Goal: Task Accomplishment & Management: Complete application form

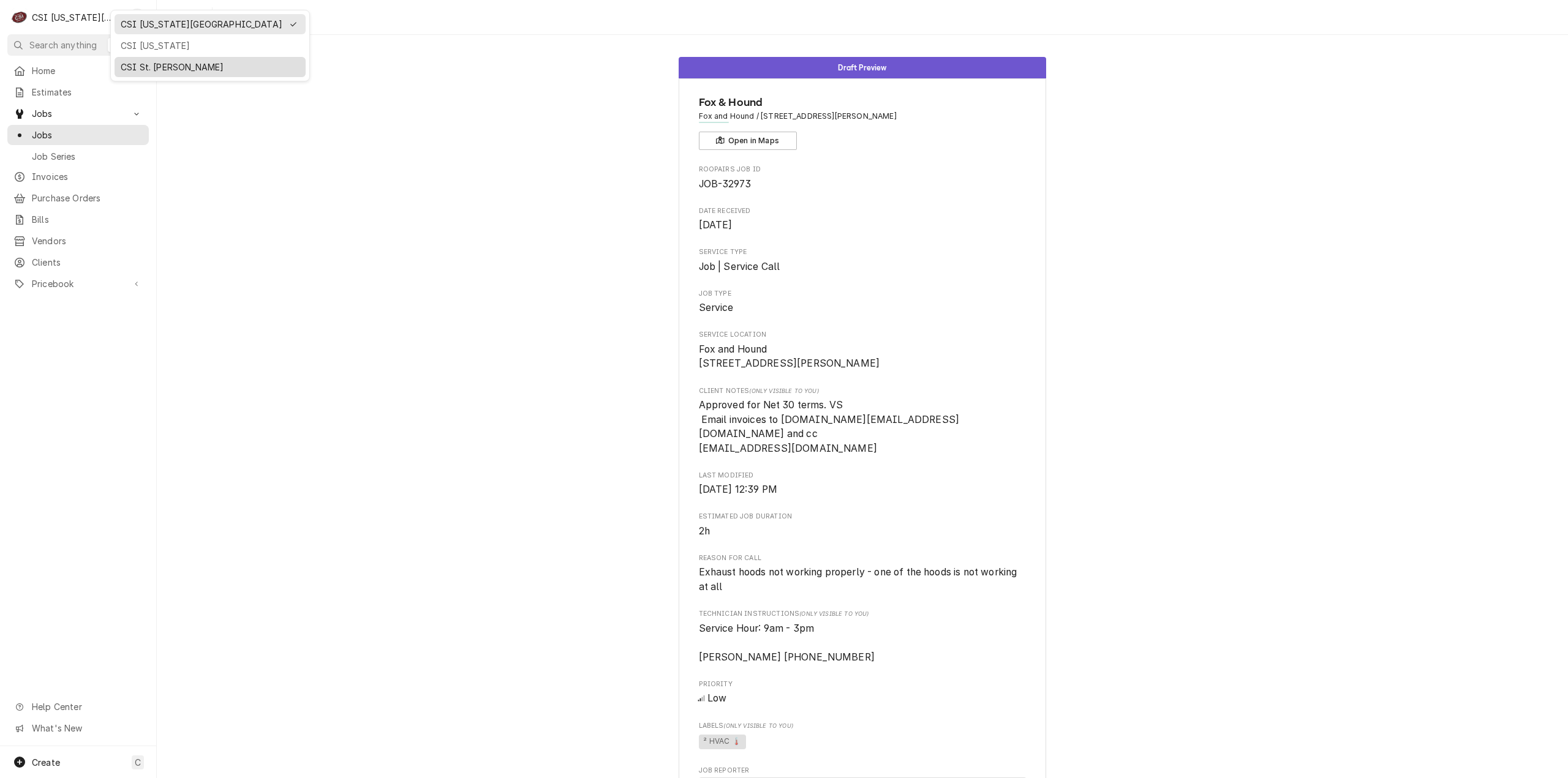
click at [127, 57] on div "CSI St. [PERSON_NAME]" at bounding box center [210, 67] width 191 height 20
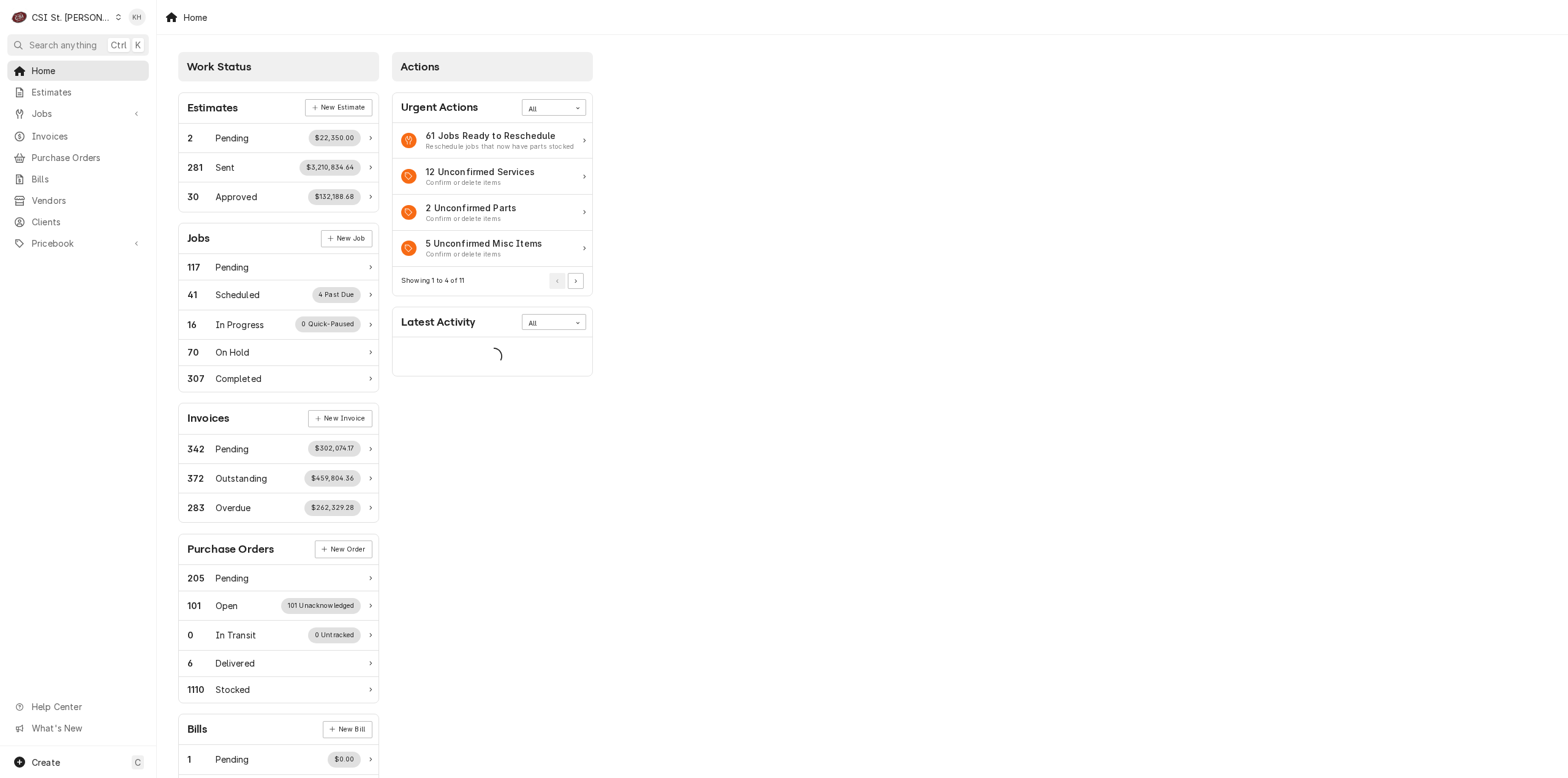
drag, startPoint x: 28, startPoint y: 388, endPoint x: 59, endPoint y: 281, distance: 111.4
click at [38, 356] on html "C CSI St. Louis KH Search anything Ctrl K Home Estimates Jobs Jobs Job Series I…" at bounding box center [784, 389] width 1568 height 778
click at [52, 215] on span "Clients" at bounding box center [87, 222] width 111 height 13
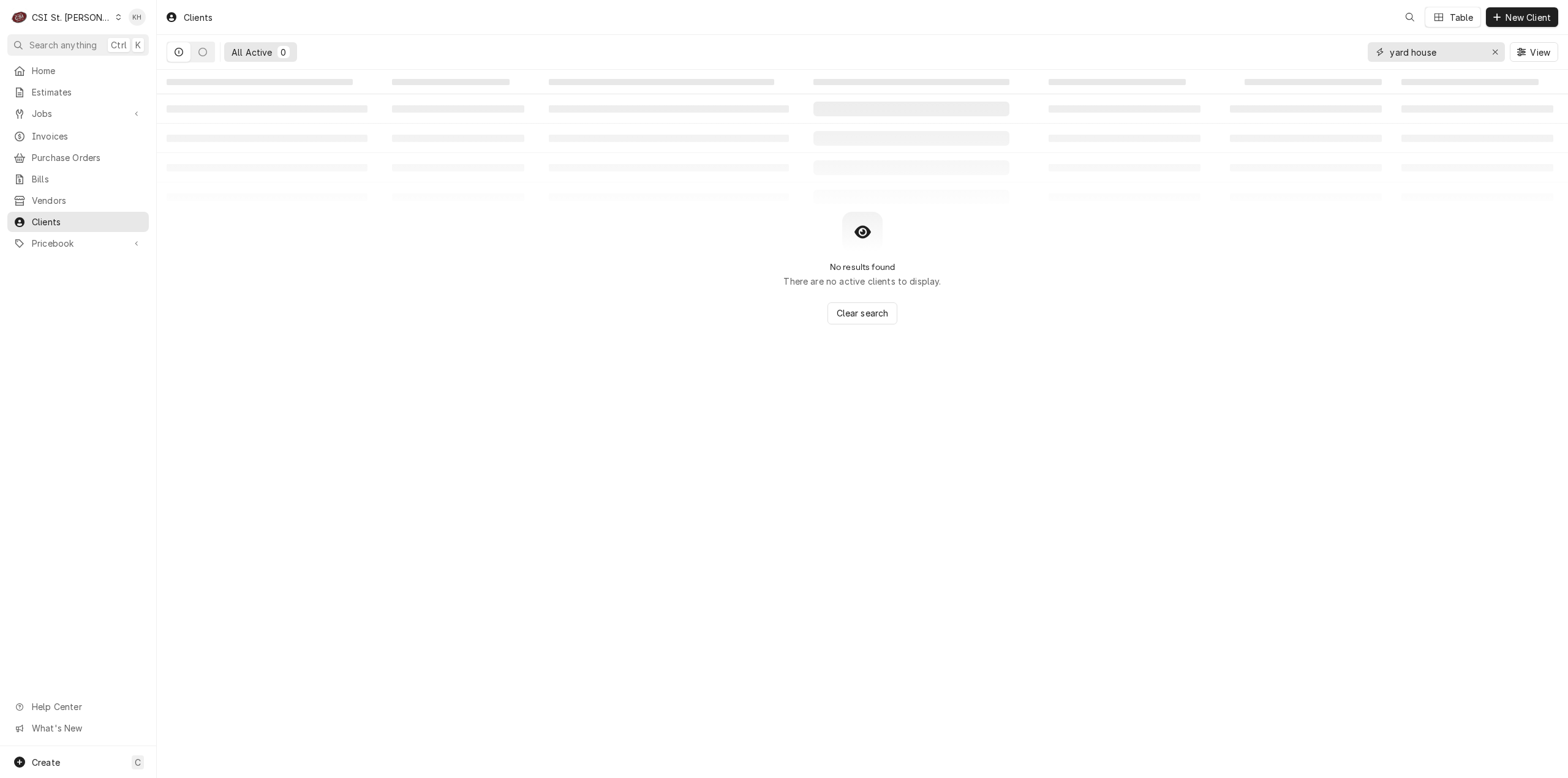
drag, startPoint x: 1447, startPoint y: 52, endPoint x: 1192, endPoint y: 77, distance: 256.2
click at [1192, 77] on div "Clients Table New Client All Active 0 yard house View ‌ ‌ ‌ ‌ ‌ ‌ ‌ ‌ ‌ ‌ ‌ ‌ ‌…" at bounding box center [862, 389] width 1411 height 778
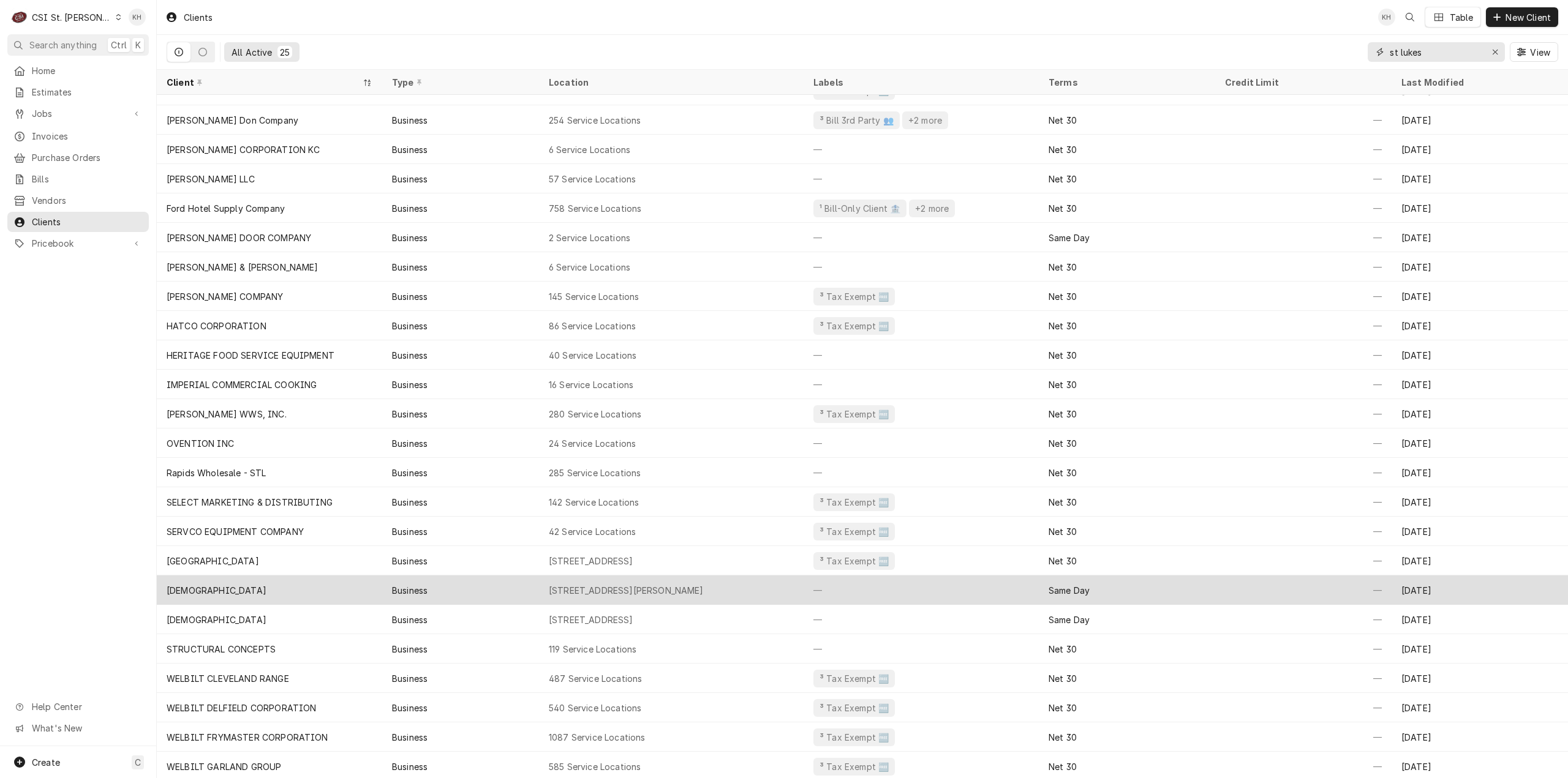
scroll to position [49, 0]
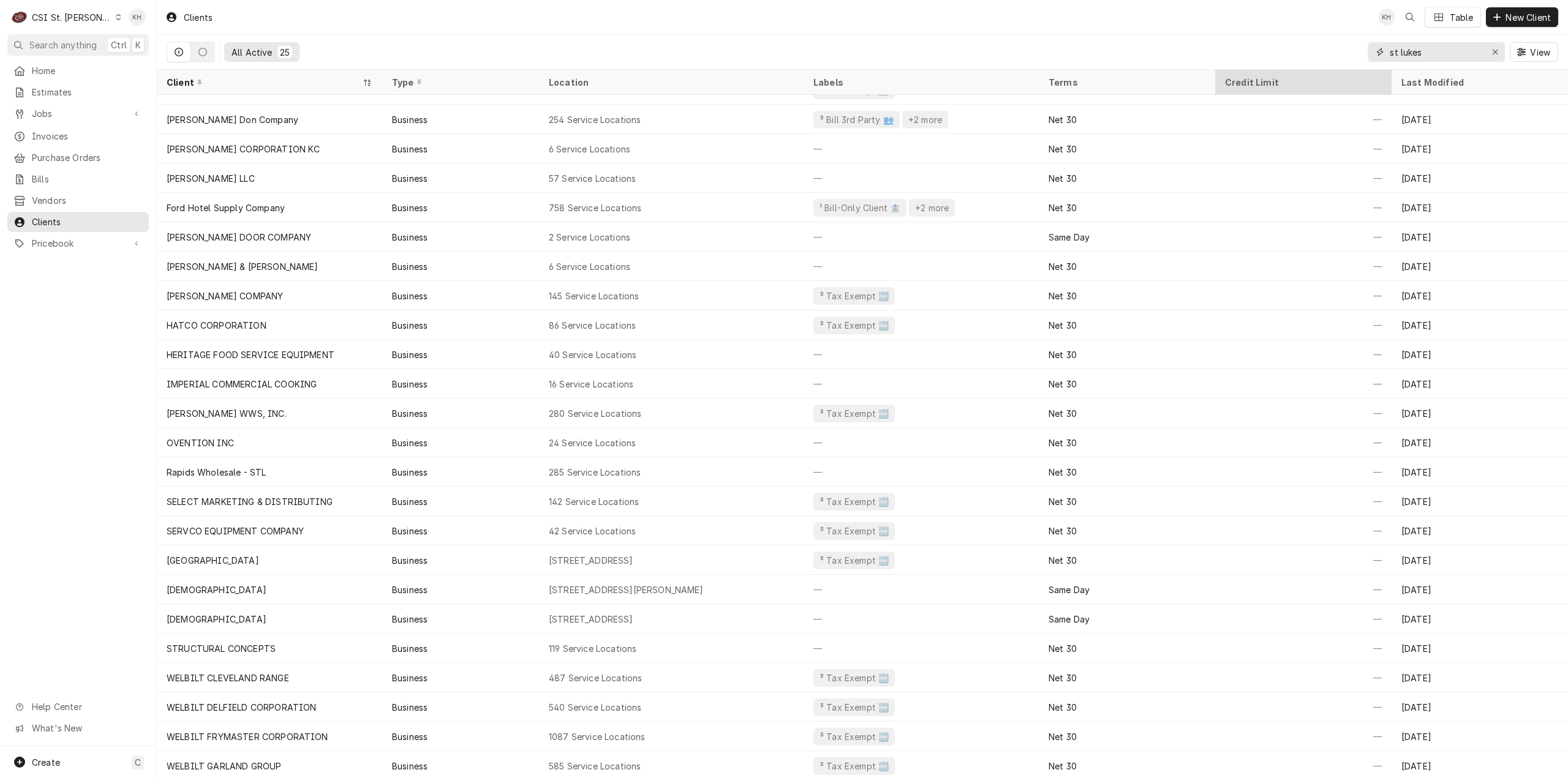
drag, startPoint x: 1452, startPoint y: 58, endPoint x: 1224, endPoint y: 73, distance: 228.5
click at [1224, 73] on div "Clients KH Table New Client All Active 25 st lukes View Client Type Location La…" at bounding box center [862, 389] width 1411 height 778
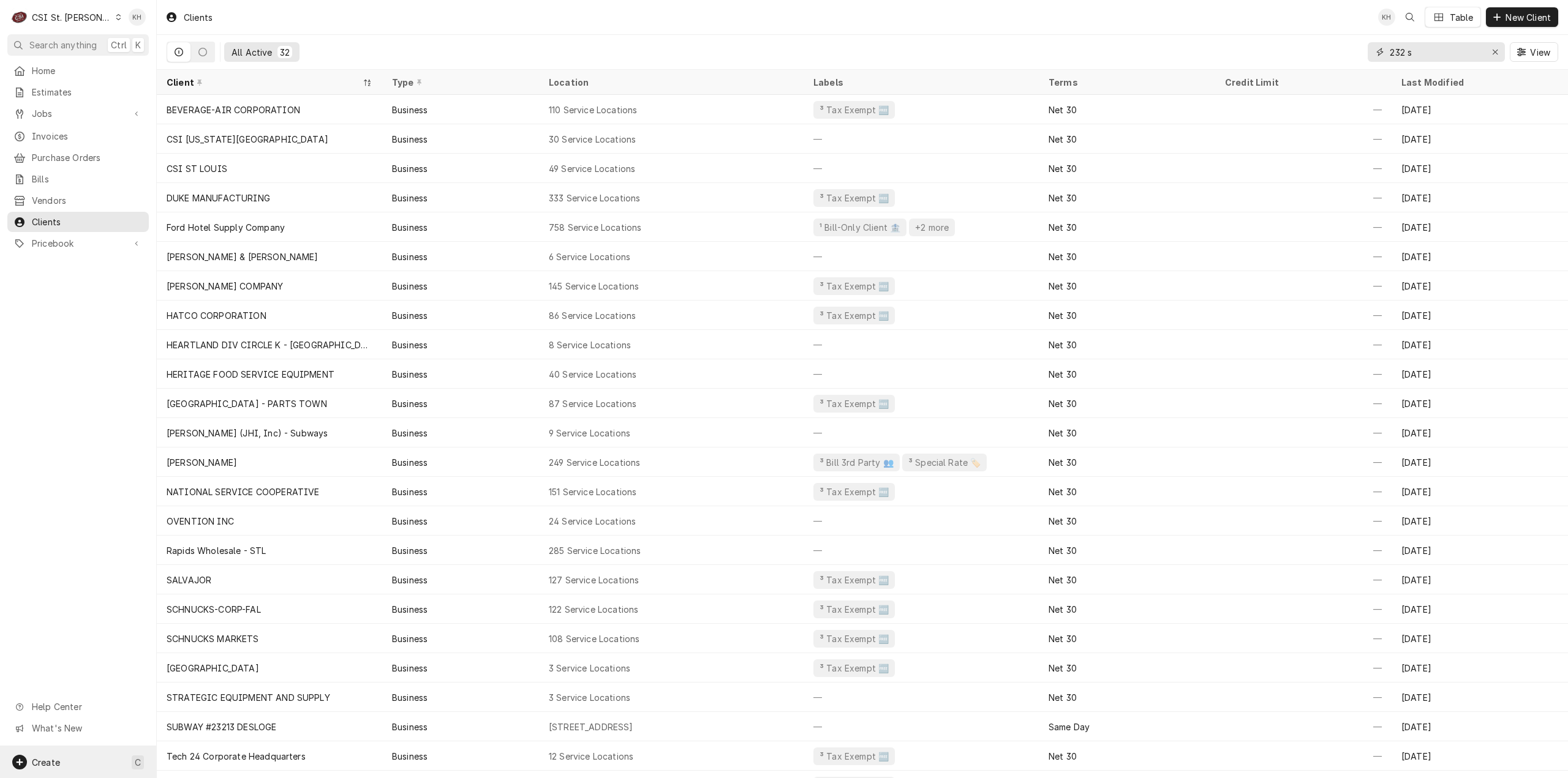
type input "232 s"
click at [51, 758] on span "Create" at bounding box center [45, 763] width 28 height 11
click at [201, 659] on div "Job" at bounding box center [229, 656] width 82 height 13
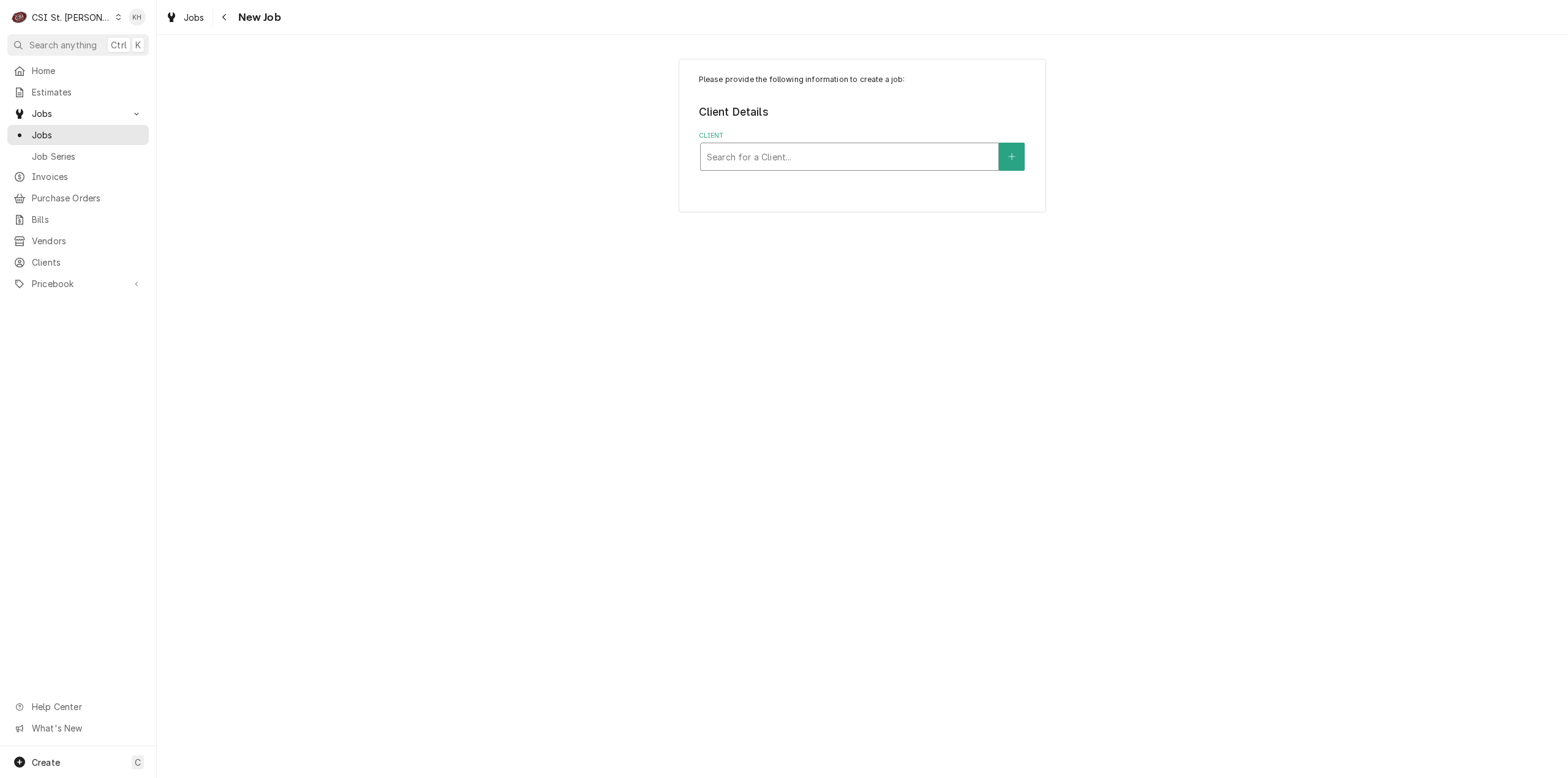
click at [765, 152] on div "Client" at bounding box center [849, 157] width 285 height 22
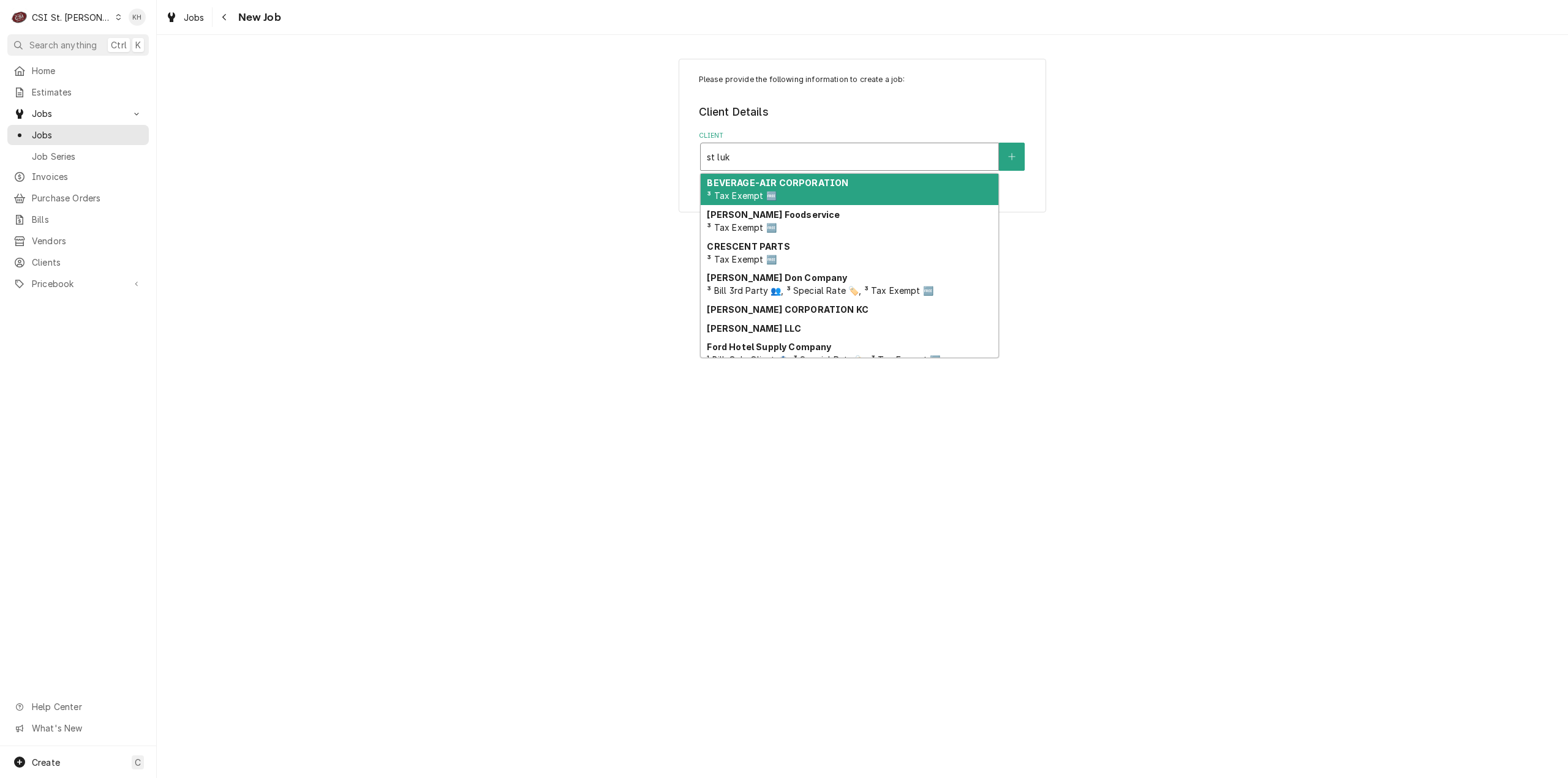
type input "st luke"
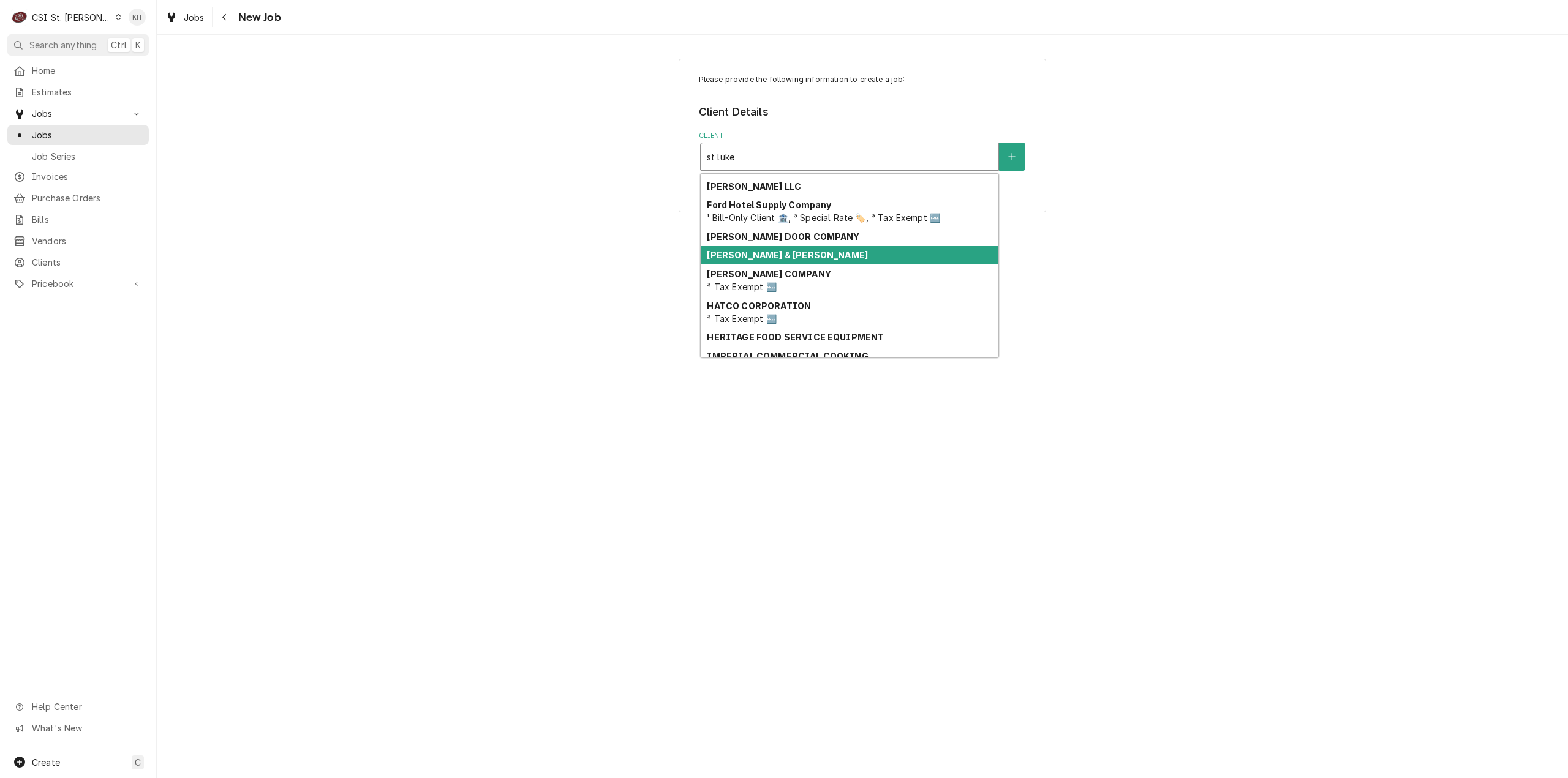
scroll to position [332, 0]
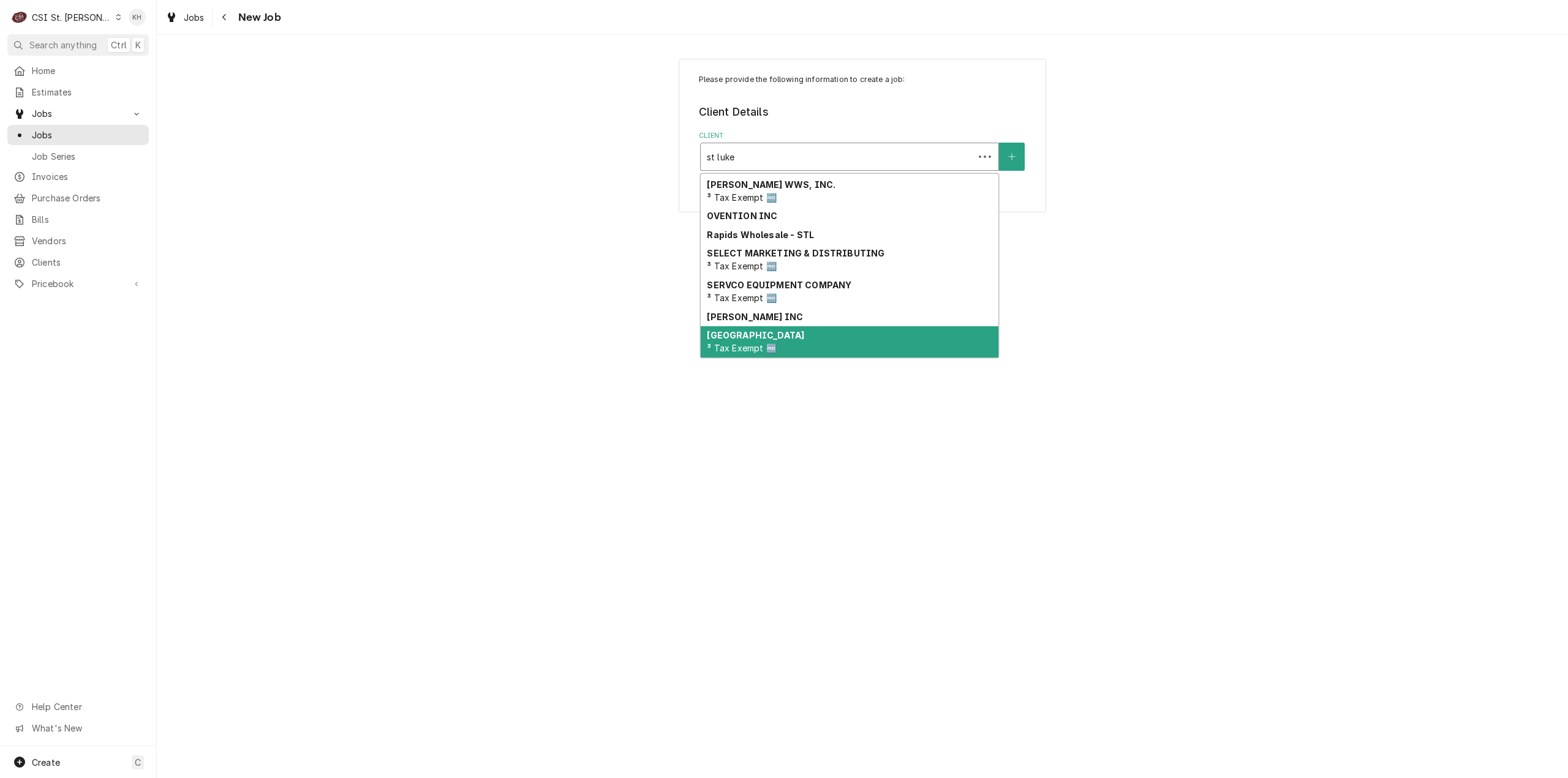
click at [784, 340] on div "St Luke's Hospital ³ Tax Exempt 🆓" at bounding box center [850, 342] width 298 height 32
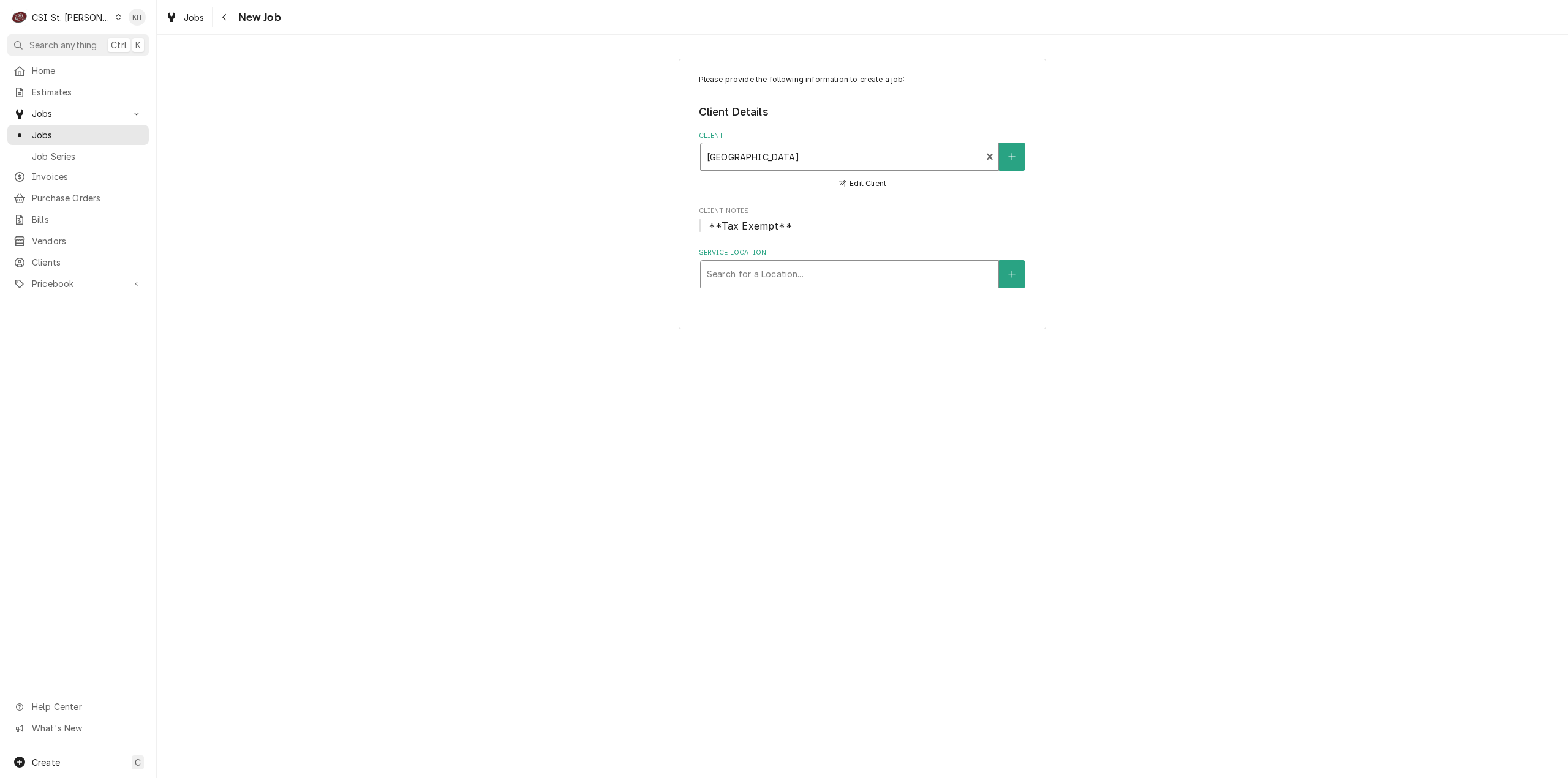
click at [820, 277] on div "Service Location" at bounding box center [849, 274] width 285 height 22
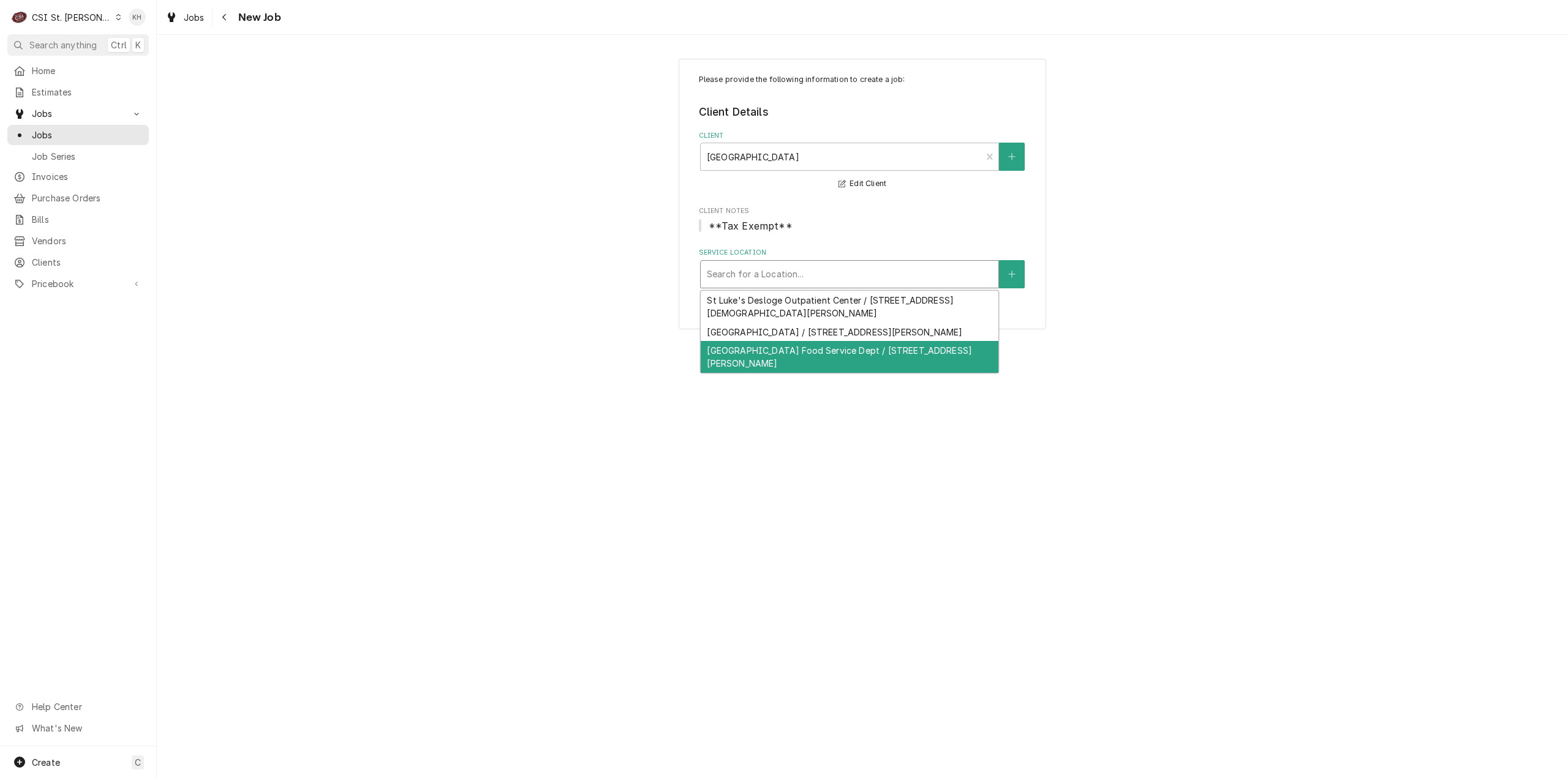
click at [838, 355] on div "[GEOGRAPHIC_DATA] Food Service Dept / [STREET_ADDRESS][PERSON_NAME]" at bounding box center [850, 357] width 298 height 32
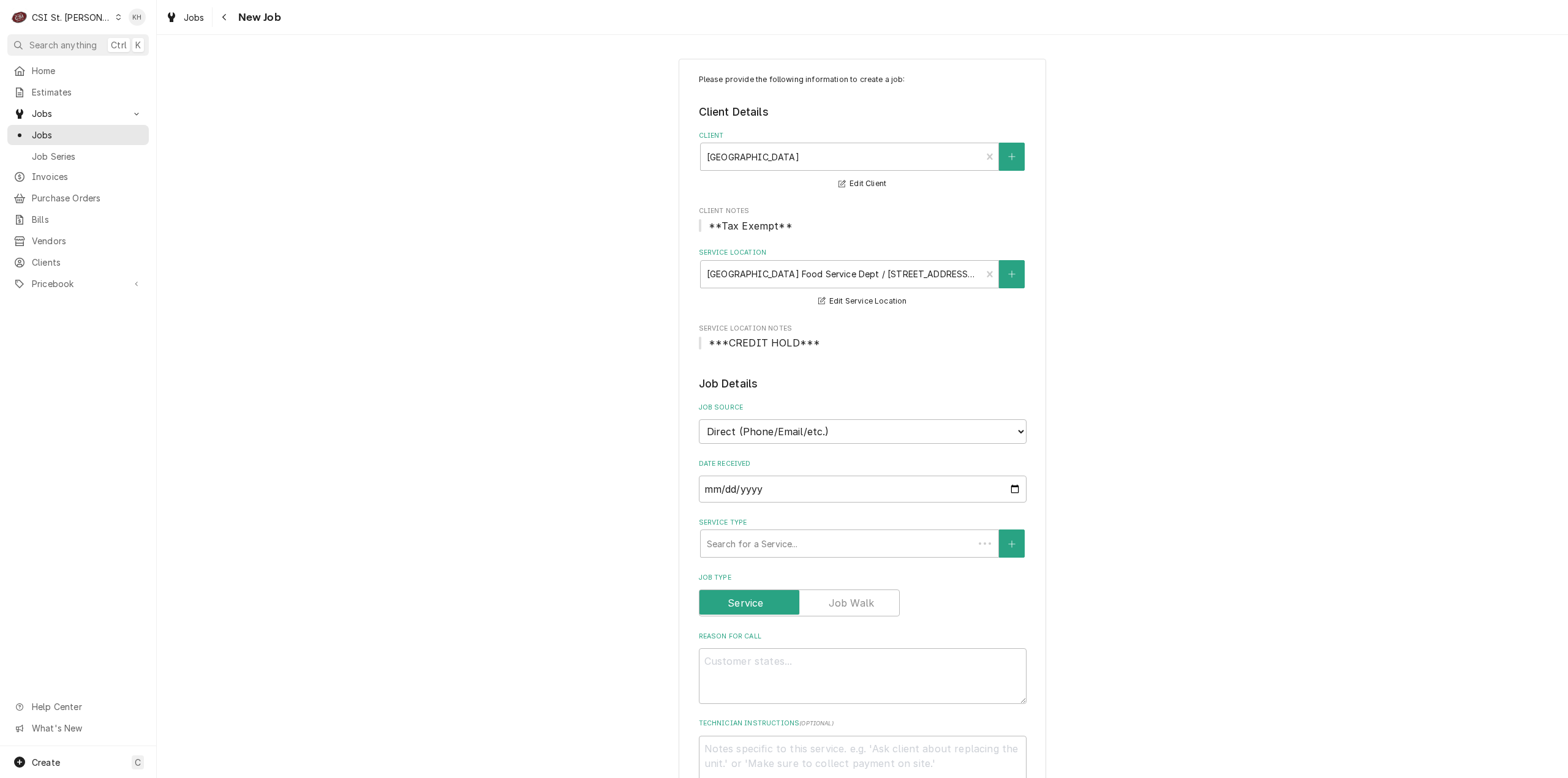
click at [1224, 322] on div "Please provide the following information to create a job: Client Details Client…" at bounding box center [862, 727] width 1411 height 1360
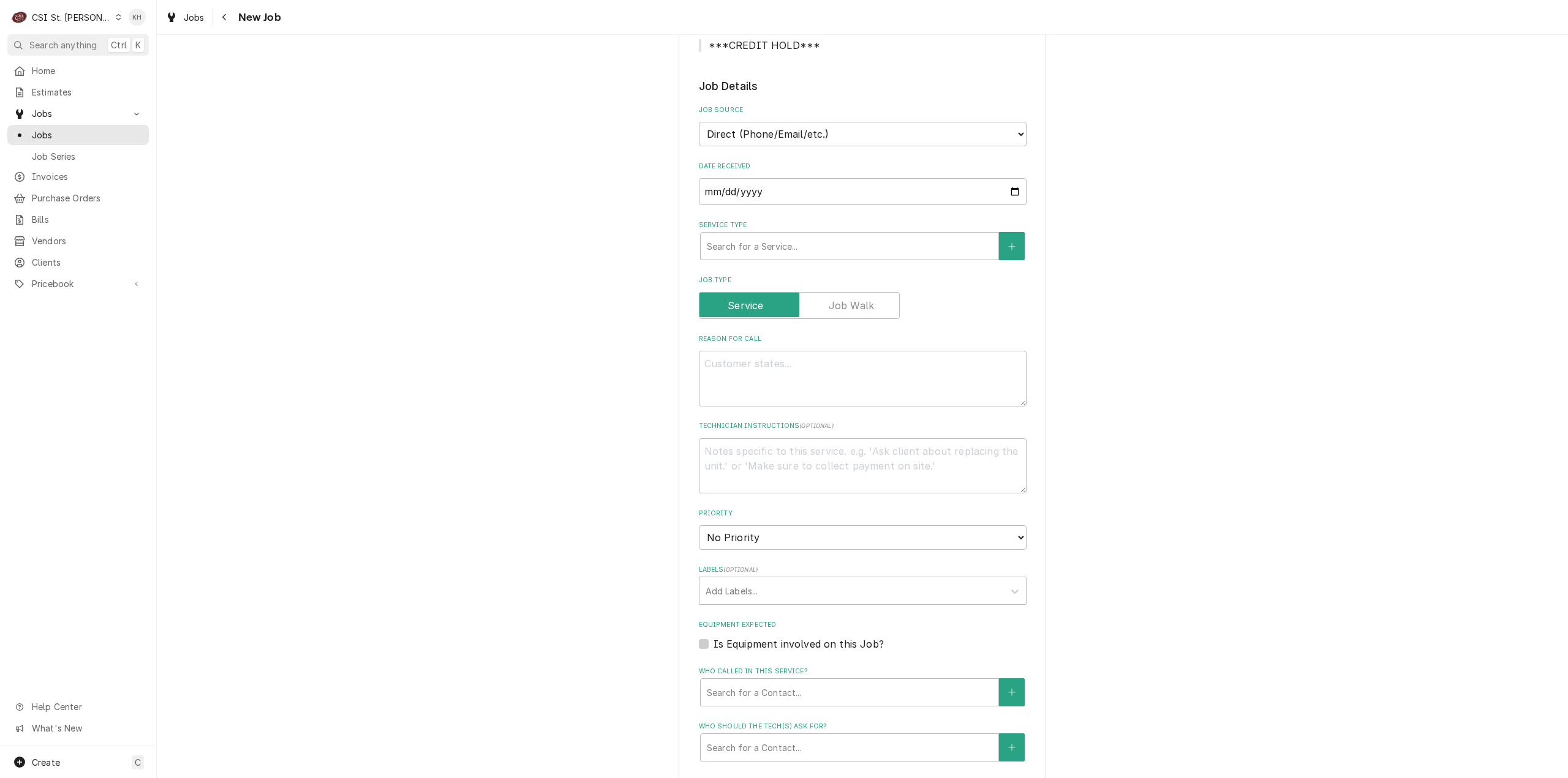
scroll to position [306, 0]
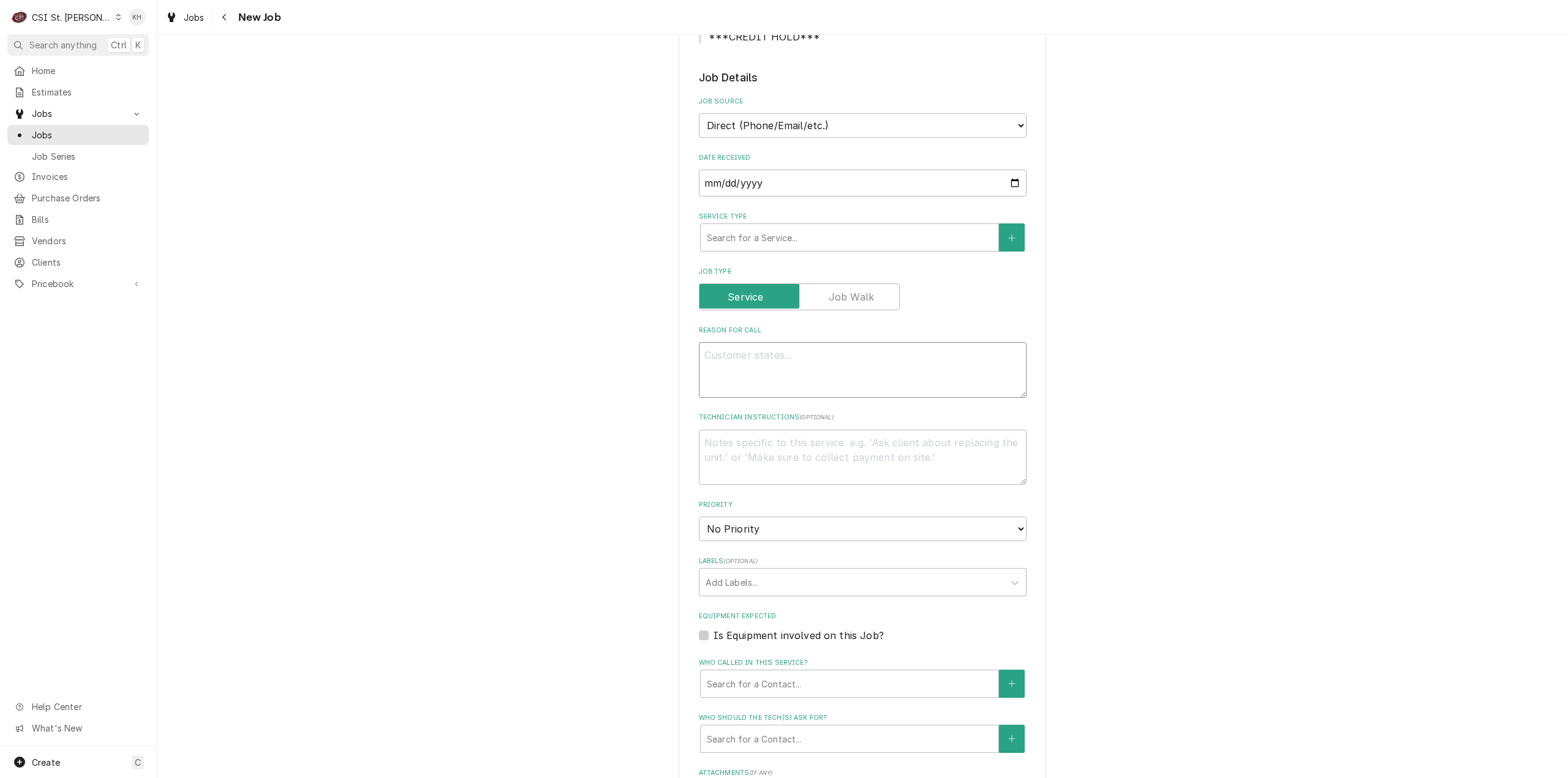
click at [796, 374] on textarea "Reason For Call" at bounding box center [863, 370] width 328 height 56
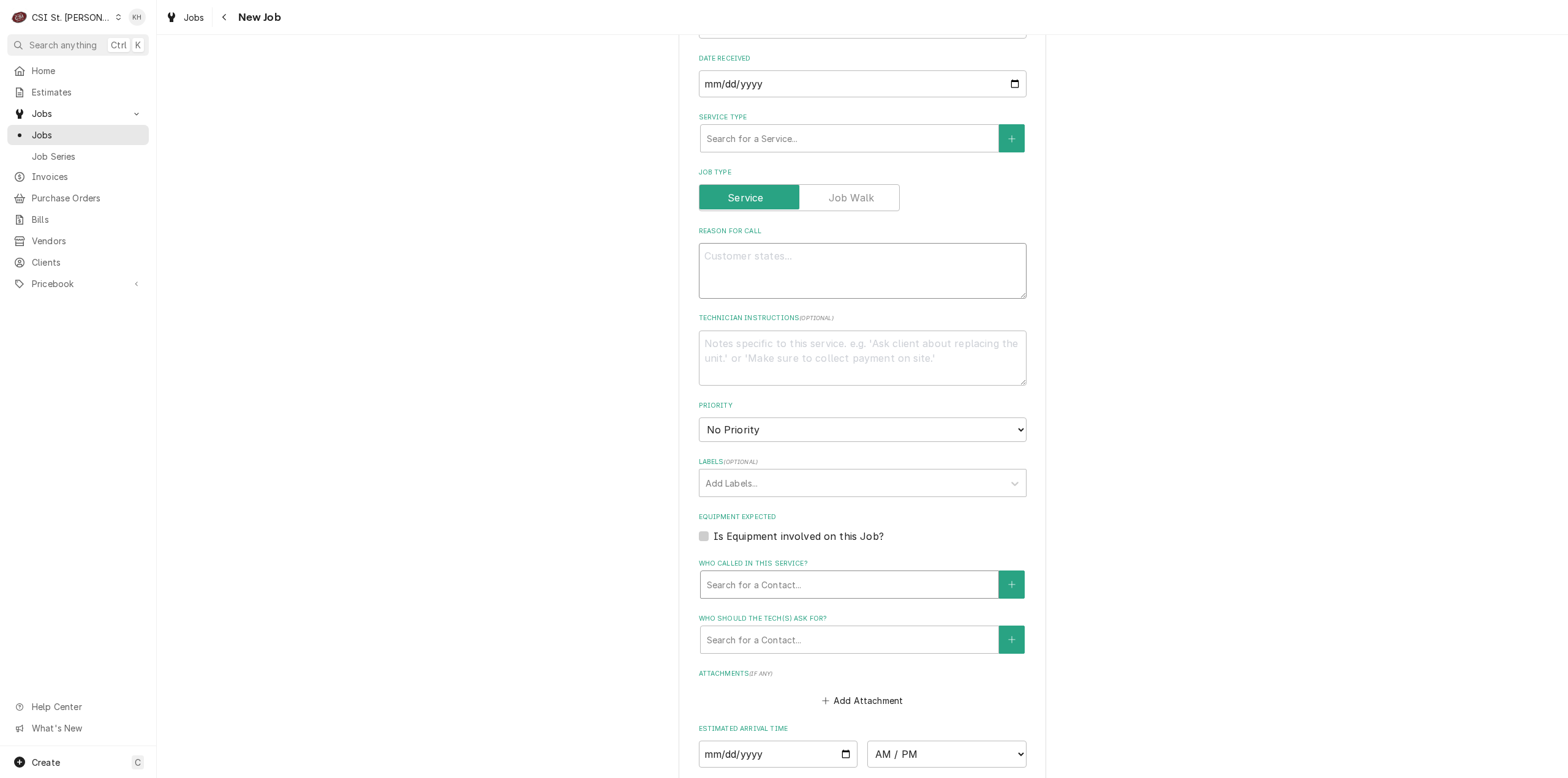
scroll to position [551, 0]
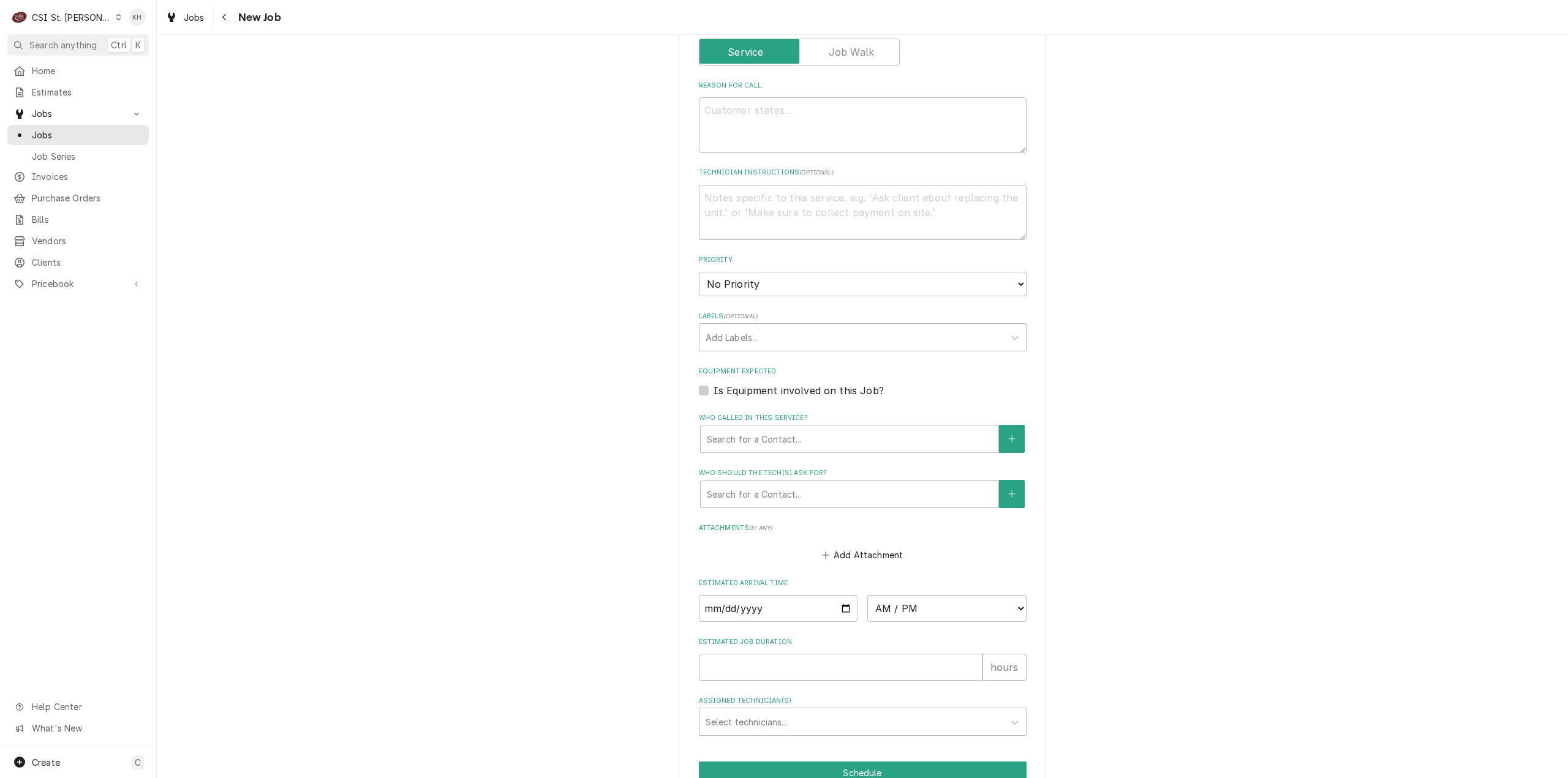
click at [713, 395] on label "Is Equipment involved on this Job?" at bounding box center [798, 391] width 170 height 15
click at [713, 395] on input "Equipment Expected" at bounding box center [877, 397] width 328 height 27
checkbox input "true"
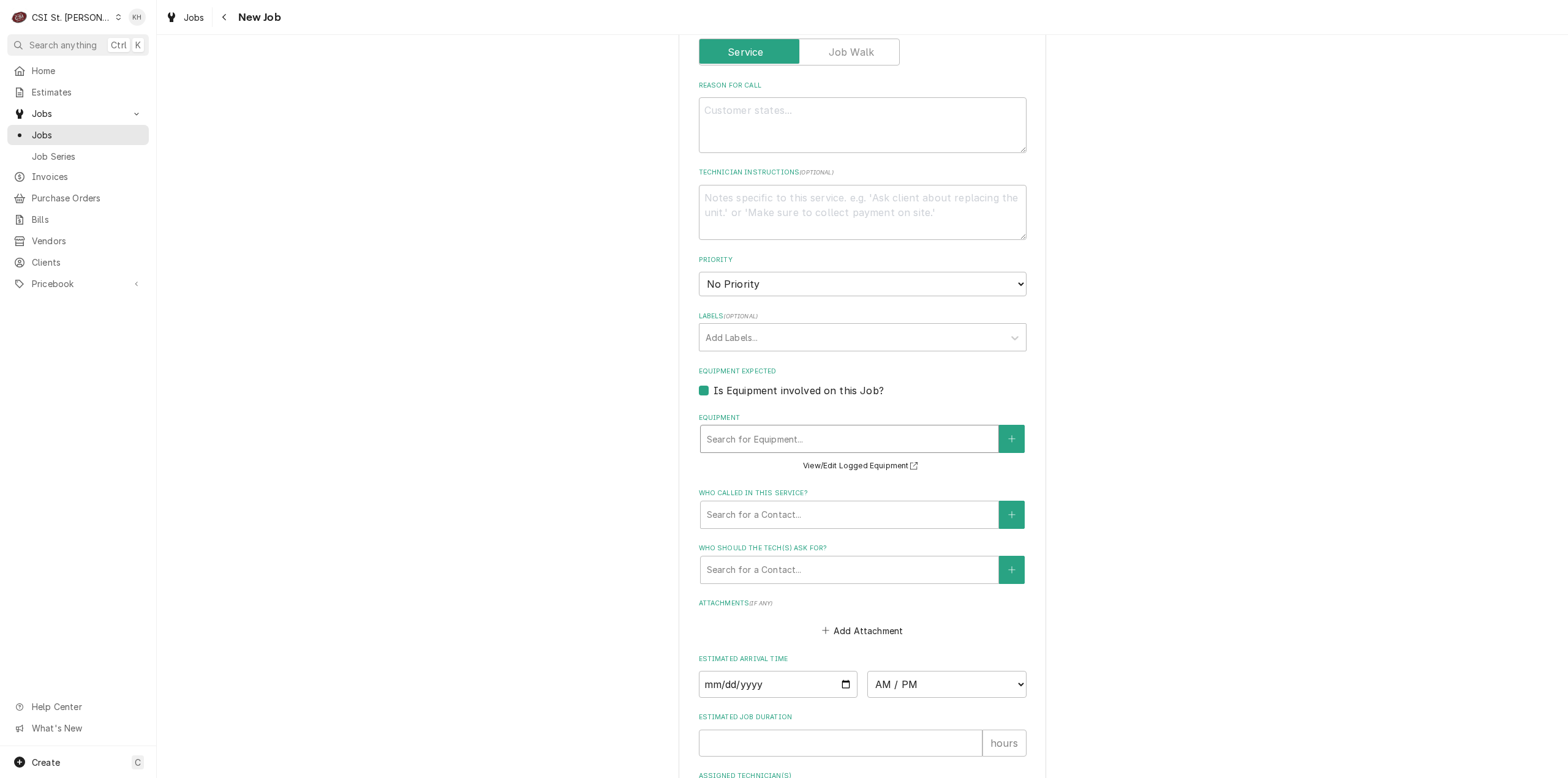
type textarea "x"
click at [738, 438] on div "Equipment" at bounding box center [849, 439] width 285 height 22
click at [762, 439] on div "Equipment" at bounding box center [849, 439] width 285 height 22
click at [762, 439] on div "Equipment" at bounding box center [849, 439] width 285 height 22
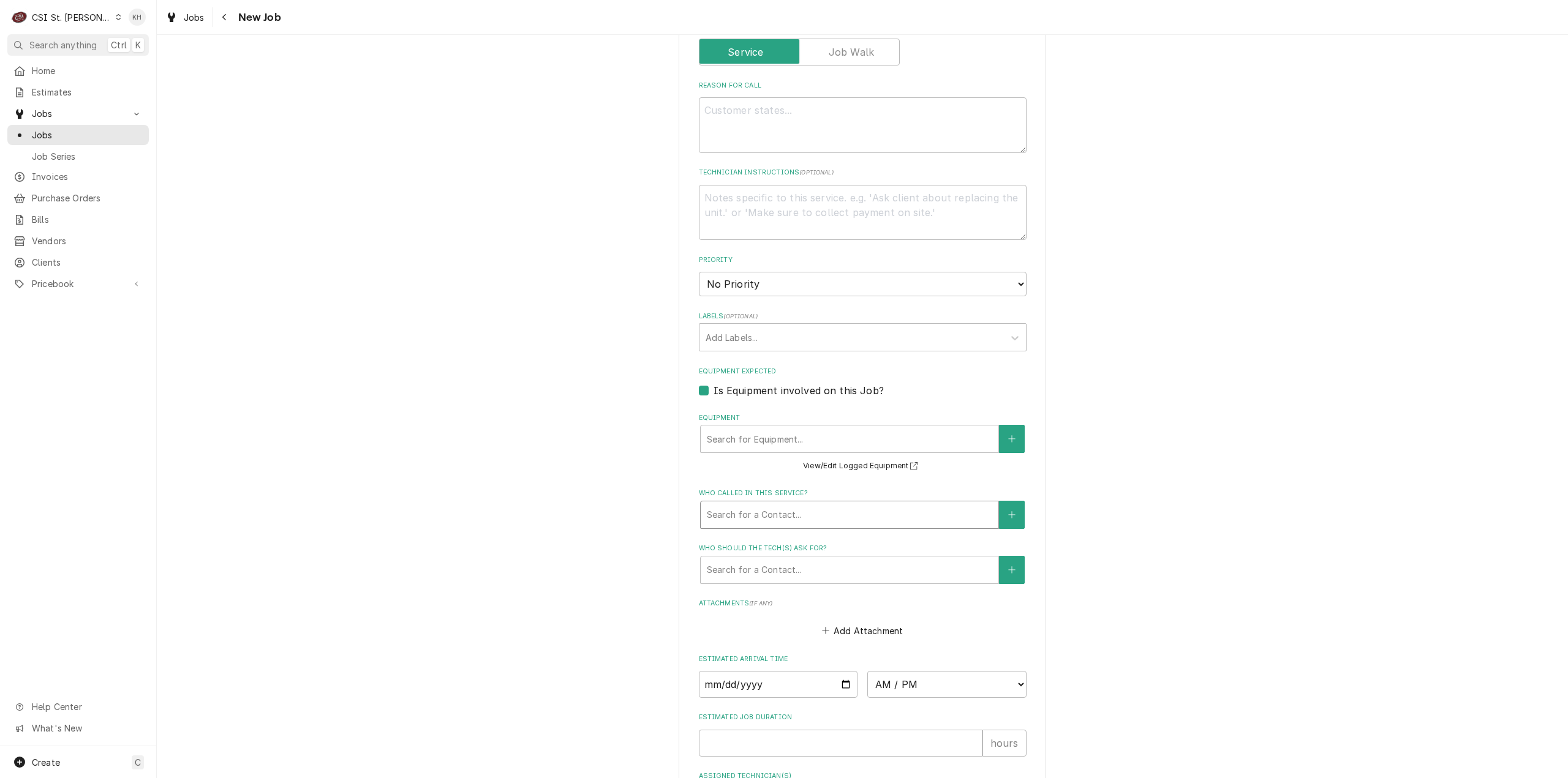
click at [750, 517] on div "Who called in this service?" at bounding box center [849, 515] width 285 height 22
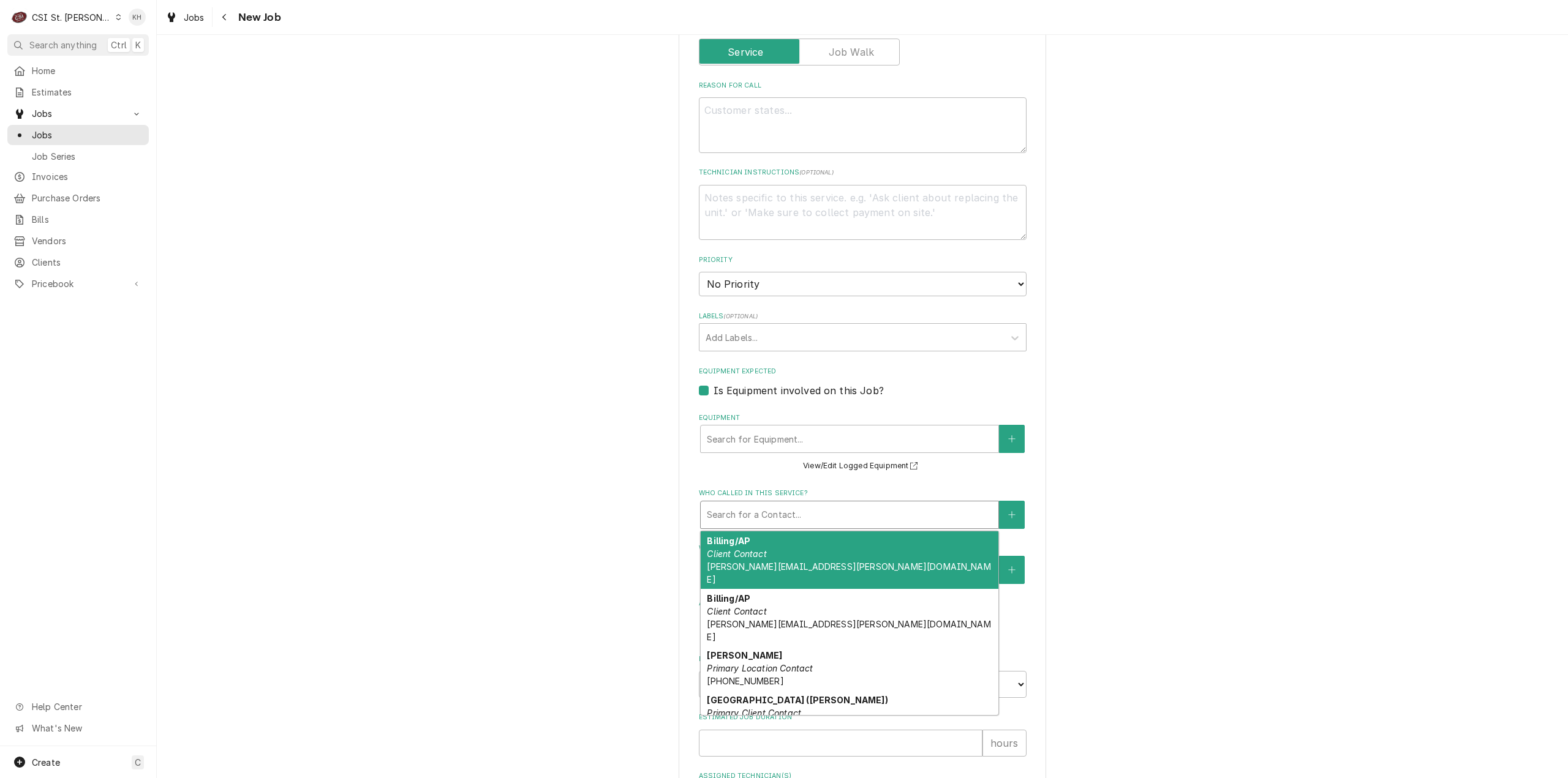
click at [767, 515] on div "Who called in this service?" at bounding box center [849, 515] width 285 height 22
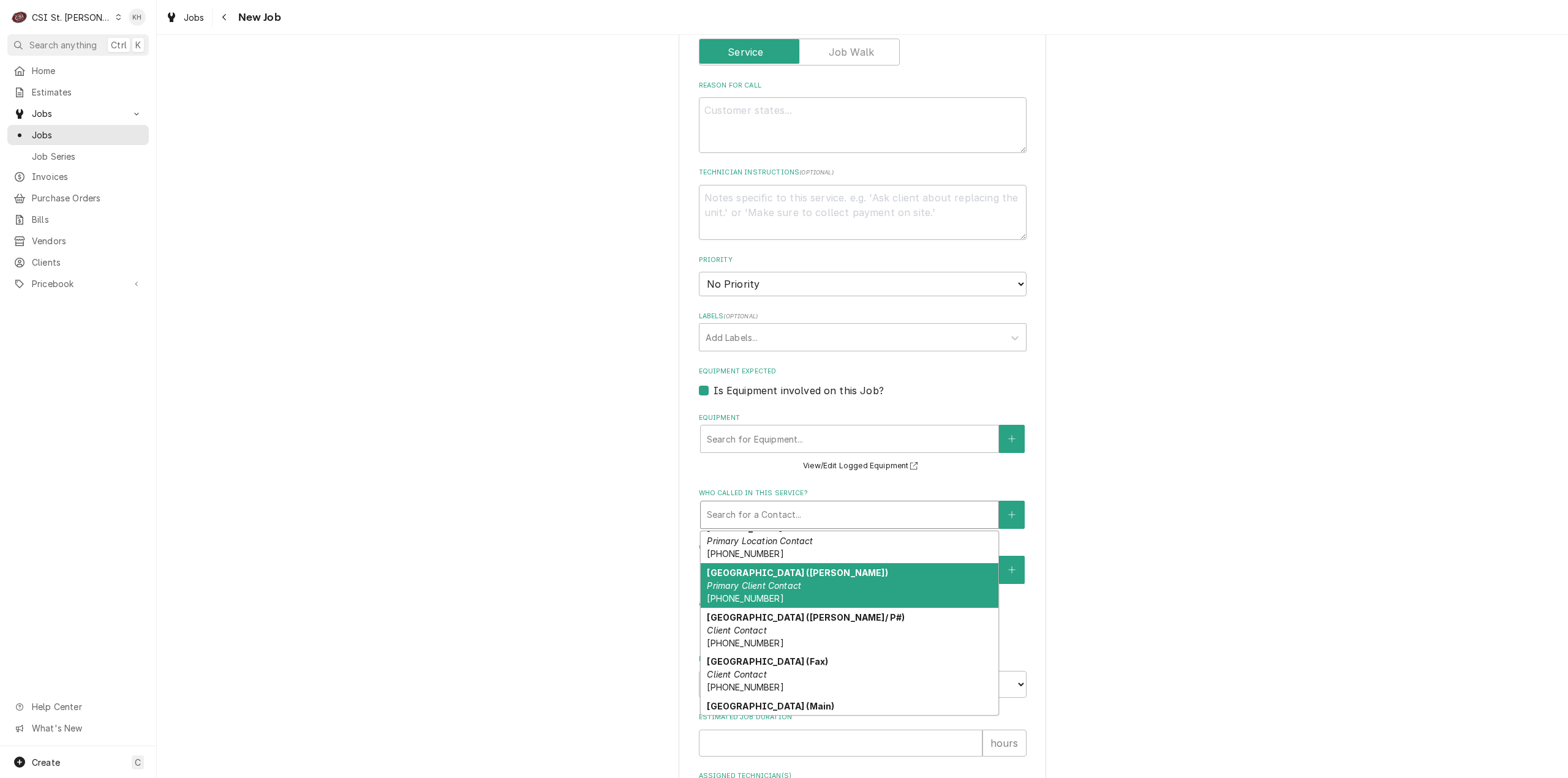
scroll to position [0, 0]
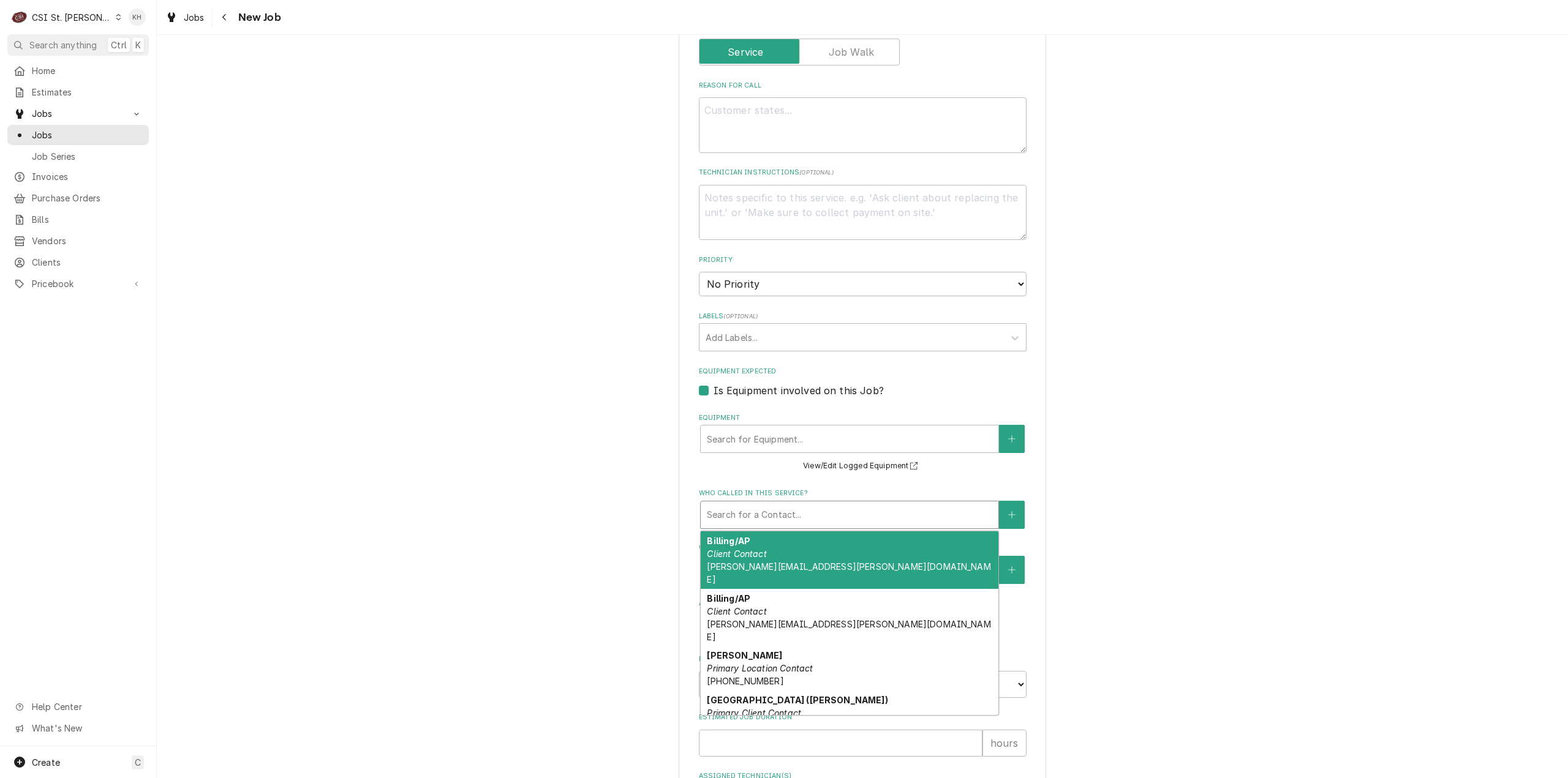
click at [562, 500] on div "Please provide the following information to create a job: Client Details Client…" at bounding box center [862, 207] width 1411 height 1421
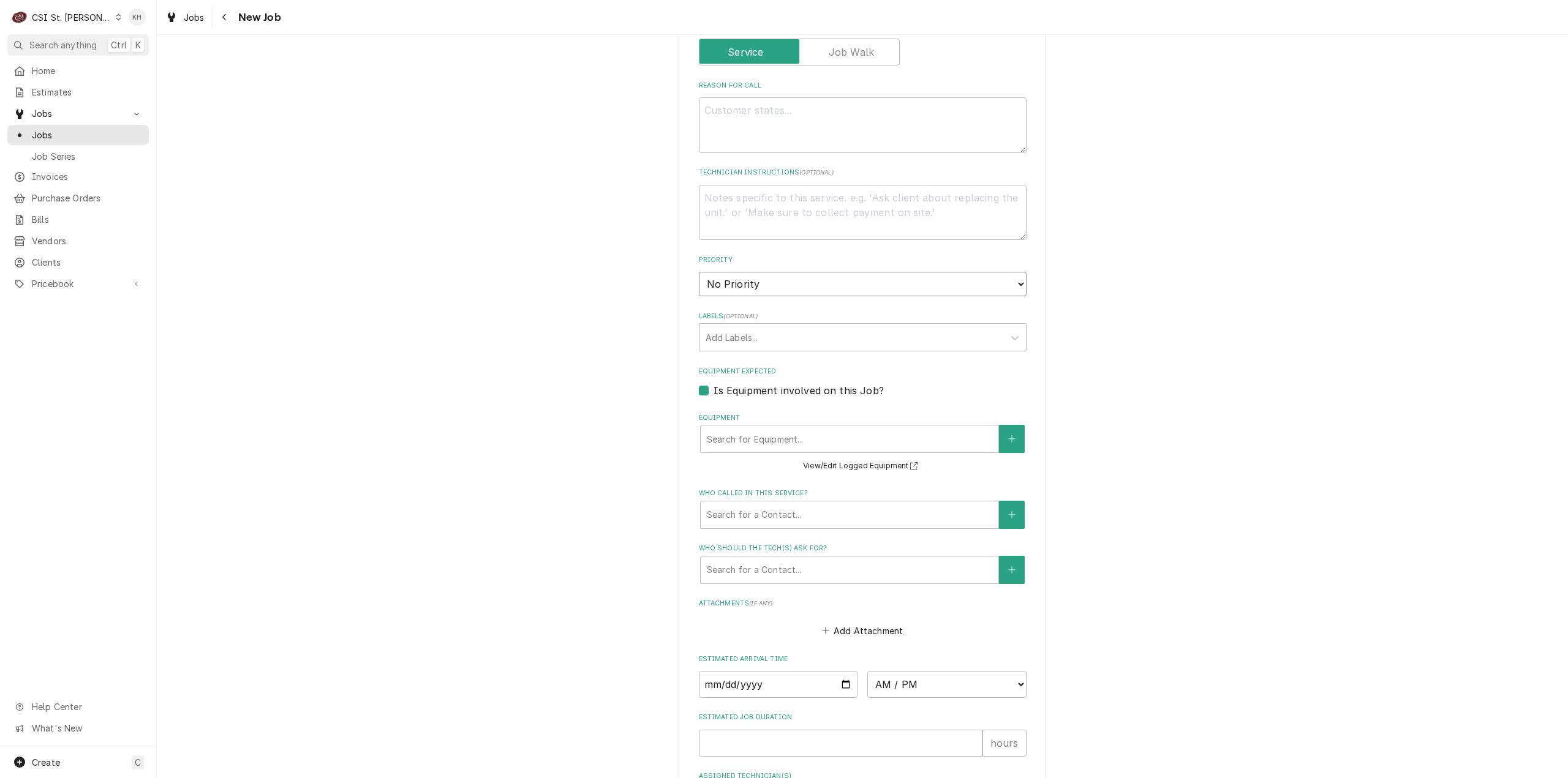
click at [786, 291] on select "No Priority Urgent High Medium Low" at bounding box center [863, 284] width 328 height 25
select select "4"
click at [699, 272] on select "No Priority Urgent High Medium Low" at bounding box center [863, 284] width 328 height 25
type textarea "x"
click at [763, 331] on div "Labels" at bounding box center [852, 337] width 292 height 22
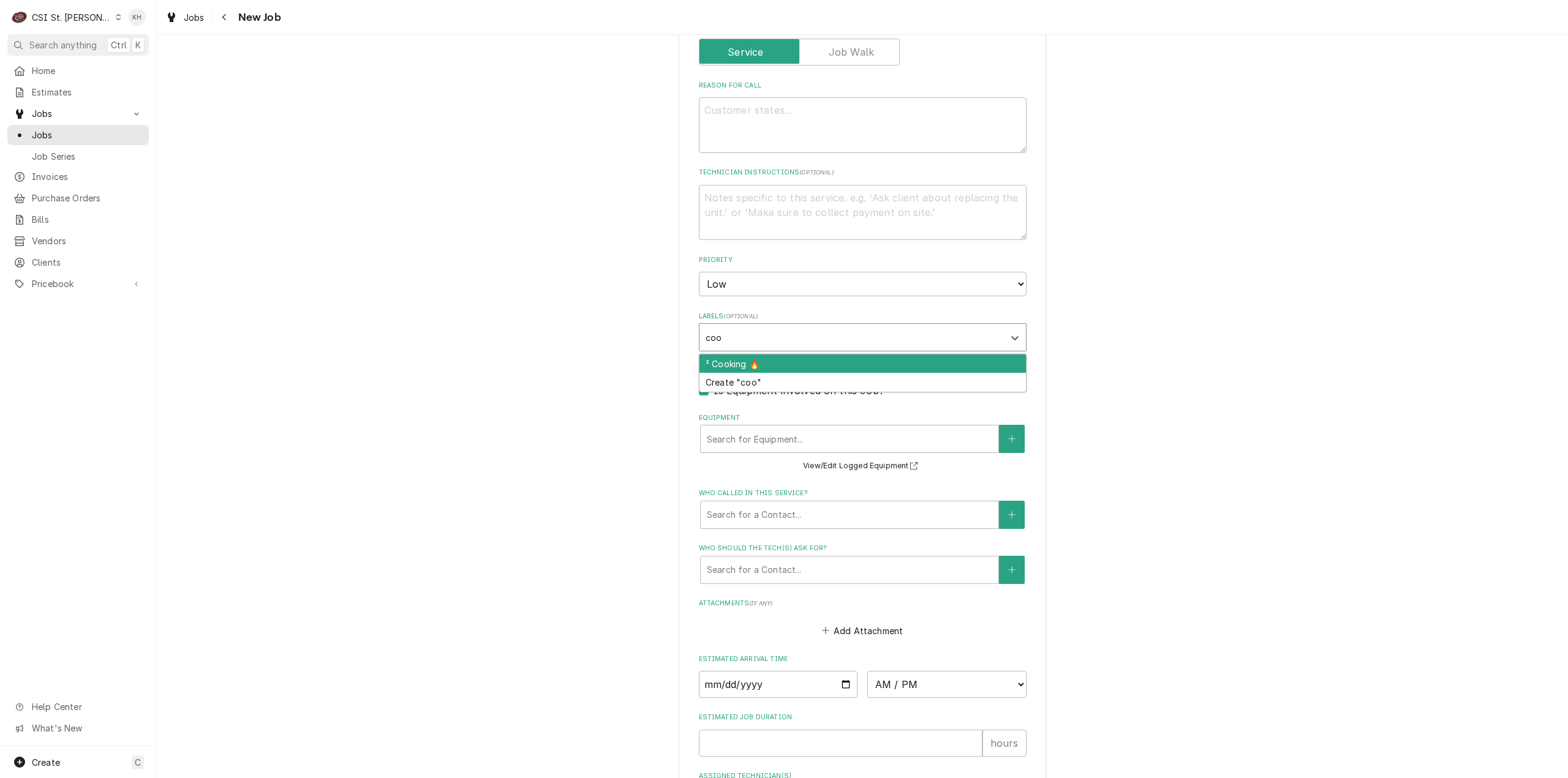
type input "cook"
click at [740, 365] on div "² Cooking 🔥" at bounding box center [863, 364] width 326 height 19
type textarea "x"
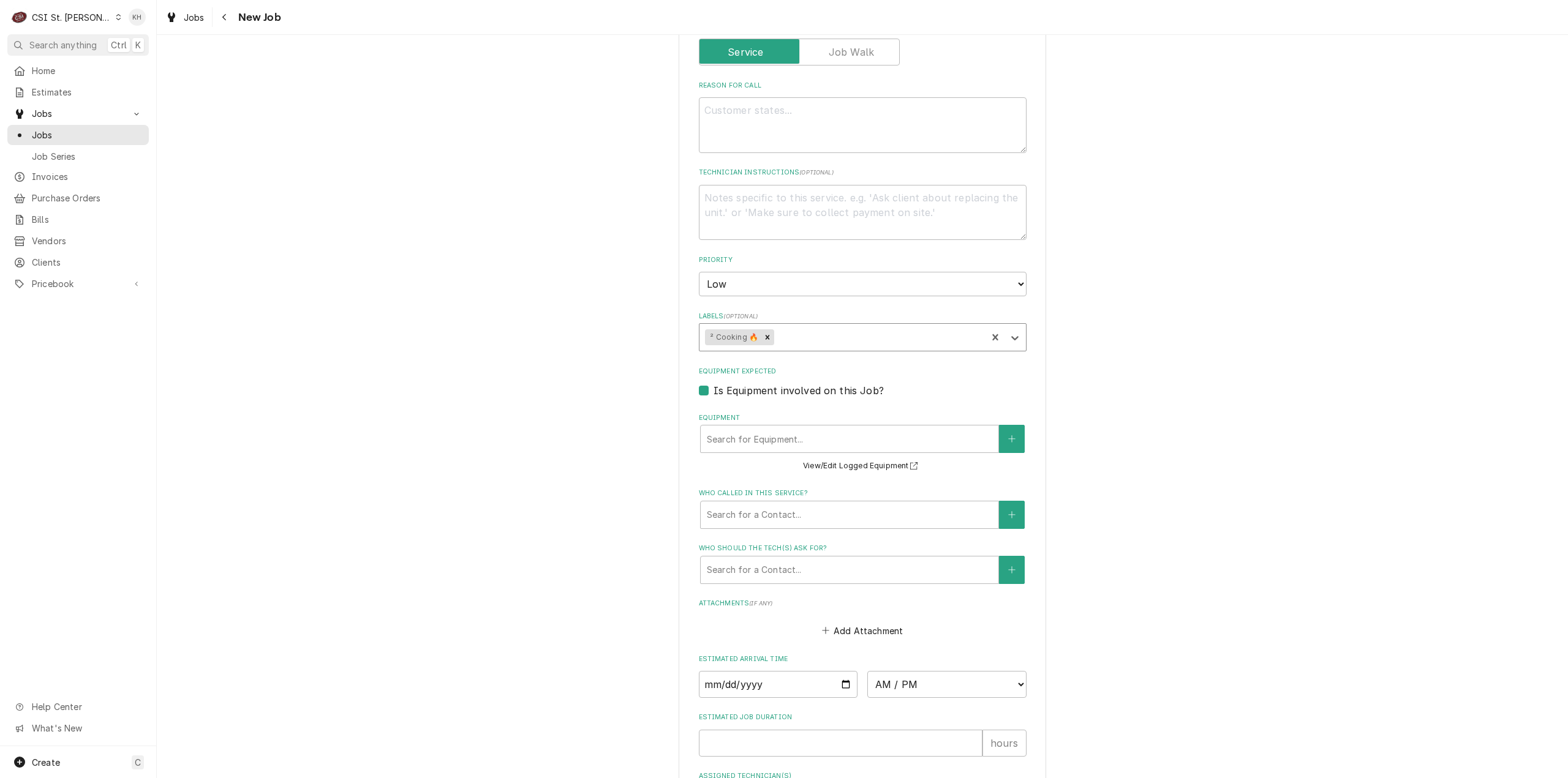
type textarea "x"
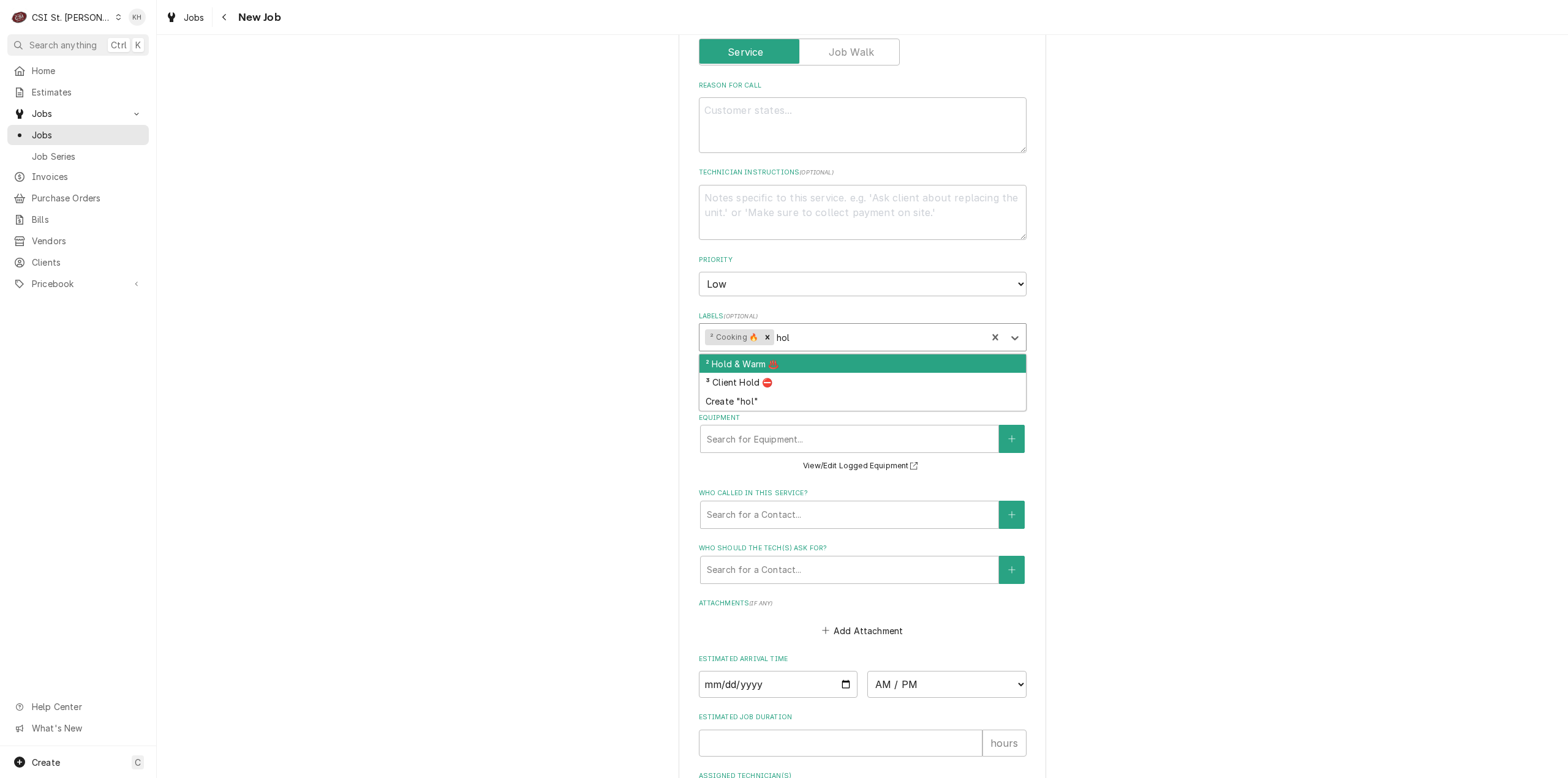
type input "hold"
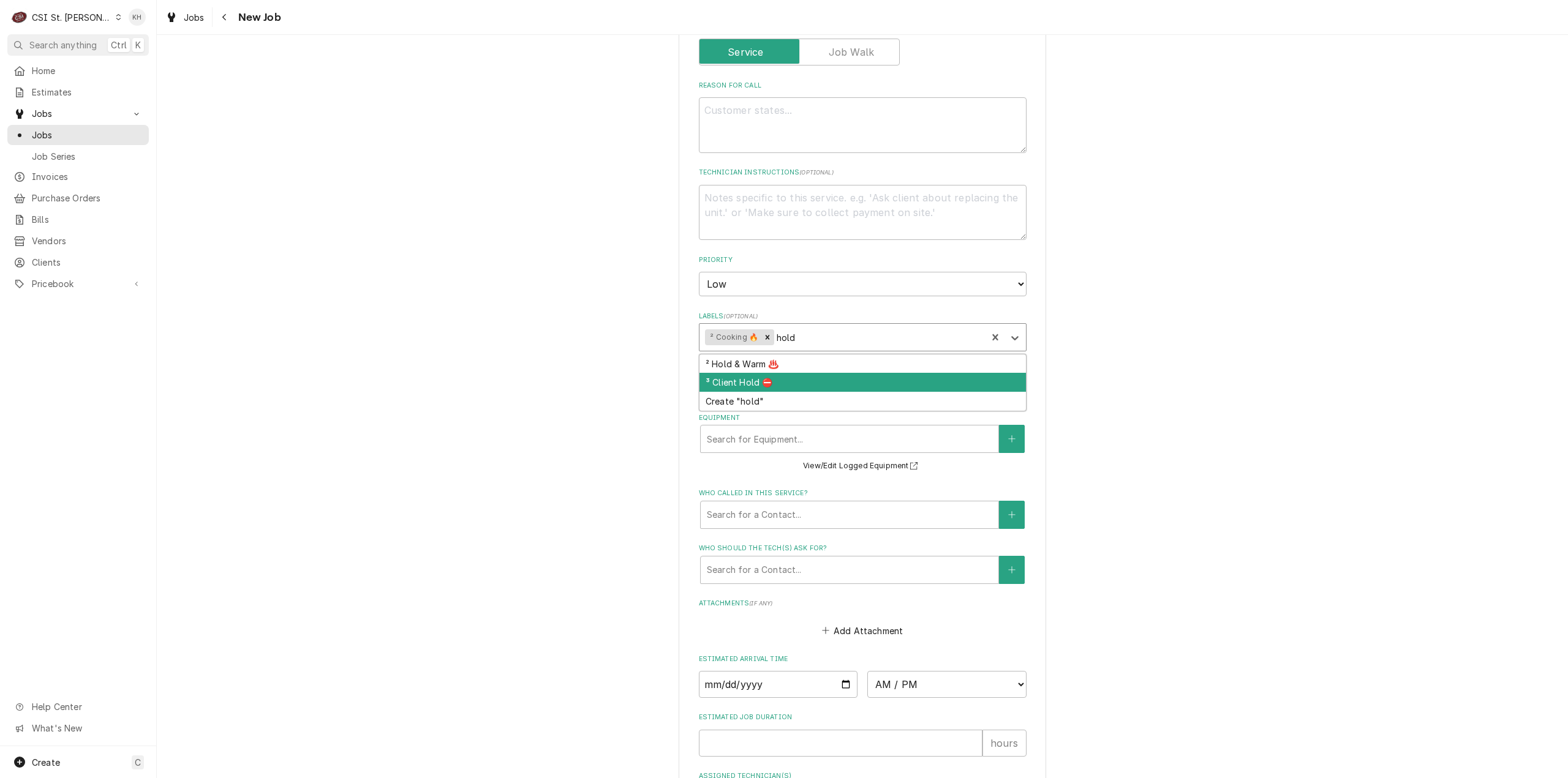
click at [798, 379] on div "³ Client Hold ⛔️" at bounding box center [863, 382] width 326 height 19
type textarea "x"
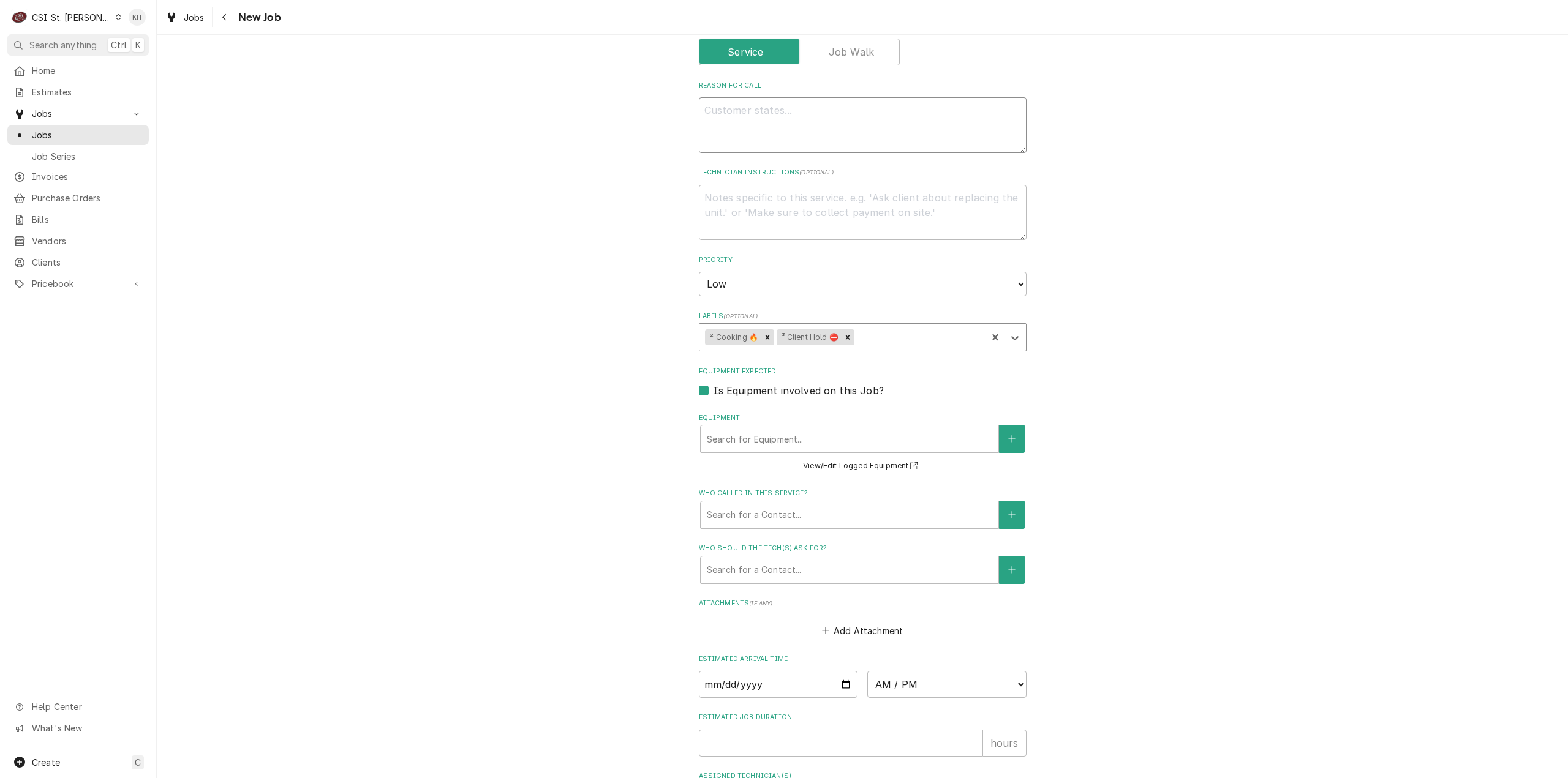
click at [806, 123] on textarea "Reason For Call" at bounding box center [863, 125] width 328 height 56
type textarea "x"
type textarea "W"
type textarea "x"
type textarea "Wo"
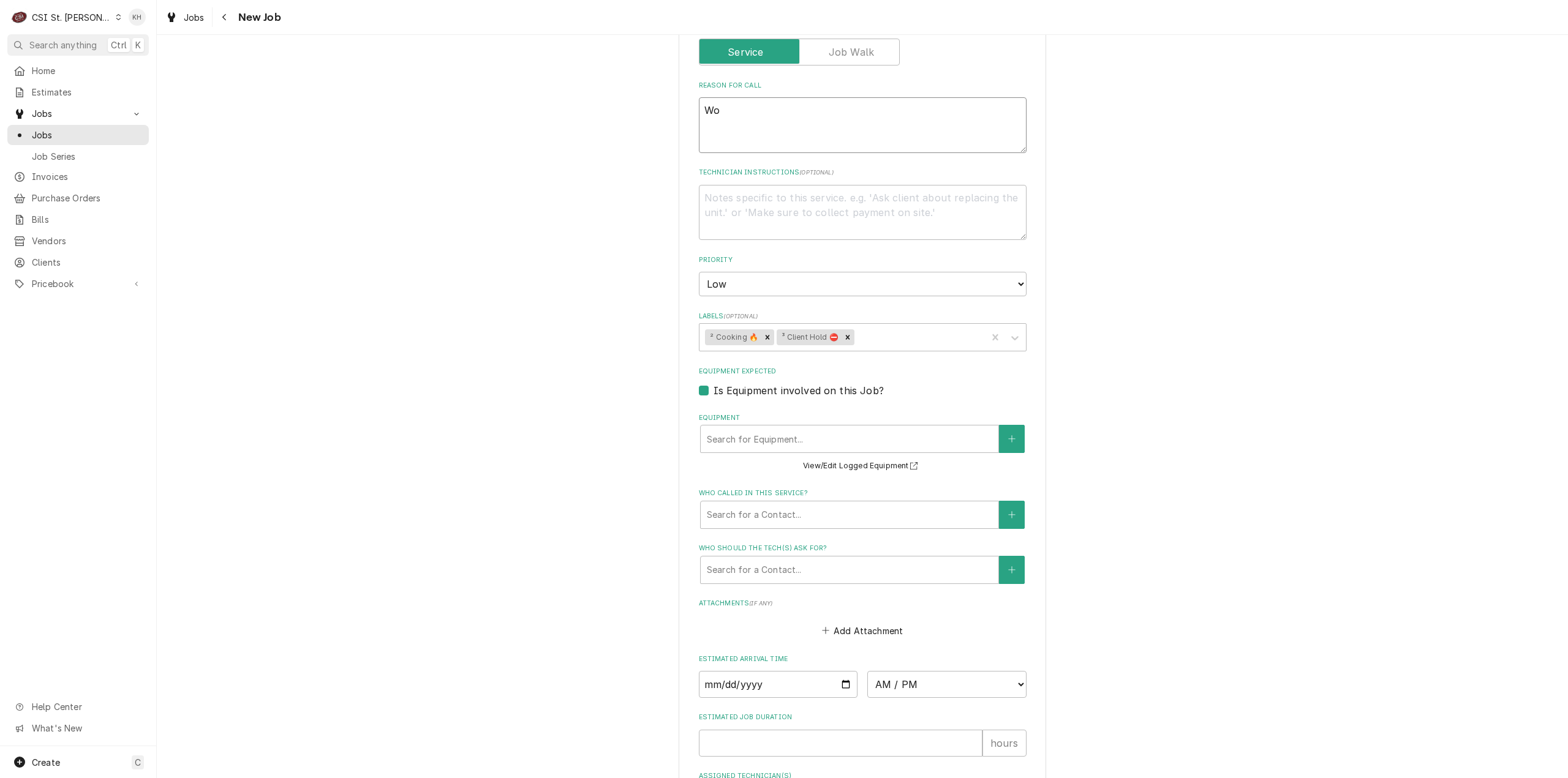
type textarea "x"
type textarea "Wol"
type textarea "x"
type textarea "Wolf"
type textarea "x"
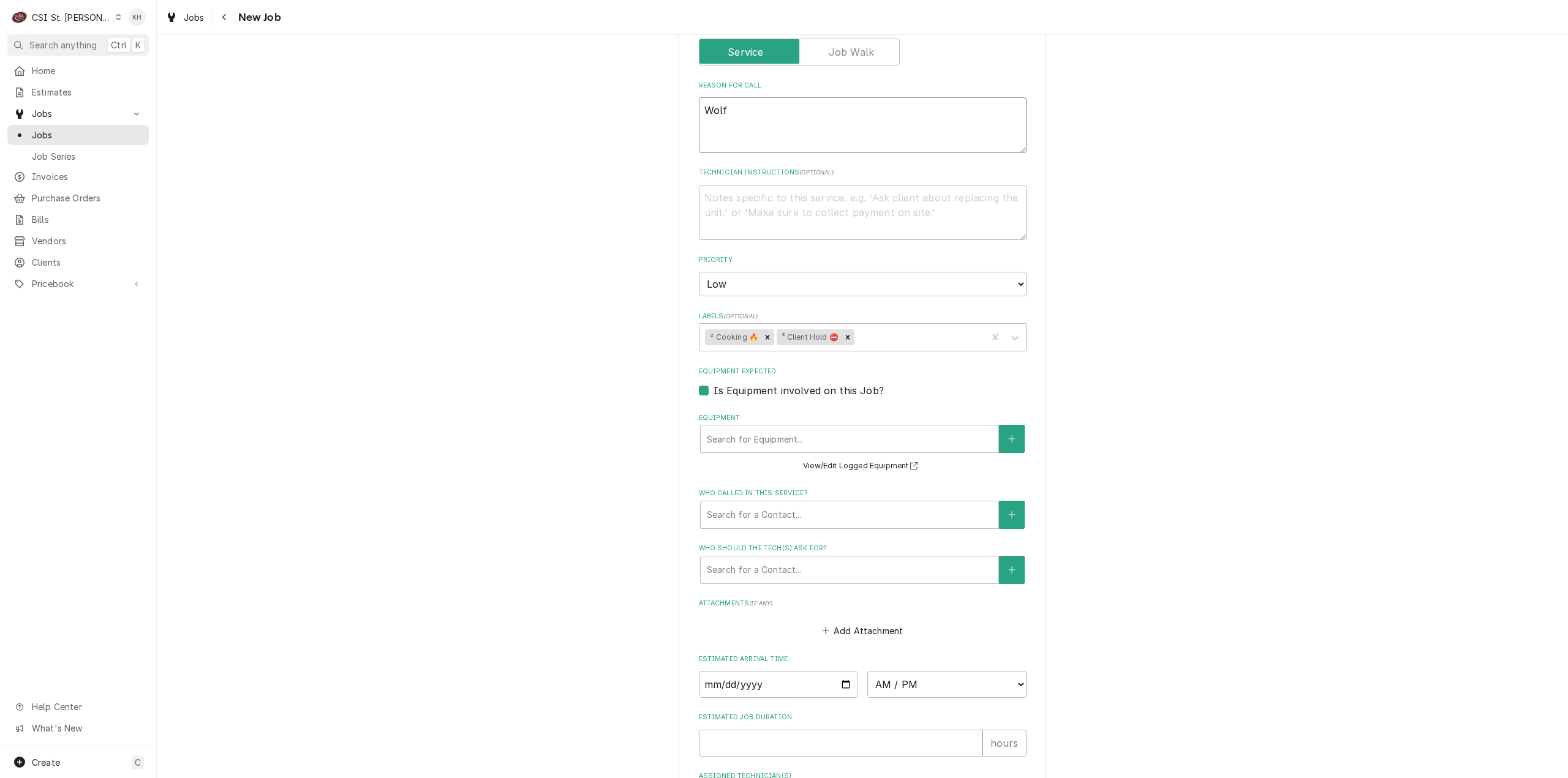
type textarea "Wolf"
type textarea "x"
type textarea "Wolf S"
type textarea "x"
type textarea "Wolf St"
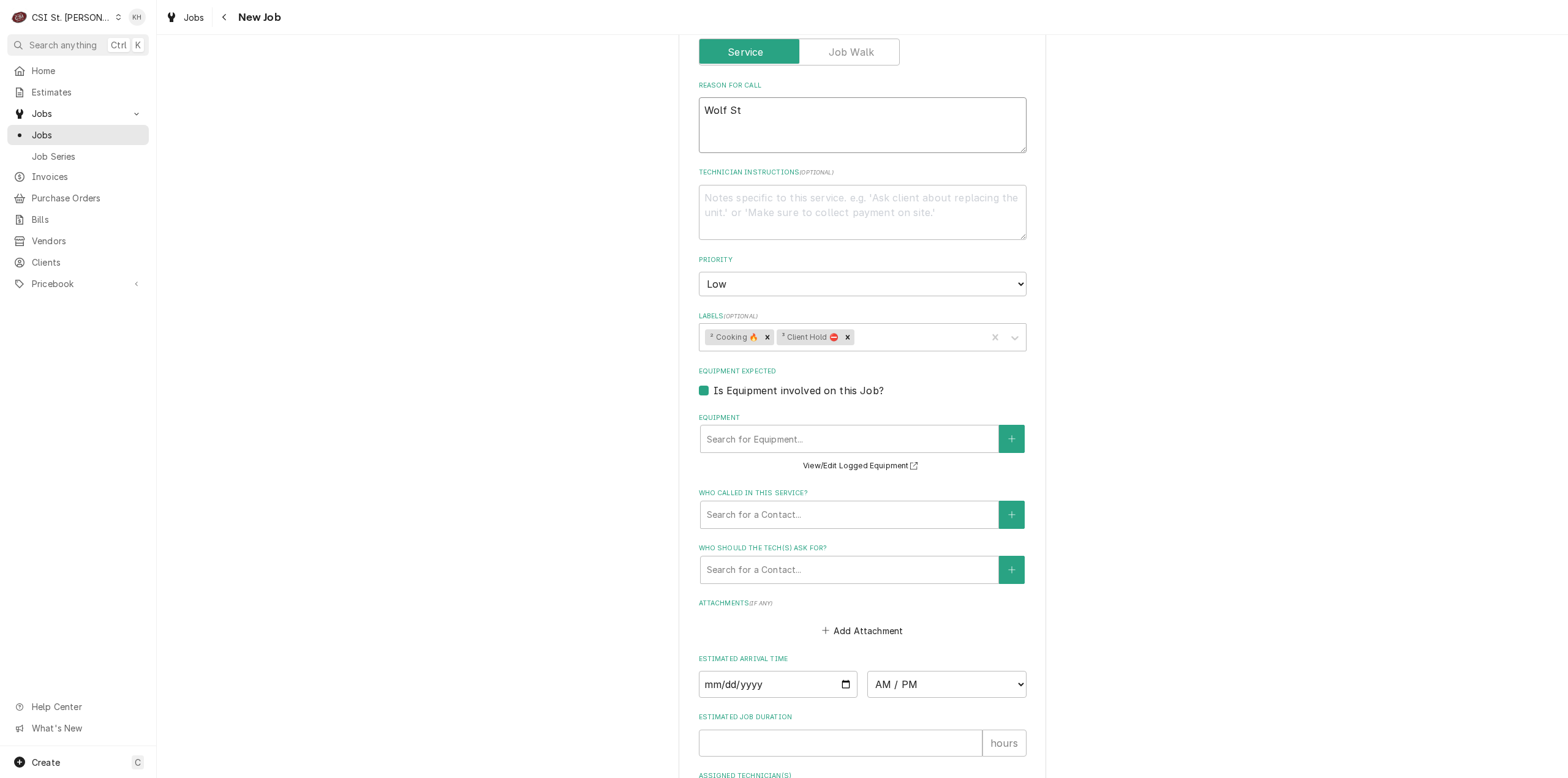
type textarea "x"
type textarea "Wolf Sto"
type textarea "x"
type textarea "Wolf Stov"
type textarea "x"
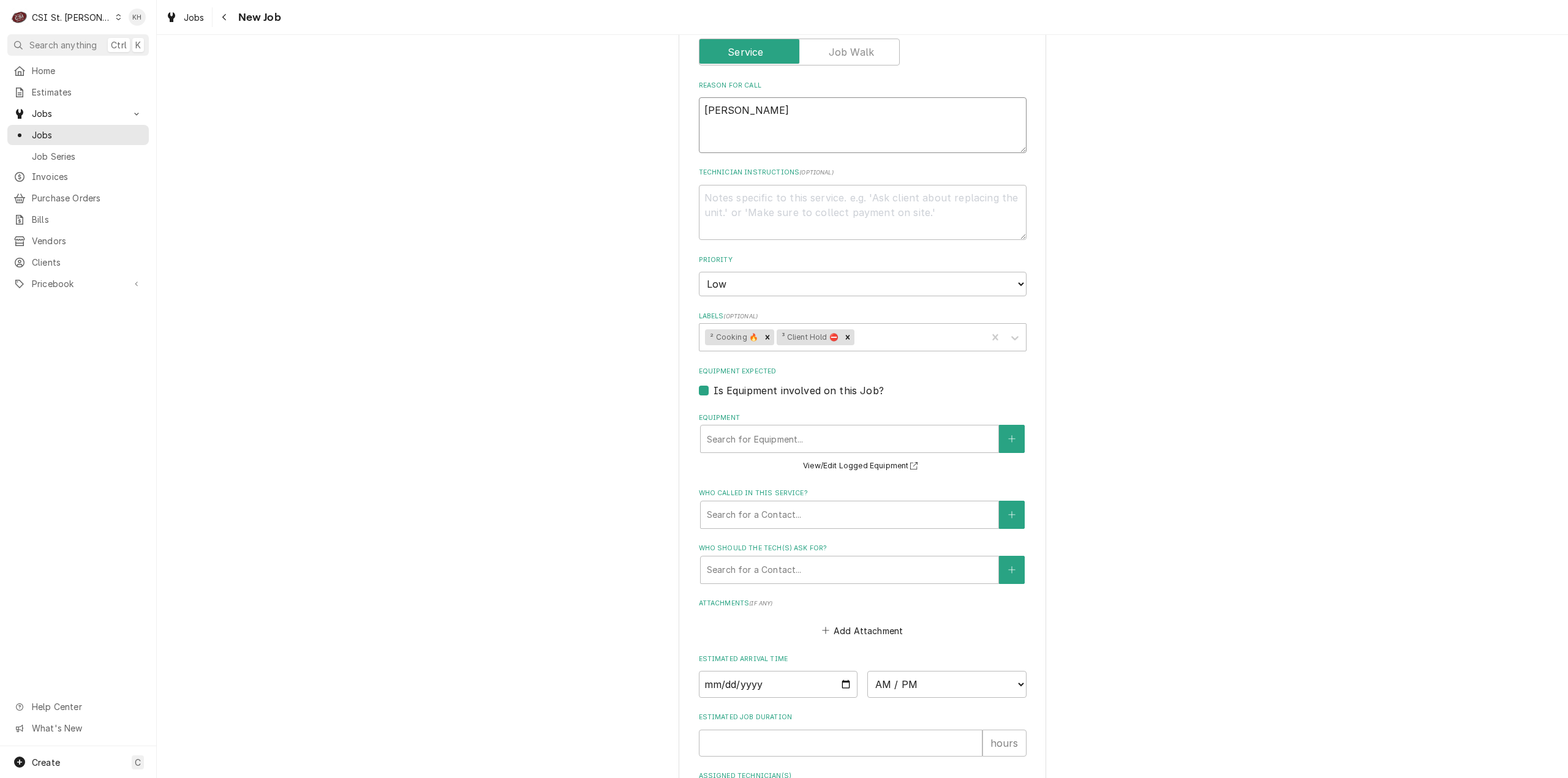
type textarea "Wolf Stove"
type textarea "x"
type textarea "Wolf Stovet"
type textarea "x"
type textarea "Wolf Stoveto"
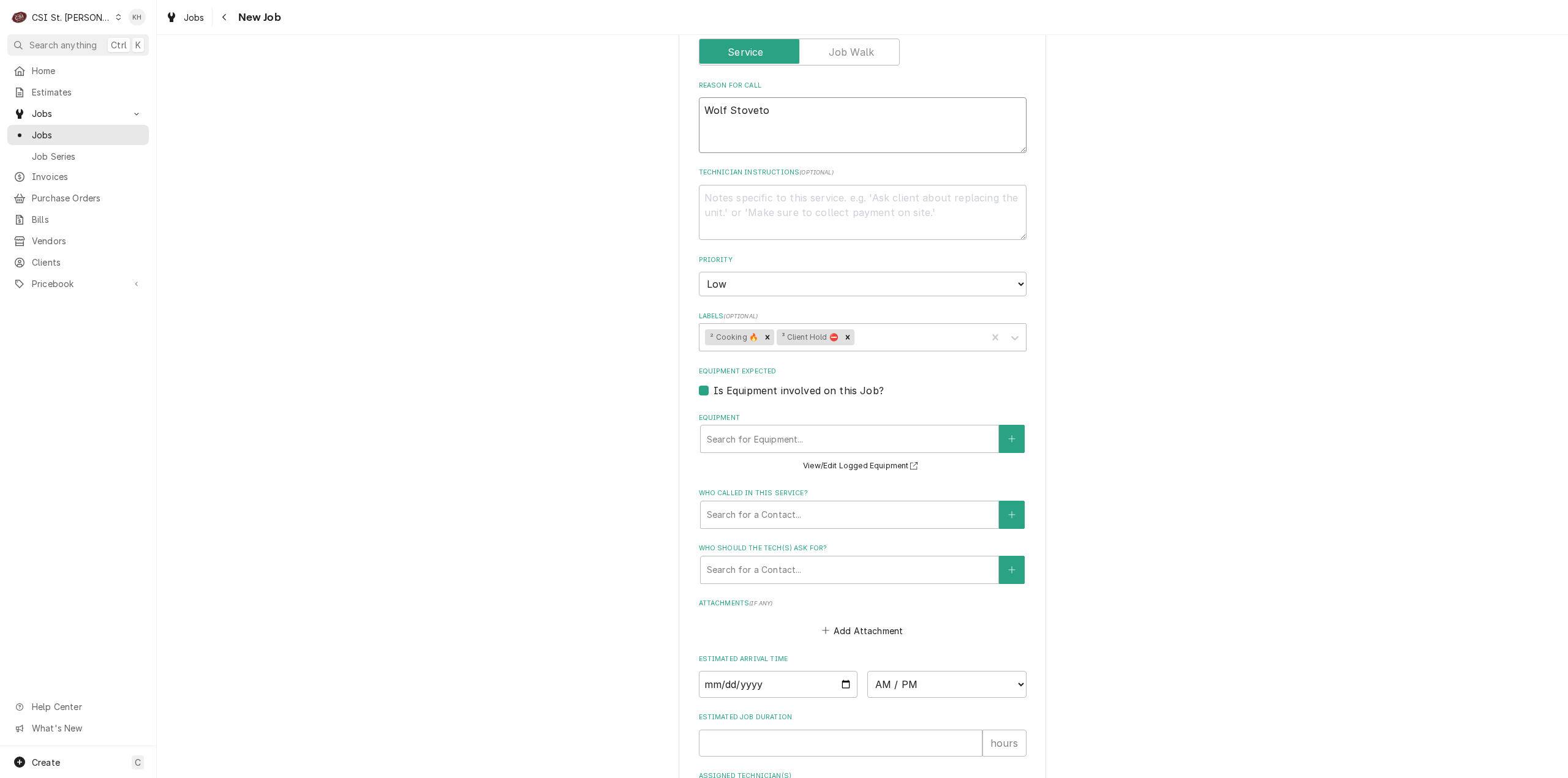
type textarea "x"
type textarea "Wolf Stovetop"
type textarea "x"
type textarea "Wolf Stovetop"
click at [837, 208] on textarea "Technician Instructions ( optional )" at bounding box center [863, 213] width 328 height 56
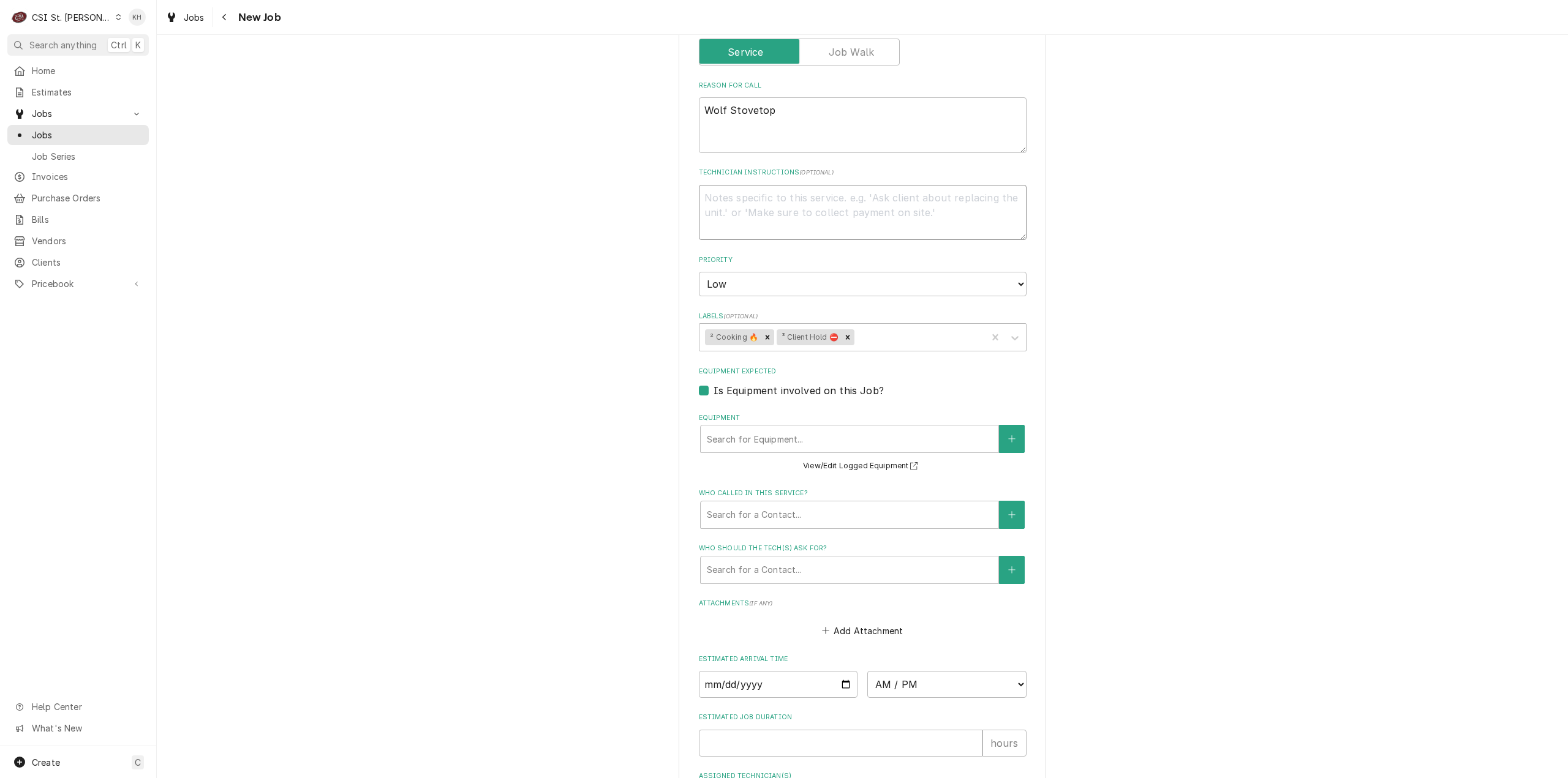
type textarea "x"
type textarea "S"
type textarea "x"
type textarea "Ser"
type textarea "x"
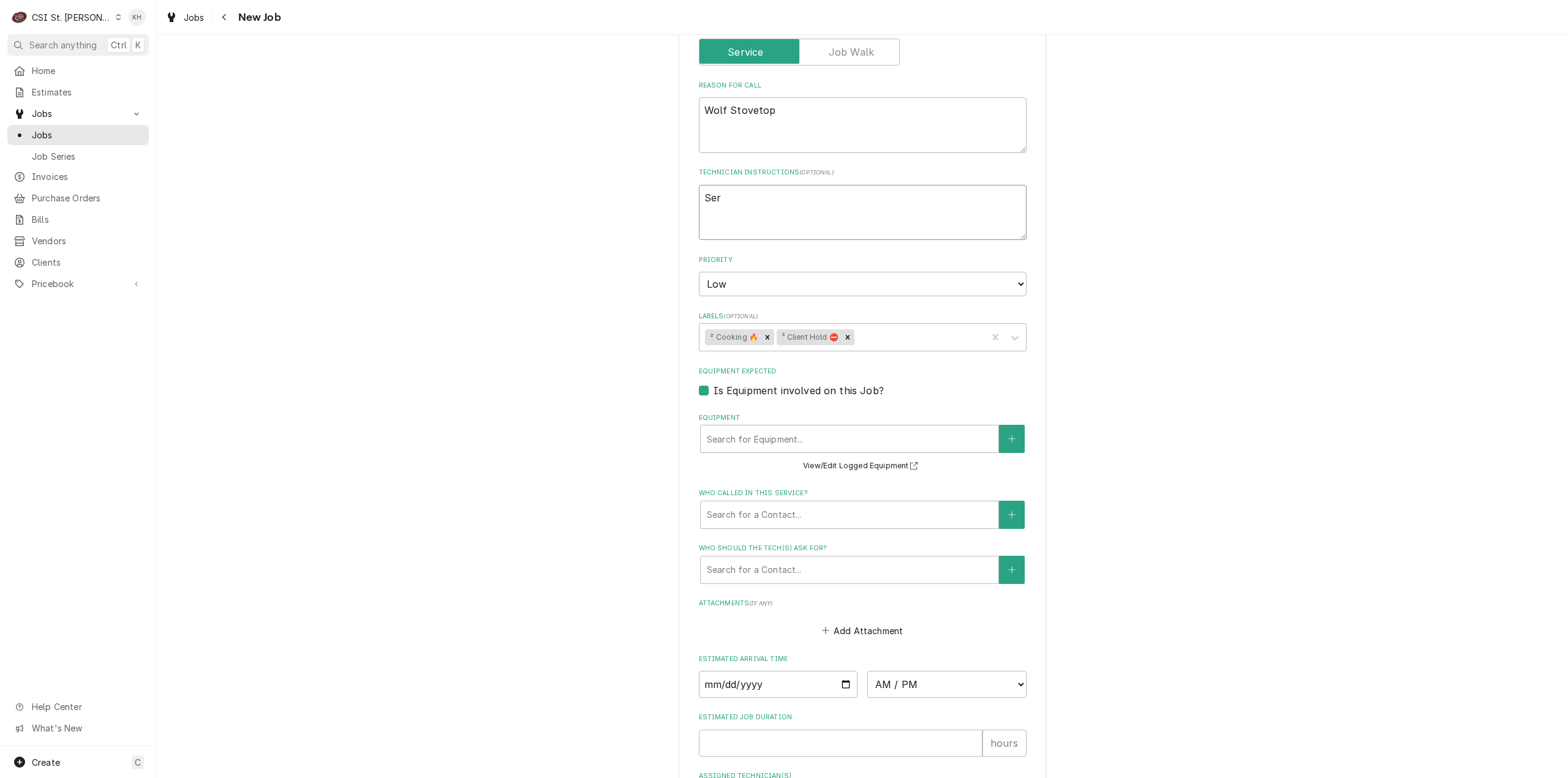
type textarea "Serv"
type textarea "x"
type textarea "Servi"
type textarea "x"
type textarea "Servic"
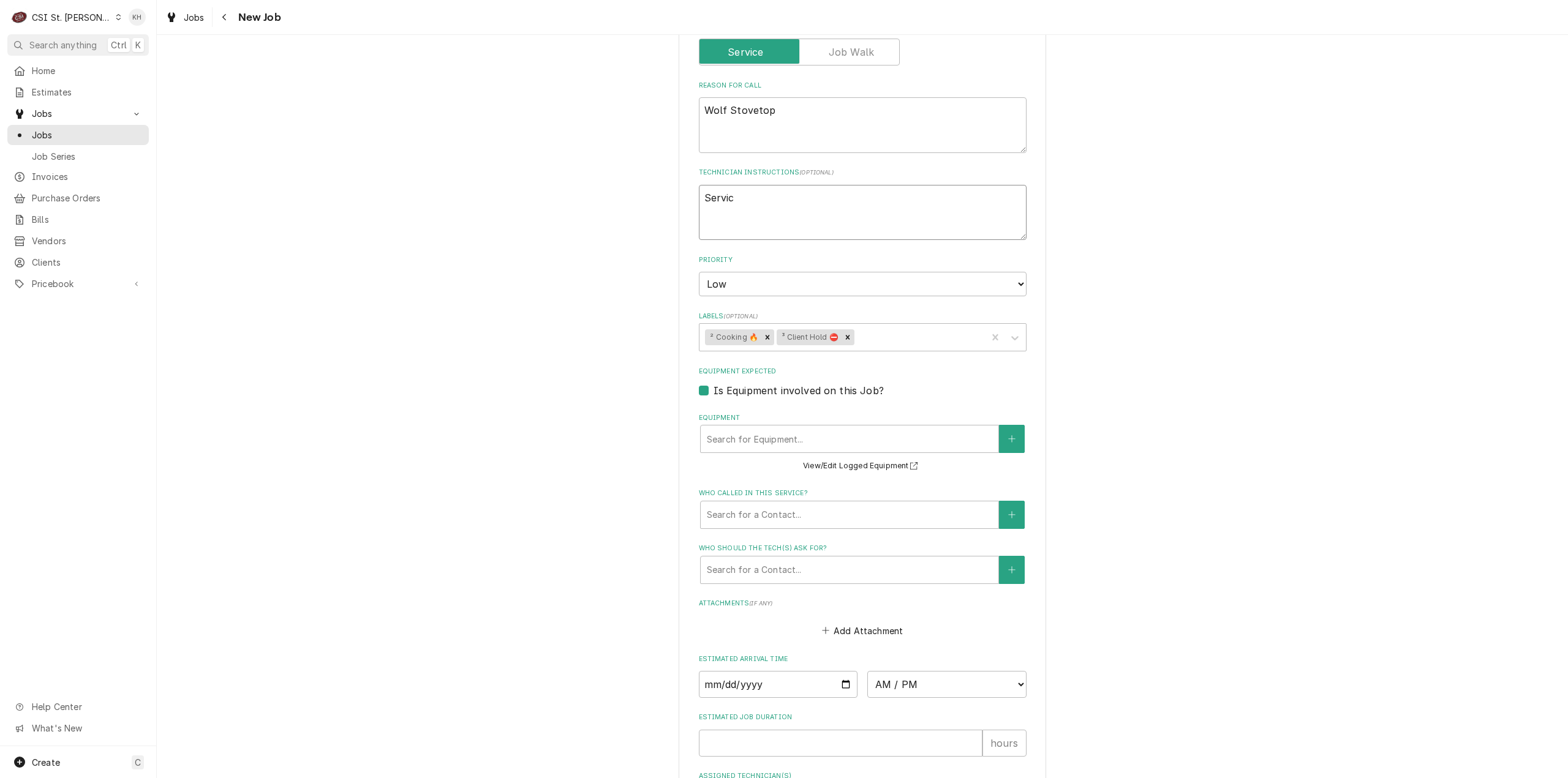
type textarea "x"
type textarea "Service"
type textarea "x"
type textarea "Service H"
type textarea "x"
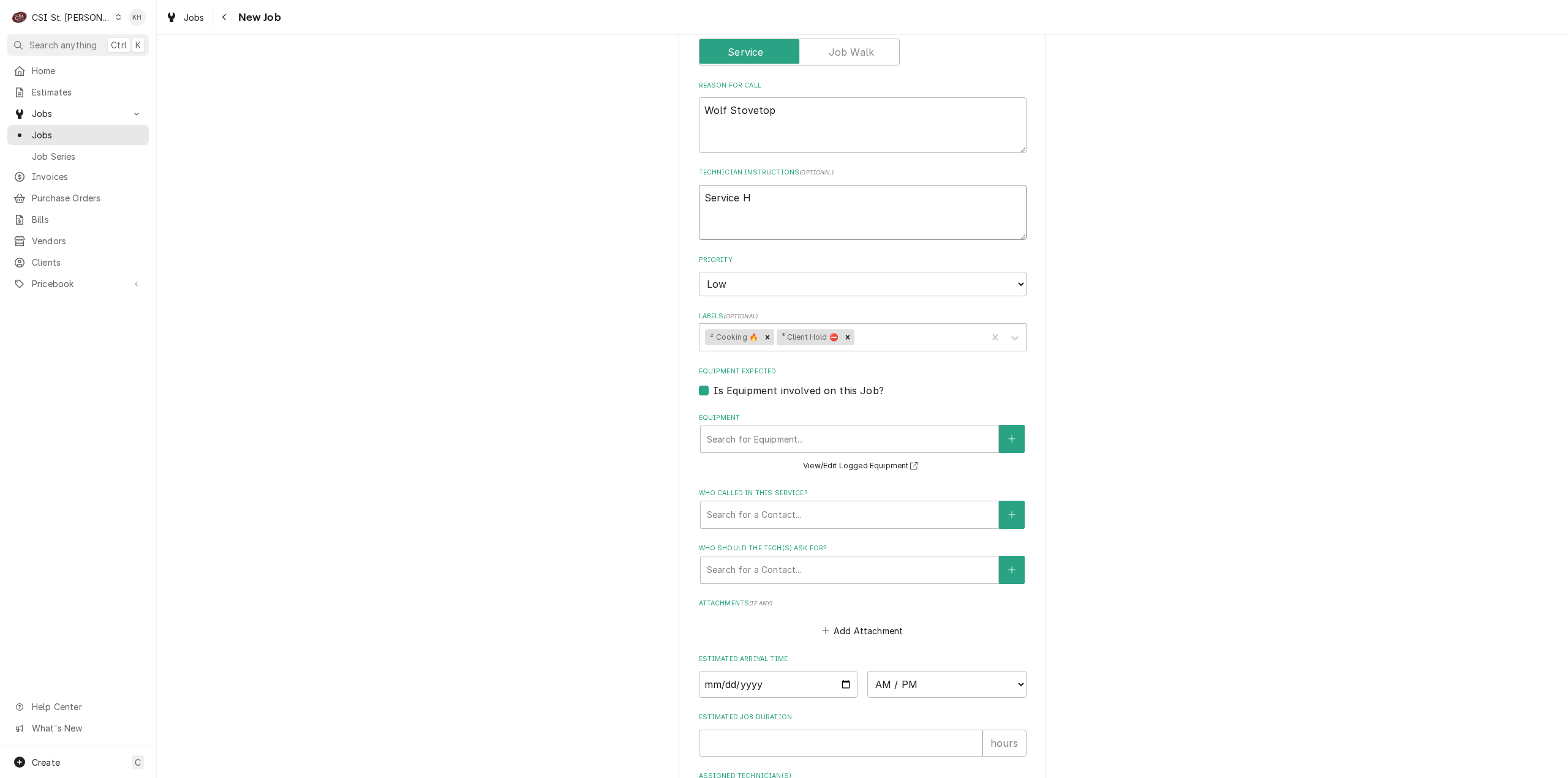
type textarea "Service Ho"
type textarea "x"
type textarea "Service Hop"
type textarea "x"
type textarea "Service Hopu"
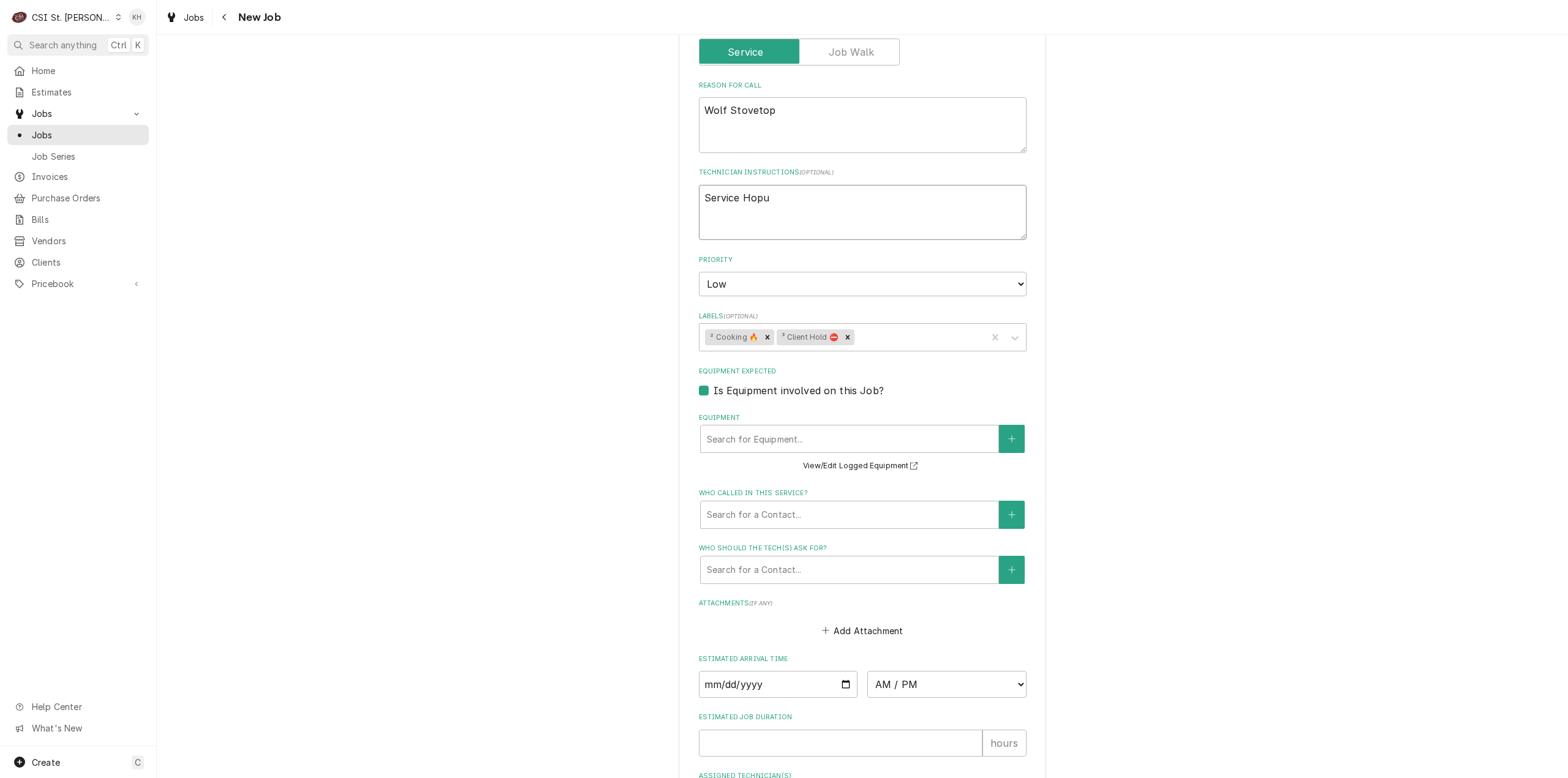
type textarea "x"
type textarea "Service Hopur"
type textarea "x"
type textarea "Service Hopu"
type textarea "x"
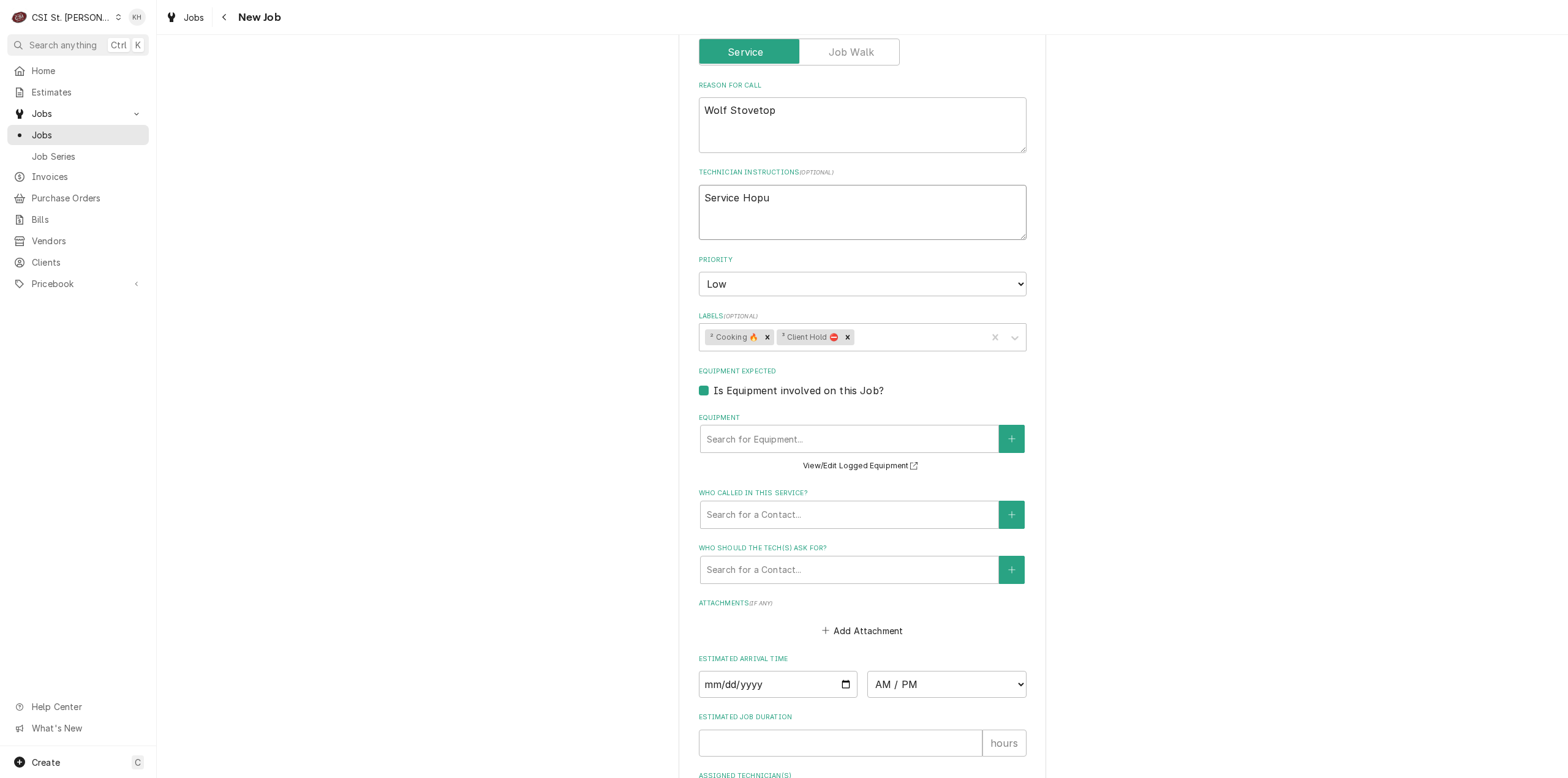
type textarea "Service Hop"
type textarea "x"
type textarea "Service Ho"
type textarea "x"
type textarea "Service Hou"
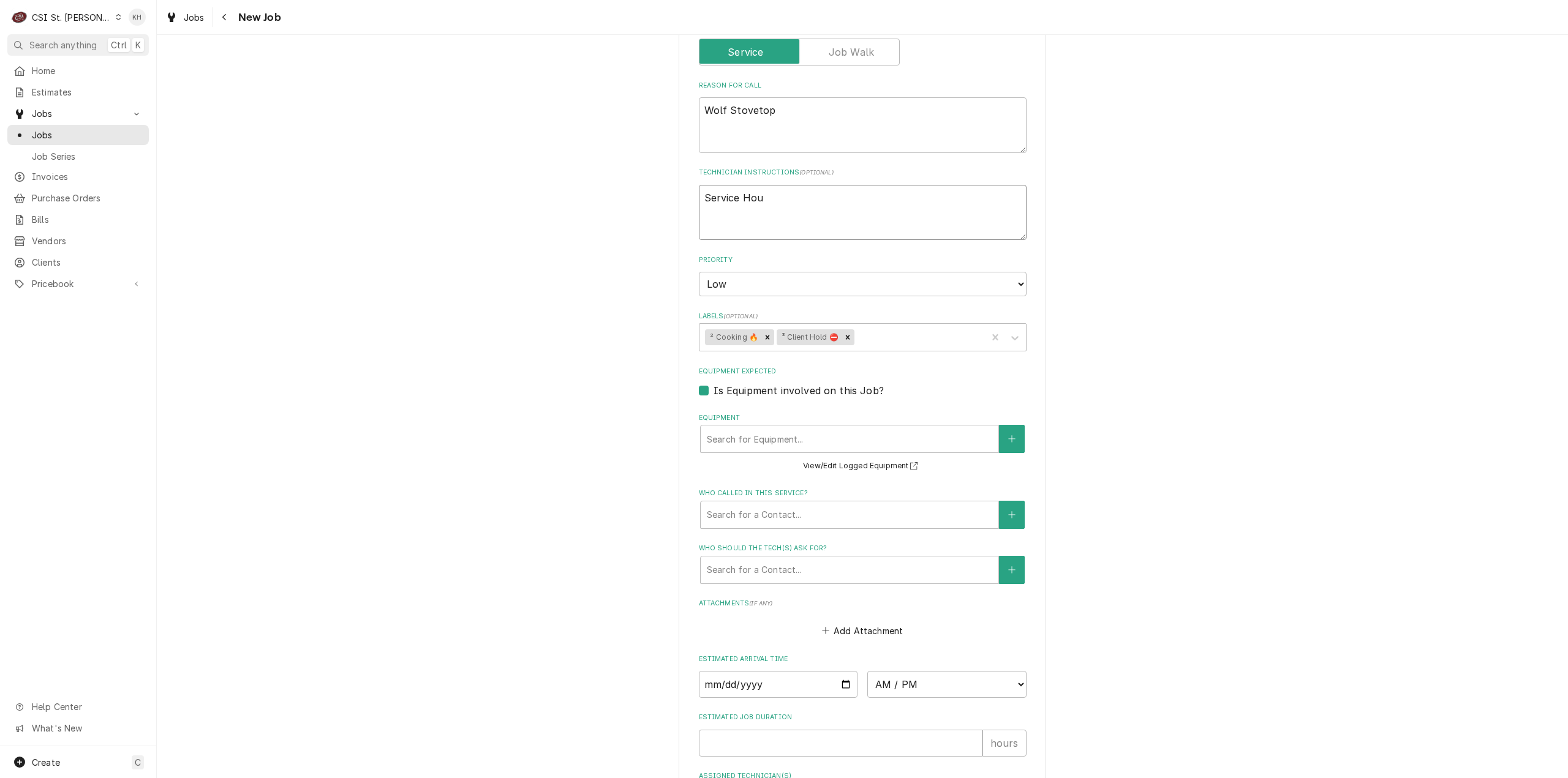
type textarea "x"
type textarea "Service Hour"
type textarea "x"
type textarea "Service Hours"
type textarea "x"
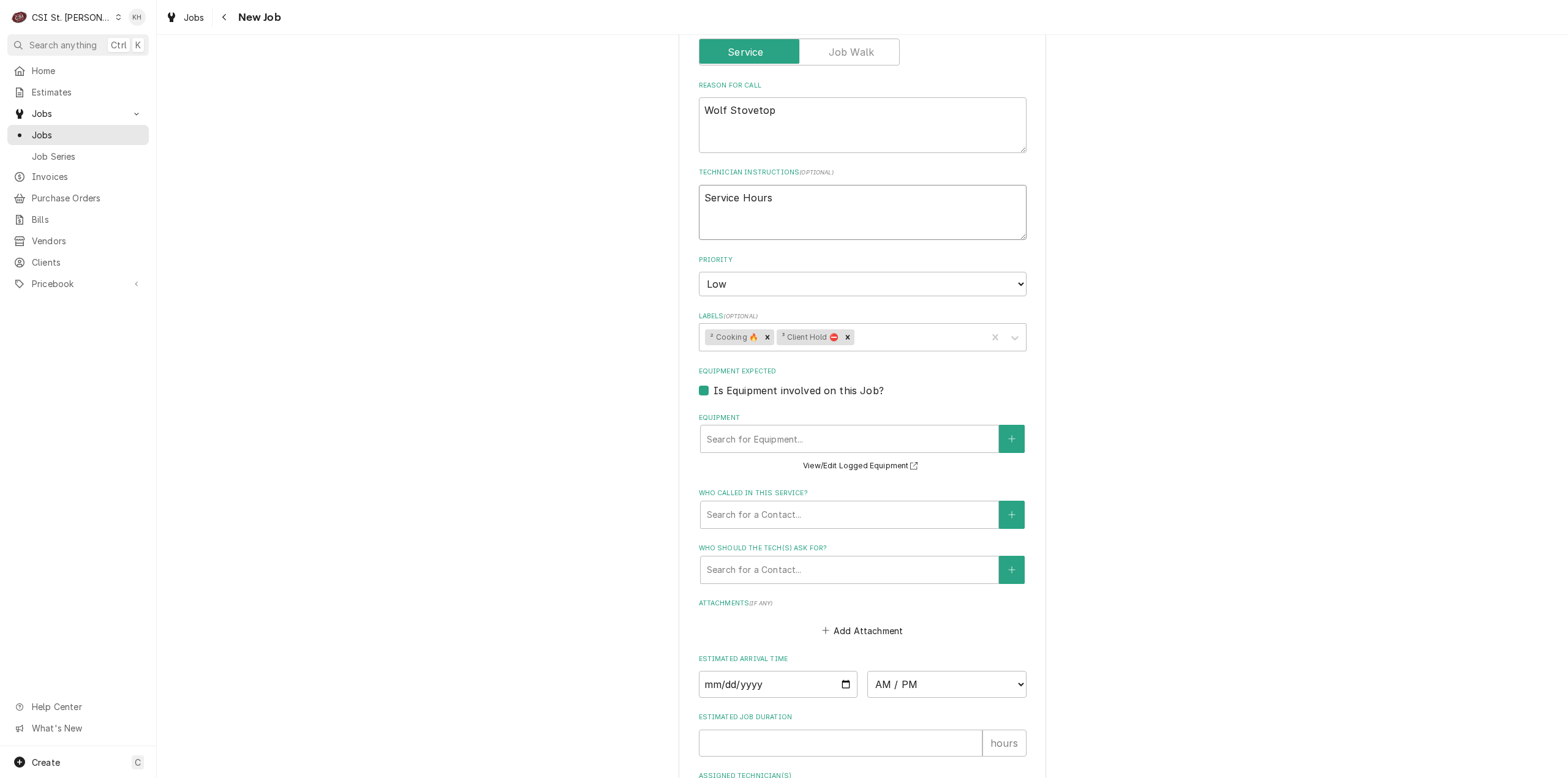
type textarea "Service Hours:"
type textarea "x"
type textarea "Service Hours:"
type textarea "x"
type textarea "Service Hours: 7"
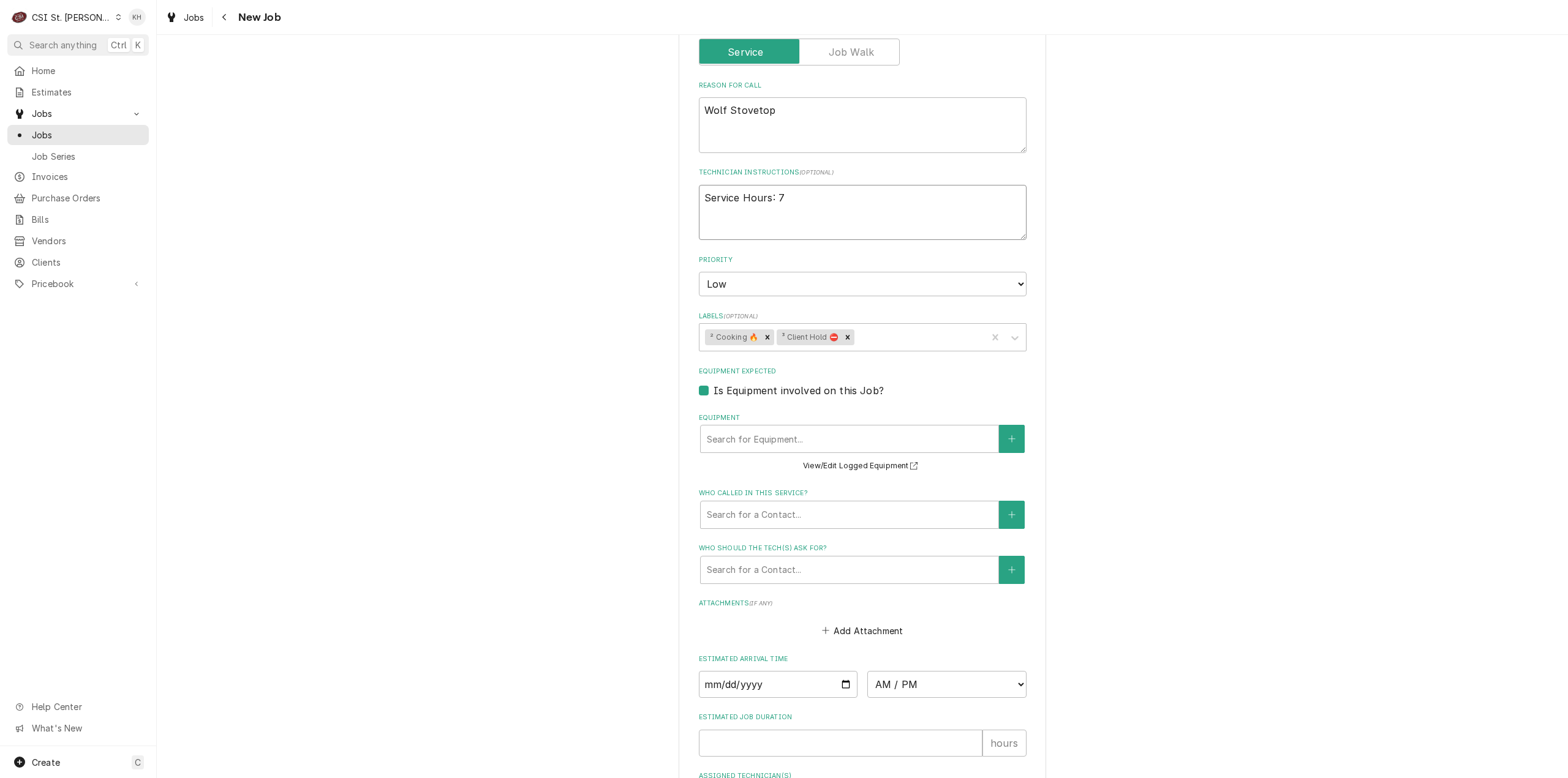
type textarea "x"
type textarea "Service Hours: 7a"
type textarea "x"
type textarea "Service Hours: 7am"
type textarea "x"
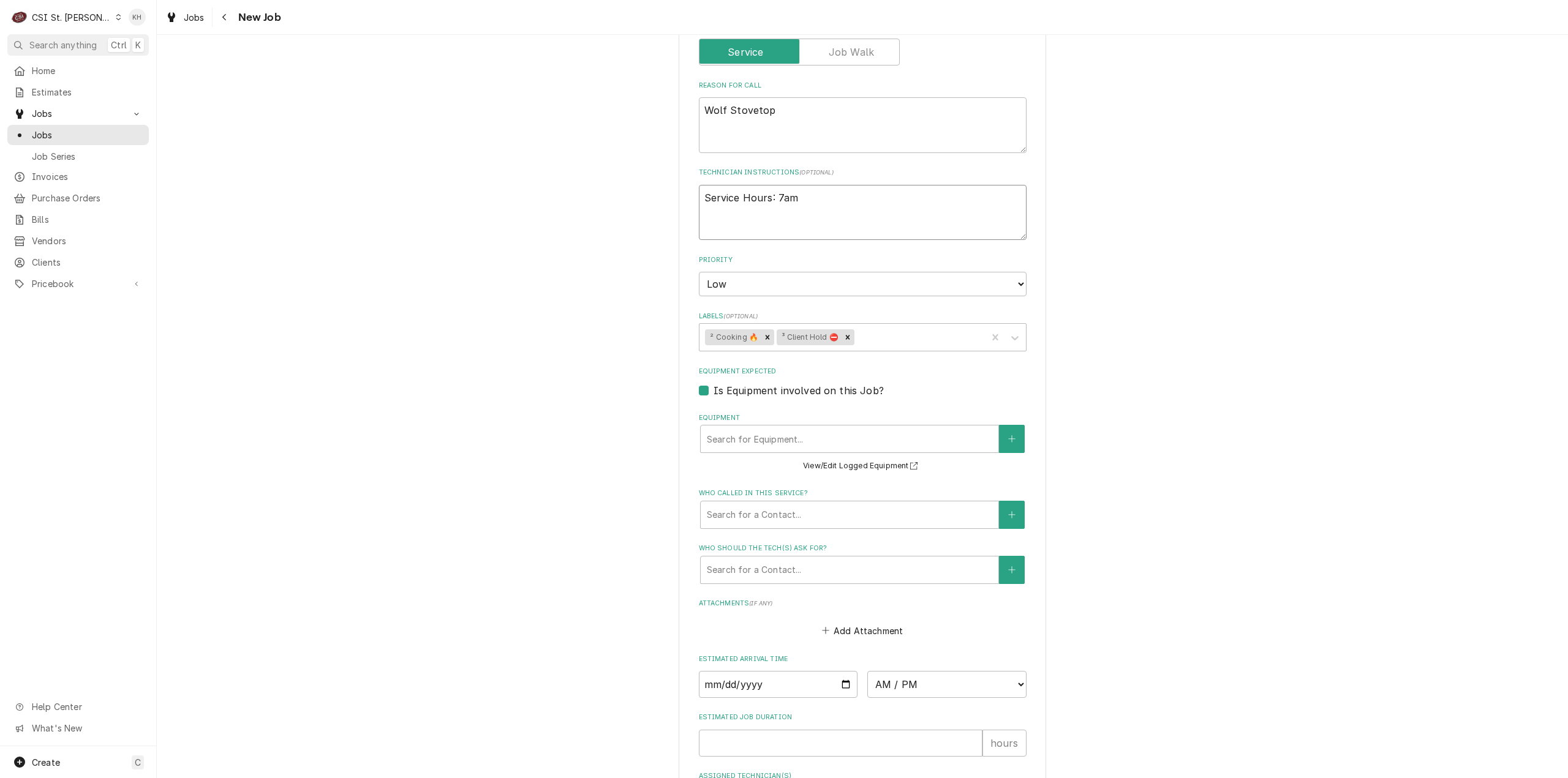
type textarea "Service Hours: 7am"
type textarea "x"
type textarea "Service Hours: 7am -"
type textarea "x"
type textarea "Service Hours: 7am -"
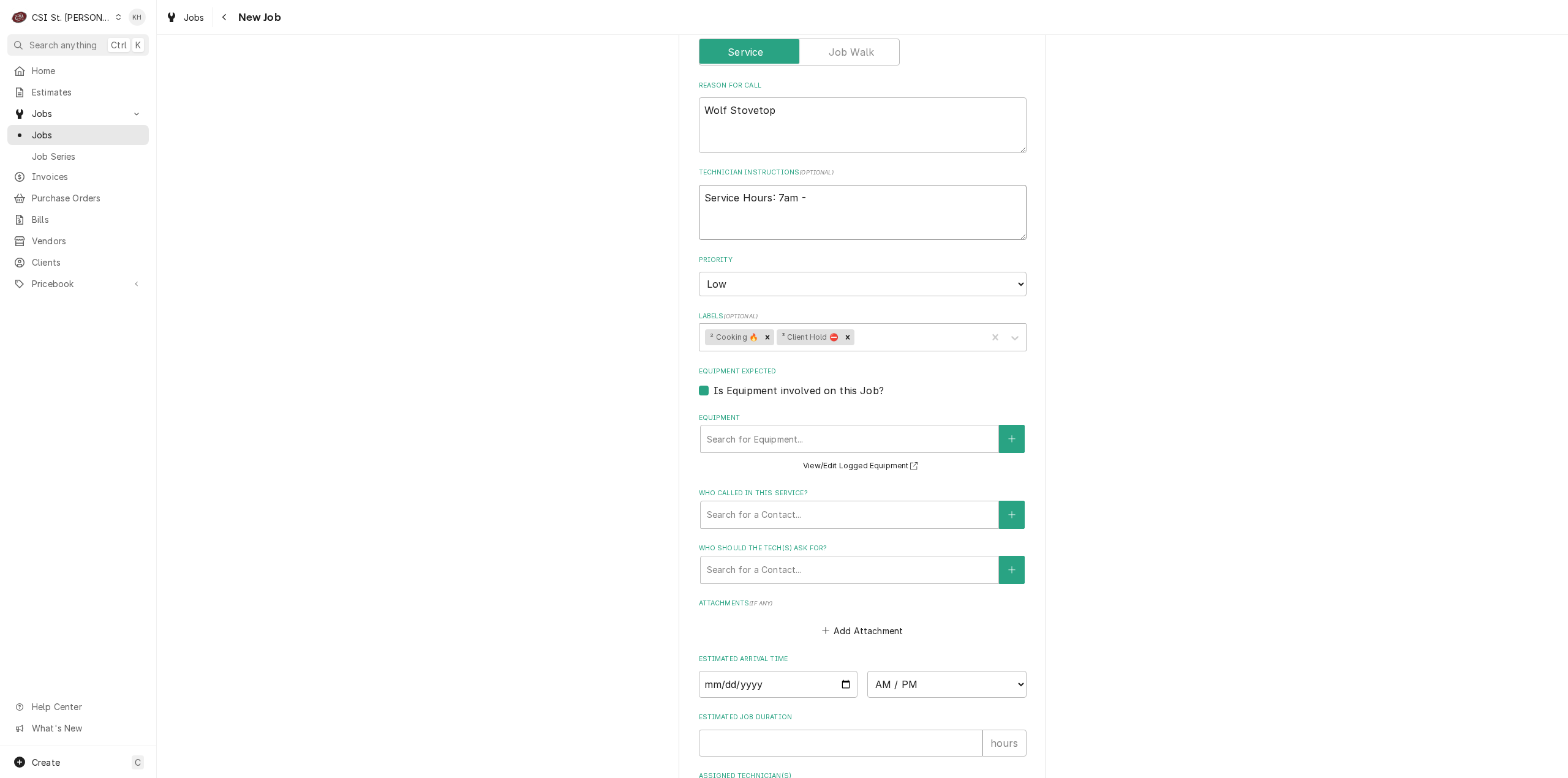
type textarea "x"
type textarea "Service Hours: 7am - 3"
type textarea "x"
type textarea "Service Hours: 7am - 3p"
type textarea "x"
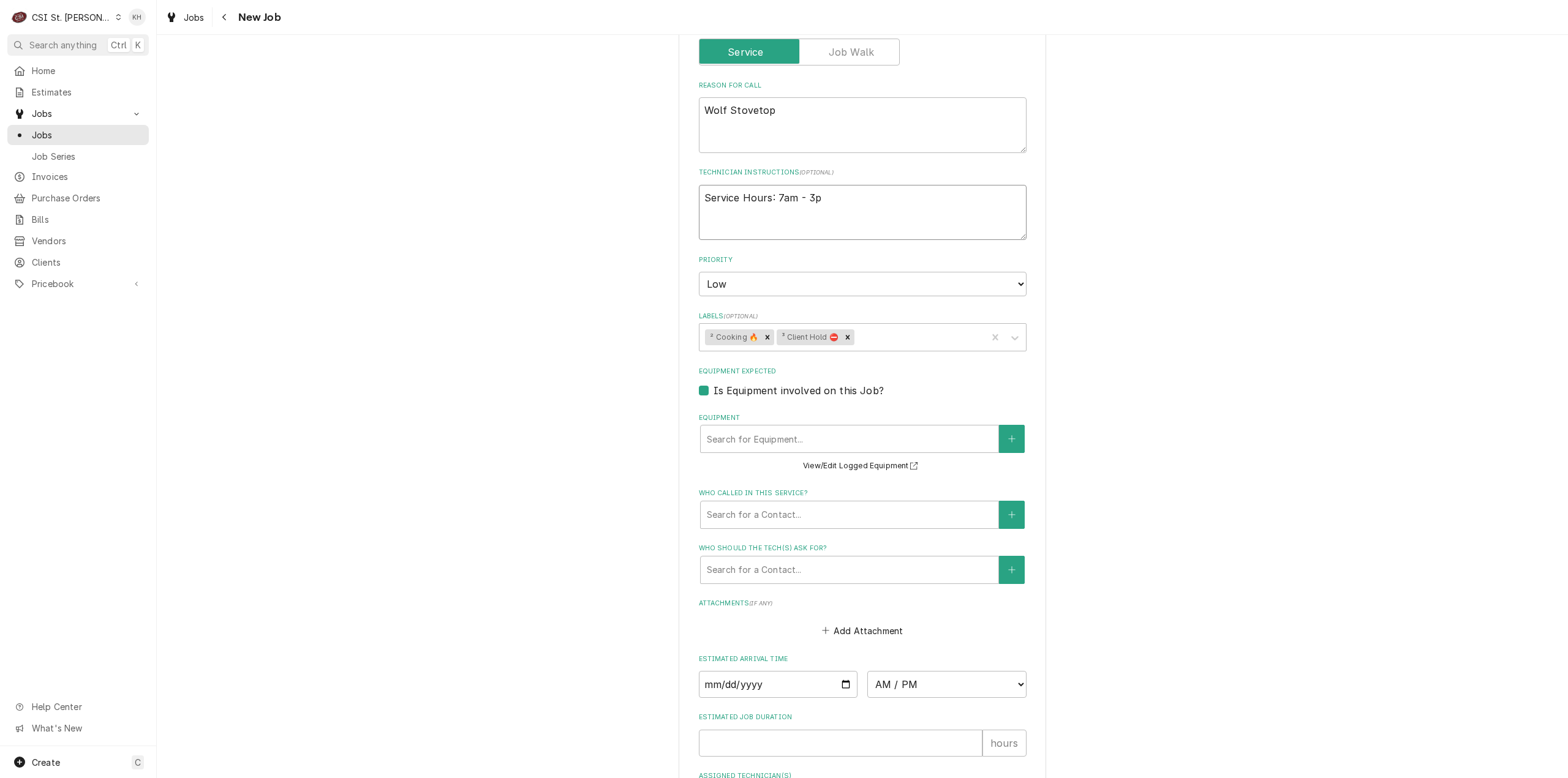
type textarea "Service Hours: 7am - 3pm"
type textarea "x"
type textarea "Service Hours: 7am - 3pm"
type textarea "x"
type textarea "Service Hours: 7am - 3pm ("
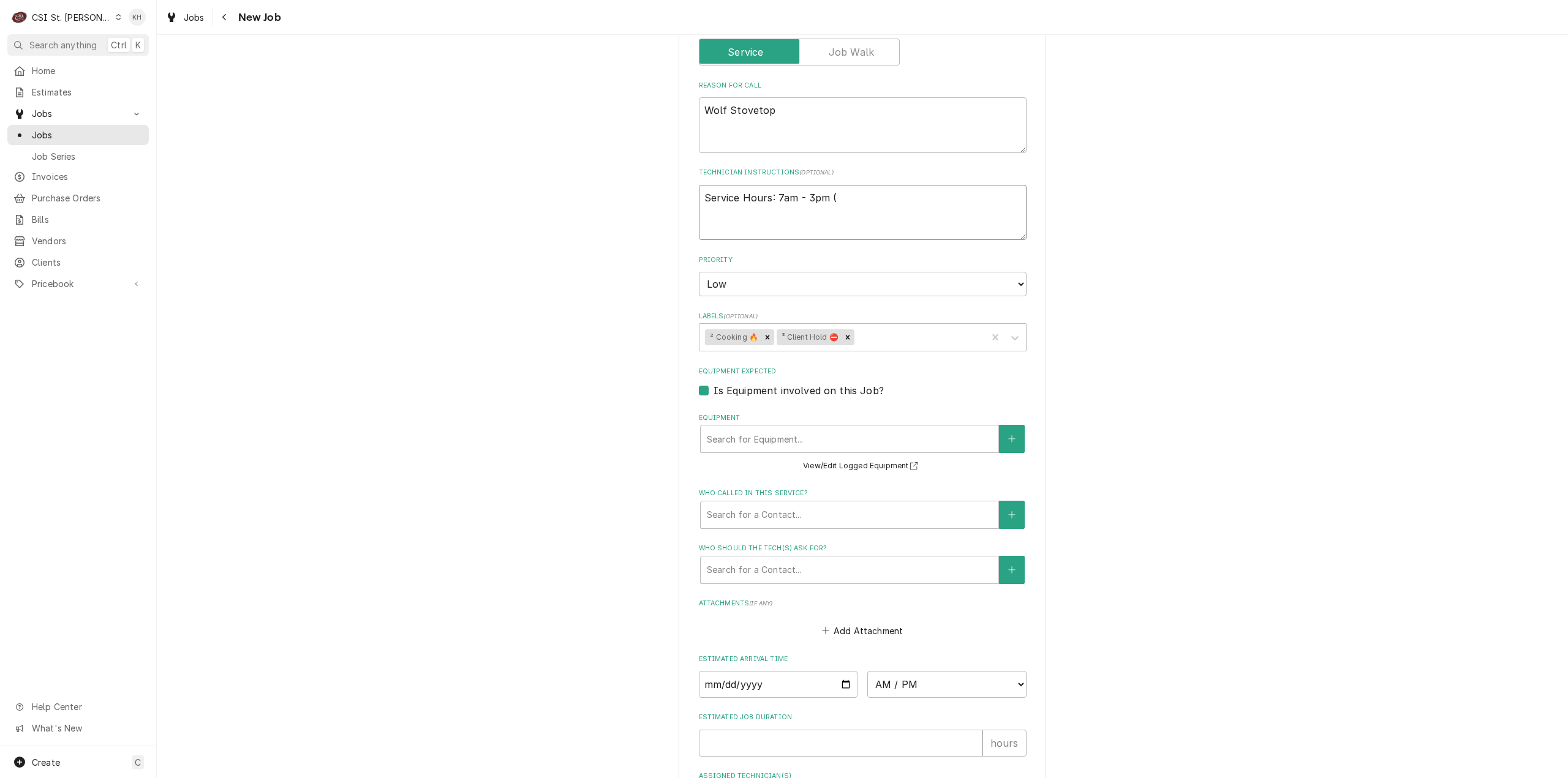
type textarea "x"
type textarea "Service Hours: 7am - 3pm (p"
type textarea "x"
type textarea "Service Hours: 7am - 3pm (pr"
type textarea "x"
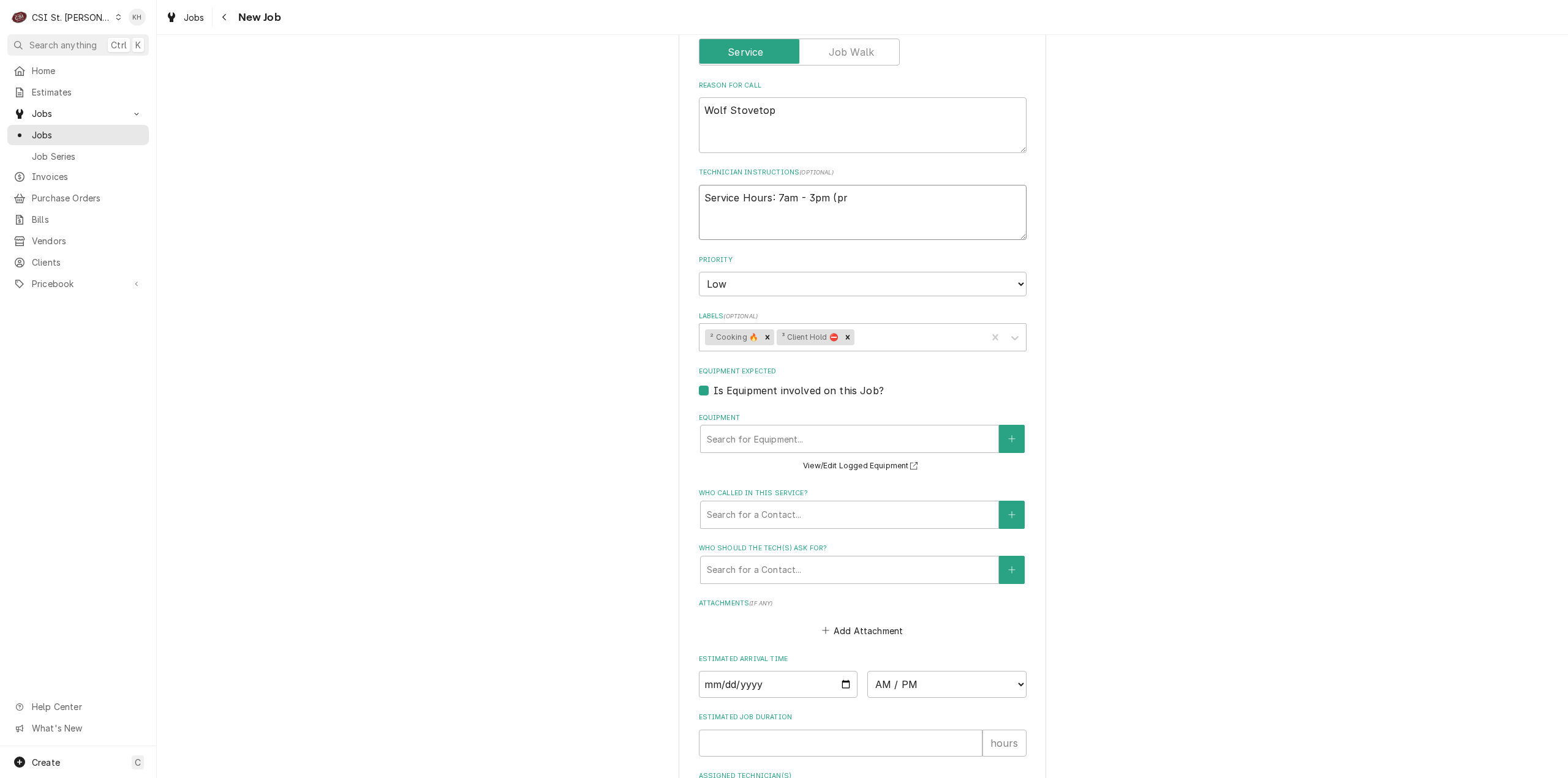
type textarea "Service Hours: 7am - 3pm (pre"
type textarea "x"
type textarea "Service Hours: 7am - 3pm (pref"
type textarea "x"
type textarea "Service Hours: 7am - 3pm (prefe"
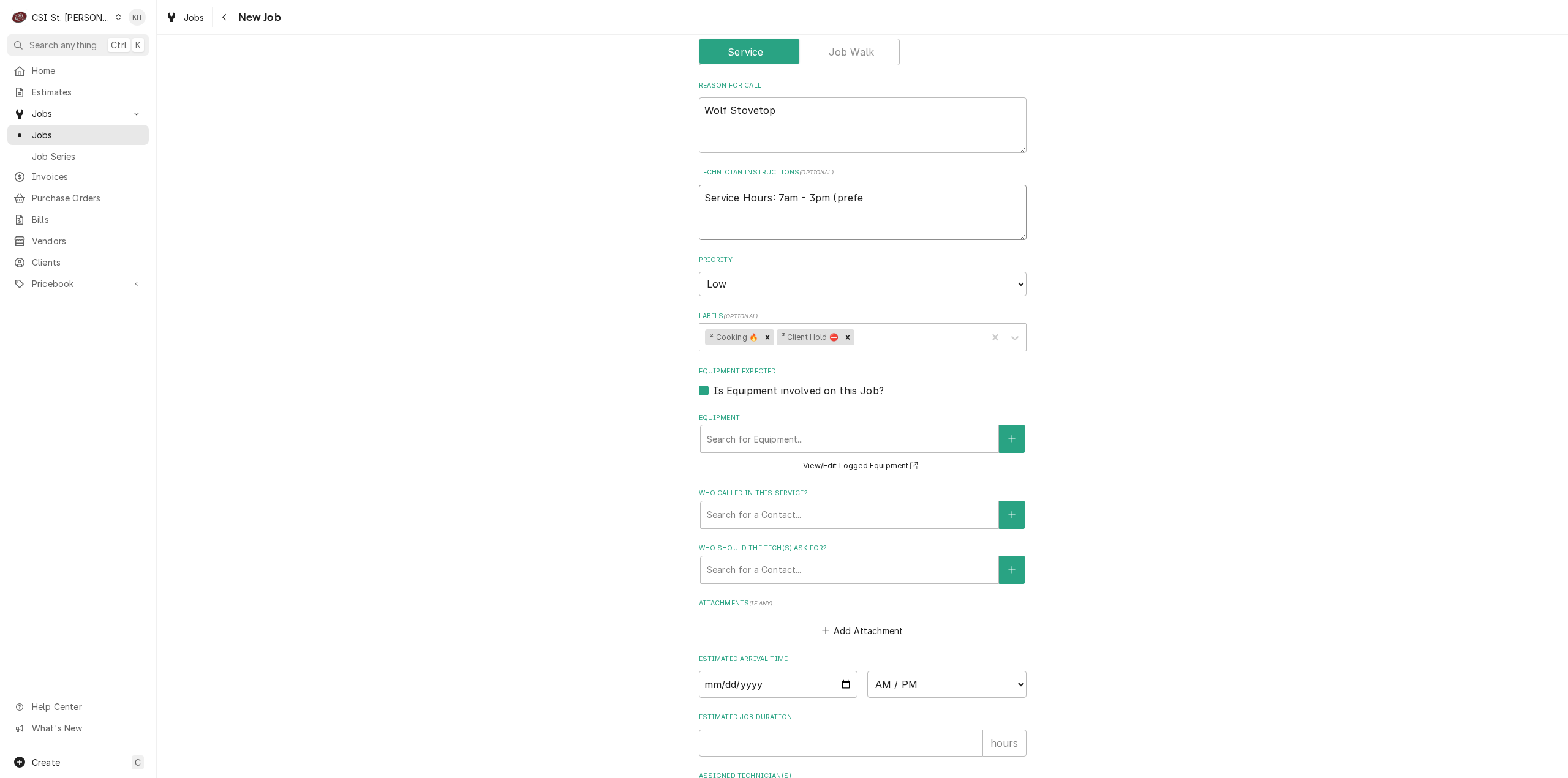
type textarea "x"
type textarea "Service Hours: 7am - 3pm (prefer"
type textarea "x"
type textarea "Service Hours: 7am - 3pm (preferre"
type textarea "x"
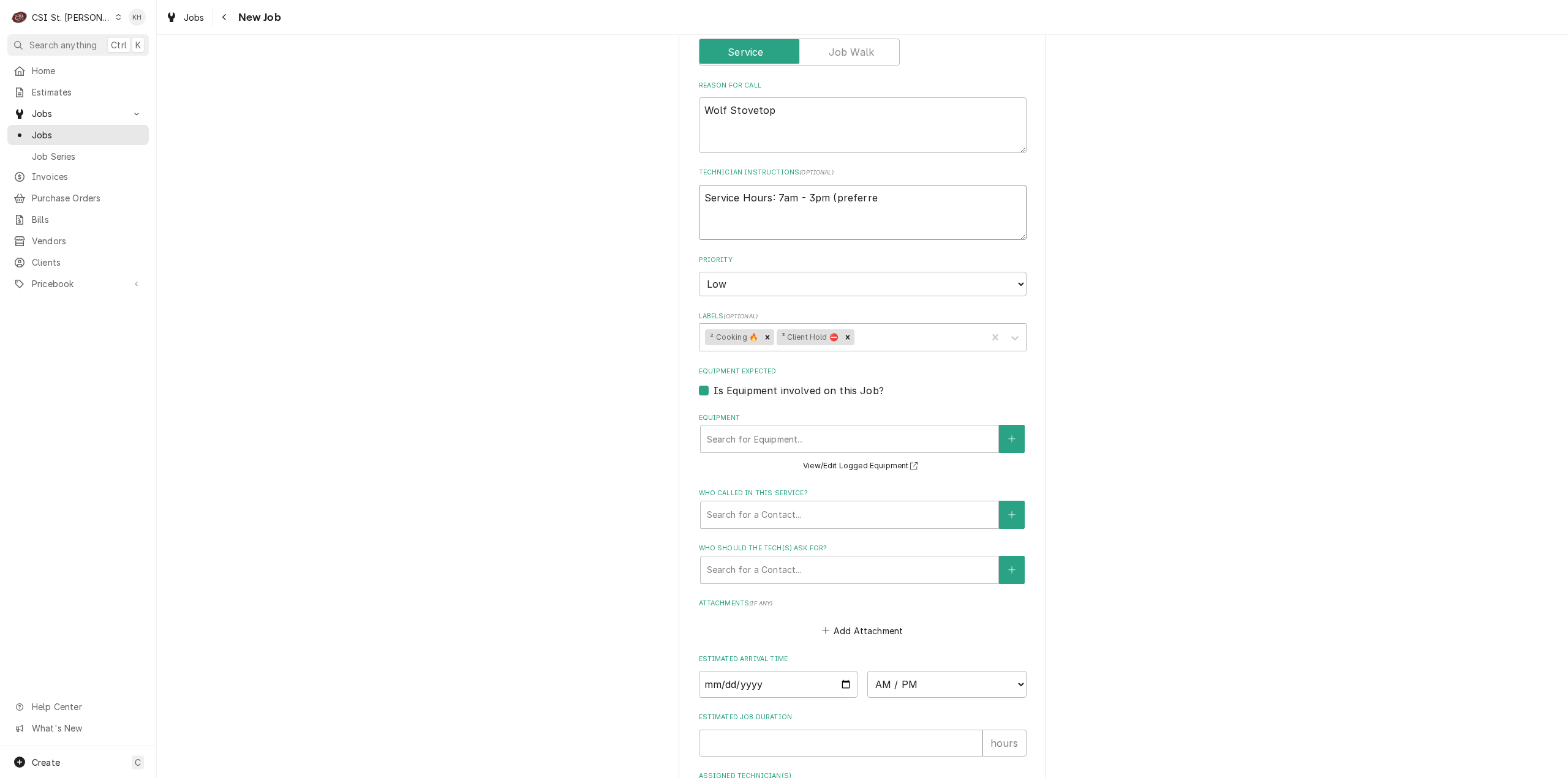
type textarea "Service Hours: 7am - 3pm (preferred"
type textarea "x"
type textarea "Service Hours: 7am - 3pm (preferred"
type textarea "x"
type textarea "Service Hours: 7am - 3pm (preferred 1"
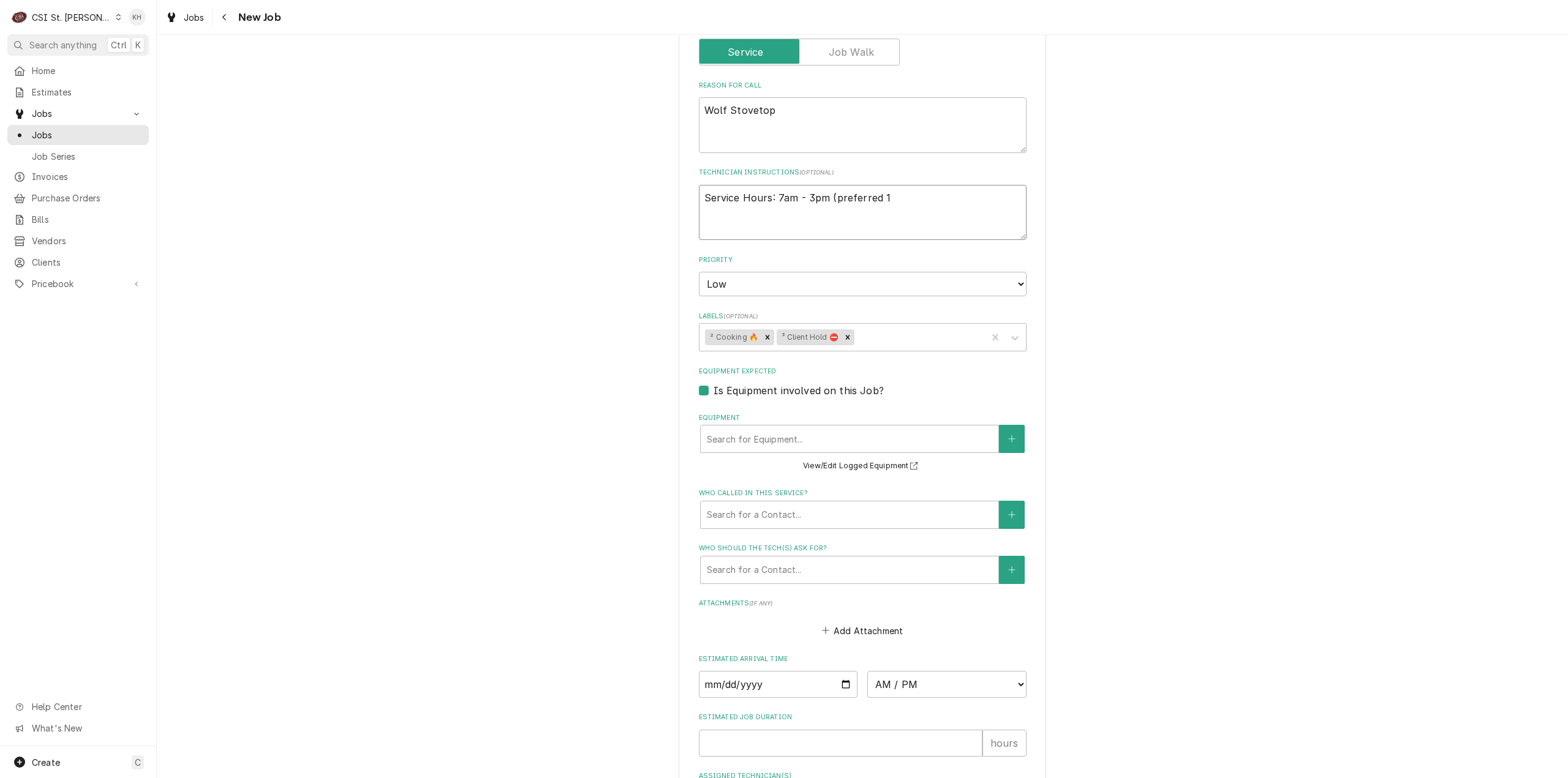
type textarea "x"
type textarea "Service Hours: 7am - 3pm (preferred 10"
type textarea "x"
type textarea "Service Hours: 7am - 3pm (preferred 10a"
type textarea "x"
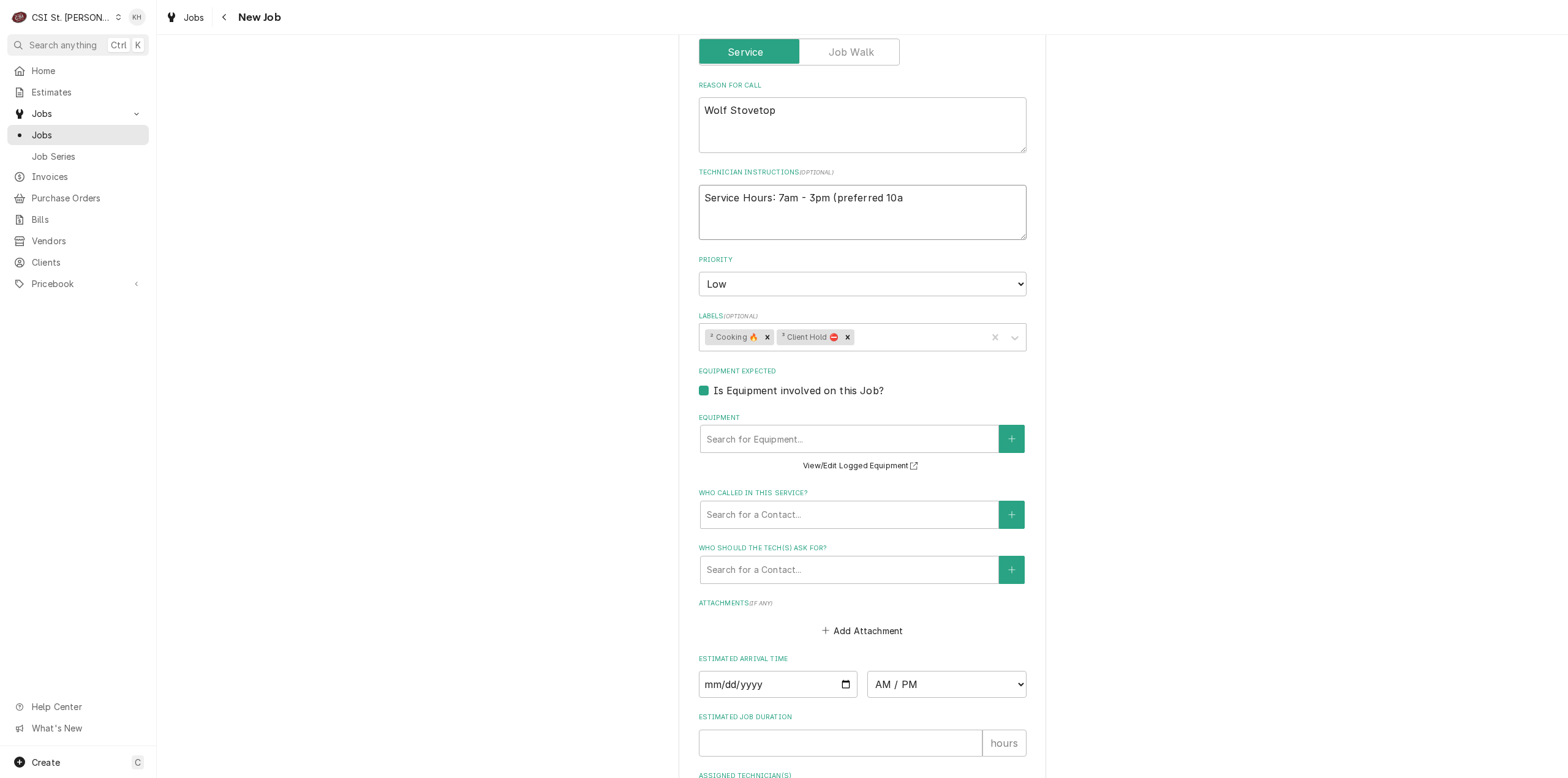
type textarea "Service Hours: 7am - 3pm (preferred 10am"
type textarea "x"
type textarea "Service Hours: 7am - 3pm (preferred 10am"
type textarea "x"
type textarea "Service Hours: 7am - 3pm (preferred 10am -"
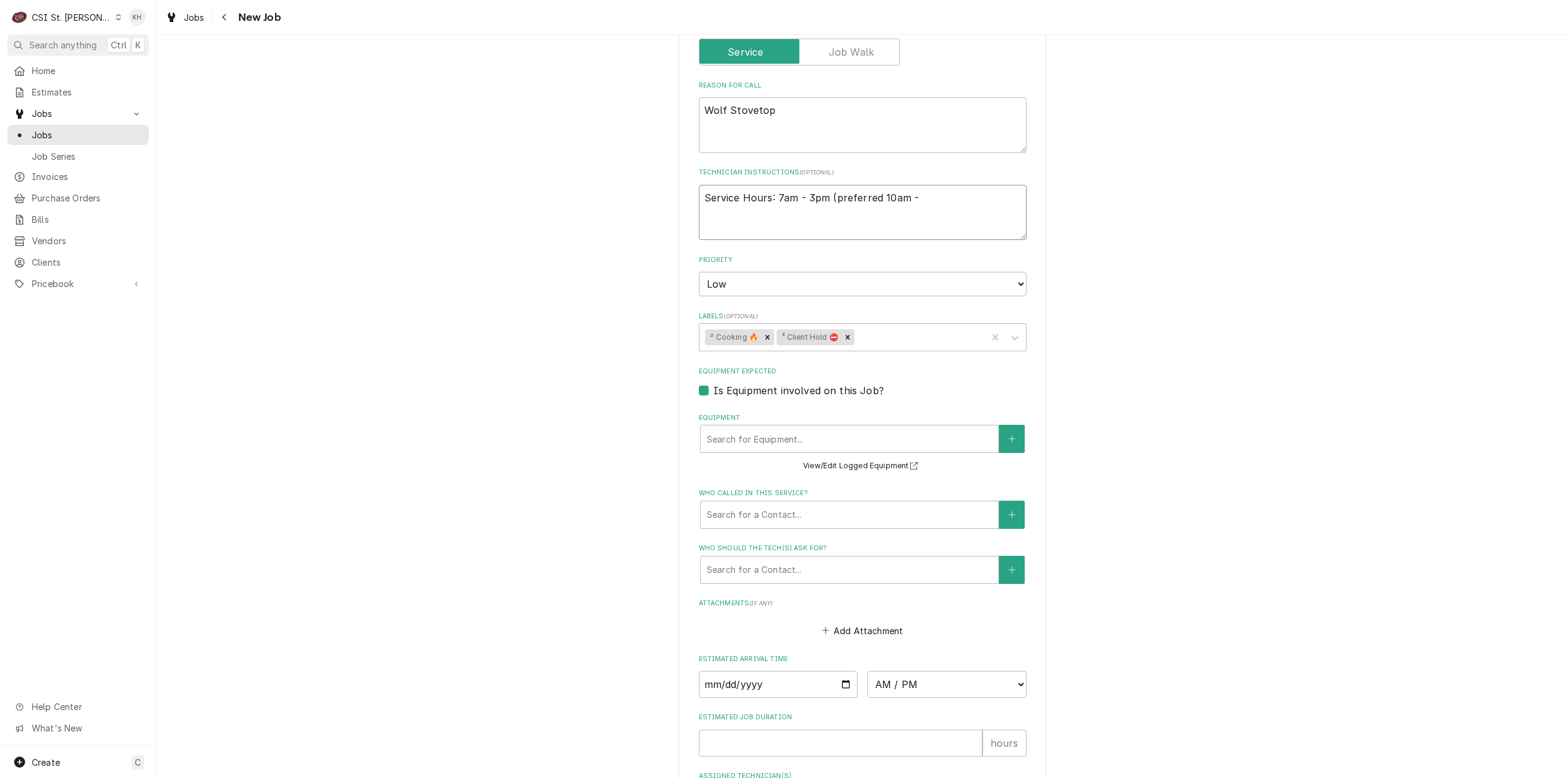
type textarea "x"
type textarea "Service Hours: 7am - 3pm (preferred 10am -"
type textarea "x"
type textarea "Service Hours: 7am - 3pm (preferred 10am - 1"
type textarea "x"
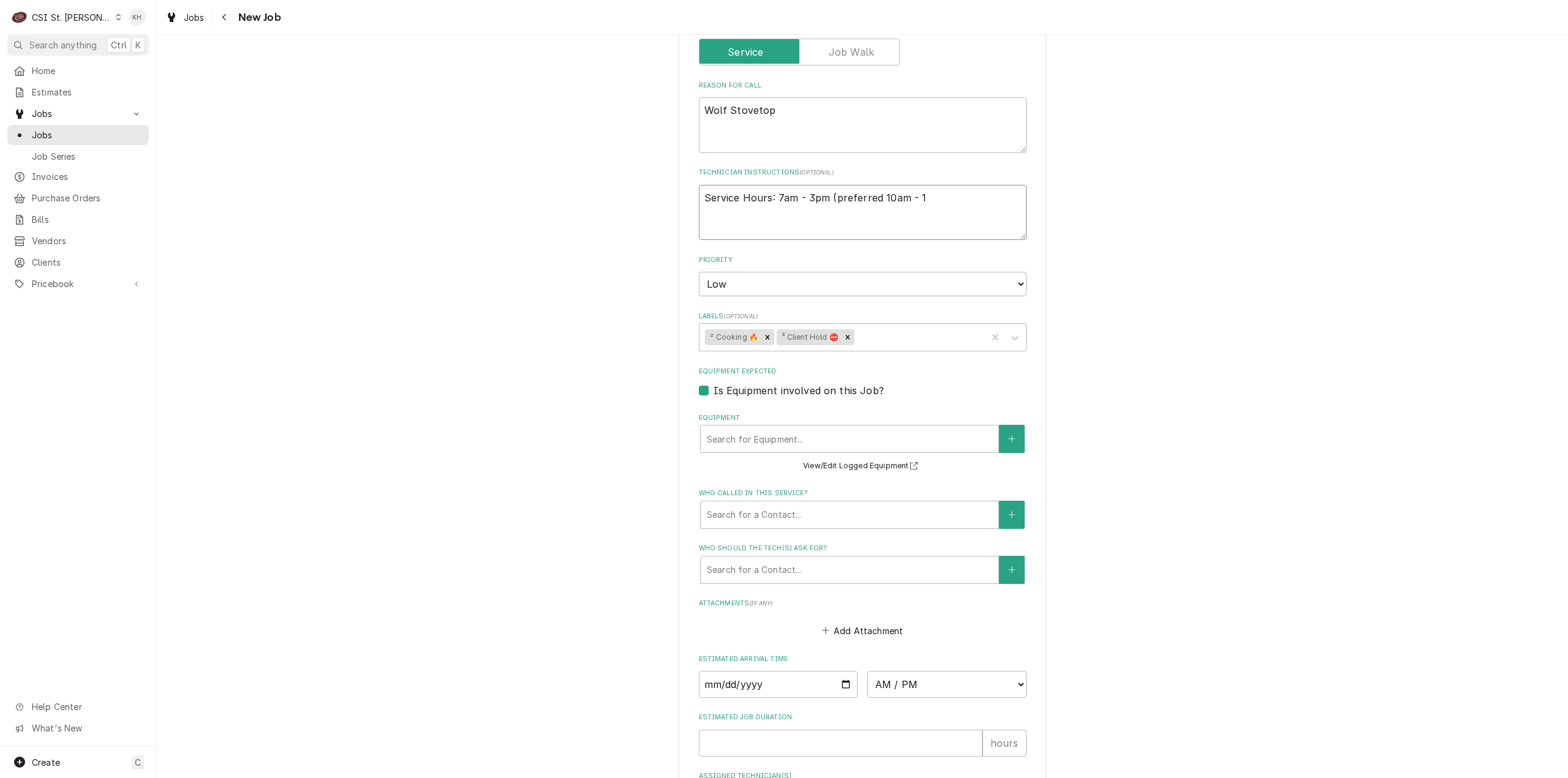
type textarea "Service Hours: 7am - 3pm (preferred 10am - 11"
type textarea "x"
type textarea "Service Hours: 7am - 3pm (preferred 10am - 11a"
type textarea "x"
type textarea "Service Hours: 7am - 3pm (preferred 10am - 11am"
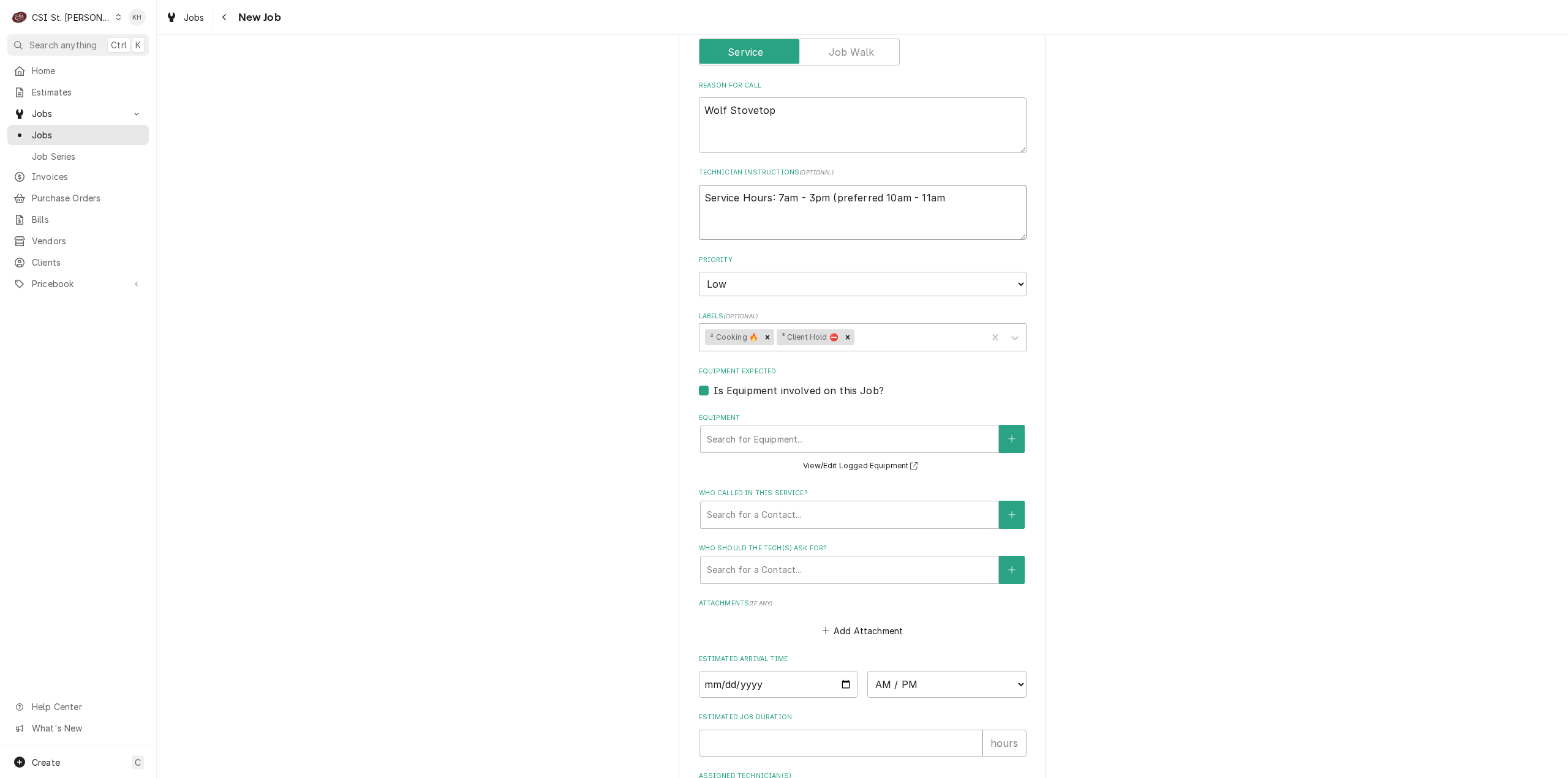
type textarea "x"
type textarea "Service Hours: 7am - 3pm (preferred 10am - 11am o"
type textarea "x"
type textarea "Service Hours: 7am - 3pm (preferred 10am - 11am or"
type textarea "x"
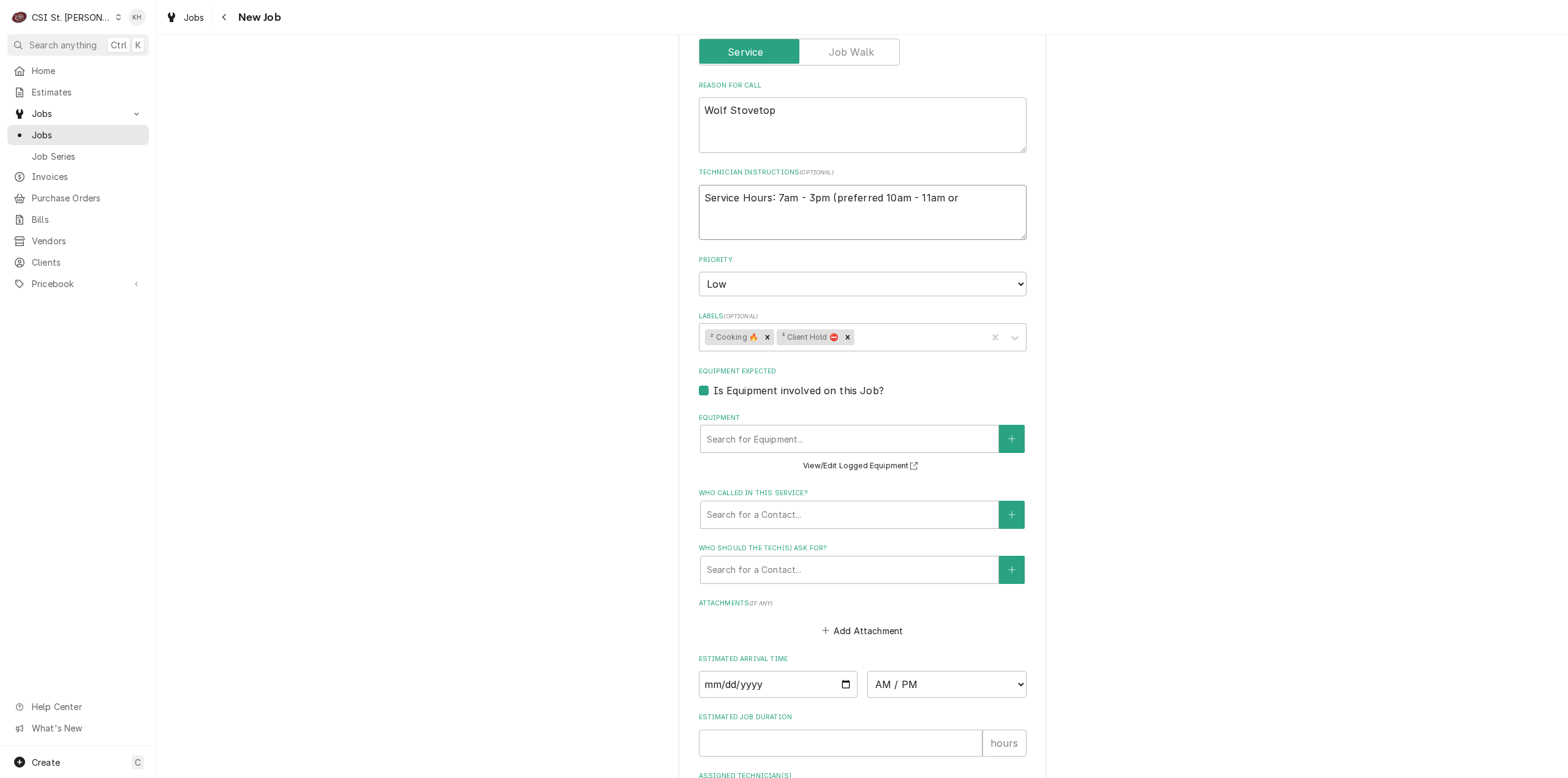
type textarea "Service Hours: 7am - 3pm (preferred 10am - 11am or"
type textarea "x"
type textarea "Service Hours: 7am - 3pm (preferred 10am - 11am or a"
type textarea "x"
type textarea "Service Hours: 7am - 3pm (preferred 10am - 11am or af"
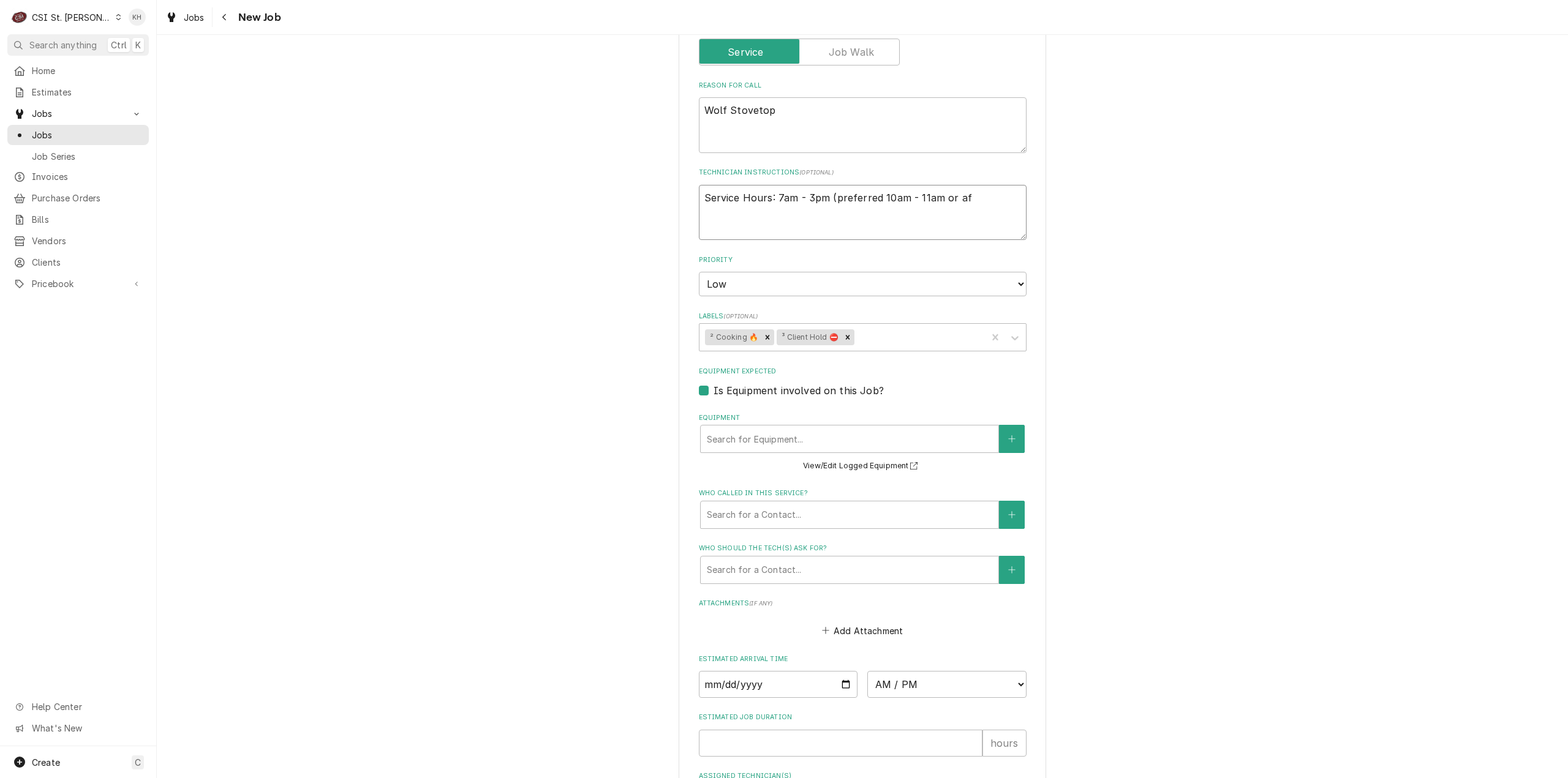
type textarea "x"
type textarea "Service Hours: 7am - 3pm (preferred 10am - 11am or aft"
type textarea "x"
type textarea "Service Hours: 7am - 3pm (preferred 10am - 11am or afte"
type textarea "x"
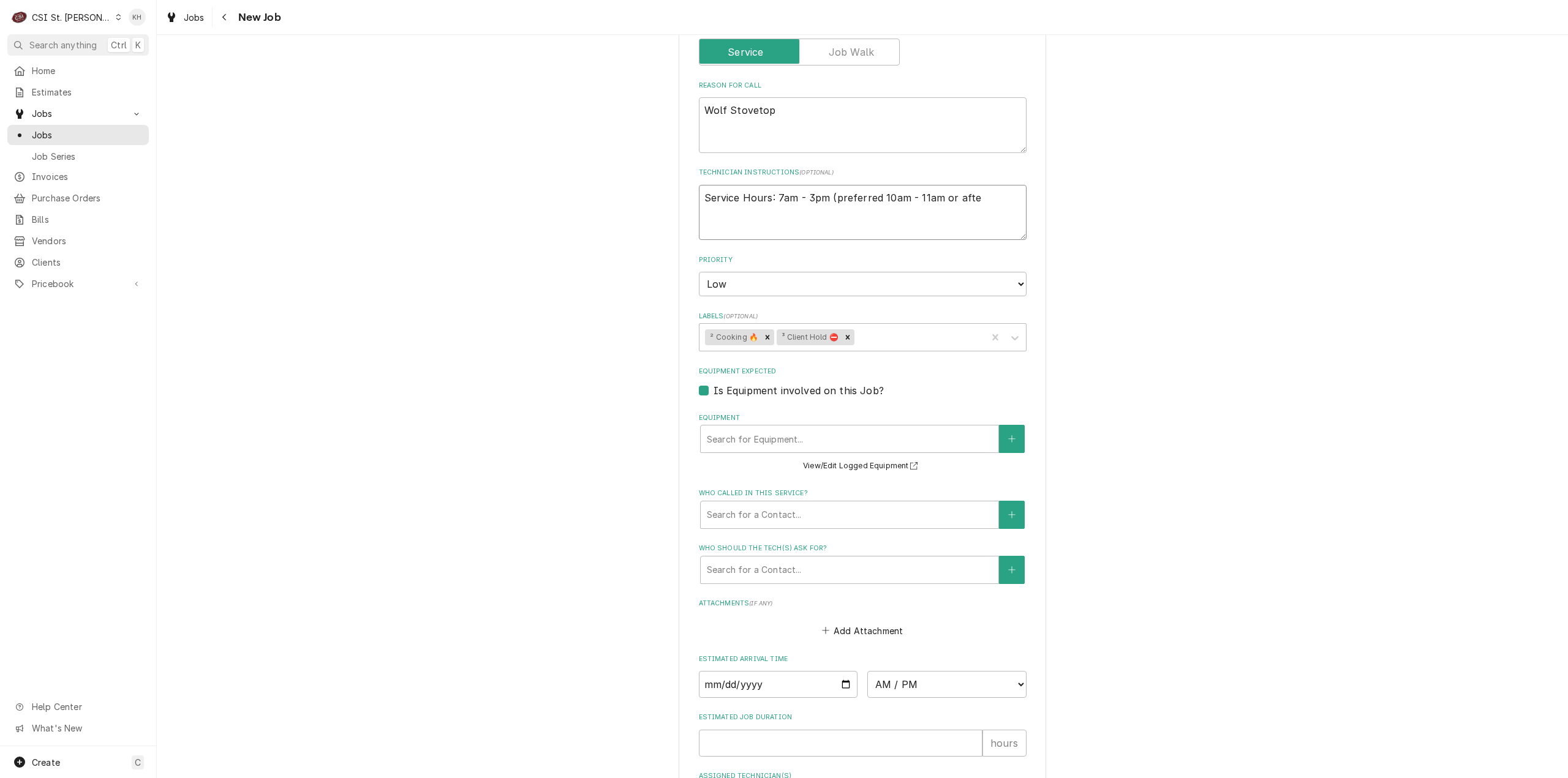
type textarea "Service Hours: 7am - 3pm (preferred 10am - 11am or after"
type textarea "x"
type textarea "Service Hours: 7am - 3pm (preferred 10am - 11am or after"
type textarea "x"
type textarea "Service Hours: 7am - 3pm (preferred 10am - 11am or after 2"
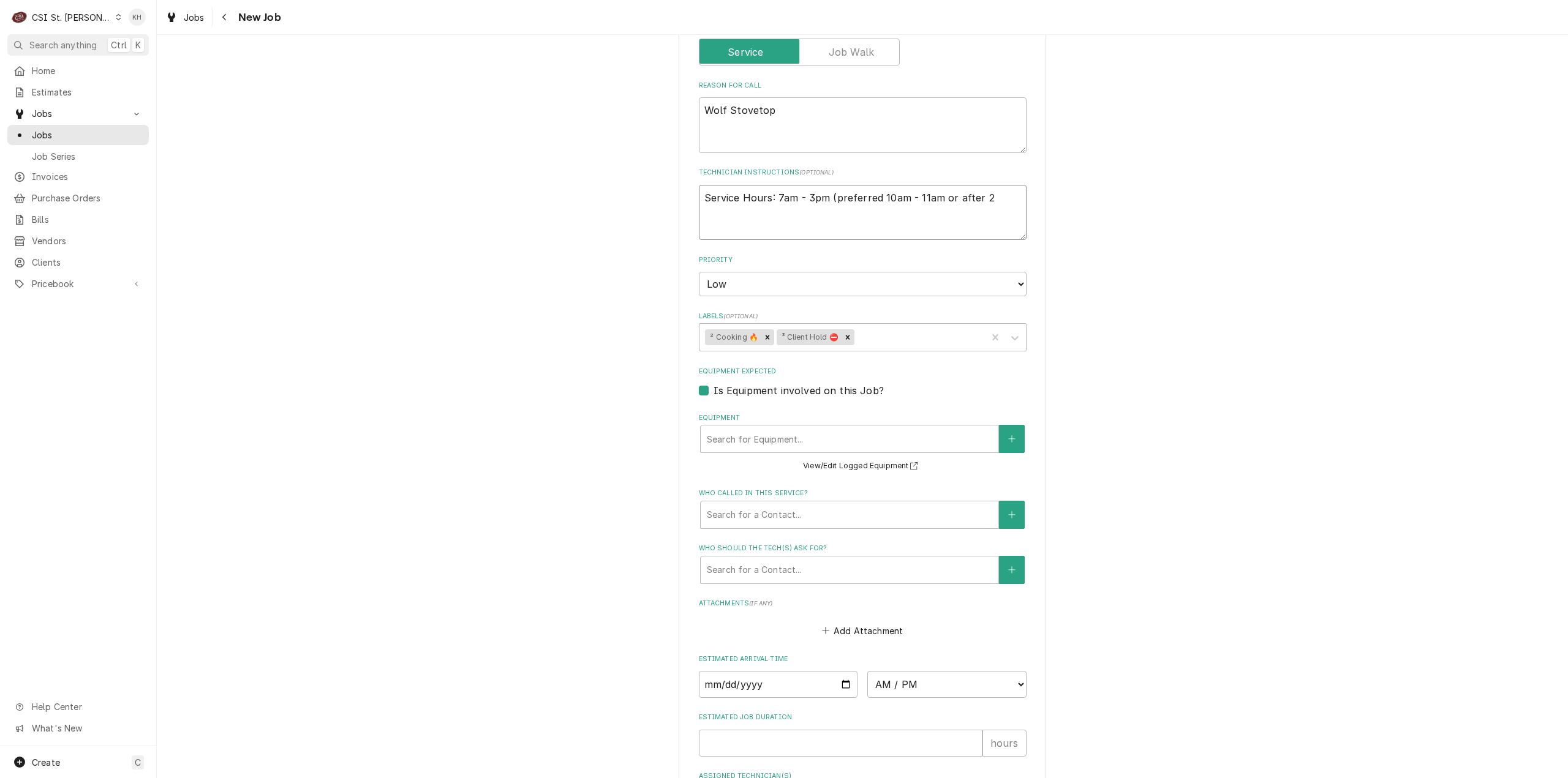
type textarea "x"
type textarea "Service Hours: 7am - 3pm (preferred 10am - 11am or after 2p"
type textarea "x"
type textarea "Service Hours: 7am - 3pm (preferred 10am - 11am or after 2pm"
type textarea "x"
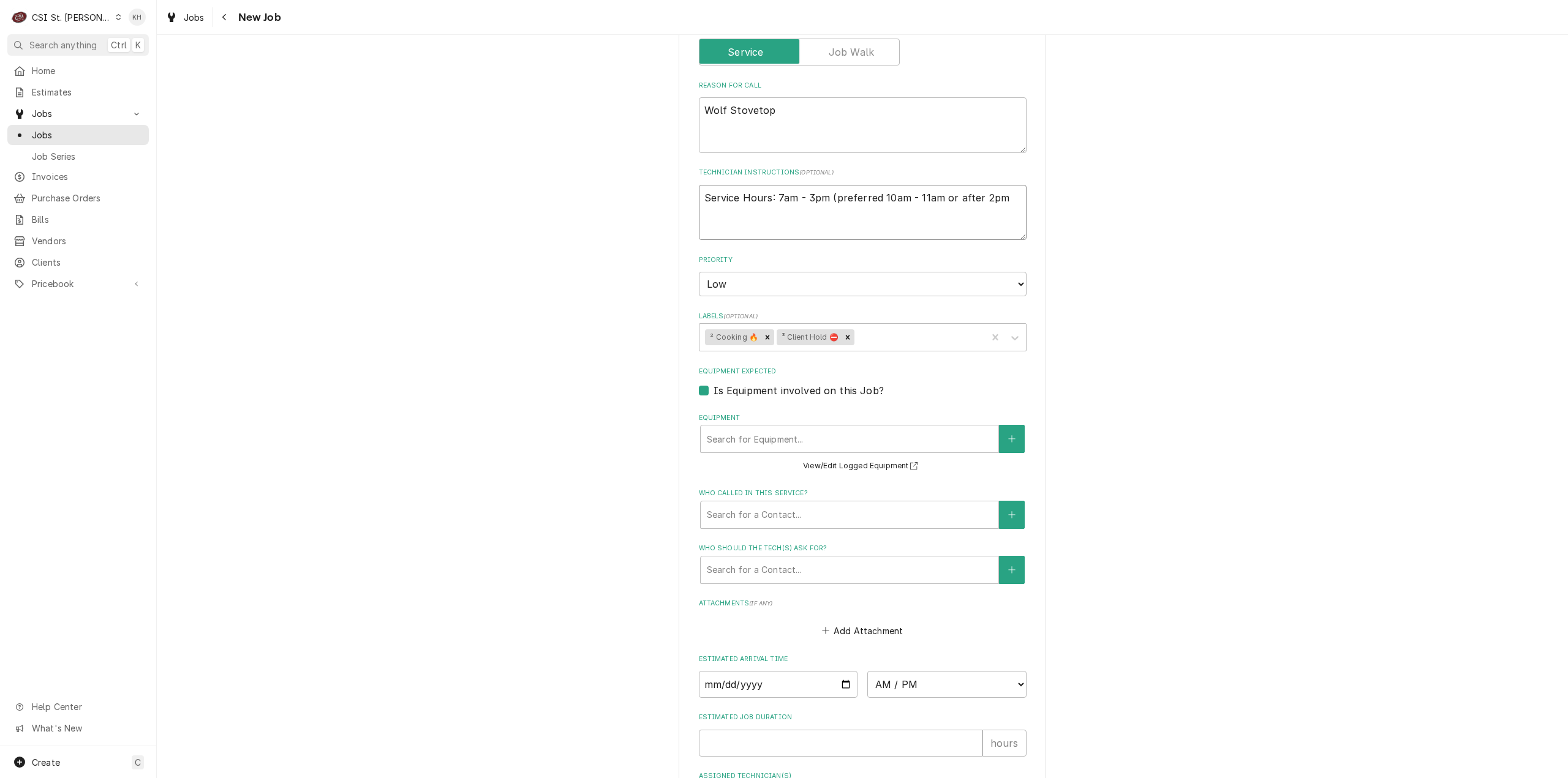
type textarea "Service Hours: 7am - 3pm (preferred 10am - 11am or after 2pm)"
type textarea "x"
type textarea "Service Hours: 7am - 3pm (preferred 10am - 11am or after 2pm)"
type textarea "x"
type textarea "Service Hours: 7am - 3pm (preferred 10am - 11am or after 2pm)"
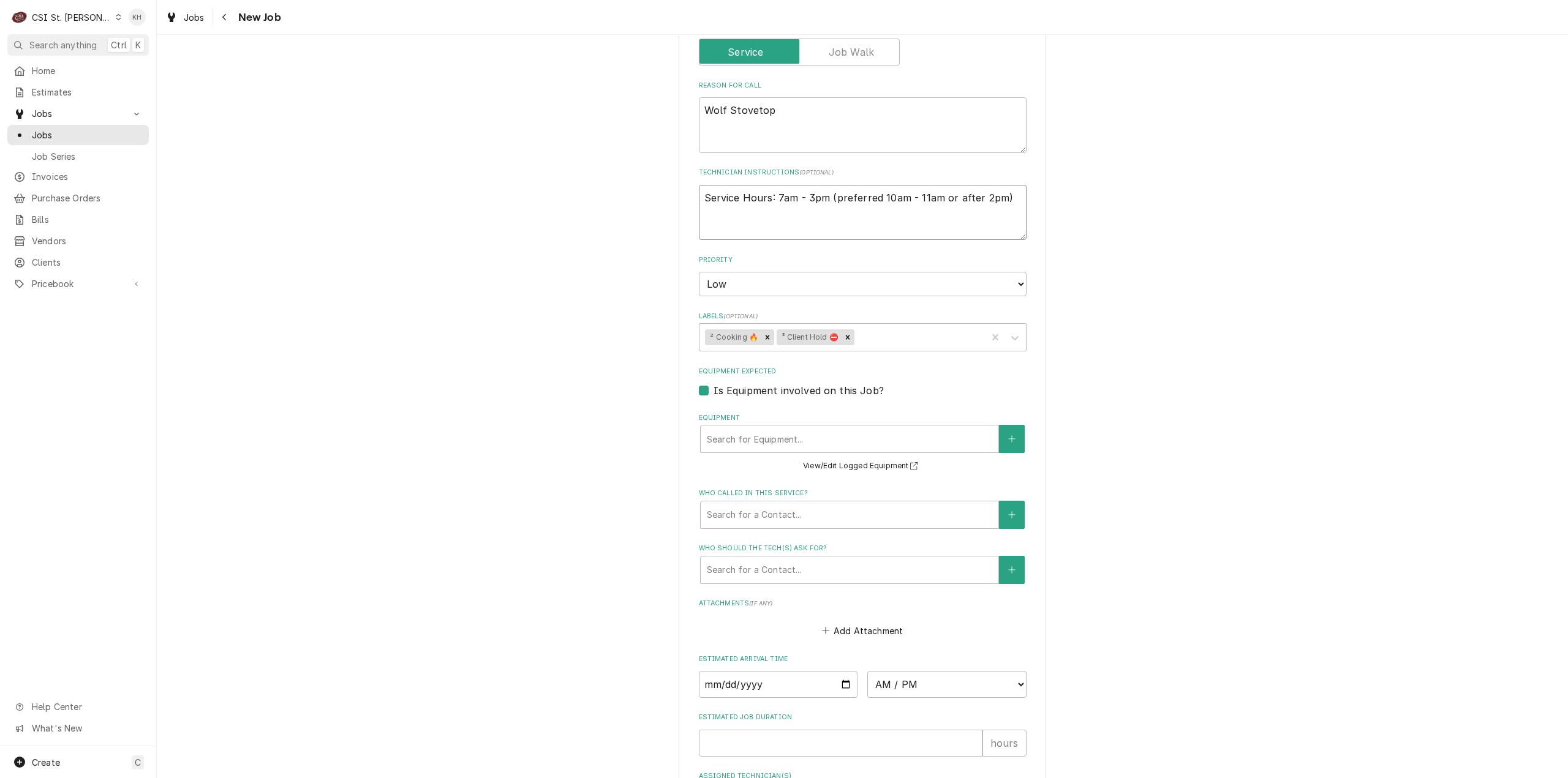
type textarea "x"
type textarea "Service Hours: 7am - 3pm (preferred 10am - 11am or after 2pm) N"
type textarea "x"
type textarea "Service Hours: 7am - 3pm (preferred 10am - 11am or after 2pm) Ne"
type textarea "x"
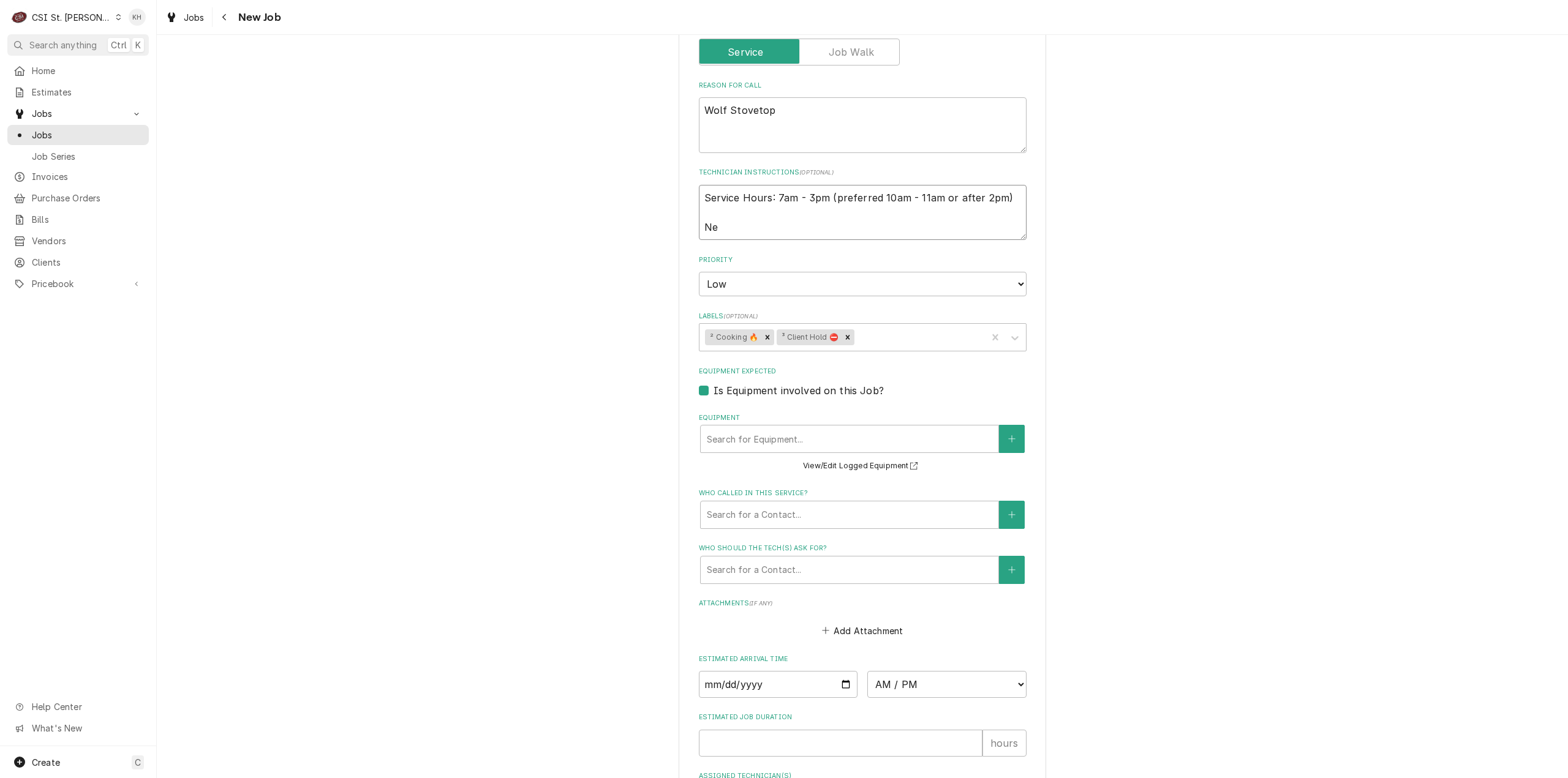
type textarea "Service Hours: 7am - 3pm (preferred 10am - 11am or after 2pm) Nea"
type textarea "x"
type textarea "Service Hours: 7am - 3pm (preferred 10am - 11am or after 2pm) Neal"
type textarea "x"
type textarea "Service Hours: 7am - 3pm (preferred 10am - 11am or after 2pm) Neal"
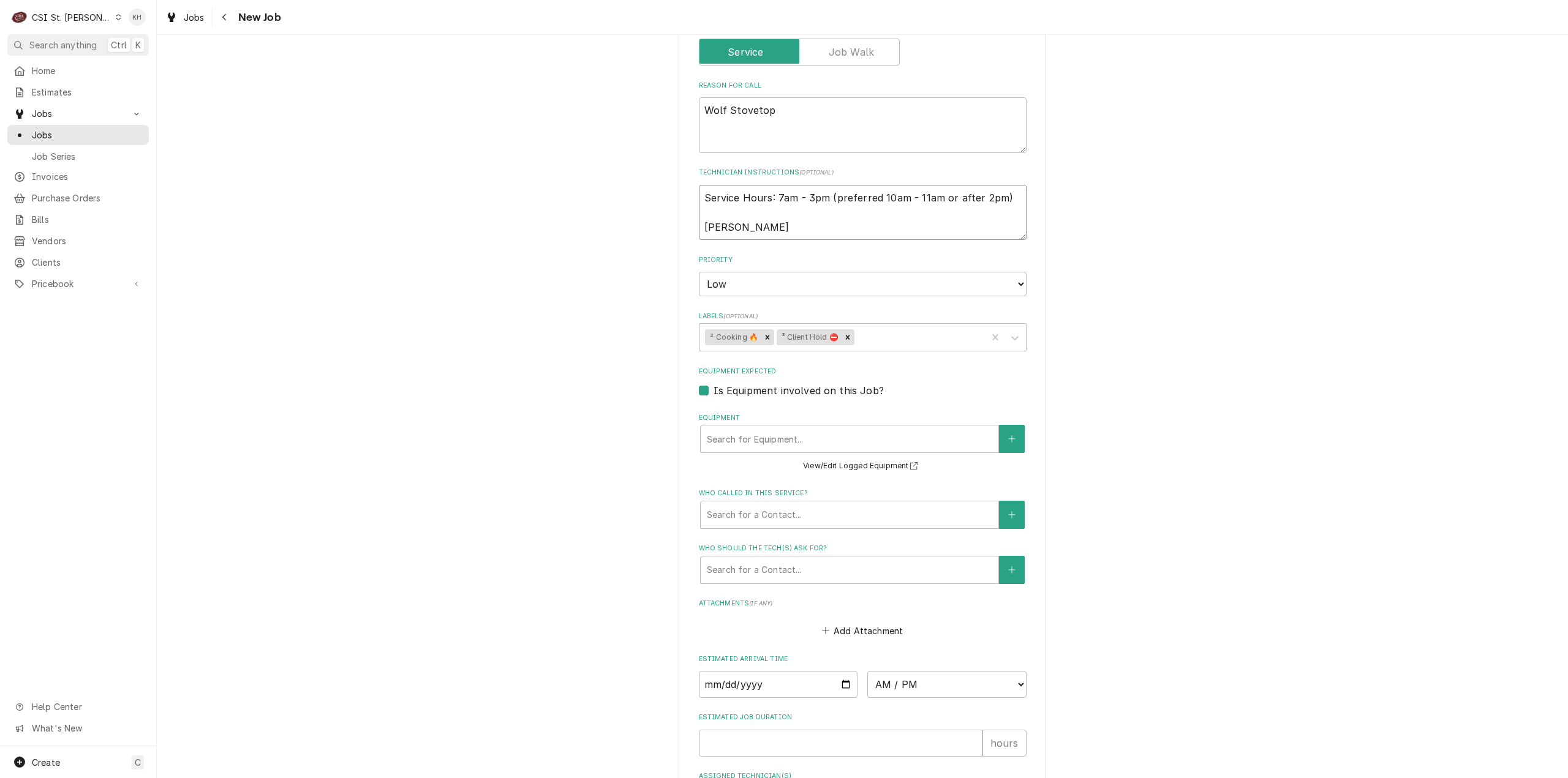
type textarea "x"
type textarea "Service Hours: 7am - 3pm (preferred 10am - 11am or after 2pm) Neal 3"
type textarea "x"
type textarea "Service Hours: 7am - 3pm (preferred 10am - 11am or after 2pm) Neal 31"
type textarea "x"
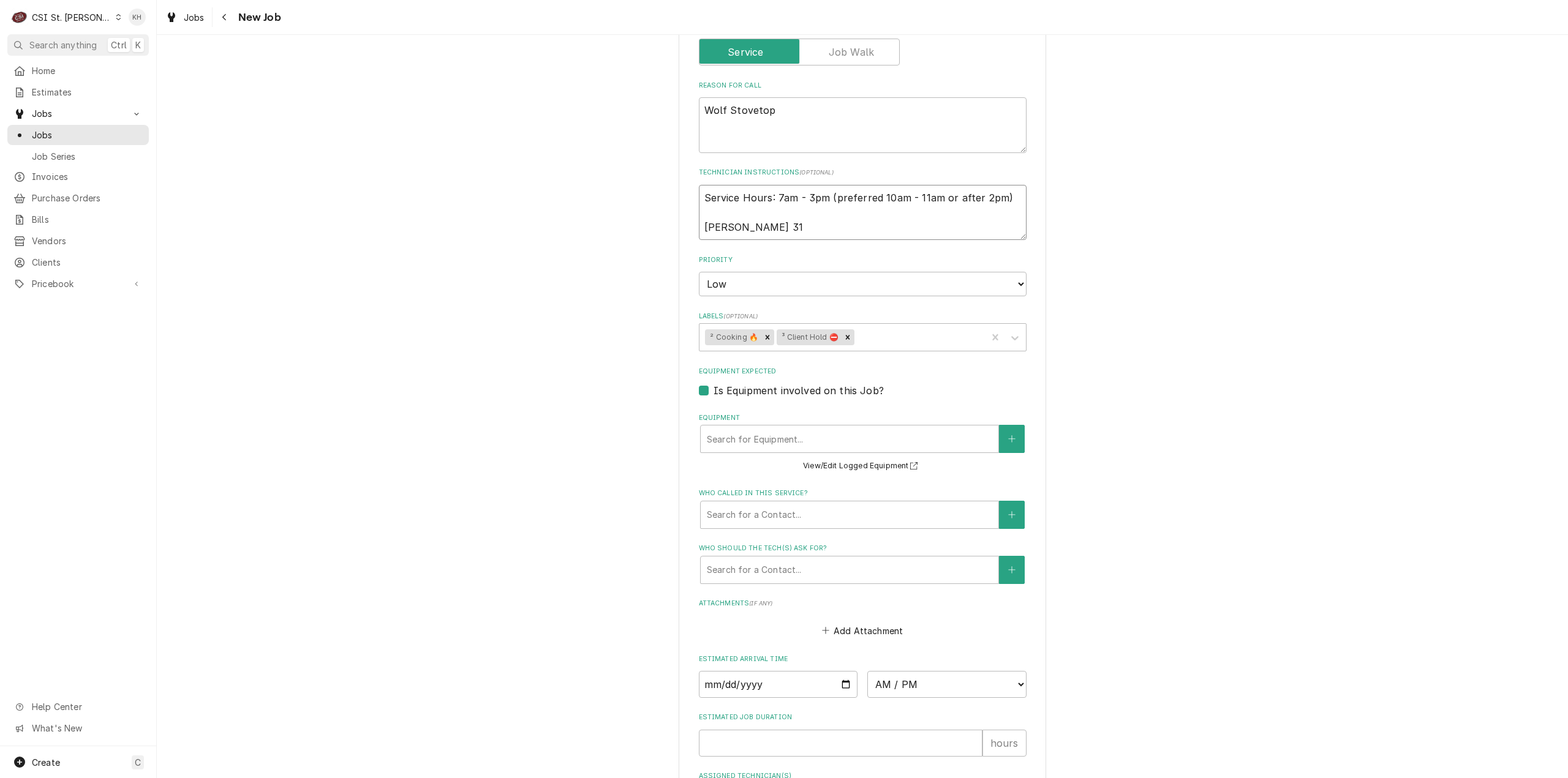
type textarea "Service Hours: 7am - 3pm (preferred 10am - 11am or after 2pm) Neal 314"
type textarea "x"
type textarea "Service Hours: 7am - 3pm (preferred 10am - 11am or after 2pm) Neal 314-"
type textarea "x"
type textarea "Service Hours: 7am - 3pm (preferred 10am - 11am or after 2pm) Neal 314-2"
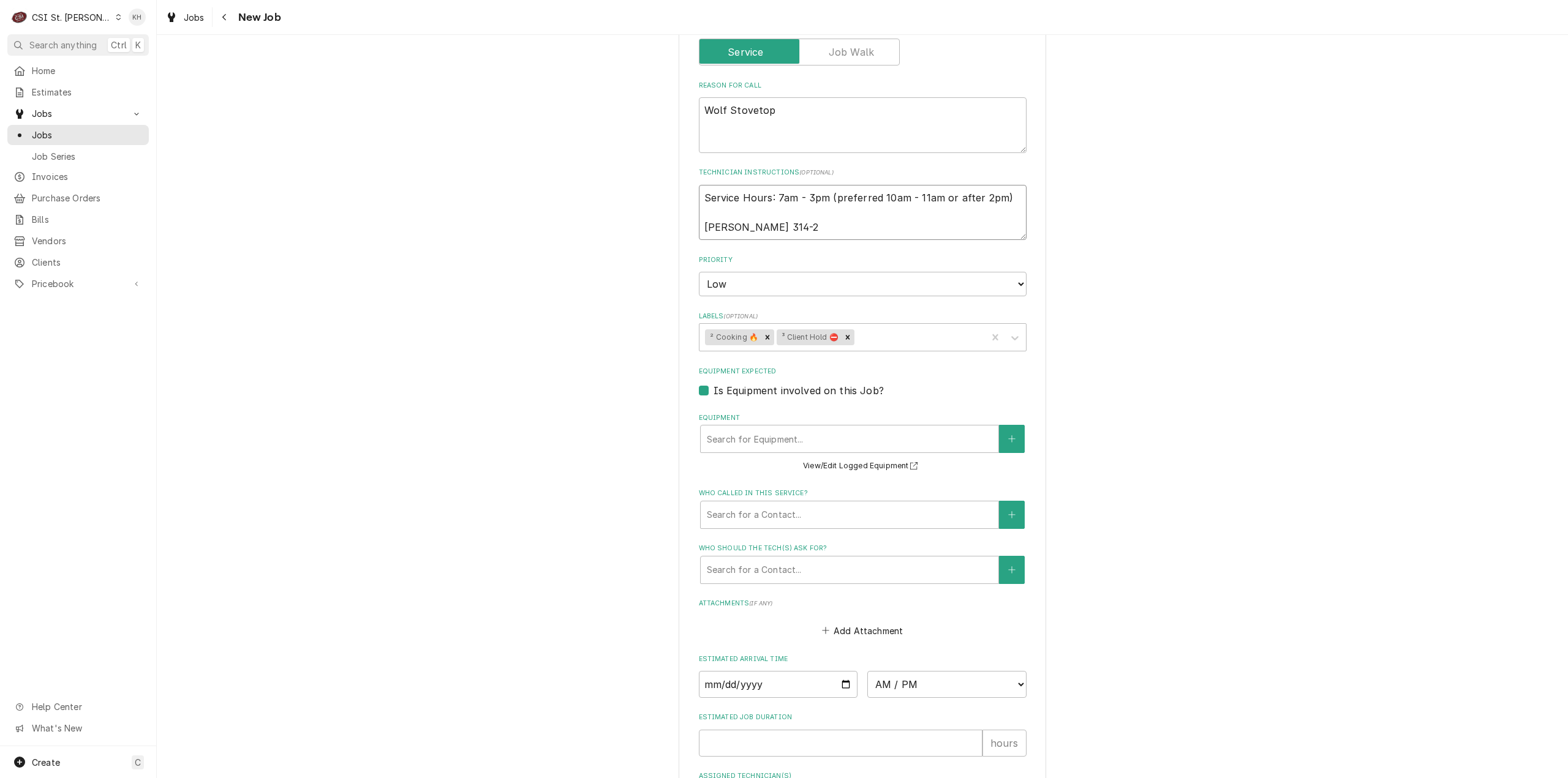
type textarea "x"
type textarea "Service Hours: 7am - 3pm (preferred 10am - 11am or after 2pm) Neal 314-20"
type textarea "x"
type textarea "Service Hours: 7am - 3pm (preferred 10am - 11am or after 2pm) Neal 314-205"
type textarea "x"
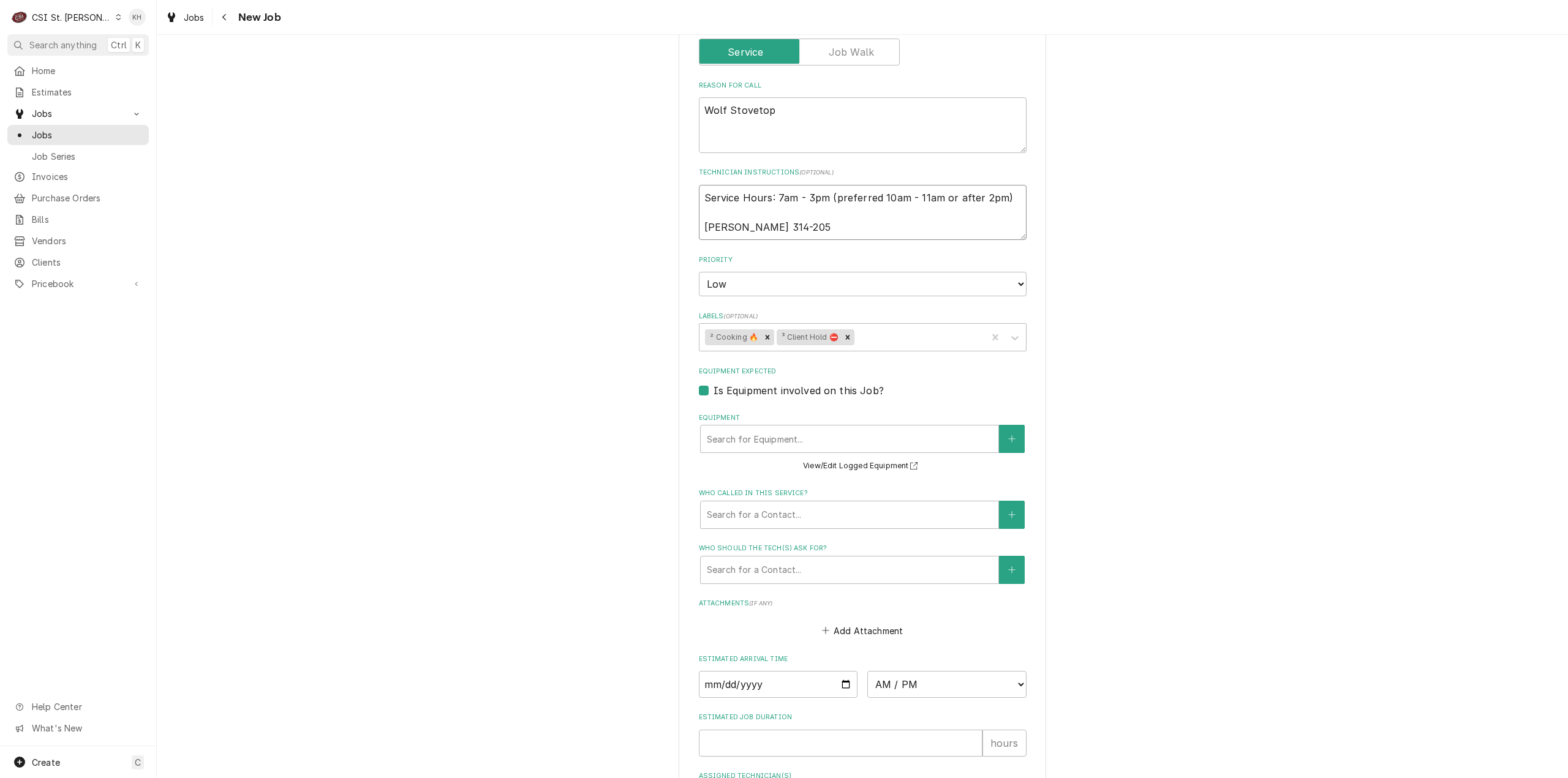
type textarea "Service Hours: 7am - 3pm (preferred 10am - 11am or after 2pm) Neal 314-205-"
type textarea "x"
type textarea "Service Hours: 7am - 3pm (preferred 10am - 11am or after 2pm) Neal 314-205-6"
type textarea "x"
click at [999, 436] on button "Equipment" at bounding box center [1012, 438] width 26 height 28
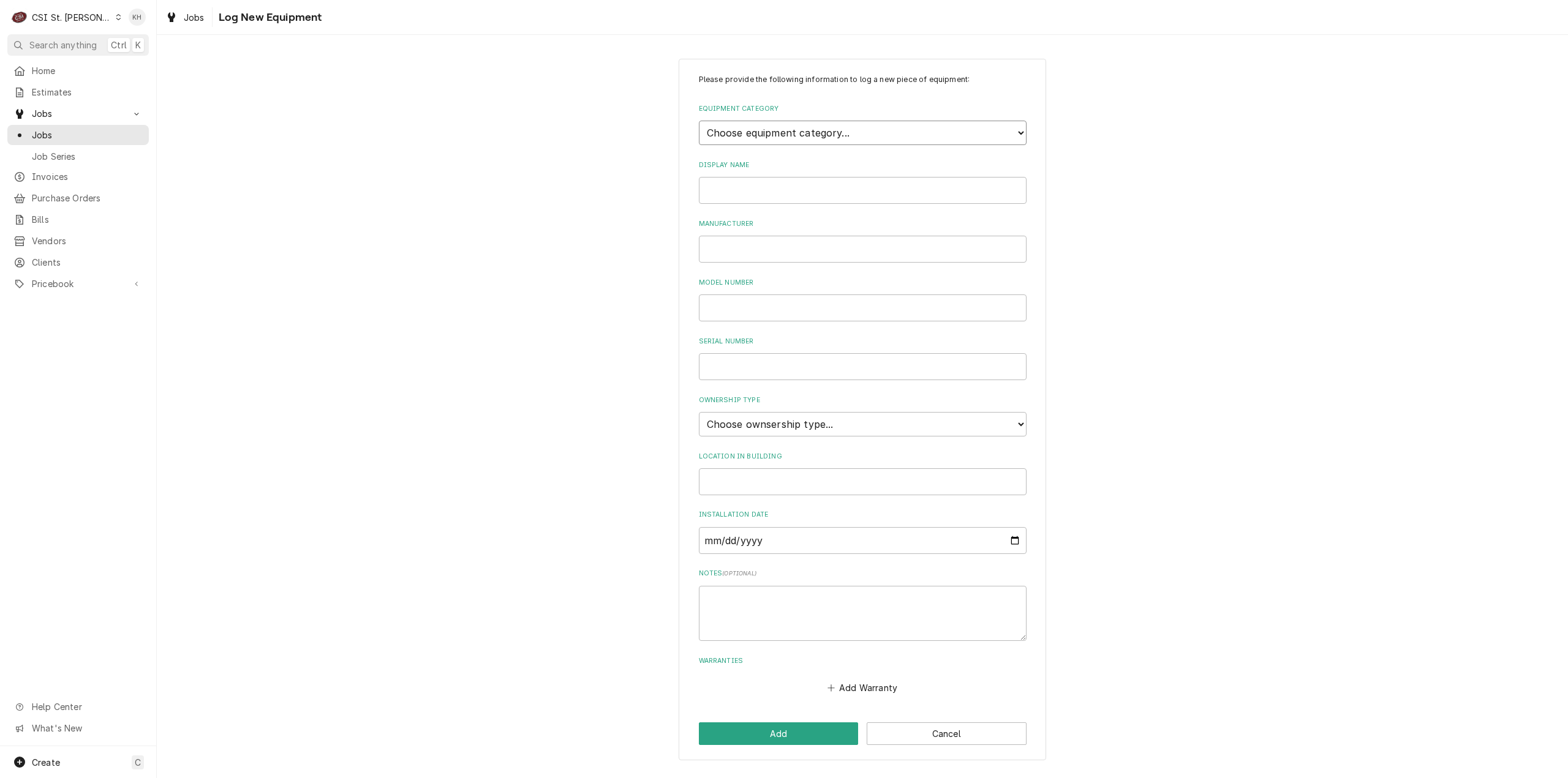
click at [840, 126] on select "Choose equipment category... Cooking Equipment Fryers Ice Machines Ovens and Ra…" at bounding box center [863, 133] width 328 height 25
click at [699, 121] on select "Choose equipment category... Cooking Equipment Fryers Ice Machines Ovens and Ra…" at bounding box center [863, 133] width 328 height 25
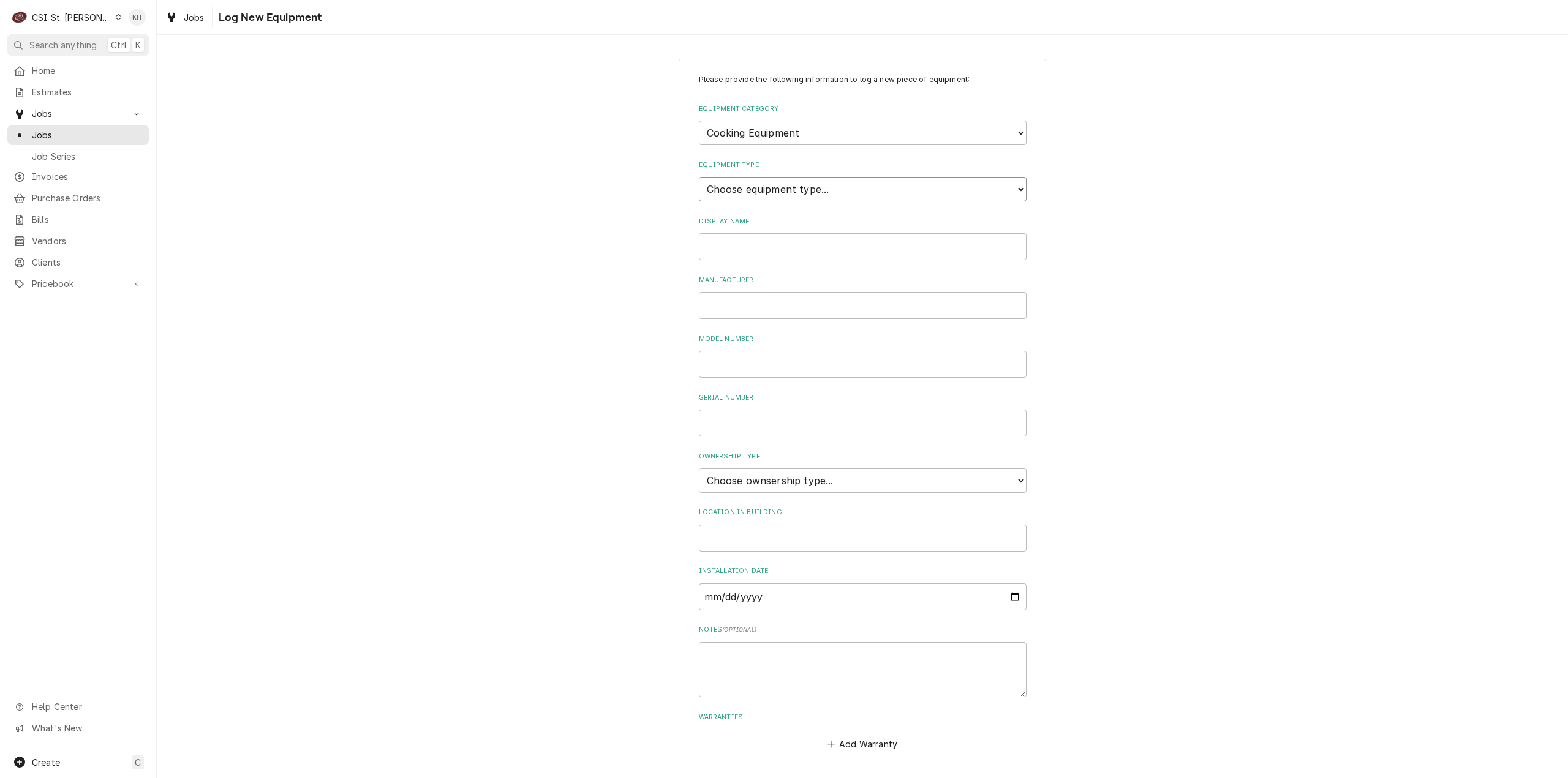
click at [764, 194] on select "Choose equipment type... Broiler Charbroiler Commercial Microwave Commercial To…" at bounding box center [863, 189] width 328 height 25
drag, startPoint x: 543, startPoint y: 257, endPoint x: 699, endPoint y: 256, distance: 156.0
click at [546, 258] on div "Please provide the following information to log a new piece of equipment: Equip…" at bounding box center [862, 438] width 1411 height 780
click at [773, 253] on input "Display Name" at bounding box center [863, 247] width 328 height 27
click at [832, 466] on div "Ownership Type Choose ownsership type... Unknown Owned Leased Rented" at bounding box center [863, 472] width 328 height 41
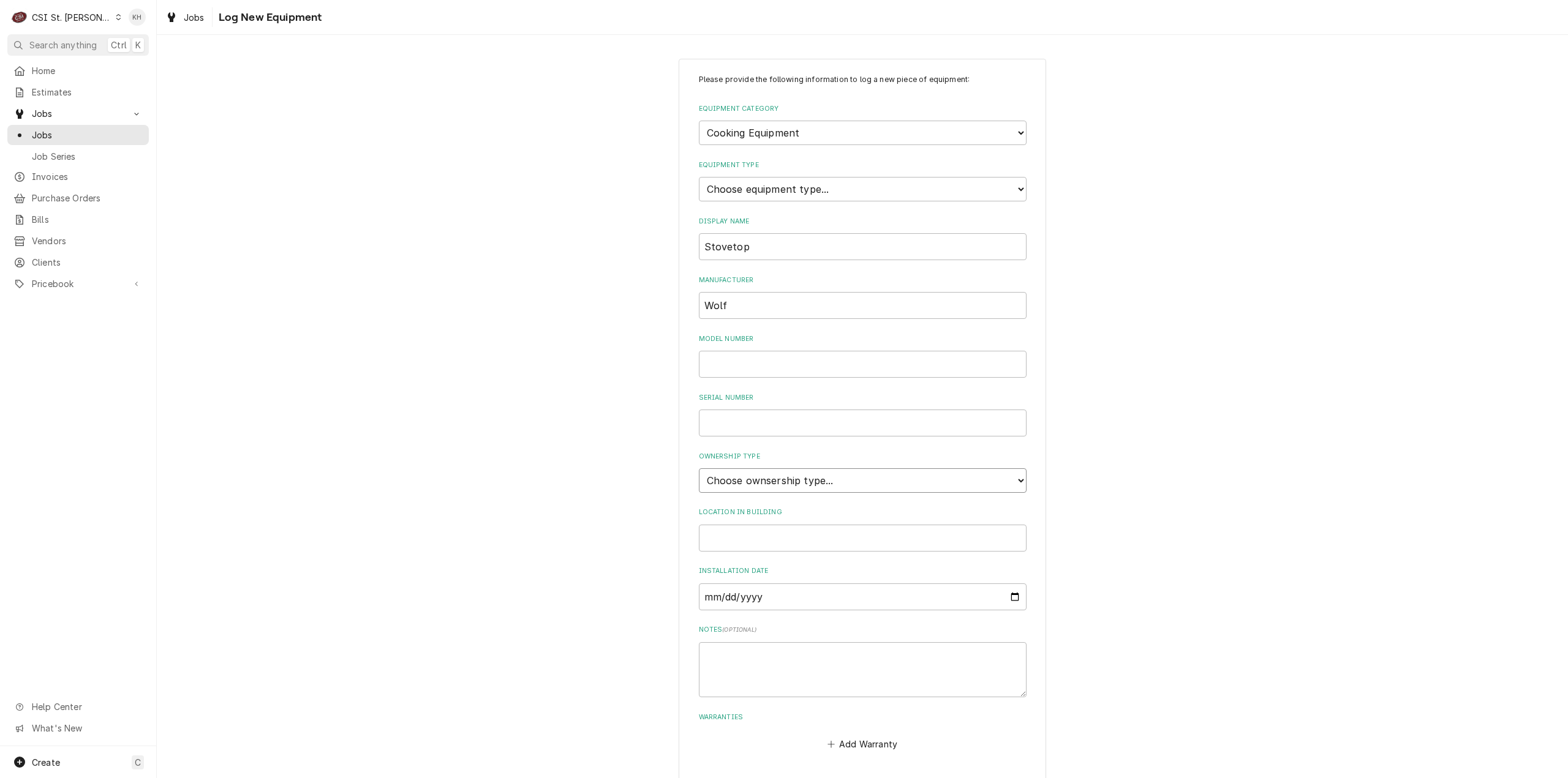
drag, startPoint x: 750, startPoint y: 479, endPoint x: 750, endPoint y: 490, distance: 11.0
click at [750, 479] on select "Choose ownsership type... Unknown Owned Leased Rented" at bounding box center [863, 481] width 328 height 25
click at [699, 469] on select "Choose ownsership type... Unknown Owned Leased Rented" at bounding box center [863, 481] width 328 height 25
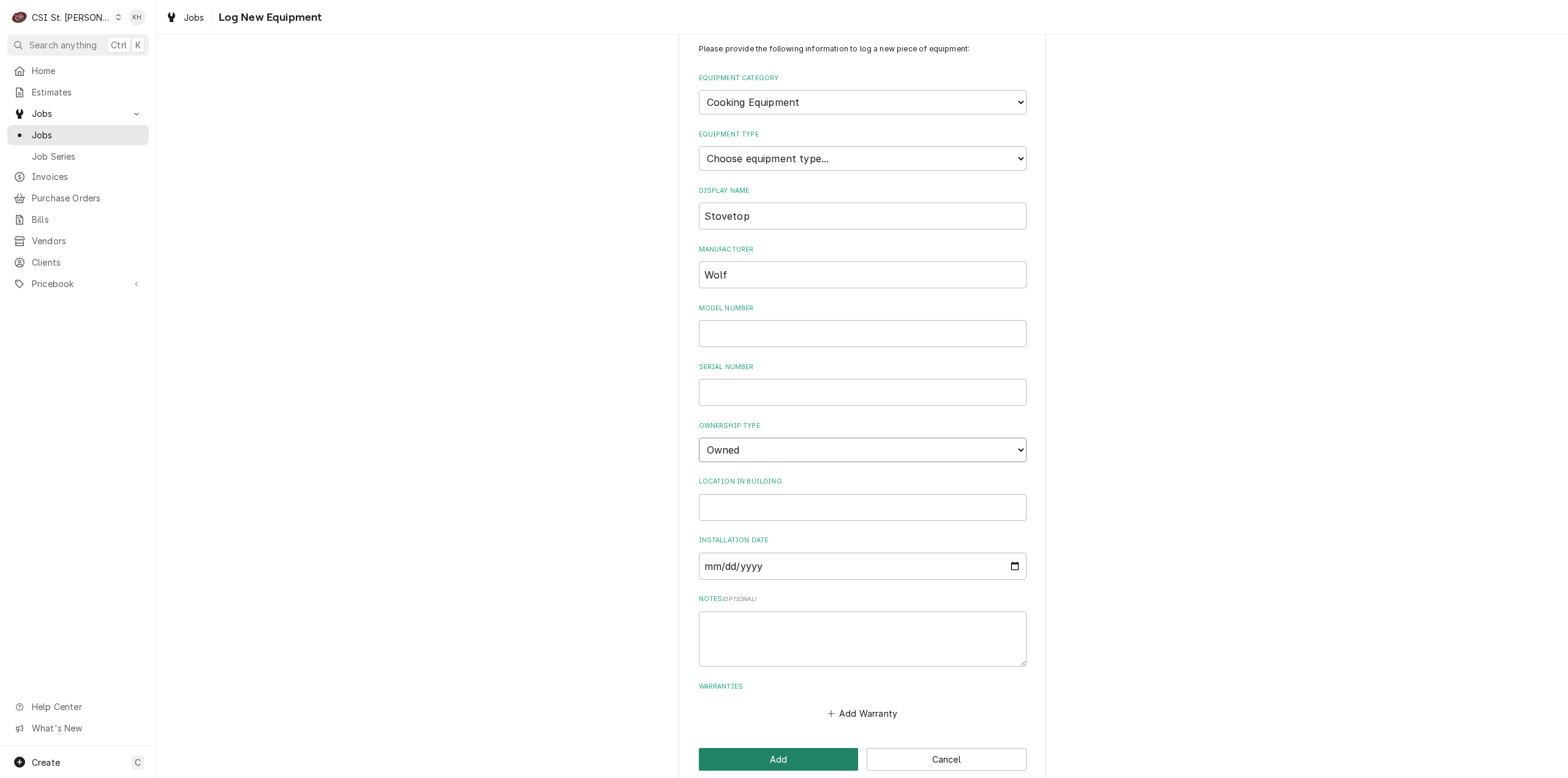
scroll to position [48, 0]
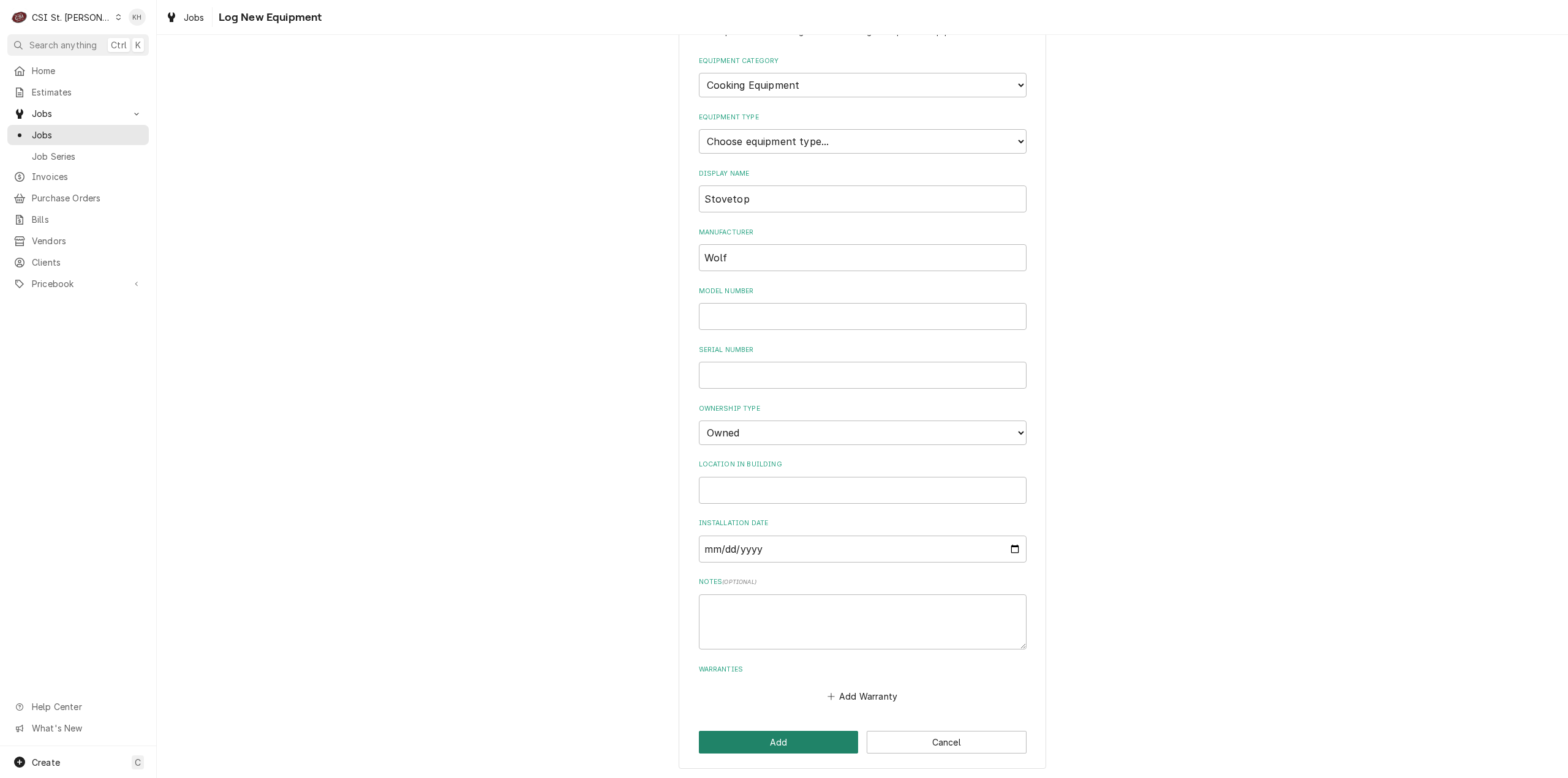
click at [798, 733] on button "Add" at bounding box center [779, 742] width 160 height 23
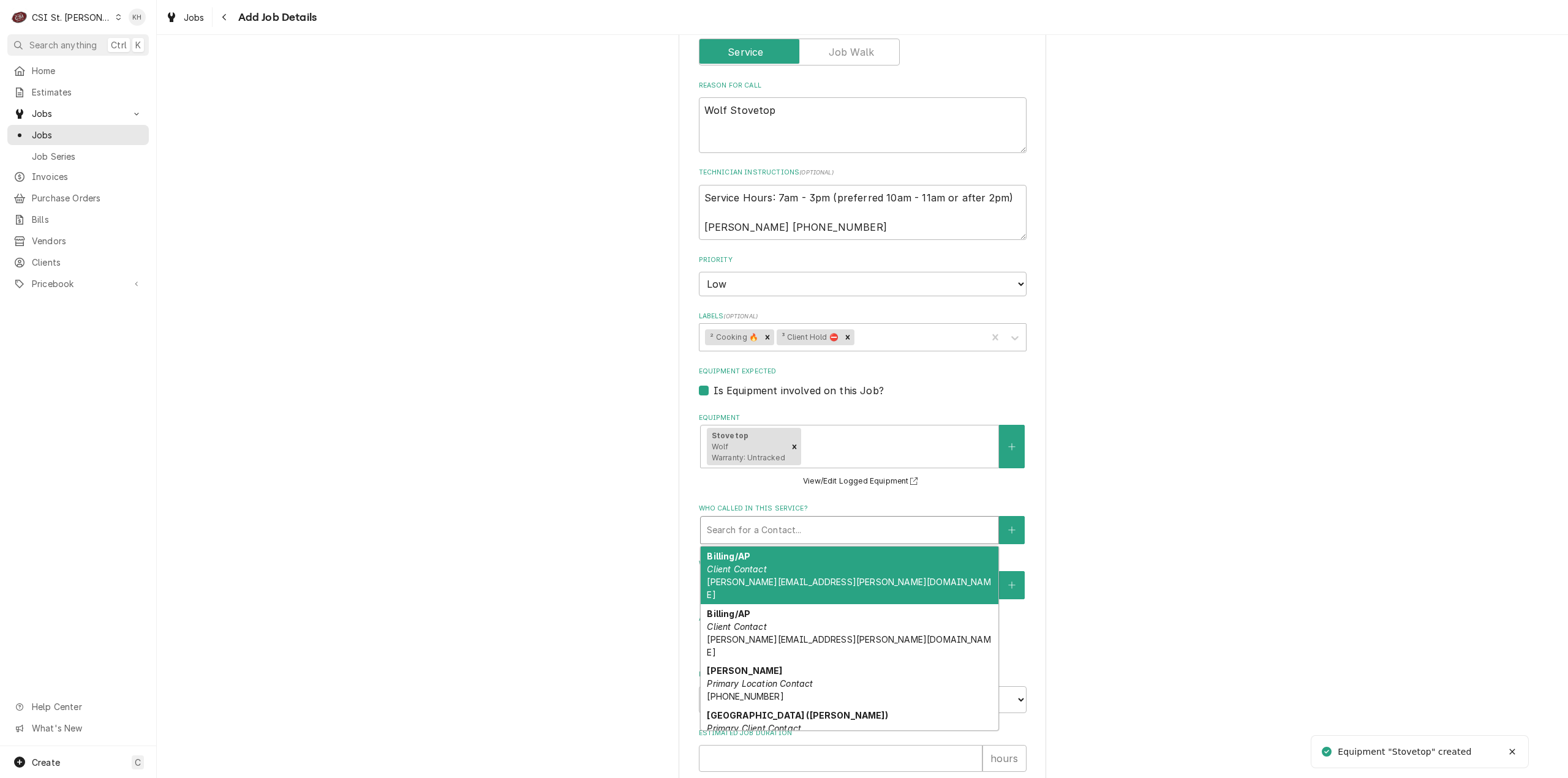
click at [788, 531] on div "Who called in this service?" at bounding box center [849, 530] width 285 height 22
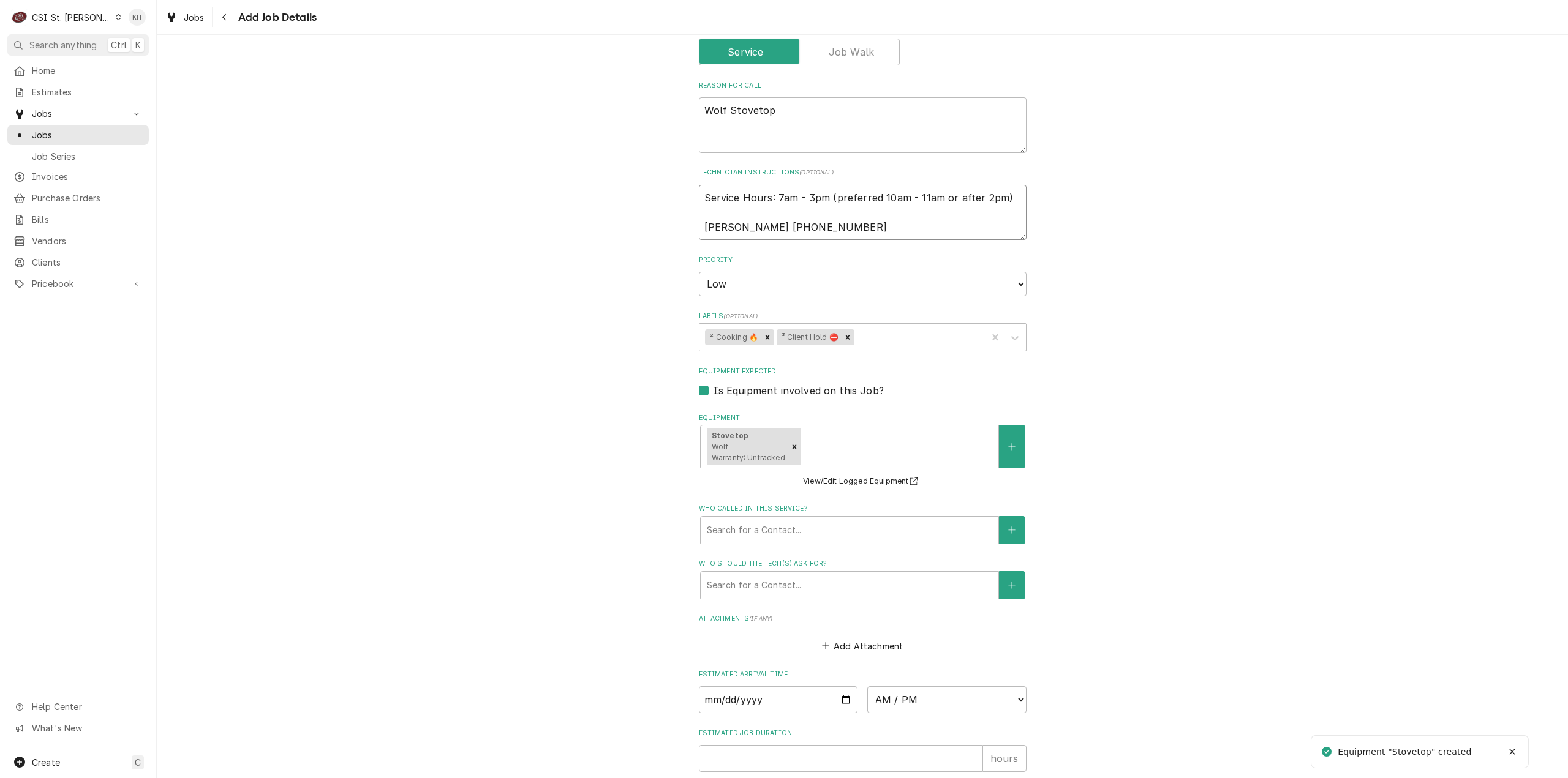
drag, startPoint x: 801, startPoint y: 222, endPoint x: 725, endPoint y: 222, distance: 76.0
click at [725, 222] on textarea "Service Hours: 7am - 3pm (preferred 10am - 11am or after 2pm) Neal 314-205-6129" at bounding box center [863, 213] width 328 height 56
click at [1000, 528] on button "Who called in this service?" at bounding box center [1012, 530] width 26 height 28
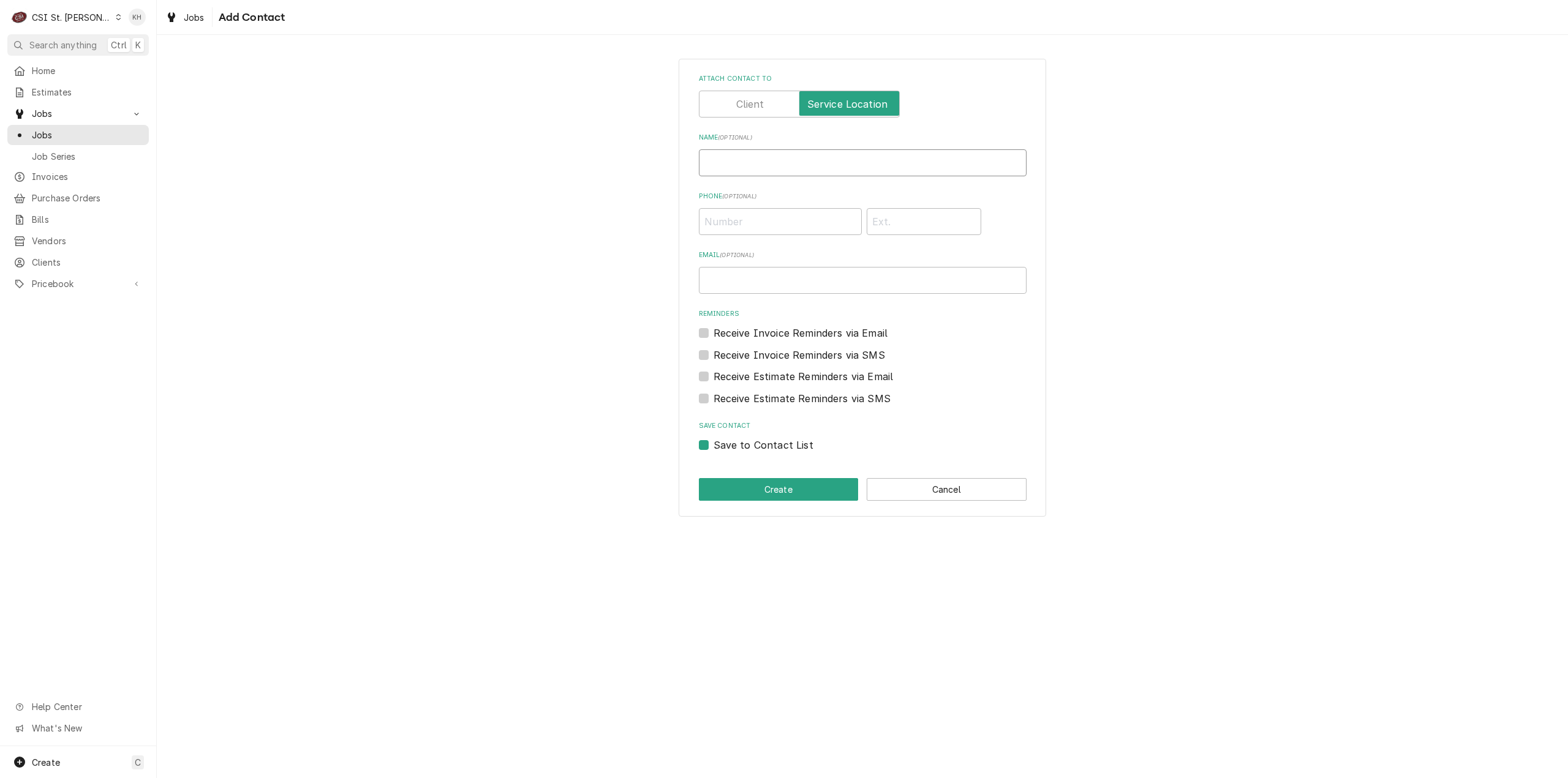
click at [809, 153] on input "Name ( optional )" at bounding box center [863, 163] width 328 height 27
paste input "314-205-6129"
click at [782, 208] on input "Phone ( optional )" at bounding box center [780, 222] width 163 height 27
paste input "(314) 205-6129"
drag, startPoint x: 784, startPoint y: 163, endPoint x: 534, endPoint y: 160, distance: 250.0
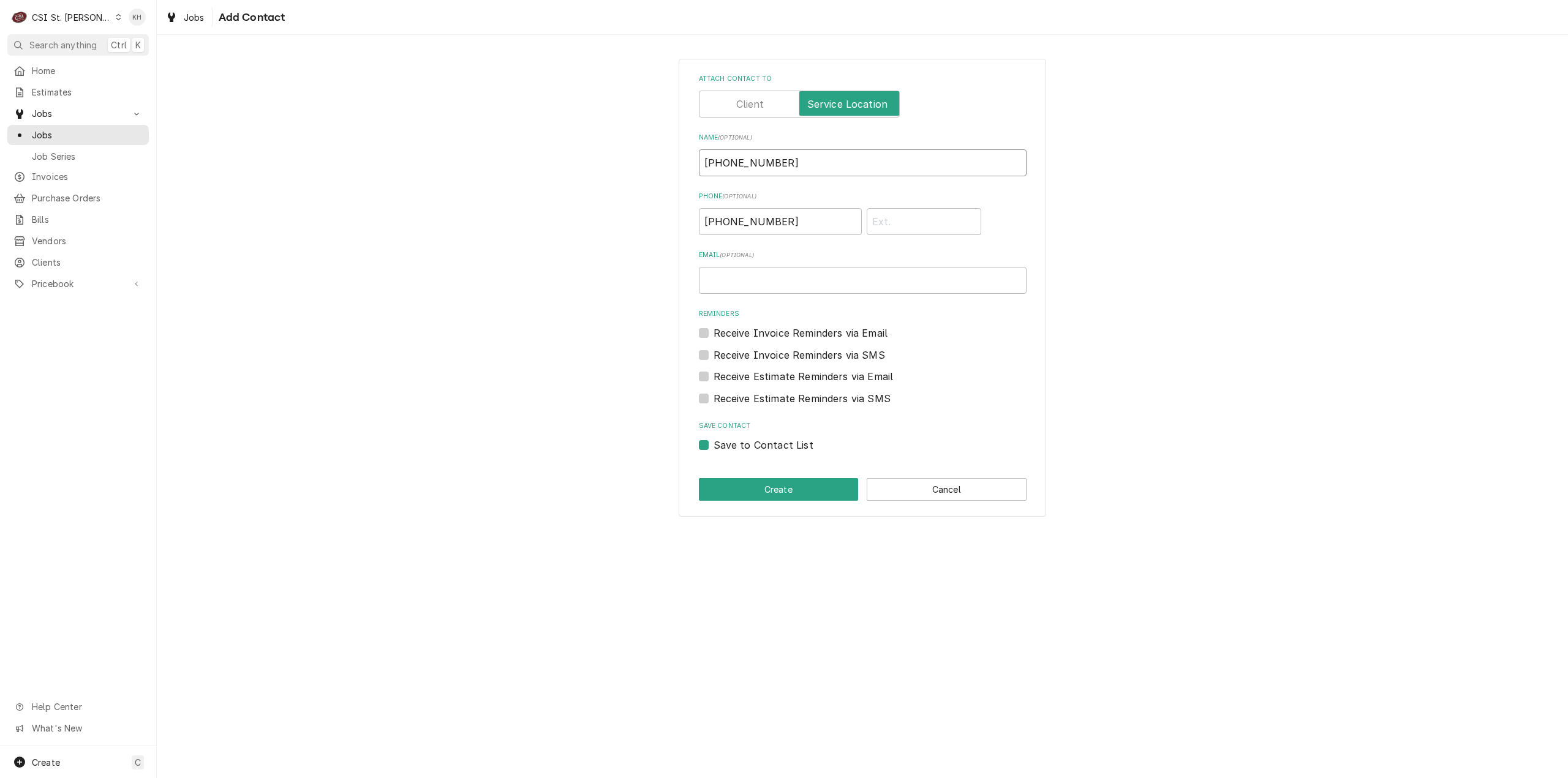
click at [534, 160] on div "Attach contact to Name ( optional ) 314-205-6129 Phone ( optional ) (314) 205-6…" at bounding box center [862, 287] width 1411 height 479
click at [713, 441] on label "Save to Contact List" at bounding box center [763, 445] width 100 height 15
click at [713, 441] on input "Save to Contact List" at bounding box center [877, 451] width 328 height 27
click at [745, 480] on button "Create" at bounding box center [779, 489] width 160 height 23
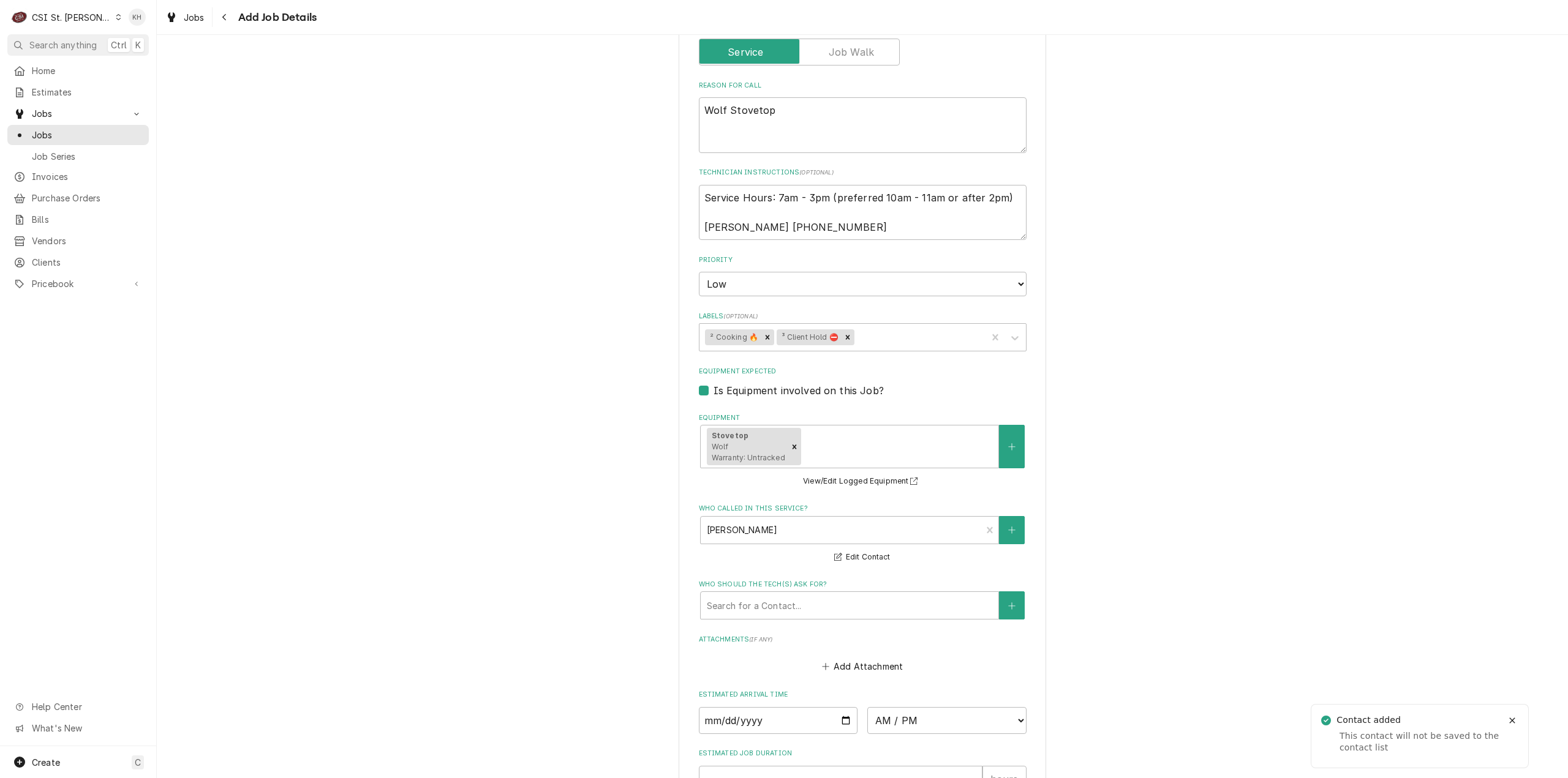
scroll to position [728, 0]
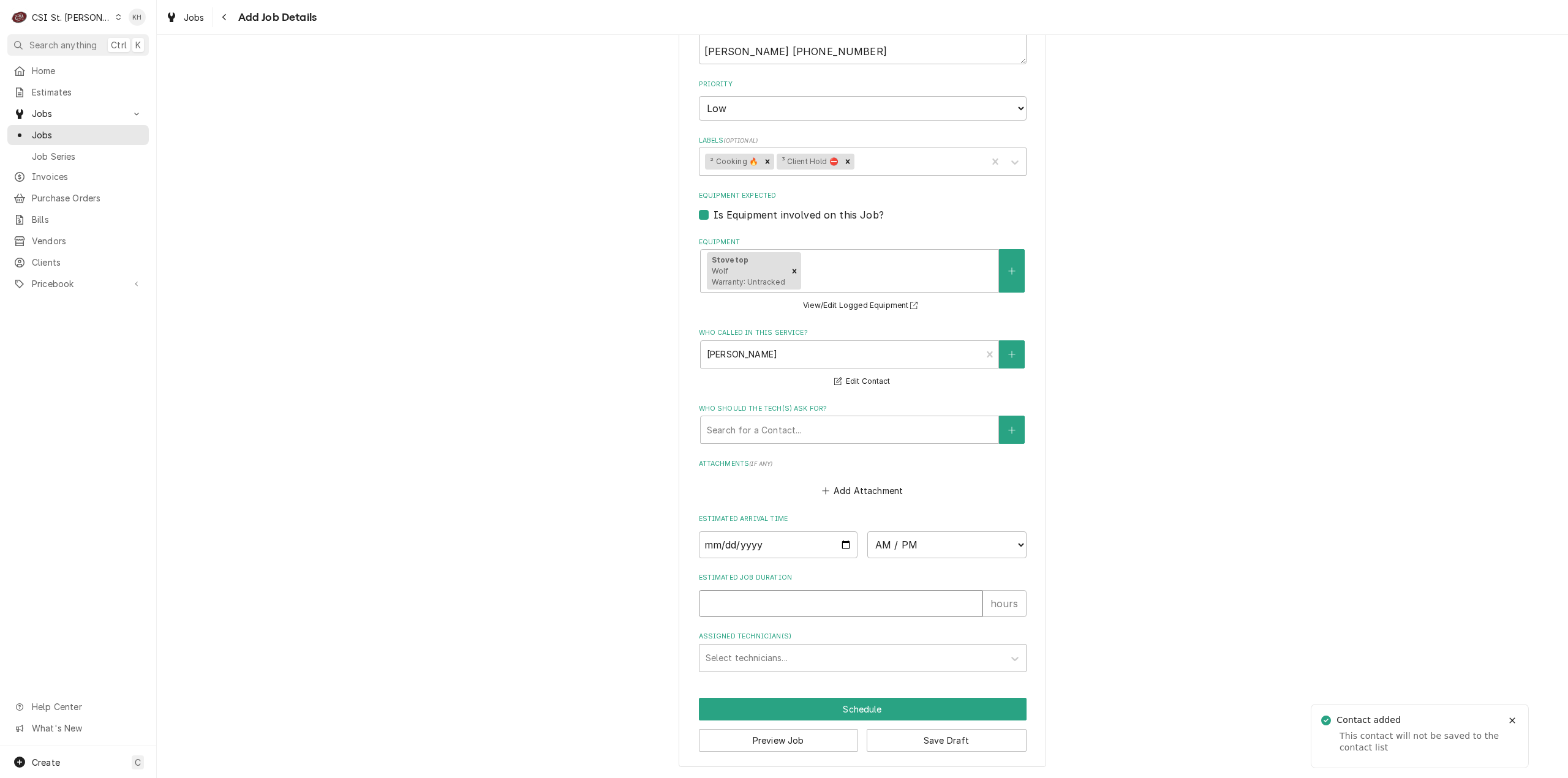
click at [819, 608] on input "Estimated Job Duration" at bounding box center [841, 603] width 284 height 27
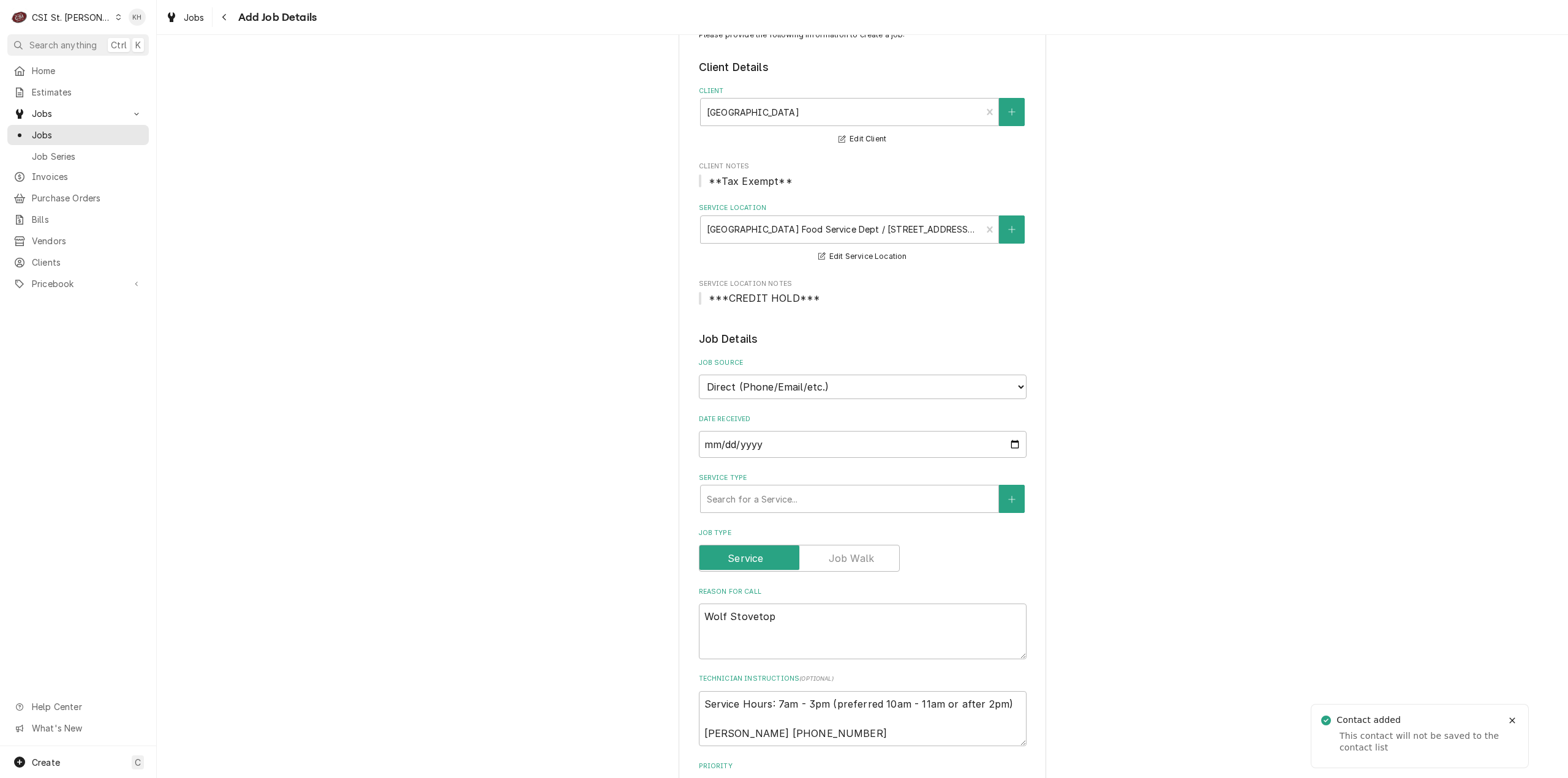
scroll to position [0, 0]
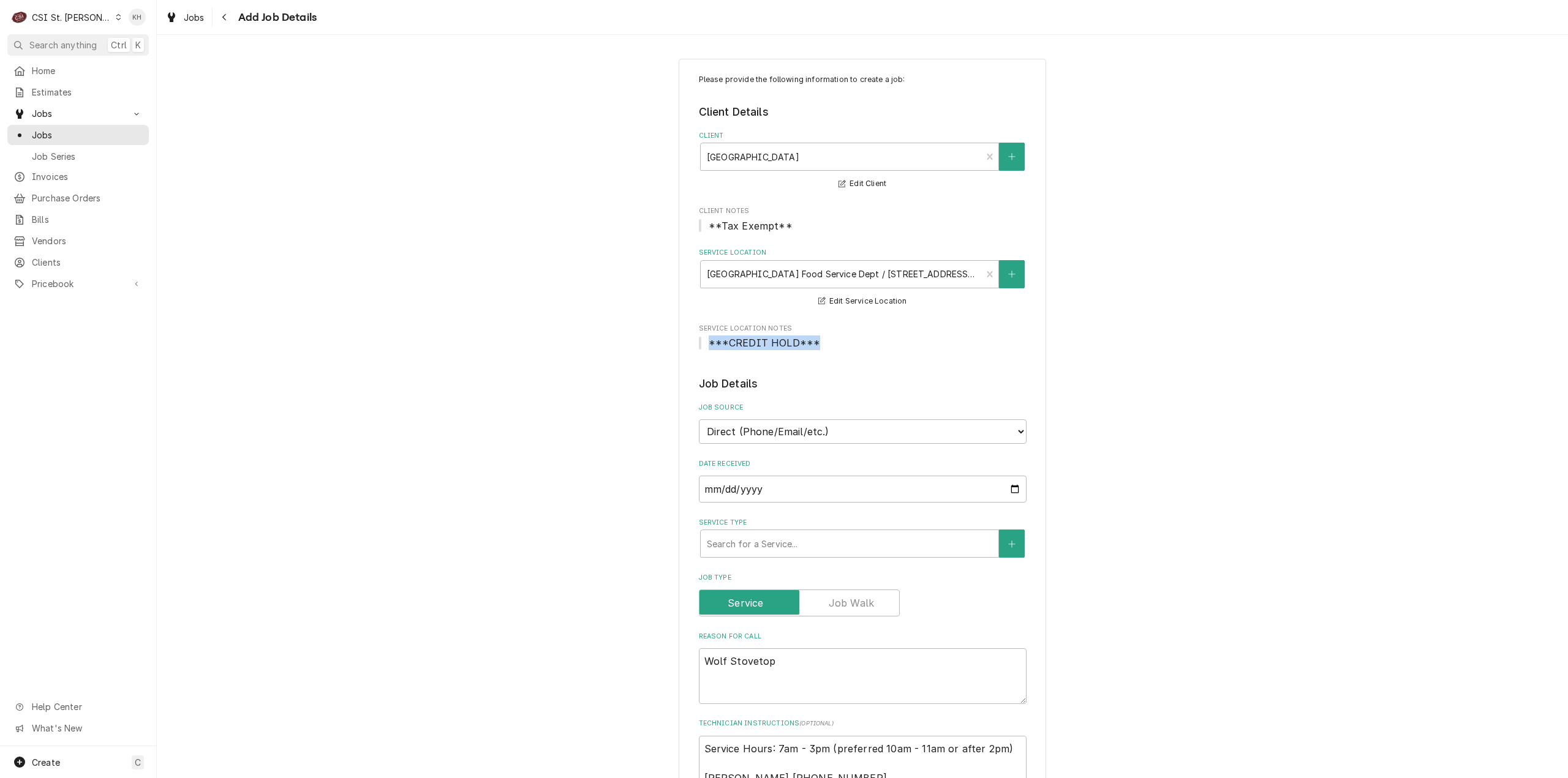
drag, startPoint x: 788, startPoint y: 347, endPoint x: 694, endPoint y: 347, distance: 94.0
click at [699, 347] on span "***CREDIT HOLD***" at bounding box center [863, 343] width 328 height 15
copy span "***CREDIT HOLD***"
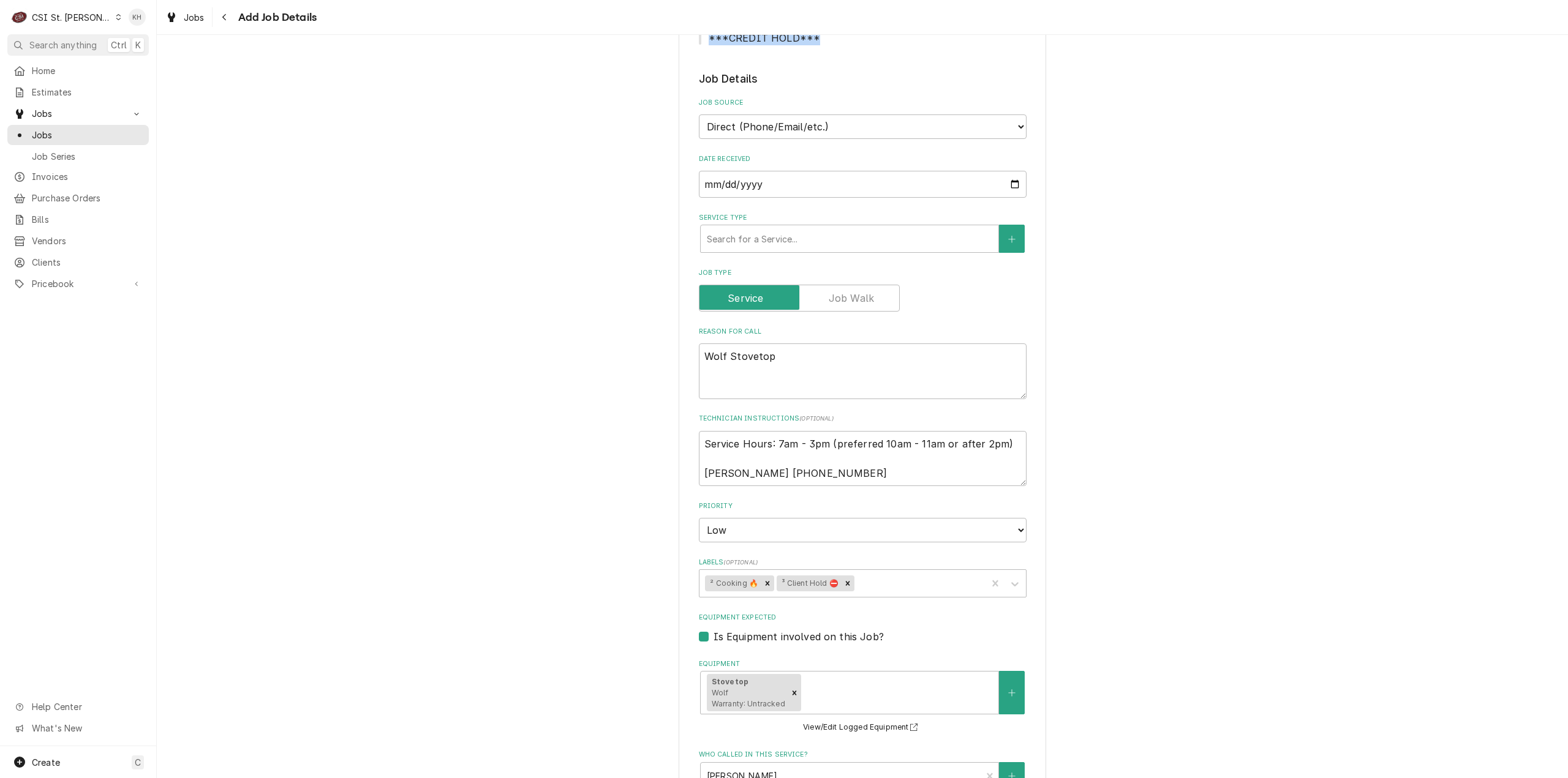
scroll to position [306, 0]
click at [699, 442] on textarea "Service Hours: 7am - 3pm (preferred 10am - 11am or after 2pm) Neal 314-205-6129" at bounding box center [863, 457] width 328 height 56
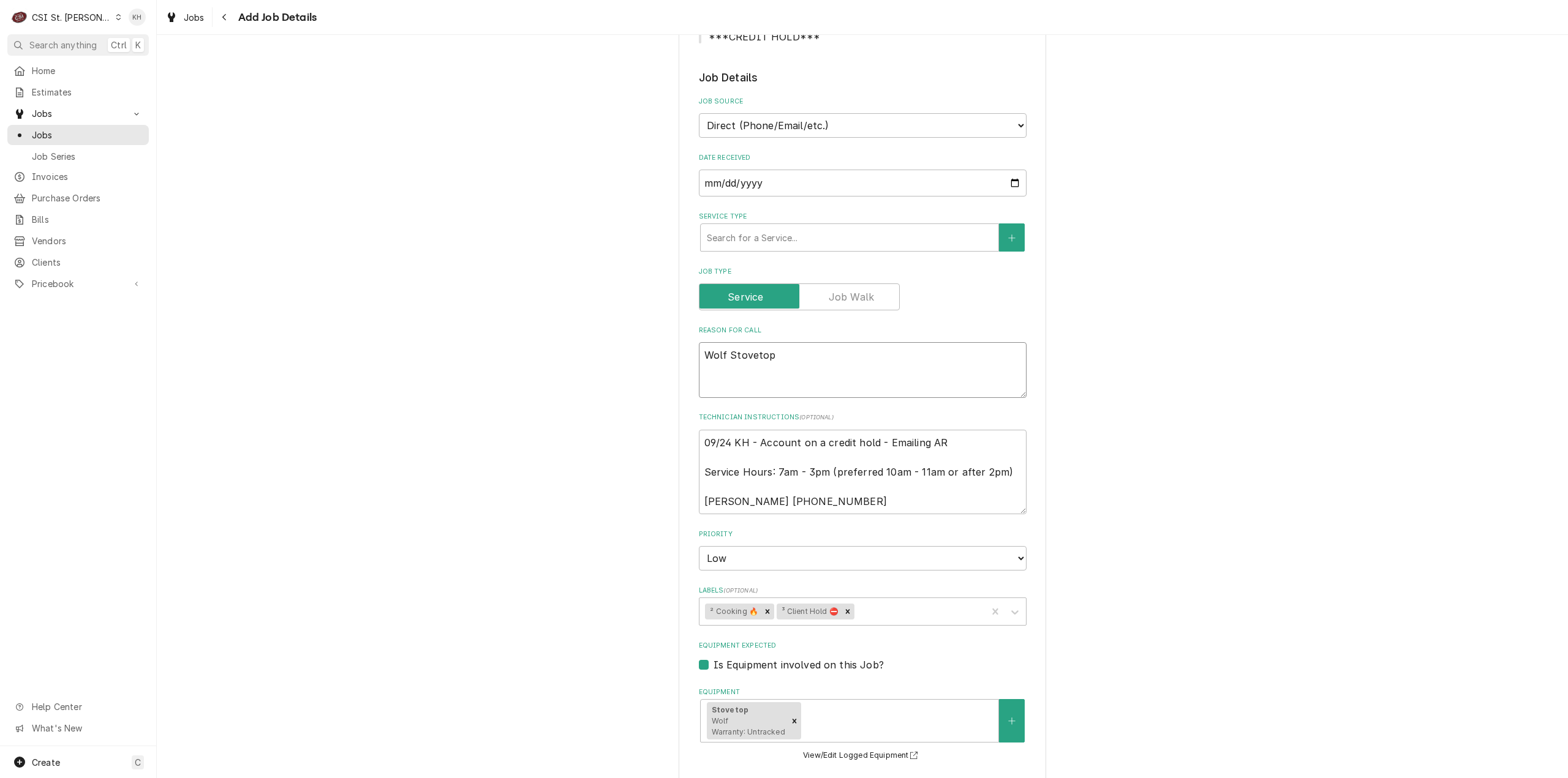
click at [888, 369] on textarea "Wolf Stovetop" at bounding box center [863, 370] width 328 height 56
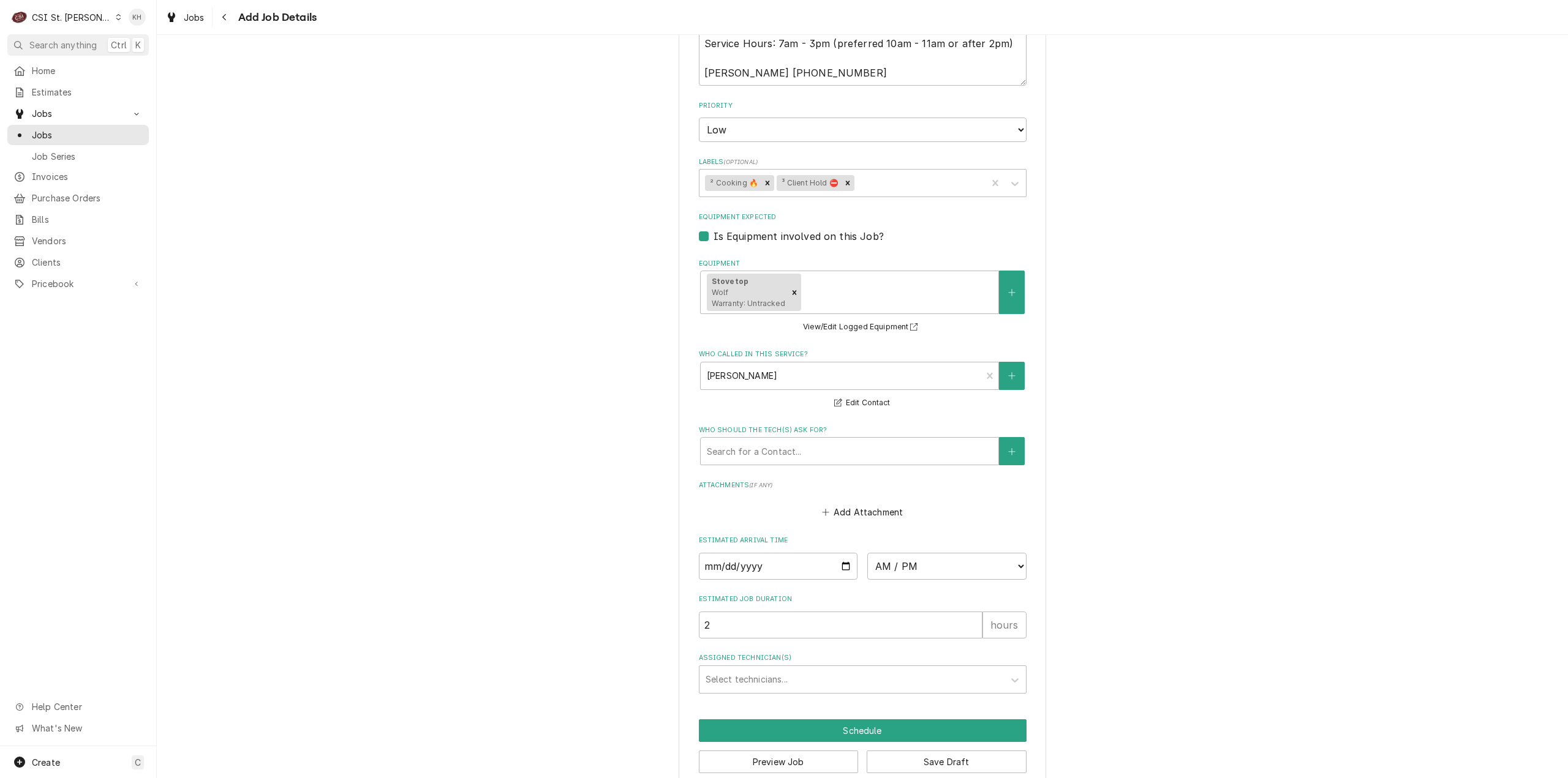
scroll to position [758, 0]
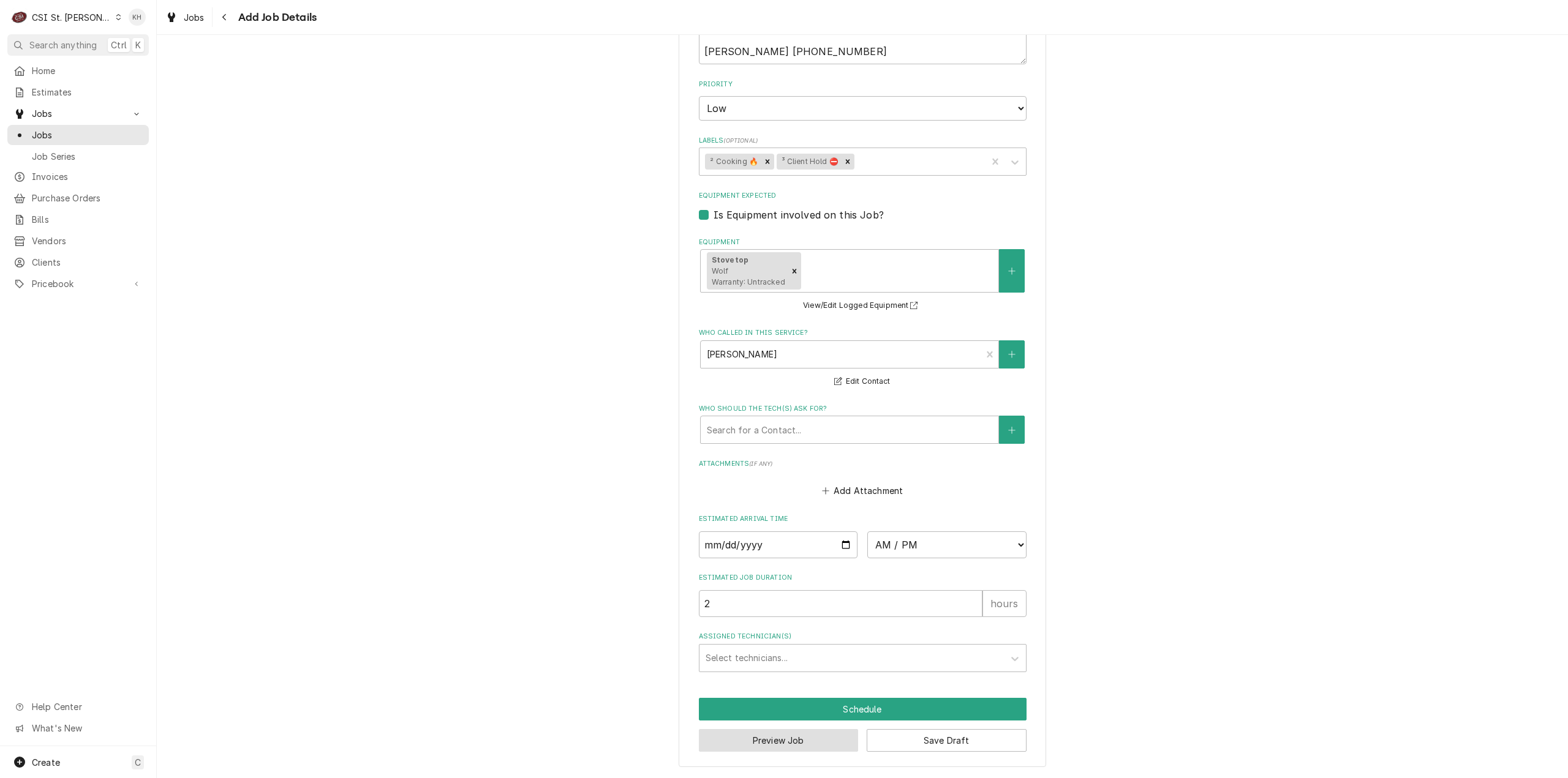
click at [780, 737] on button "Preview Job" at bounding box center [779, 740] width 160 height 23
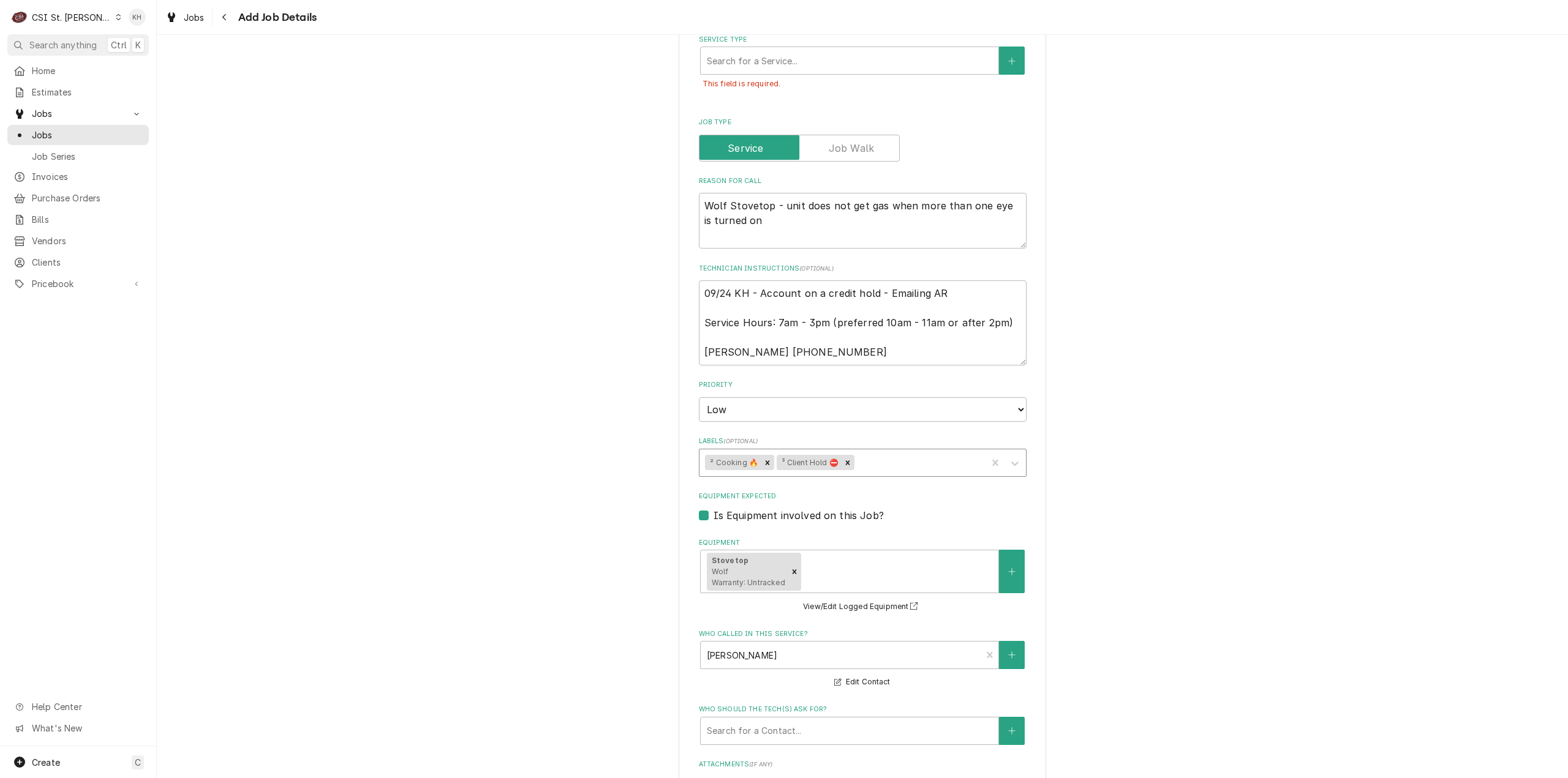
scroll to position [116, 0]
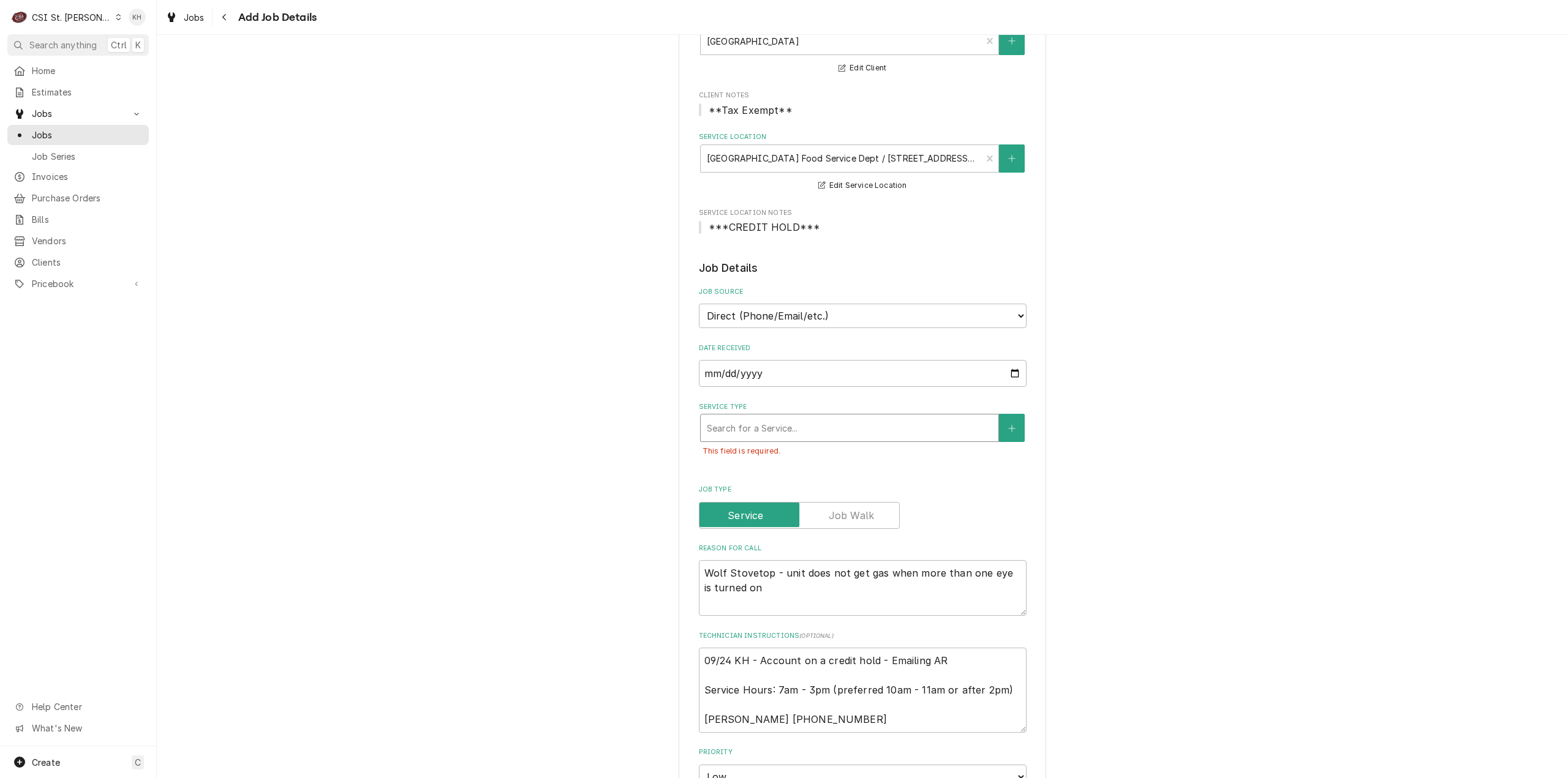
click at [739, 421] on div "Service Type" at bounding box center [849, 428] width 285 height 22
click at [739, 469] on span "¹ Service Type 🛠️" at bounding box center [743, 467] width 73 height 11
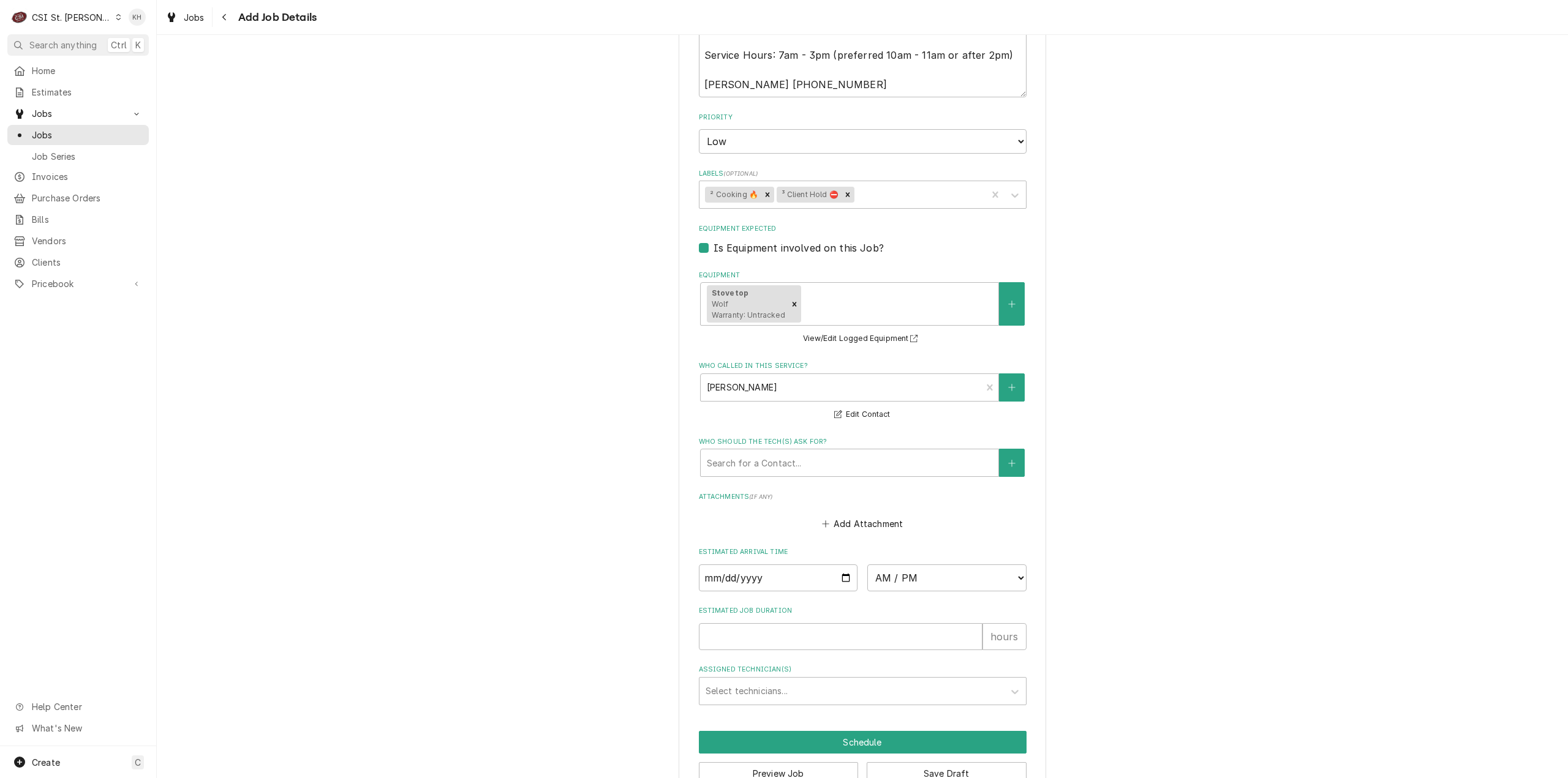
scroll to position [806, 0]
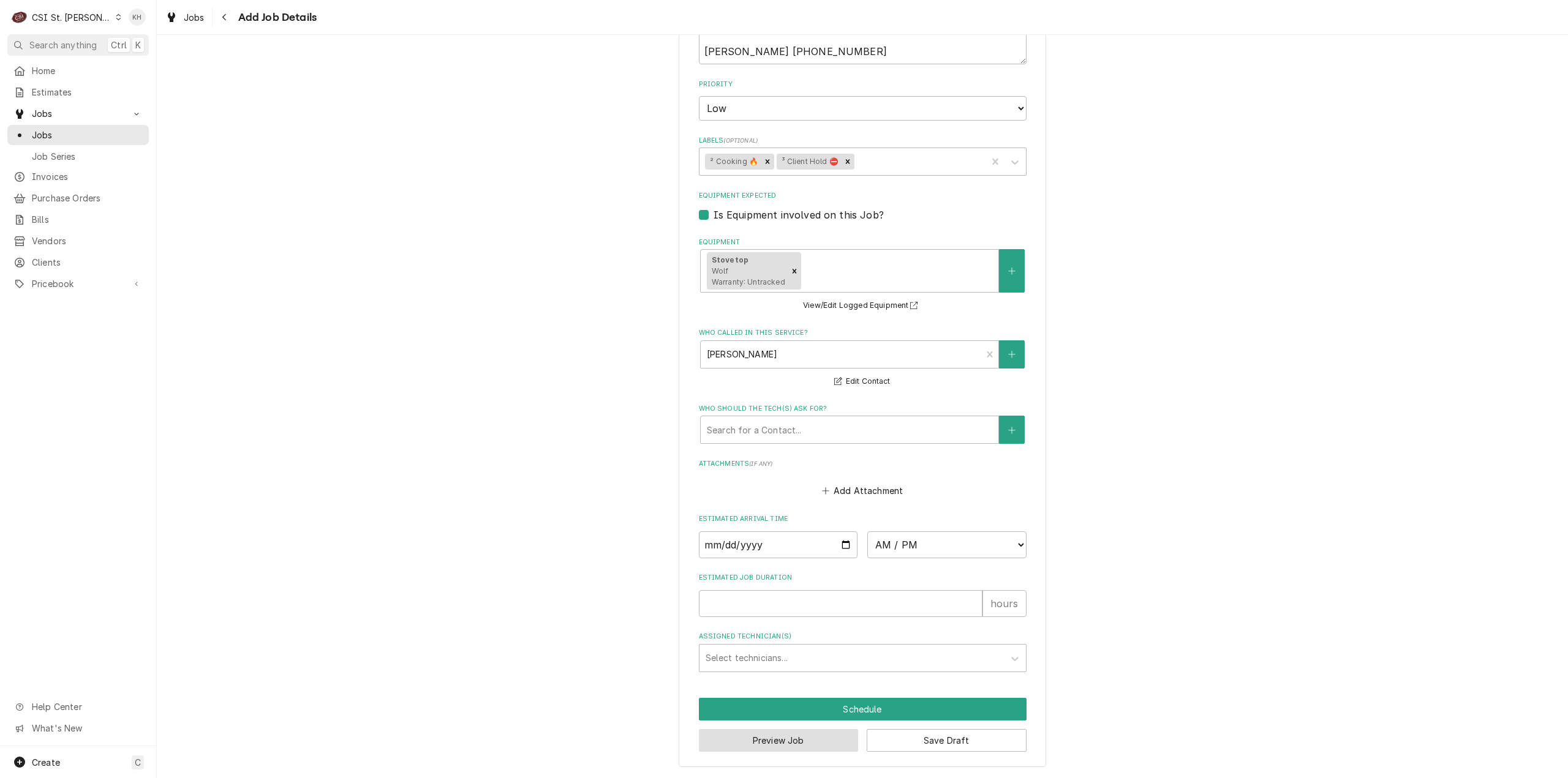
click at [767, 740] on button "Preview Job" at bounding box center [779, 740] width 160 height 23
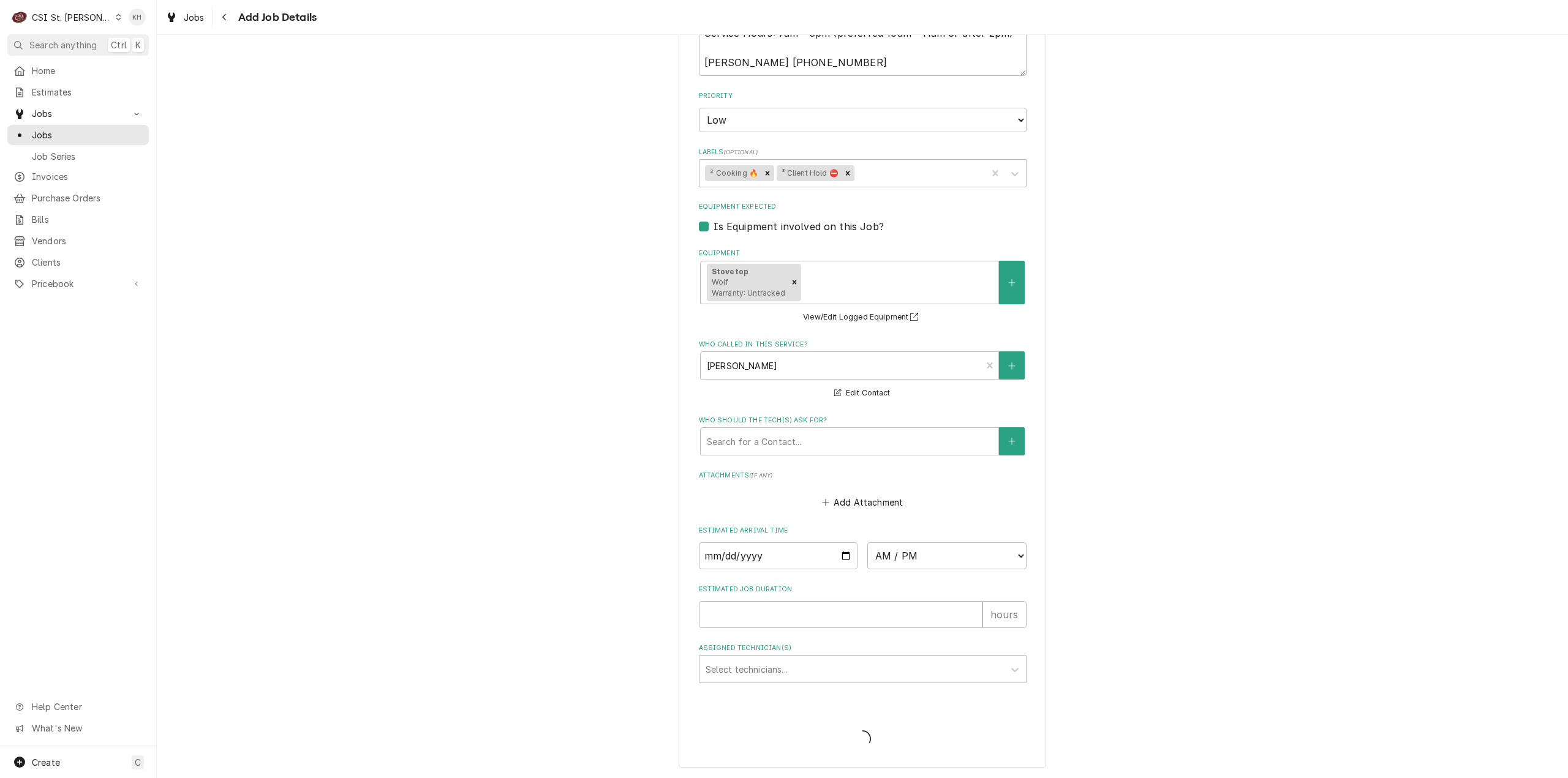
scroll to position [766, 0]
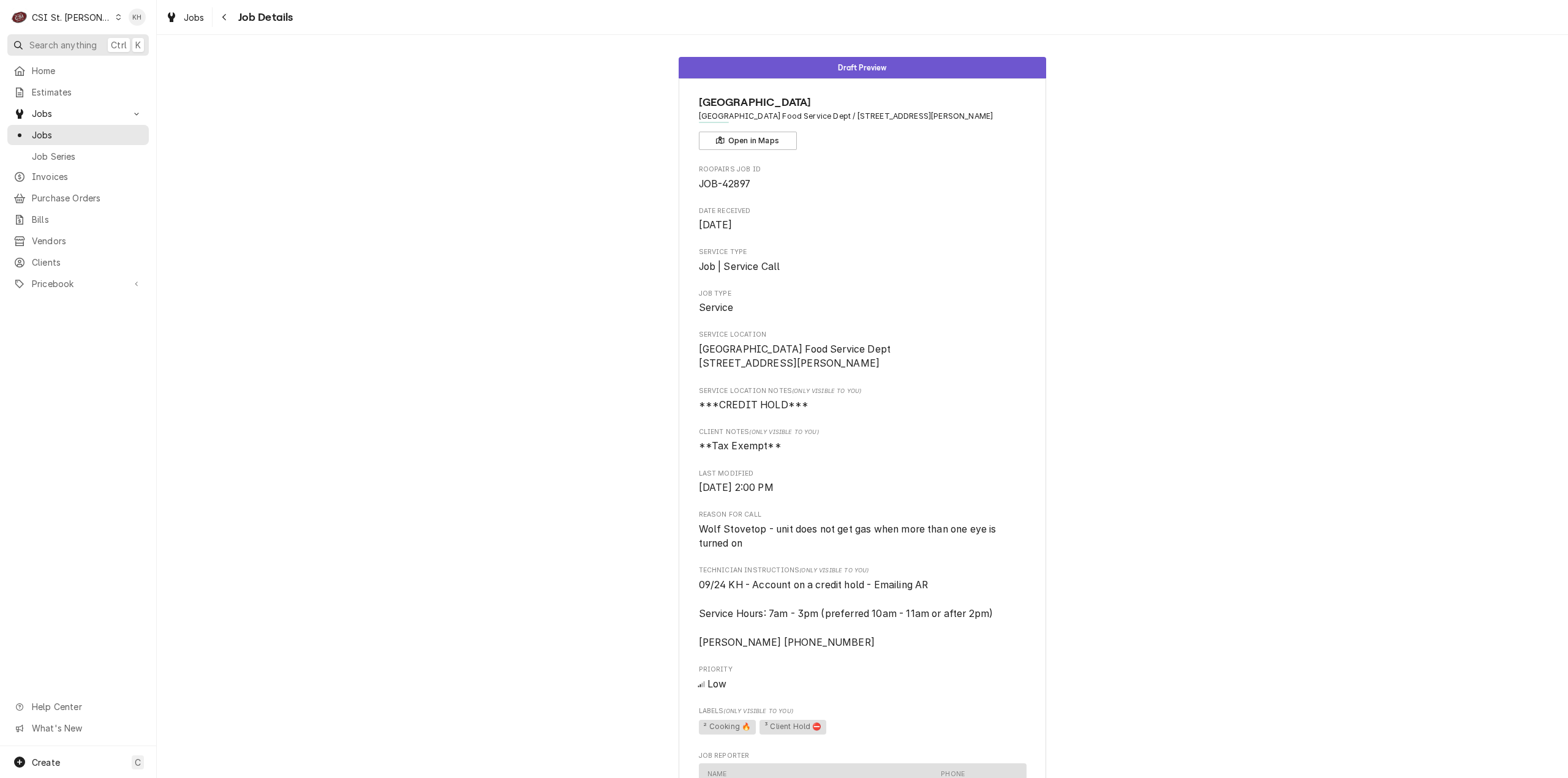
click at [71, 38] on span "Search anything" at bounding box center [63, 45] width 68 height 13
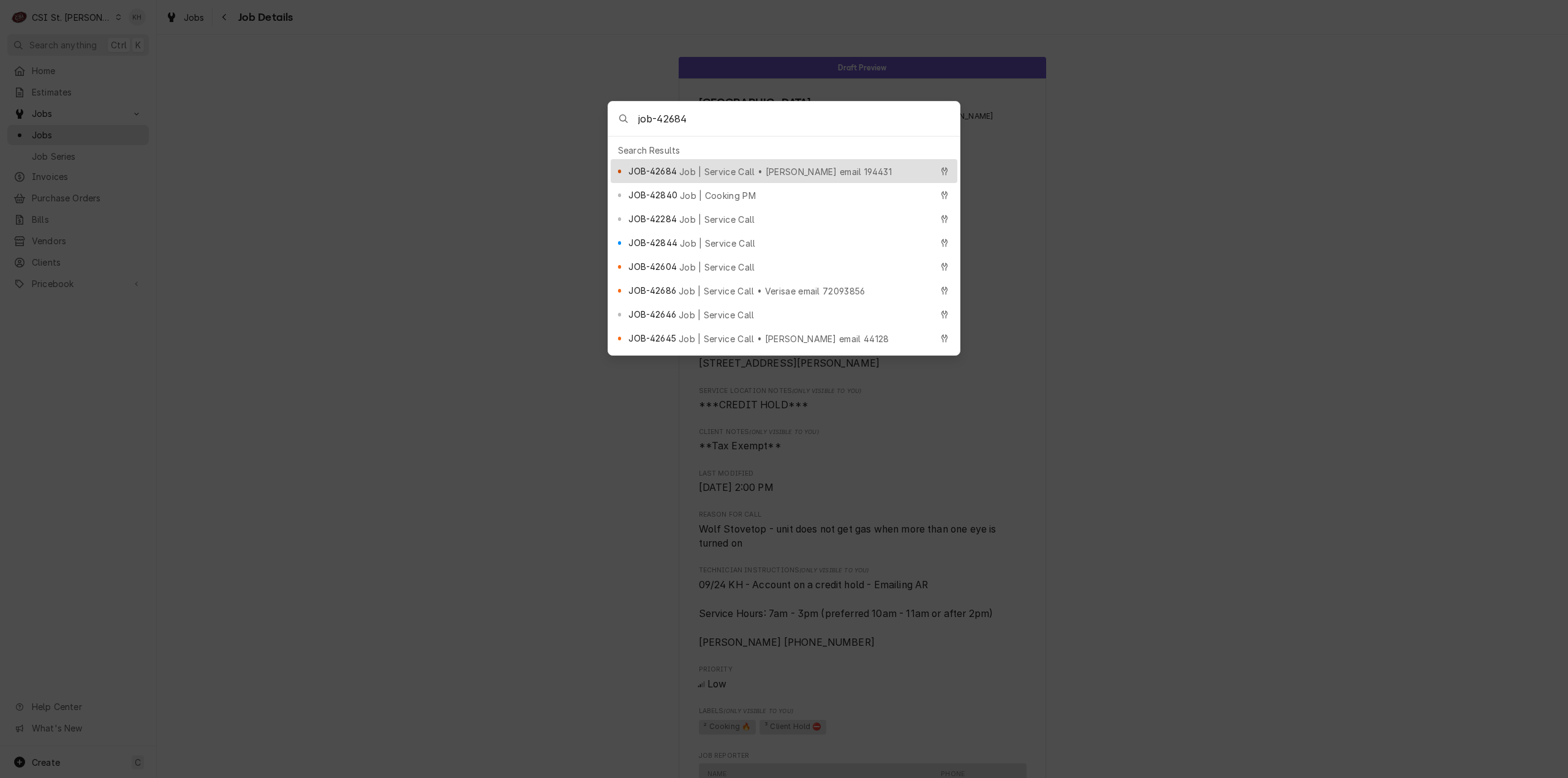
type input "job-42684"
click at [696, 165] on span "Job | Service Call • [PERSON_NAME] email 194431" at bounding box center [785, 171] width 212 height 13
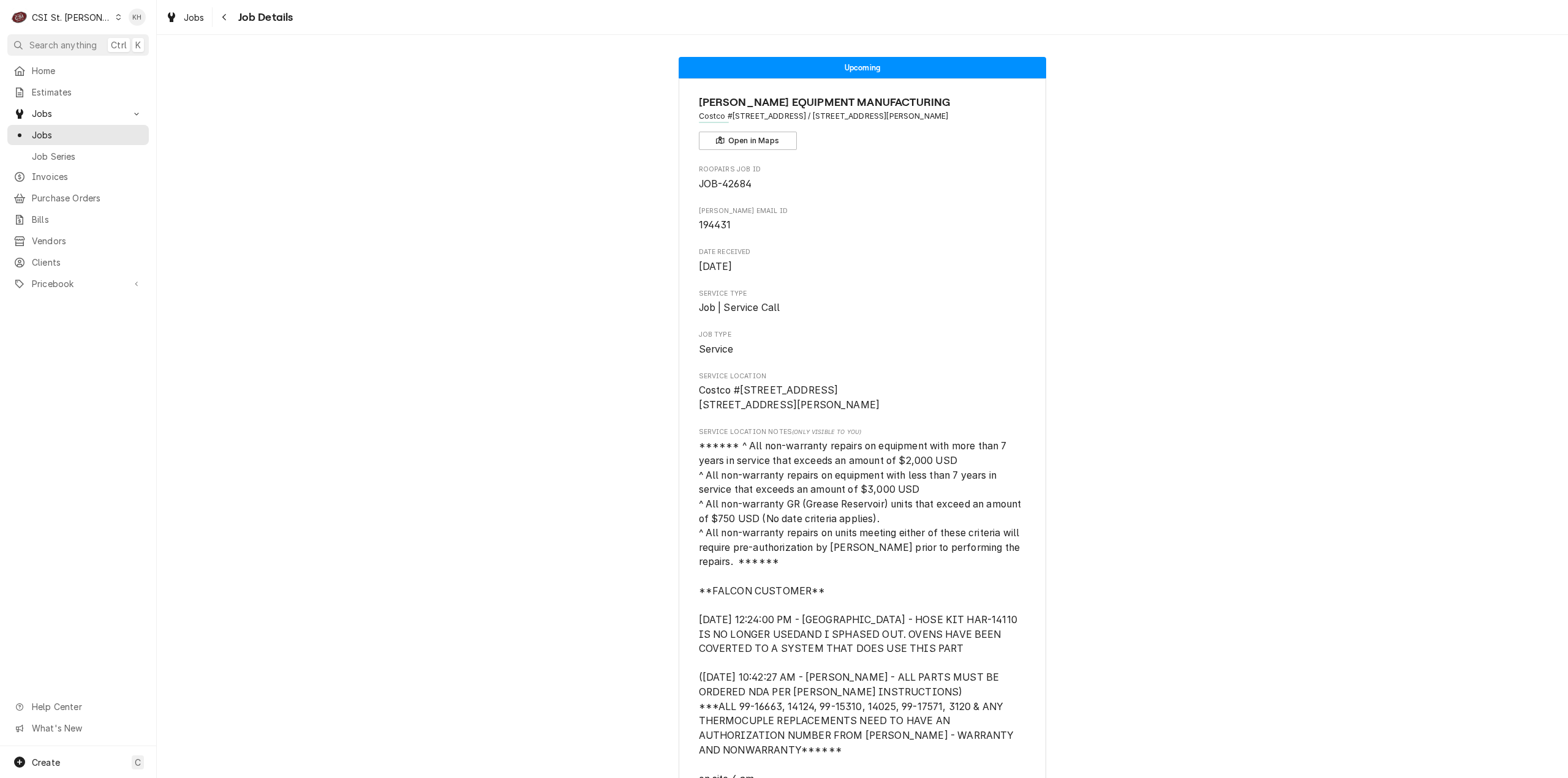
drag, startPoint x: 251, startPoint y: 373, endPoint x: 7, endPoint y: 389, distance: 244.5
drag, startPoint x: 66, startPoint y: 15, endPoint x: 75, endPoint y: 19, distance: 9.8
click at [66, 16] on div "CSI St. [PERSON_NAME]" at bounding box center [71, 17] width 80 height 13
click at [180, 36] on div "CSI [US_STATE]" at bounding box center [188, 45] width 174 height 20
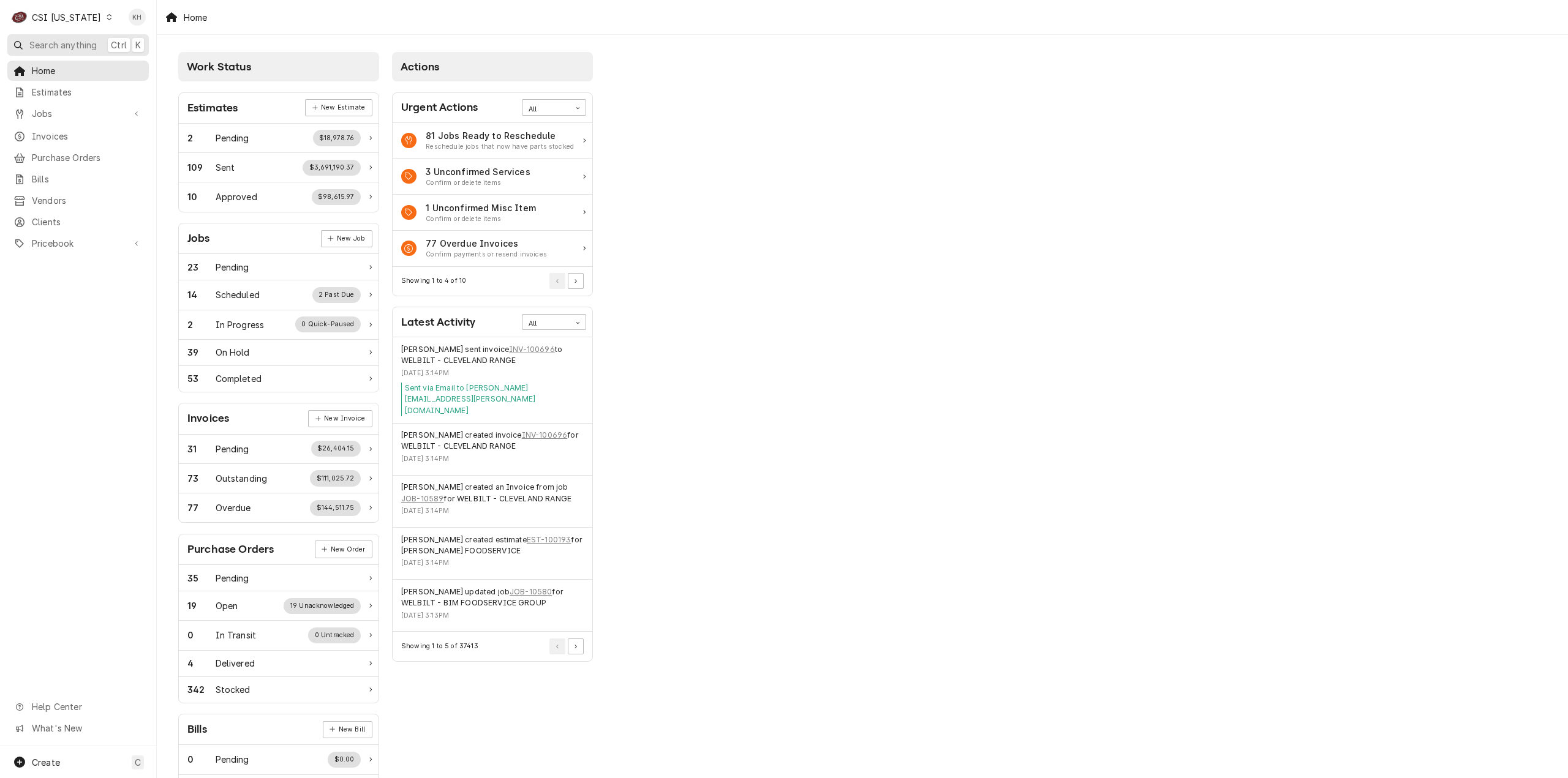
click at [93, 42] on span "Search anything" at bounding box center [63, 45] width 68 height 13
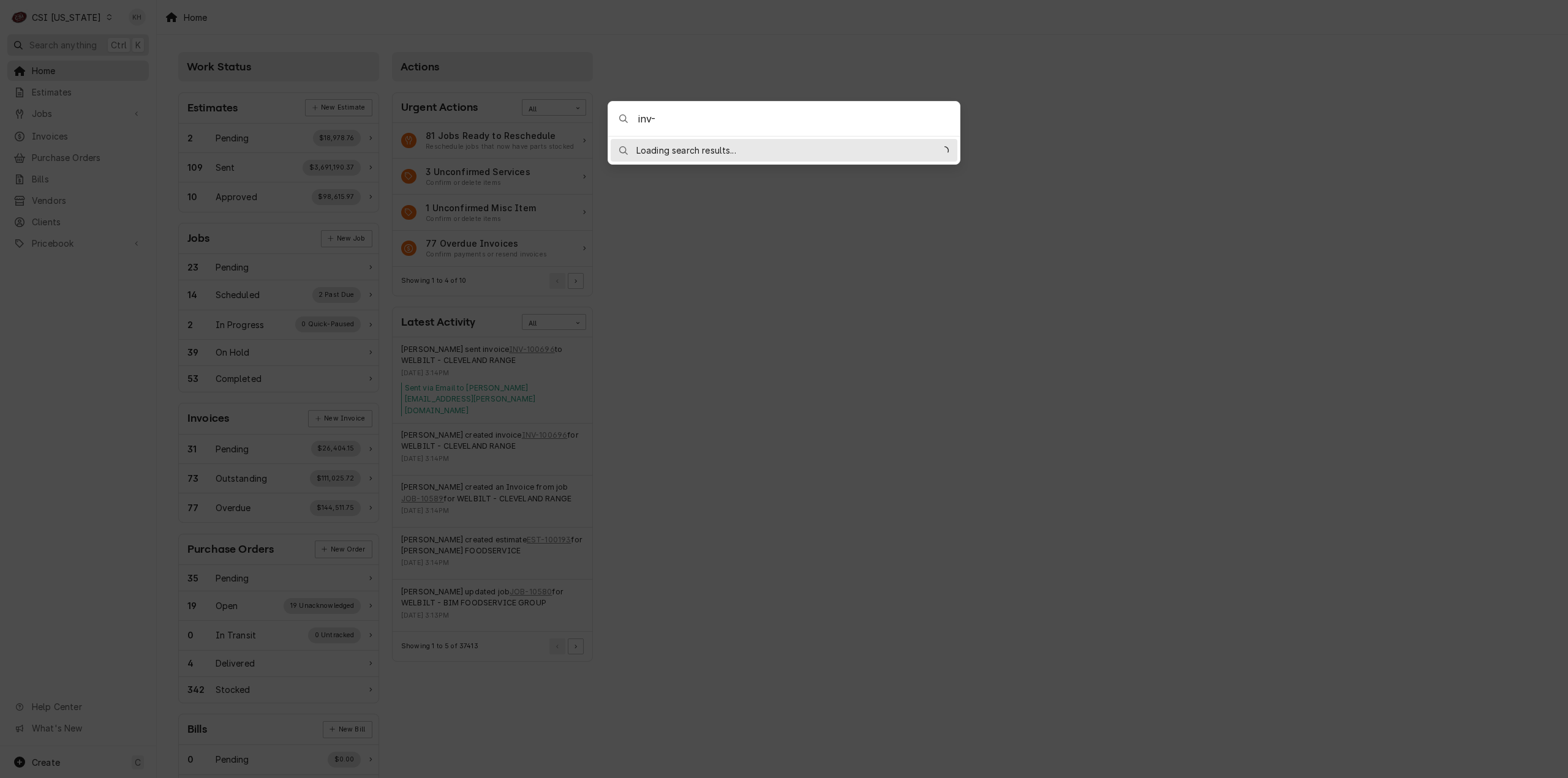
type input "inv-100695"
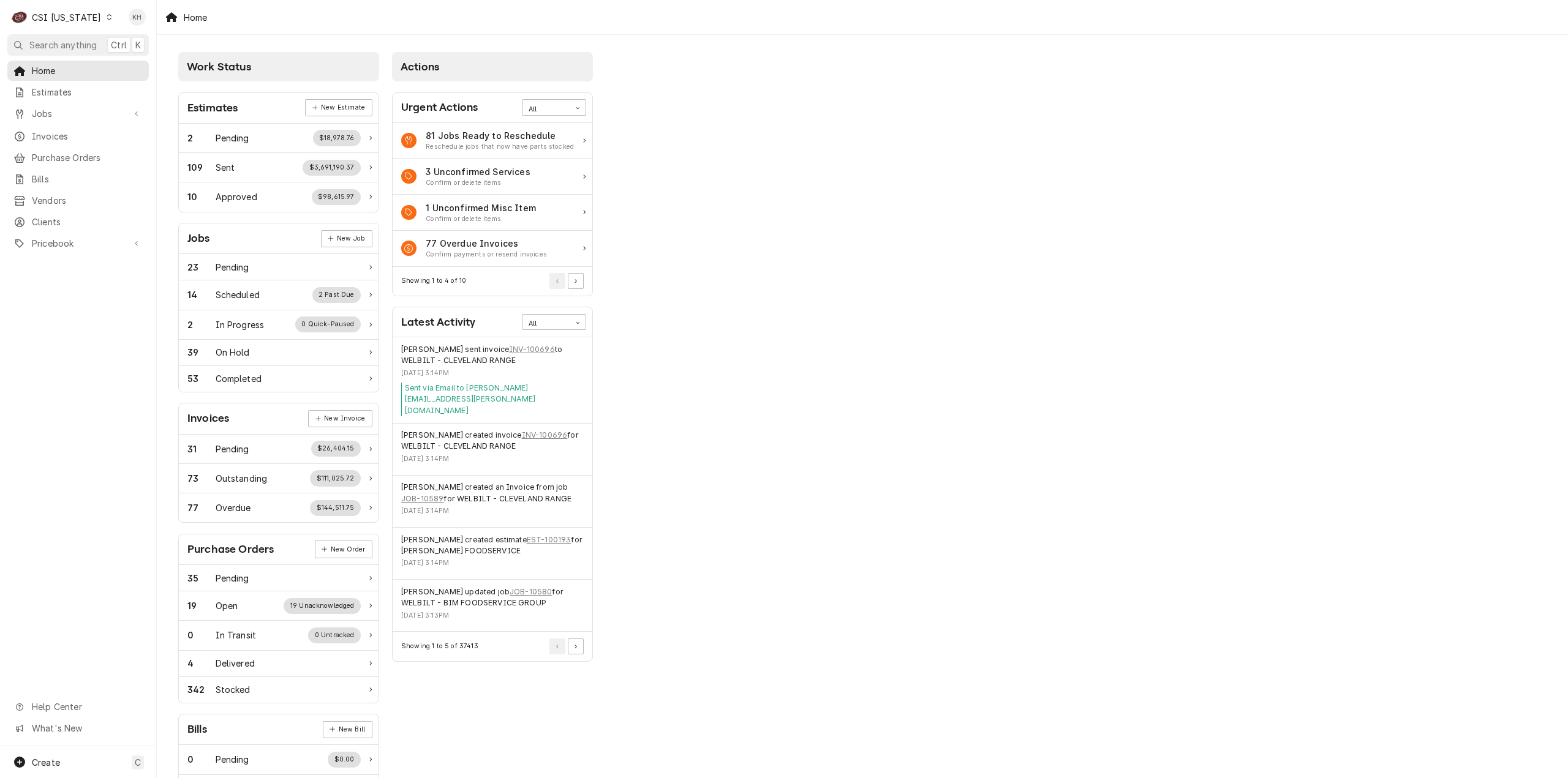
click at [1187, 228] on body "C CSI [US_STATE] KH Search anything Ctrl K Home Estimates Jobs Jobs Job Series …" at bounding box center [784, 389] width 1568 height 778
click at [64, 17] on div "CSI Kentucky" at bounding box center [66, 17] width 69 height 13
click at [136, 63] on div "CSI St. [PERSON_NAME]" at bounding box center [191, 67] width 162 height 13
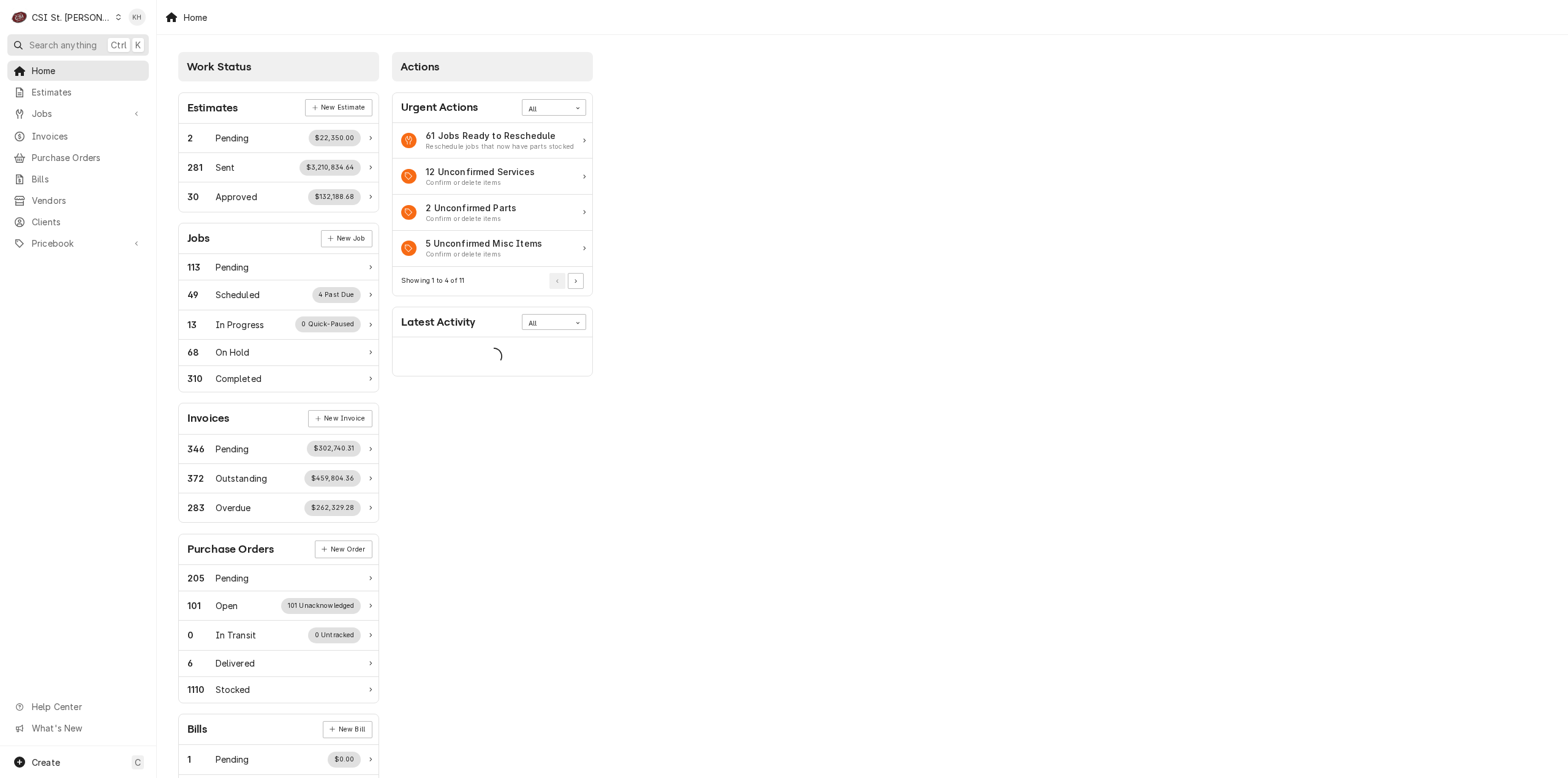
click at [68, 43] on span "Search anything" at bounding box center [63, 45] width 68 height 13
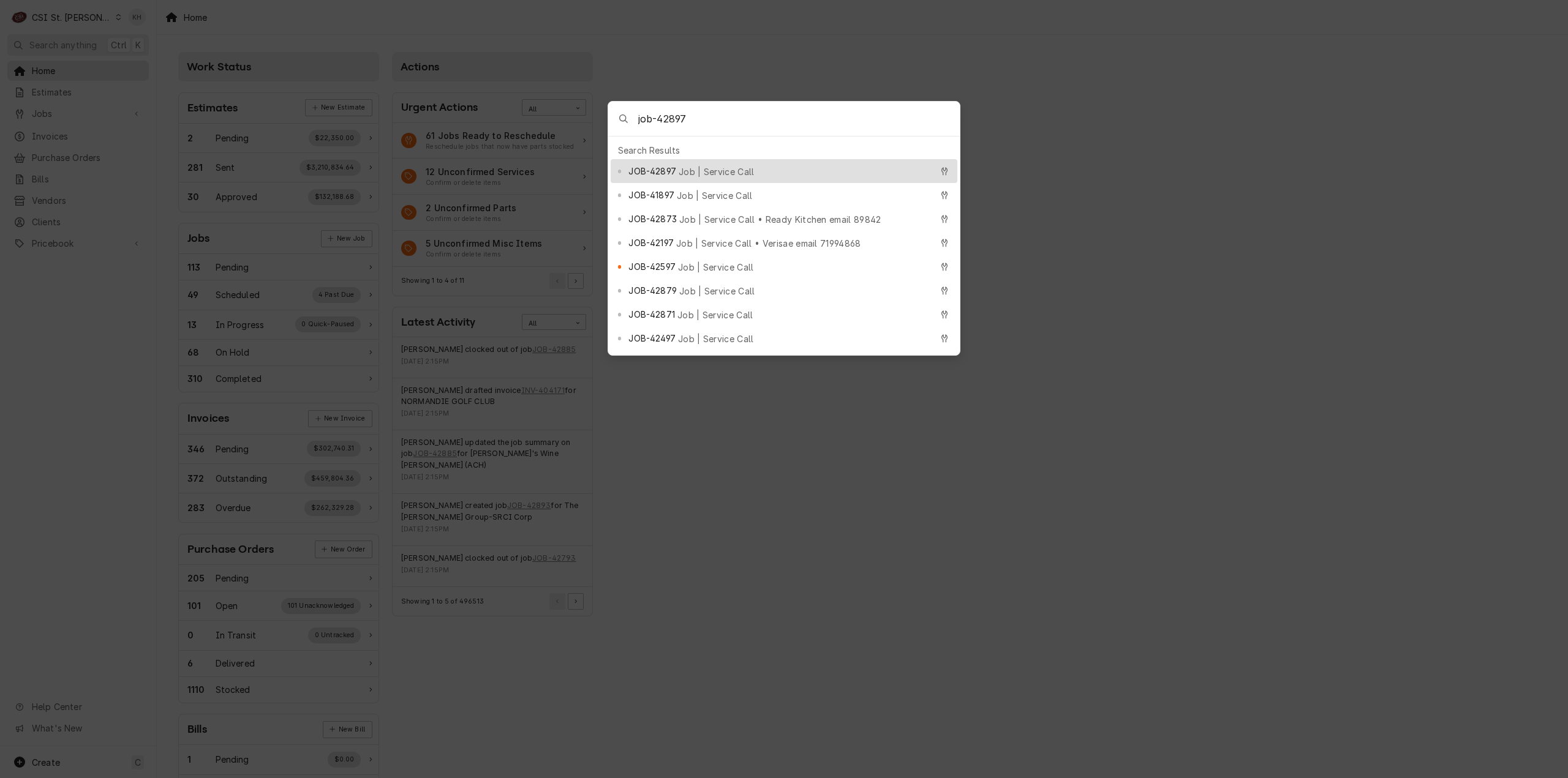
type input "job-42897"
click at [713, 159] on div "JOB-42897 Job | Service Call" at bounding box center [784, 171] width 347 height 24
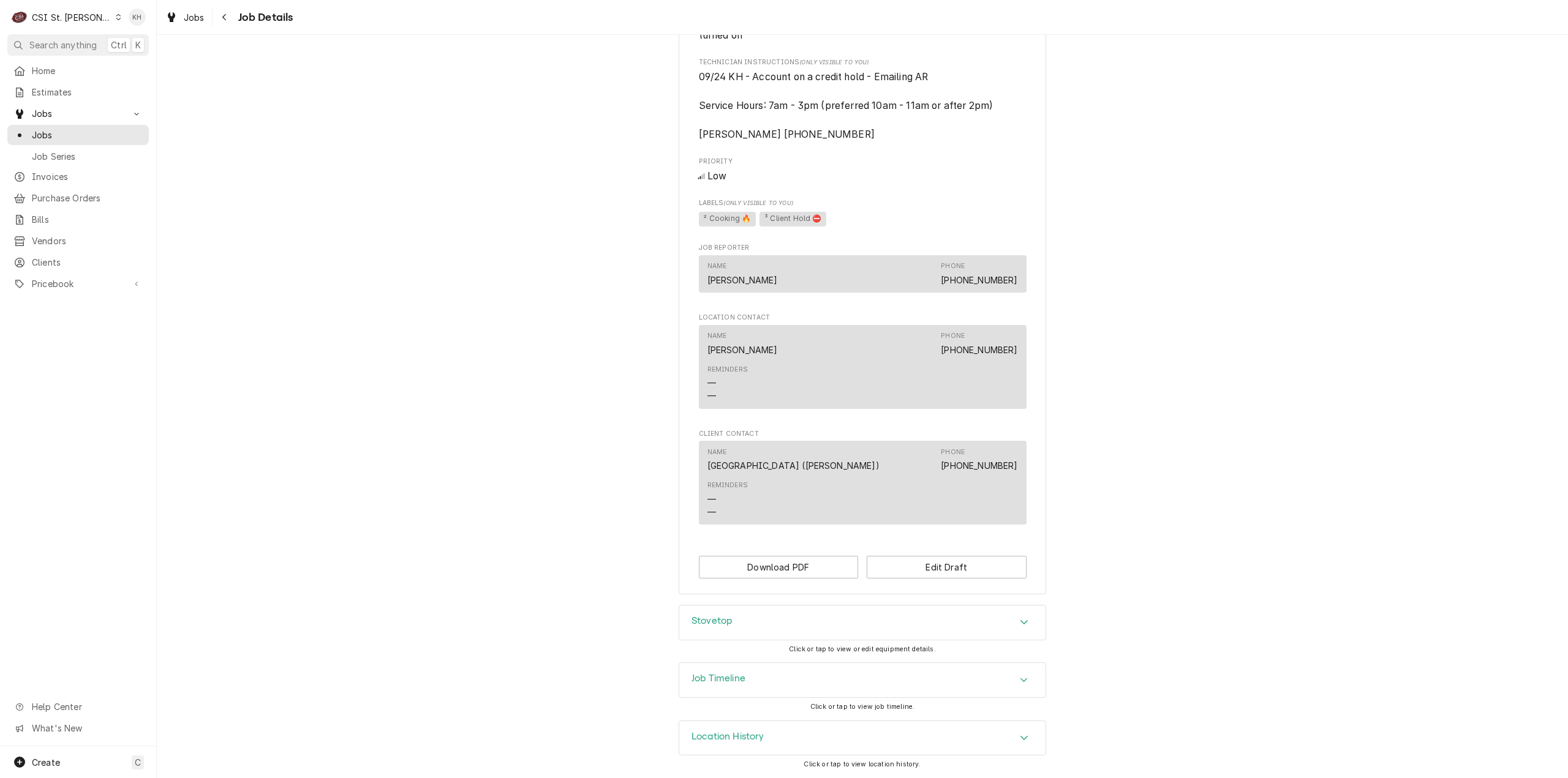
scroll to position [521, 0]
click at [910, 579] on button "Edit Draft" at bounding box center [947, 567] width 160 height 23
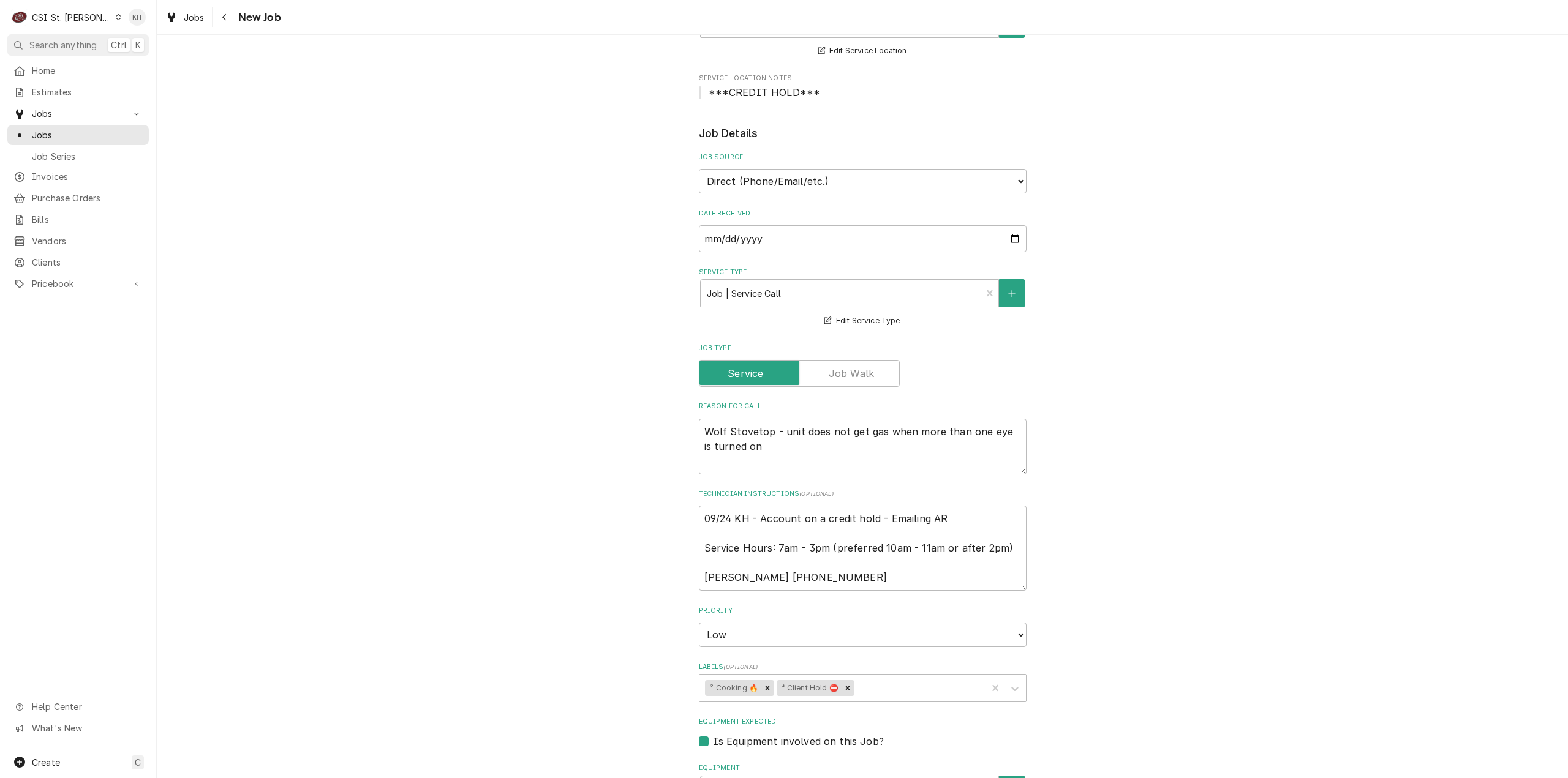
scroll to position [306, 0]
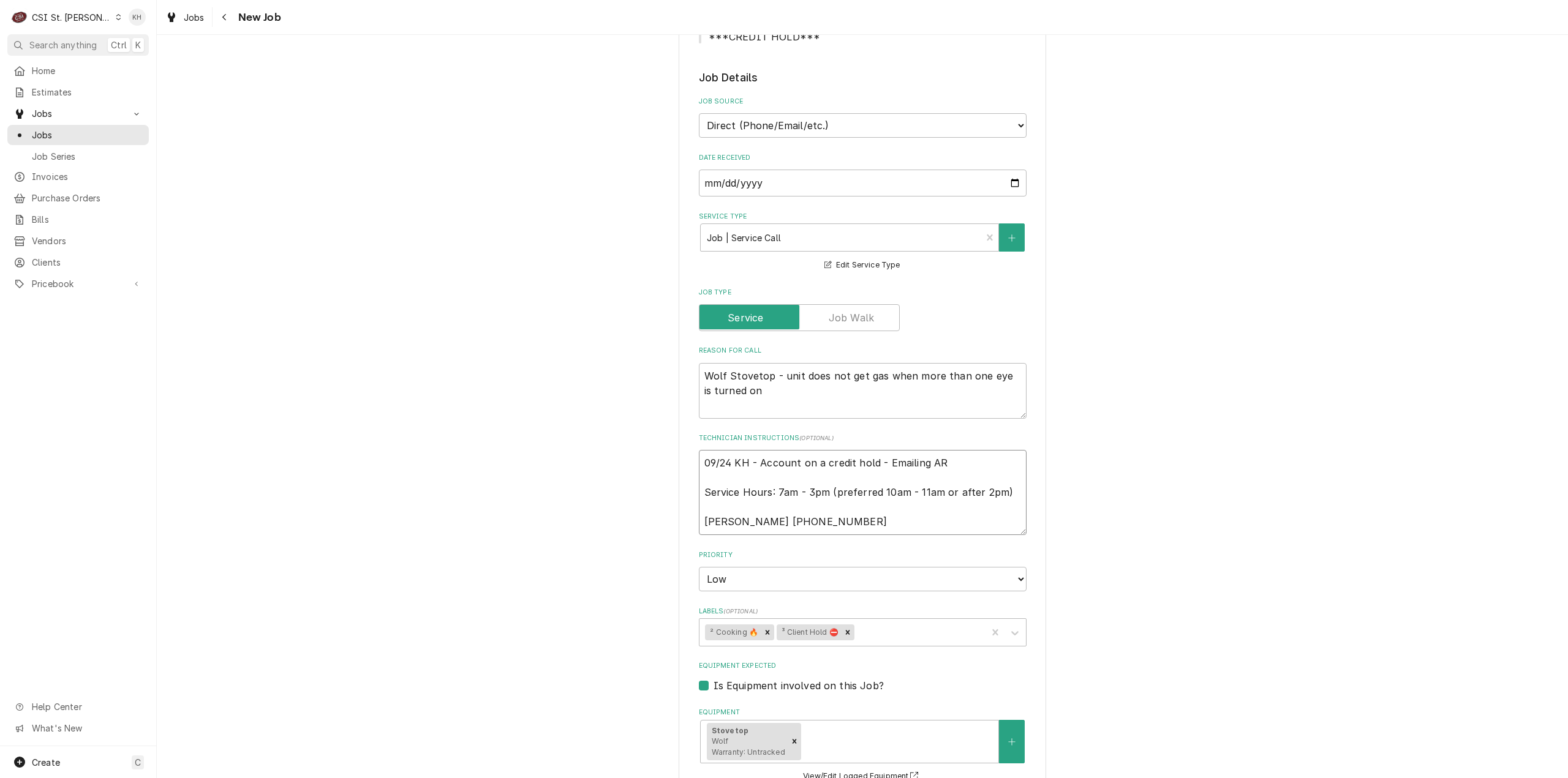
drag, startPoint x: 695, startPoint y: 494, endPoint x: 674, endPoint y: 440, distance: 57.9
click at [679, 440] on div "Use the fields below to edit this job: Client Details Client St Luke's Hospital…" at bounding box center [862, 500] width 367 height 1496
type textarea "x"
type textarea "Service Hours: 7am - 3pm (preferred 10am - 11am or after 2pm) Neal 314-205-6129"
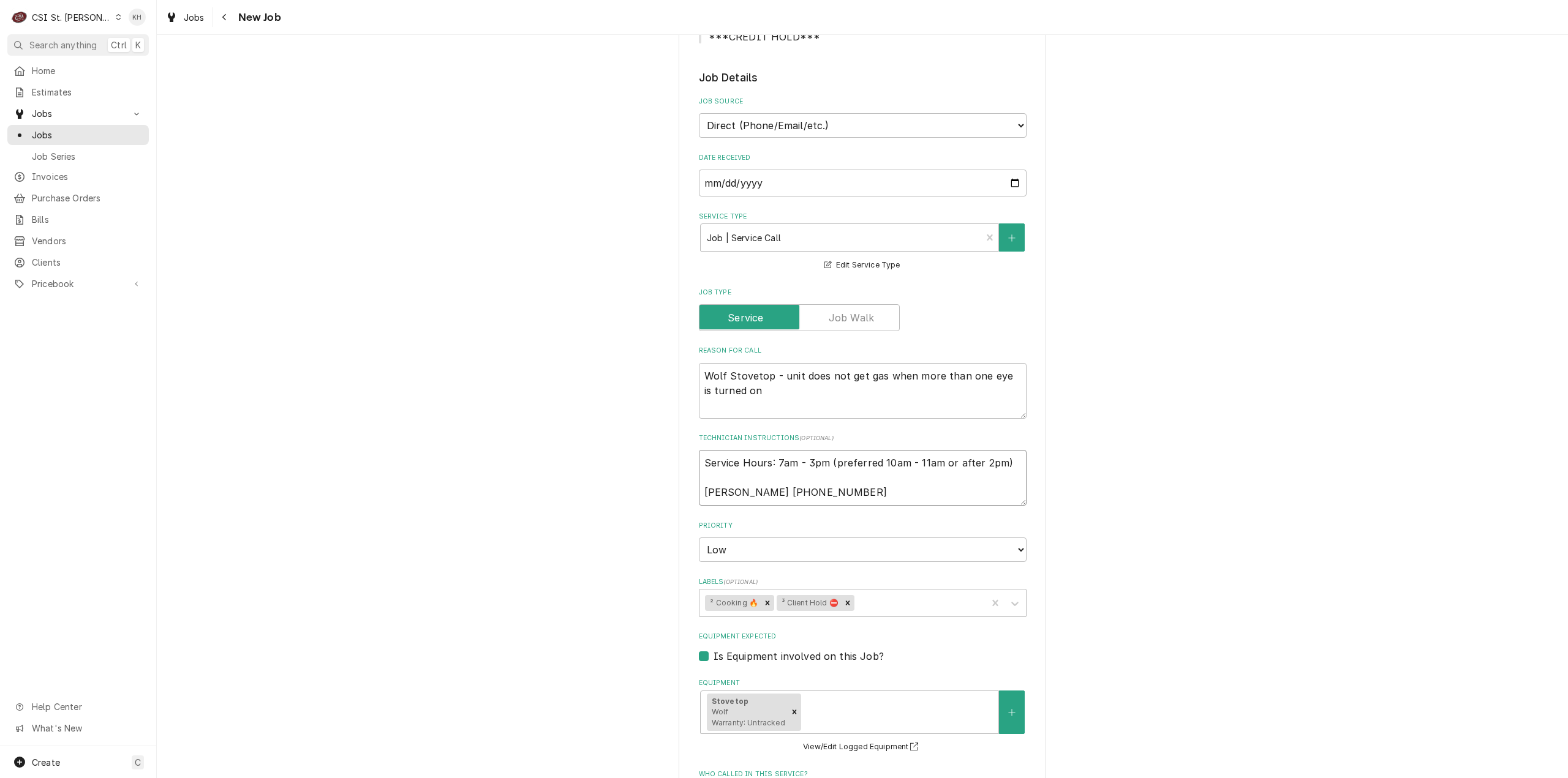
type textarea "x"
click at [843, 604] on icon "Remove ³ Client Hold ⛔️" at bounding box center [848, 603] width 9 height 9
type textarea "Service Hours: 7am - 3pm (preferred 10am - 11am or after 2pm) Neal 314-205-6129"
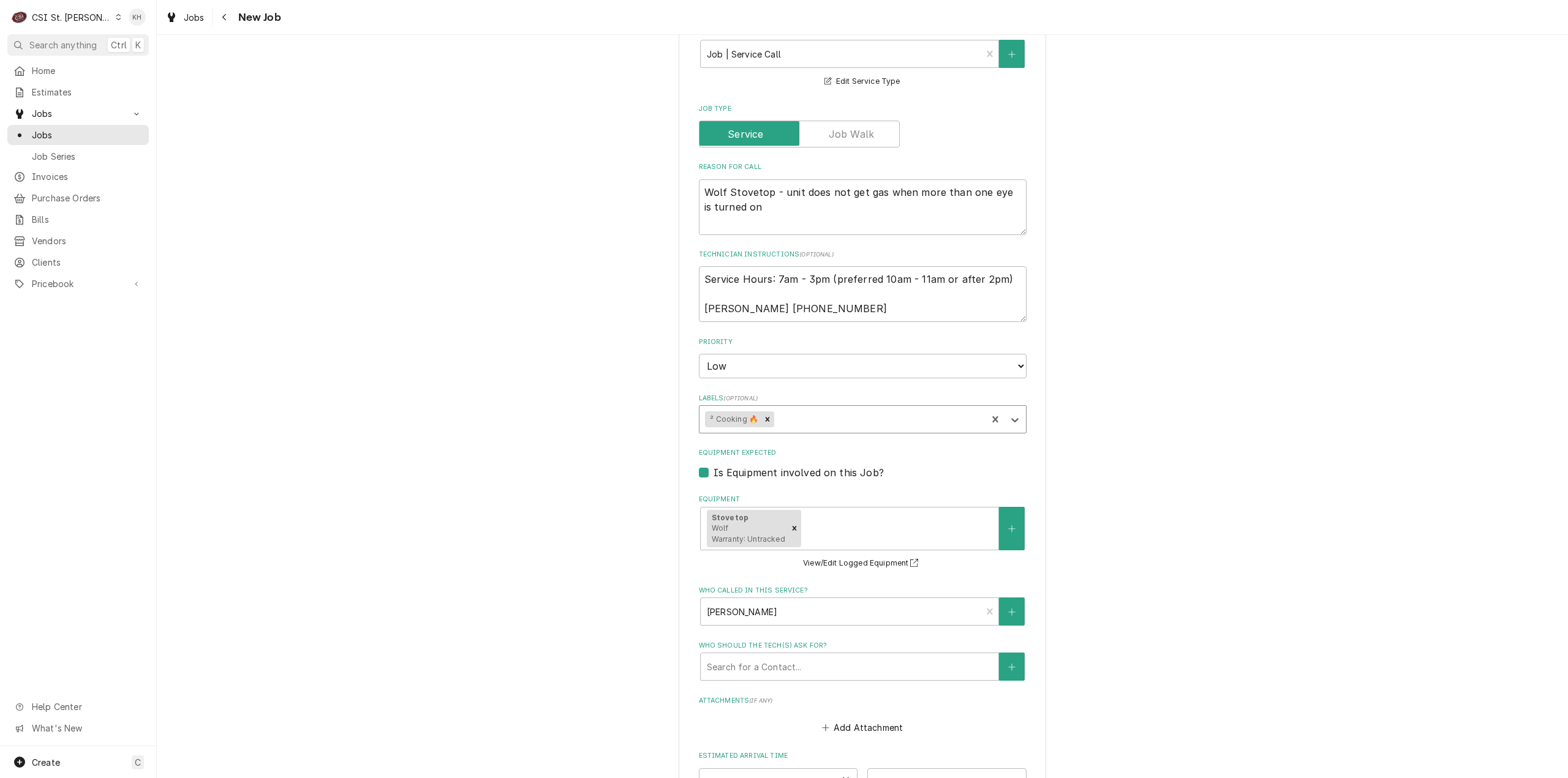
scroll to position [760, 0]
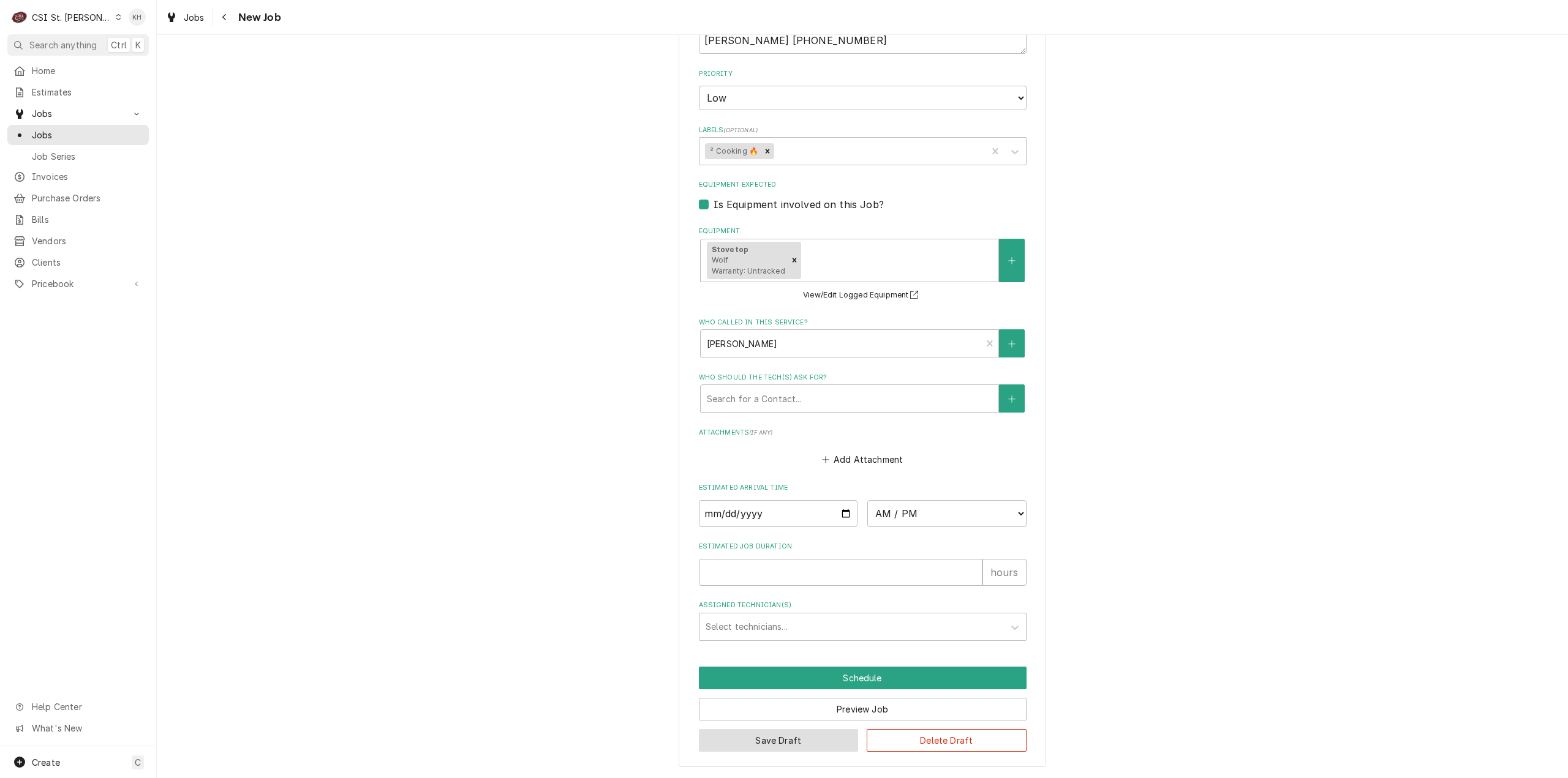
click at [792, 738] on button "Save Draft" at bounding box center [779, 740] width 160 height 23
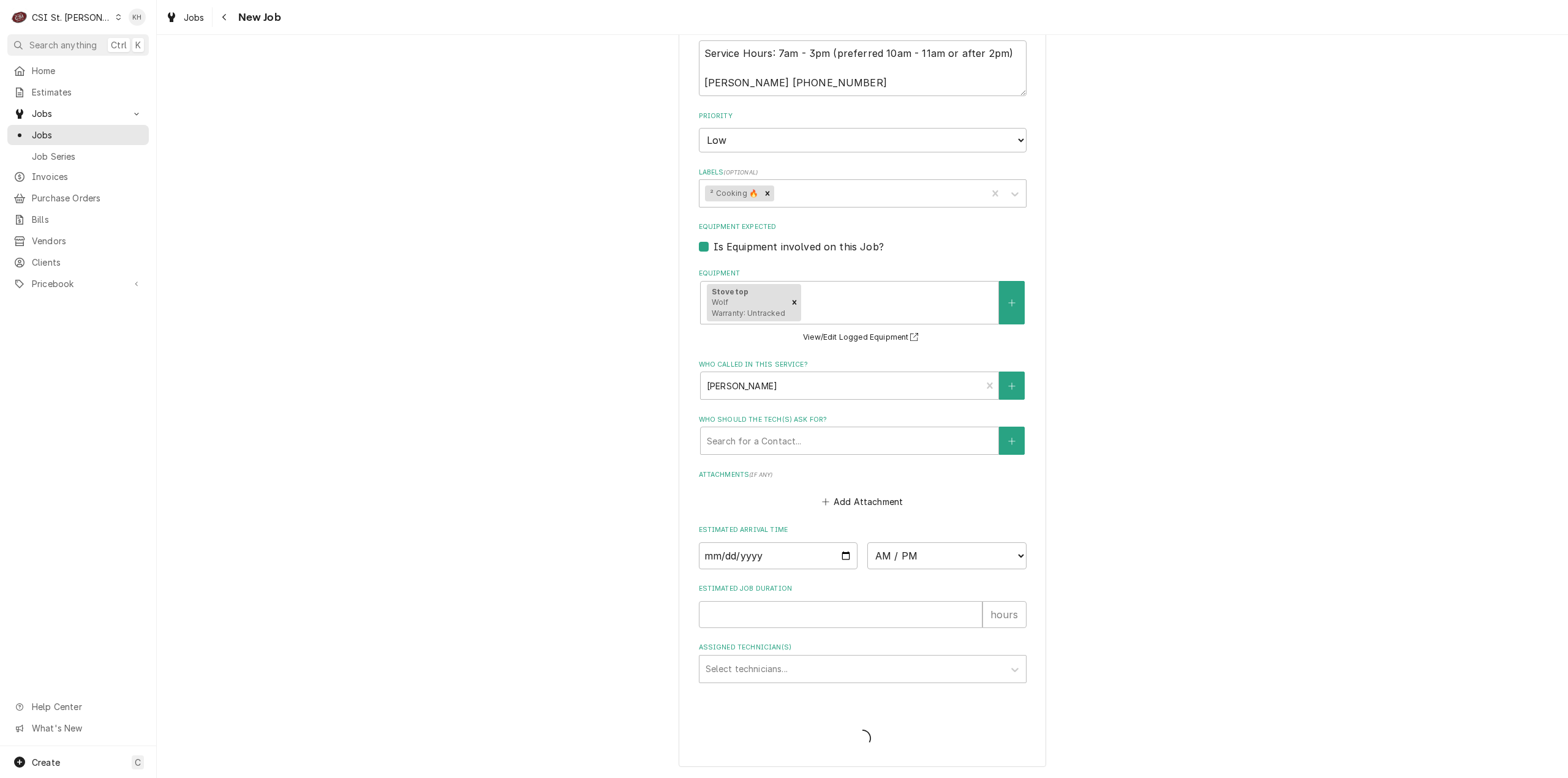
type textarea "x"
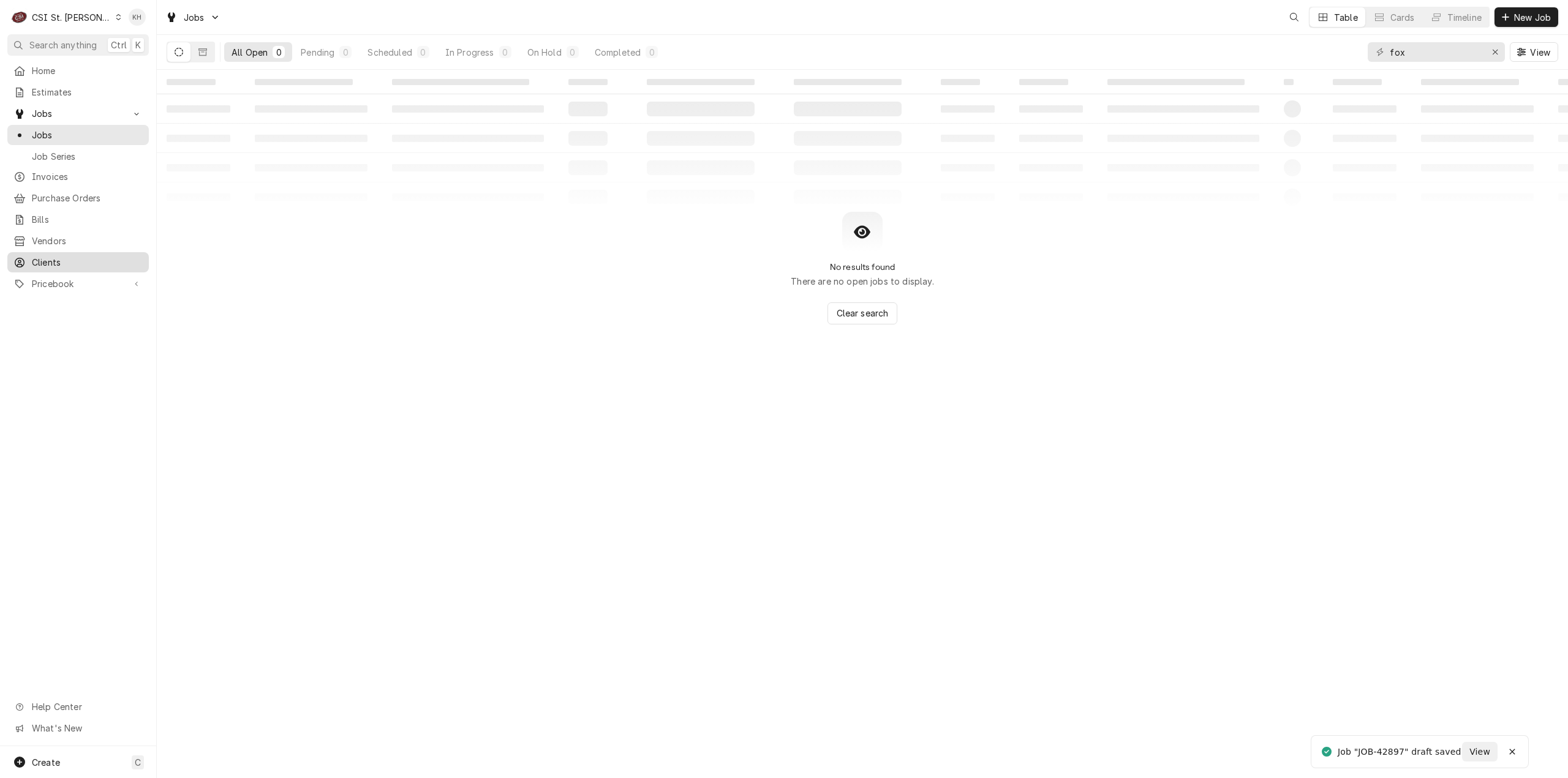
click at [45, 261] on span "Clients" at bounding box center [87, 262] width 111 height 13
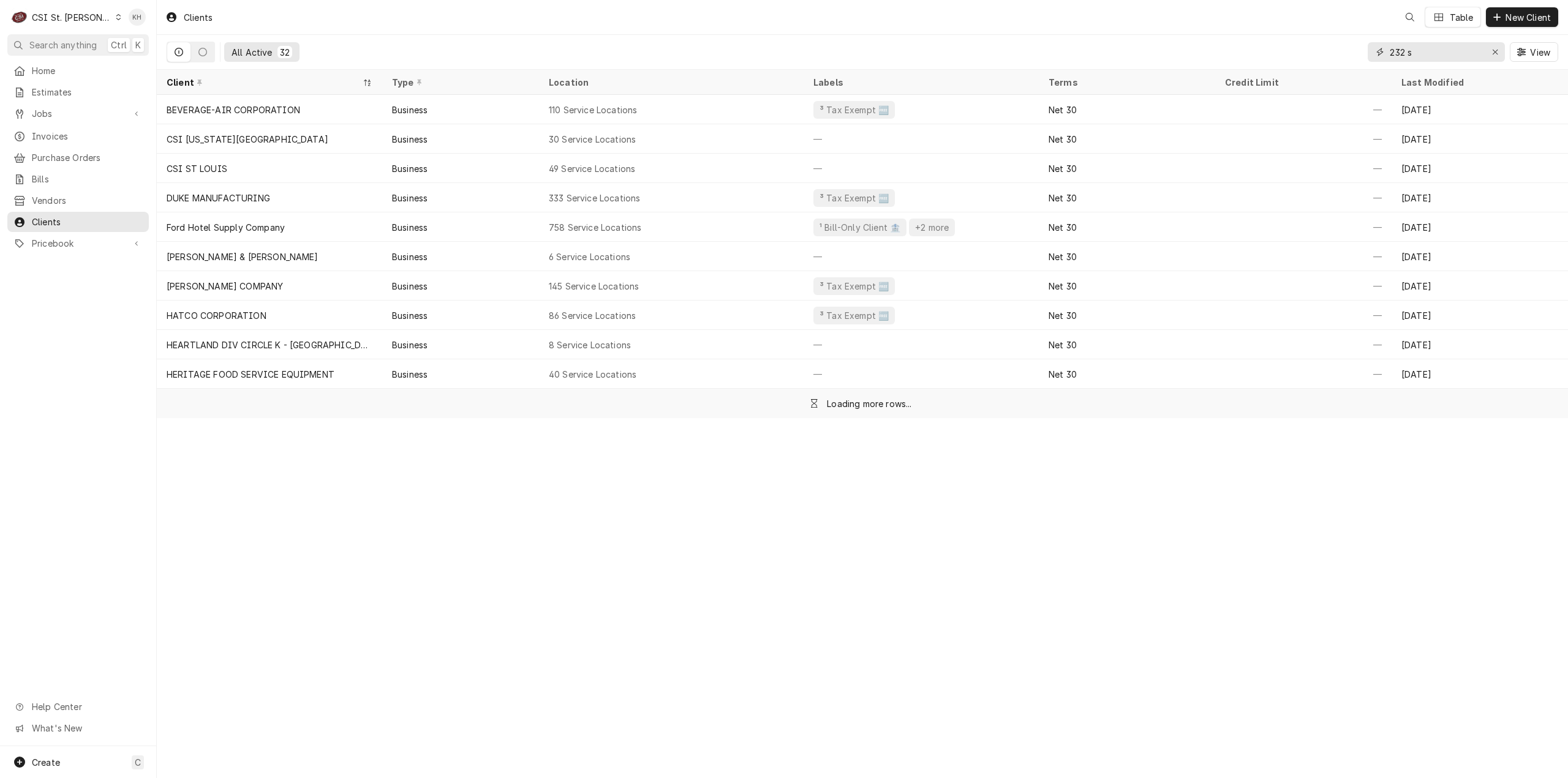
click at [1431, 53] on input "232 s" at bounding box center [1435, 52] width 92 height 20
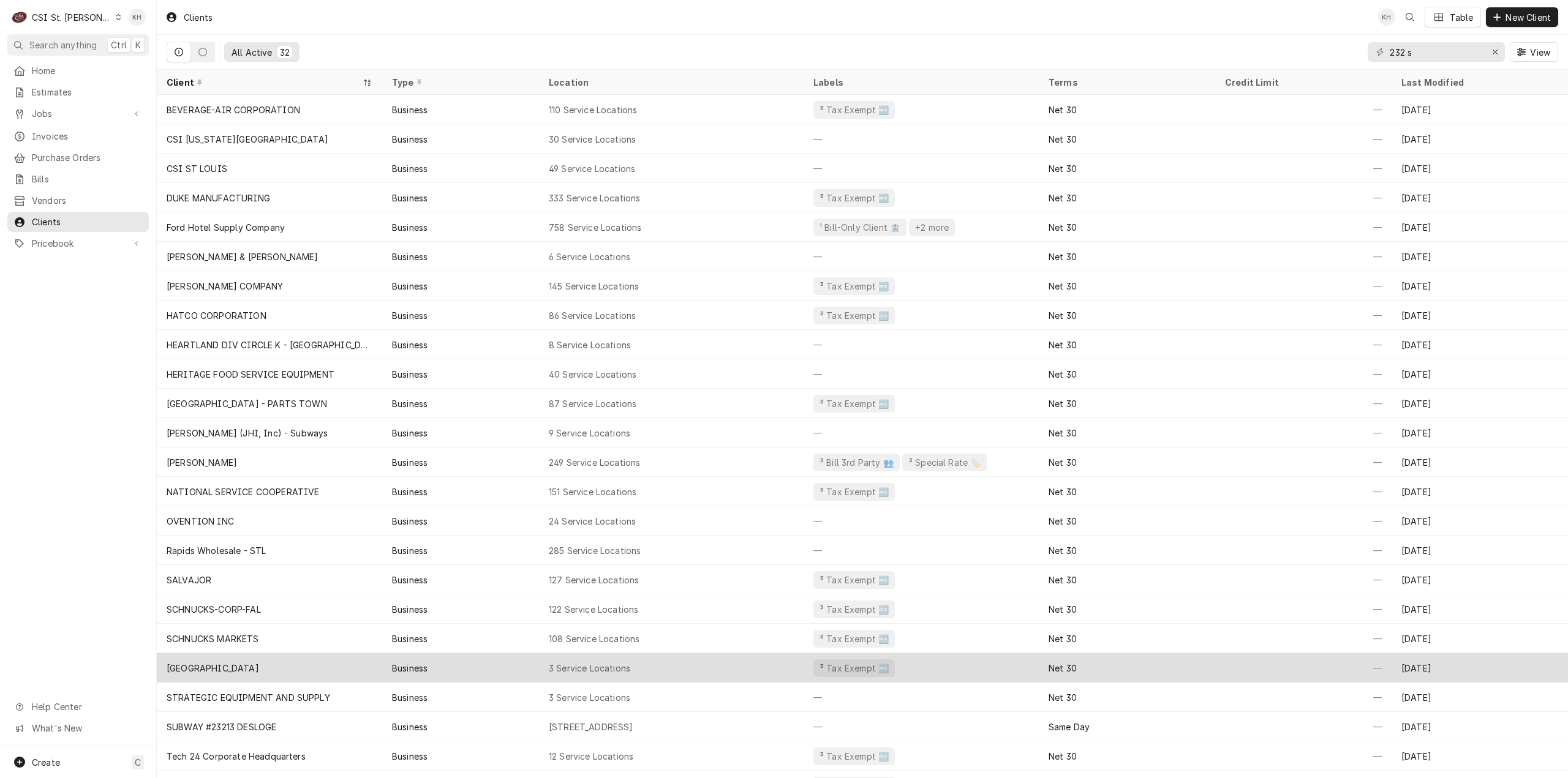
click at [242, 667] on div "St Luke's Hospital" at bounding box center [269, 667] width 225 height 29
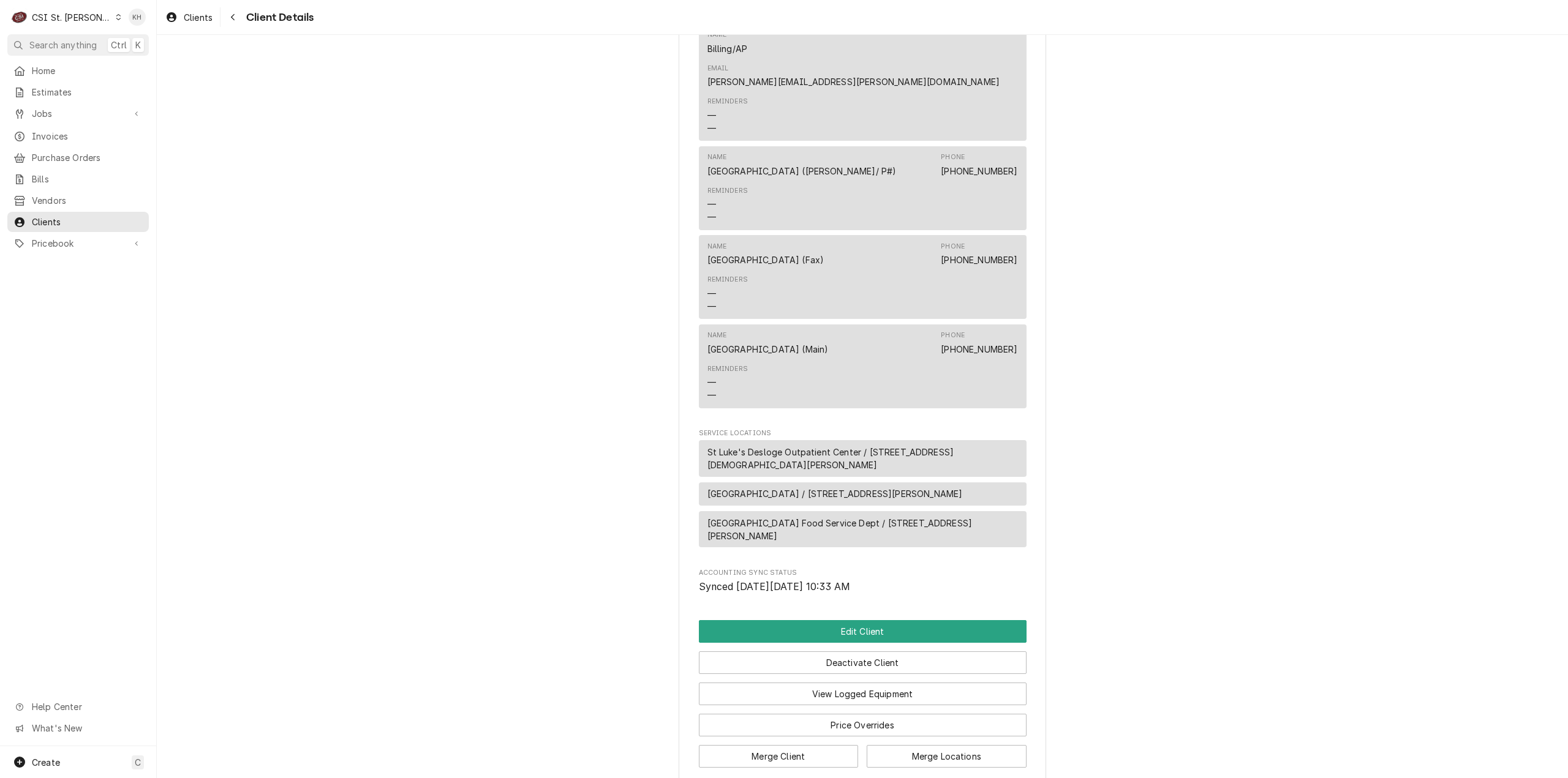
scroll to position [708, 0]
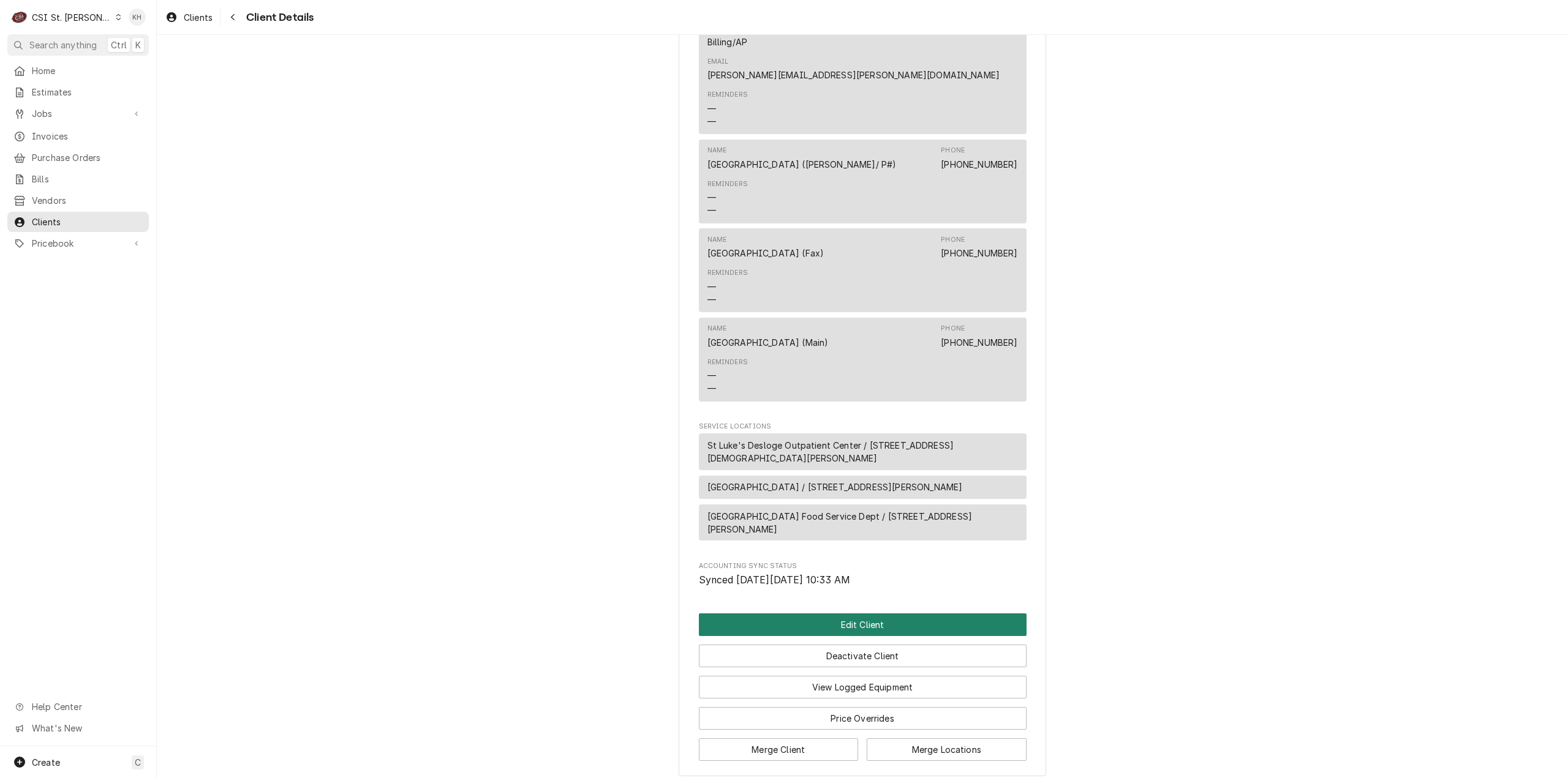
click at [869, 613] on button "Edit Client" at bounding box center [863, 625] width 328 height 23
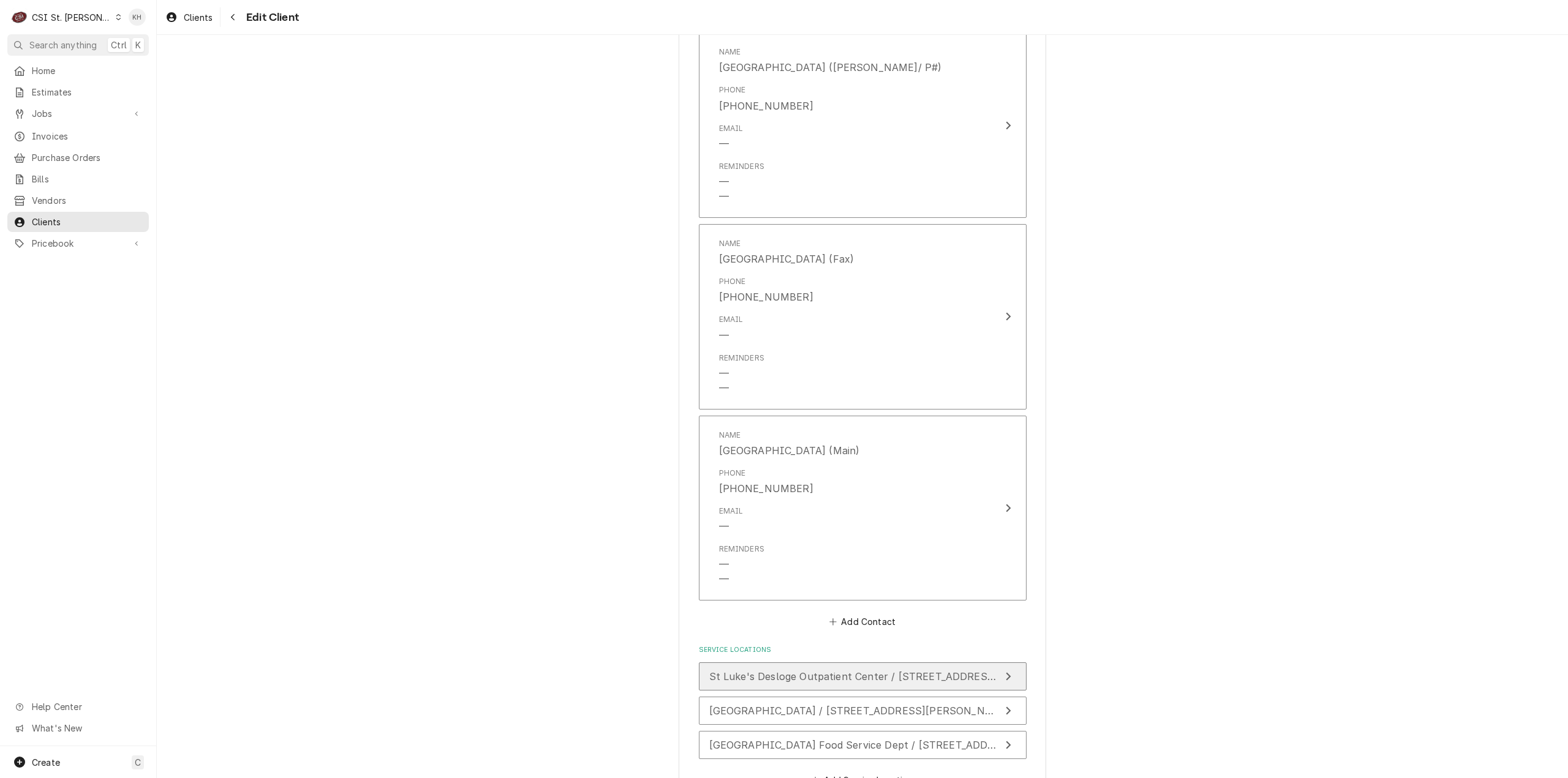
scroll to position [1671, 0]
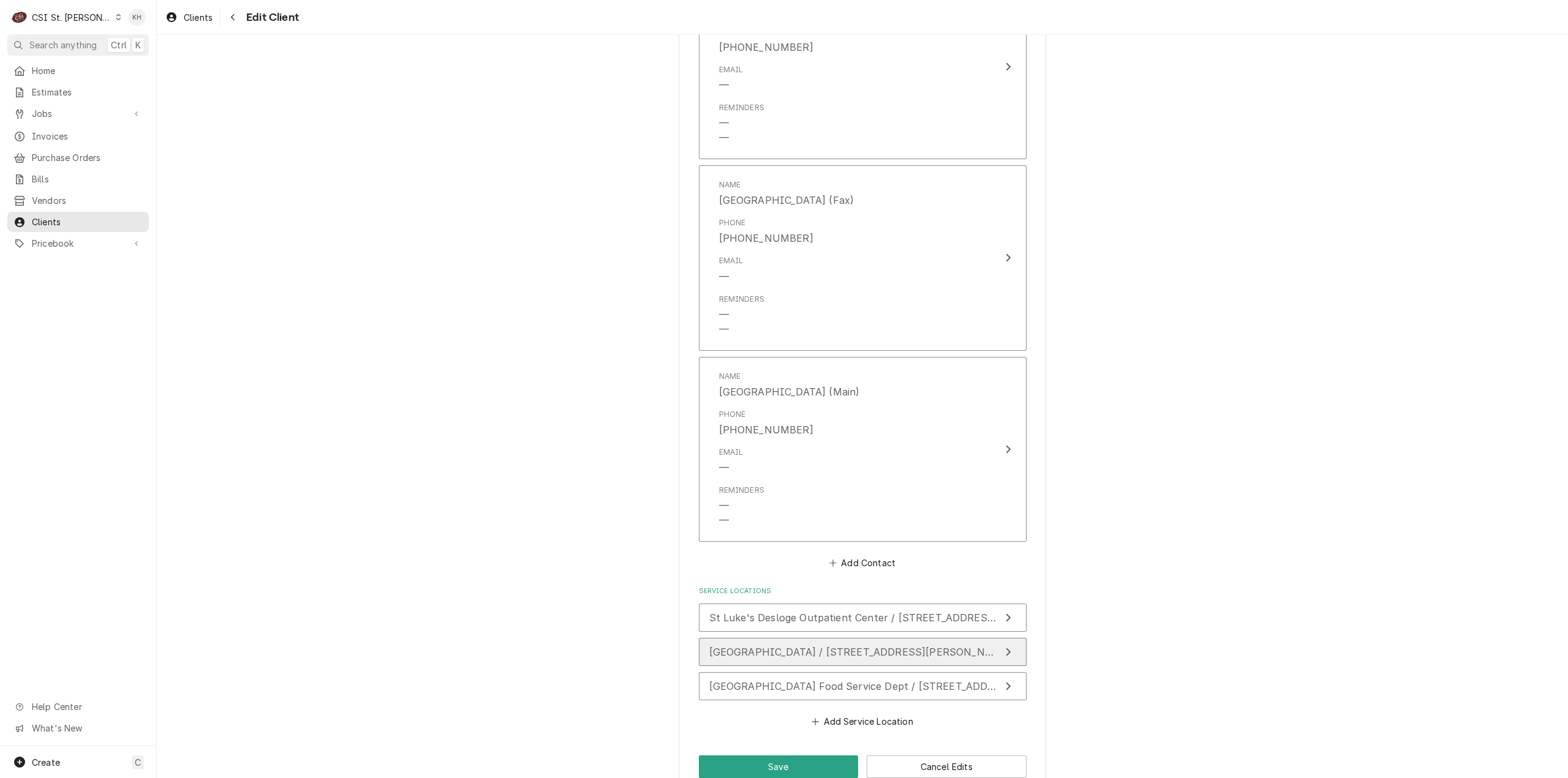
click at [859, 638] on button "[GEOGRAPHIC_DATA] / [STREET_ADDRESS][PERSON_NAME]" at bounding box center [863, 652] width 328 height 28
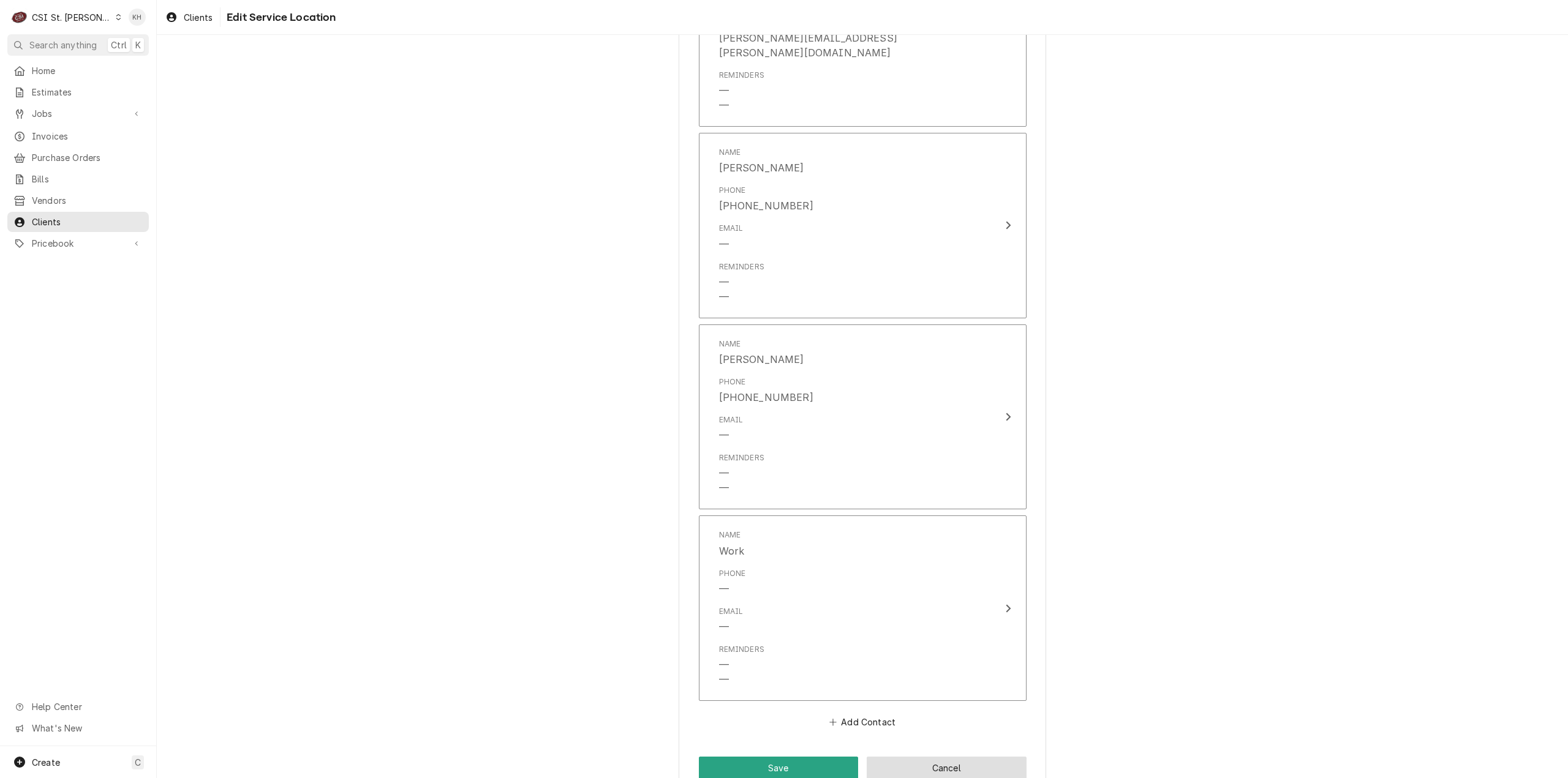
click at [967, 757] on button "Cancel" at bounding box center [947, 768] width 160 height 23
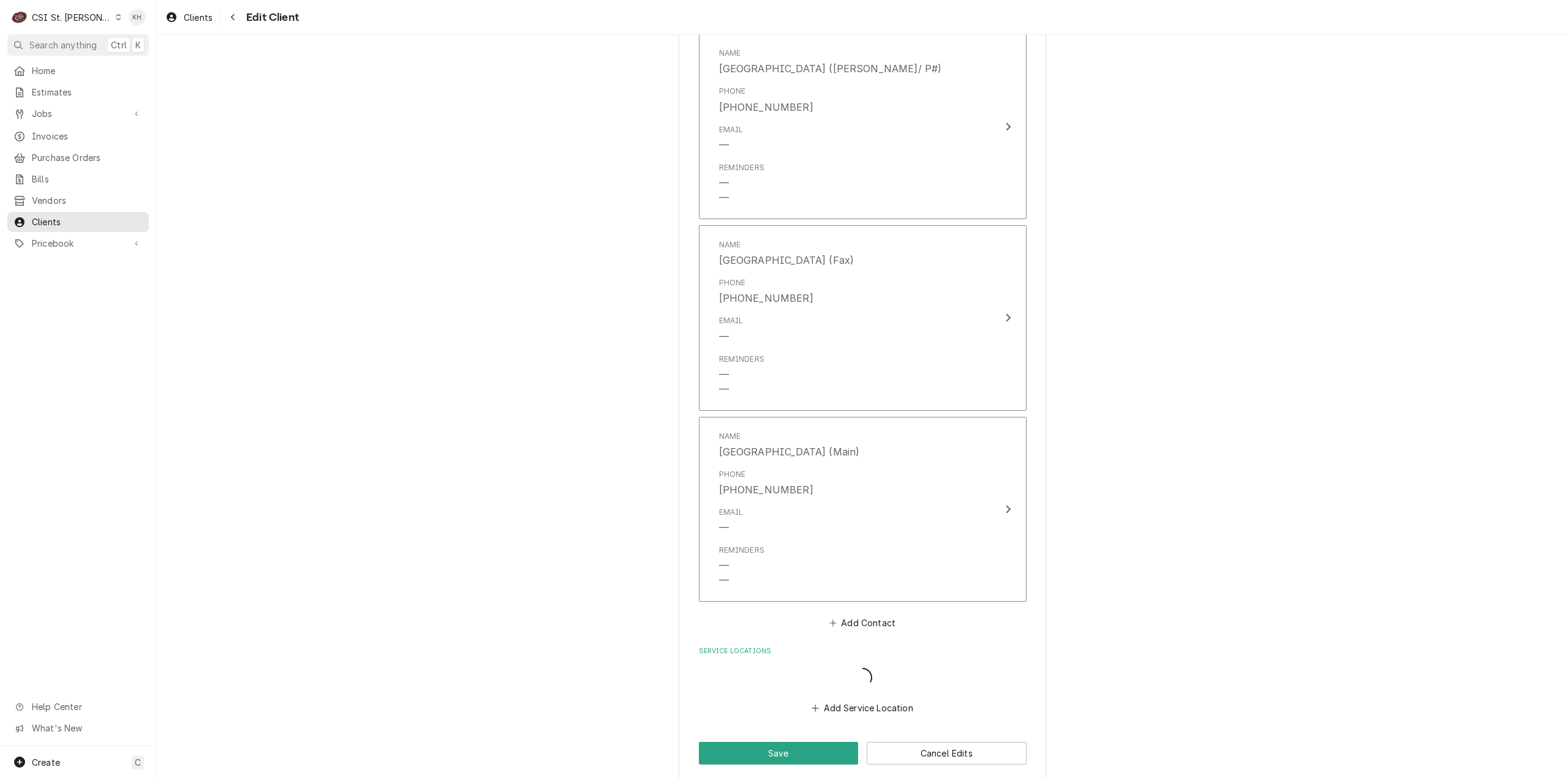
scroll to position [1597, 0]
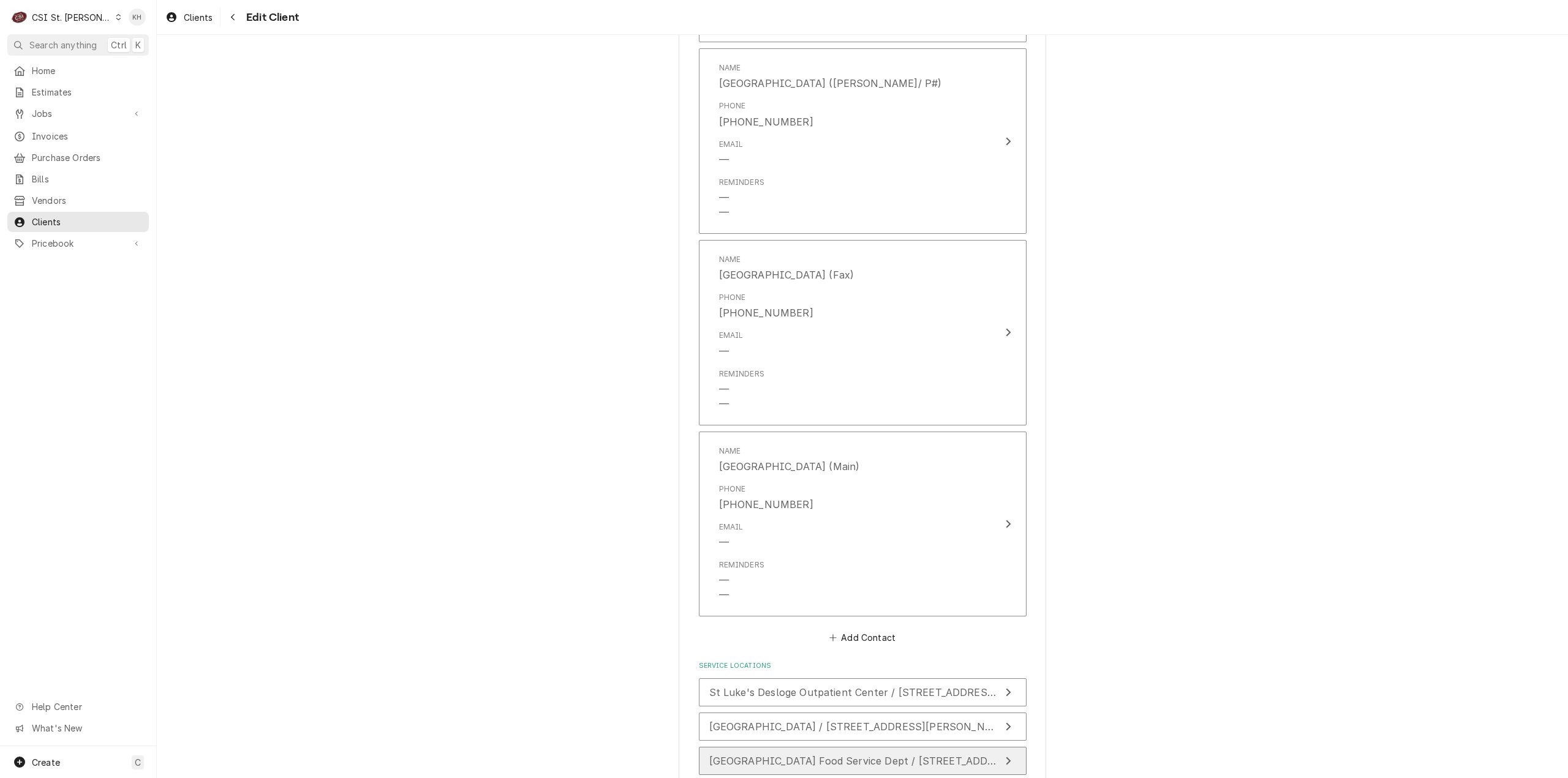
click at [933, 755] on span "[GEOGRAPHIC_DATA] Food Service Dept / [STREET_ADDRESS][PERSON_NAME]" at bounding box center [906, 761] width 394 height 12
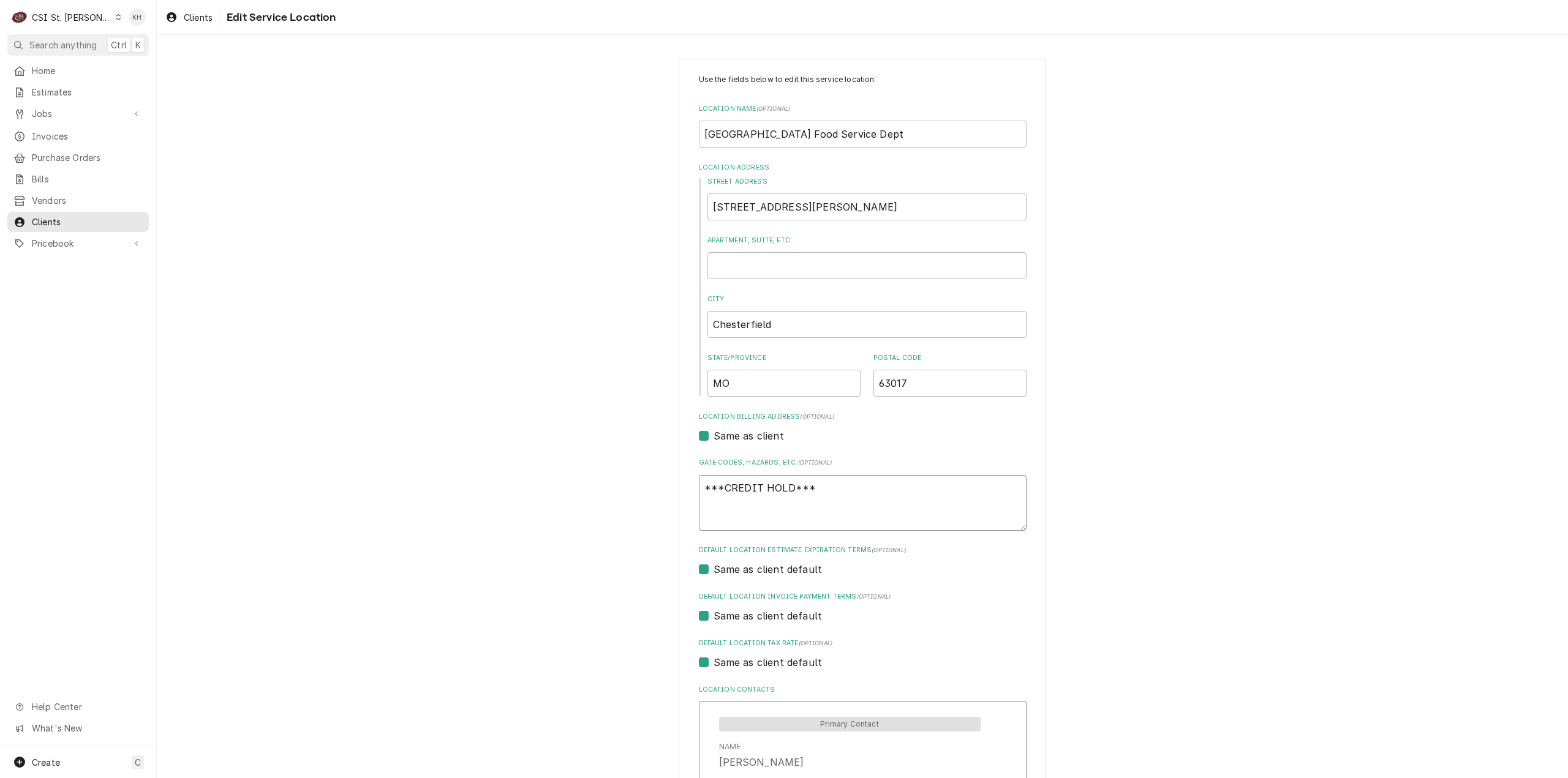
drag, startPoint x: 823, startPoint y: 494, endPoint x: 529, endPoint y: 479, distance: 294.4
click at [529, 479] on div "Use the fields below to edit this service location: Location Name ( optional ) …" at bounding box center [862, 532] width 1411 height 969
type textarea "x"
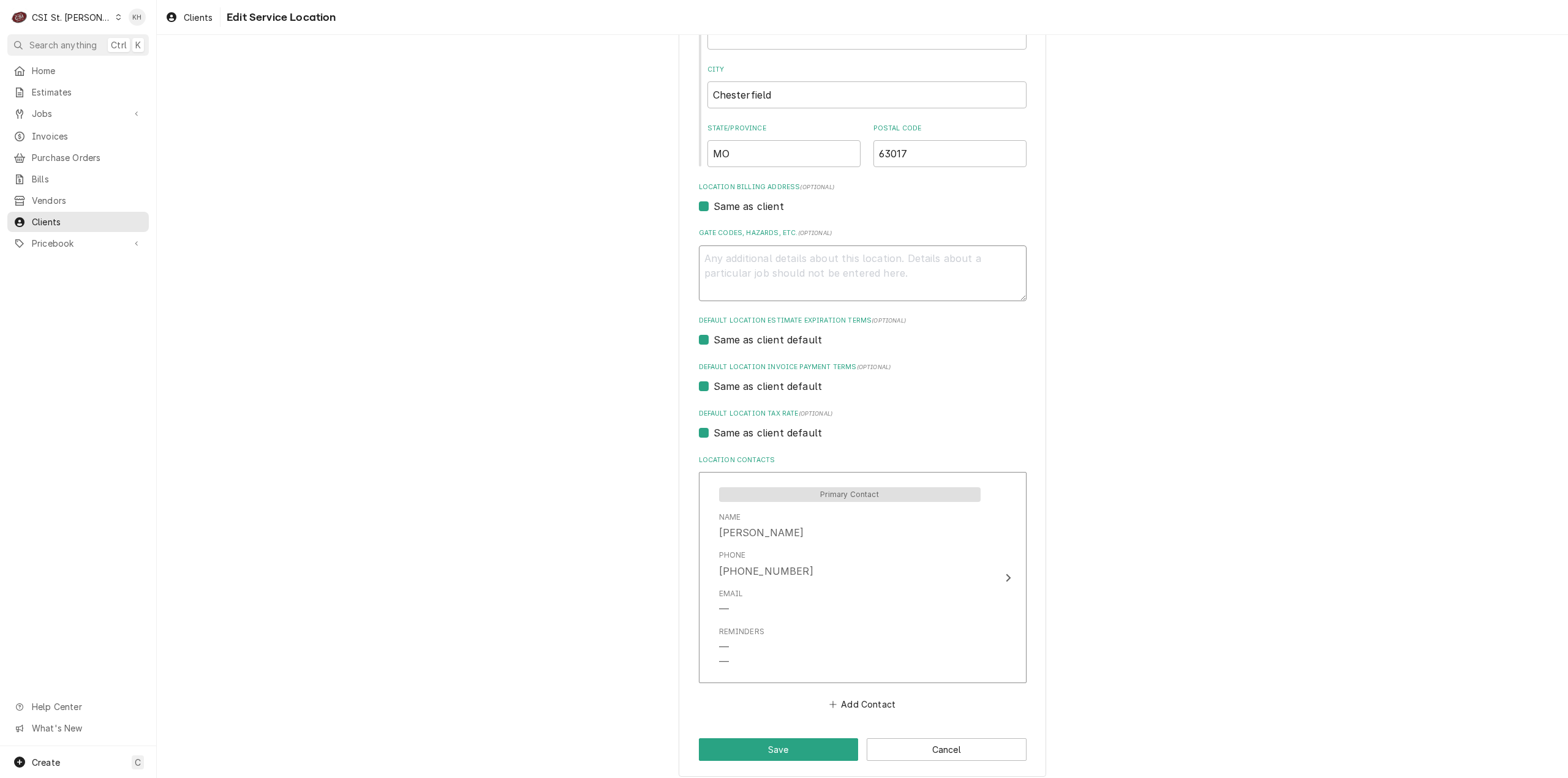
scroll to position [238, 0]
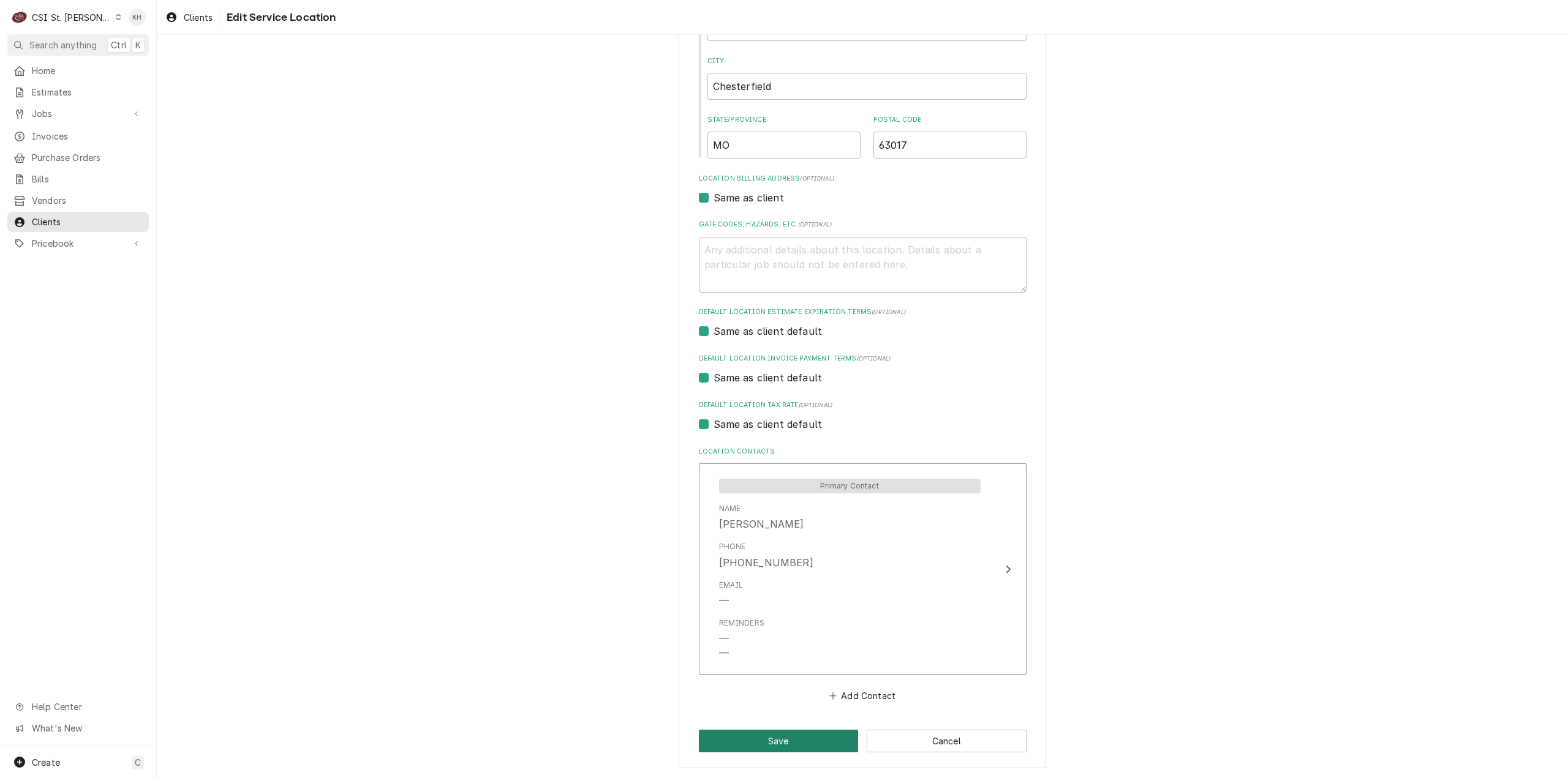
click at [774, 743] on button "Save" at bounding box center [779, 741] width 160 height 23
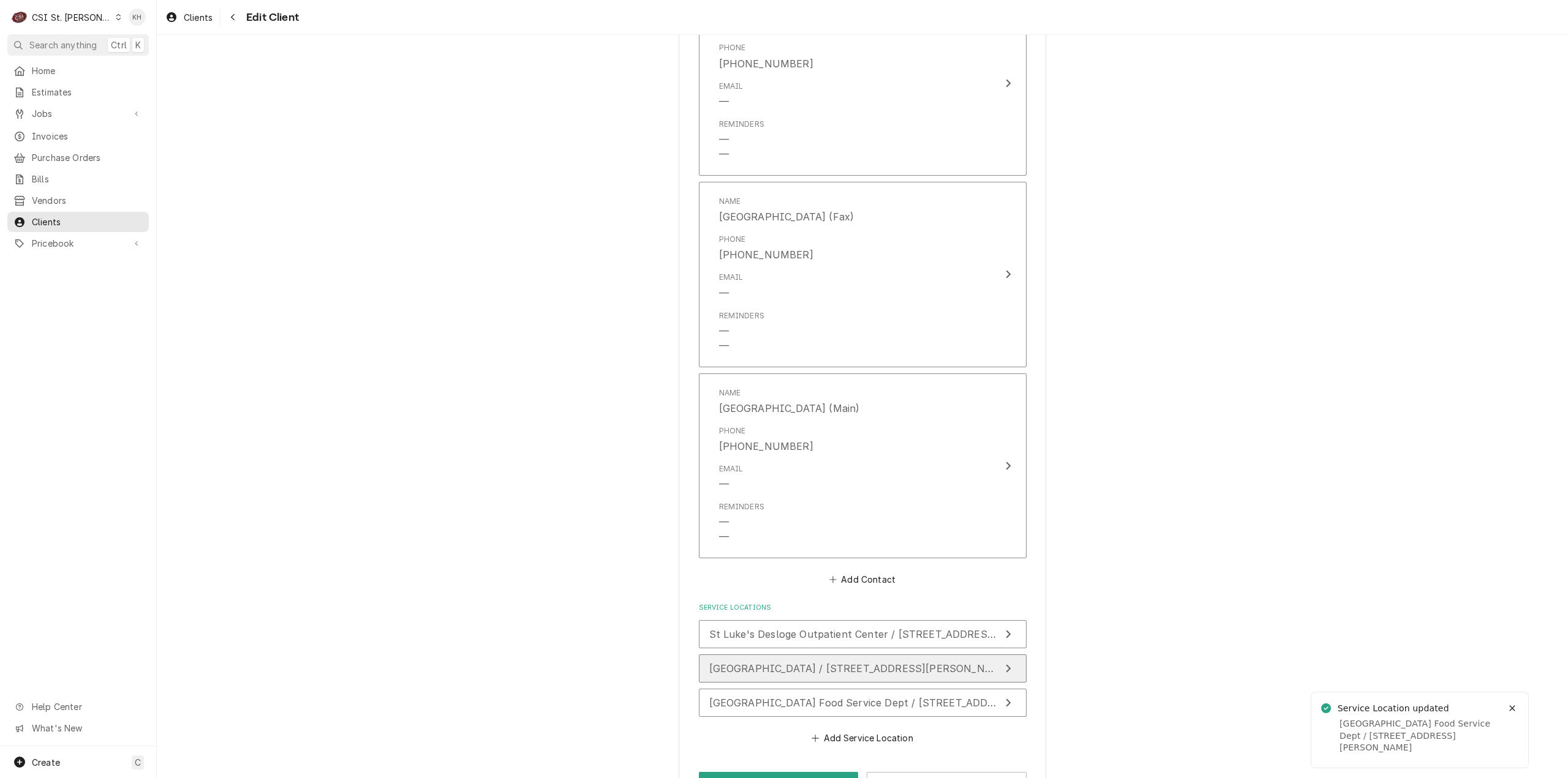
scroll to position [1671, 0]
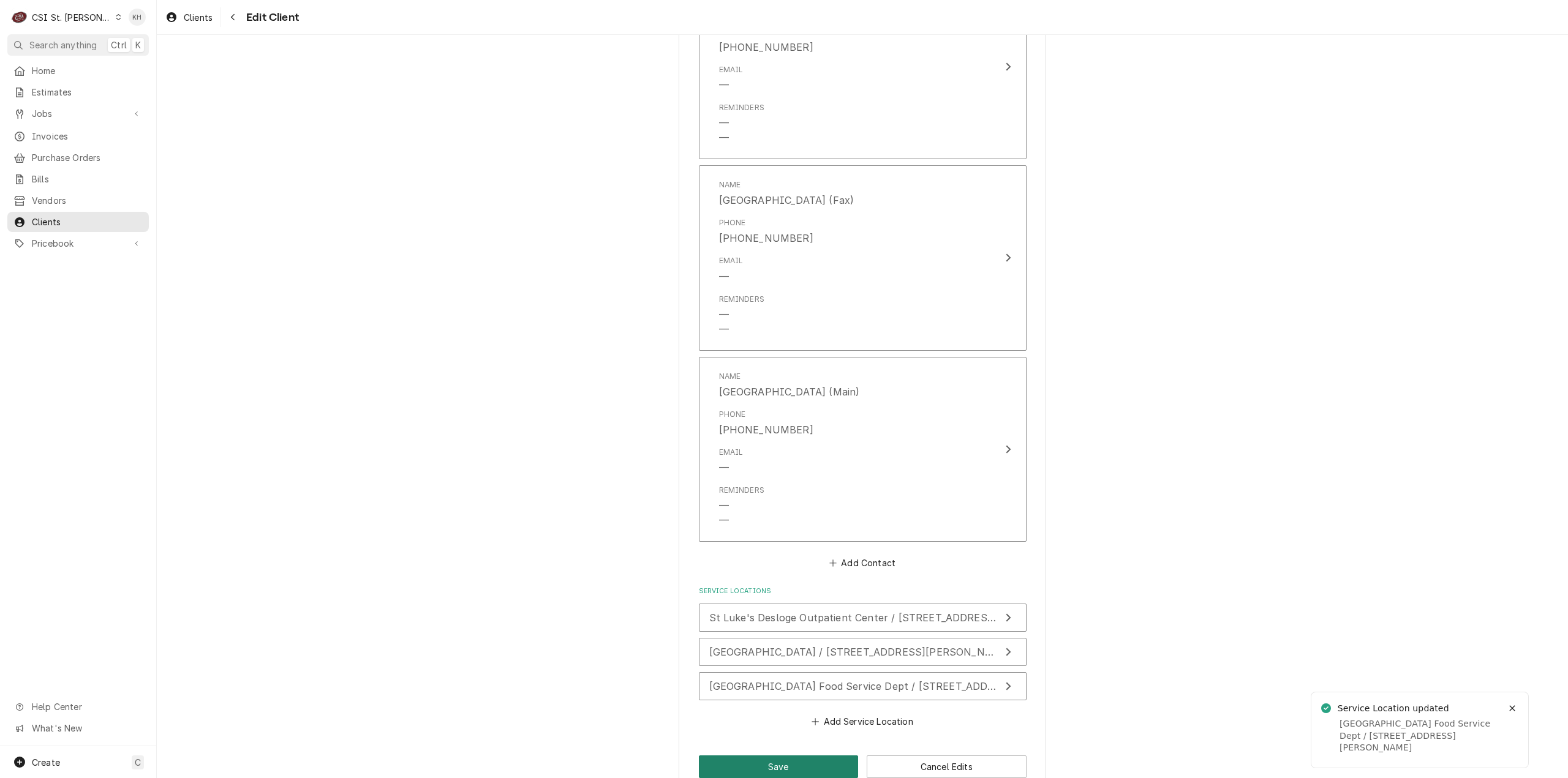
click at [783, 756] on button "Save" at bounding box center [779, 767] width 160 height 23
type textarea "x"
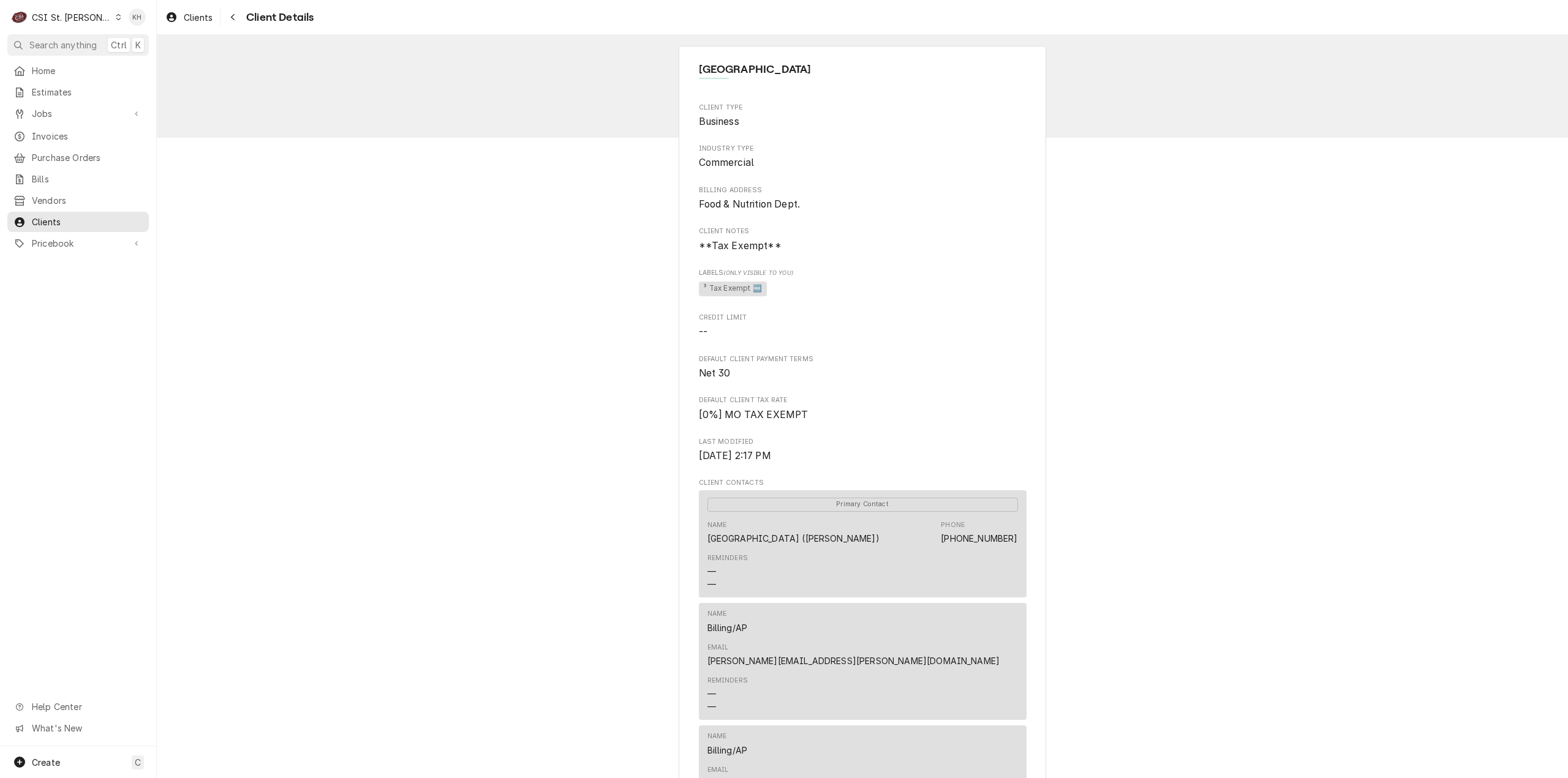
click at [51, 23] on div "CSI St. Louis" at bounding box center [71, 17] width 80 height 13
click at [141, 24] on div "CSI Kansas City" at bounding box center [188, 24] width 162 height 13
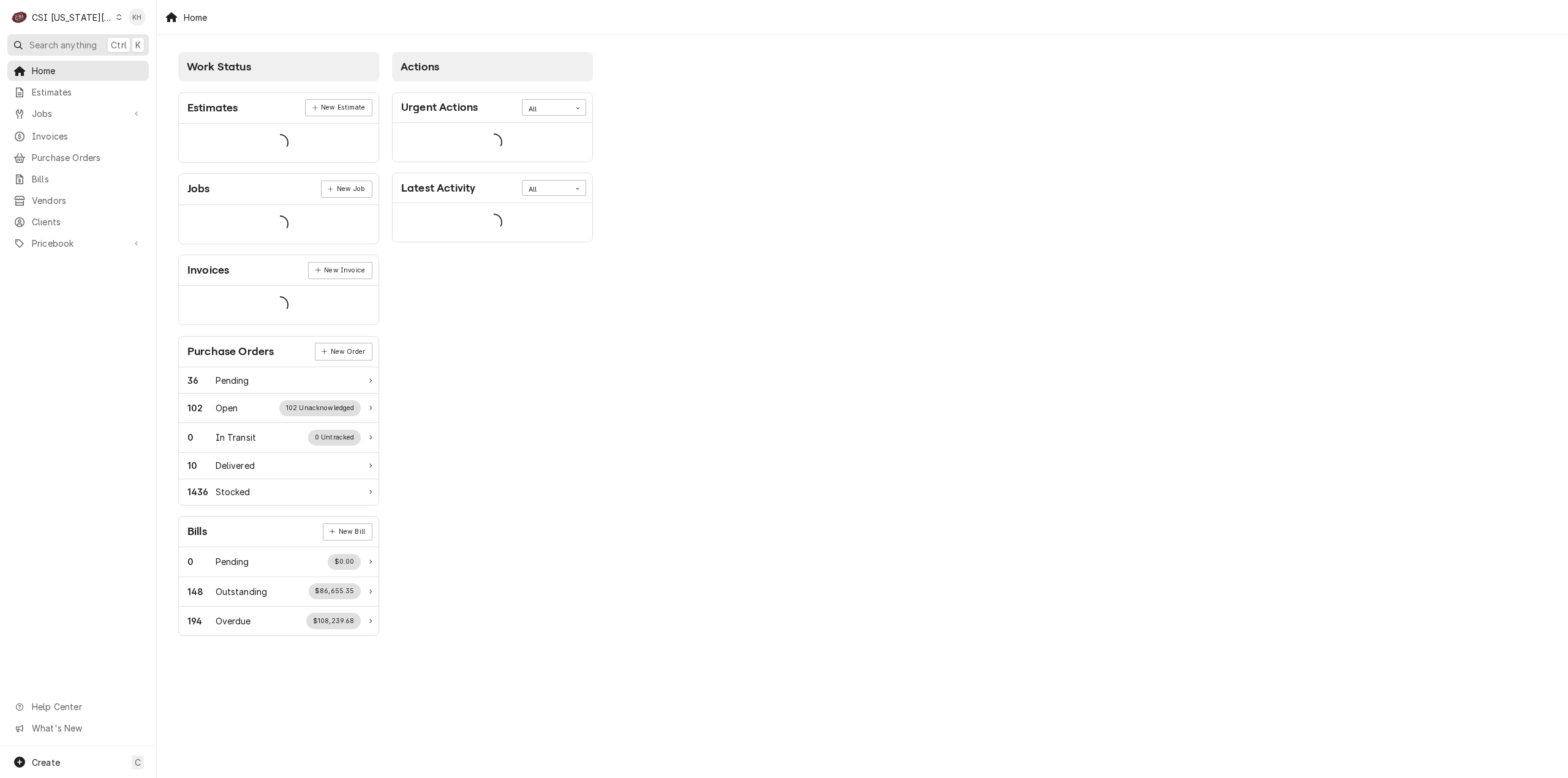
click at [75, 40] on span "Search anything" at bounding box center [63, 45] width 68 height 13
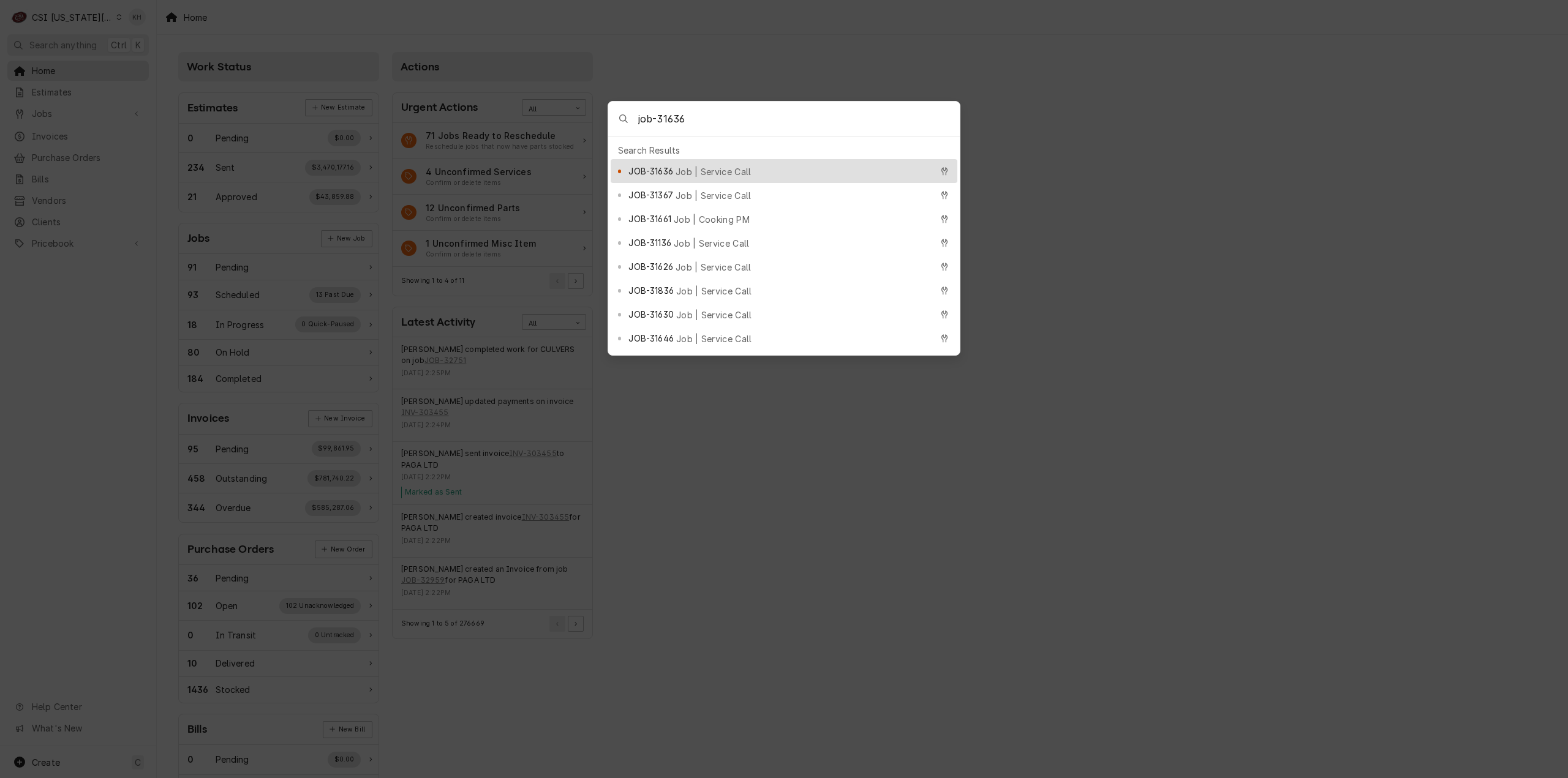
type input "job-31636"
click at [659, 165] on span "JOB-31636" at bounding box center [650, 171] width 44 height 13
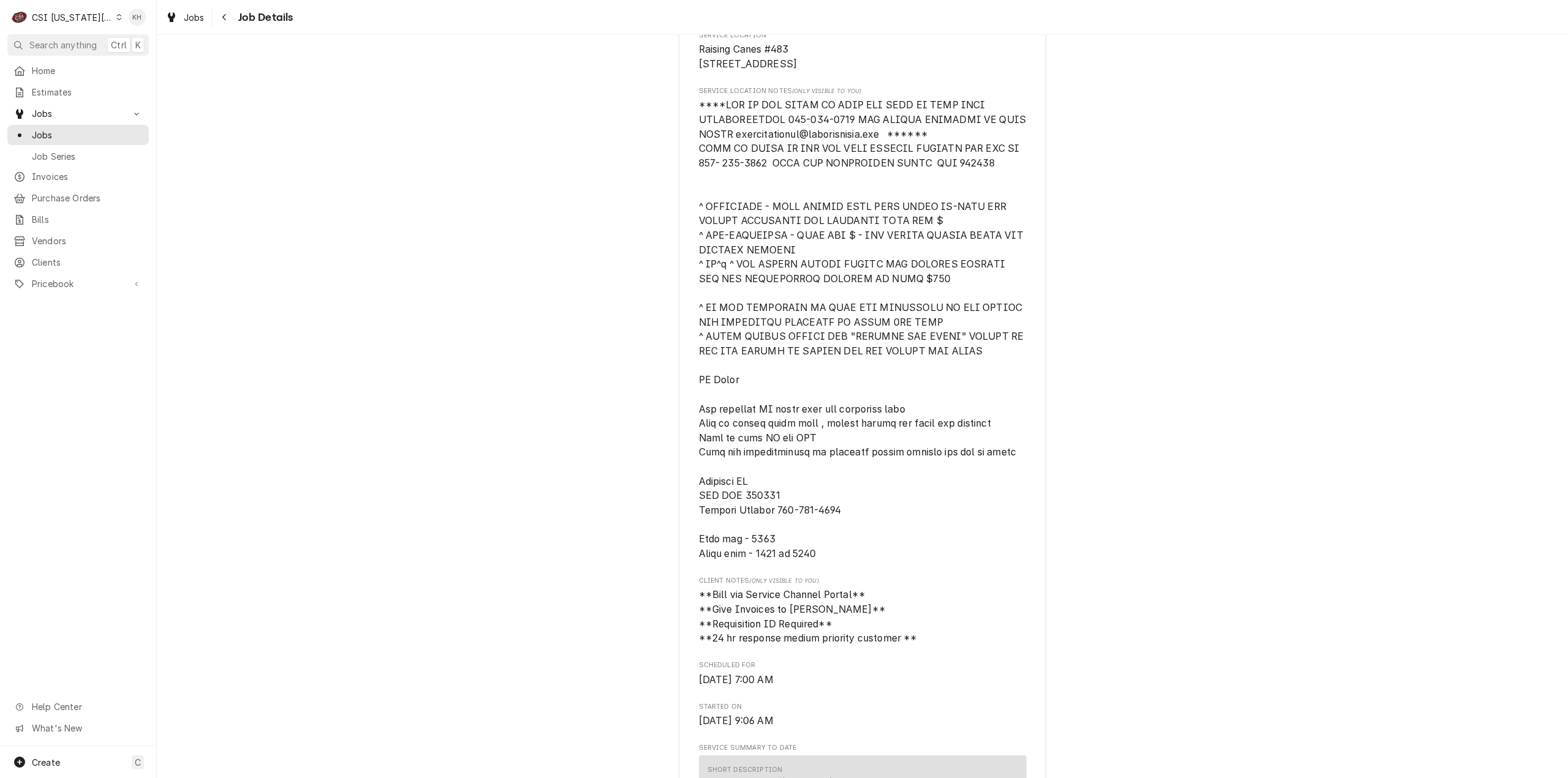
scroll to position [428, 0]
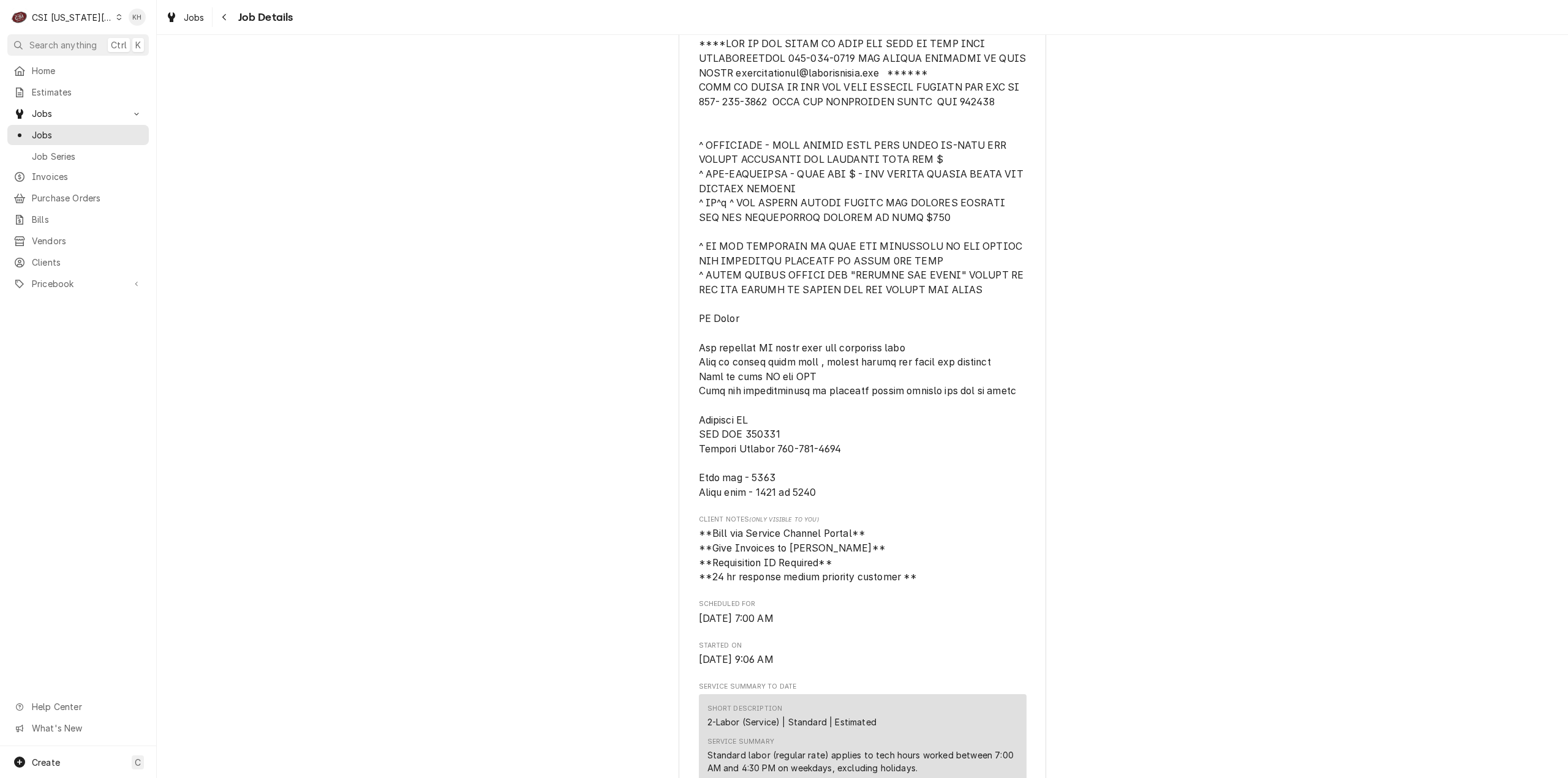
click at [79, 20] on div "CSI [US_STATE][GEOGRAPHIC_DATA]" at bounding box center [72, 17] width 81 height 13
click at [128, 67] on div "CSI St. [PERSON_NAME]" at bounding box center [210, 67] width 179 height 13
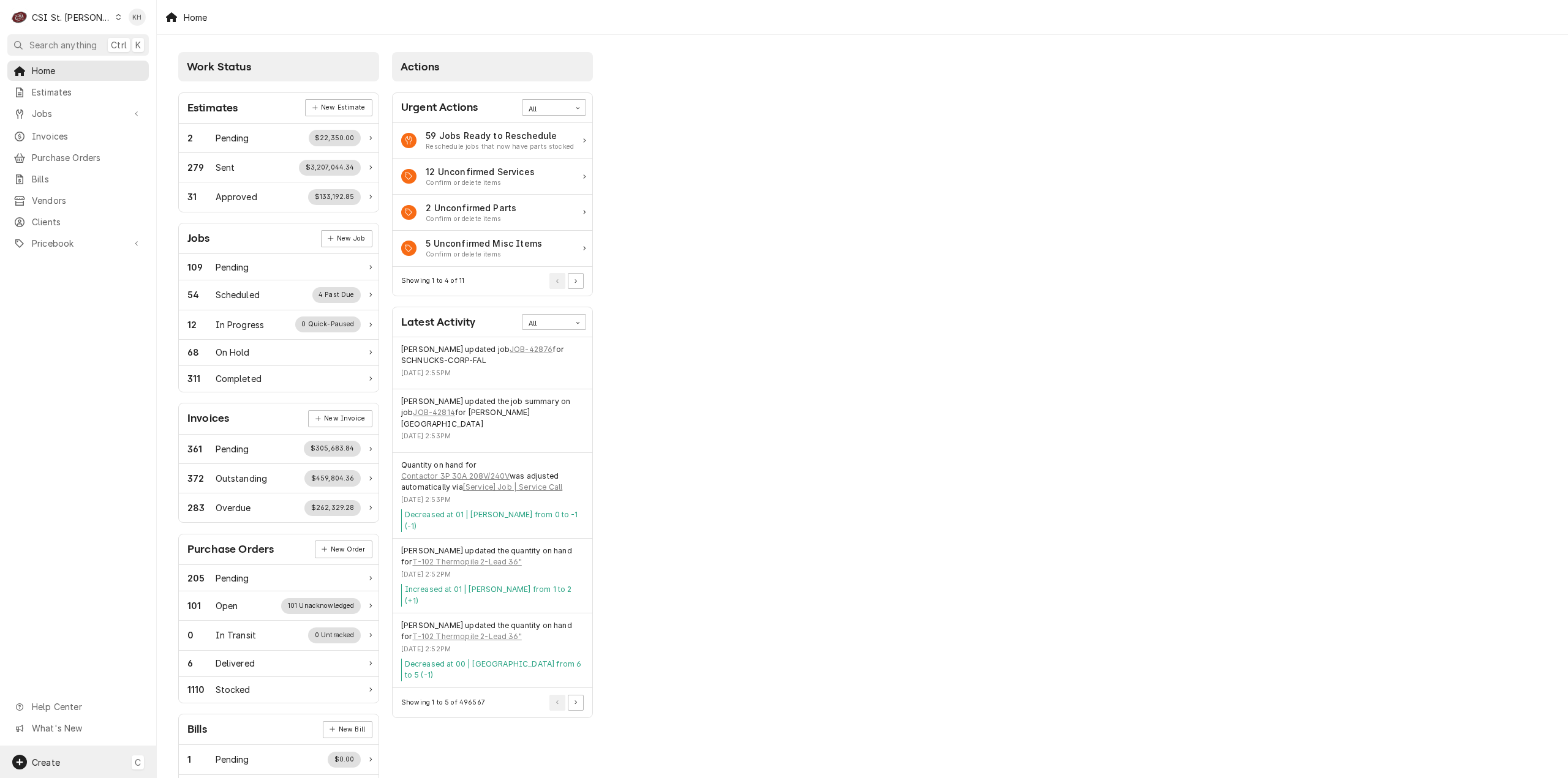
click at [76, 756] on div "Create C" at bounding box center [78, 762] width 156 height 32
click at [174, 652] on icon at bounding box center [176, 656] width 7 height 10
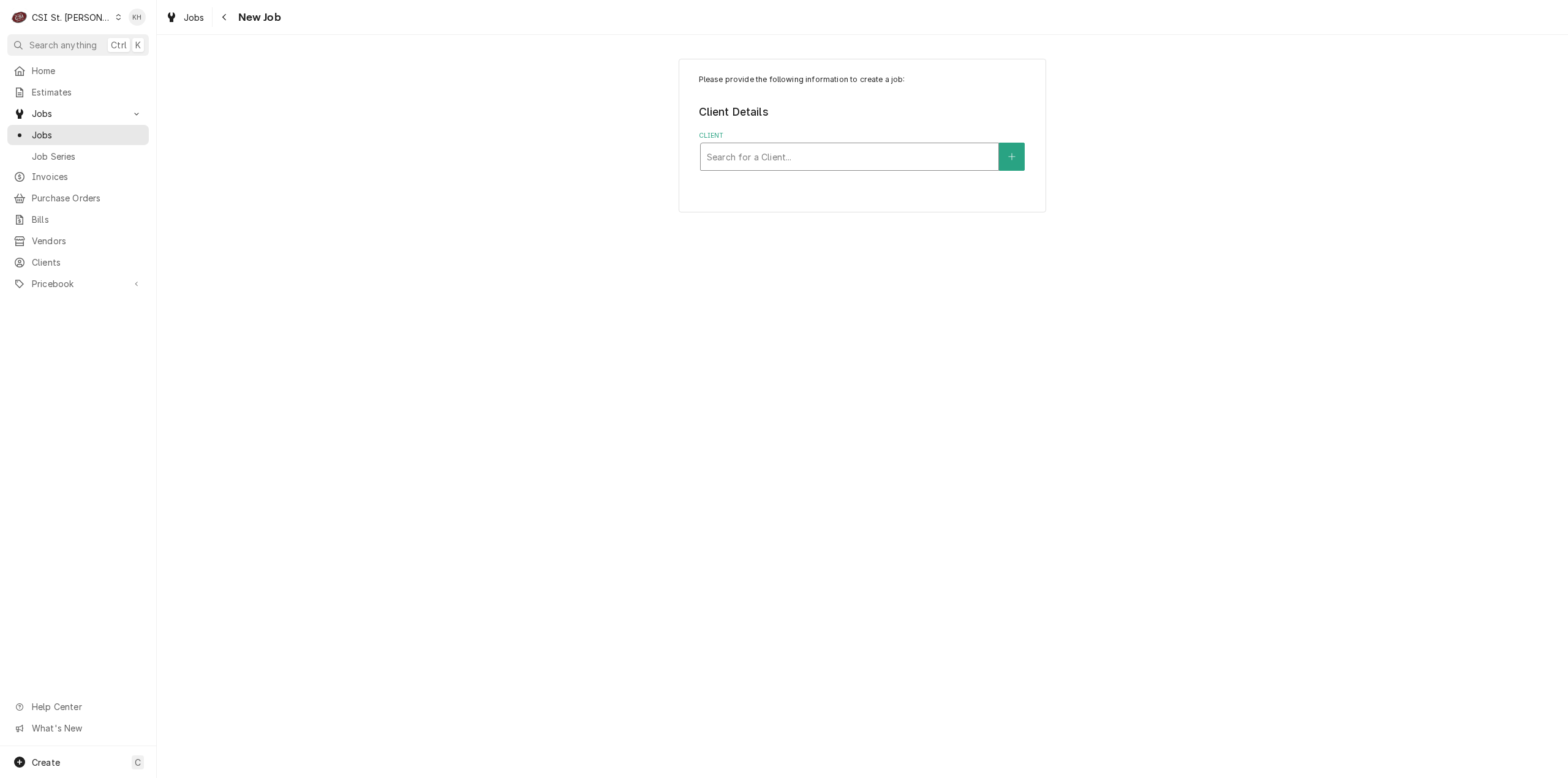
click at [822, 146] on div "Client" at bounding box center [849, 157] width 285 height 22
type input "6095"
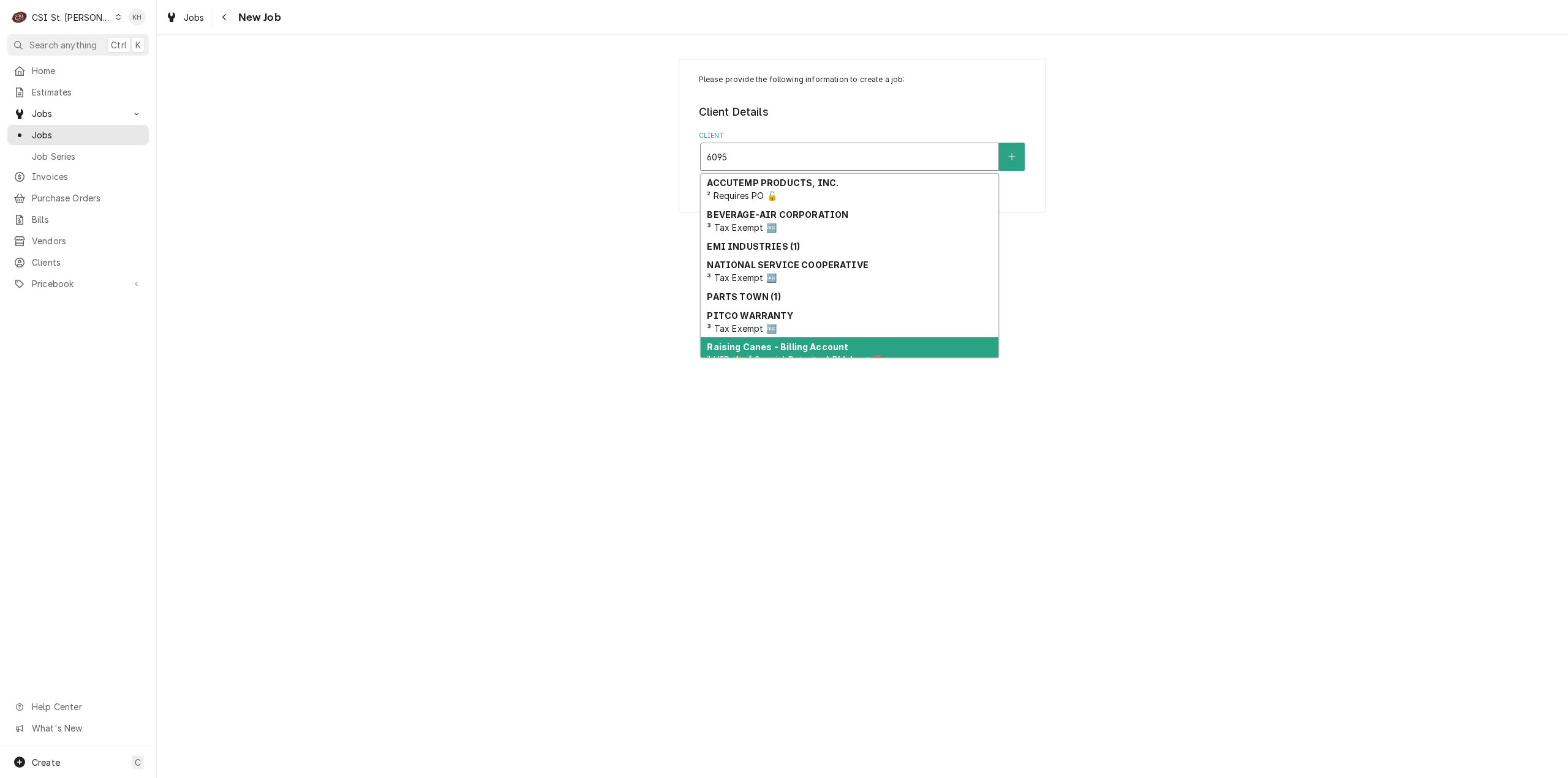
click at [817, 349] on strong "Raising Canes - Billing Account" at bounding box center [777, 347] width 141 height 11
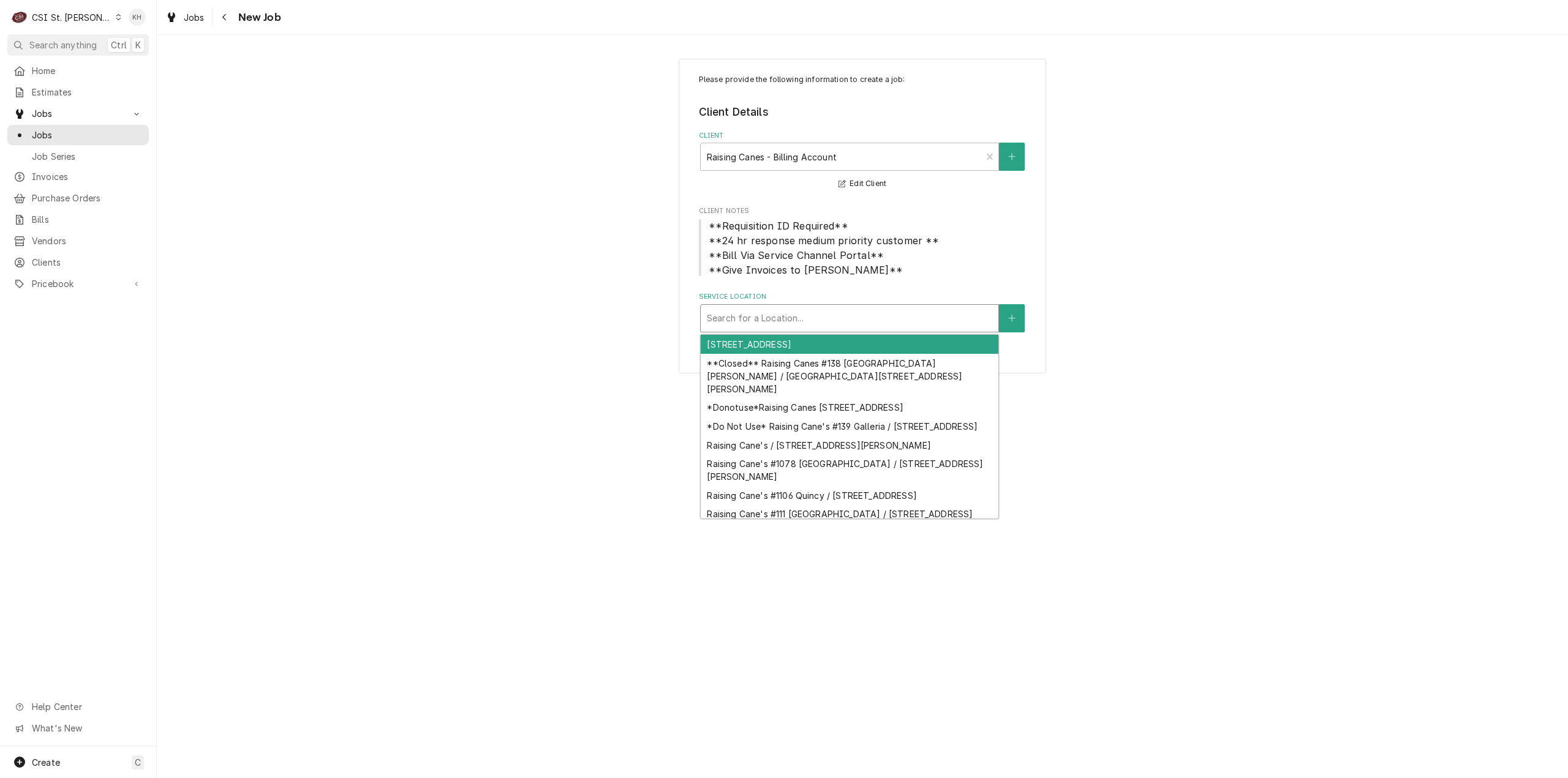
click at [830, 314] on div "Service Location" at bounding box center [849, 319] width 285 height 22
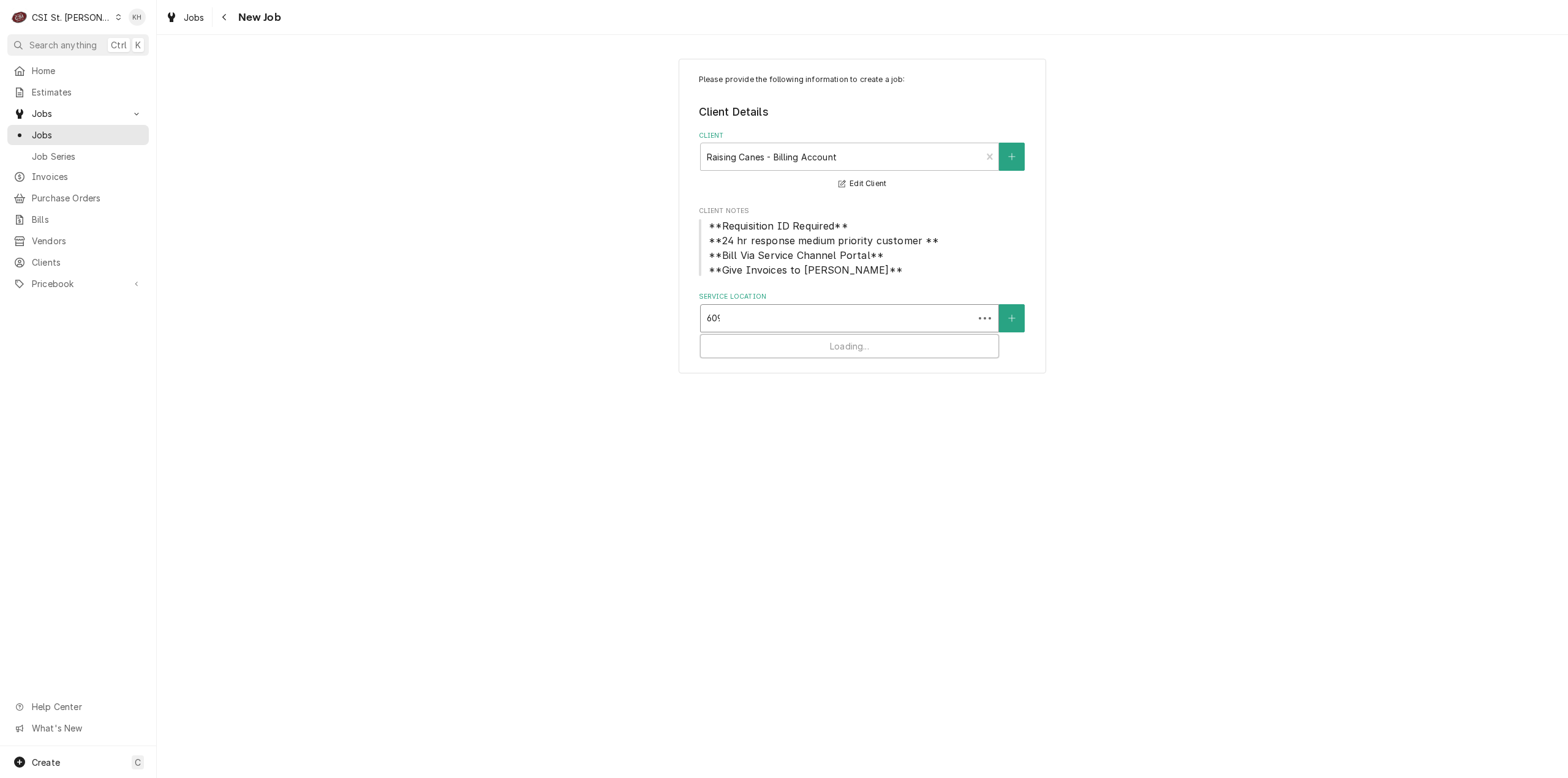
type input "6095"
click at [806, 347] on div "Raising Cane's #[GEOGRAPHIC_DATA][PERSON_NAME] / [STREET_ADDRESS][PERSON_NAME]" at bounding box center [850, 350] width 298 height 32
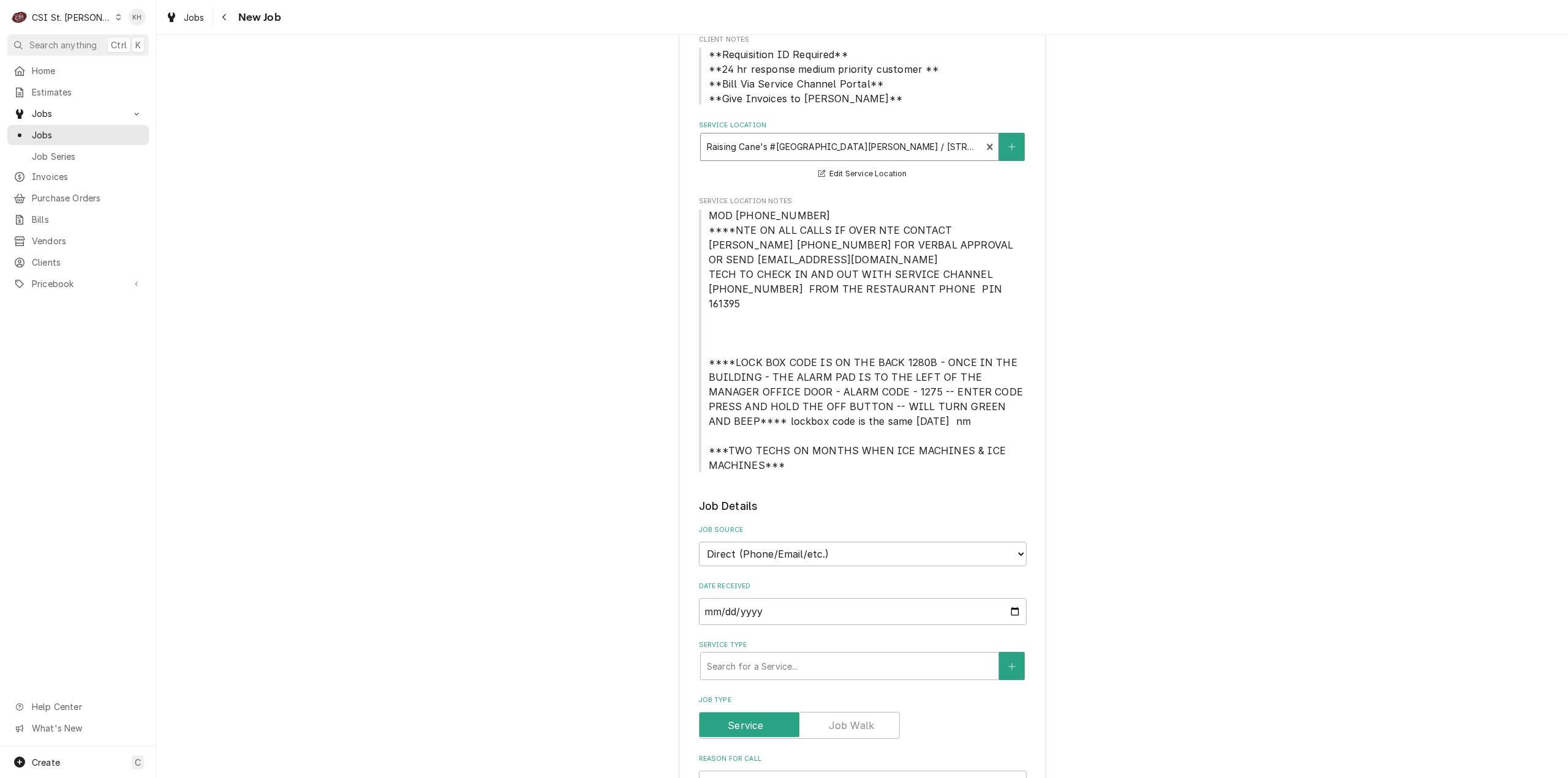
scroll to position [367, 0]
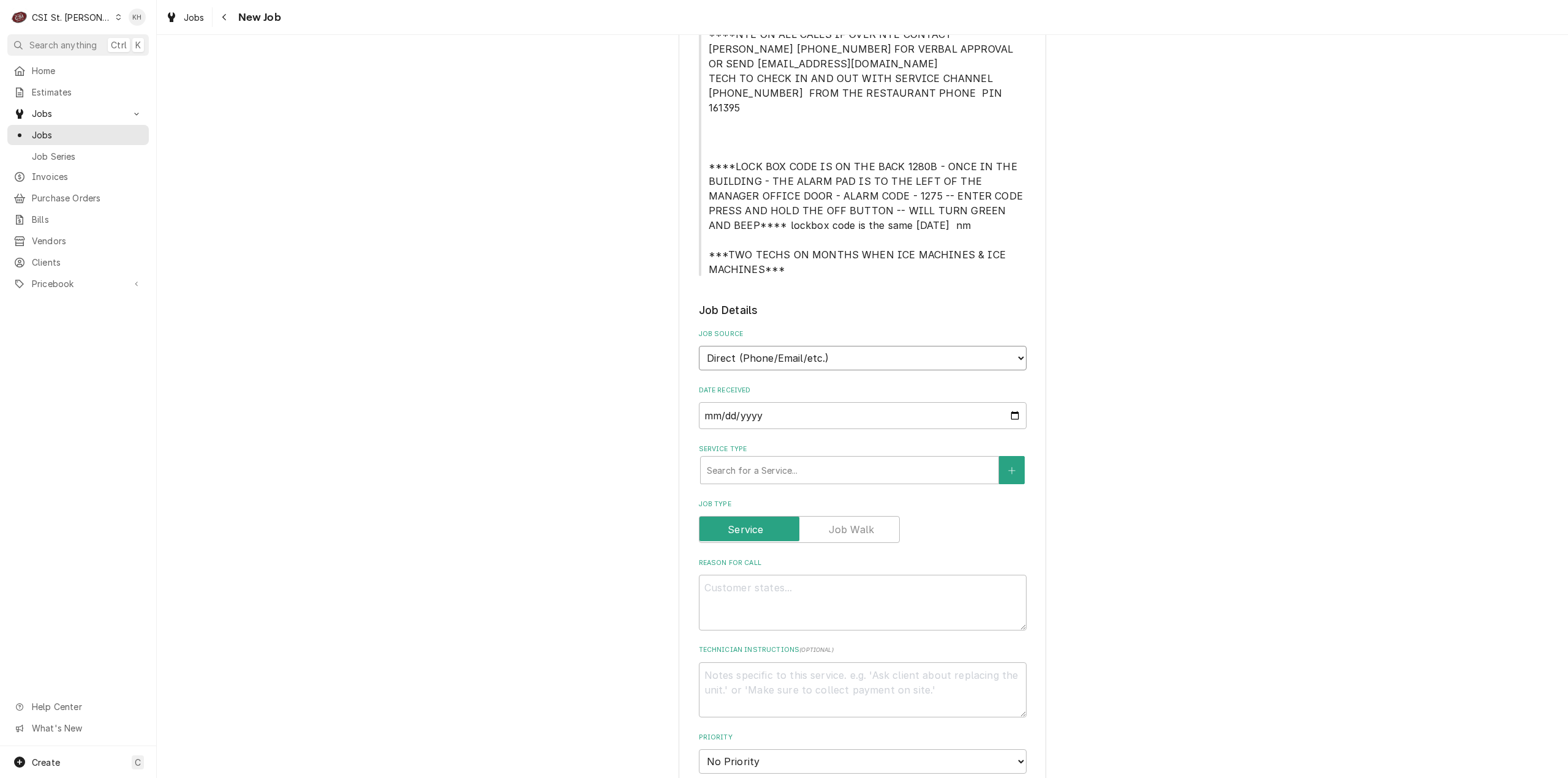
click at [806, 346] on select "Direct (Phone/Email/etc.) Service Channel Corrigo Ecotrak Other" at bounding box center [863, 358] width 328 height 25
select select "1"
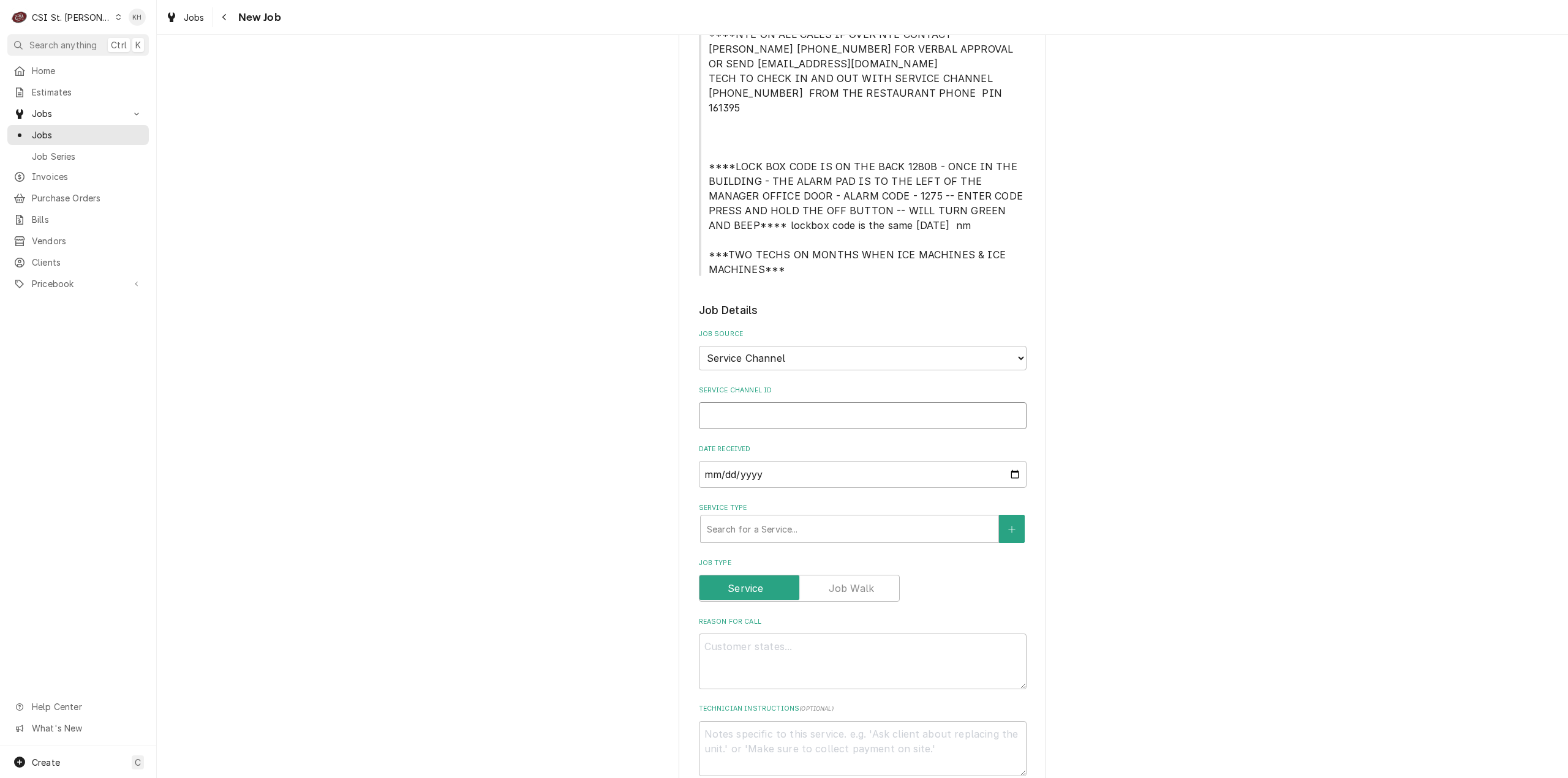
click at [801, 402] on input "Service Channel ID" at bounding box center [863, 416] width 328 height 27
paste input "326738825"
type textarea "x"
type input "326738825"
type textarea "x"
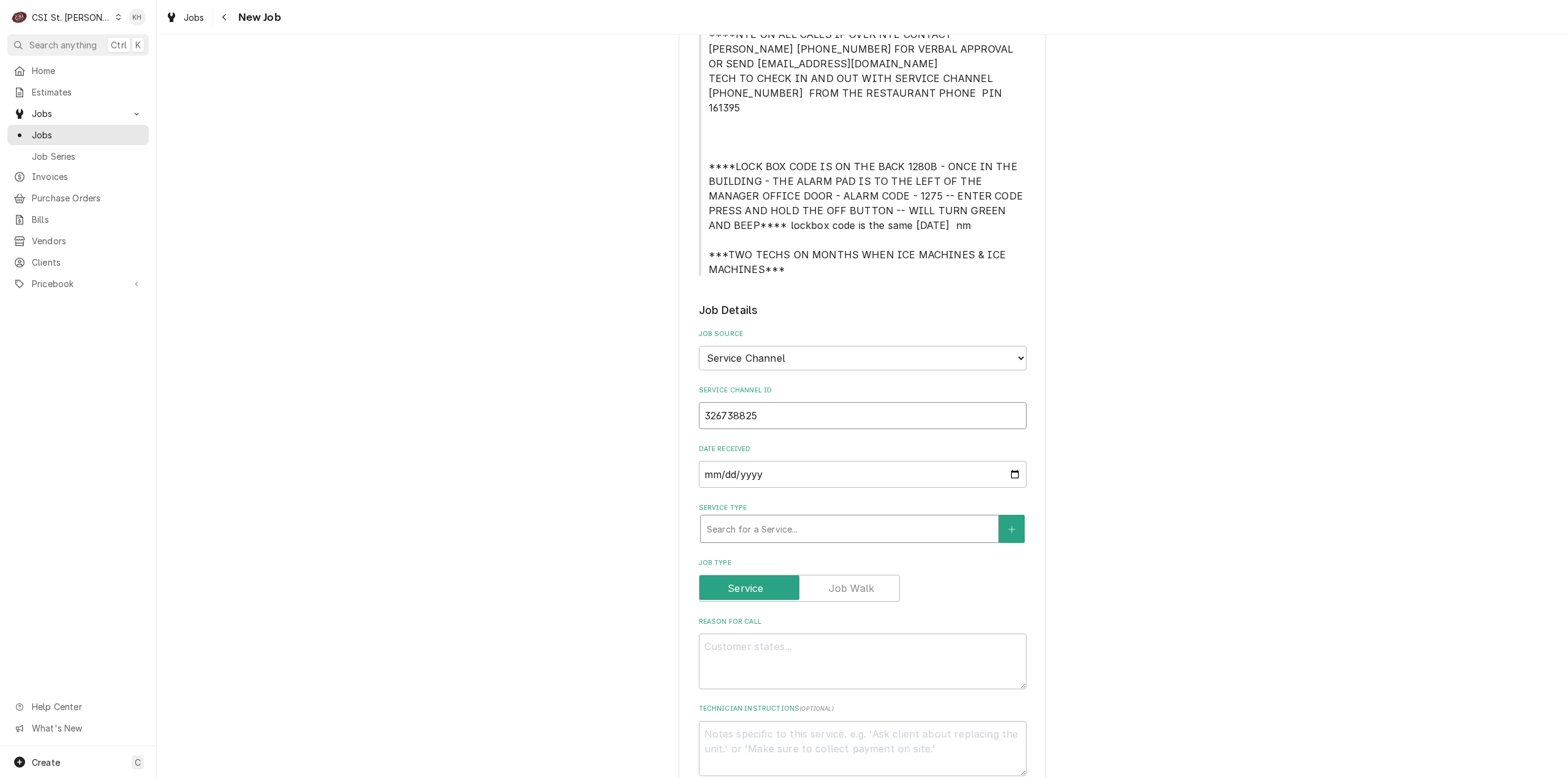
type input "326738825"
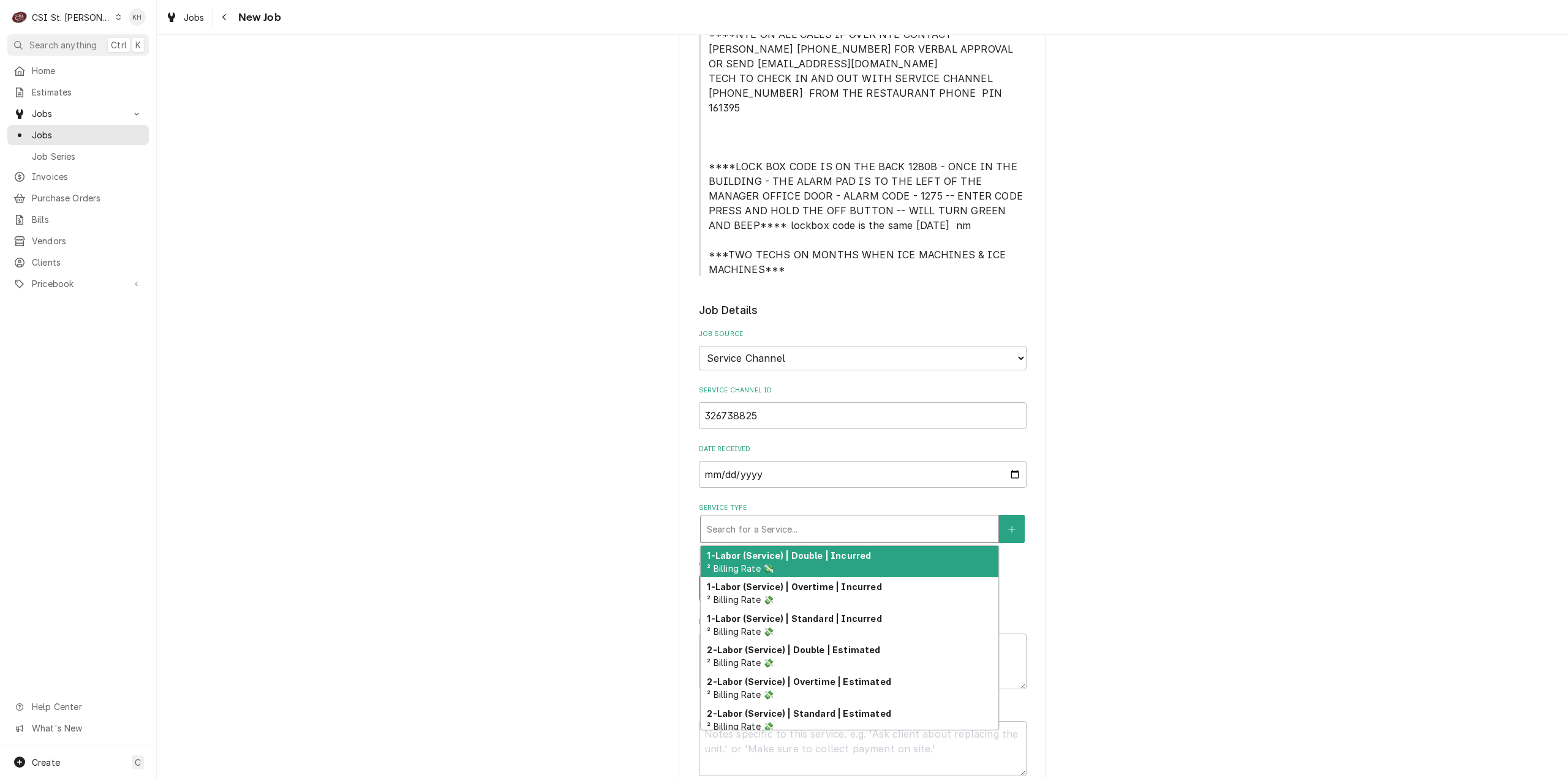
click at [764, 518] on div "Service Type" at bounding box center [849, 529] width 285 height 22
type textarea "x"
type input "s"
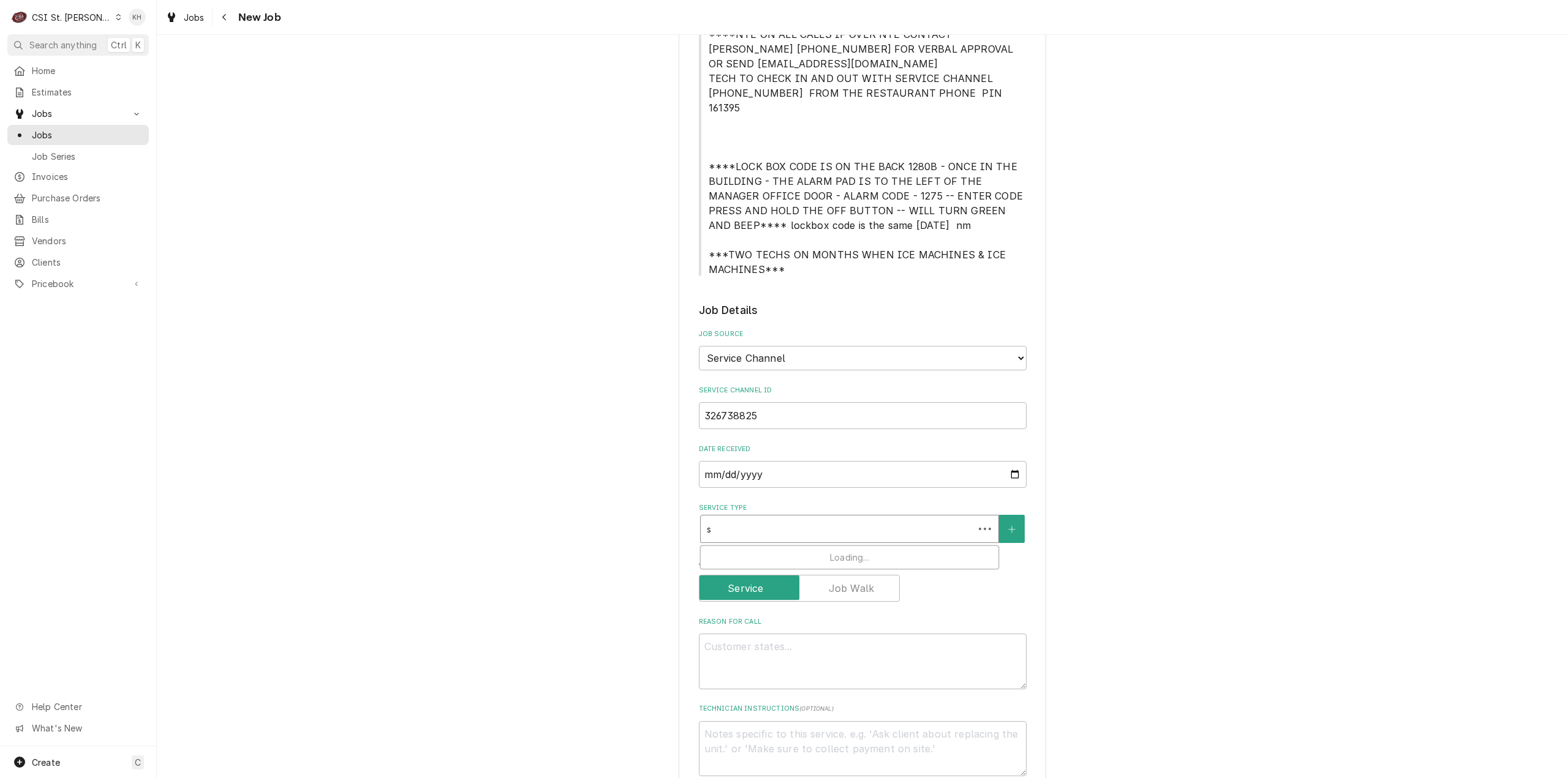
type textarea "x"
type input "se"
type textarea "x"
type input "ser"
type textarea "x"
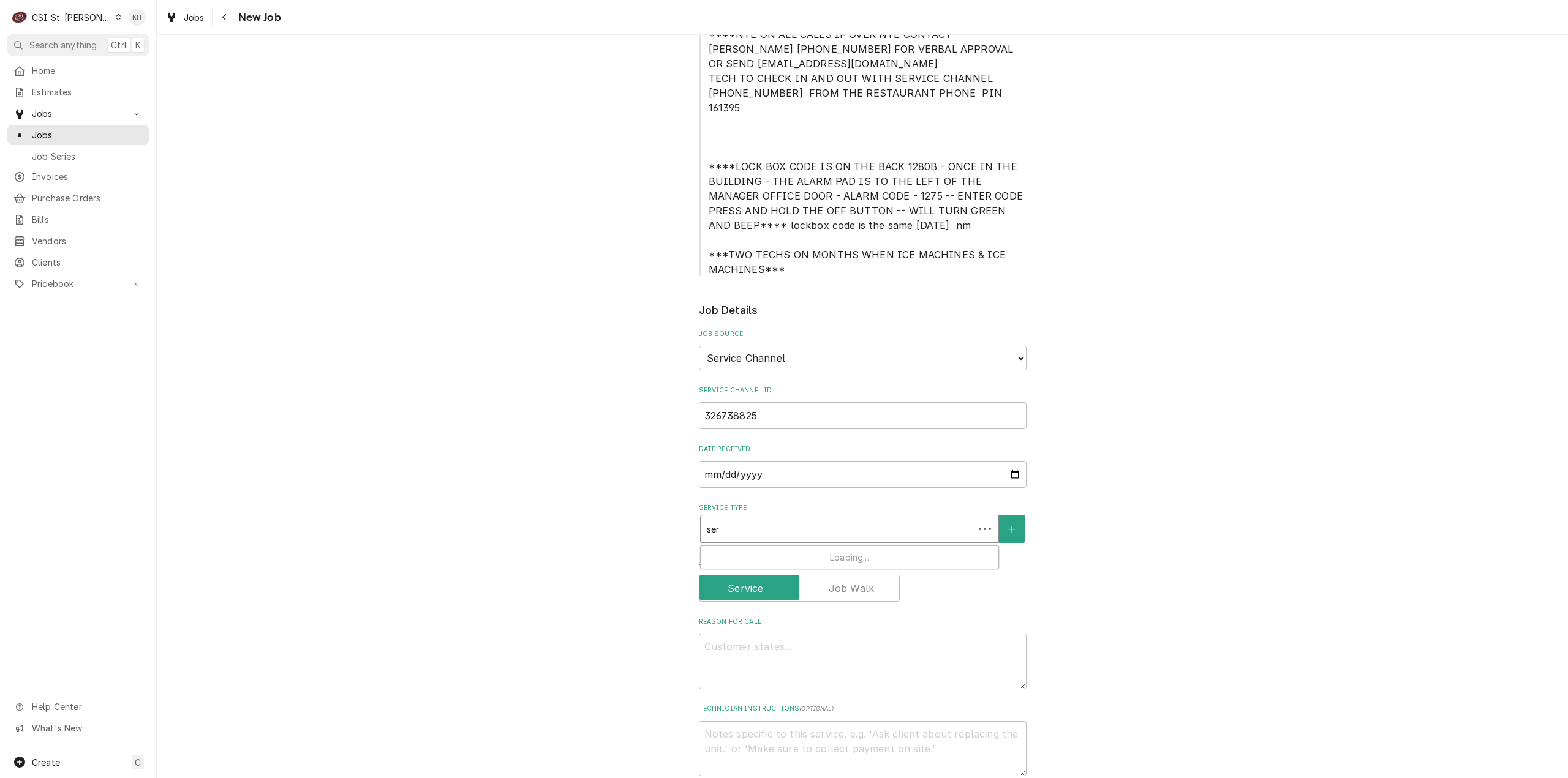
type input "serv"
type textarea "x"
type input "servic"
type textarea "x"
type input "service"
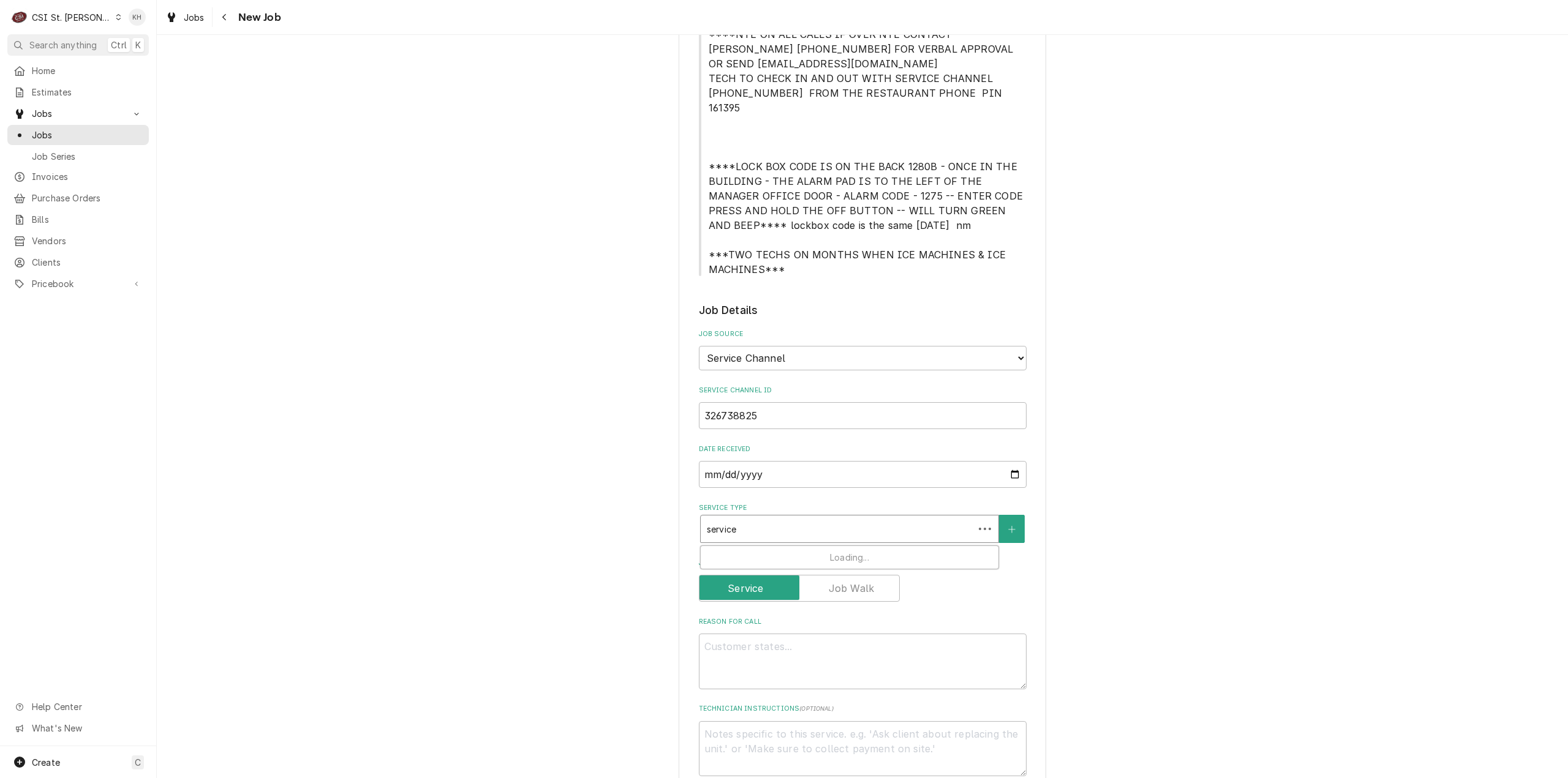
type textarea "x"
type input "service c"
type textarea "x"
type input "service ca"
type textarea "x"
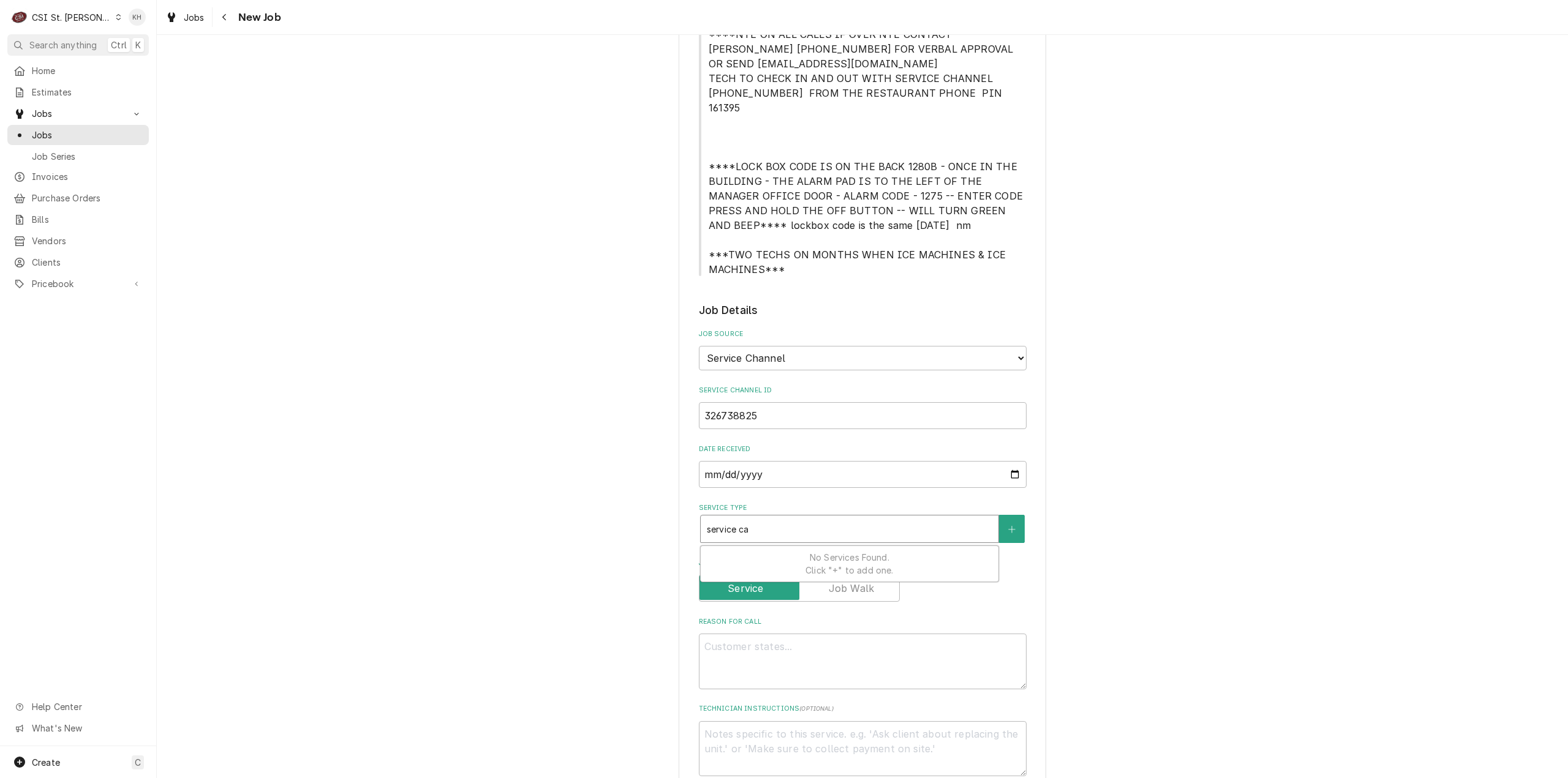
type input "service cal"
type textarea "x"
type input "service call"
click at [770, 550] on strong "Job | Service Call" at bounding box center [746, 555] width 79 height 11
drag, startPoint x: 907, startPoint y: 683, endPoint x: 907, endPoint y: 676, distance: 7.0
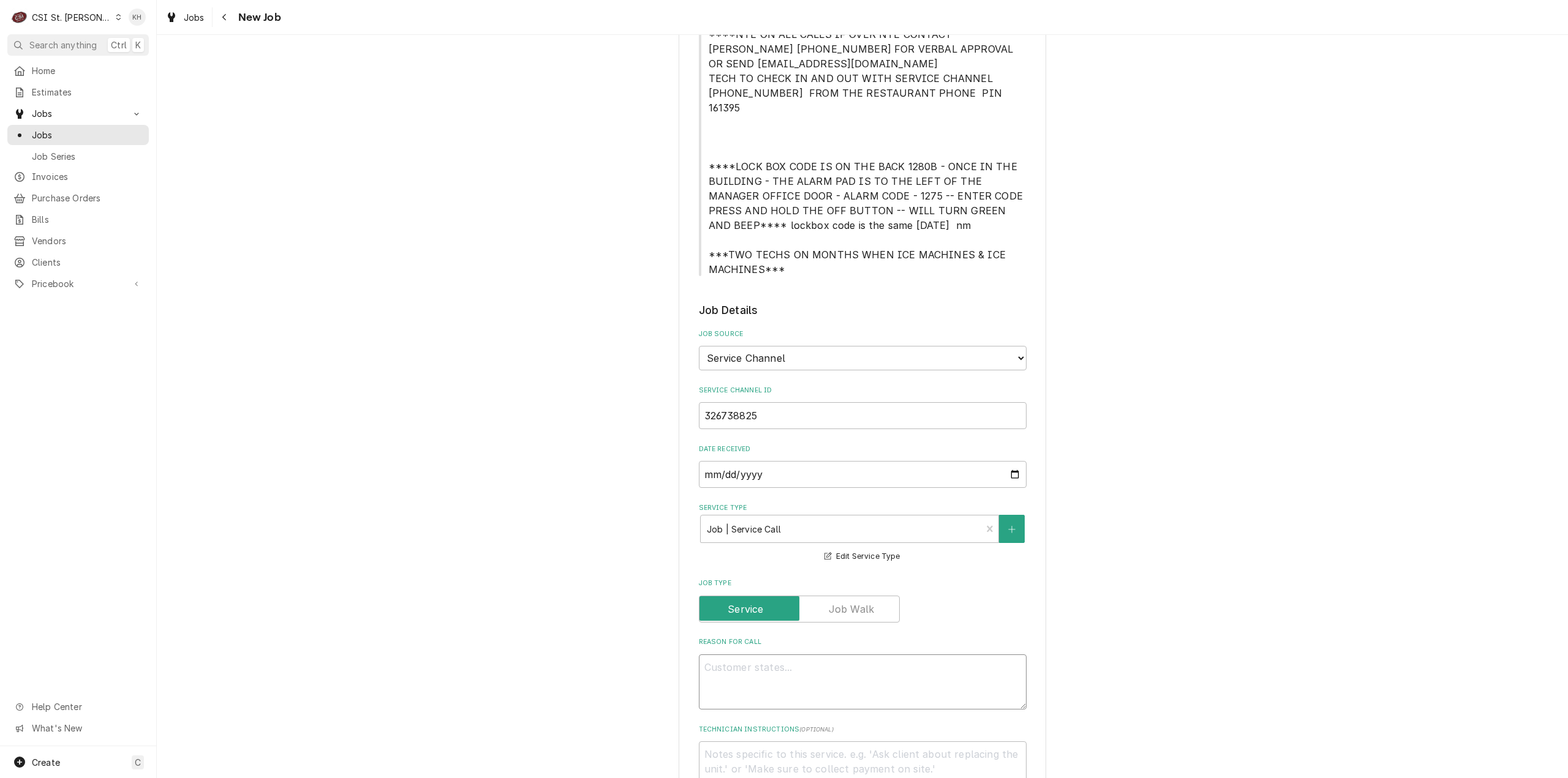
click at [907, 682] on textarea "Reason For Call" at bounding box center [863, 682] width 328 height 56
paste textarea "Install new joiner panels on fryers"
type textarea "x"
type textarea "Install new joiner panels on fryers"
type textarea "x"
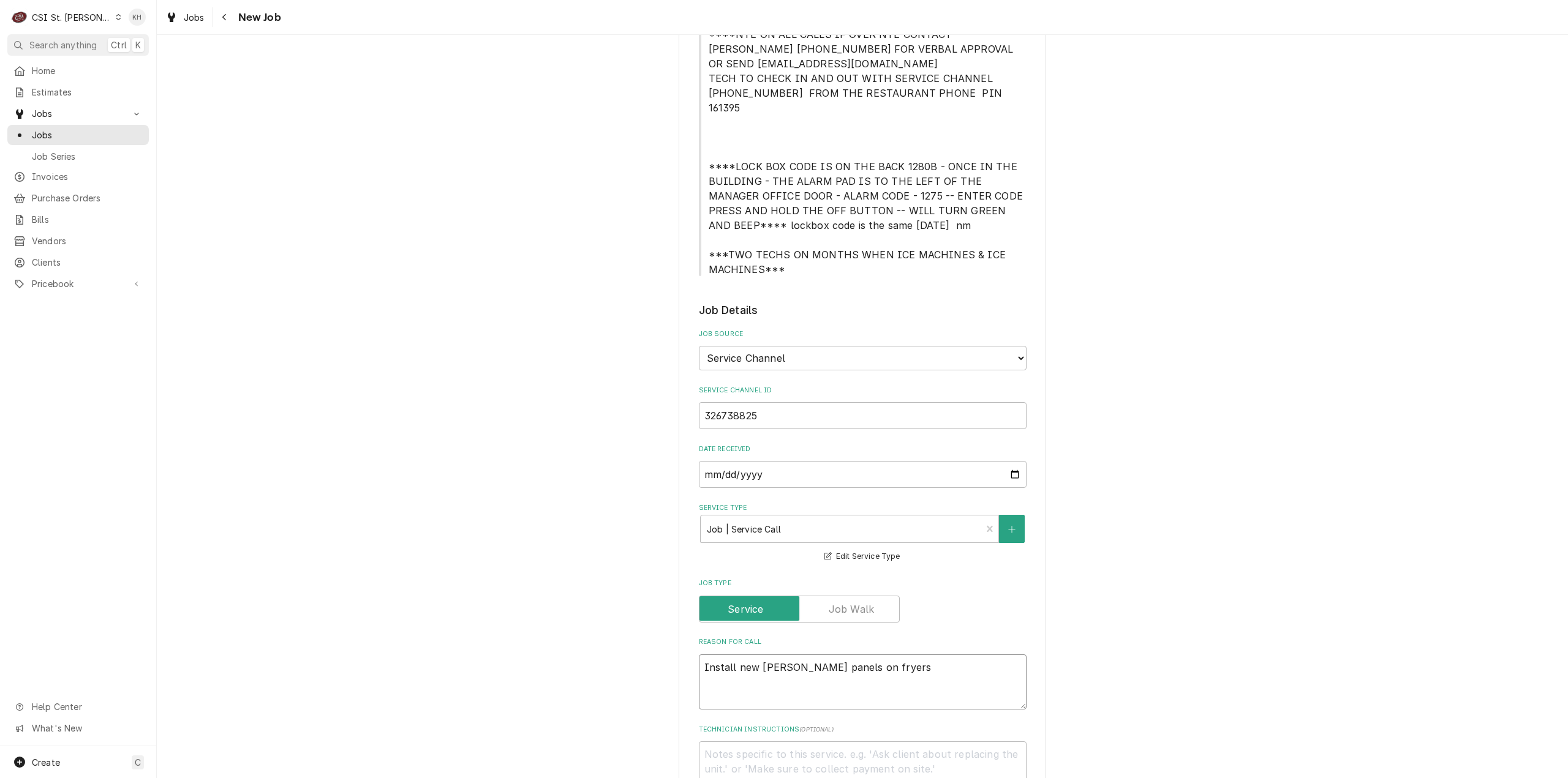
type textarea "Install new joiner panels on fryers."
type textarea "x"
type textarea "Install new joiner panels on fryers."
type textarea "x"
type textarea "Install new joiner panels on fryers. P"
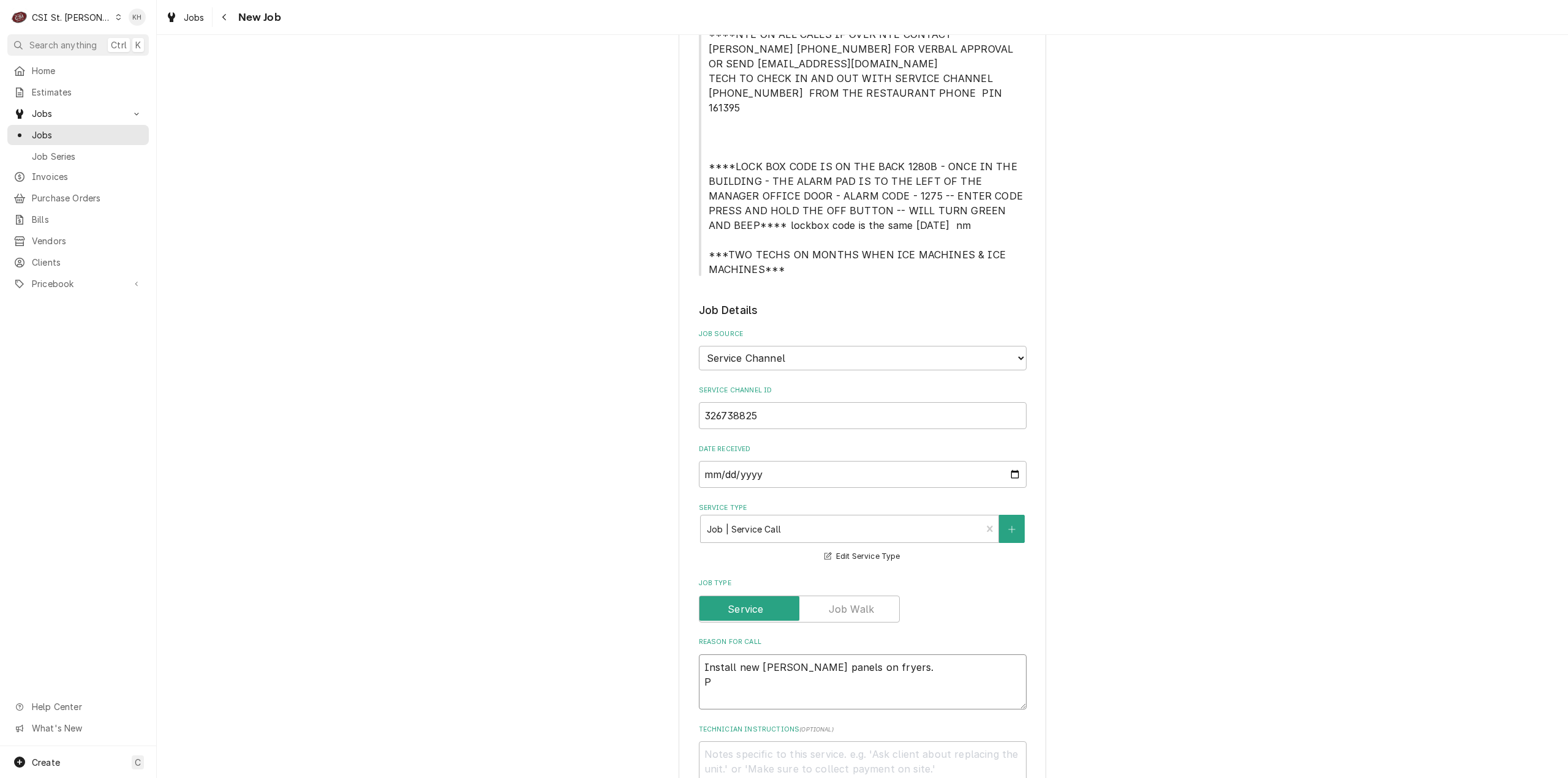
type textarea "x"
type textarea "Install new joiner panels on fryers. Pr"
type textarea "x"
type textarea "Install new joiner panels on fryers. Pri"
type textarea "x"
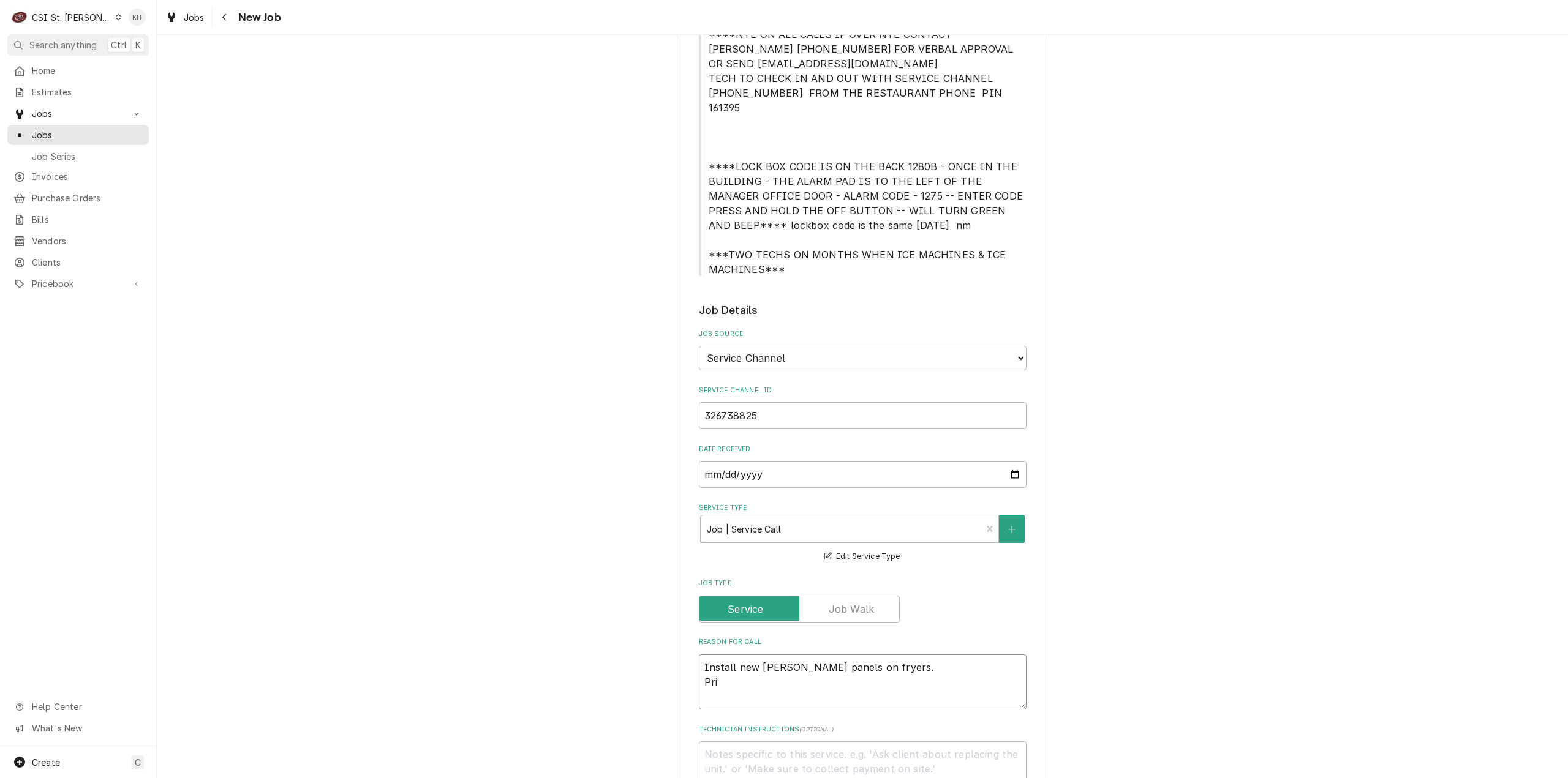
type textarea "Install new joiner panels on fryers. Prio"
type textarea "x"
type textarea "Install new joiner panels on fryers. Prior"
type textarea "x"
type textarea "Install new joiner panels on fryers. Priori"
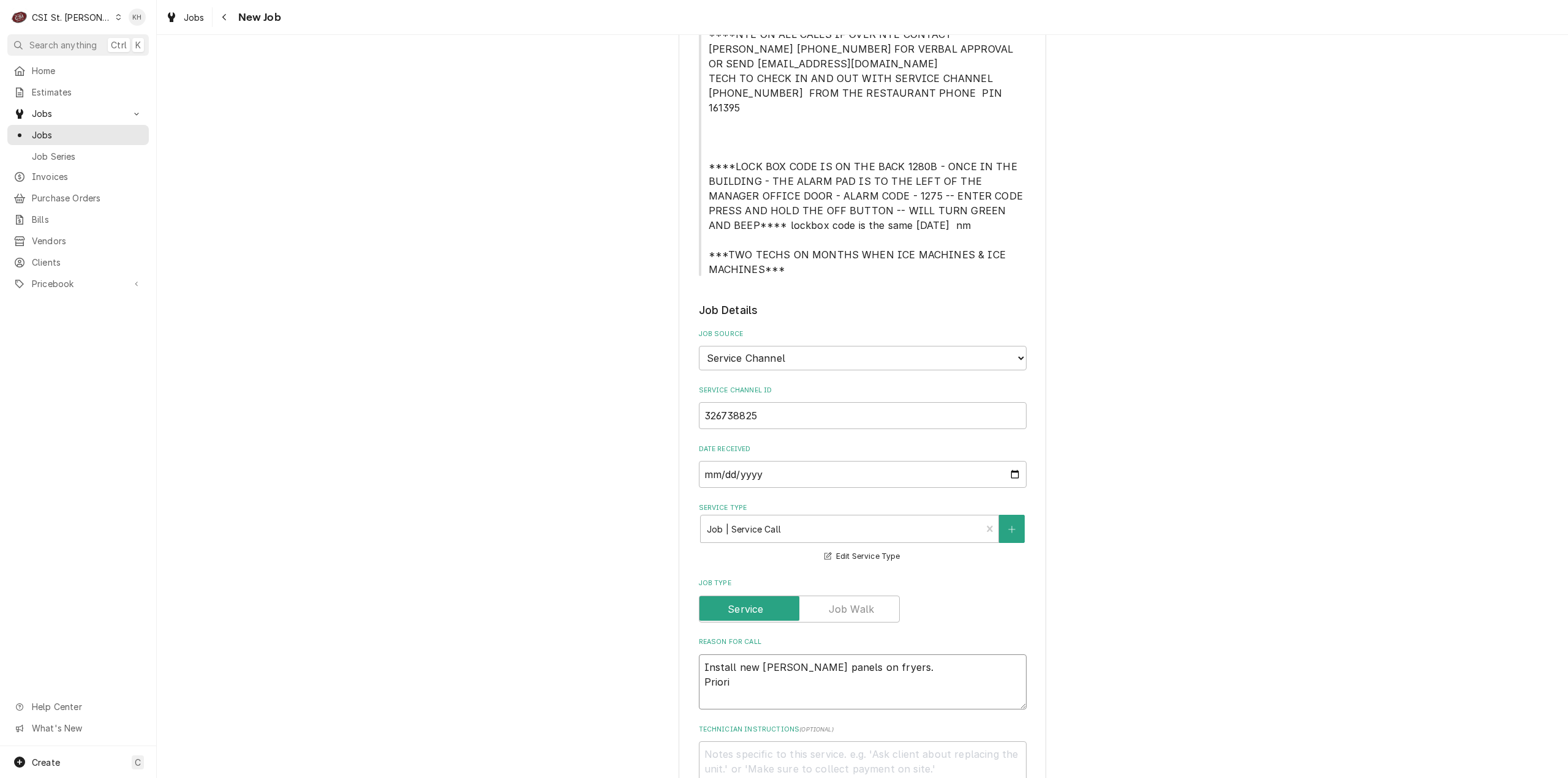
type textarea "x"
type textarea "Install new joiner panels on fryers. Priorit"
type textarea "x"
type textarea "Install new joiner panels on fryers. Priority"
type textarea "x"
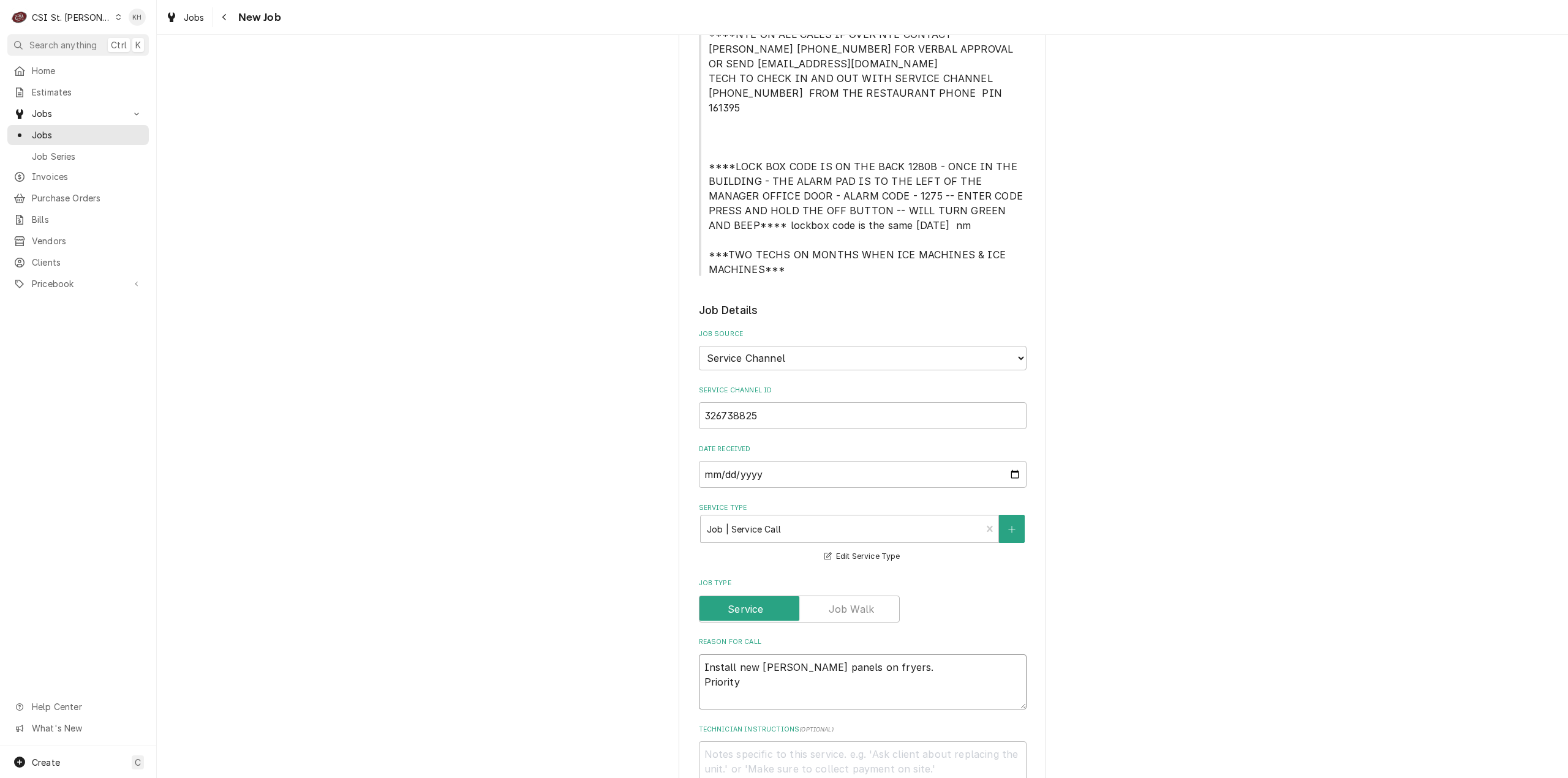
type textarea "Install new joiner panels on fryers. Priority"
type textarea "x"
type textarea "Install new joiner panels on fryers. Priority"
click at [782, 664] on textarea "Install new joiner panels on fryers. Priority" at bounding box center [863, 682] width 328 height 56
paste textarea "Non-Emergency - 7 Days"
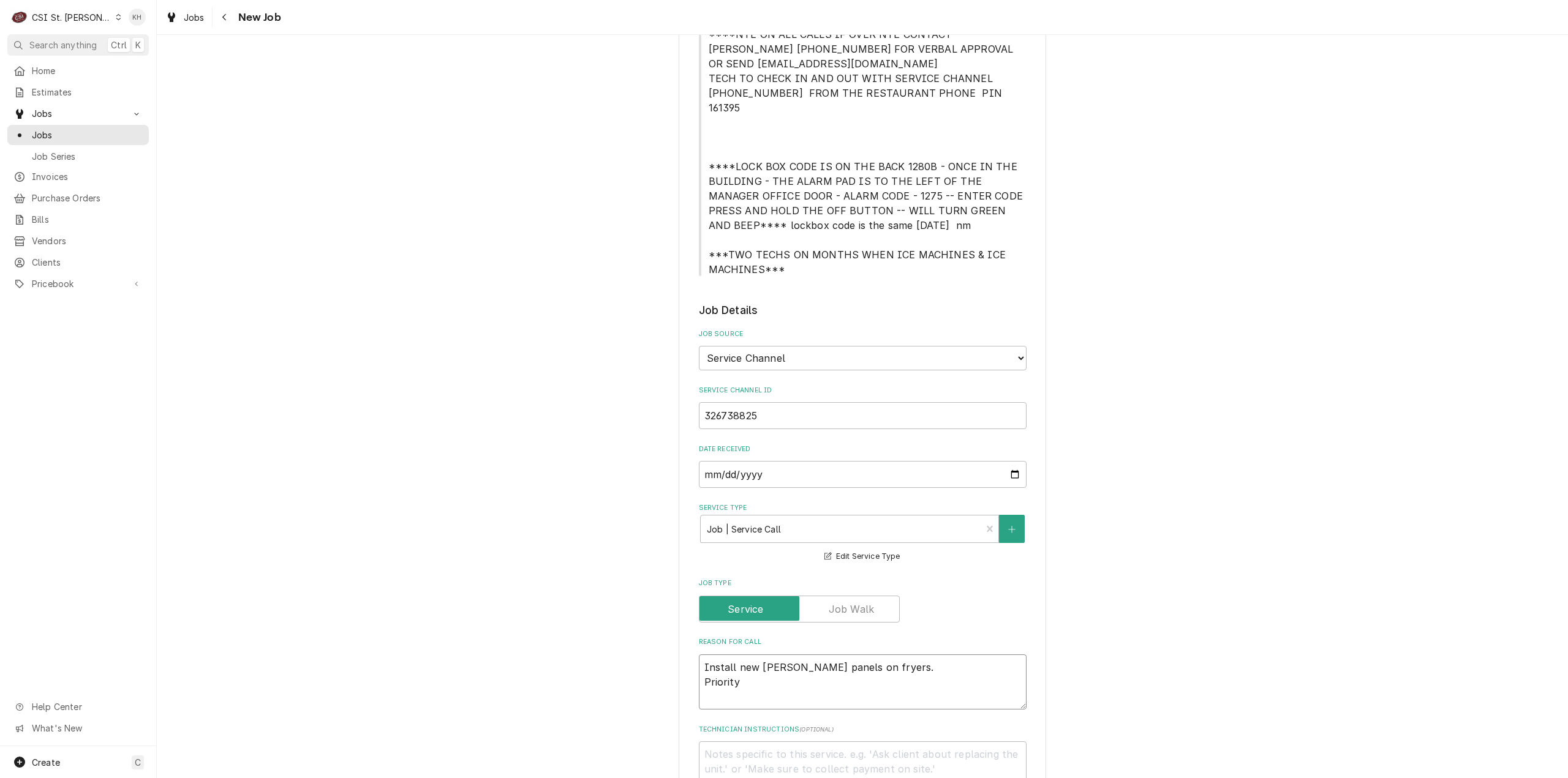
type textarea "x"
type textarea "Install new joiner panels on fryers. Priority Non-Emergency - 7 Days"
click at [801, 741] on textarea "Technician Instructions ( optional )" at bounding box center [863, 769] width 328 height 56
type textarea "x"
type textarea "N"
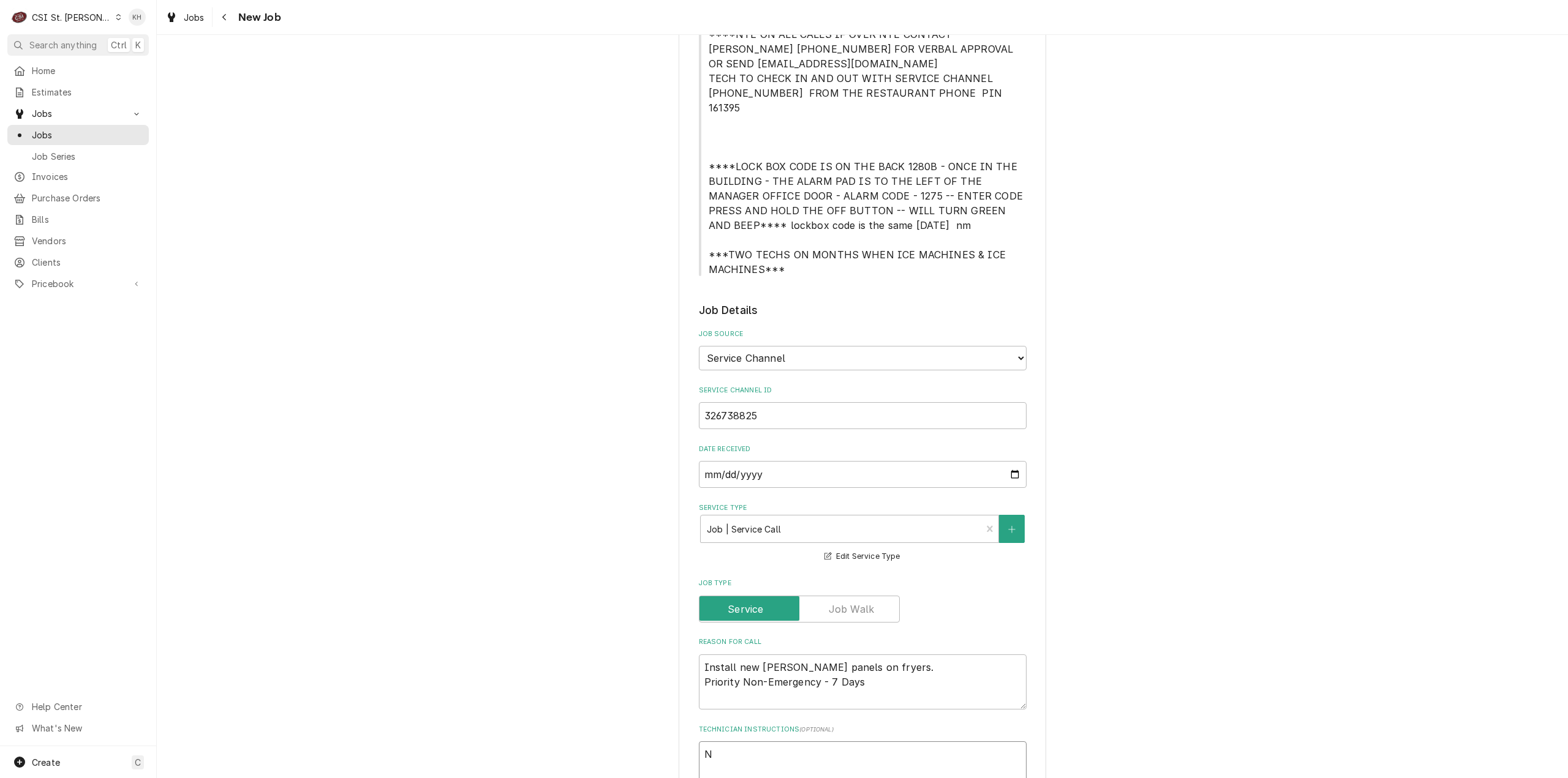
type textarea "x"
type textarea "NTE"
type textarea "x"
type textarea "NTE"
type textarea "x"
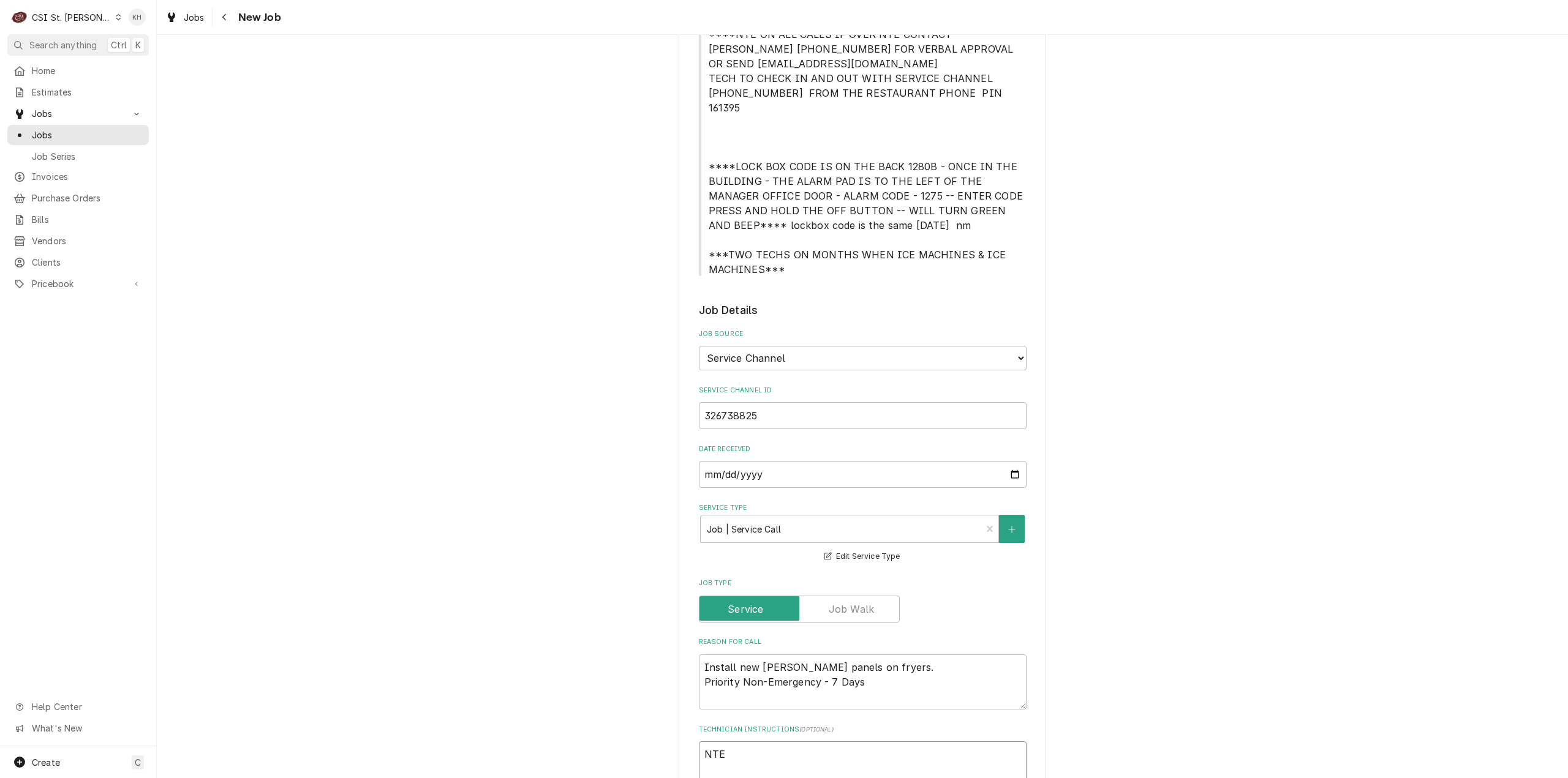
type textarea "NTE $"
type textarea "x"
type textarea "NTE $4"
type textarea "x"
type textarea "NTE $45"
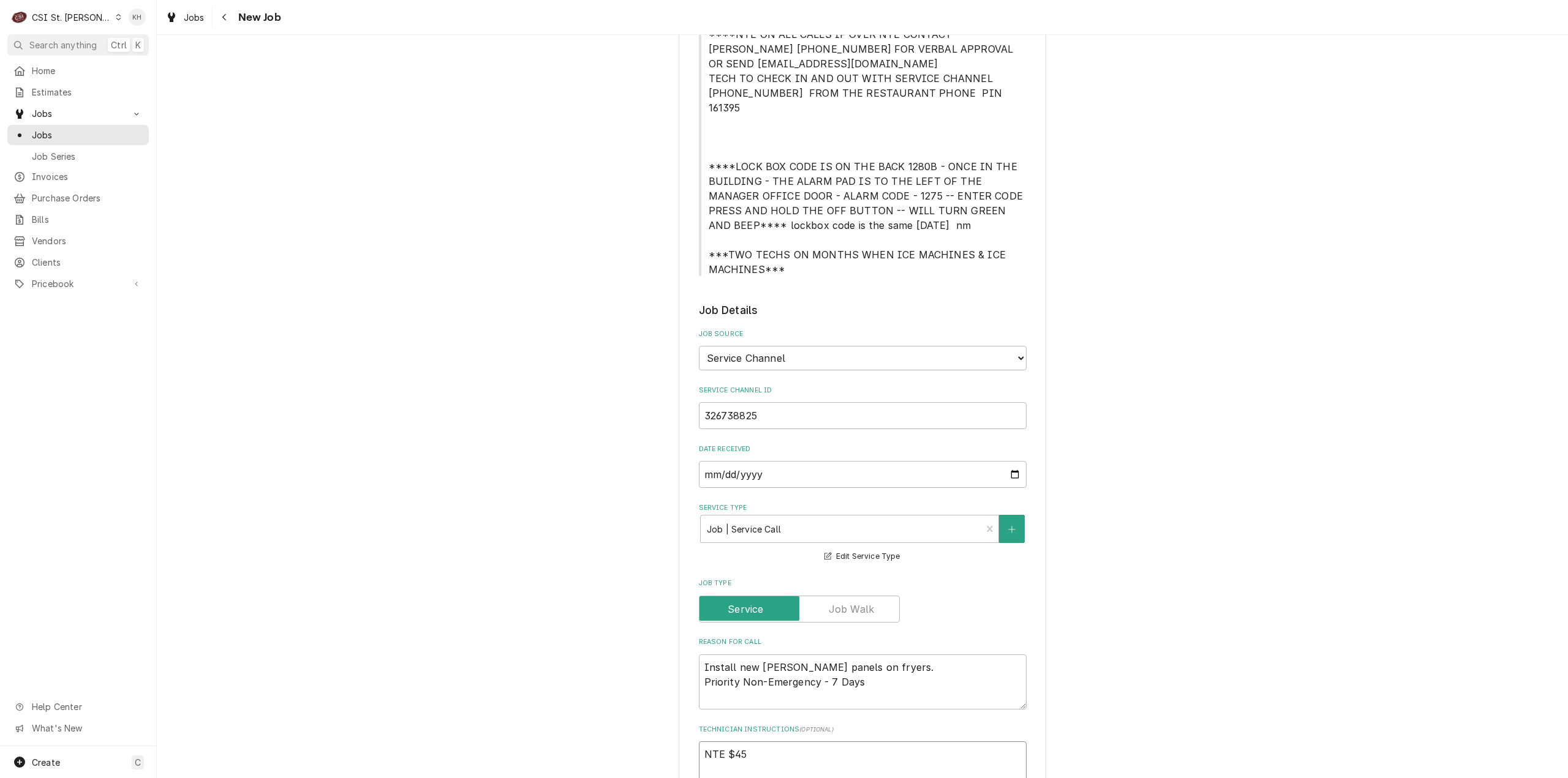
type textarea "x"
type textarea "NTE $450"
type textarea "x"
type textarea "NTE $450."
type textarea "x"
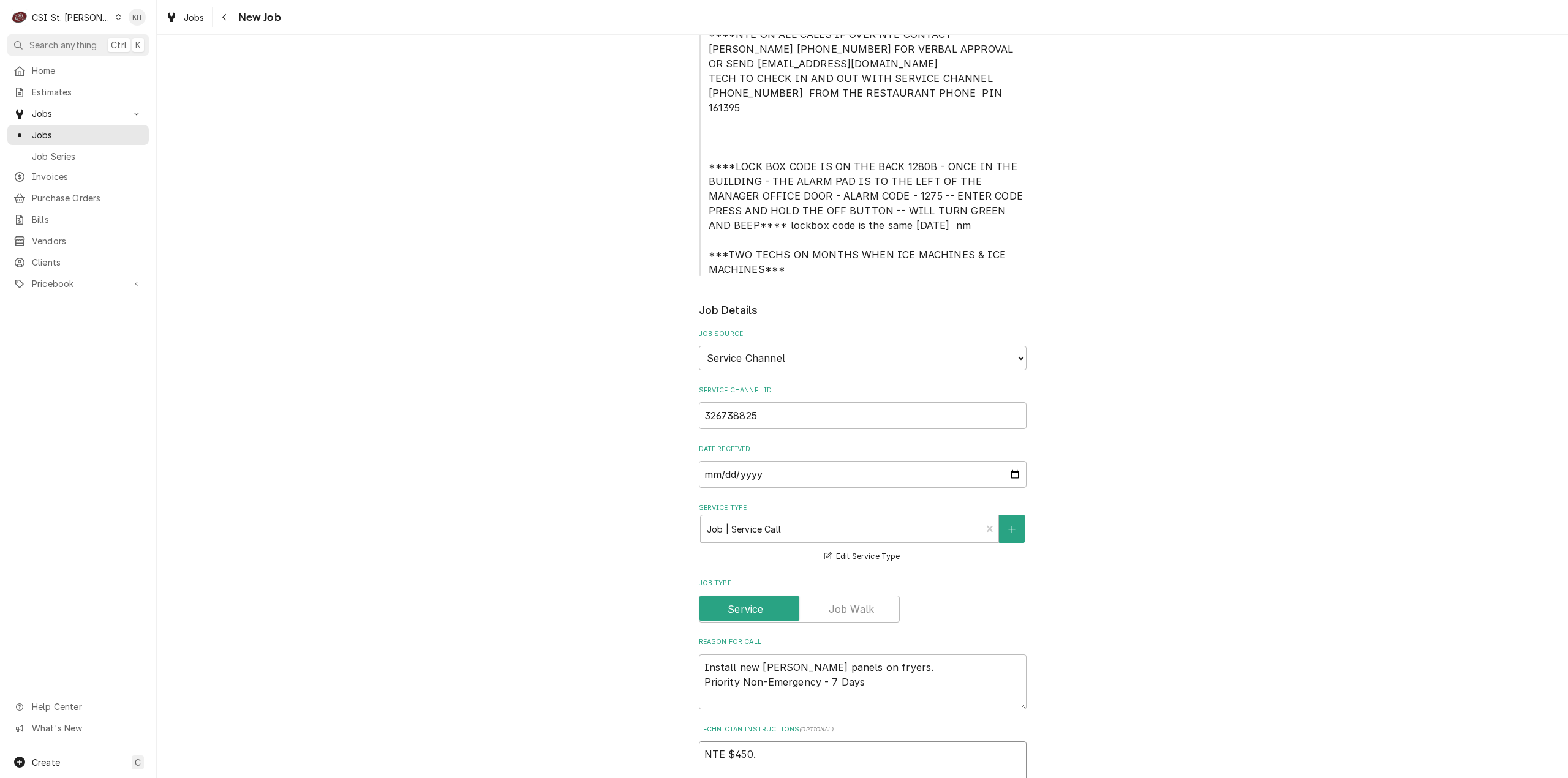
type textarea "NTE $450.0"
type textarea "x"
type textarea "NTE $450.00"
type textarea "x"
type textarea "NTE $450.00"
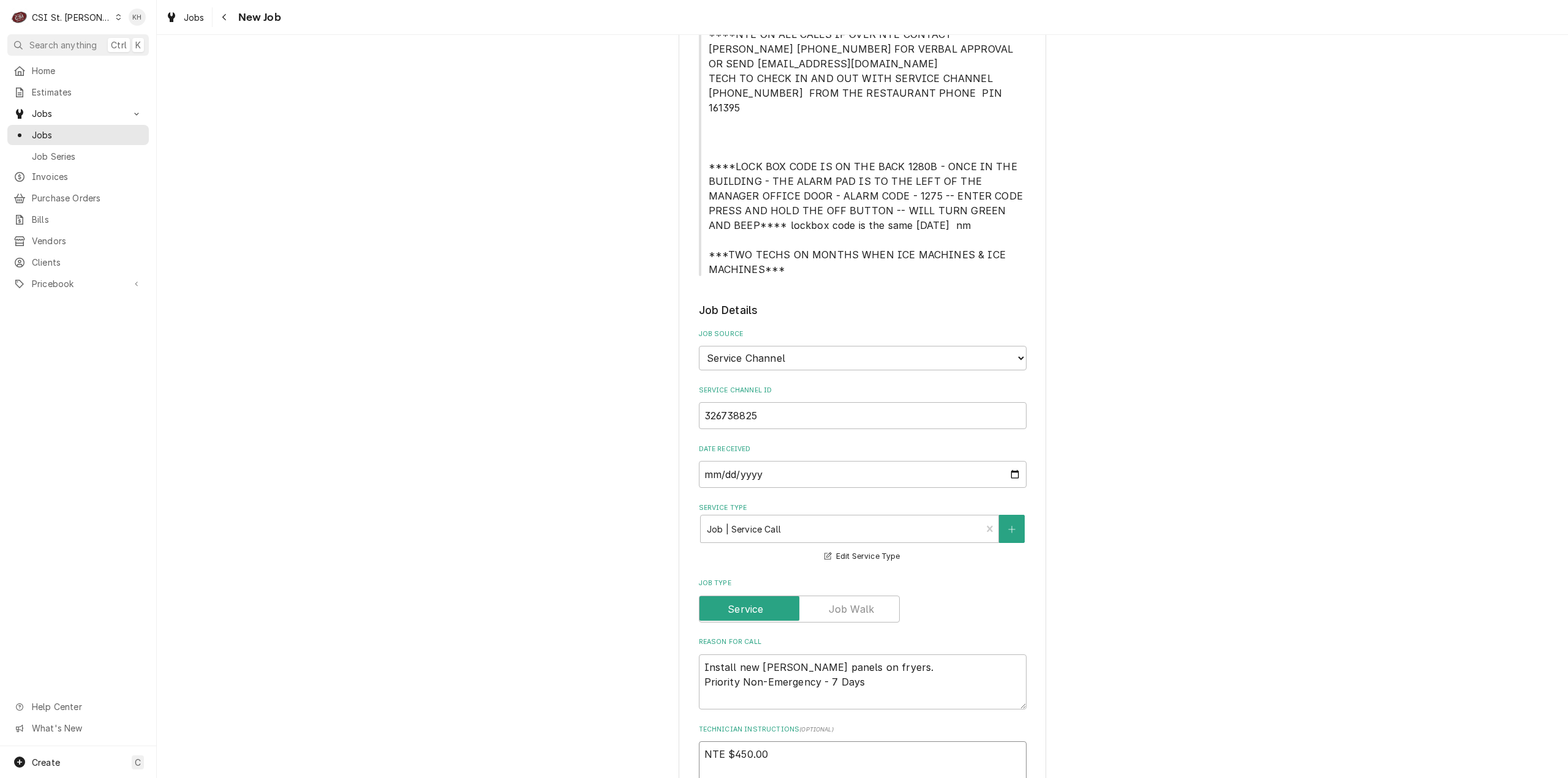
click at [770, 741] on textarea "NTE $450.00" at bounding box center [863, 769] width 328 height 56
type textarea "x"
type textarea "NTE $450.00"
type textarea "x"
type textarea "NTE $450.00"
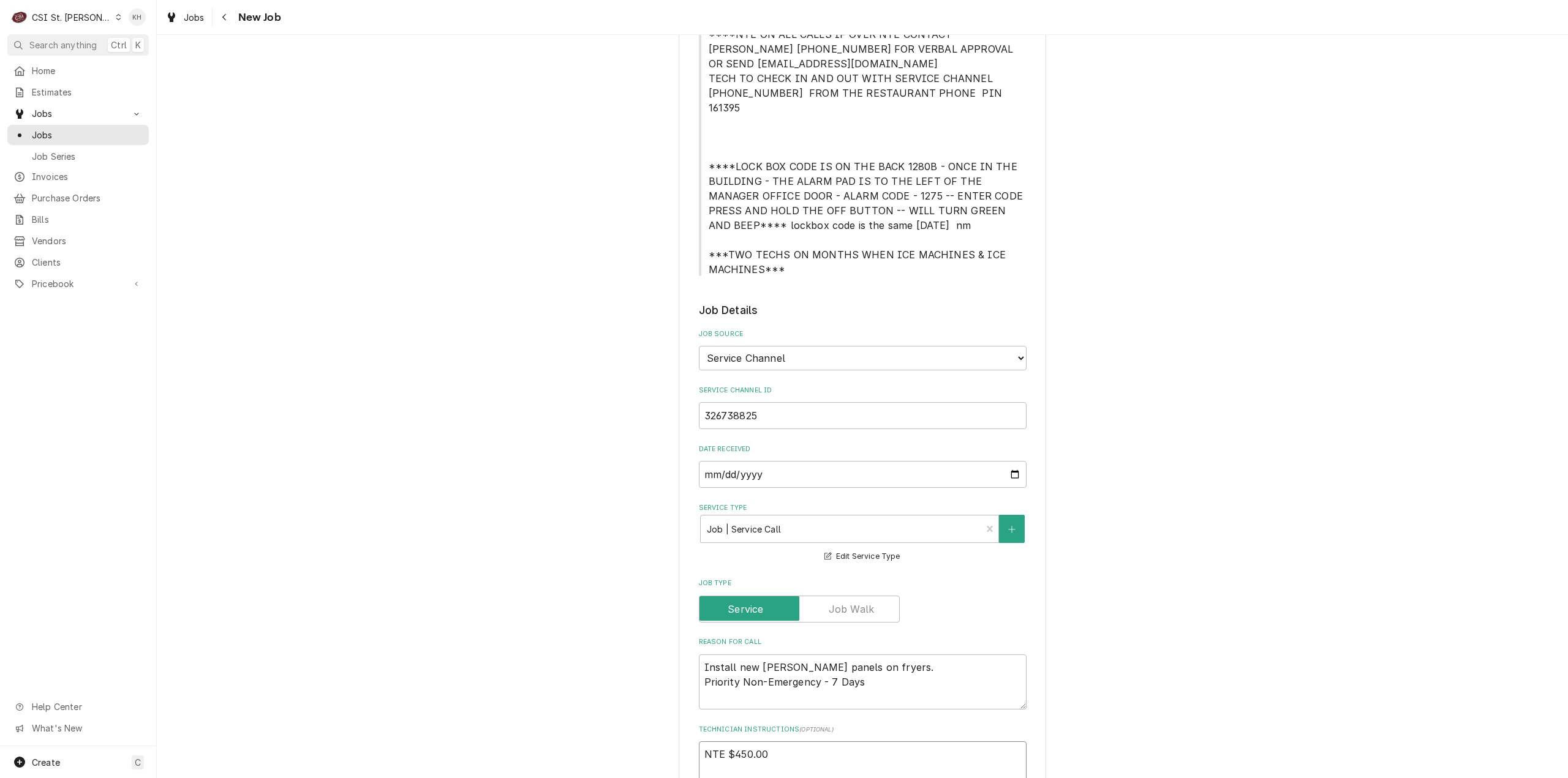
type textarea "x"
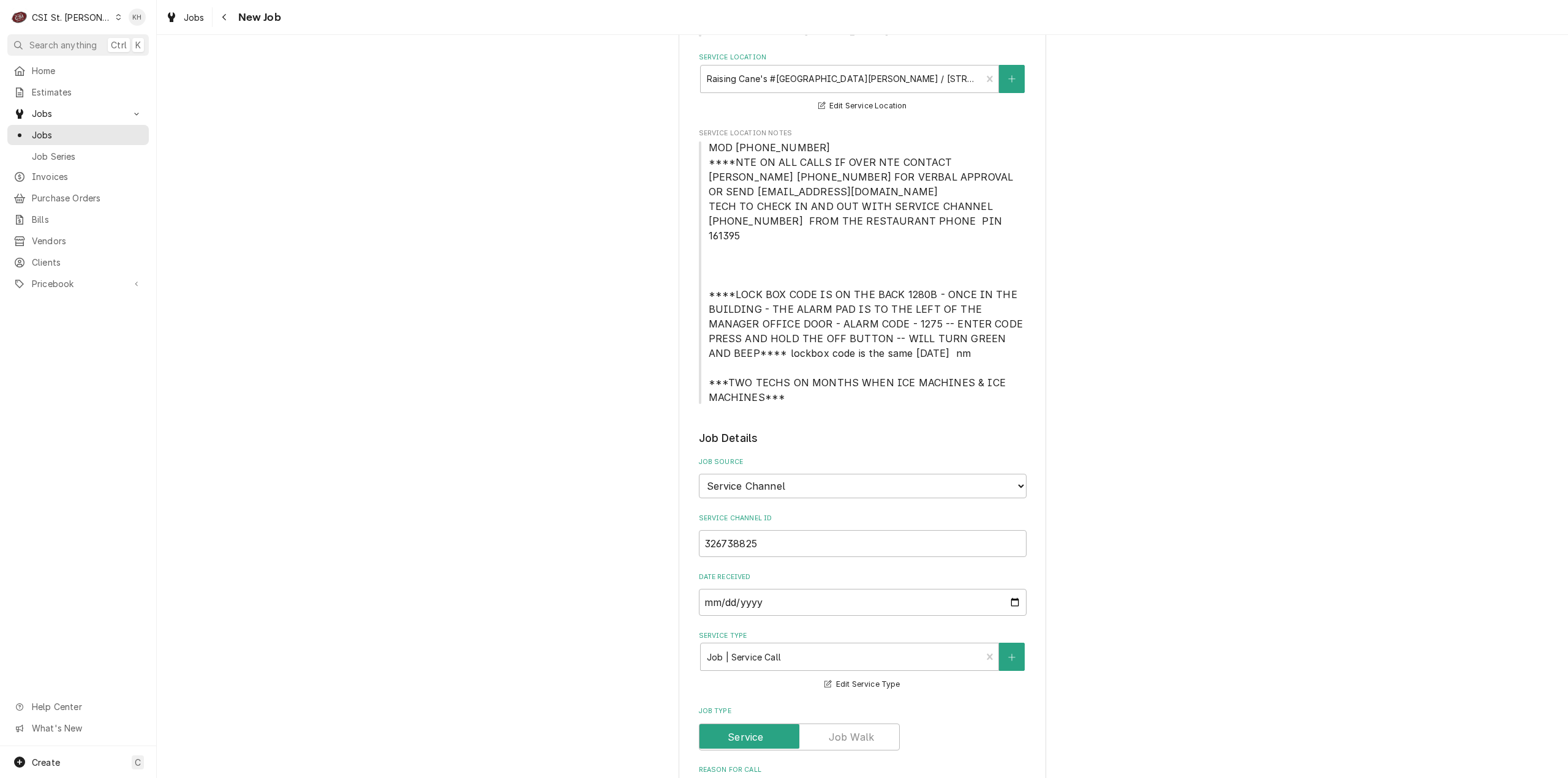
scroll to position [61, 0]
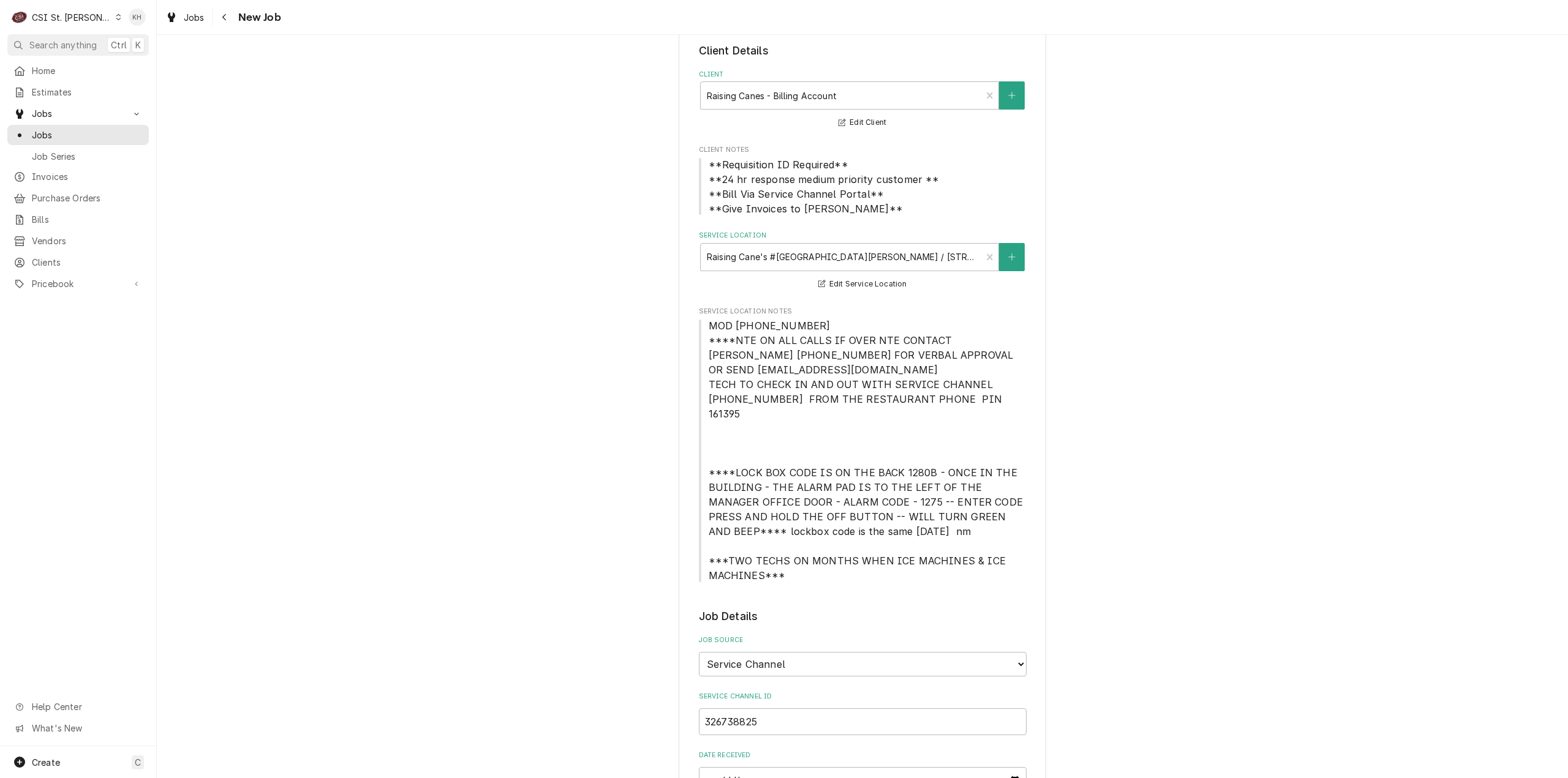
type textarea "NTE $450.00"
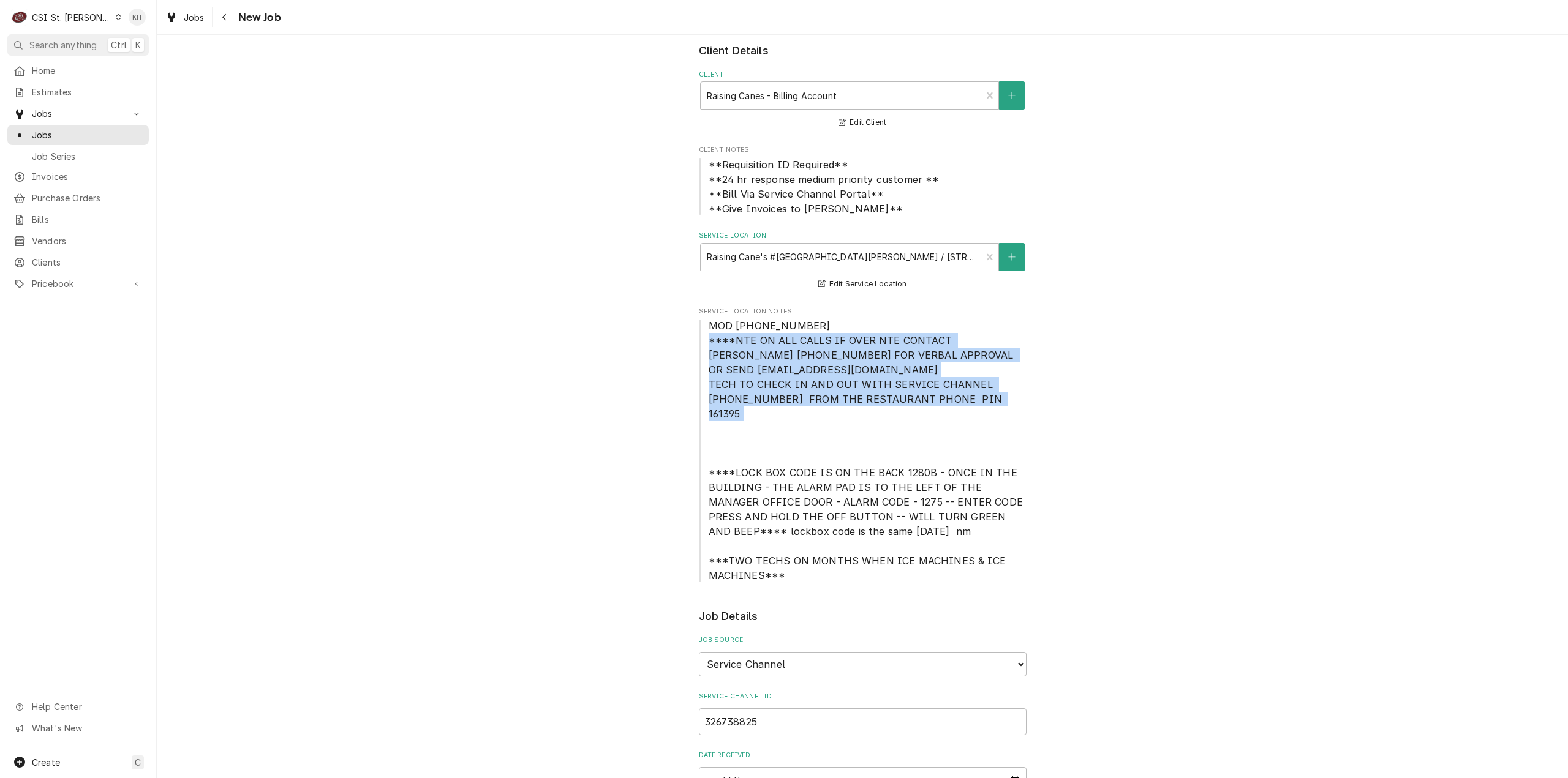
drag, startPoint x: 735, startPoint y: 342, endPoint x: 998, endPoint y: 398, distance: 268.9
click at [998, 398] on span "MOD (636) 922-7429 ****NTE ON ALL CALLS IF OVER NTE CONTACT JEFF COSTA 636-399-…" at bounding box center [863, 450] width 328 height 264
copy span "****NTE ON ALL CALLS IF OVER NTE CONTACT JEFF COSTA 636-399-1299 FOR VERBAL APP…"
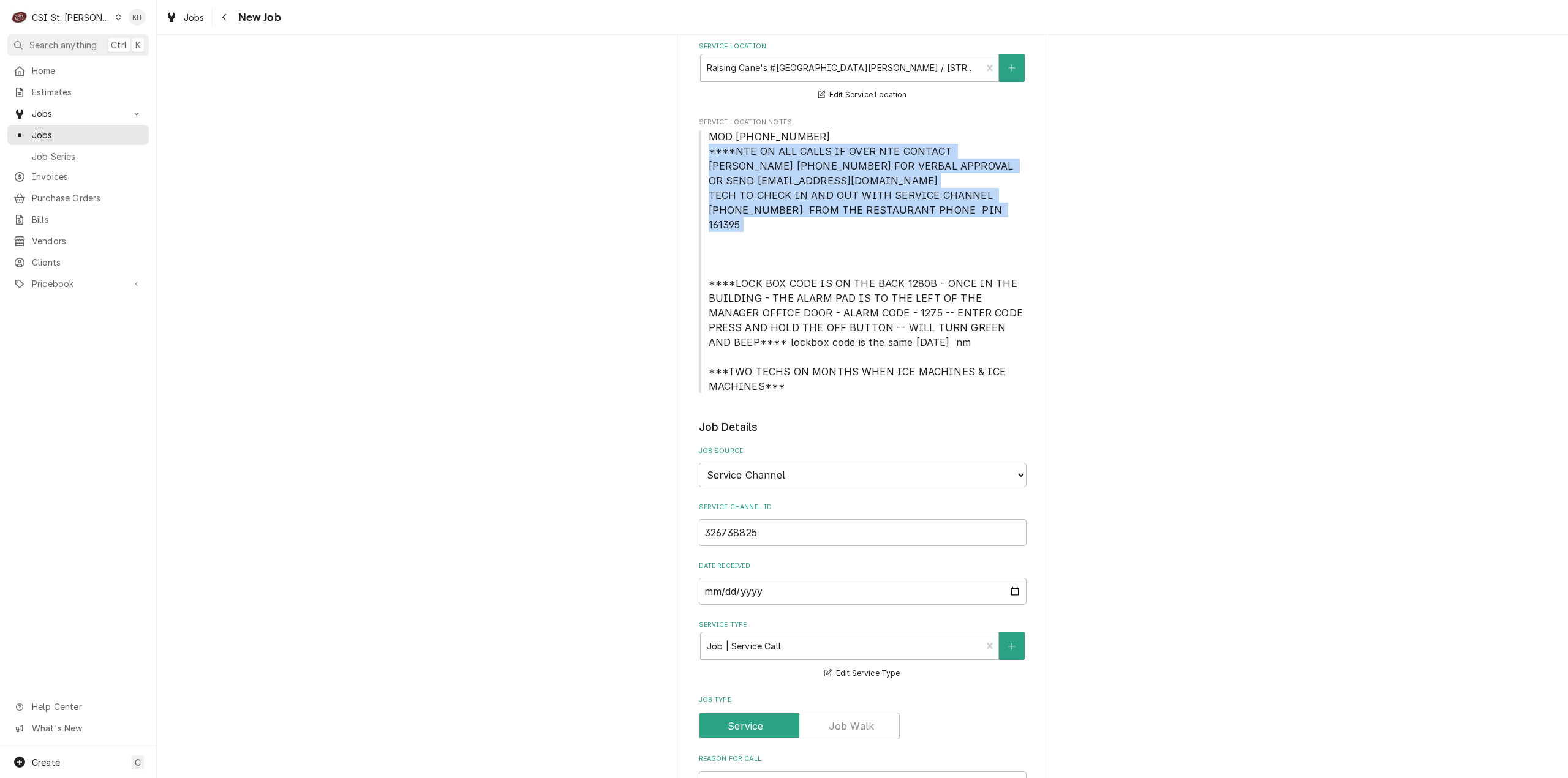
scroll to position [490, 0]
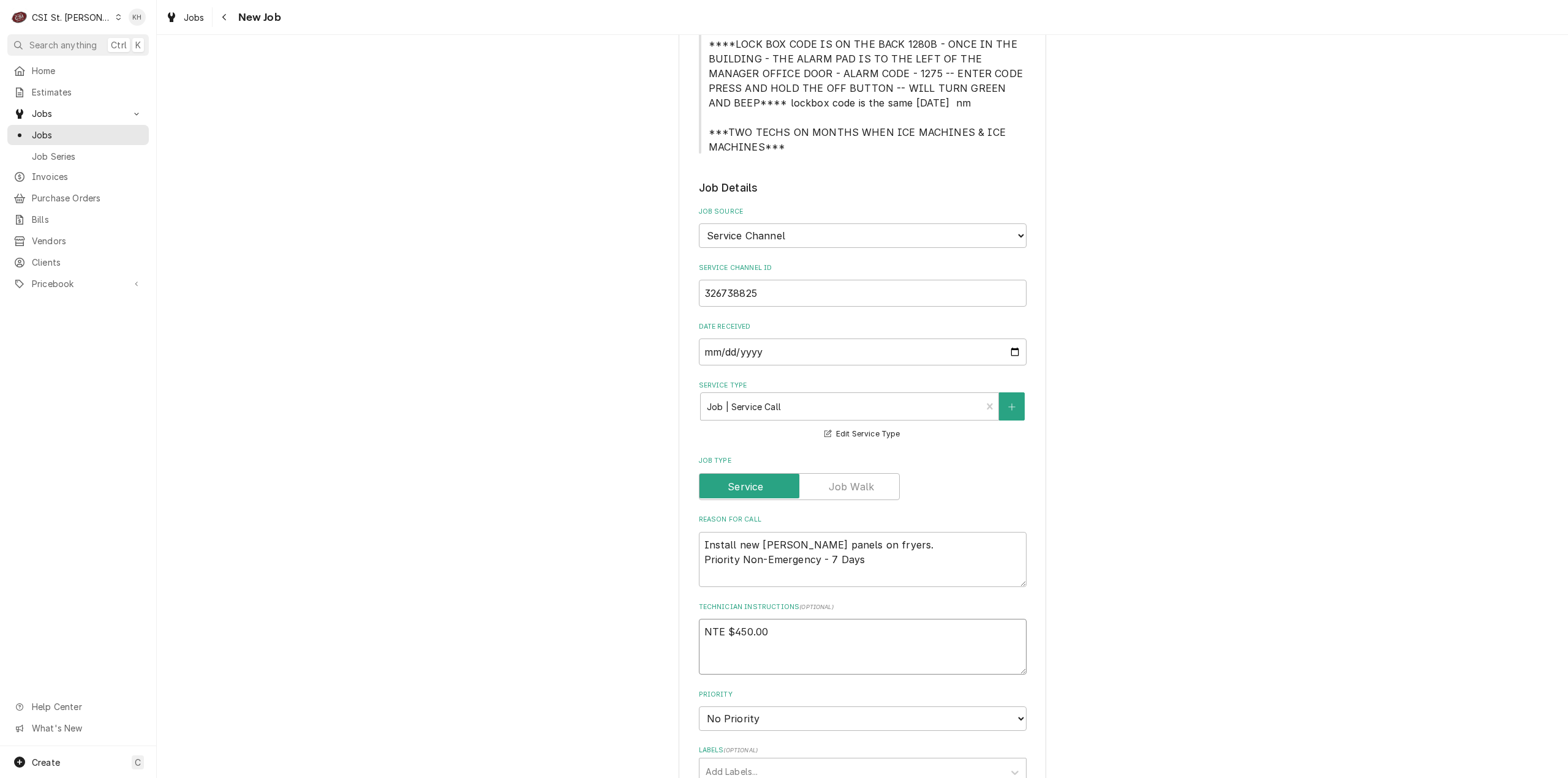
click at [759, 641] on textarea "NTE $450.00" at bounding box center [863, 647] width 328 height 56
paste textarea "****NTE ON ALL CALLS IF OVER NTE CONTACT JEFF COSTA 636-399-1299 FOR VERBAL APP…"
type textarea "x"
type textarea "NTE $450.00 ****NTE ON ALL CALLS IF OVER NTE CONTACT JEFF COSTA 636-399-1299 FO…"
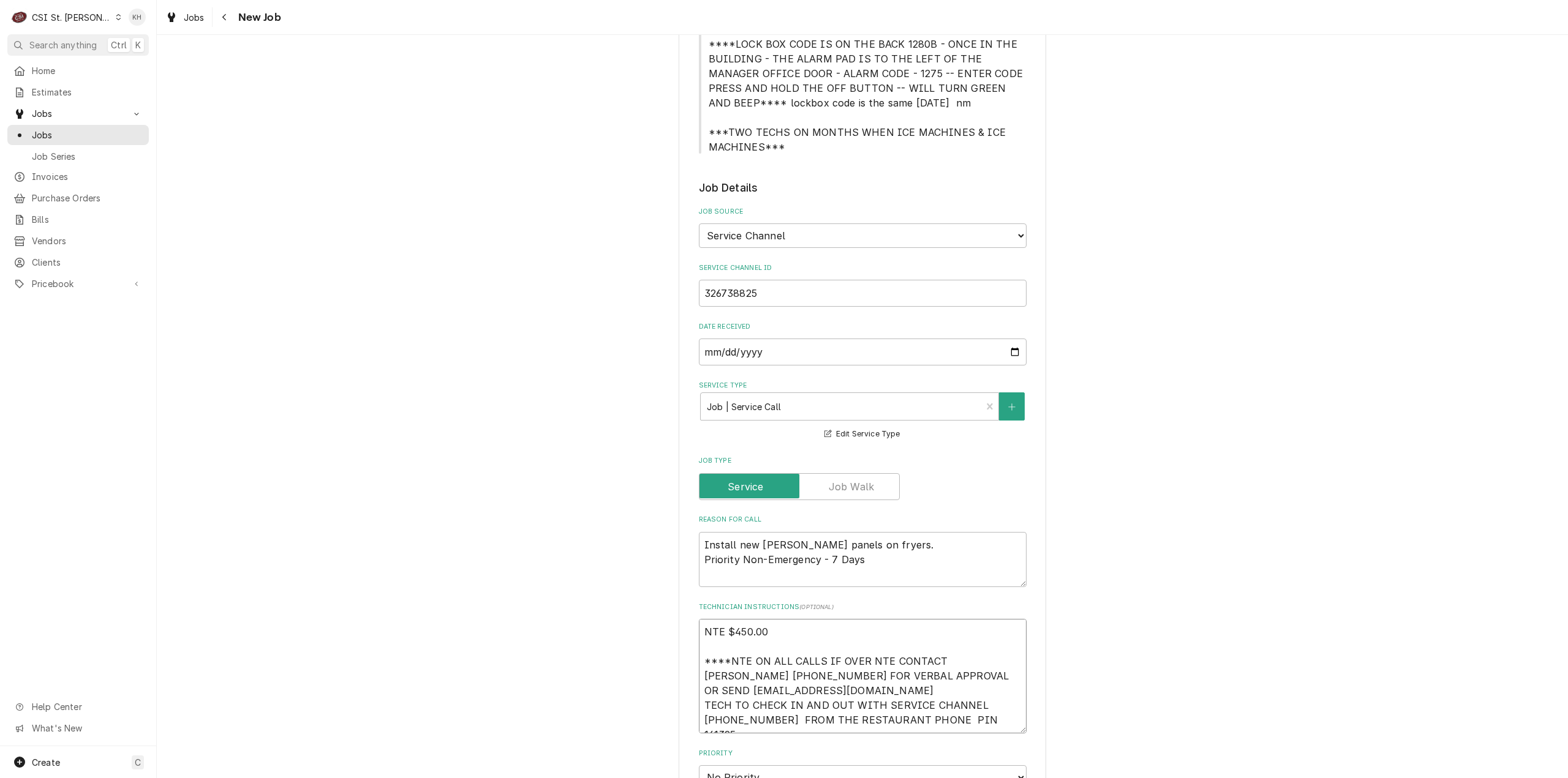
type textarea "x"
type textarea "NTE $450.00 ****NTE ON ALL CALLS IF OVER NTE CONTACT JEFF COSTA 636-399-1299 FO…"
type textarea "x"
type textarea "NTE $450.00 ****NTE ON ALL CALLS IF OVER NTE CONTACT JEFF COSTA 636-399-1299 FO…"
type textarea "x"
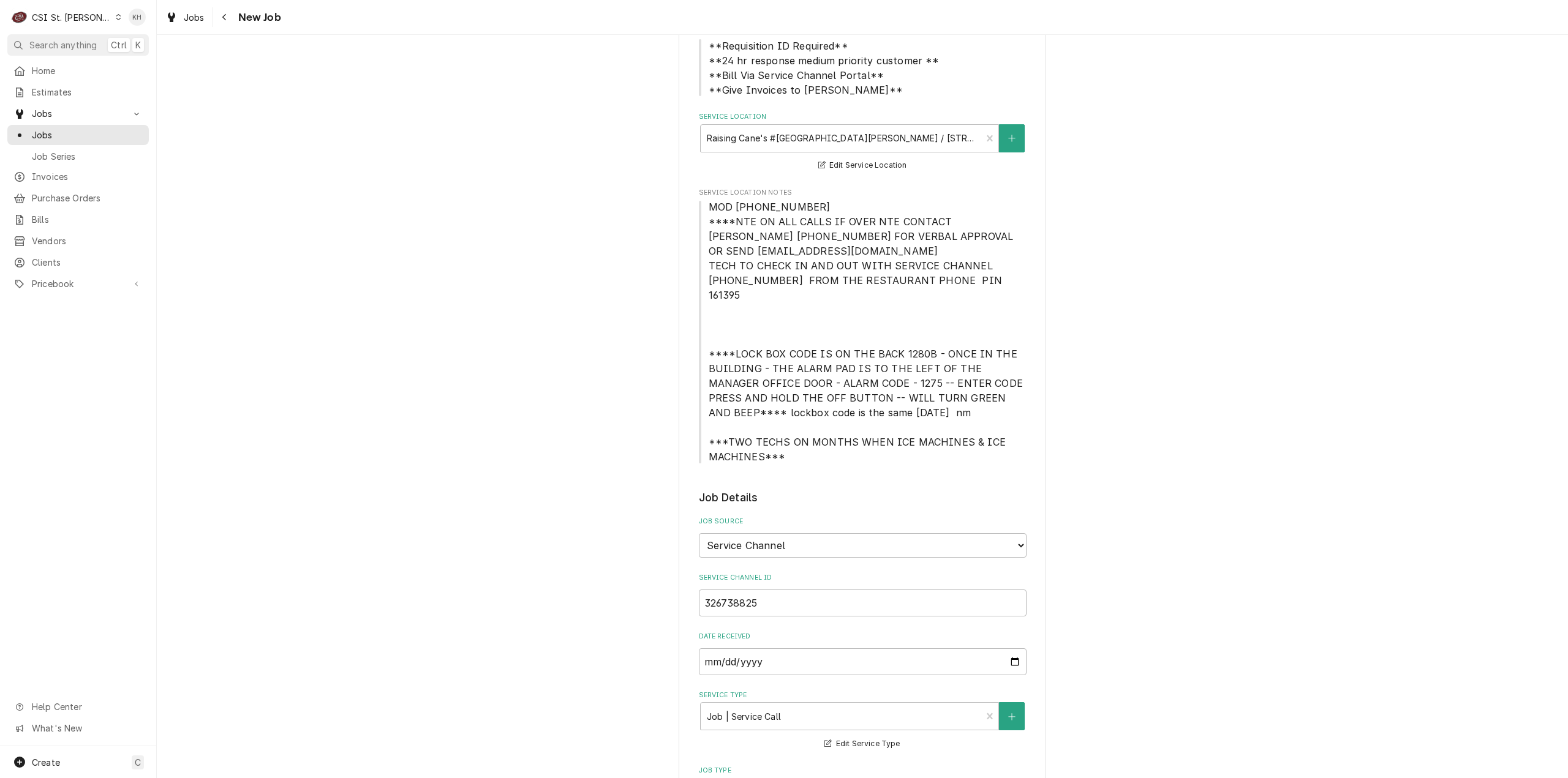
scroll to position [0, 0]
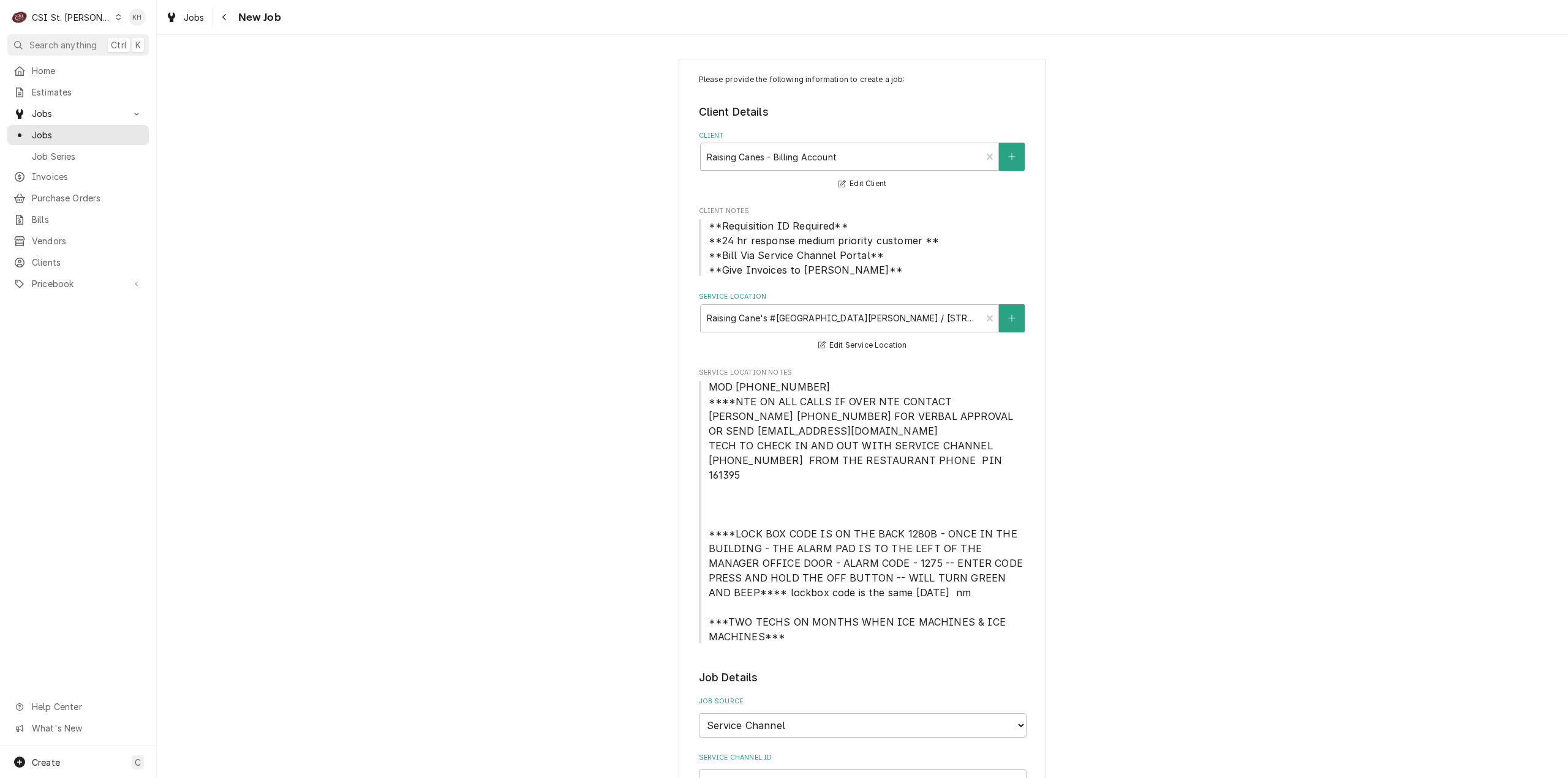
type textarea "NTE $450.00 ****NTE ON ALL CALLS IF OVER NTE CONTACT JEFF COSTA 636-399-1299 FO…"
drag, startPoint x: 705, startPoint y: 521, endPoint x: 789, endPoint y: 553, distance: 89.9
click at [789, 553] on span "MOD (636) 922-7429 ****NTE ON ALL CALLS IF OVER NTE CONTACT JEFF COSTA 636-399-…" at bounding box center [867, 511] width 318 height 262
click at [976, 554] on span "MOD (636) 922-7429 ****NTE ON ALL CALLS IF OVER NTE CONTACT JEFF COSTA 636-399-…" at bounding box center [867, 511] width 318 height 262
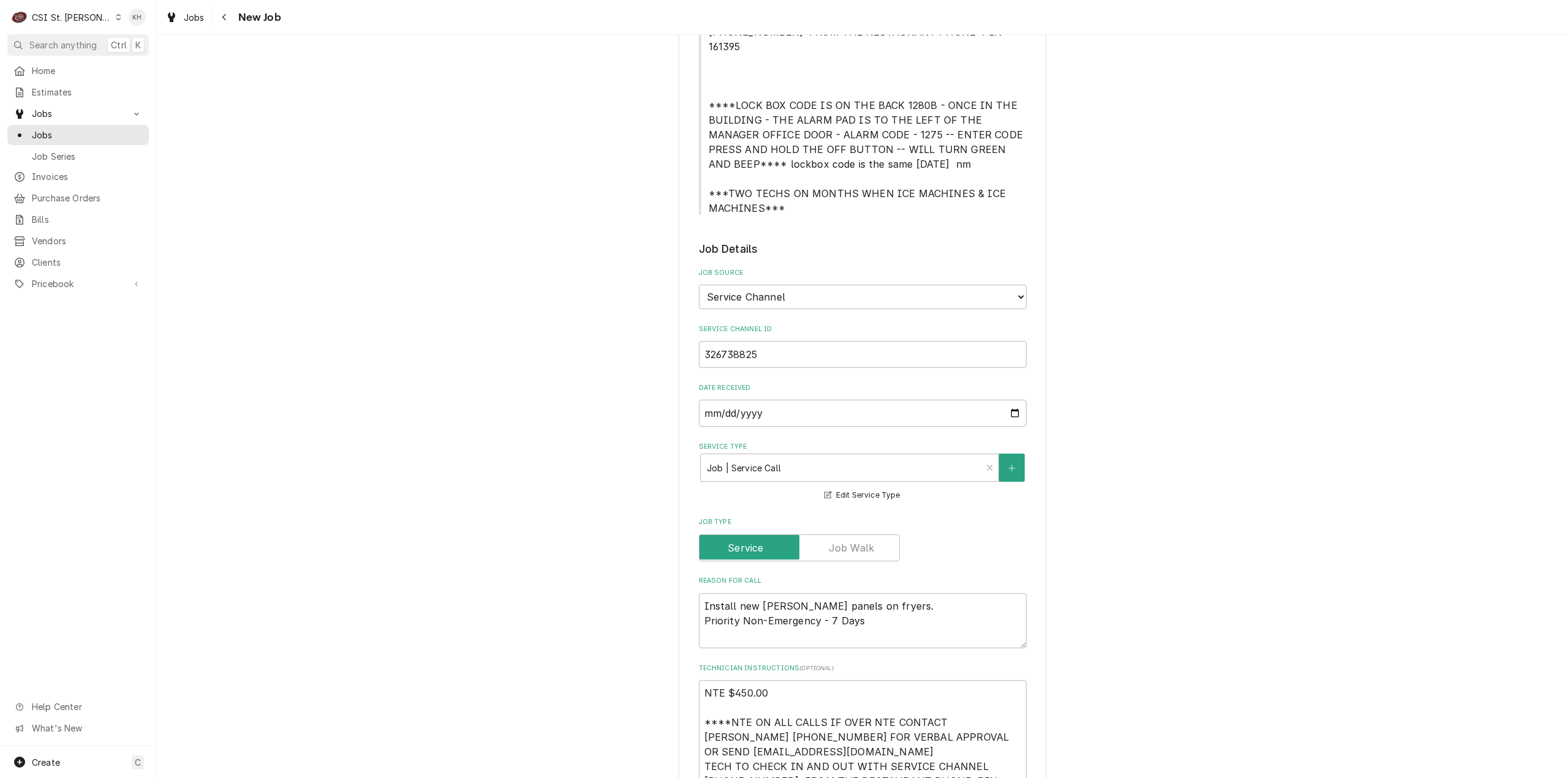
scroll to position [184, 0]
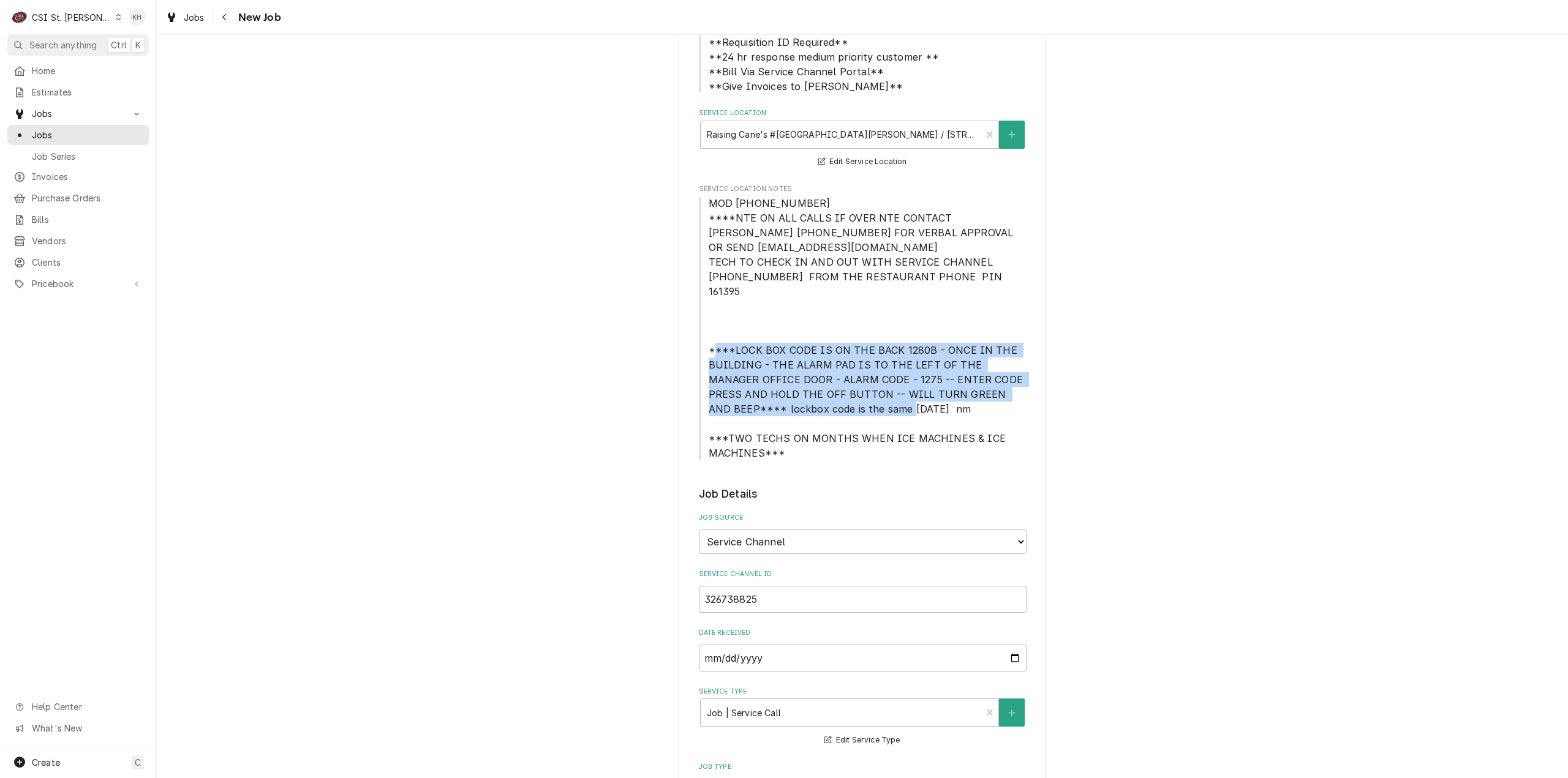
drag, startPoint x: 821, startPoint y: 394, endPoint x: 703, endPoint y: 339, distance: 130.2
click at [708, 339] on span "MOD (636) 922-7429 ****NTE ON ALL CALLS IF OVER NTE CONTACT JEFF COSTA 636-399-…" at bounding box center [867, 327] width 318 height 262
copy span "****LOCK BOX CODE IS ON THE BACK 1280B - ONCE IN THE BUILDING - THE ALARM PAD I…"
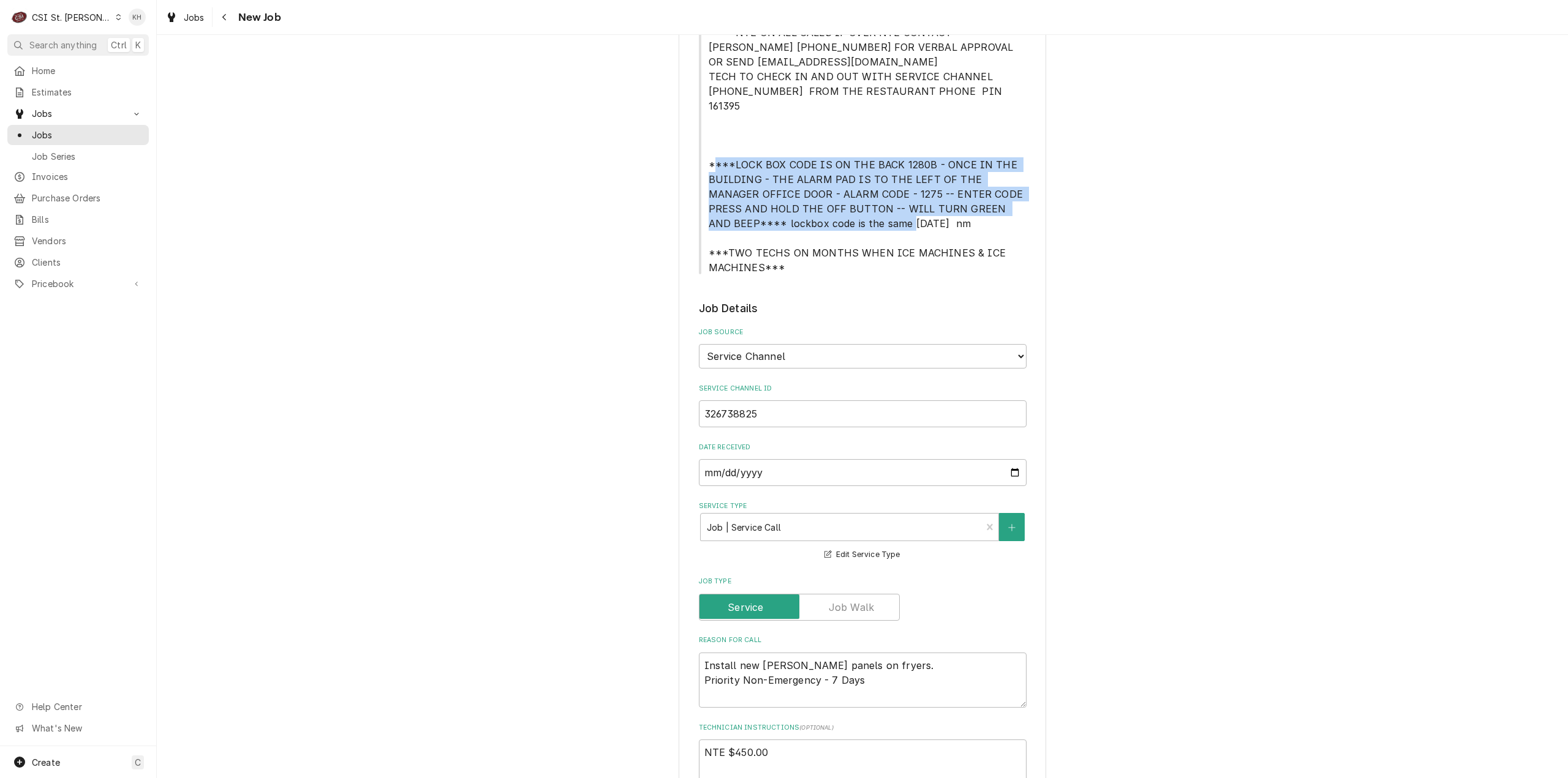
scroll to position [612, 0]
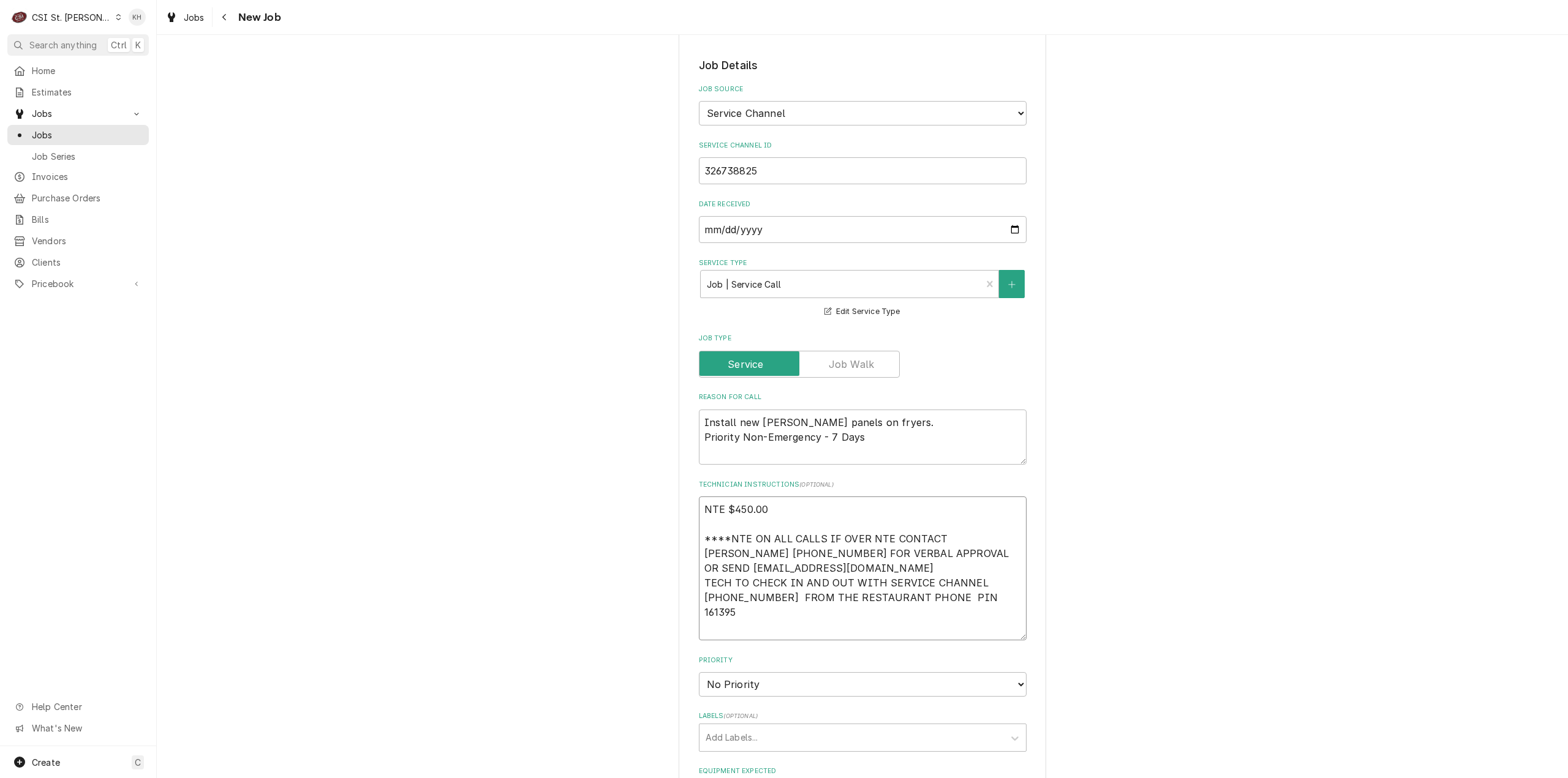
click at [760, 616] on textarea "NTE $450.00 ****NTE ON ALL CALLS IF OVER NTE CONTACT JEFF COSTA 636-399-1299 FO…" at bounding box center [863, 568] width 328 height 144
paste textarea "****LOCK BOX CODE IS ON THE BACK 1280B - ONCE IN THE BUILDING - THE ALARM PAD I…"
type textarea "x"
type textarea "NTE $450.00 ****NTE ON ALL CALLS IF OVER NTE CONTACT JEFF COSTA 636-399-1299 FO…"
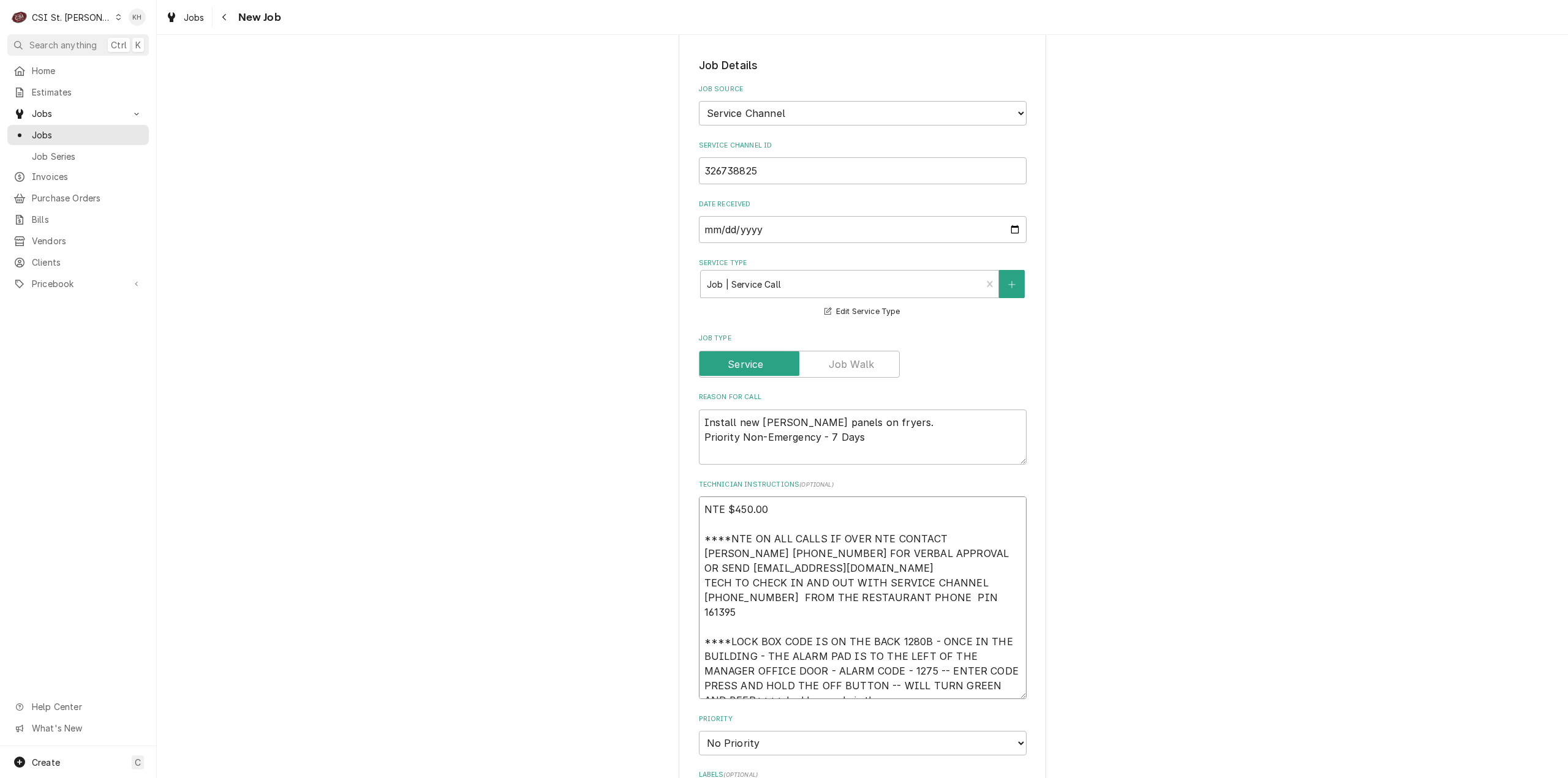
type textarea "x"
type textarea "NTE $450.00 ****NTE ON ALL CALLS IF OVER NTE CONTACT JEFF COSTA 636-399-1299 FO…"
type textarea "x"
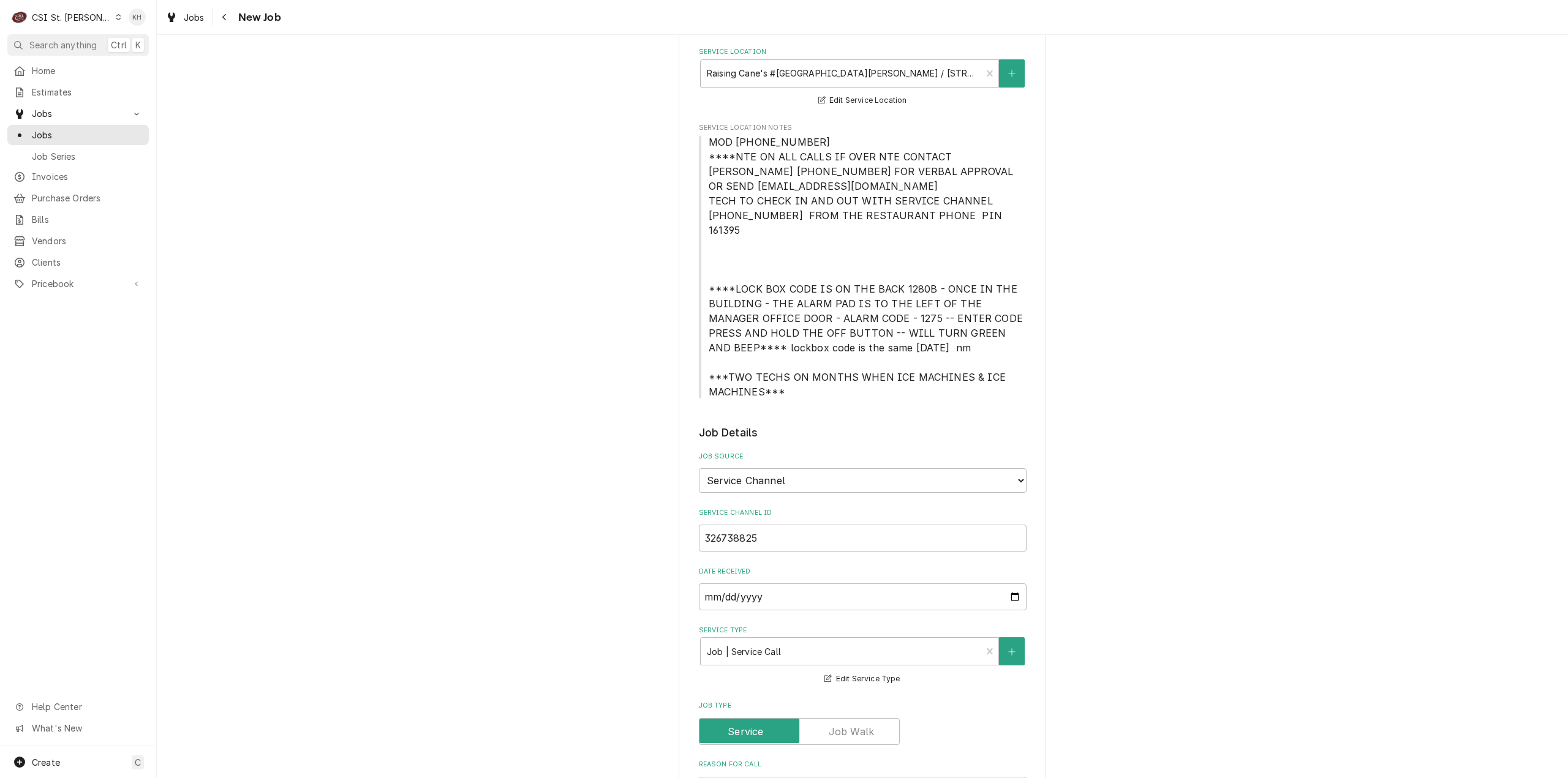
scroll to position [0, 0]
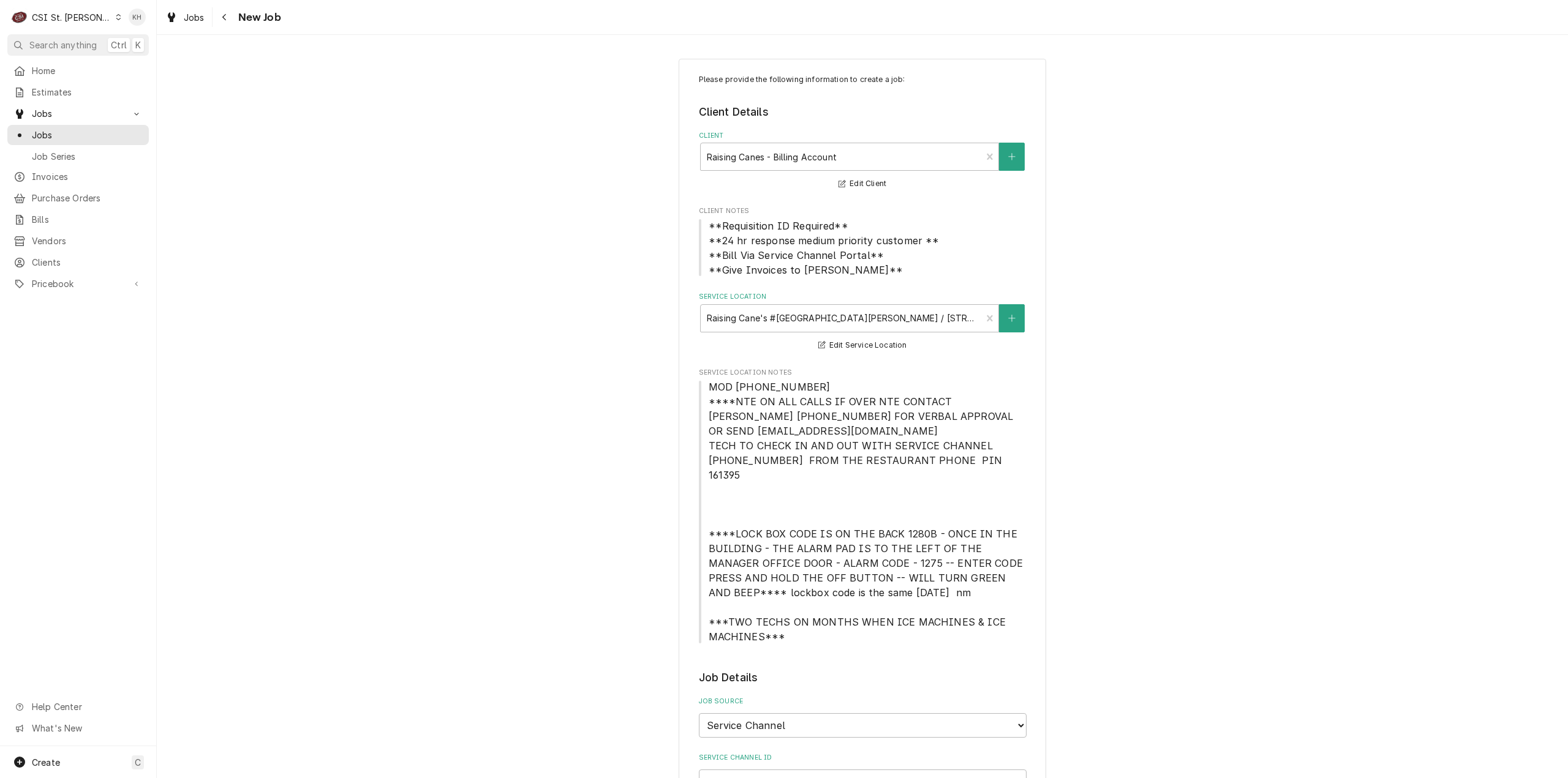
type textarea "NTE $450.00 ****NTE ON ALL CALLS IF OVER NTE CONTACT JEFF COSTA 636-399-1299 FO…"
drag, startPoint x: 801, startPoint y: 388, endPoint x: 697, endPoint y: 392, distance: 104.1
click at [699, 392] on span "MOD (636) 922-7429 ****NTE ON ALL CALLS IF OVER NTE CONTACT JEFF COSTA 636-399-…" at bounding box center [863, 511] width 328 height 264
copy span "MOD (636) 922-742"
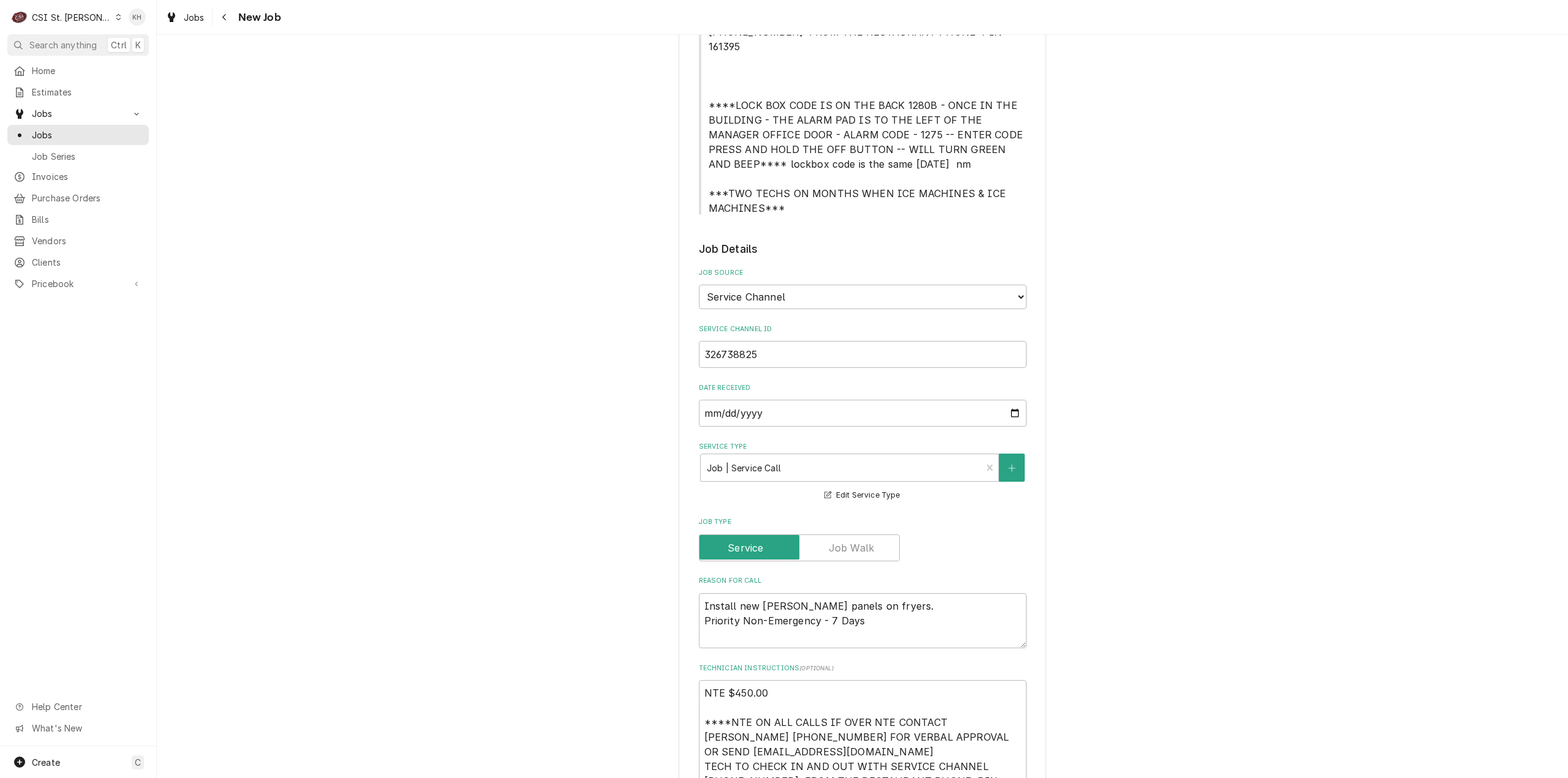
scroll to position [796, 0]
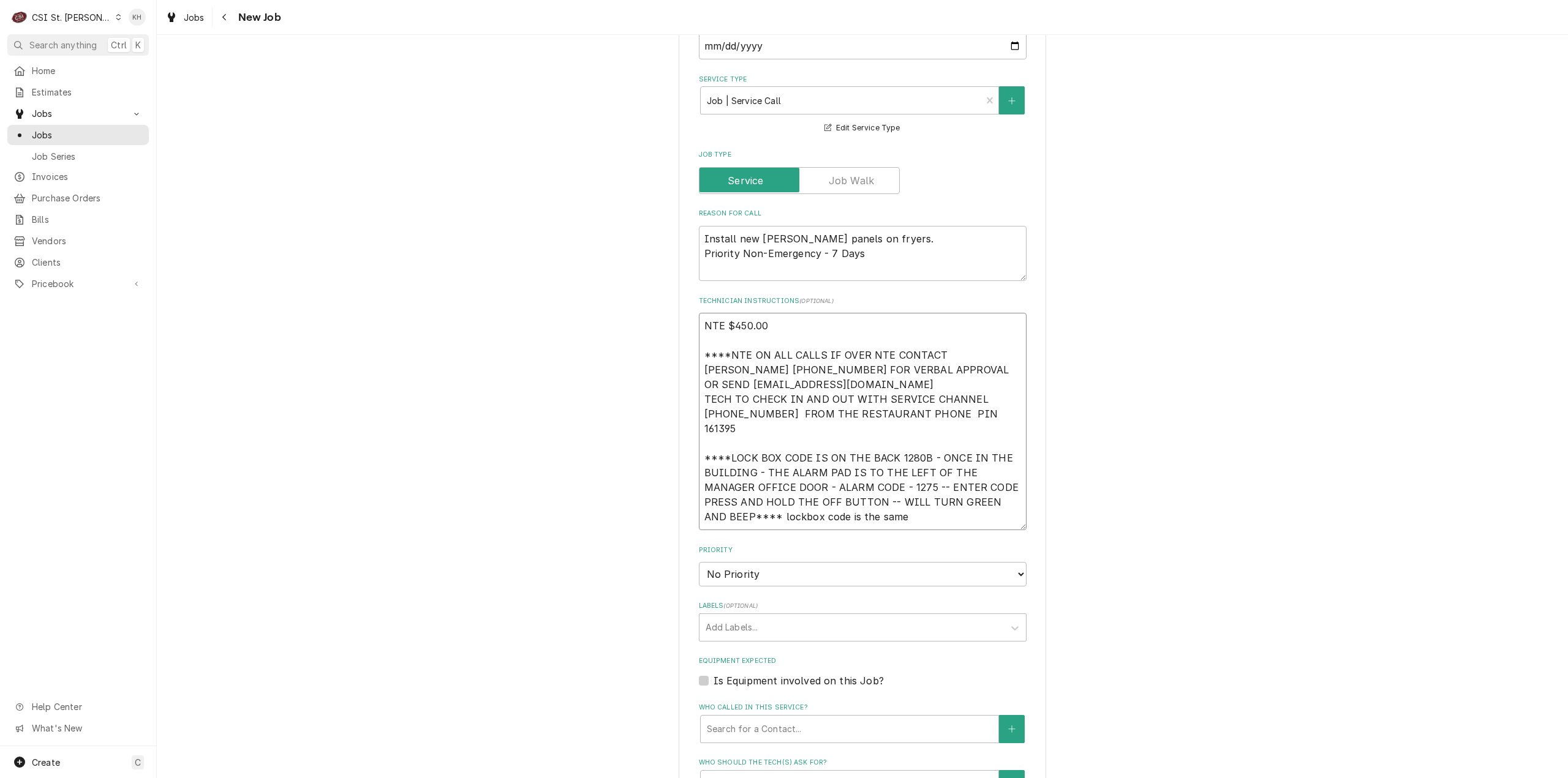
click at [734, 506] on textarea "NTE $450.00 ****NTE ON ALL CALLS IF OVER NTE CONTACT JEFF COSTA 636-399-1299 FO…" at bounding box center [863, 421] width 328 height 217
type textarea "x"
type textarea "NTE $450.00 ****NTE ON ALL CALLS IF OVER NTE CONTACT JEFF COSTA 636-399-1299 FO…"
type textarea "x"
type textarea "NTE $450.00 ****NTE ON ALL CALLS IF OVER NTE CONTACT JEFF COSTA 636-399-1299 FO…"
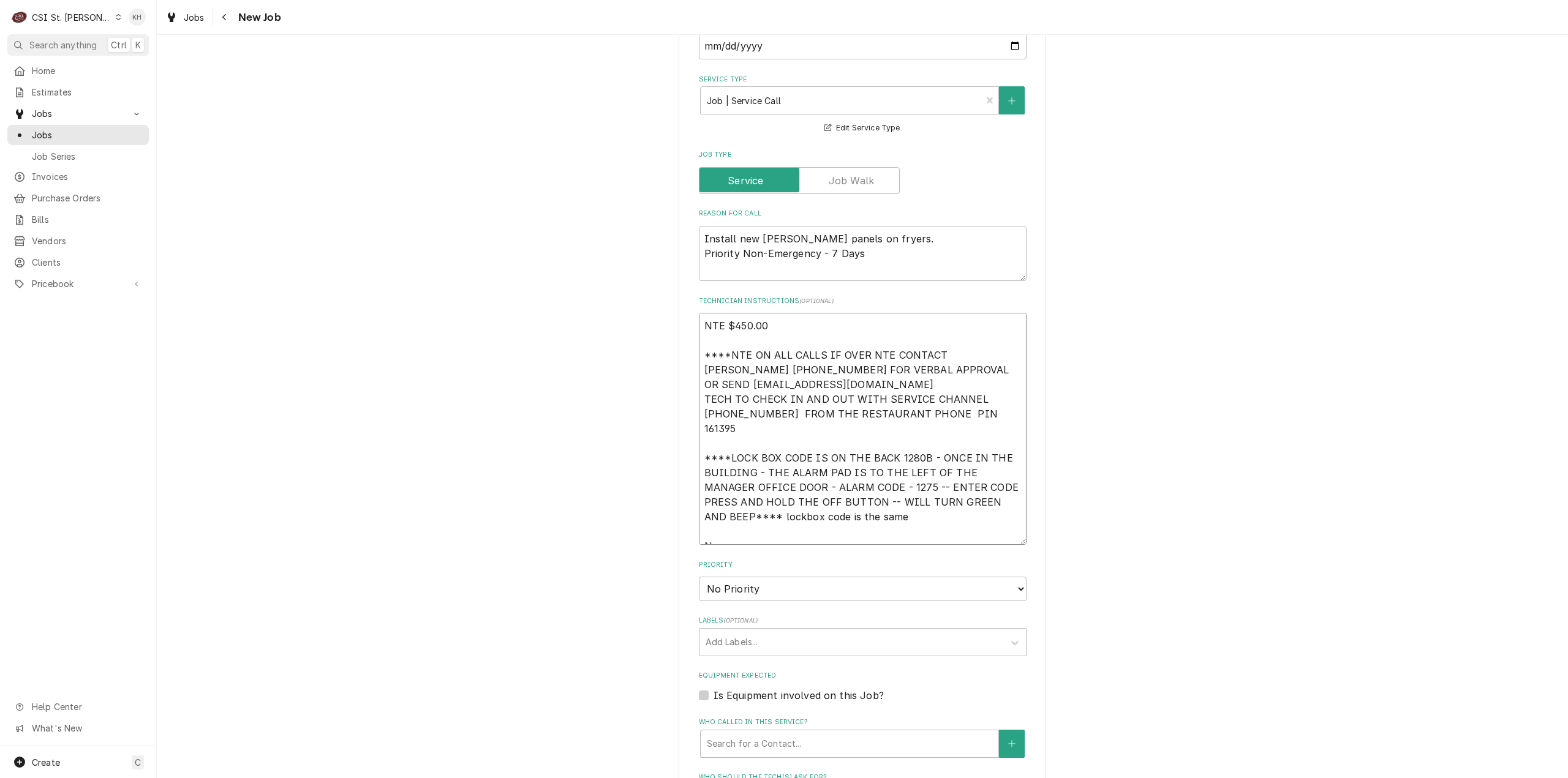
type textarea "x"
type textarea "NTE $450.00 ****NTE ON ALL CALLS IF OVER NTE CONTACT JEFF COSTA 636-399-1299 FO…"
type textarea "x"
type textarea "NTE $450.00 ****NTE ON ALL CALLS IF OVER NTE CONTACT JEFF COSTA 636-399-1299 FO…"
type textarea "x"
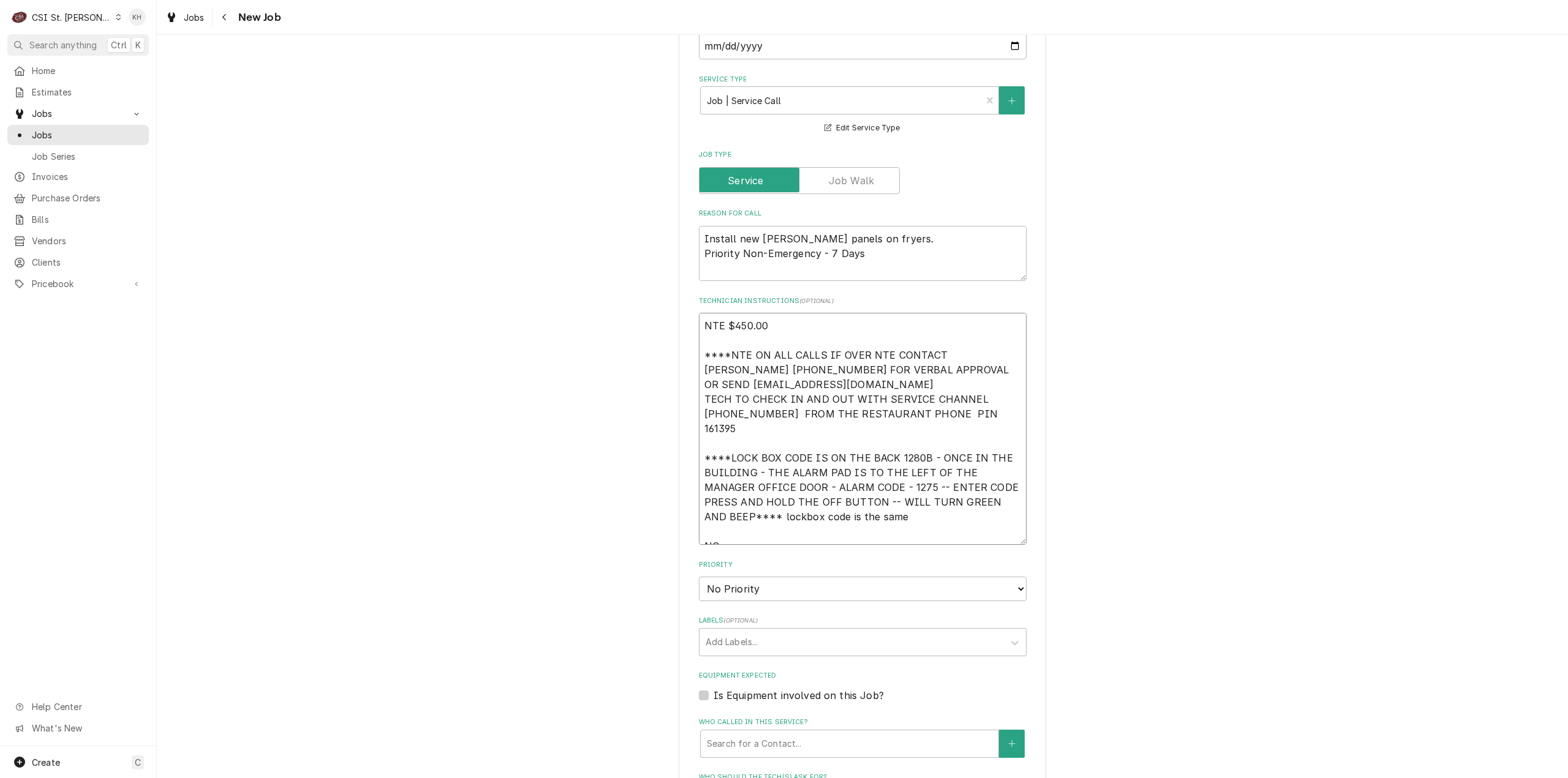
type textarea "NTE $450.00 ****NTE ON ALL CALLS IF OVER NTE CONTACT JEFF COSTA 636-399-1299 FO…"
type textarea "x"
type textarea "NTE $450.00 ****NTE ON ALL CALLS IF OVER NTE CONTACT JEFF COSTA 636-399-1299 FO…"
type textarea "x"
type textarea "NTE $450.00 ****NTE ON ALL CALLS IF OVER NTE CONTACT JEFF COSTA 636-399-1299 FO…"
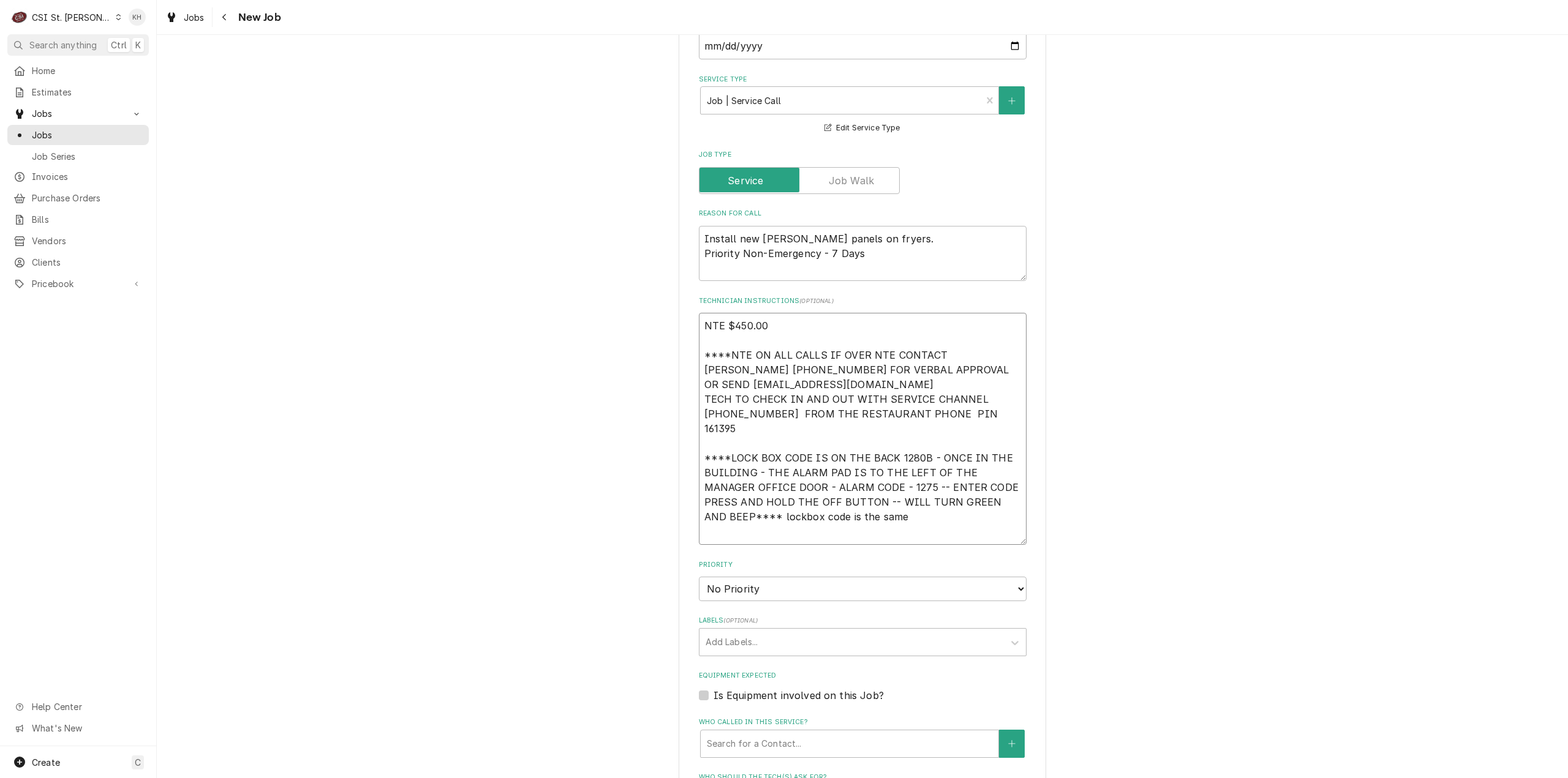
type textarea "x"
type textarea "NTE $450.00 ****NTE ON ALL CALLS IF OVER NTE CONTACT JEFF COSTA 636-399-1299 FO…"
type textarea "x"
type textarea "NTE $450.00 ****NTE ON ALL CALLS IF OVER NTE CONTACT JEFF COSTA 636-399-1299 FO…"
type textarea "x"
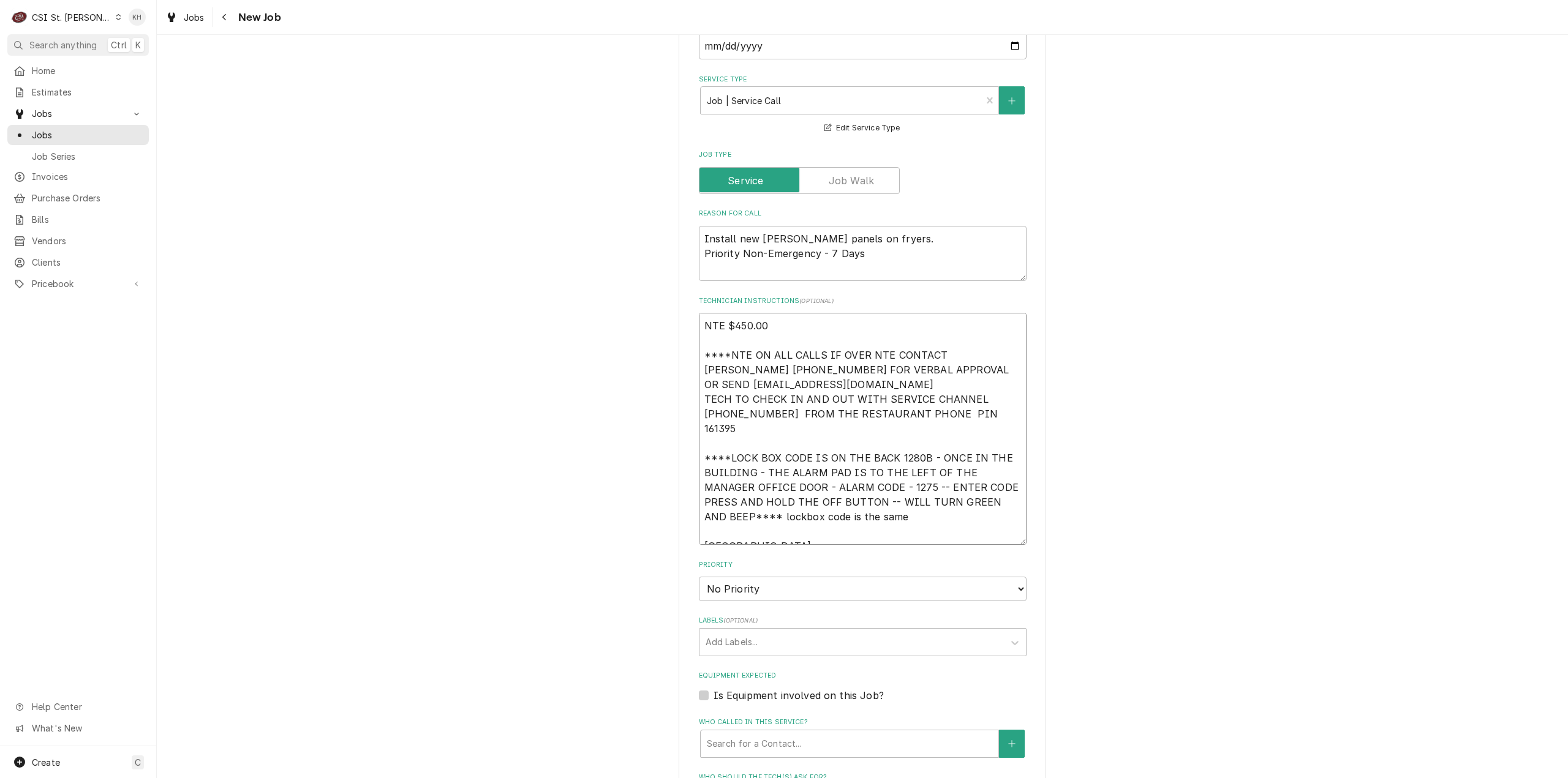
type textarea "NTE $450.00 ****NTE ON ALL CALLS IF OVER NTE CONTACT JEFF COSTA 636-399-1299 FO…"
type textarea "x"
type textarea "NTE $450.00 ****NTE ON ALL CALLS IF OVER NTE CONTACT JEFF COSTA 636-399-1299 FO…"
paste textarea "MOD (636) 922-742"
type textarea "x"
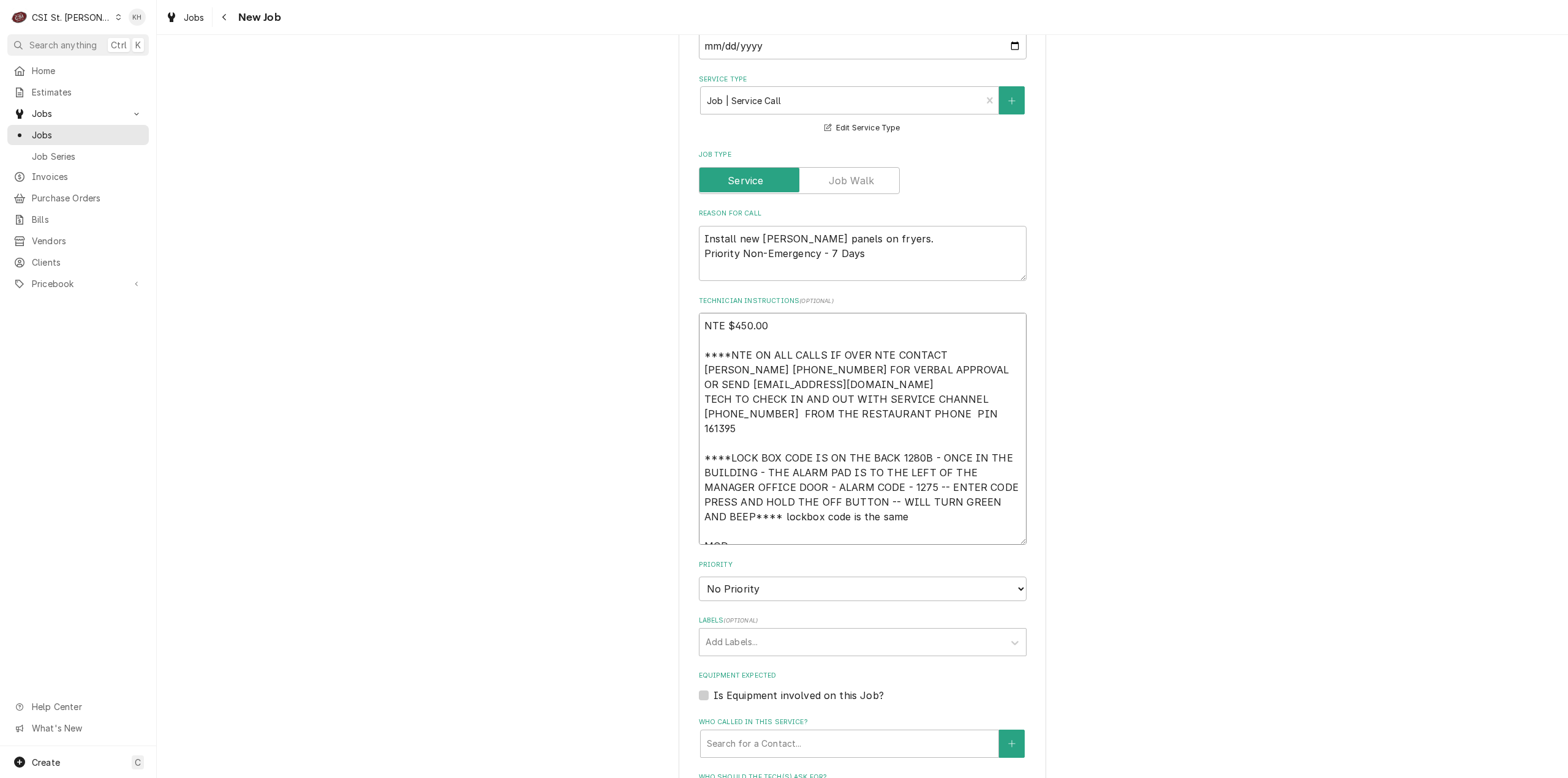
type textarea "NTE $450.00 ****NTE ON ALL CALLS IF OVER NTE CONTACT JEFF COSTA 636-399-1299 FO…"
type textarea "x"
type textarea "NTE $450.00 ****NTE ON ALL CALLS IF OVER NTE CONTACT JEFF COSTA 636-399-1299 FO…"
type textarea "x"
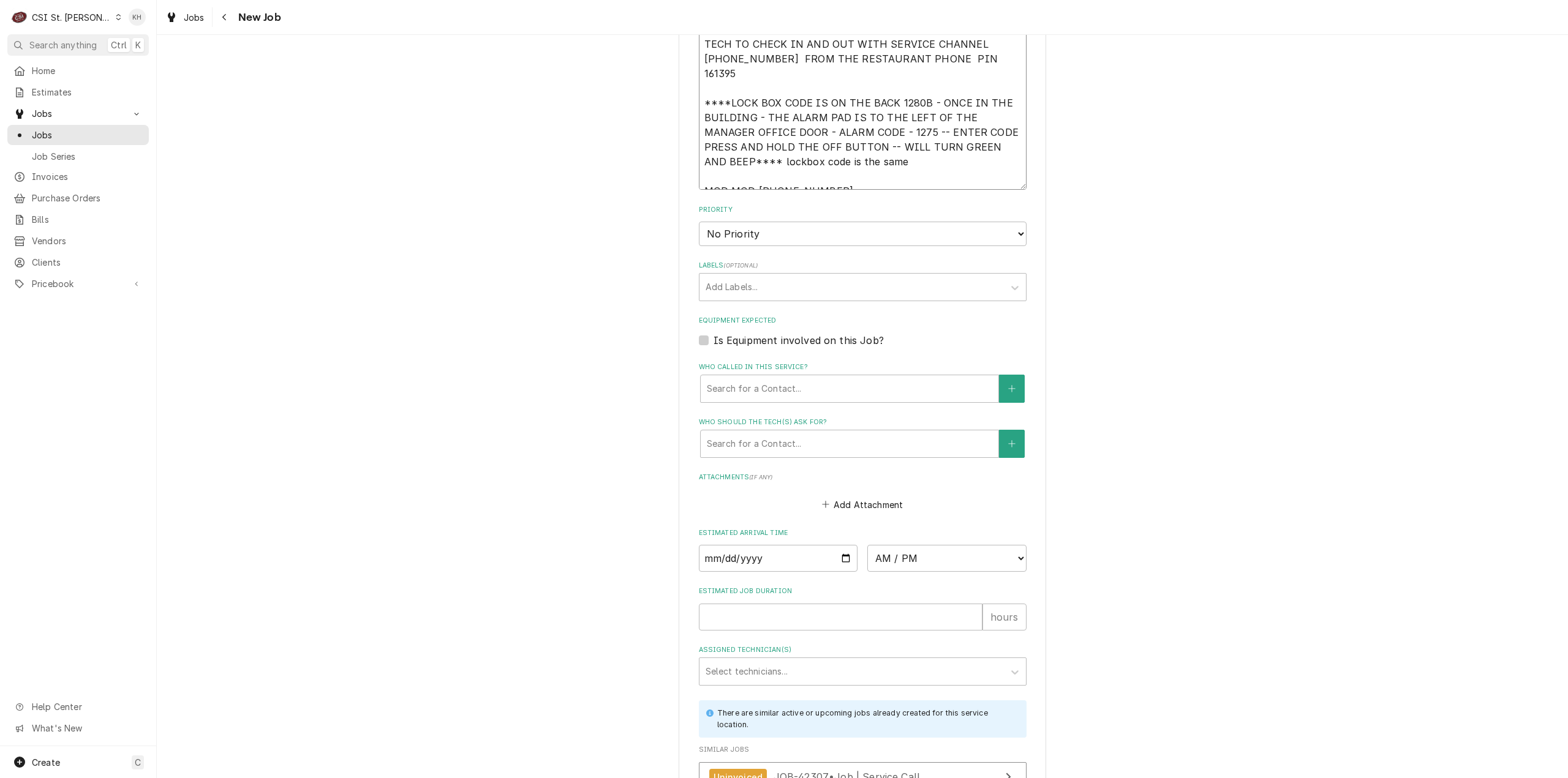
scroll to position [1163, 0]
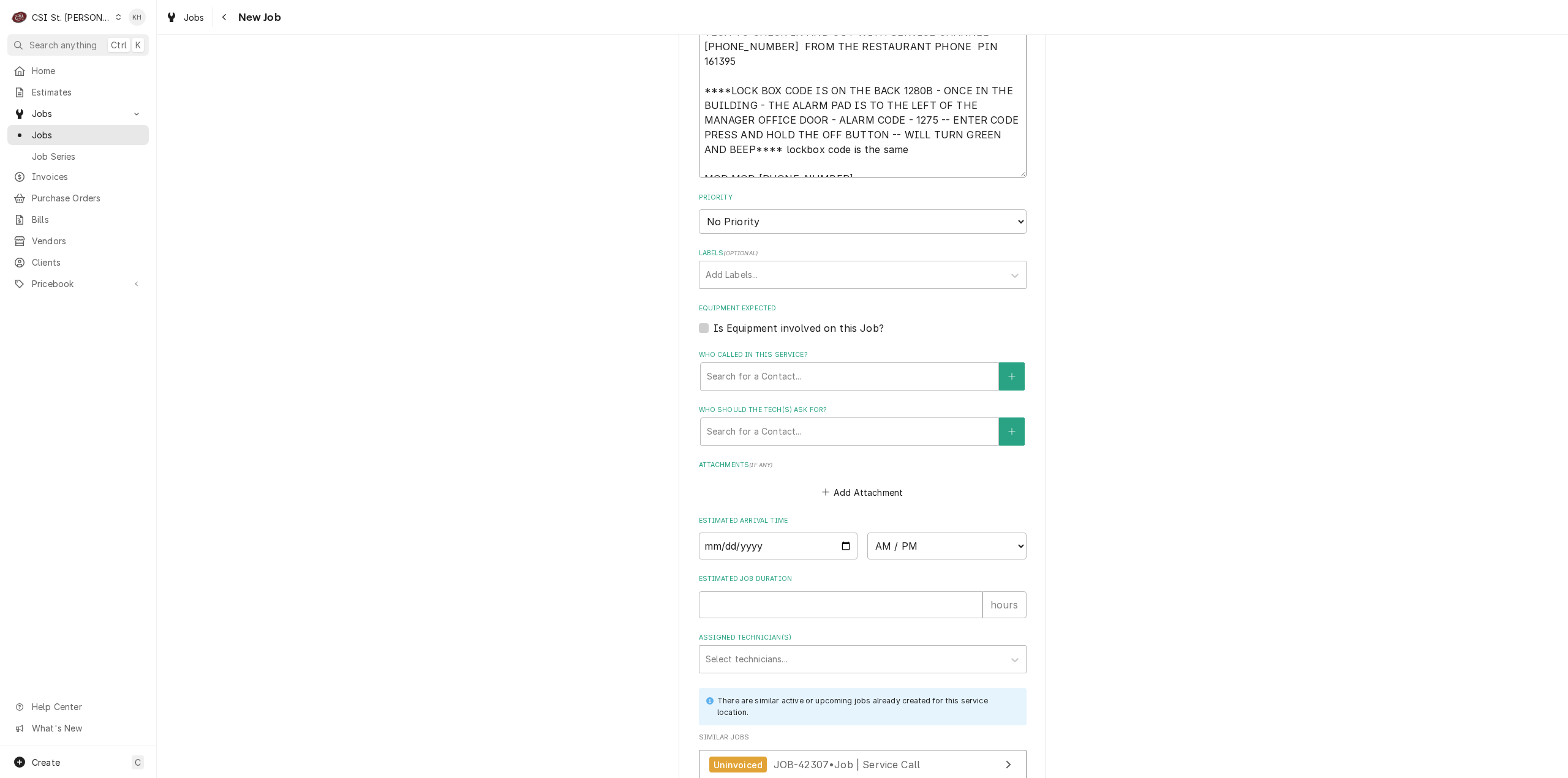
type textarea "NTE $450.00 ****NTE ON ALL CALLS IF OVER NTE CONTACT JEFF COSTA 636-399-1299 FO…"
drag, startPoint x: 814, startPoint y: 202, endPoint x: 809, endPoint y: 215, distance: 13.9
click at [814, 209] on select "No Priority Urgent High Medium Low" at bounding box center [863, 222] width 328 height 25
select select "4"
click at [699, 209] on select "No Priority Urgent High Medium Low" at bounding box center [863, 222] width 328 height 25
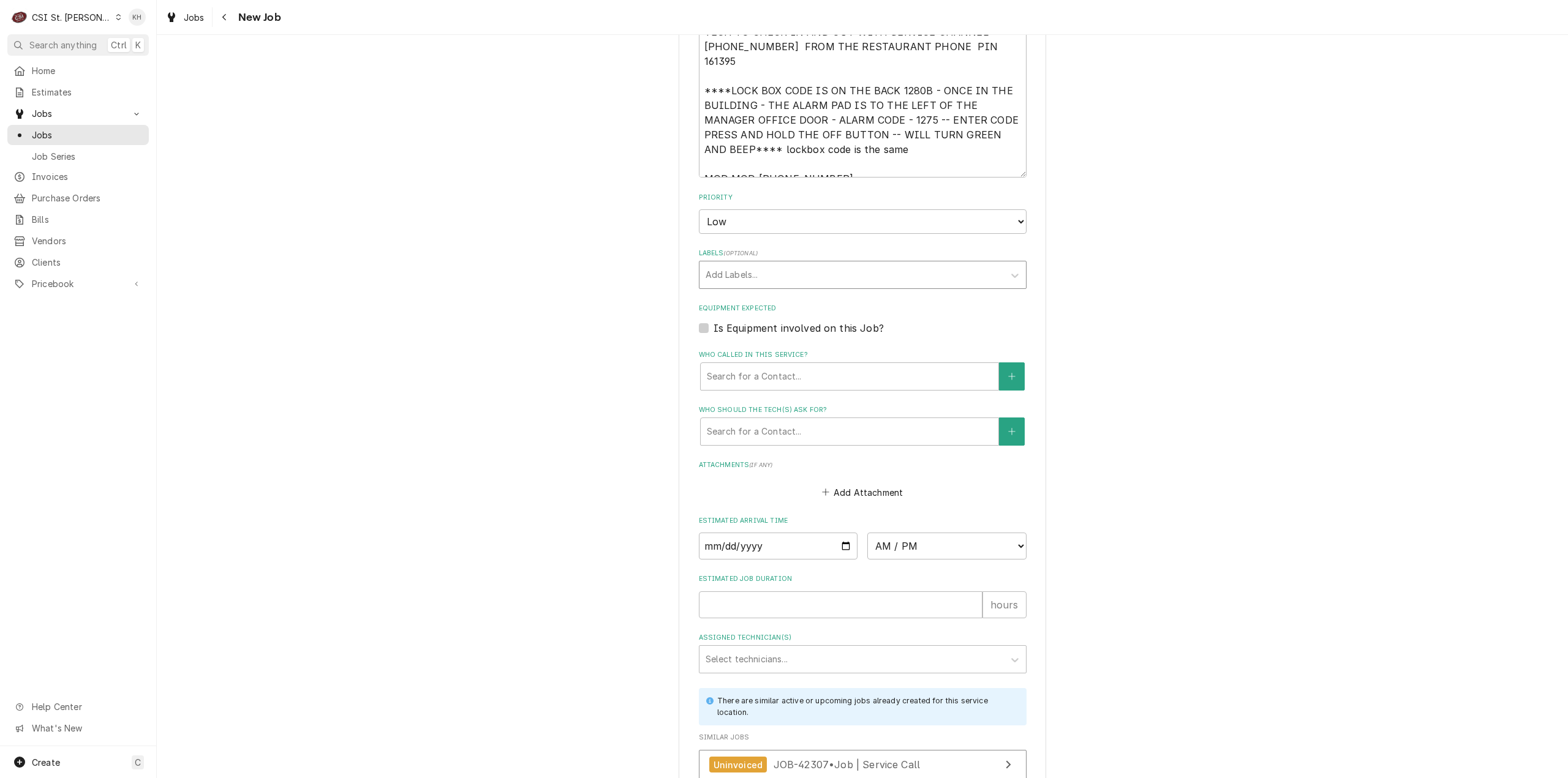
click at [759, 264] on div "Labels" at bounding box center [852, 275] width 292 height 22
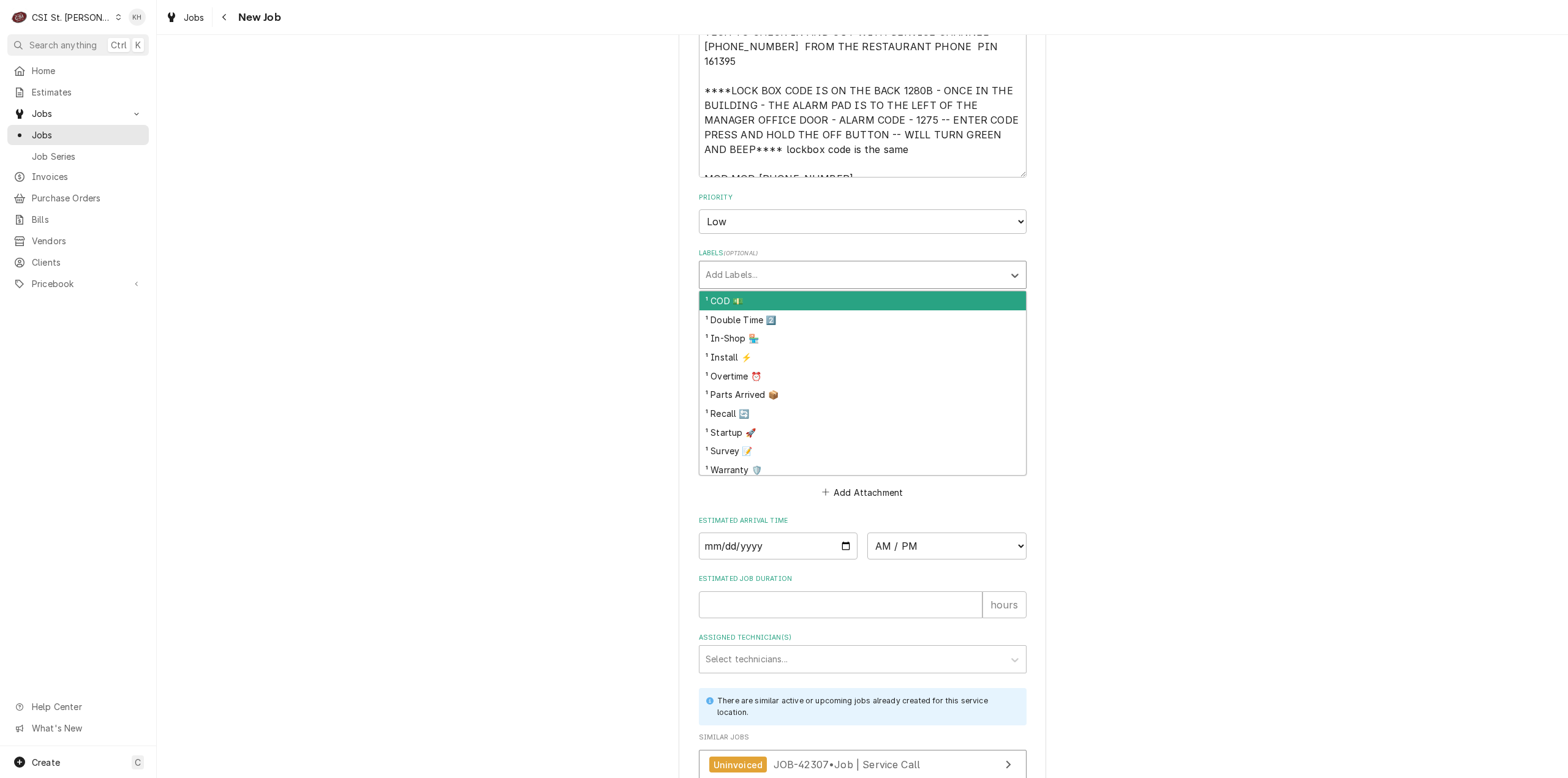
type textarea "x"
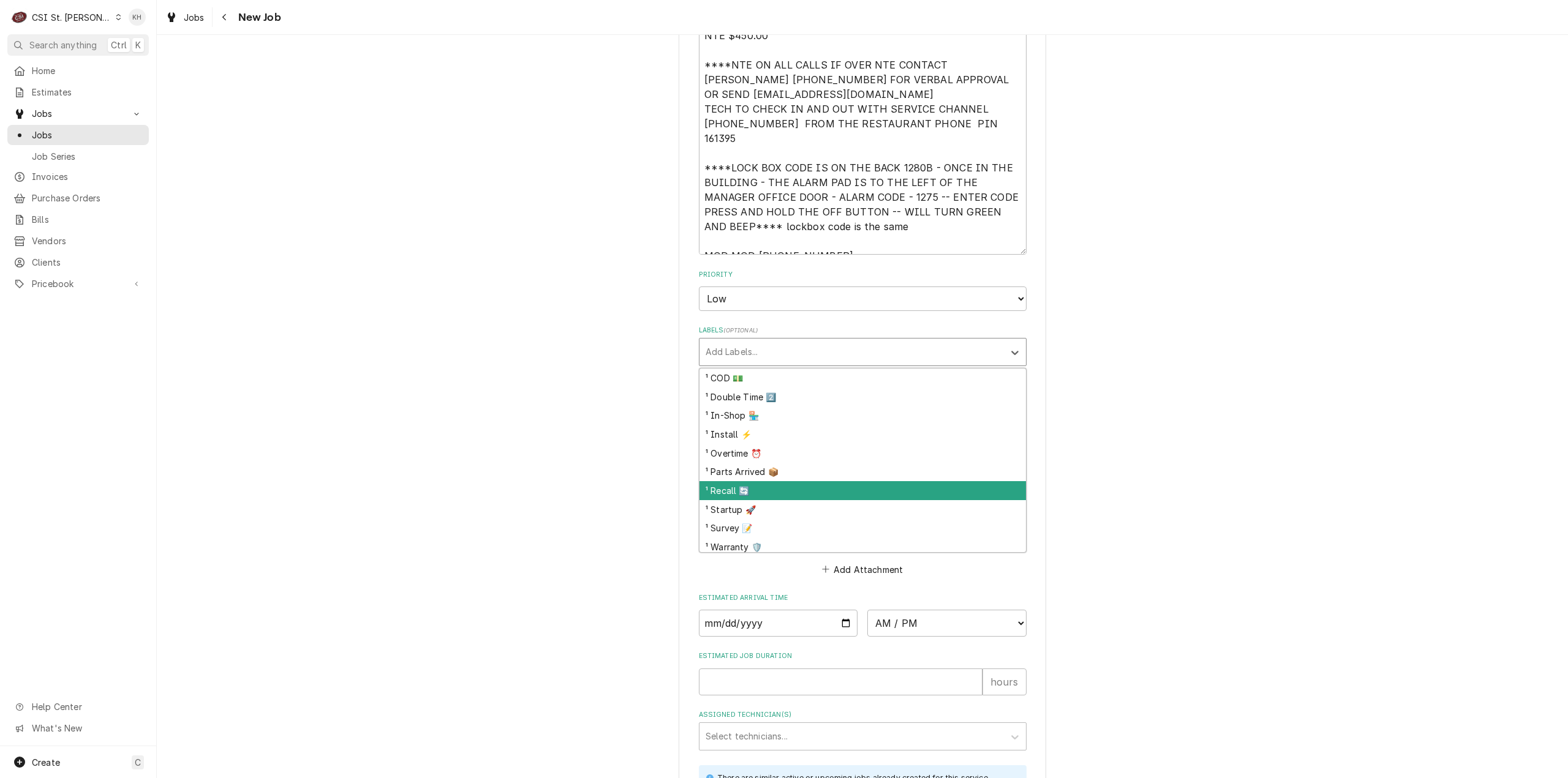
scroll to position [918, 0]
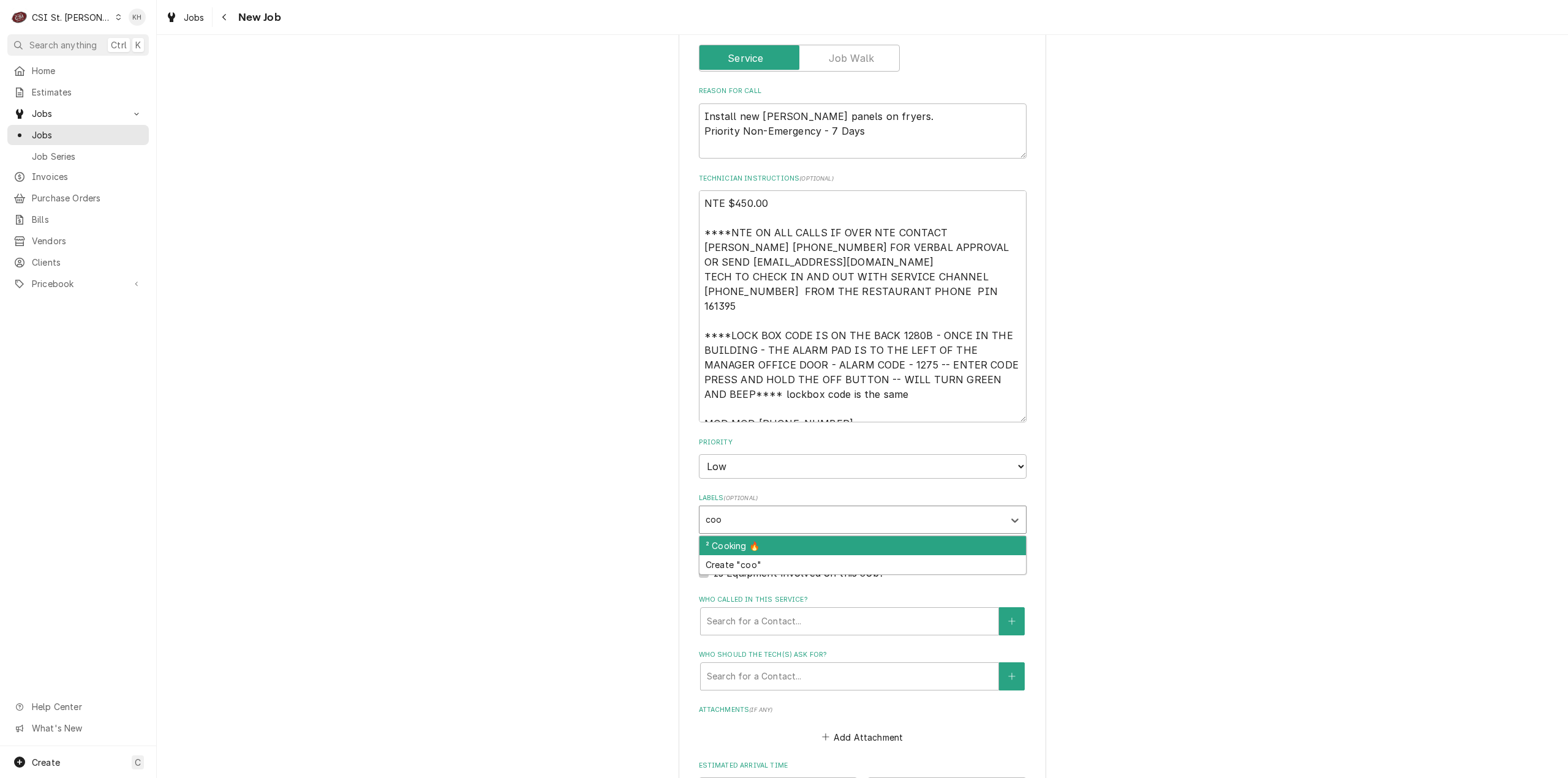
type input "cook"
click at [786, 536] on div "² Cooking 🔥" at bounding box center [863, 545] width 326 height 19
type textarea "x"
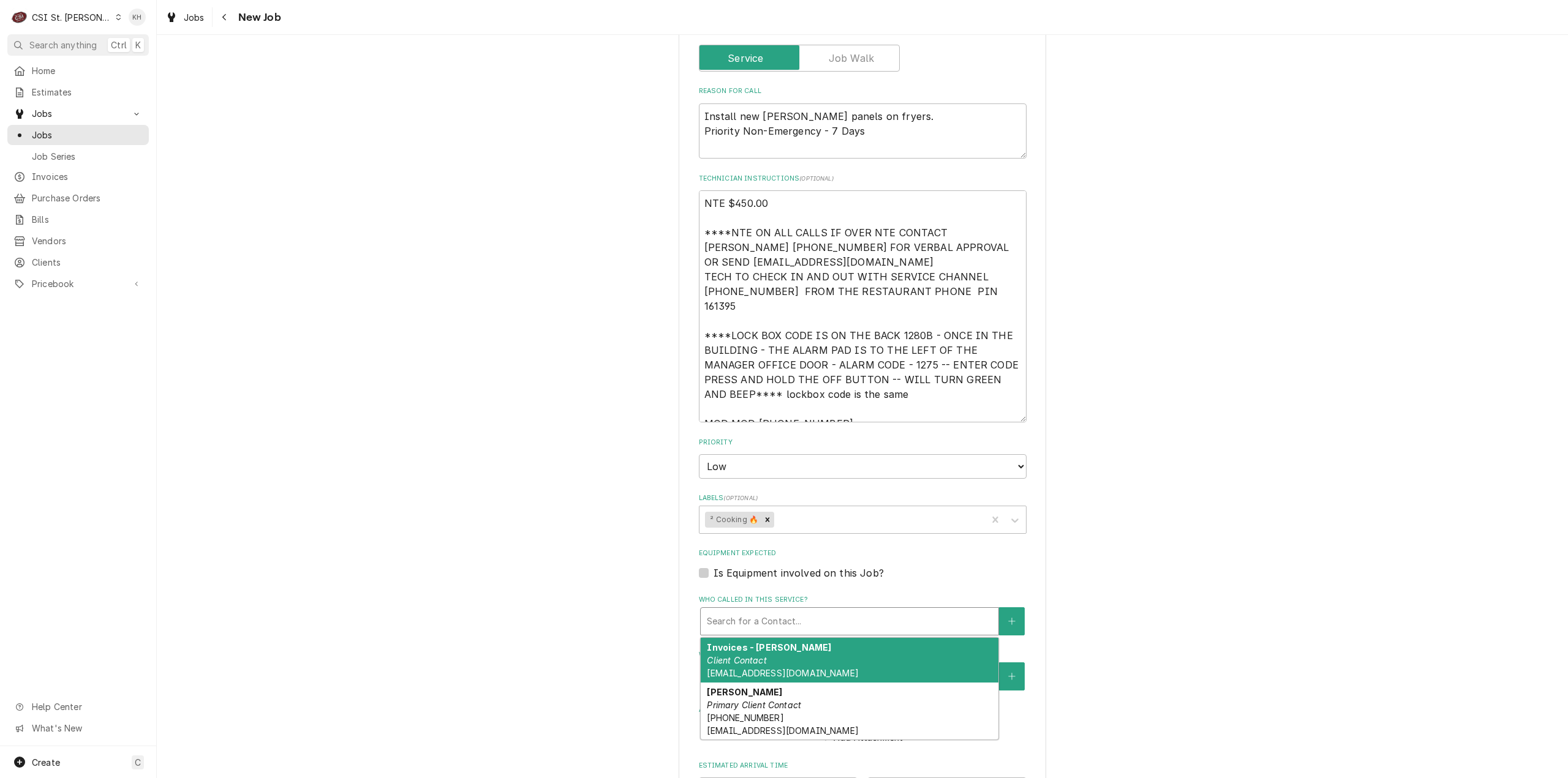
click at [830, 608] on div "Search for a Contact..." at bounding box center [850, 621] width 298 height 27
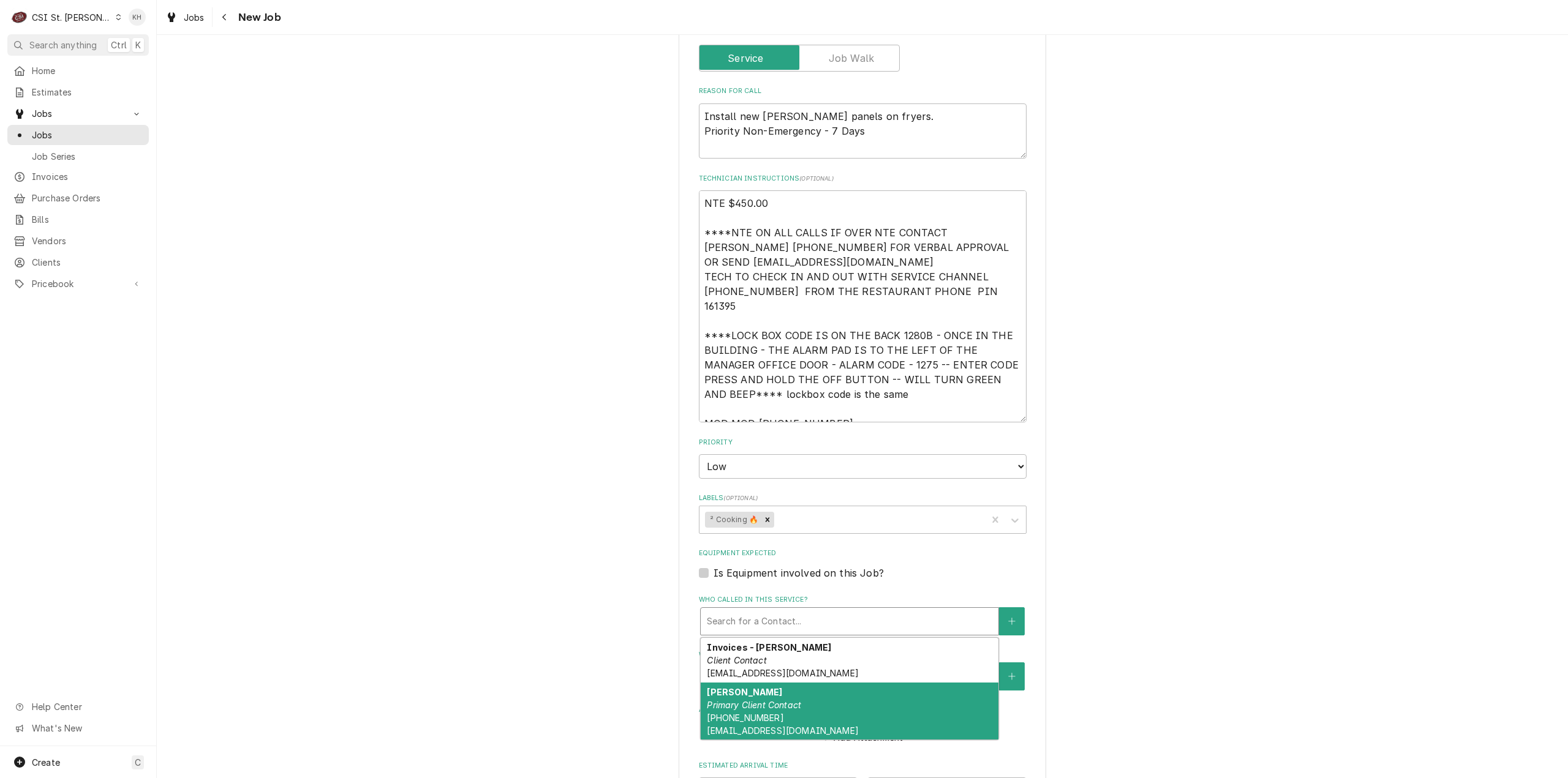
click at [776, 685] on div "Jeff Costa Primary Client Contact (636) 399-1299 jcosta@raisingcanes.com" at bounding box center [850, 711] width 298 height 58
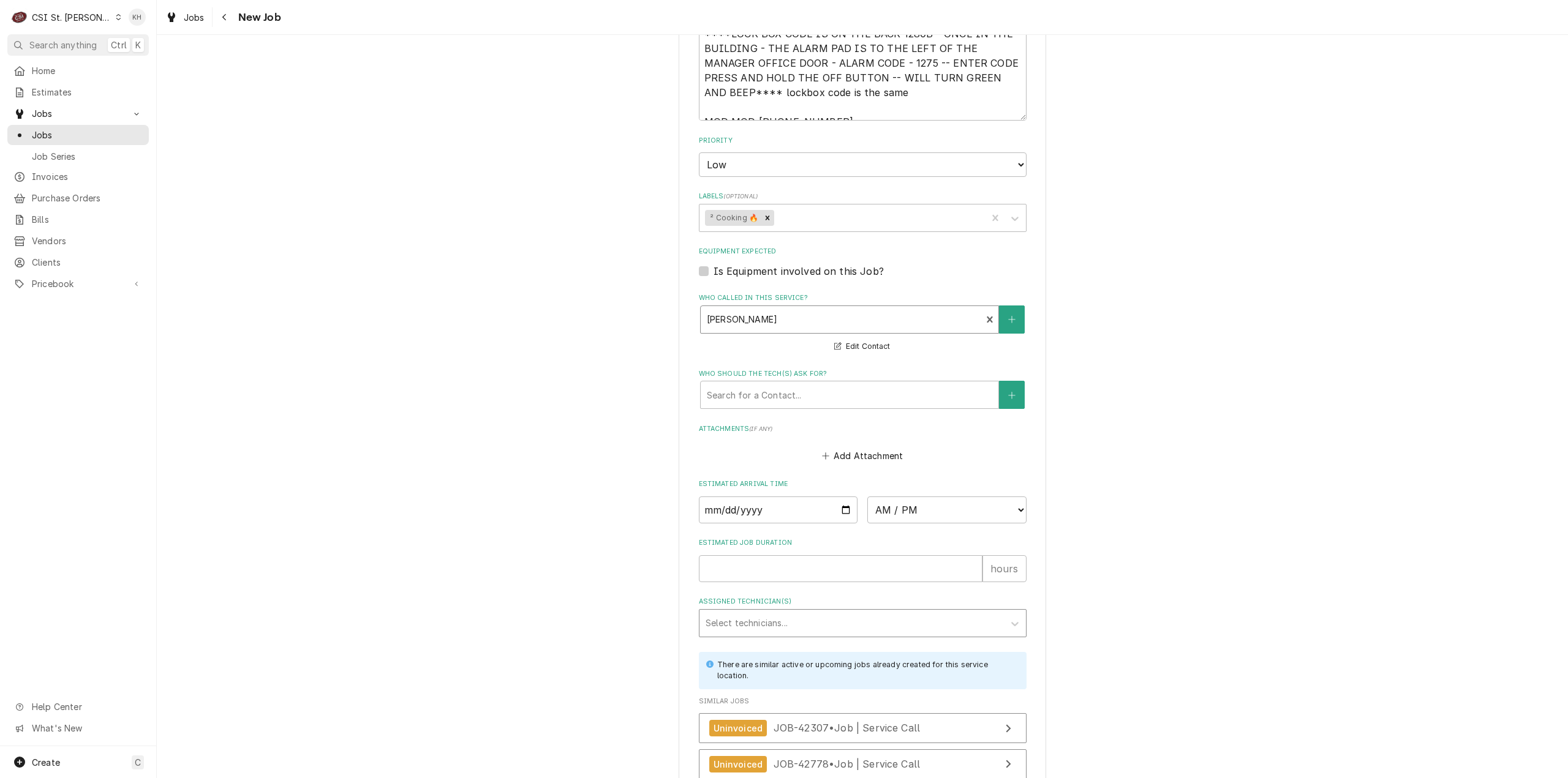
scroll to position [1224, 0]
click at [813, 551] on input "Estimated Job Duration" at bounding box center [841, 564] width 284 height 27
type textarea "x"
type input "2"
type textarea "x"
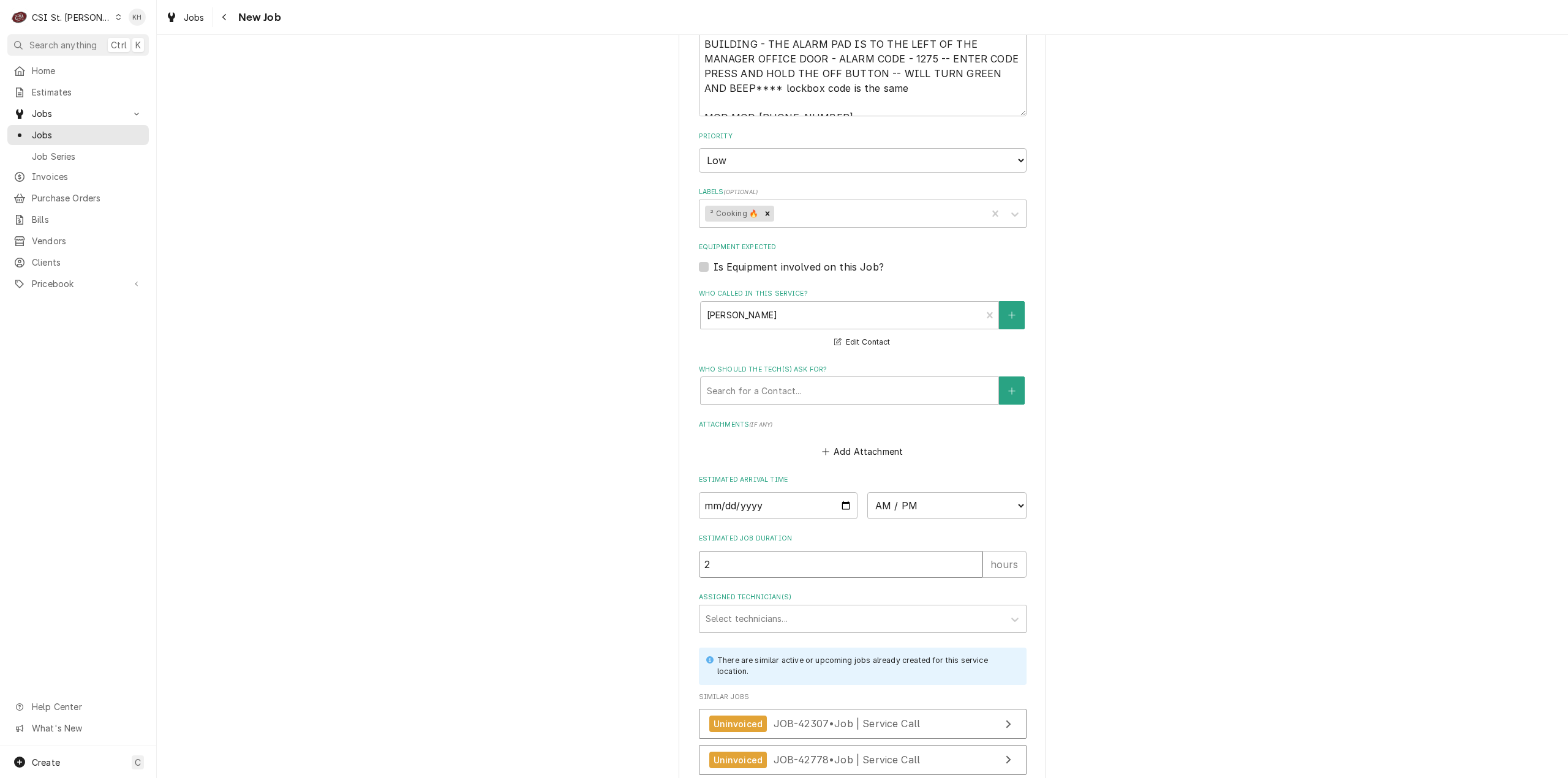
type input "2"
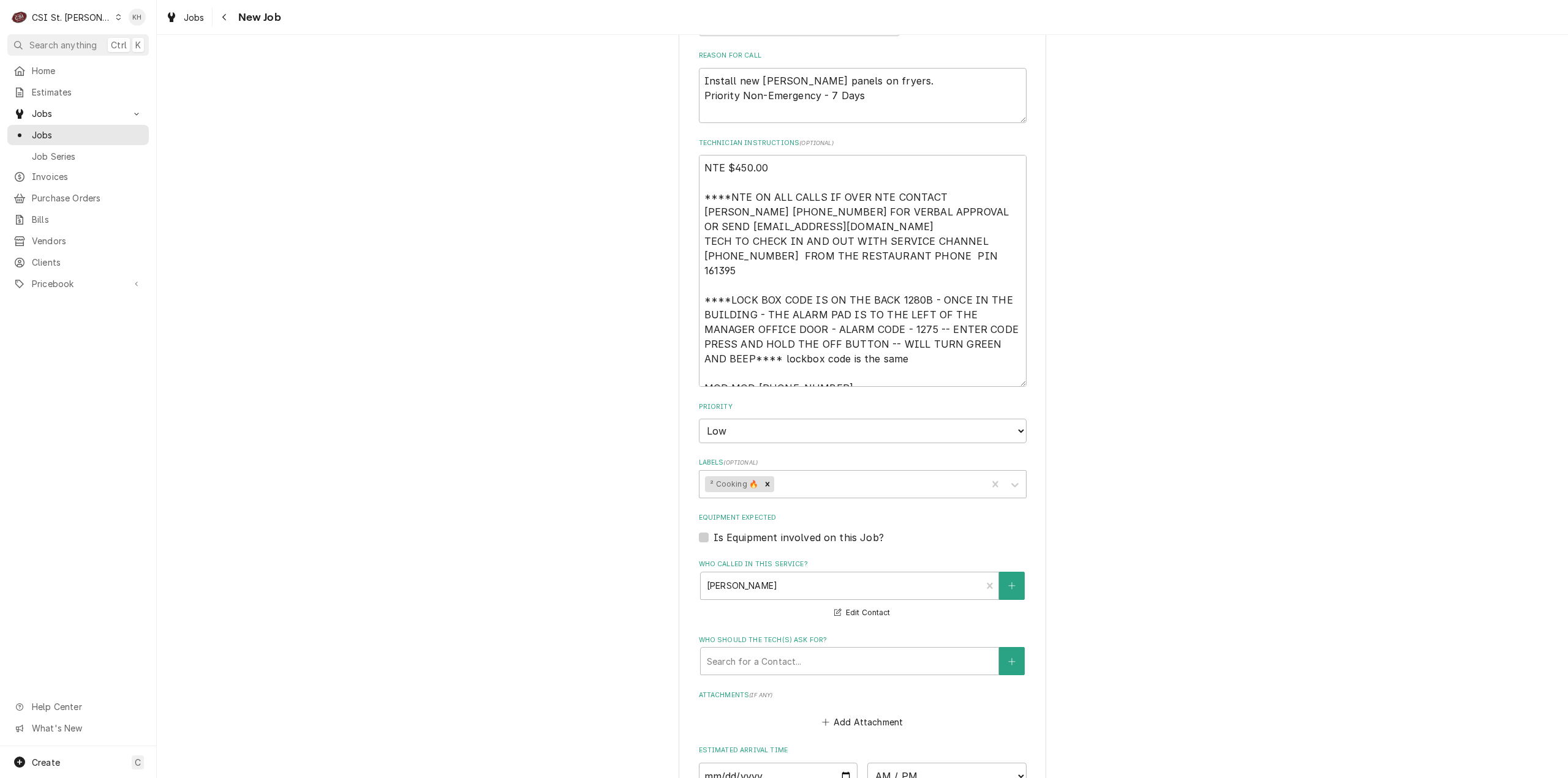
scroll to position [1321, 0]
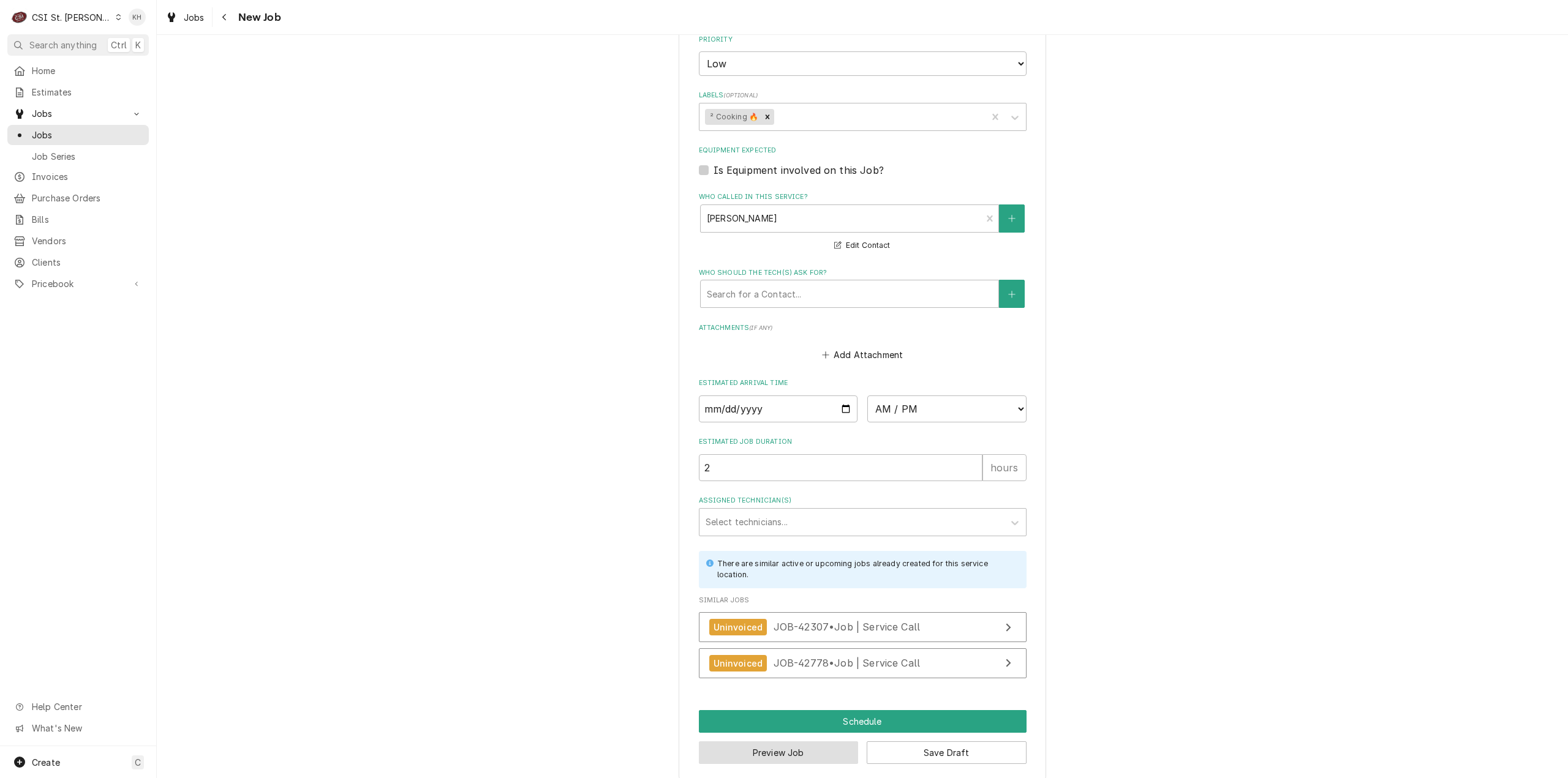
click at [795, 741] on button "Preview Job" at bounding box center [779, 753] width 160 height 23
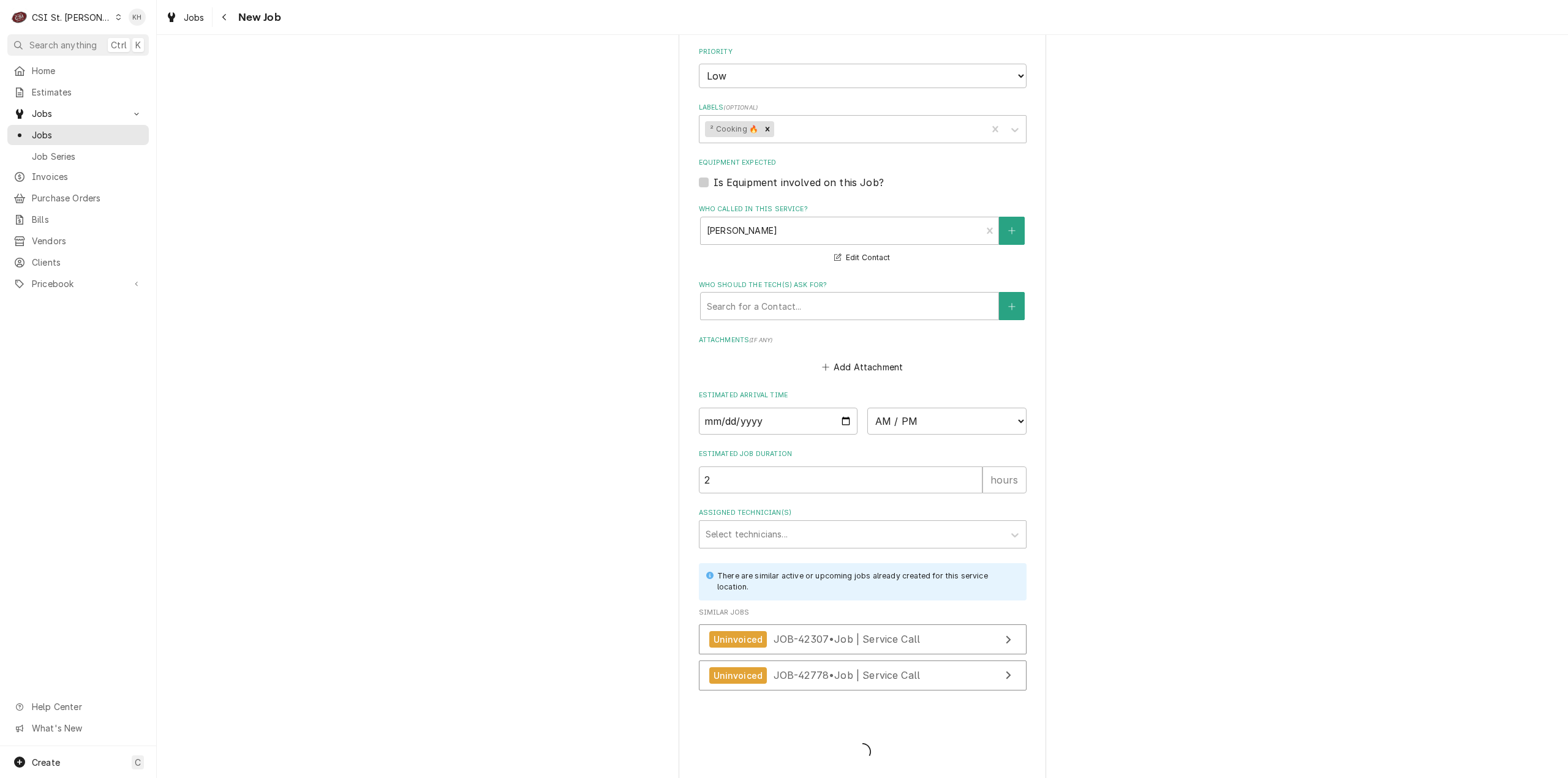
type textarea "x"
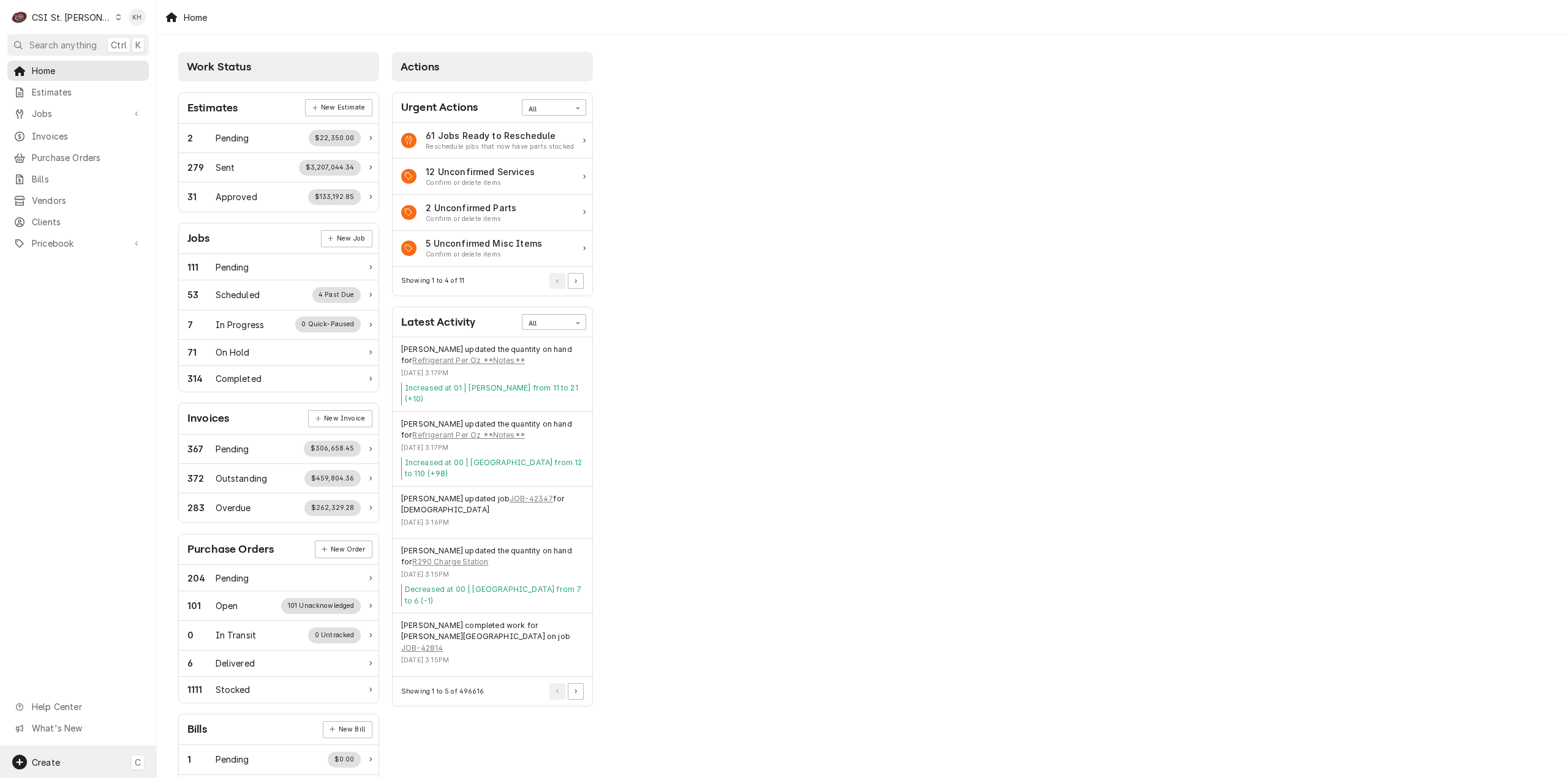
click at [60, 756] on div "Create C" at bounding box center [78, 762] width 156 height 32
click at [191, 658] on div "Job" at bounding box center [229, 656] width 82 height 13
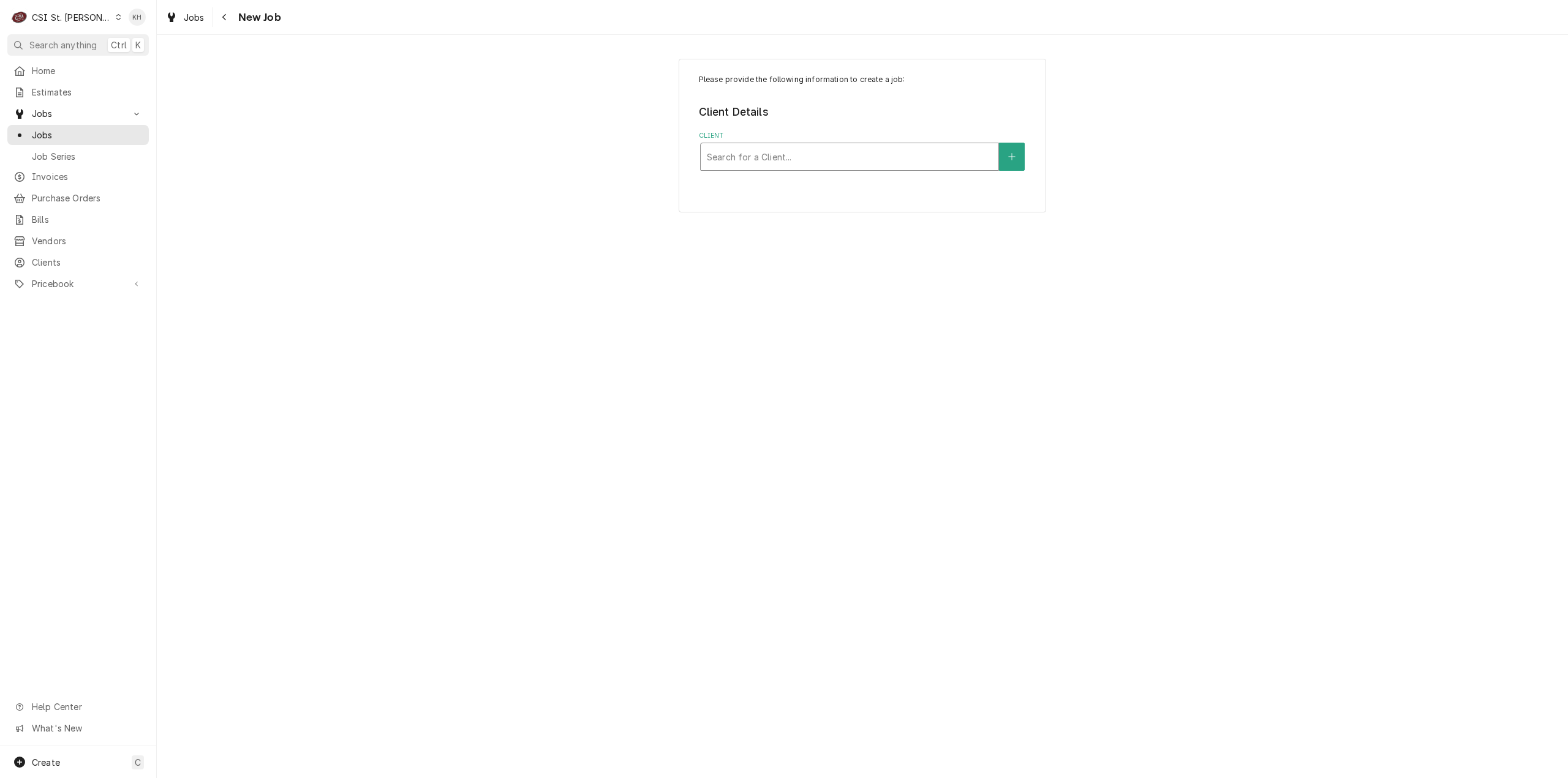
click at [839, 153] on div "Client" at bounding box center [849, 157] width 285 height 22
type input "805 s van"
click at [842, 183] on div "Raising Canes - Billing Account ² VIP 🌟, ³ Special Rate 🏷️, ⁴ PM Agmt 🗓️" at bounding box center [850, 189] width 298 height 32
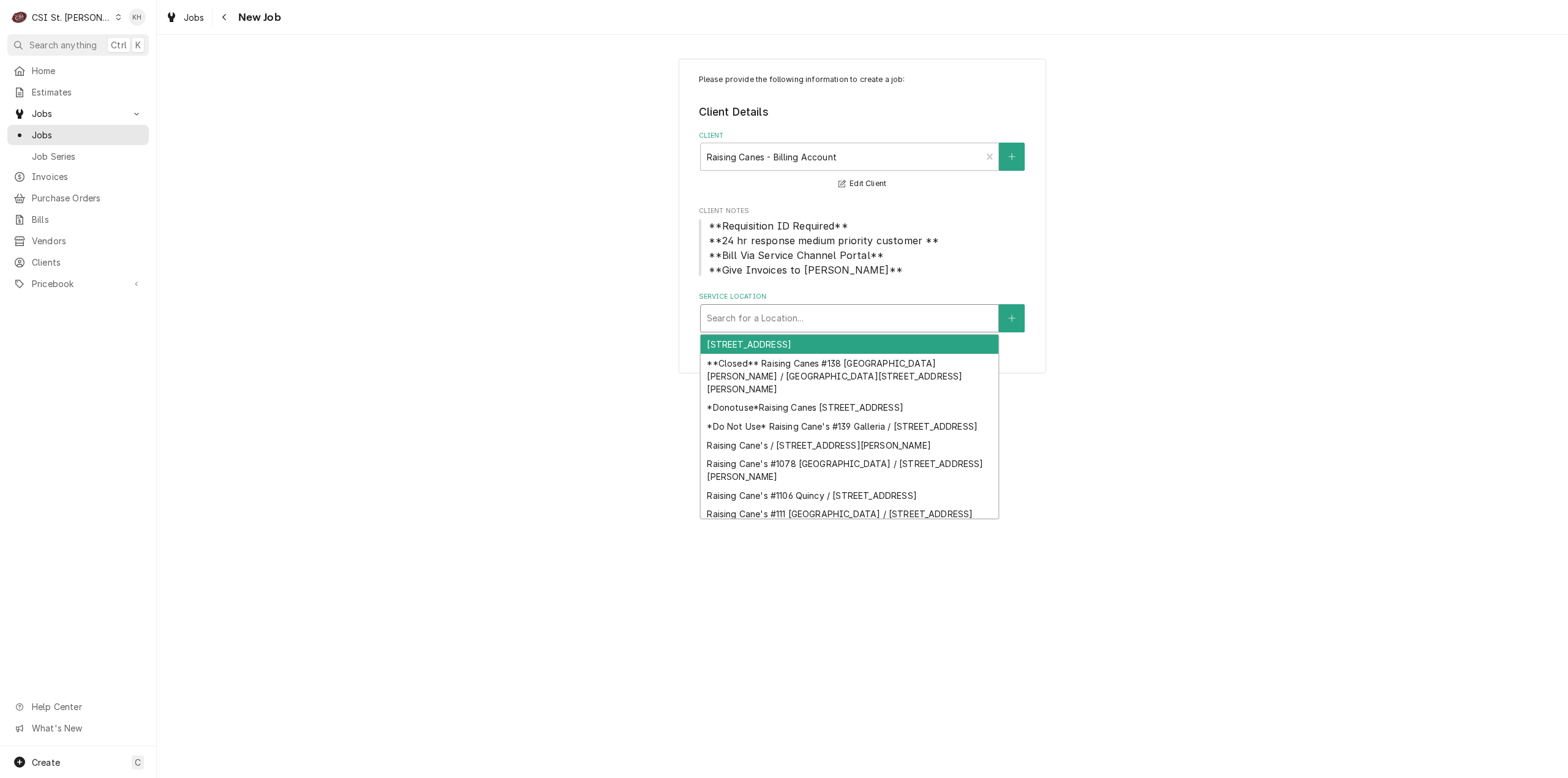
click at [895, 332] on div "Search for a Location..." at bounding box center [850, 318] width 299 height 28
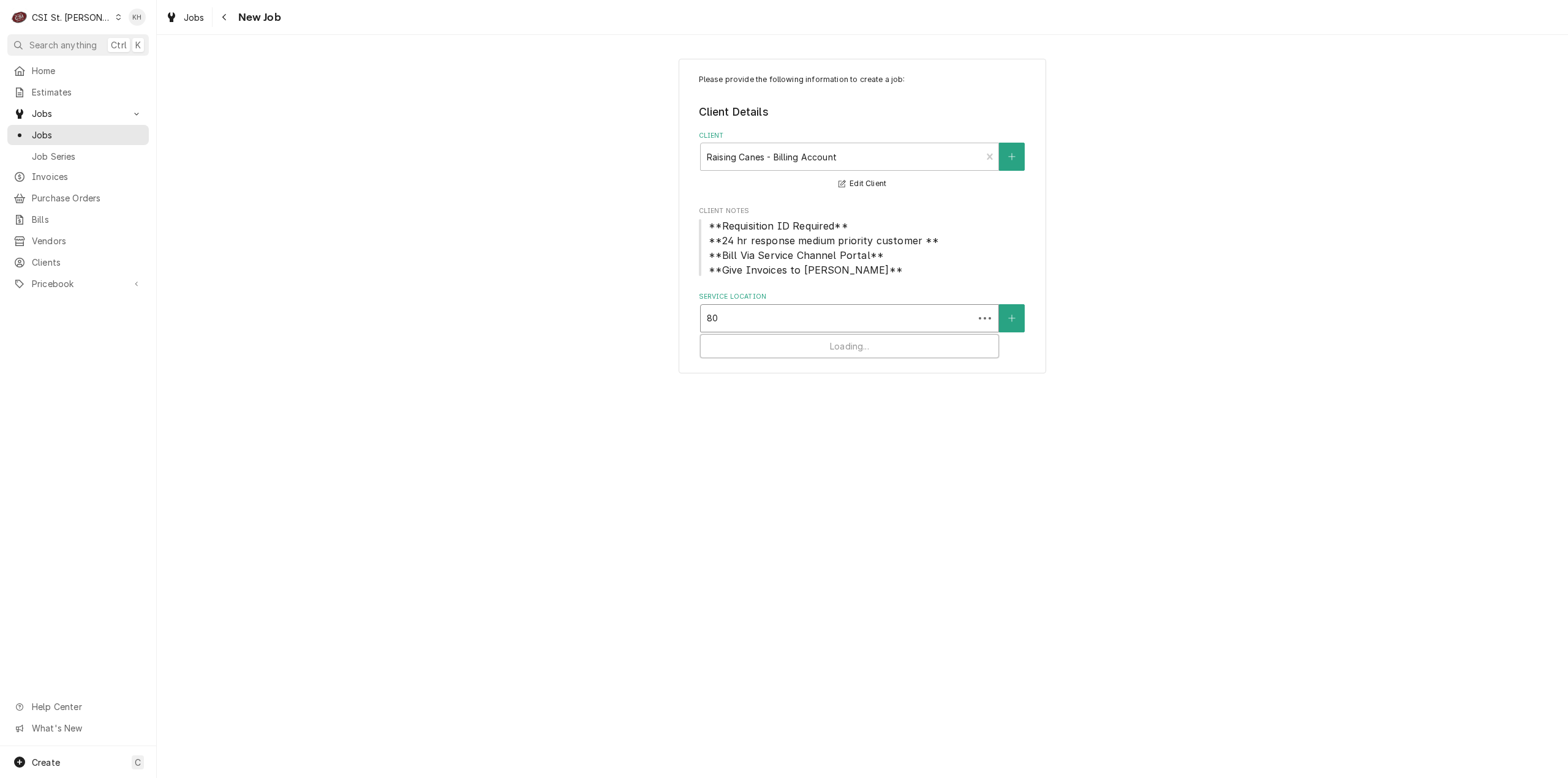
type input "805"
click at [856, 339] on div "Raising Cane's #372 [PERSON_NAME] / [STREET_ADDRESS][PERSON_NAME]" at bounding box center [850, 350] width 298 height 32
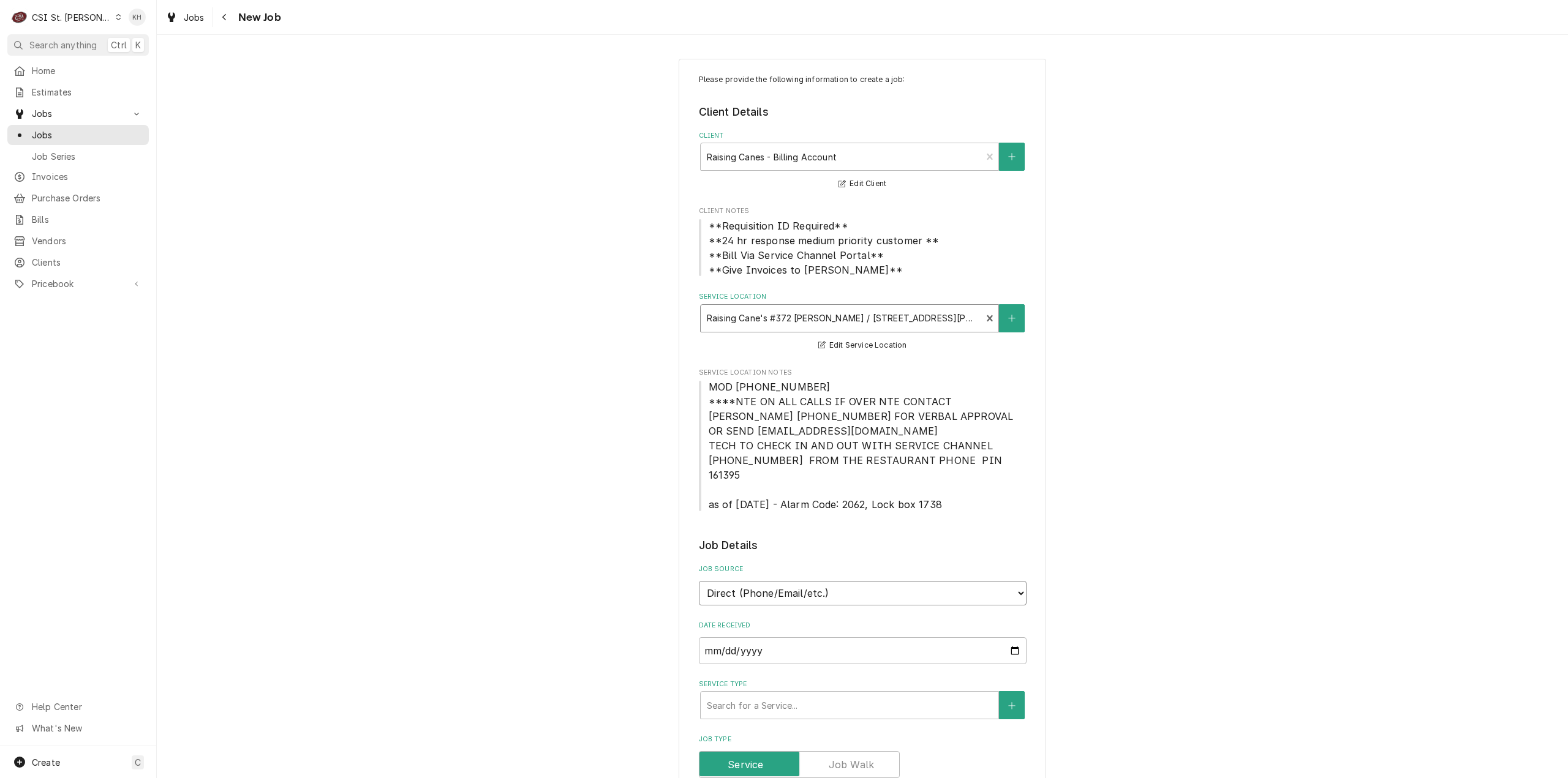
click at [789, 581] on select "Direct (Phone/Email/etc.) Service Channel Corrigo Ecotrak Other" at bounding box center [863, 594] width 328 height 25
select select "1"
click at [794, 638] on input "Service Channel ID" at bounding box center [863, 651] width 328 height 27
paste input "326743136"
type textarea "x"
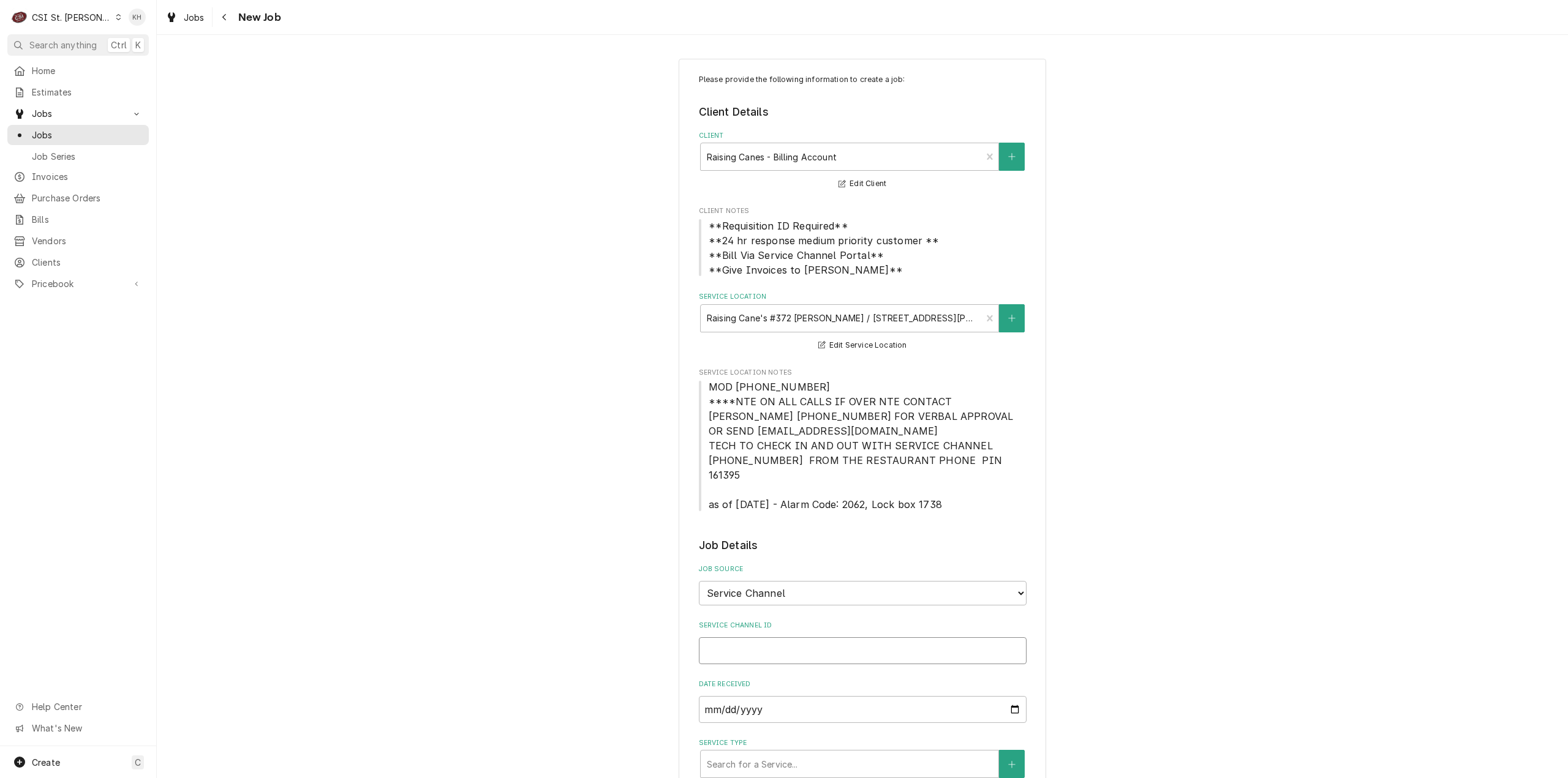
type input "326743136"
type textarea "x"
type input "326743136"
click at [800, 753] on div "Service Type" at bounding box center [849, 764] width 285 height 22
type textarea "x"
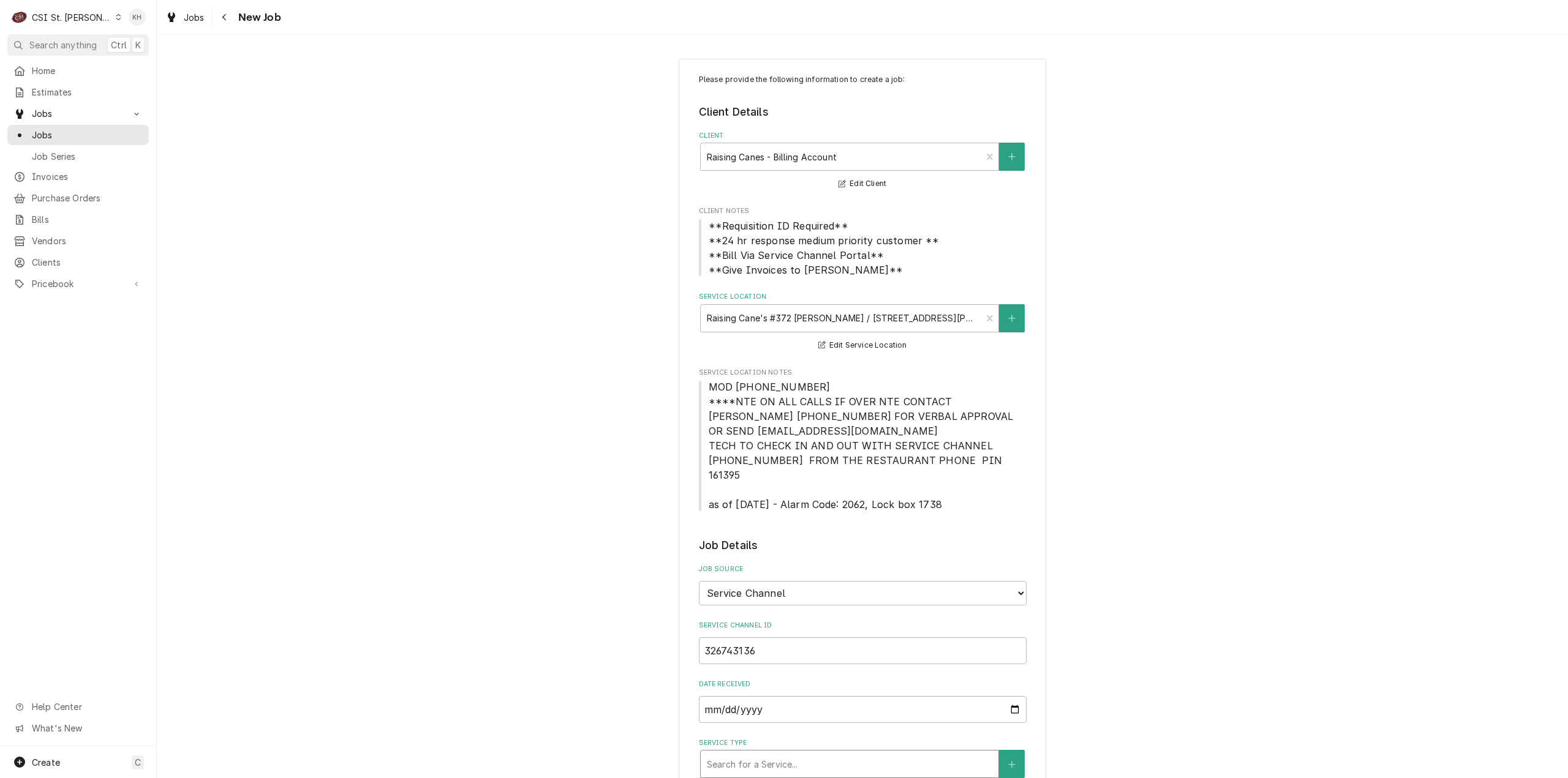
type input "i"
type textarea "x"
type input "ins"
type textarea "x"
type input "inst"
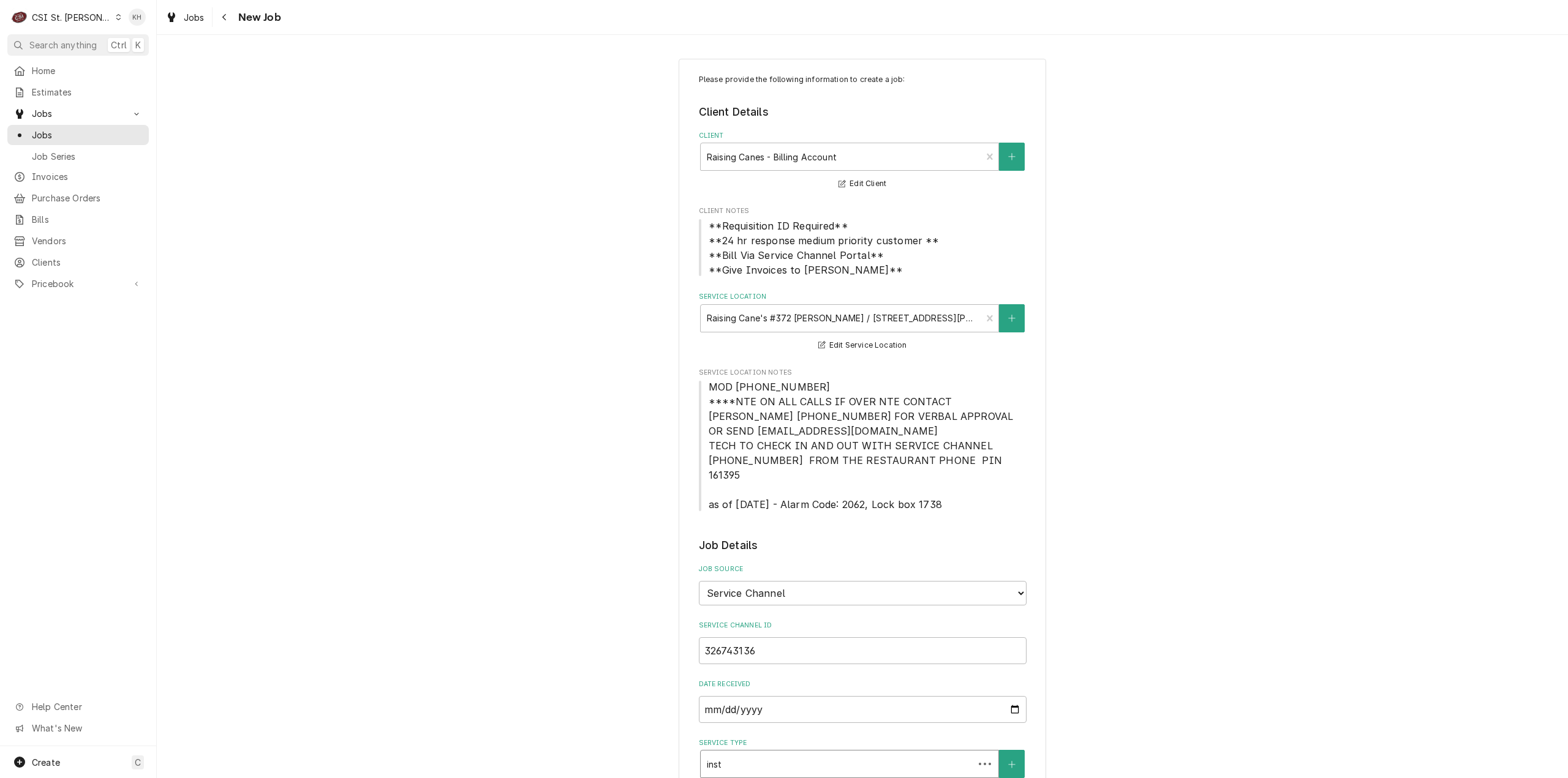
type textarea "x"
type input "instal"
type textarea "x"
type input "install"
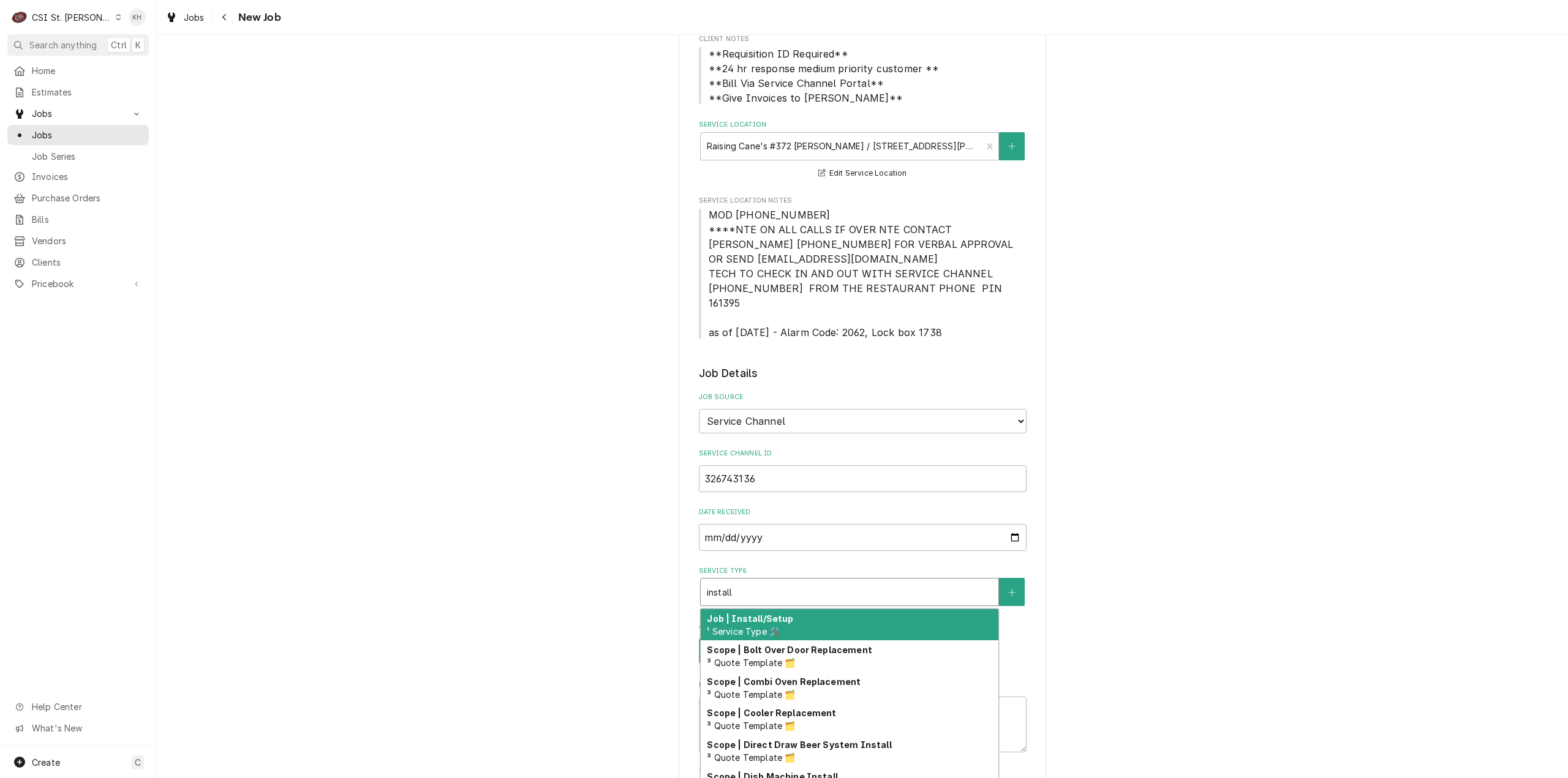
scroll to position [306, 0]
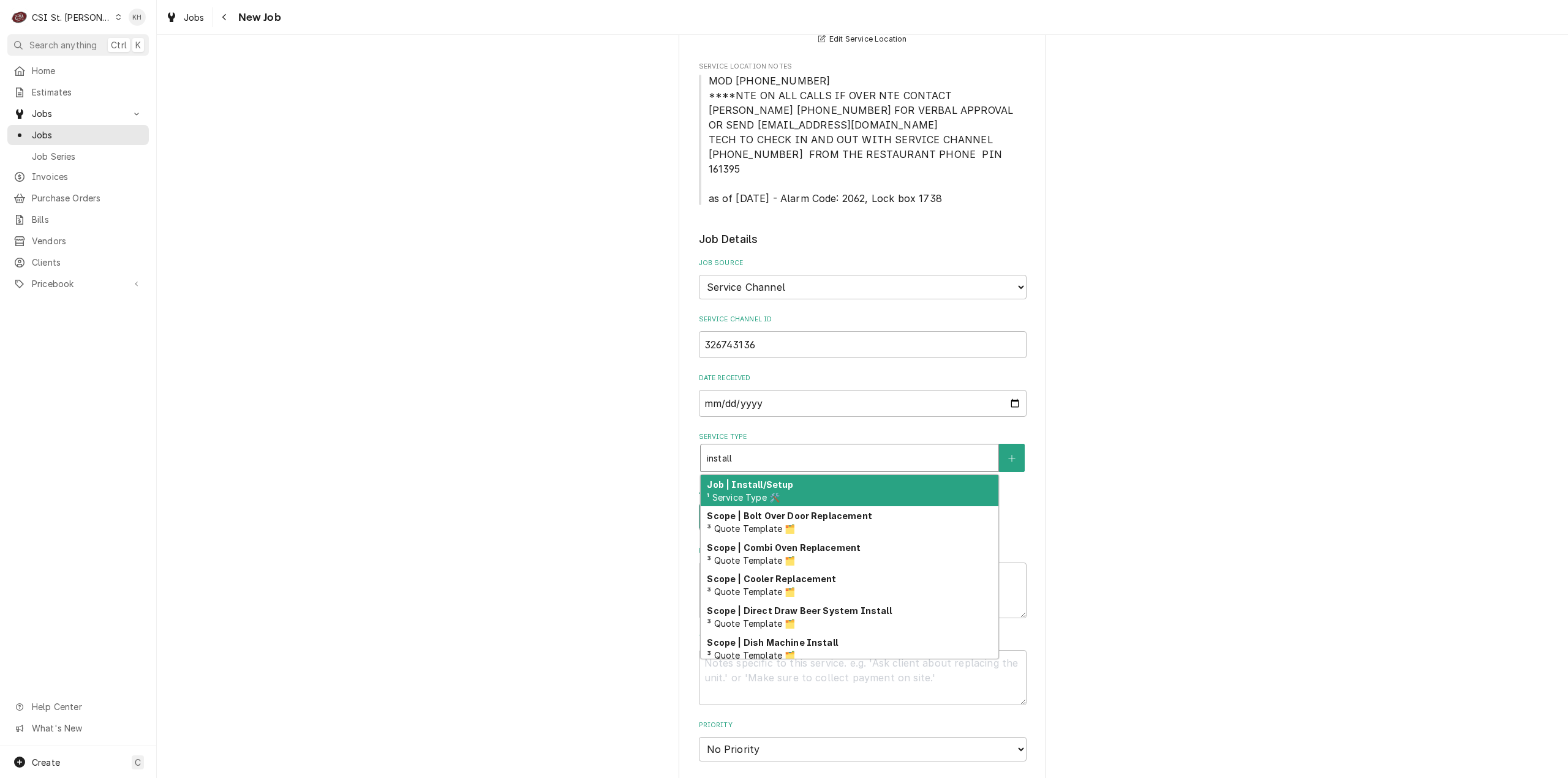
click at [757, 479] on strong "Job | Install/Setup" at bounding box center [749, 484] width 86 height 11
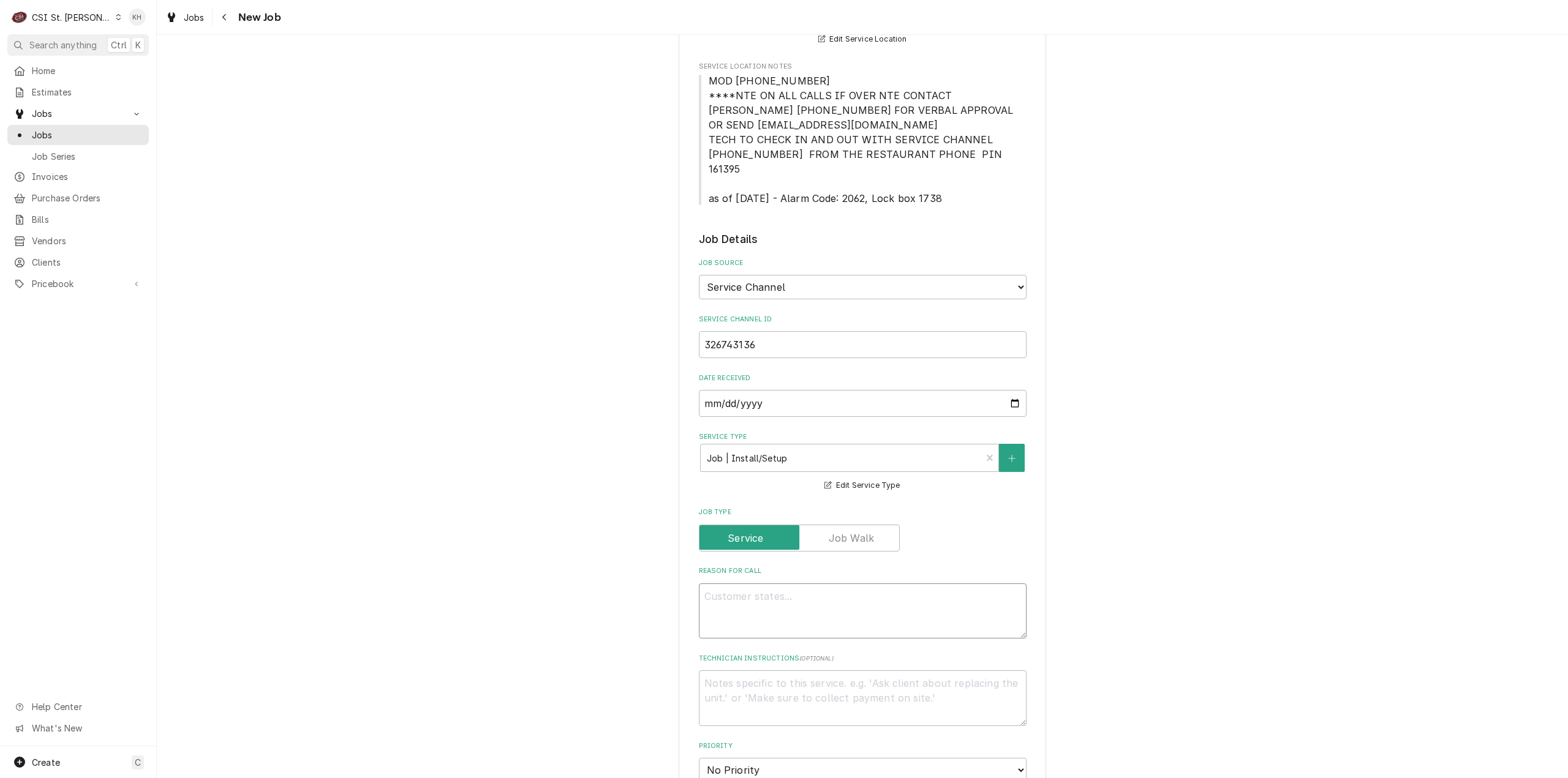
click at [814, 600] on textarea "Reason For Call" at bounding box center [863, 612] width 328 height 56
paste textarea "Problem Description "Install new fry freezer. Dispose of old unit.""
type textarea "x"
type textarea "Problem Description "Install new fry freezer. Dispose of old unit.""
type textarea "x"
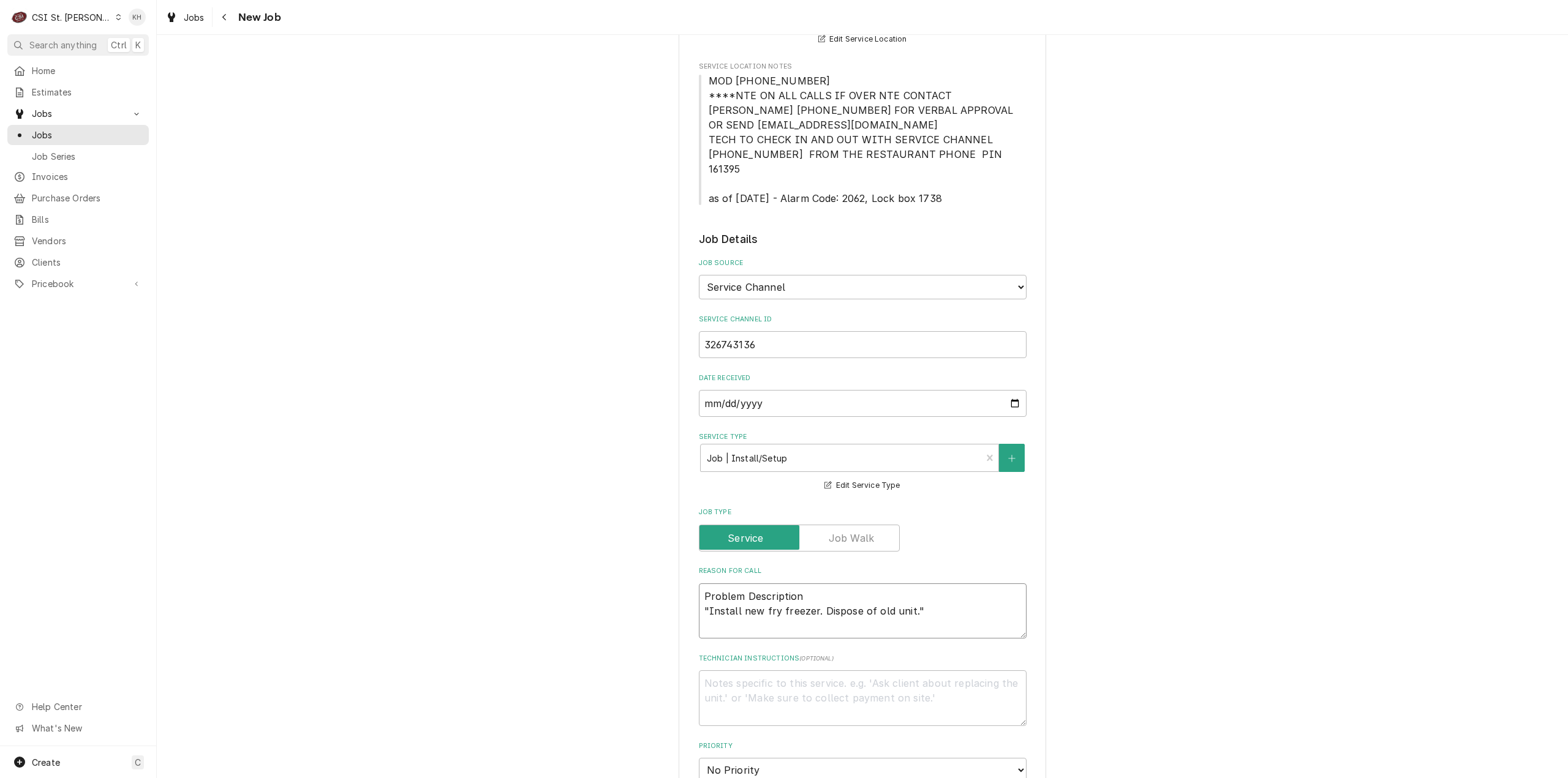
type textarea "Problem Description "Install new fry freezer. Dispose of old unit.""
type textarea "x"
type textarea "Problem Description "Install new fry freezer. Dispose of old unit."
drag, startPoint x: 703, startPoint y: 597, endPoint x: 673, endPoint y: 567, distance: 42.4
click at [673, 567] on div "Please provide the following information to create a job: Client Details Client…" at bounding box center [862, 591] width 1411 height 1698
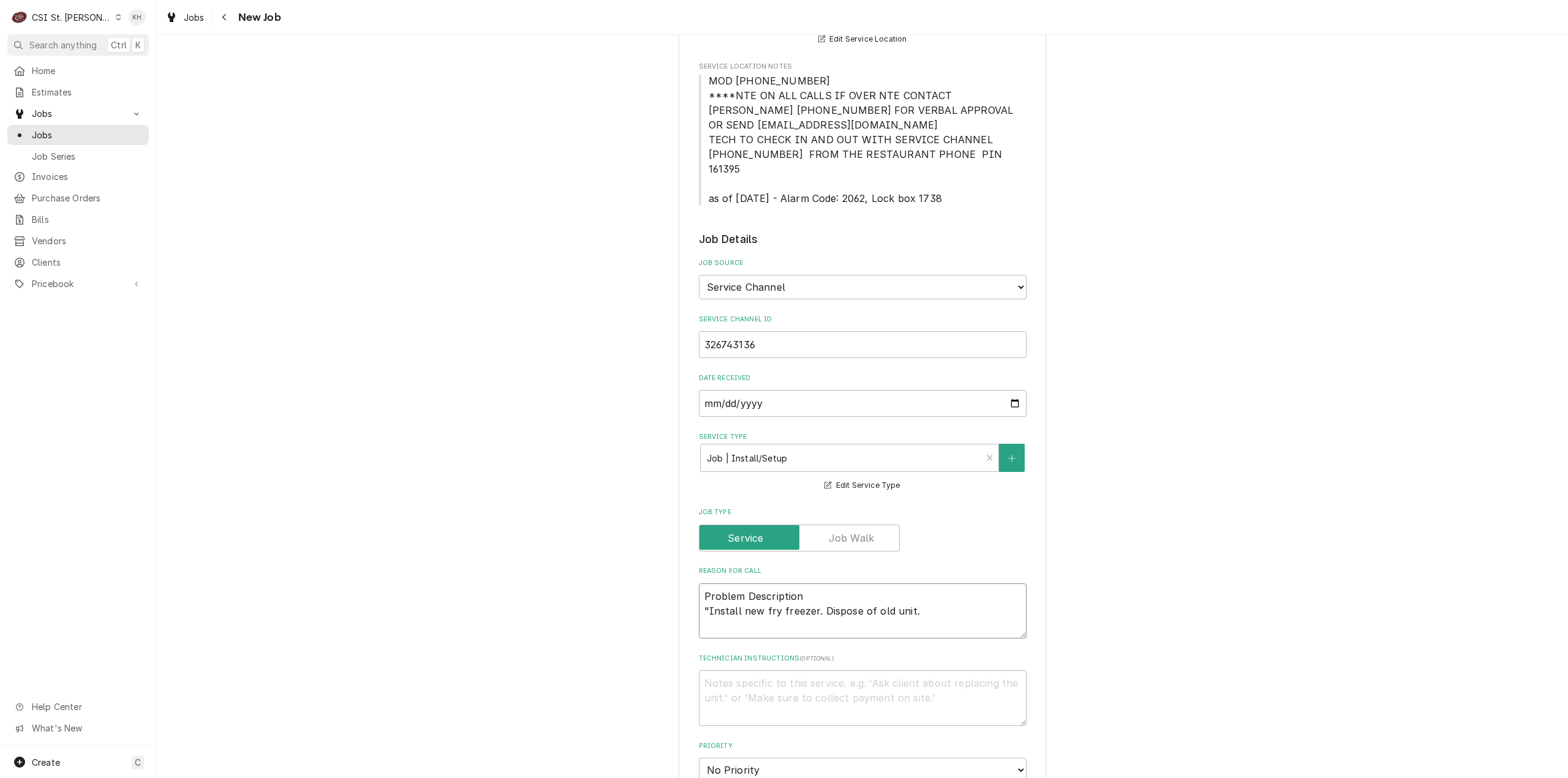
type textarea "x"
type textarea "Install new fry freezer. Dispose of old unit."
type textarea "x"
type textarea "Install new fry freezer. Dispose of old unit."
click at [873, 670] on textarea "Technician Instructions ( optional )" at bounding box center [863, 698] width 328 height 56
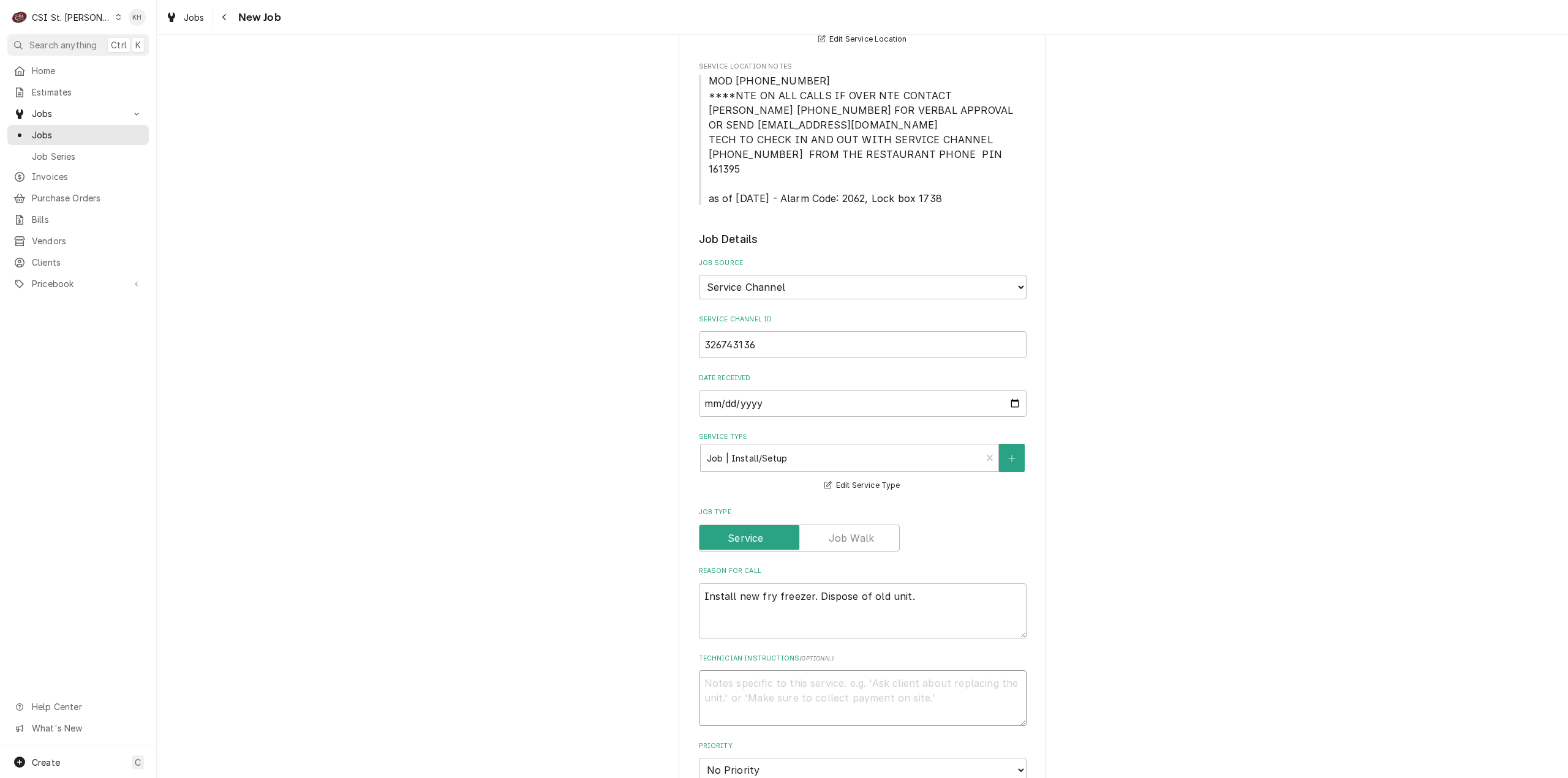
type textarea "x"
type textarea "N"
type textarea "x"
type textarea "NT"
type textarea "x"
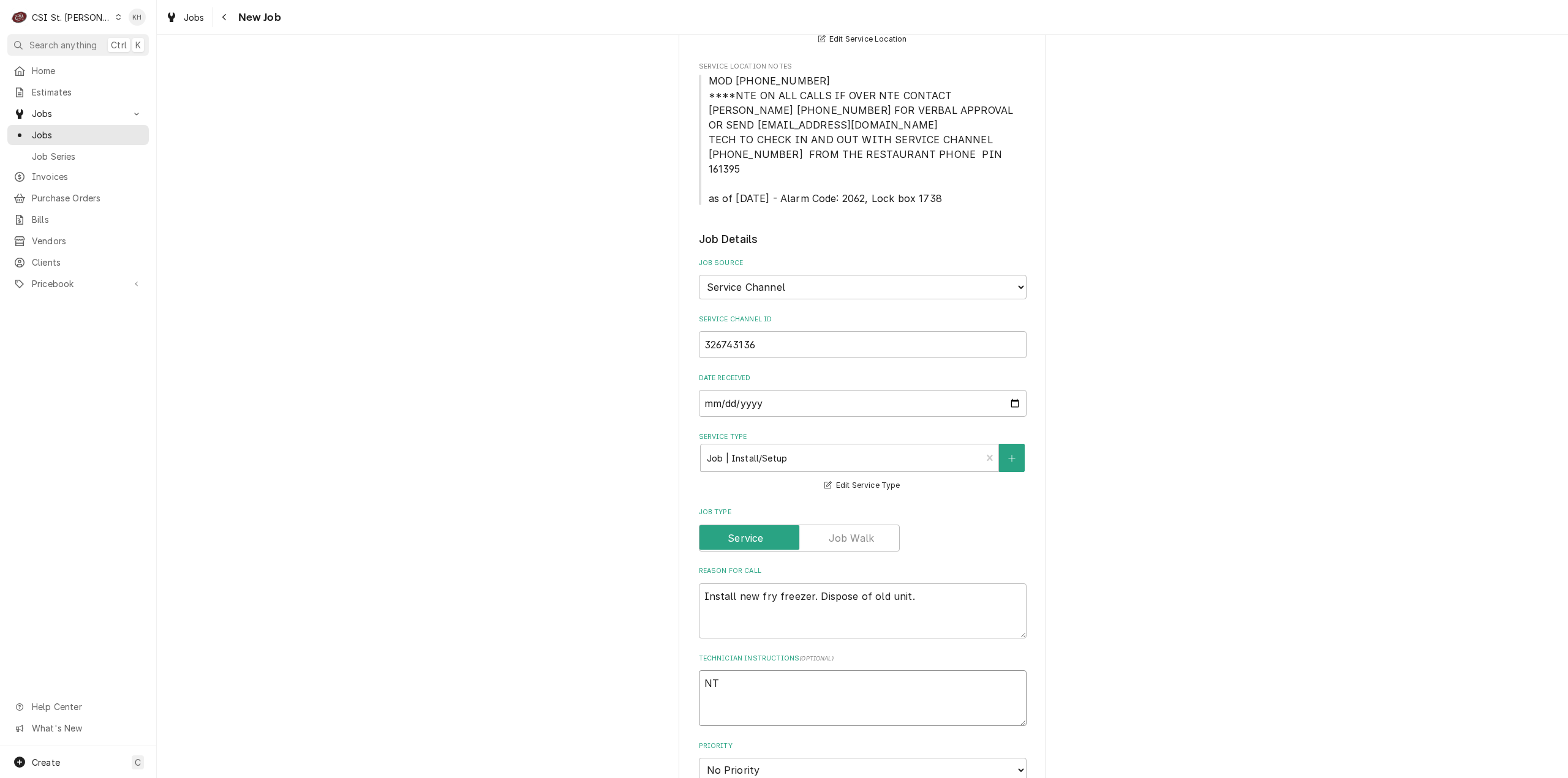
type textarea "NTE"
type textarea "x"
type textarea "NTE"
type textarea "x"
type textarea "NTE $"
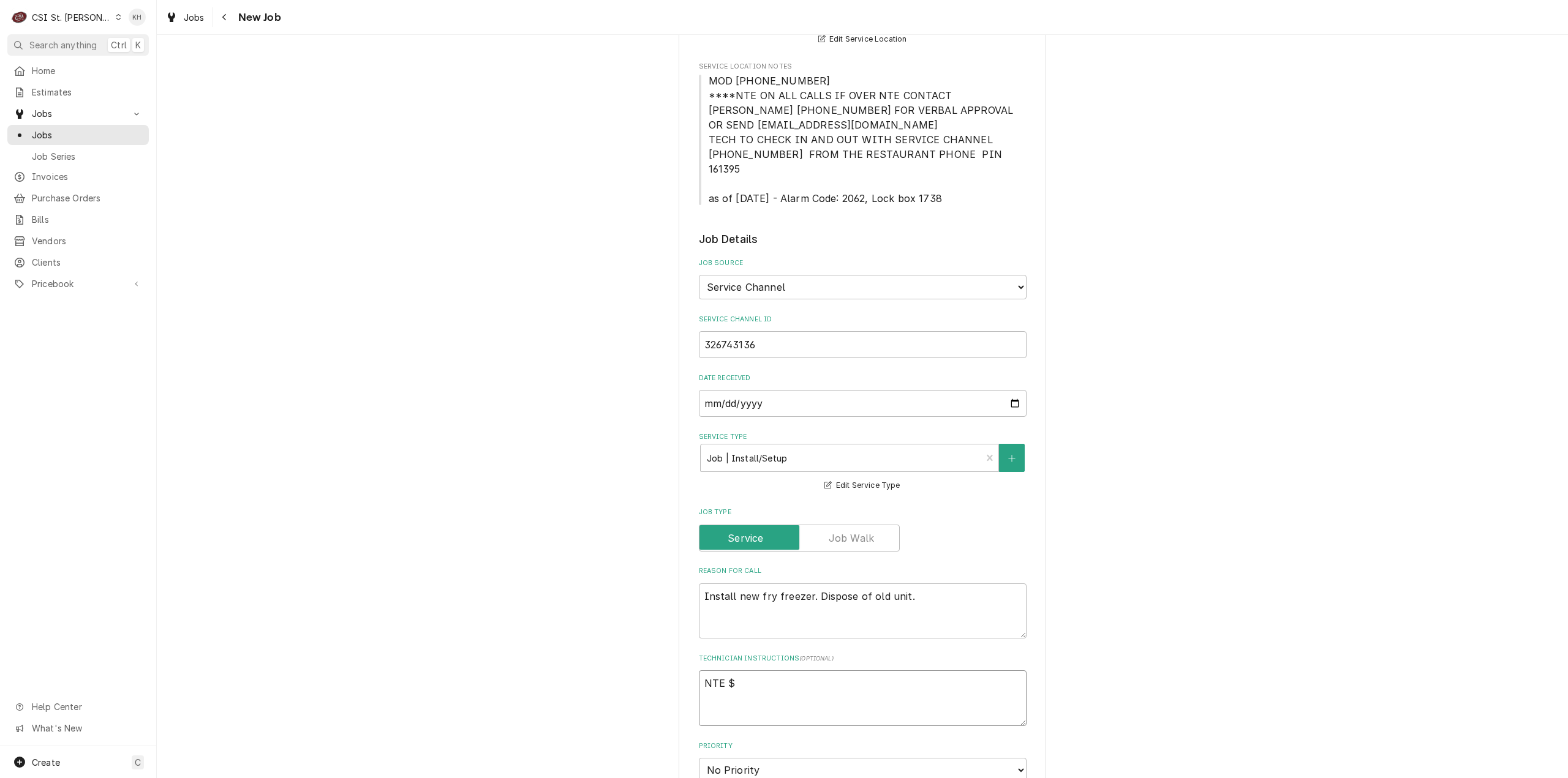
type textarea "x"
type textarea "NTE $4"
type textarea "x"
type textarea "NTE $40"
type textarea "x"
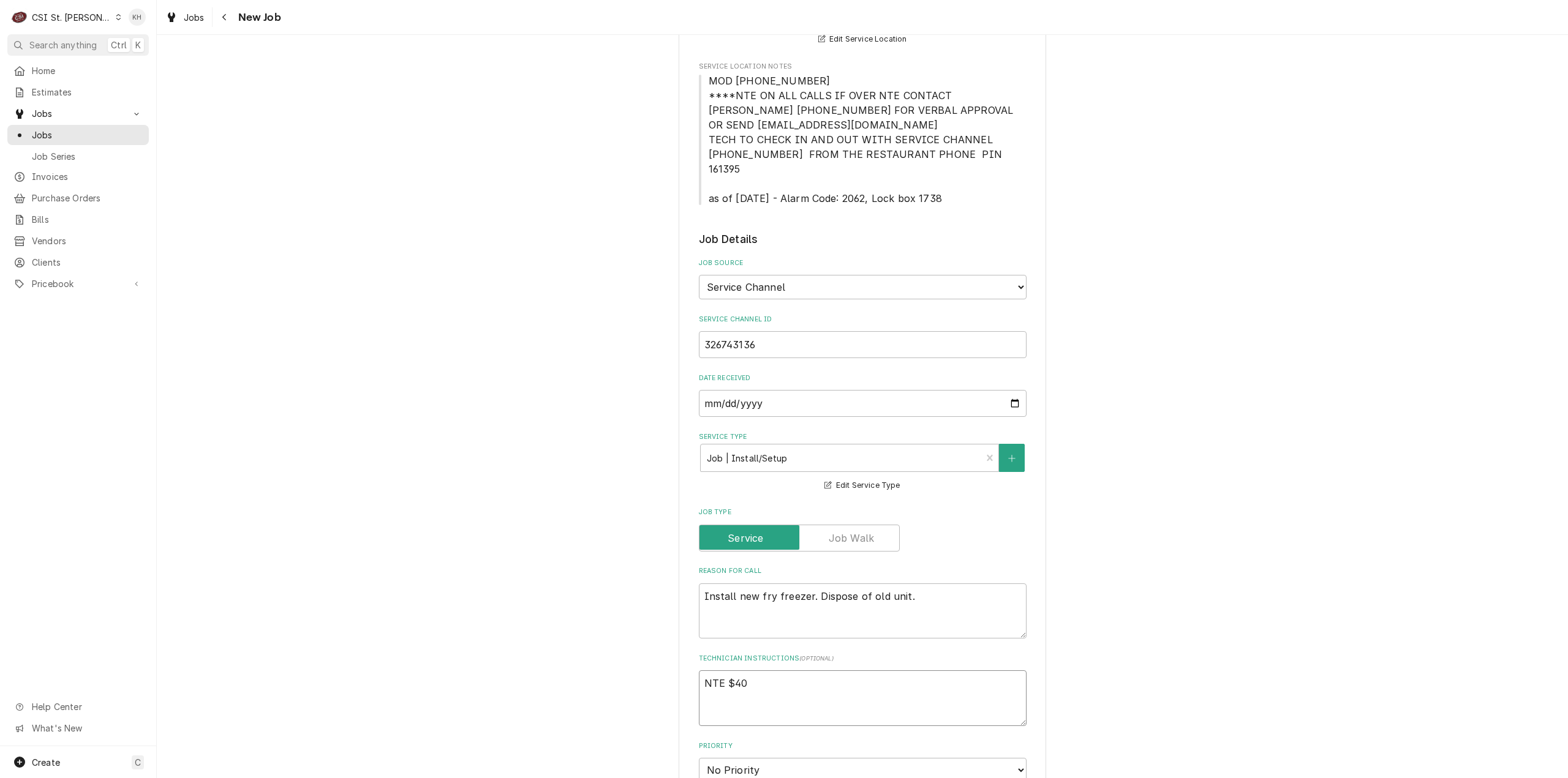
type textarea "NTE $400"
type textarea "x"
type textarea "NTE $400."
type textarea "x"
type textarea "NTE $400.0"
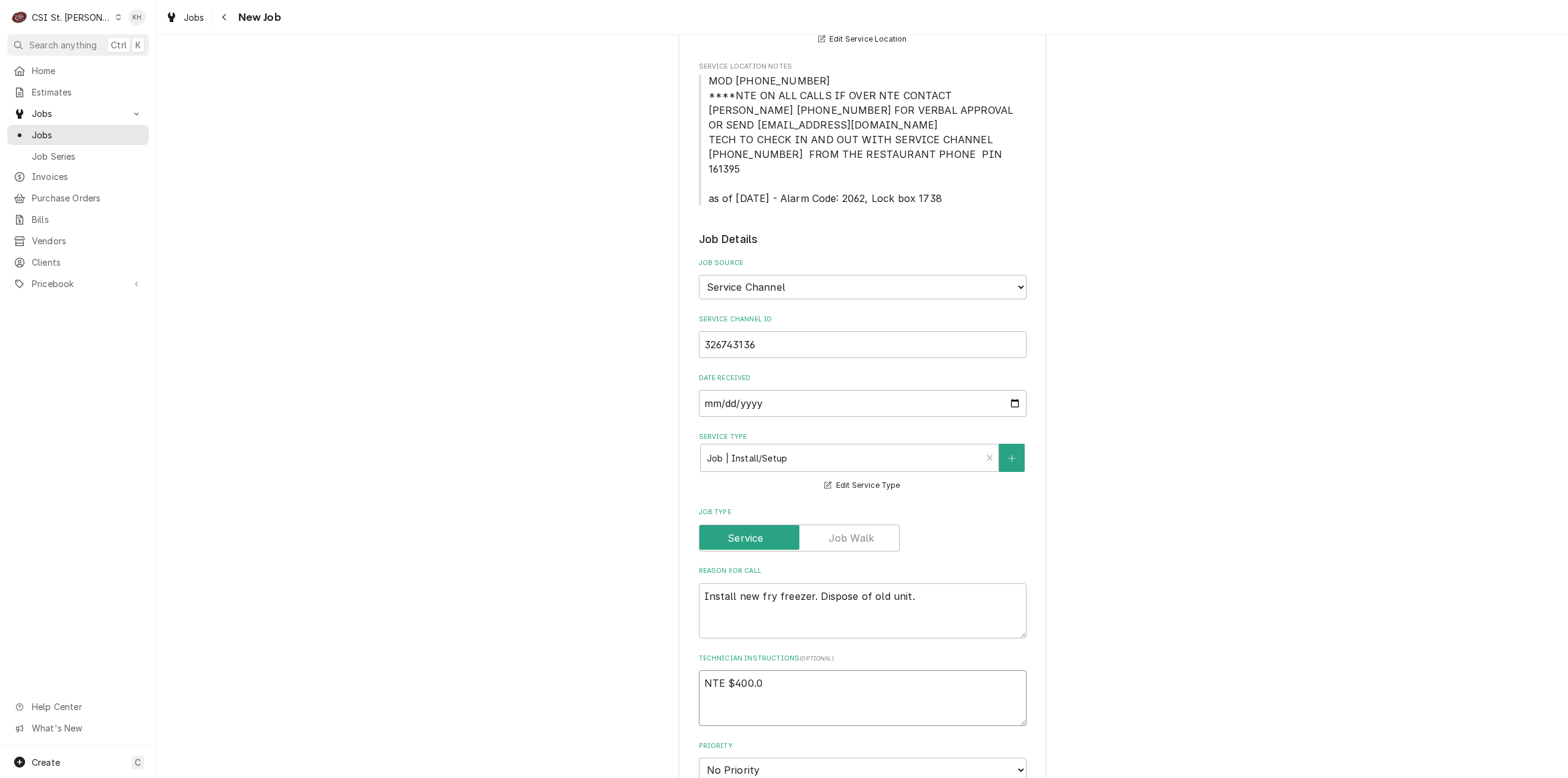
type textarea "x"
type textarea "NTE $400.00"
type textarea "x"
type textarea "NTE $400.00"
type textarea "x"
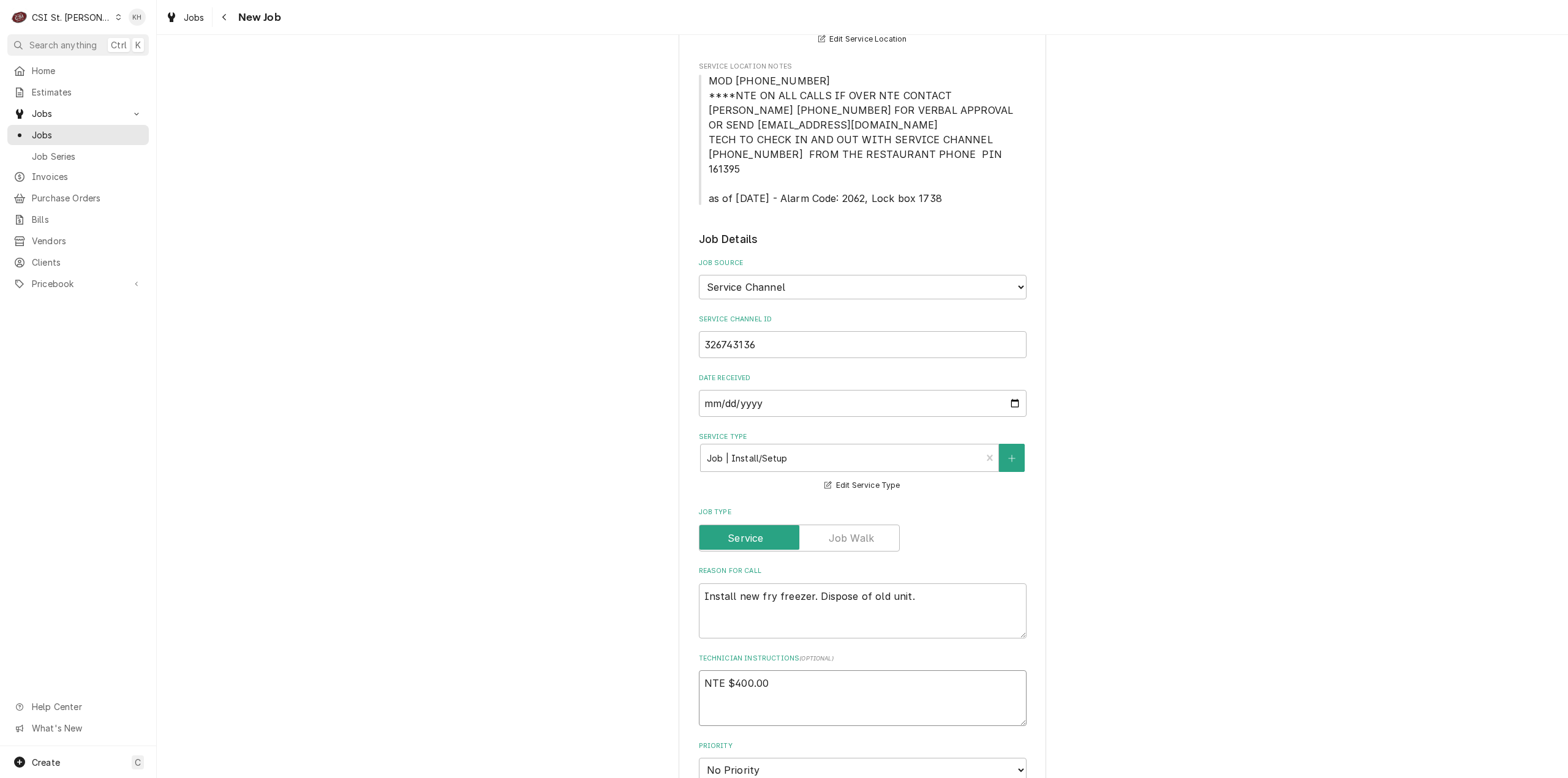
type textarea "NTE $400.00"
type textarea "x"
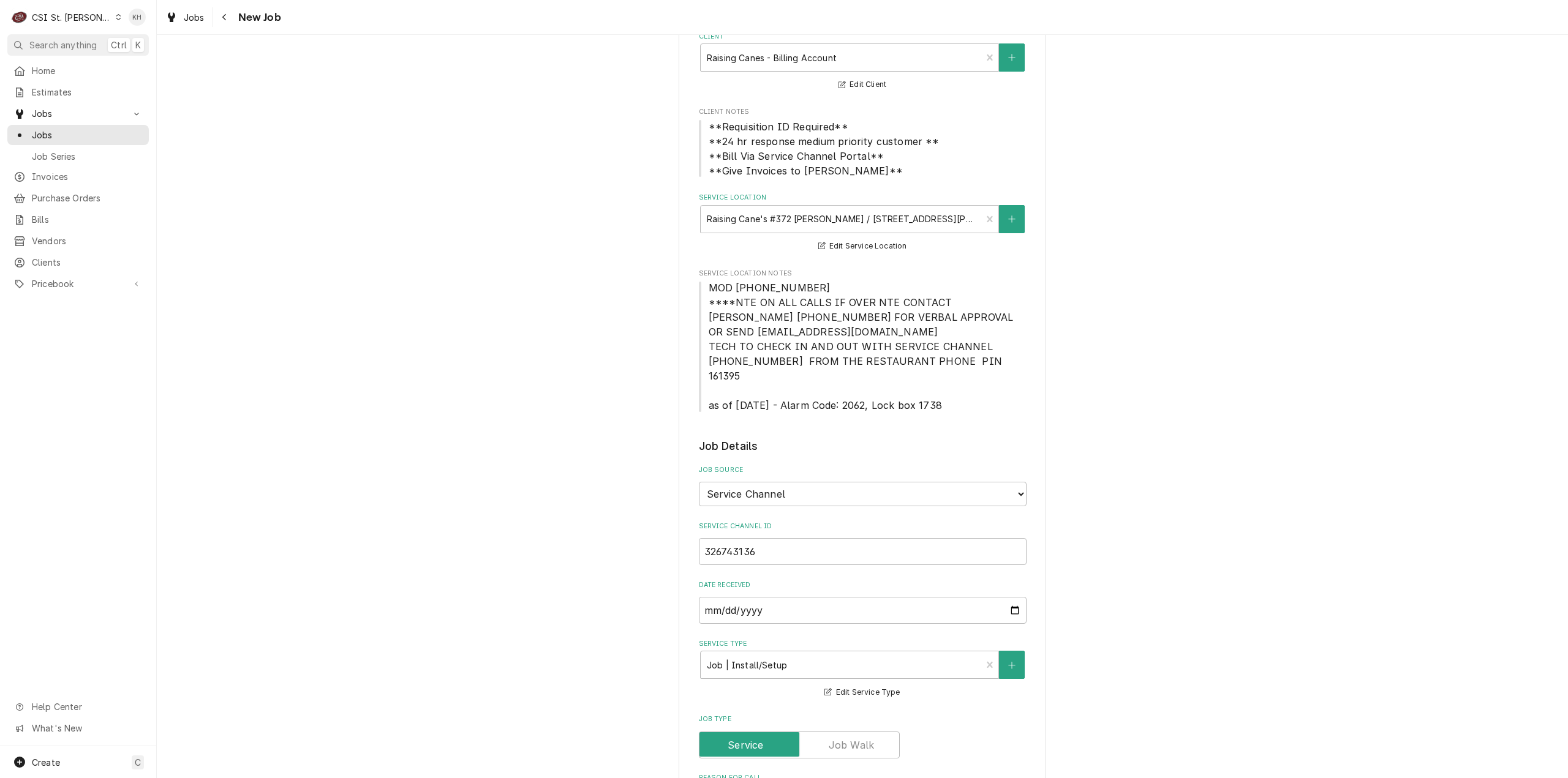
scroll to position [61, 0]
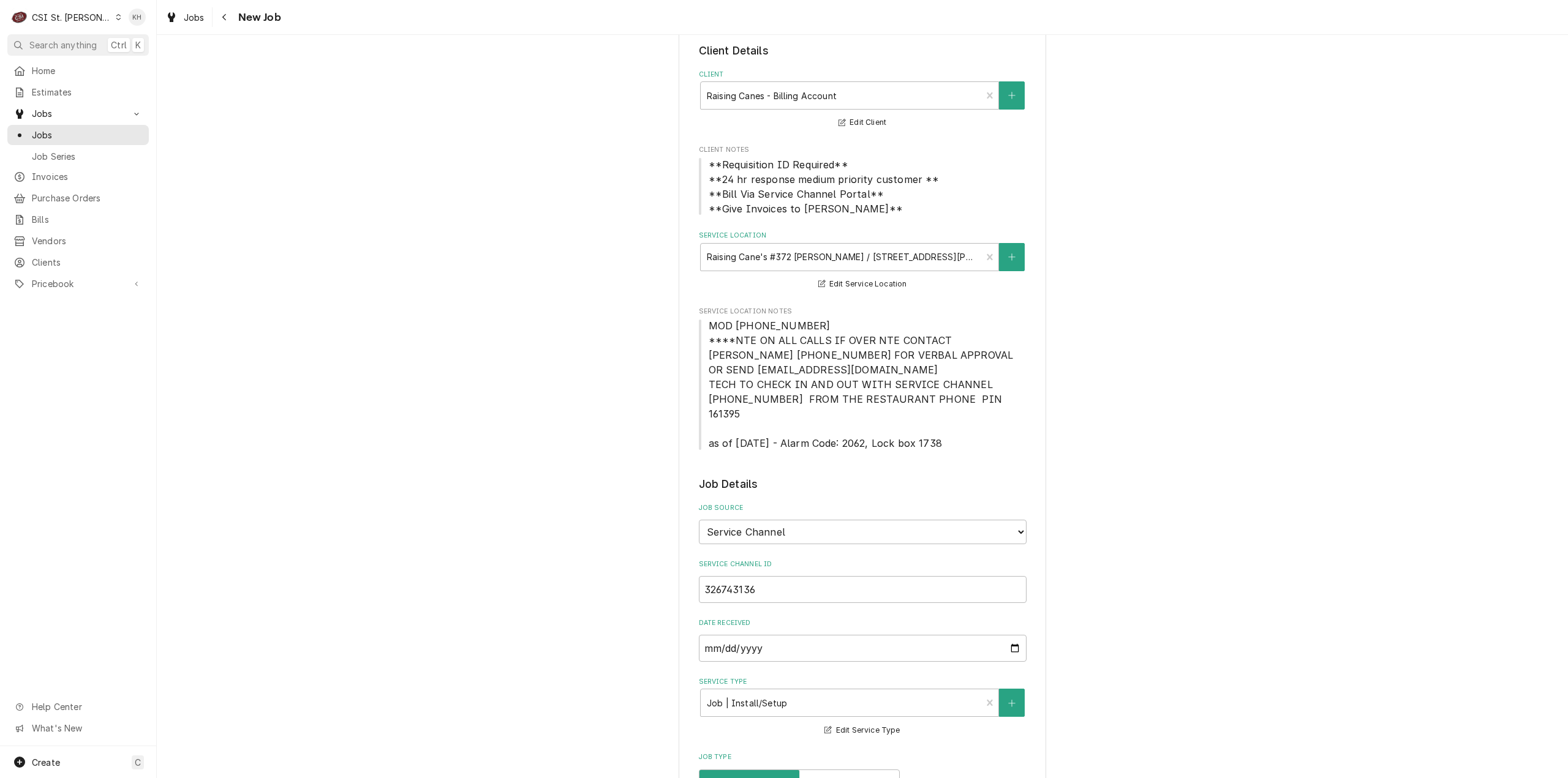
type textarea "NTE $400.00"
drag, startPoint x: 719, startPoint y: 346, endPoint x: 951, endPoint y: 431, distance: 247.1
click at [951, 431] on span "MOD (314) 371-4025 ****NTE ON ALL CALLS IF OVER NTE CONTACT JEFF COSTA 636-399-…" at bounding box center [863, 384] width 328 height 132
copy span "****NTE ON ALL CALLS IF OVER NTE CONTACT JEFF COSTA 636-399-1299 FOR VERBAL APP…"
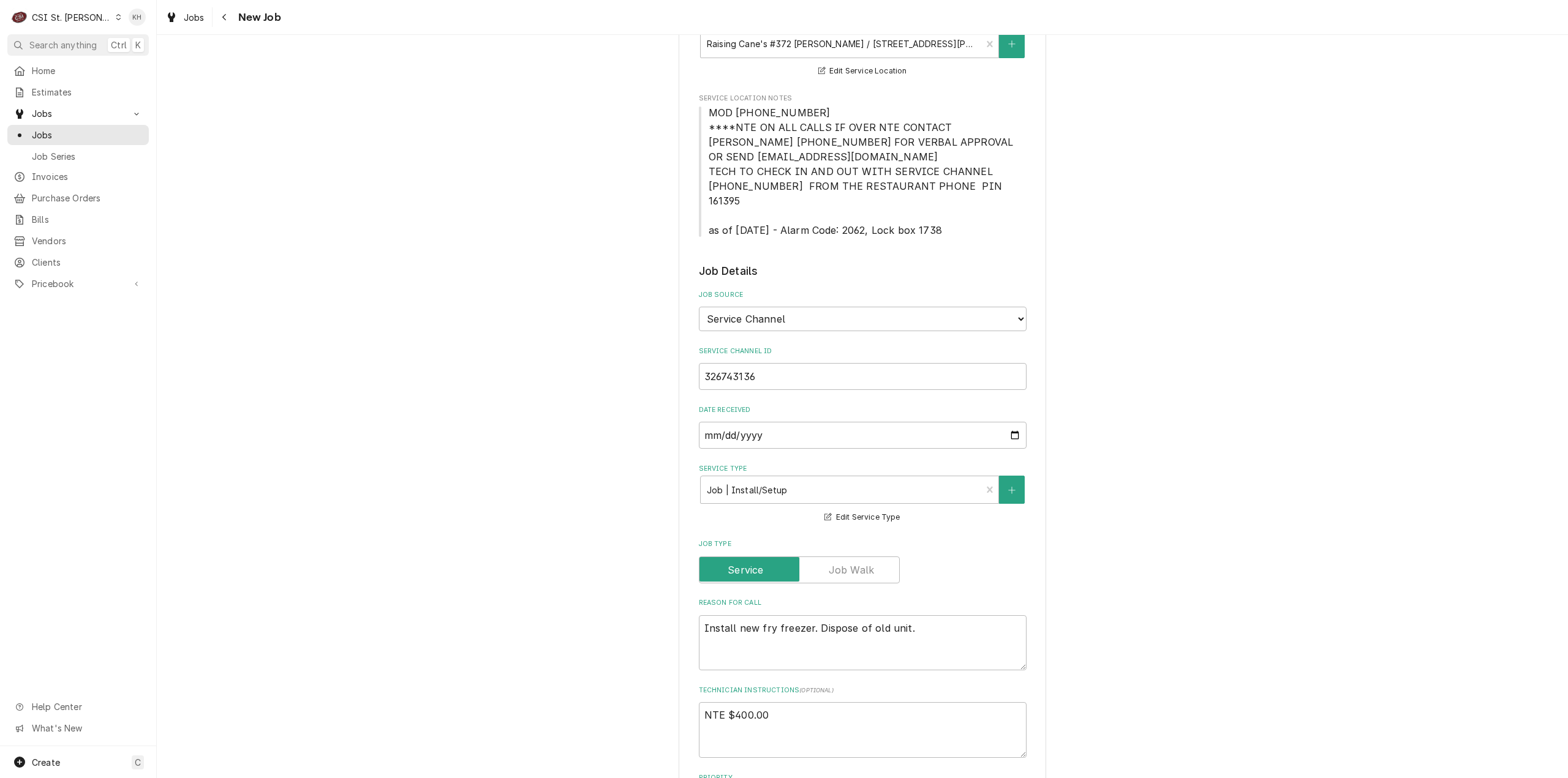
scroll to position [490, 0]
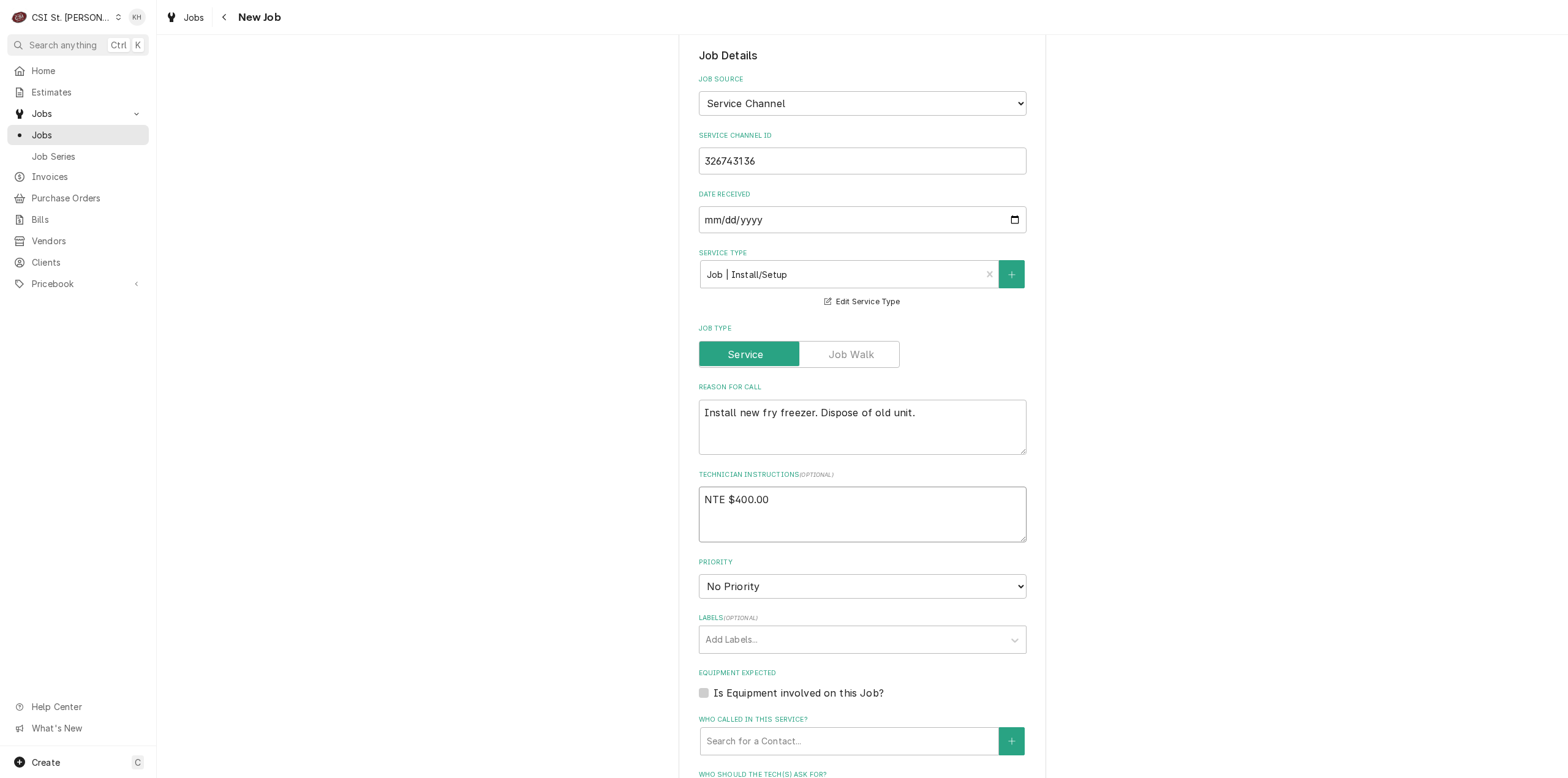
click at [739, 507] on textarea "NTE $400.00" at bounding box center [863, 514] width 328 height 56
click at [739, 517] on textarea "NTE $400.00" at bounding box center [863, 514] width 328 height 56
paste textarea "****NTE ON ALL CALLS IF OVER NTE CONTACT JEFF COSTA 636-399-1299 FOR VERBAL APP…"
type textarea "x"
type textarea "NTE $400.00 ****NTE ON ALL CALLS IF OVER NTE CONTACT JEFF COSTA 636-399-1299 FO…"
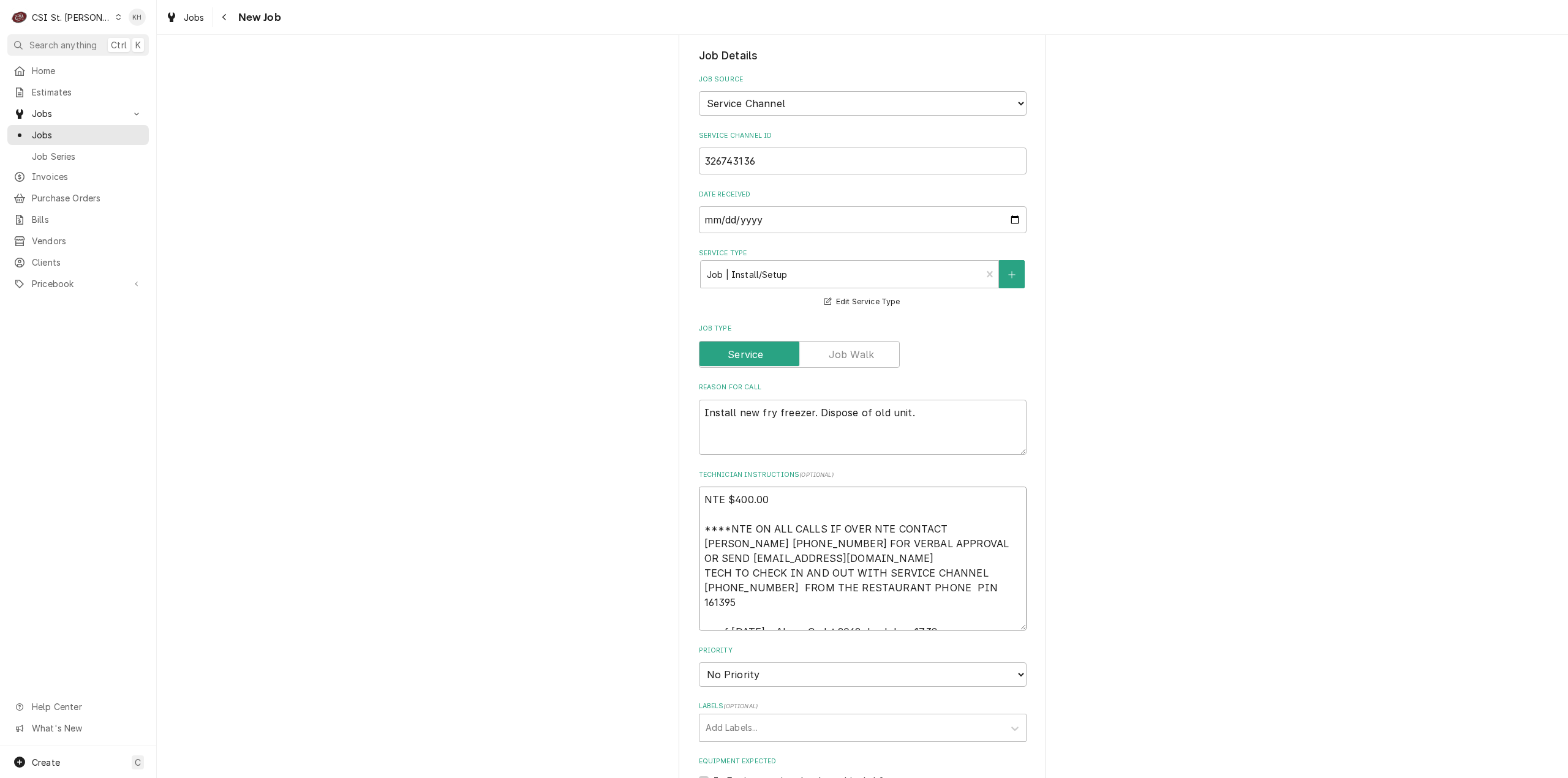
drag, startPoint x: 783, startPoint y: 602, endPoint x: 687, endPoint y: 603, distance: 96.0
click at [687, 603] on div "Please provide the following information to create a job: Client Details Client…" at bounding box center [862, 452] width 367 height 1765
type textarea "x"
type textarea "NTE $400.00 ****NTE ON ALL CALLS IF OVER NTE CONTACT JEFF COSTA 636-399-1299 FO…"
type textarea "x"
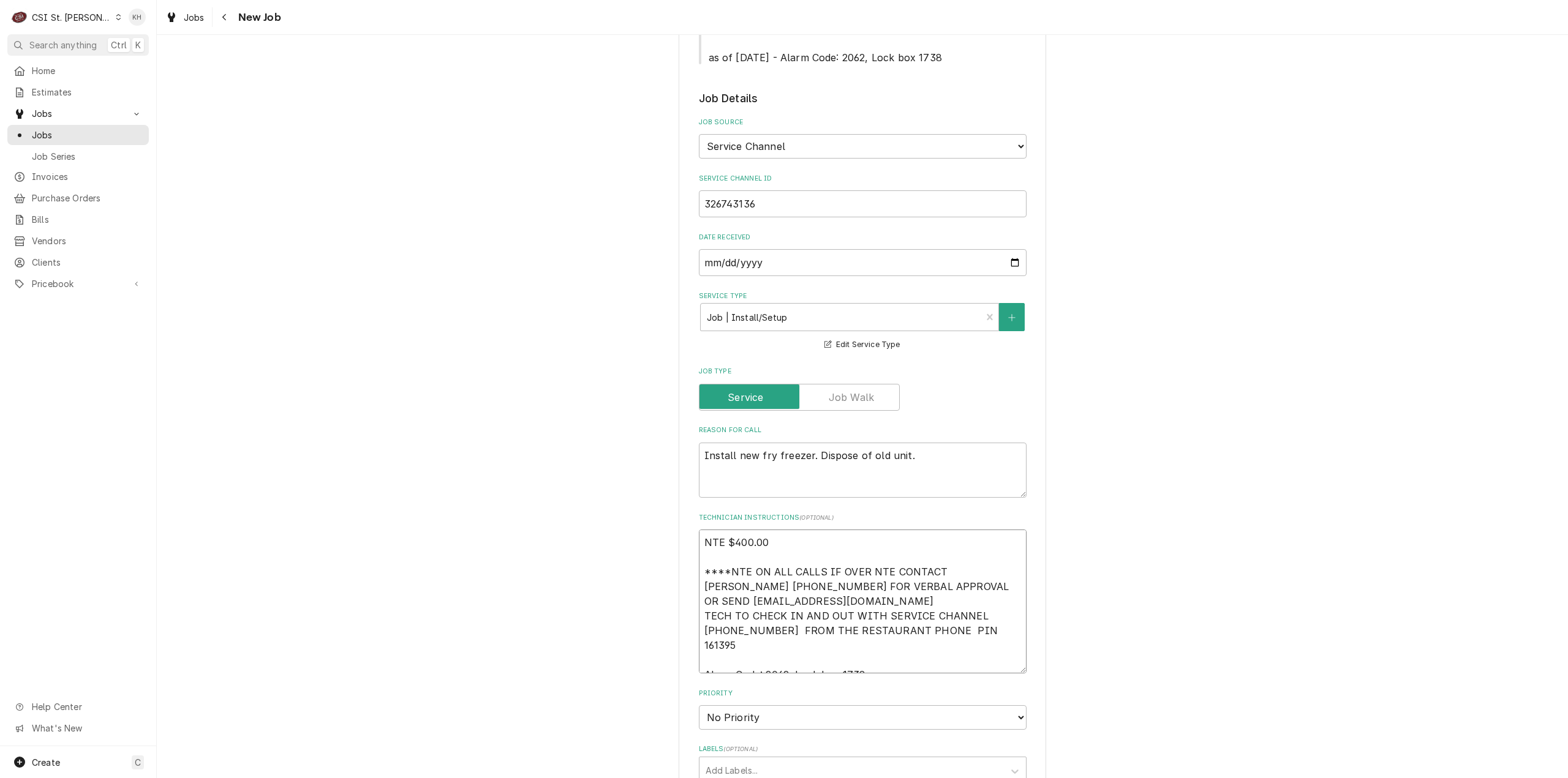
scroll to position [184, 0]
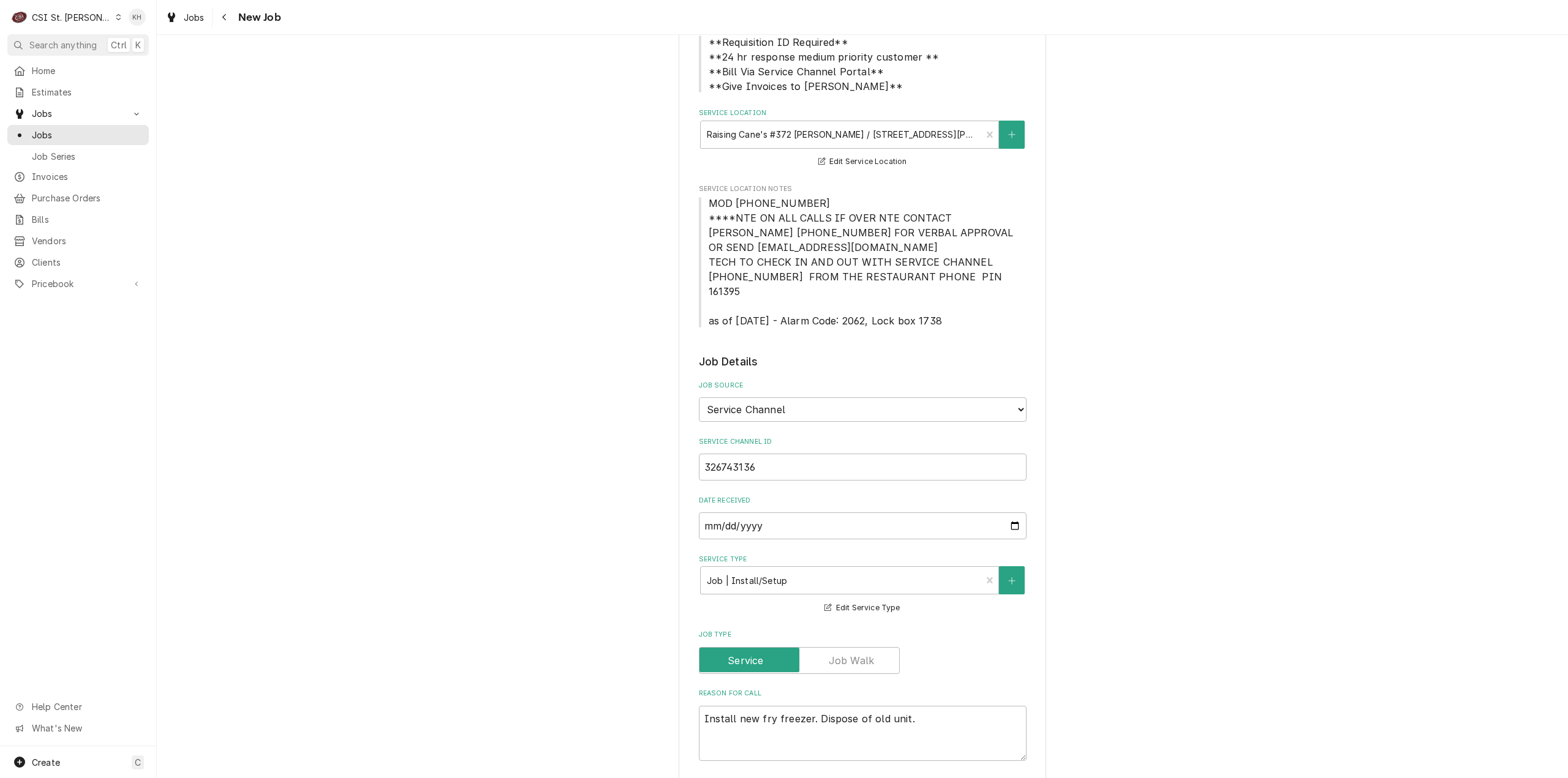
type textarea "NTE $400.00 ****NTE ON ALL CALLS IF OVER NTE CONTACT JEFF COSTA 636-399-1299 FO…"
drag, startPoint x: 811, startPoint y: 202, endPoint x: 680, endPoint y: 200, distance: 131.0
click at [680, 200] on div "Please provide the following information to create a job: Client Details Client…" at bounding box center [862, 758] width 367 height 1765
copy span "MOD (314) 371-4025"
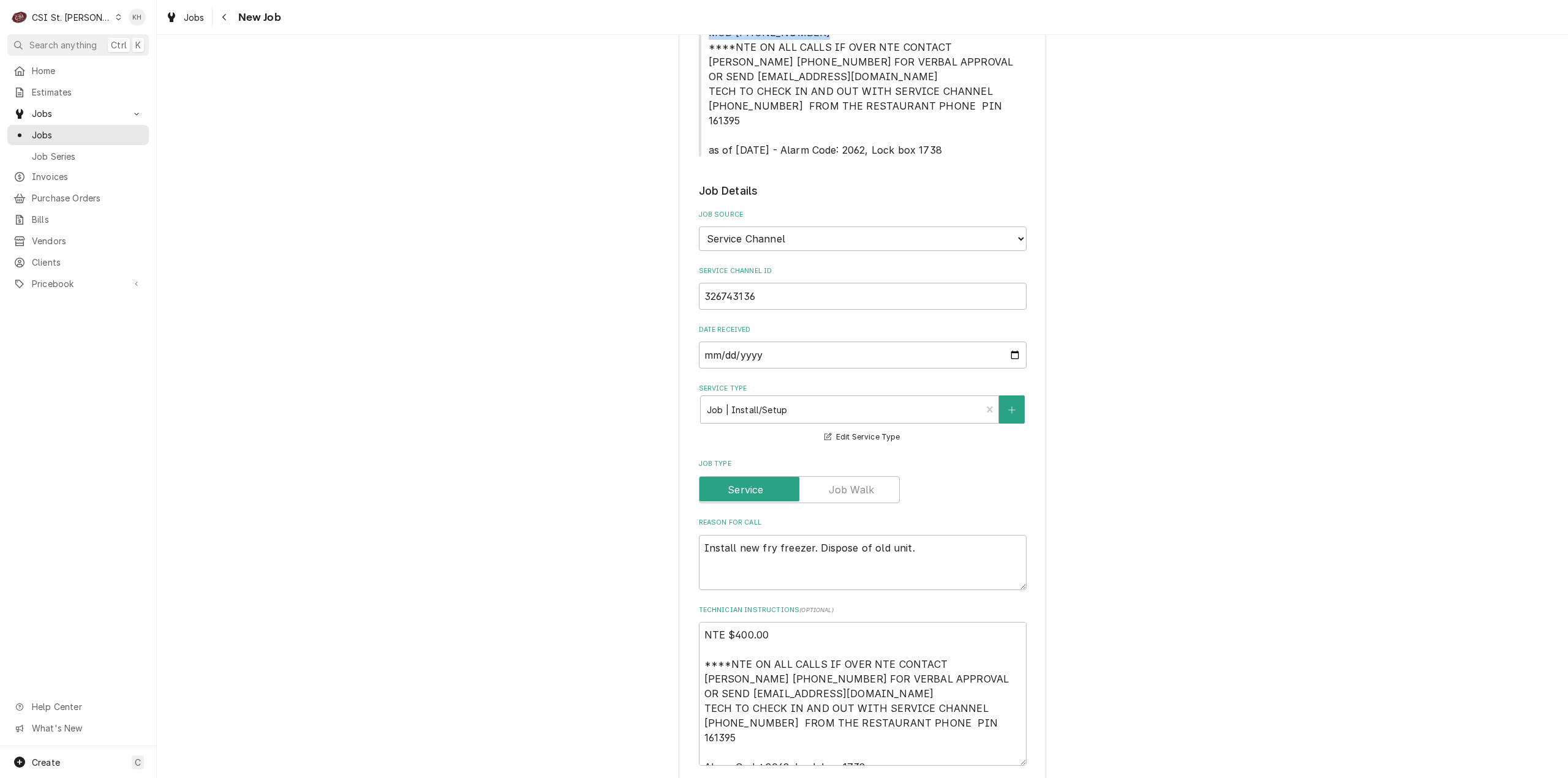
scroll to position [490, 0]
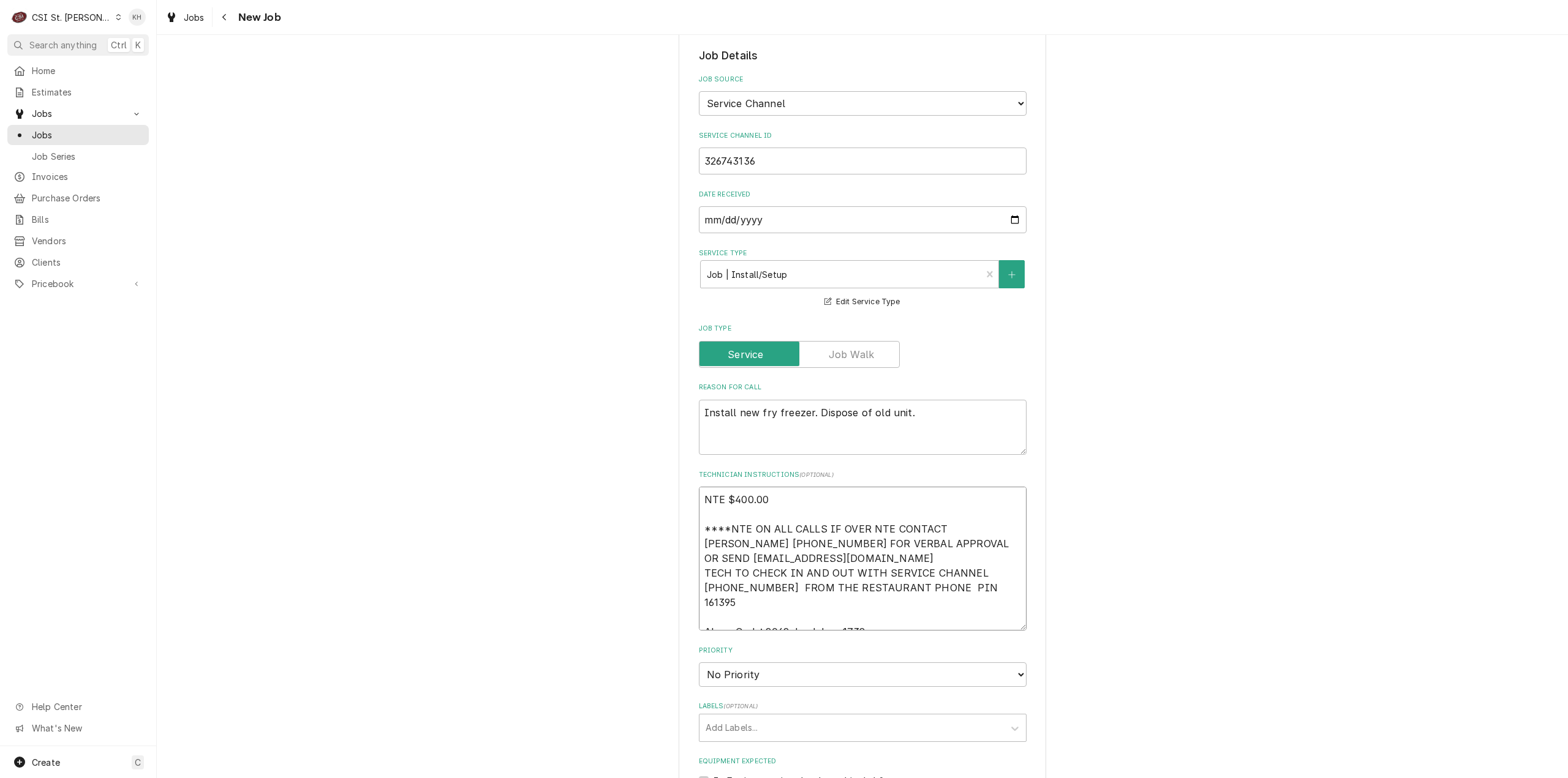
click at [891, 607] on textarea "NTE $400.00 ****NTE ON ALL CALLS IF OVER NTE CONTACT JEFF COSTA 636-399-1299 FO…" at bounding box center [863, 558] width 328 height 144
type textarea "x"
type textarea "NTE $400.00 ****NTE ON ALL CALLS IF OVER NTE CONTACT JEFF COSTA 636-399-1299 FO…"
paste textarea "MOD (314) 371-4025"
type textarea "x"
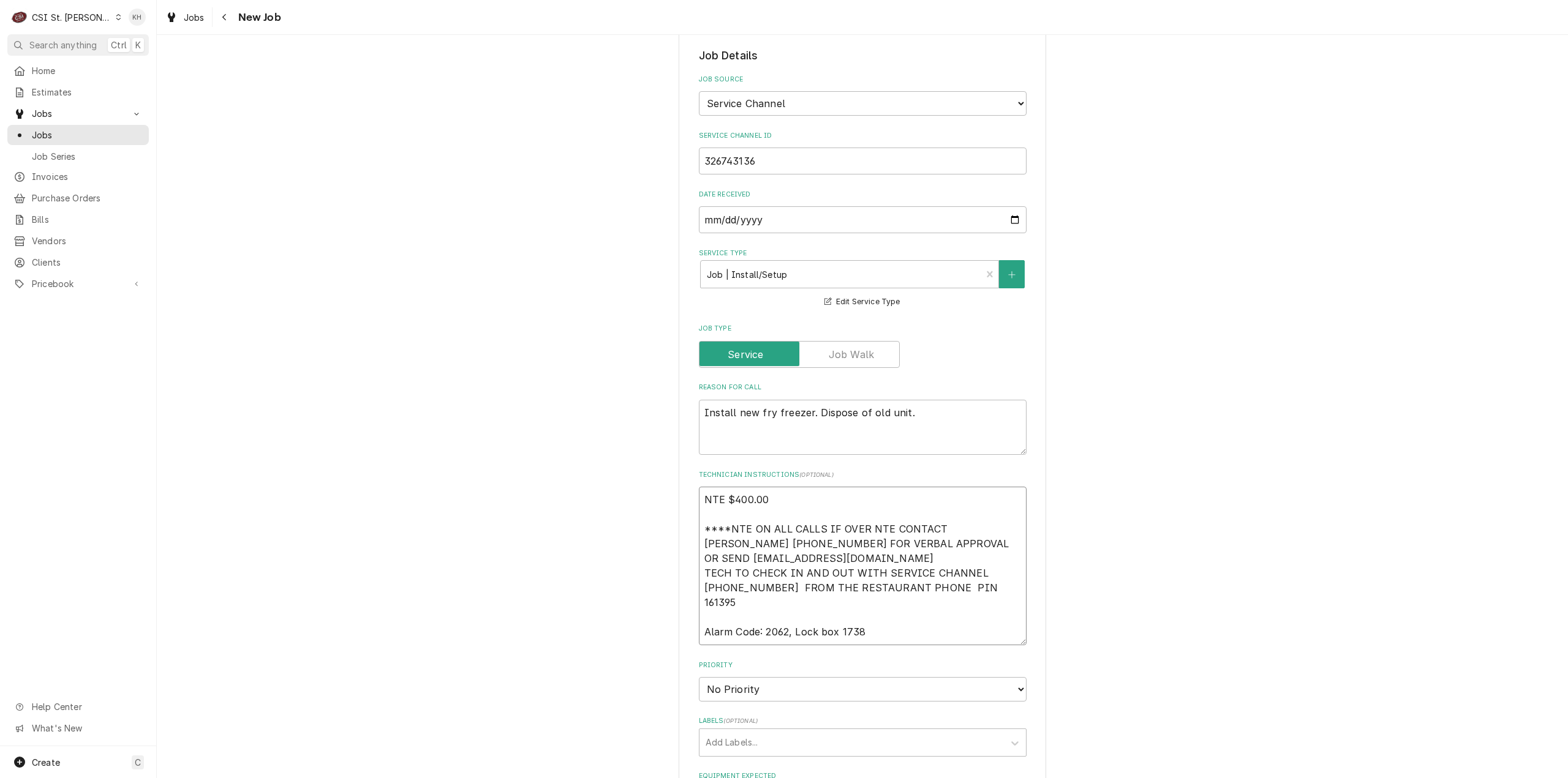
type textarea "NTE $400.00 ****NTE ON ALL CALLS IF OVER NTE CONTACT JEFF COSTA 636-399-1299 FO…"
type textarea "x"
type textarea "NTE $400.00 ****NTE ON ALL CALLS IF OVER NTE CONTACT JEFF COSTA 636-399-1299 FO…"
drag, startPoint x: 809, startPoint y: 670, endPoint x: 808, endPoint y: 679, distance: 9.1
click at [809, 677] on select "No Priority Urgent High Medium Low" at bounding box center [863, 689] width 328 height 25
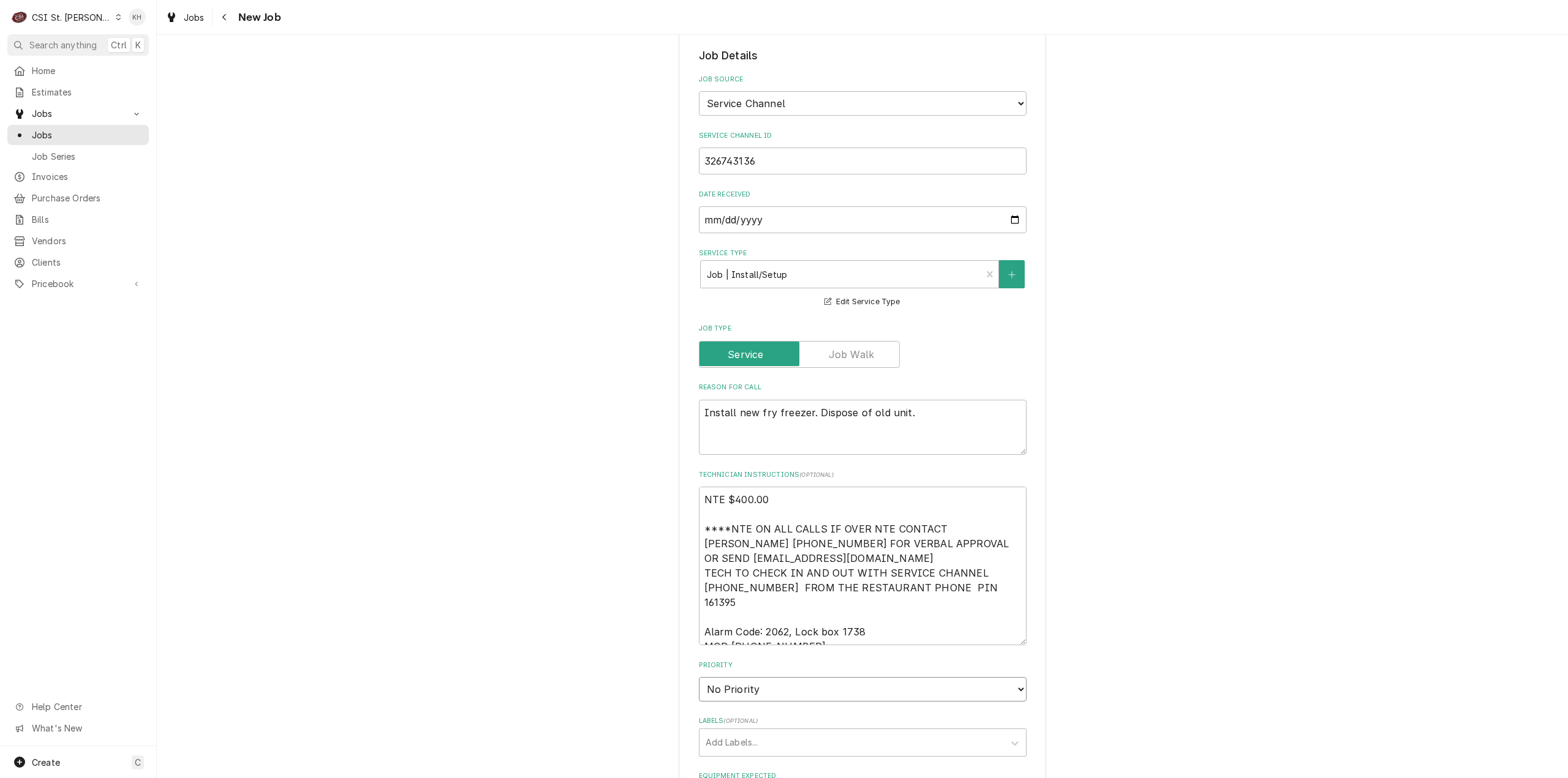
select select "4"
click at [699, 677] on select "No Priority Urgent High Medium Low" at bounding box center [863, 689] width 328 height 25
click at [755, 732] on div "Labels" at bounding box center [852, 743] width 292 height 22
type textarea "x"
type input "inst"
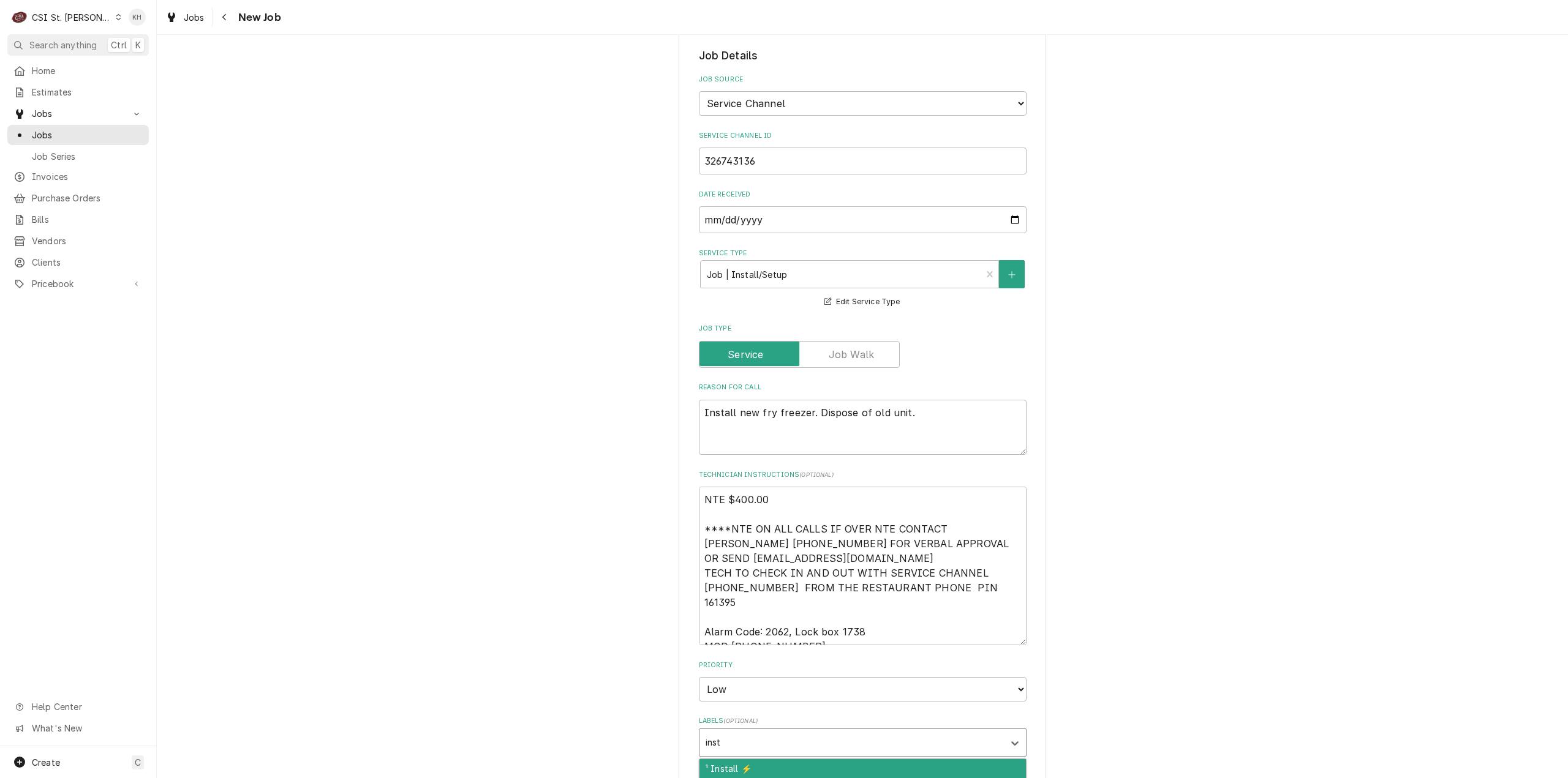
type textarea "x"
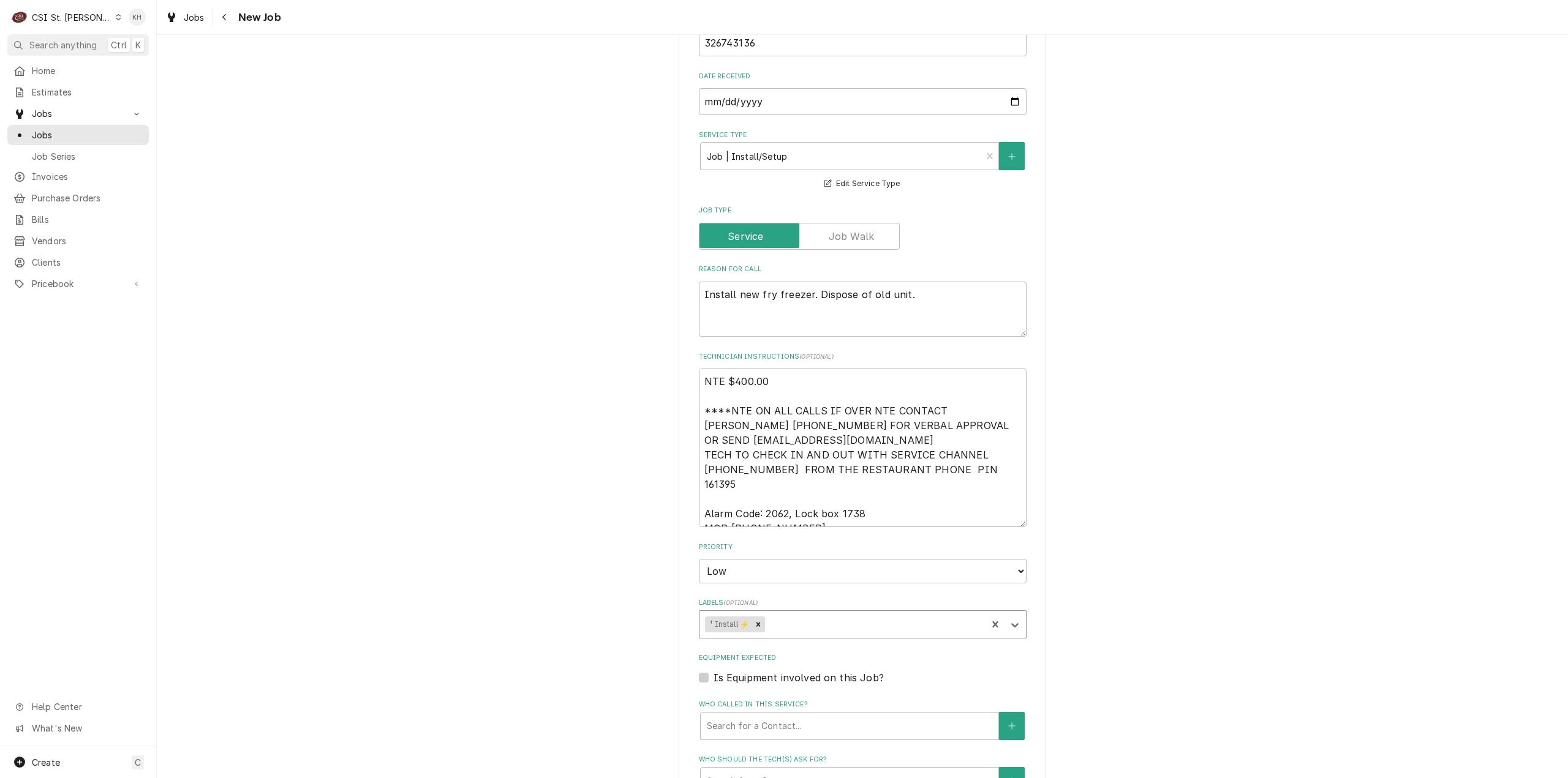
scroll to position [673, 0]
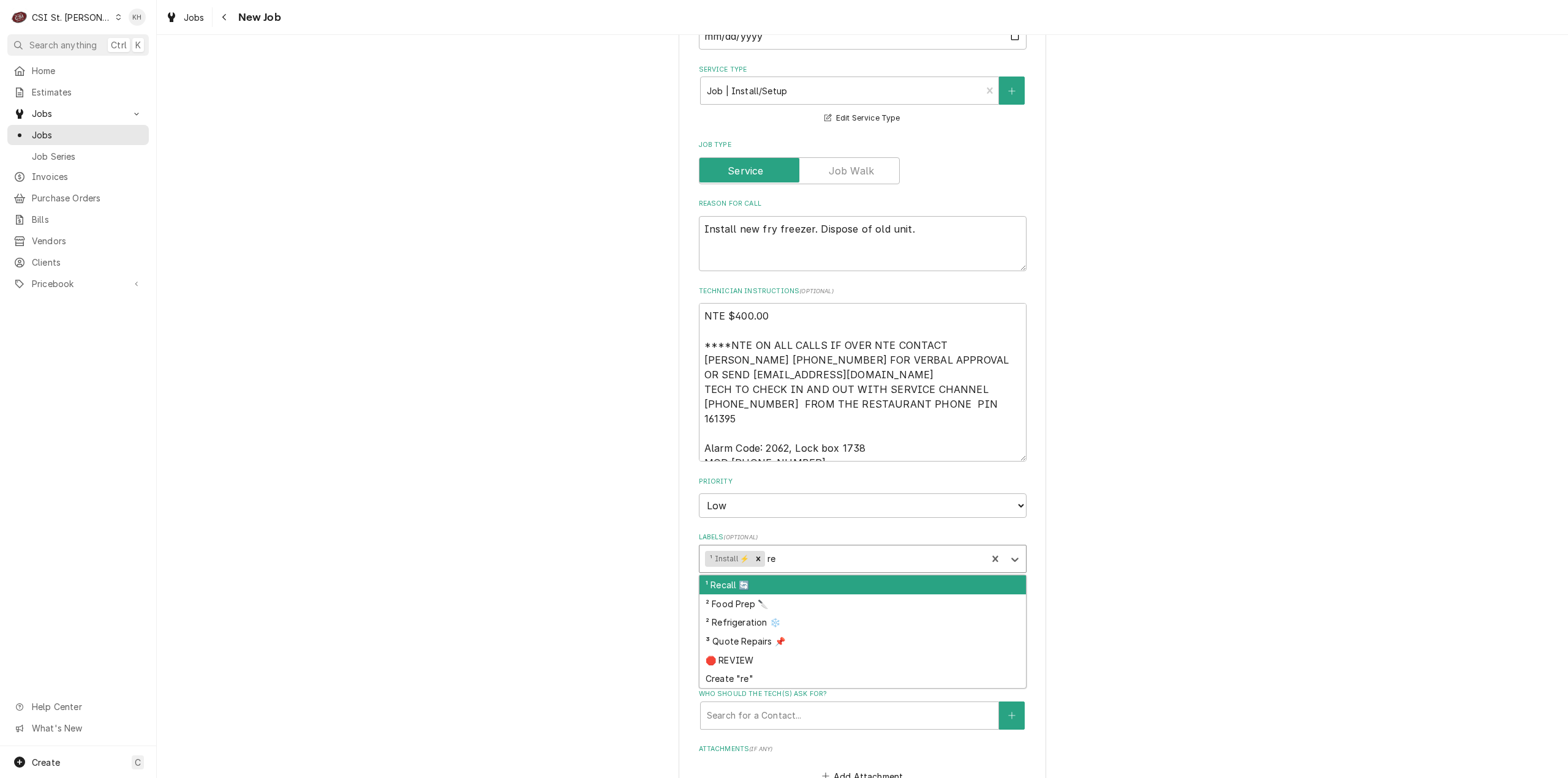
type input "ref"
type textarea "x"
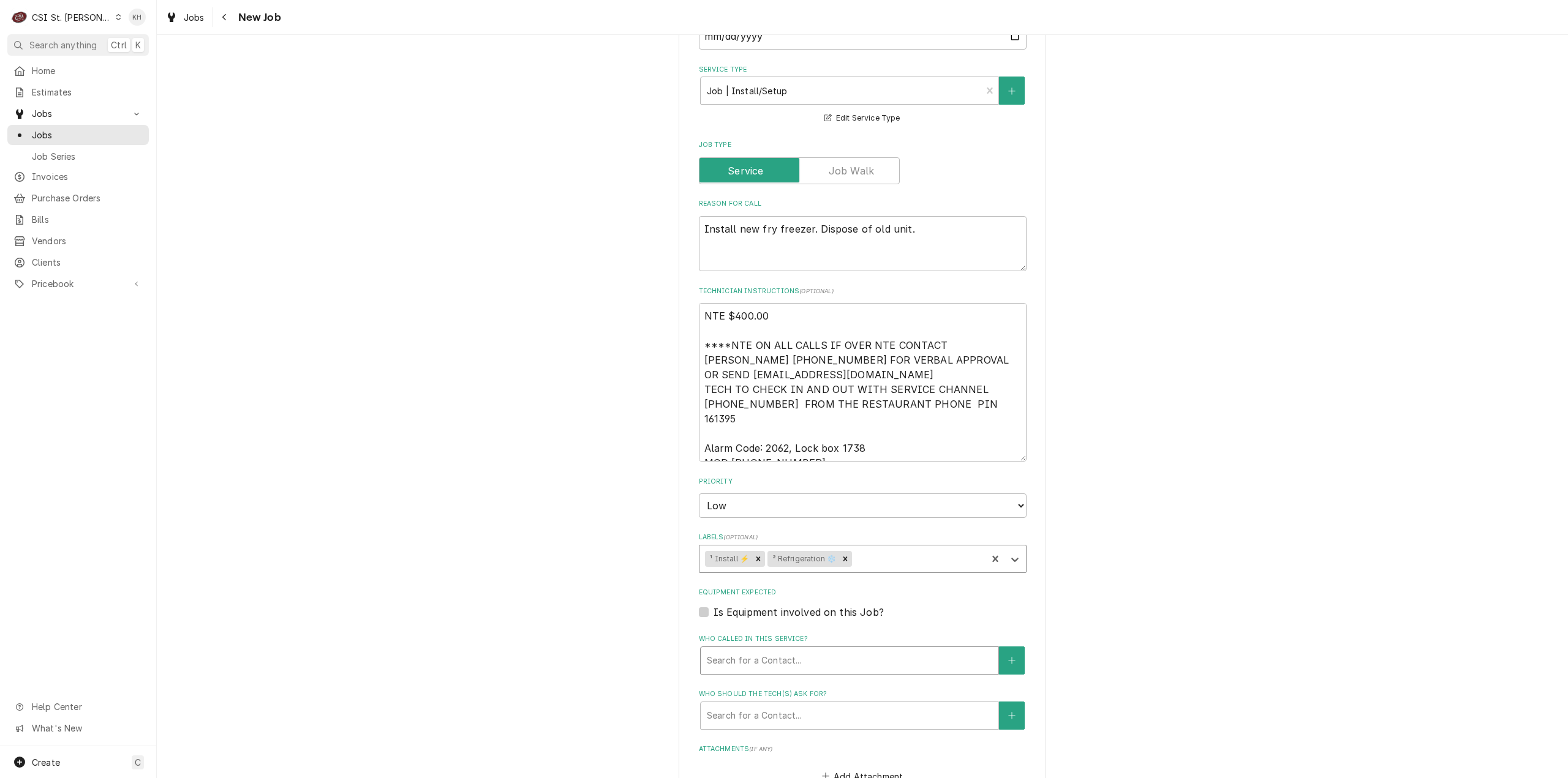
click at [749, 649] on div "Who called in this service?" at bounding box center [849, 660] width 285 height 22
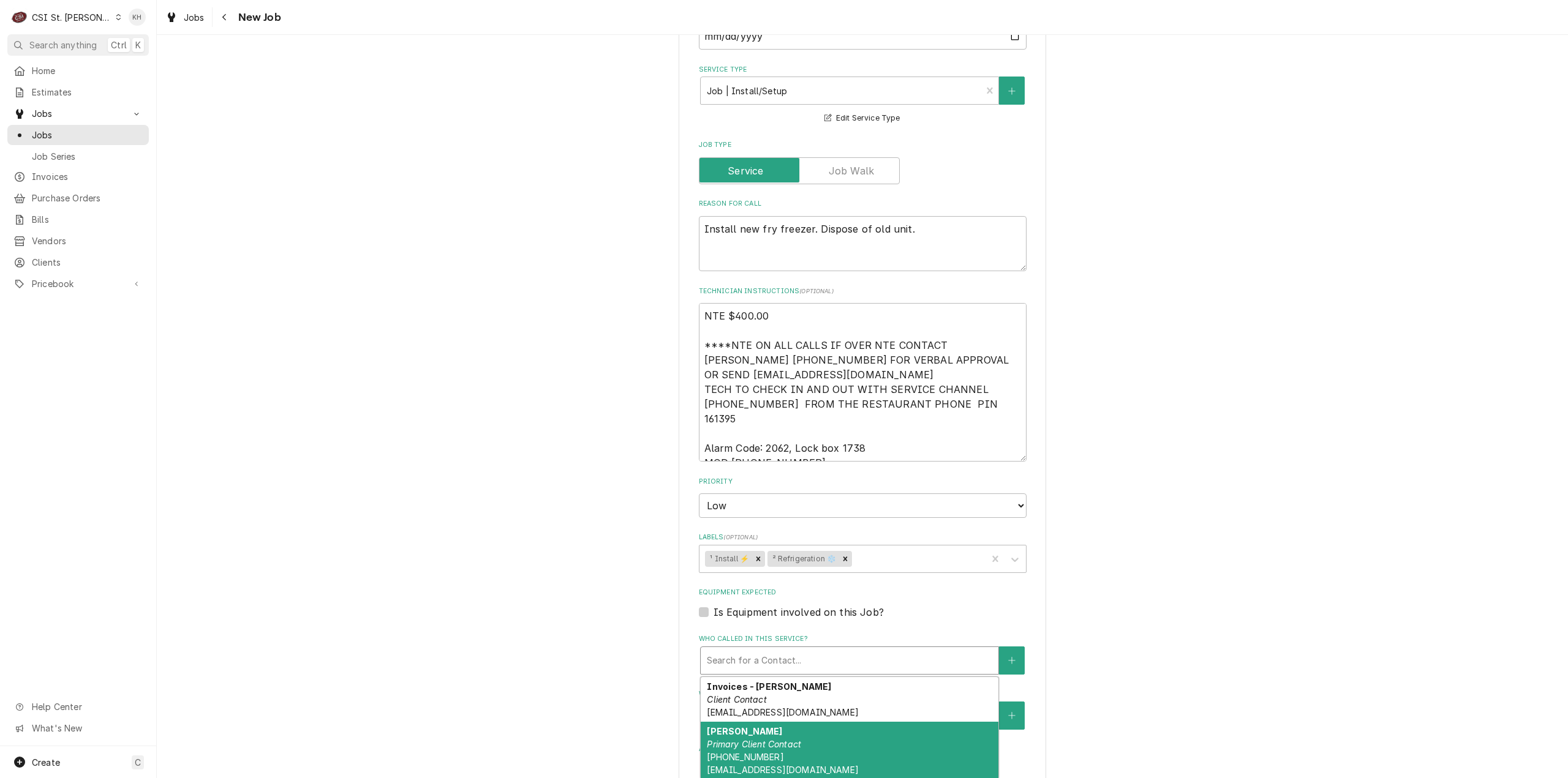
click at [758, 723] on div "Jeff Costa Primary Client Contact (636) 399-1299 jcosta@raisingcanes.com" at bounding box center [850, 750] width 298 height 58
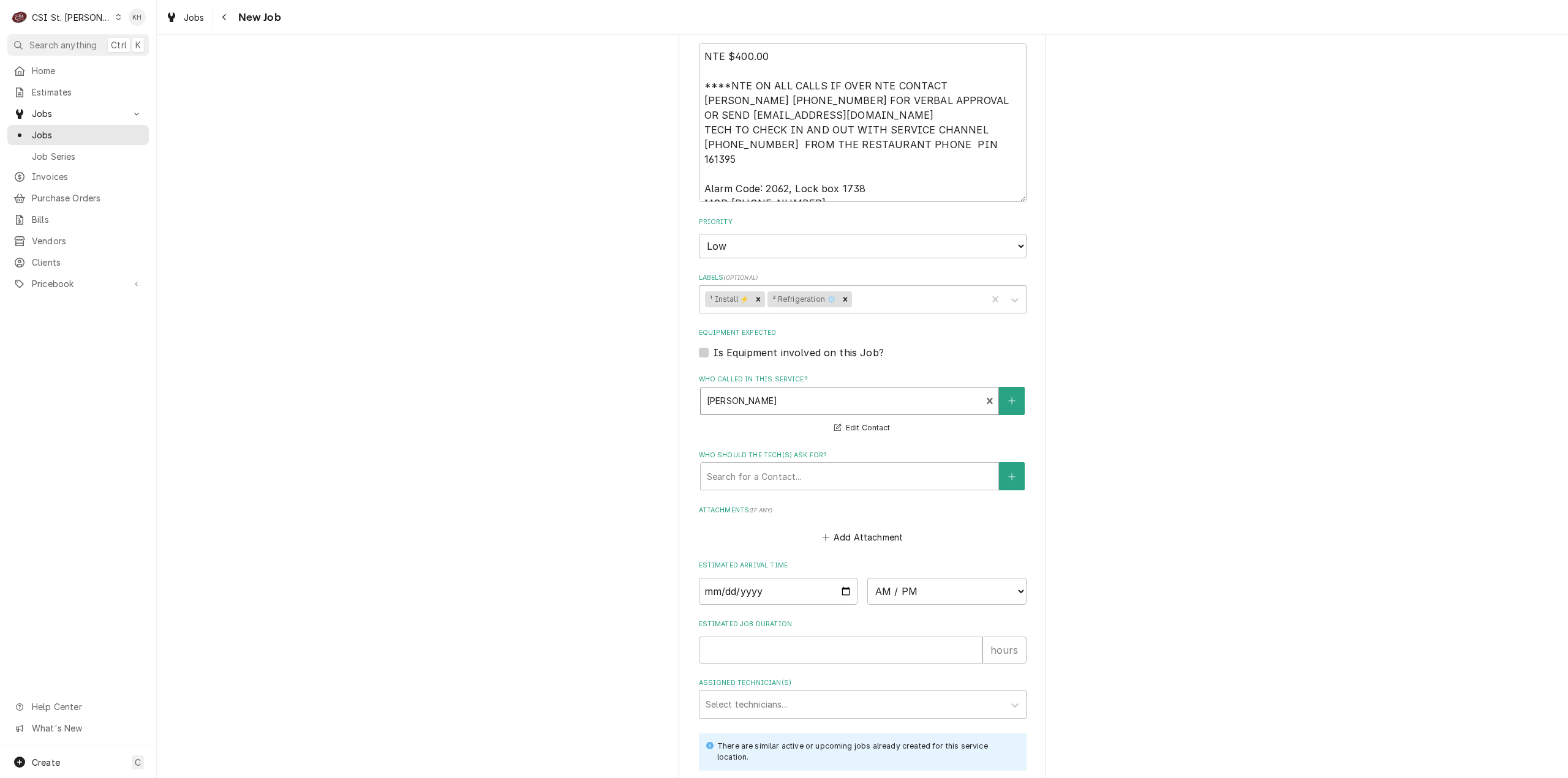
scroll to position [1079, 0]
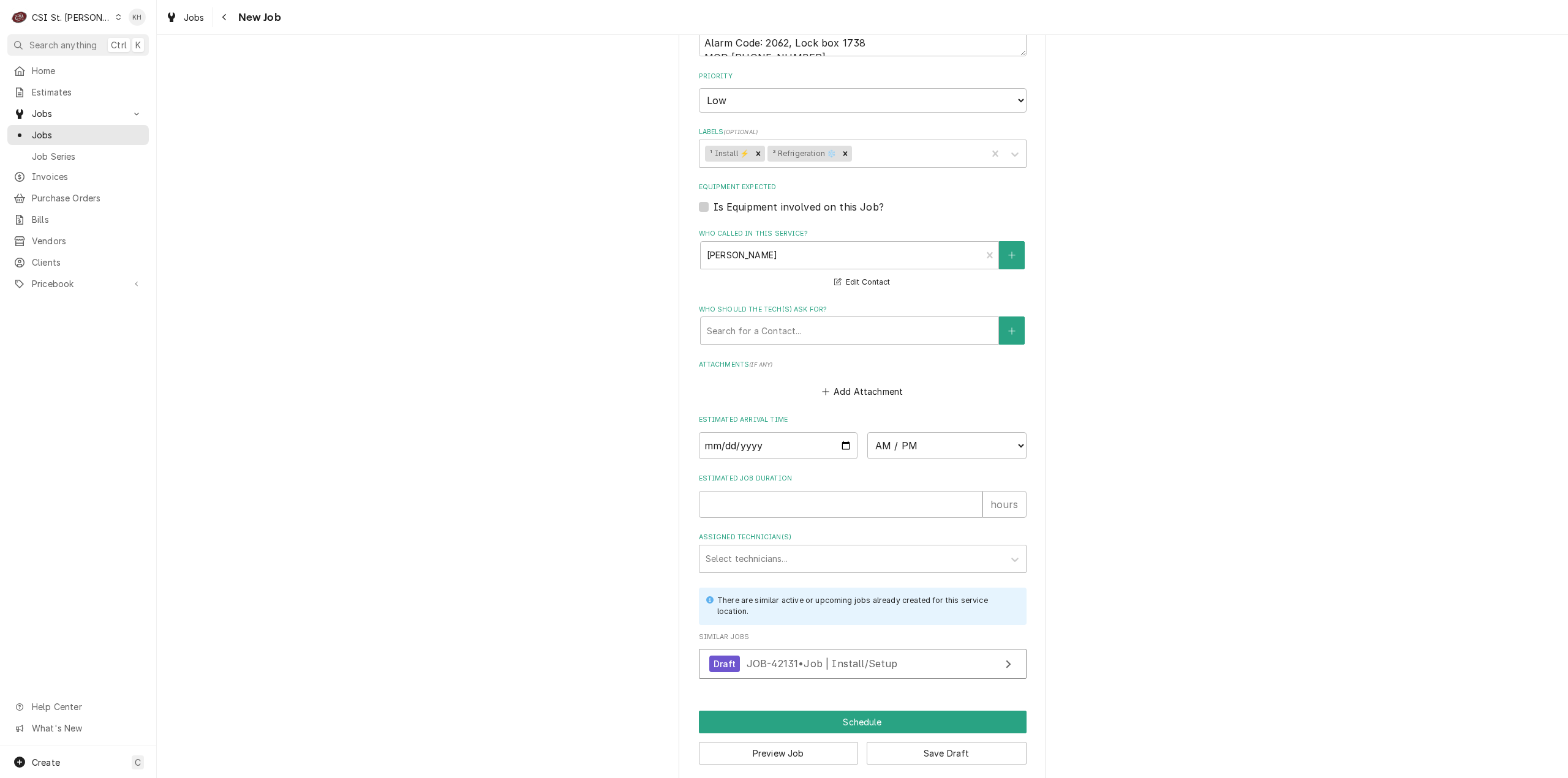
click at [799, 476] on div "Estimated Job Duration hours" at bounding box center [863, 496] width 328 height 43
click at [811, 491] on input "Estimated Job Duration" at bounding box center [841, 504] width 284 height 27
type textarea "x"
type input "2"
type textarea "x"
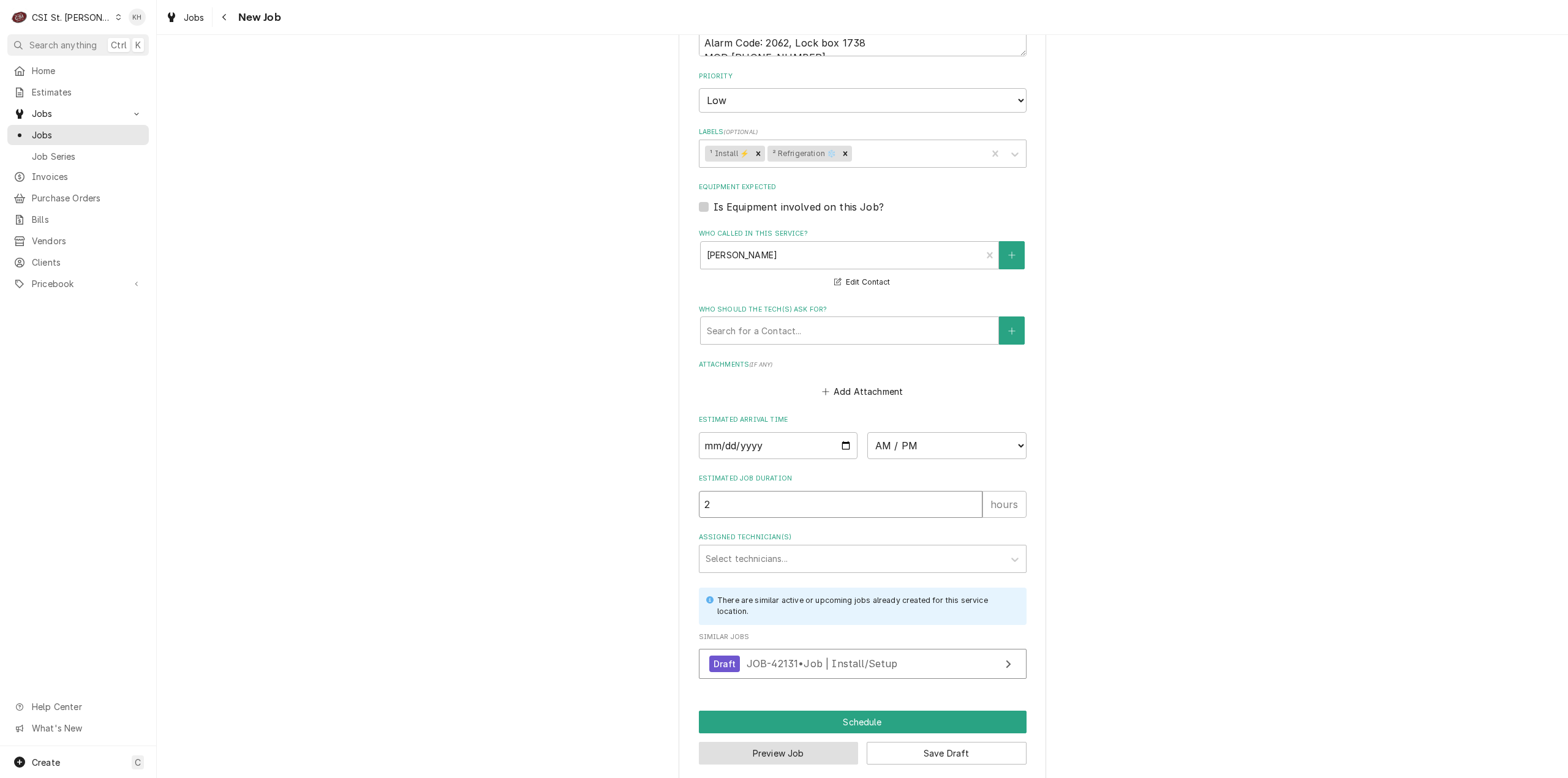
type input "2"
drag, startPoint x: 767, startPoint y: 741, endPoint x: 1195, endPoint y: 625, distance: 443.4
click at [767, 742] on button "Preview Job" at bounding box center [779, 753] width 160 height 23
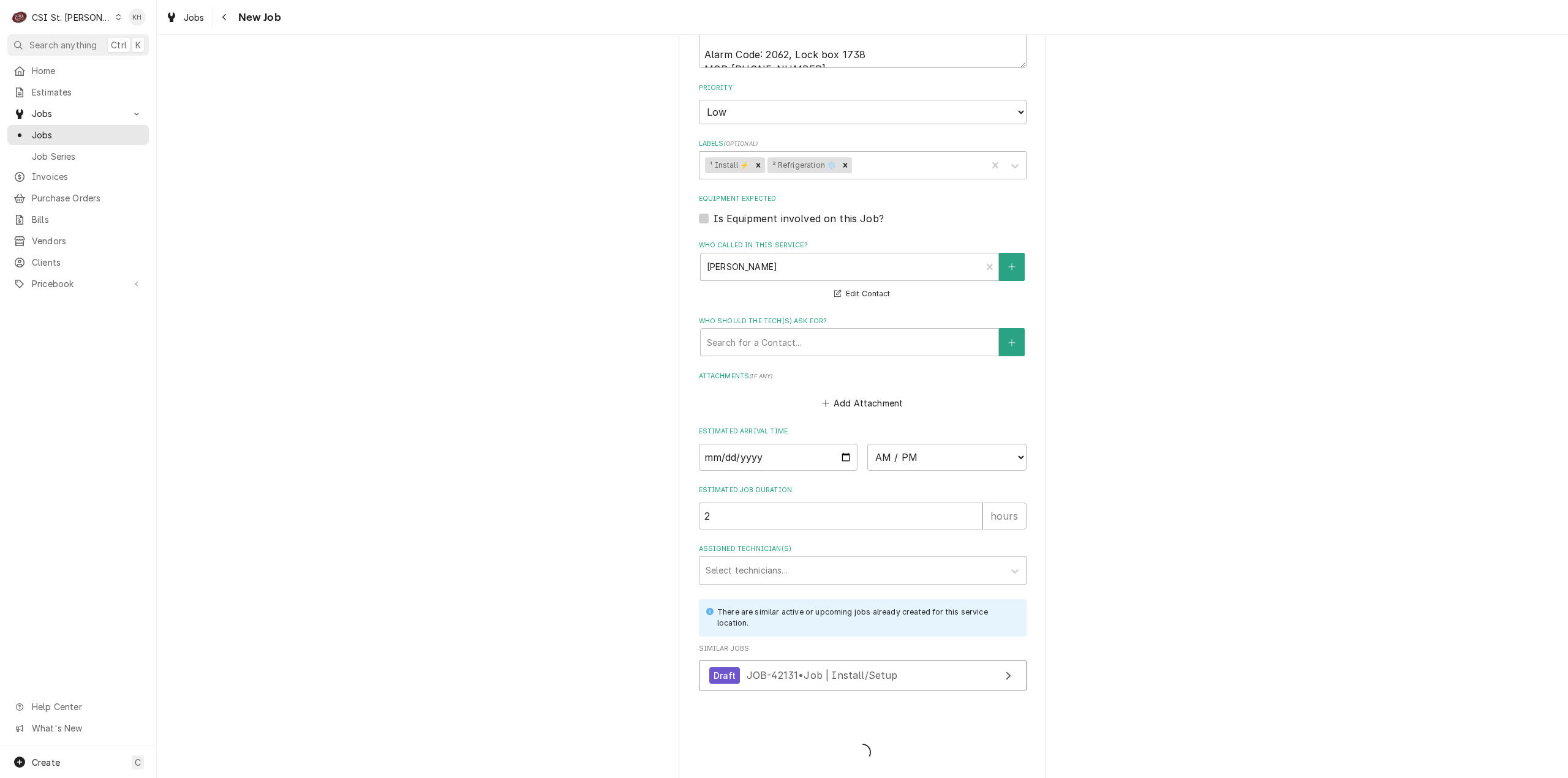
type textarea "x"
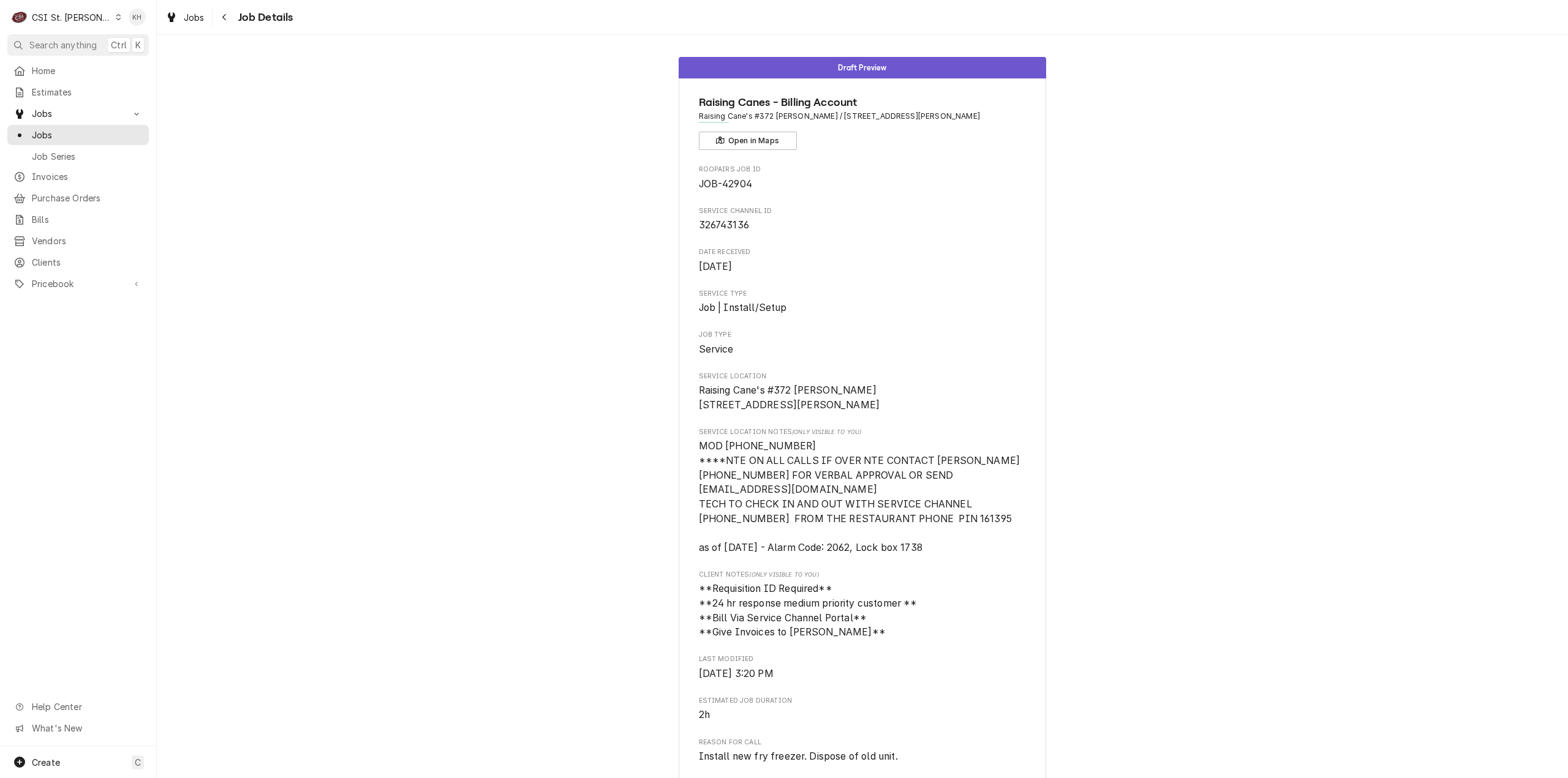
click at [72, 21] on div "CSI St. [PERSON_NAME]" at bounding box center [71, 17] width 80 height 13
click at [125, 31] on div "CSI [US_STATE][GEOGRAPHIC_DATA]" at bounding box center [188, 24] width 174 height 20
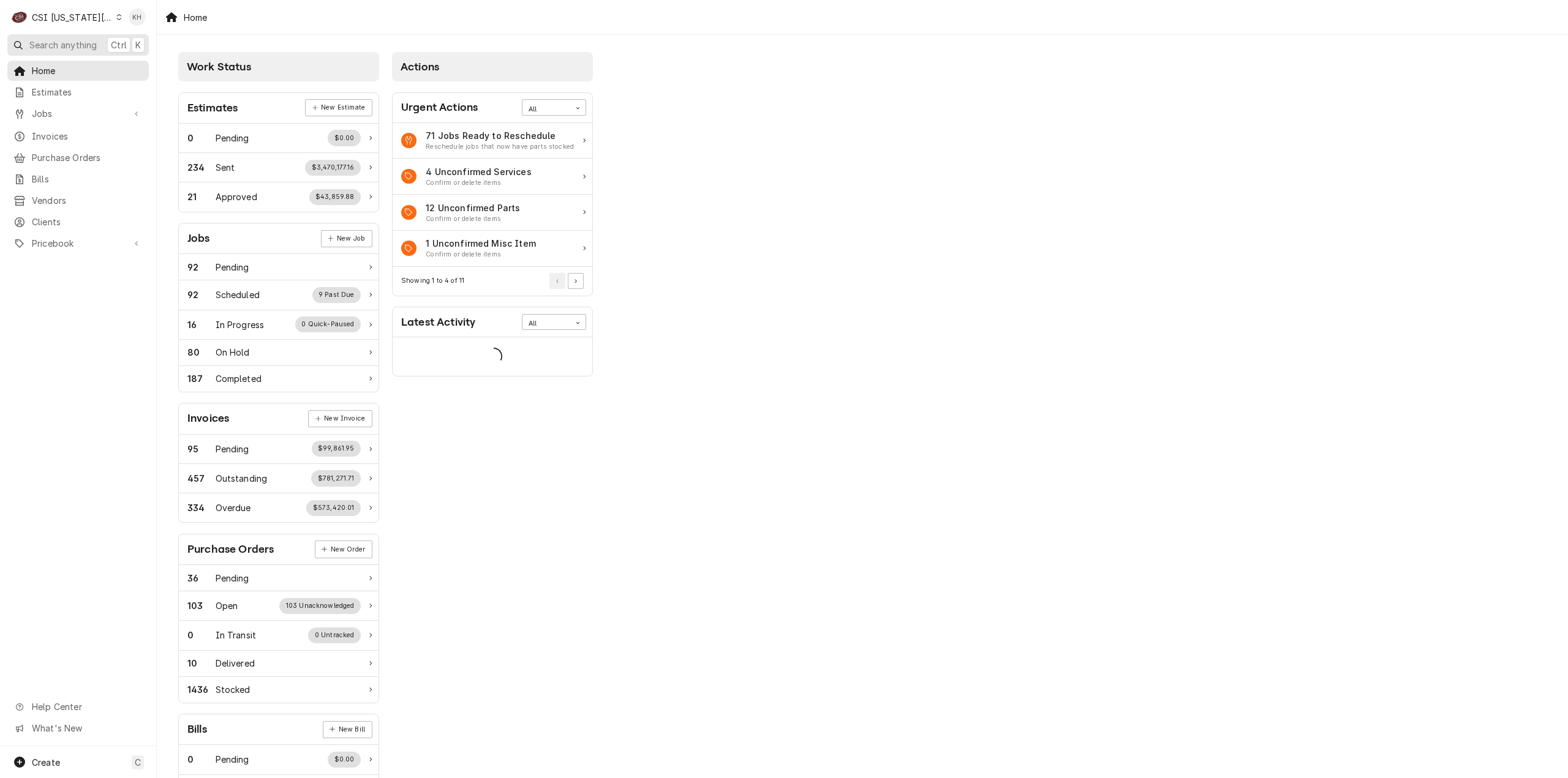
click at [46, 51] on button "Search anything Ctrl K" at bounding box center [78, 45] width 141 height 22
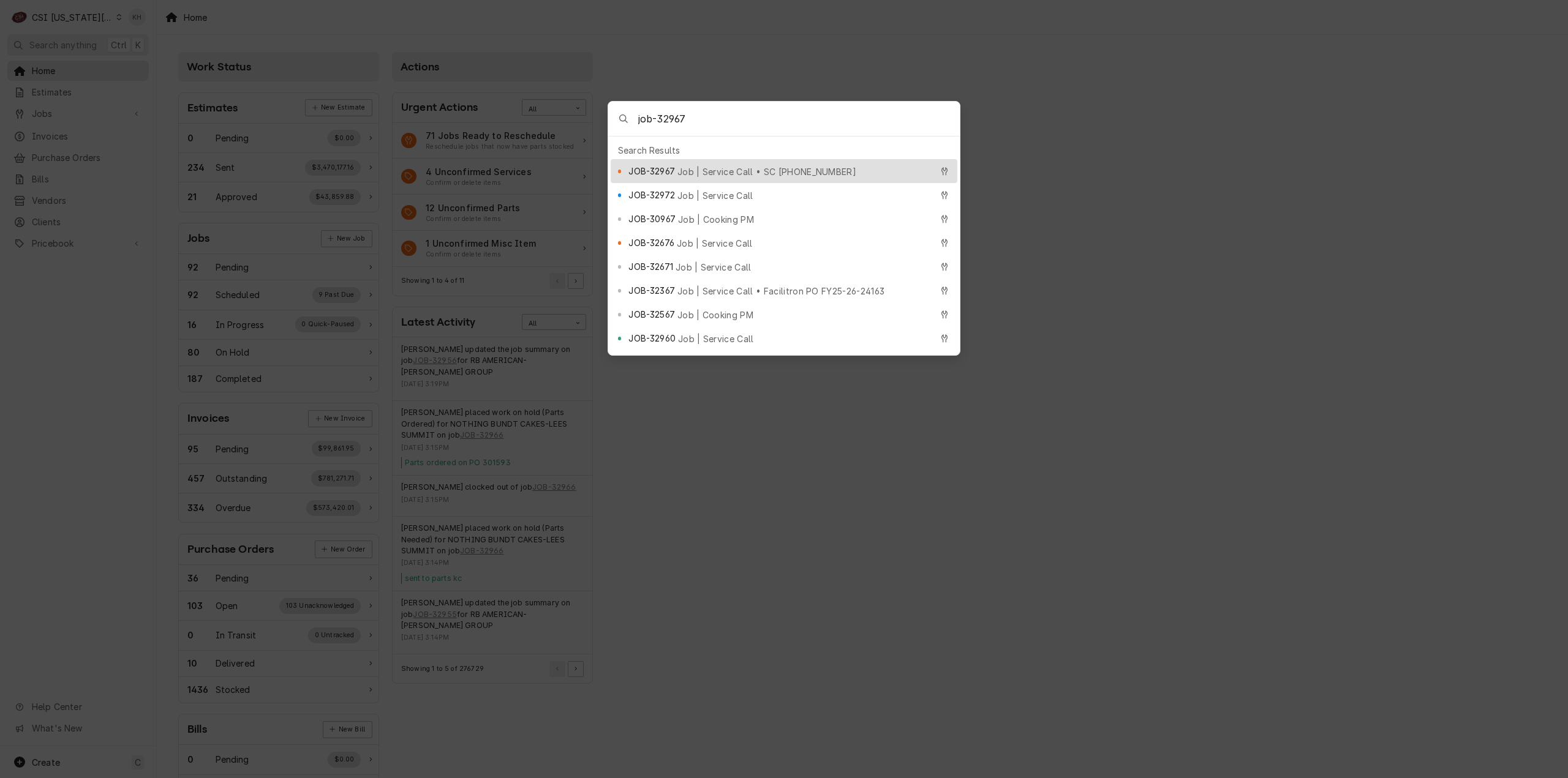
type input "job-32967"
click at [721, 168] on span "Job | Service Call • SC [PHONE_NUMBER]" at bounding box center [767, 171] width 179 height 13
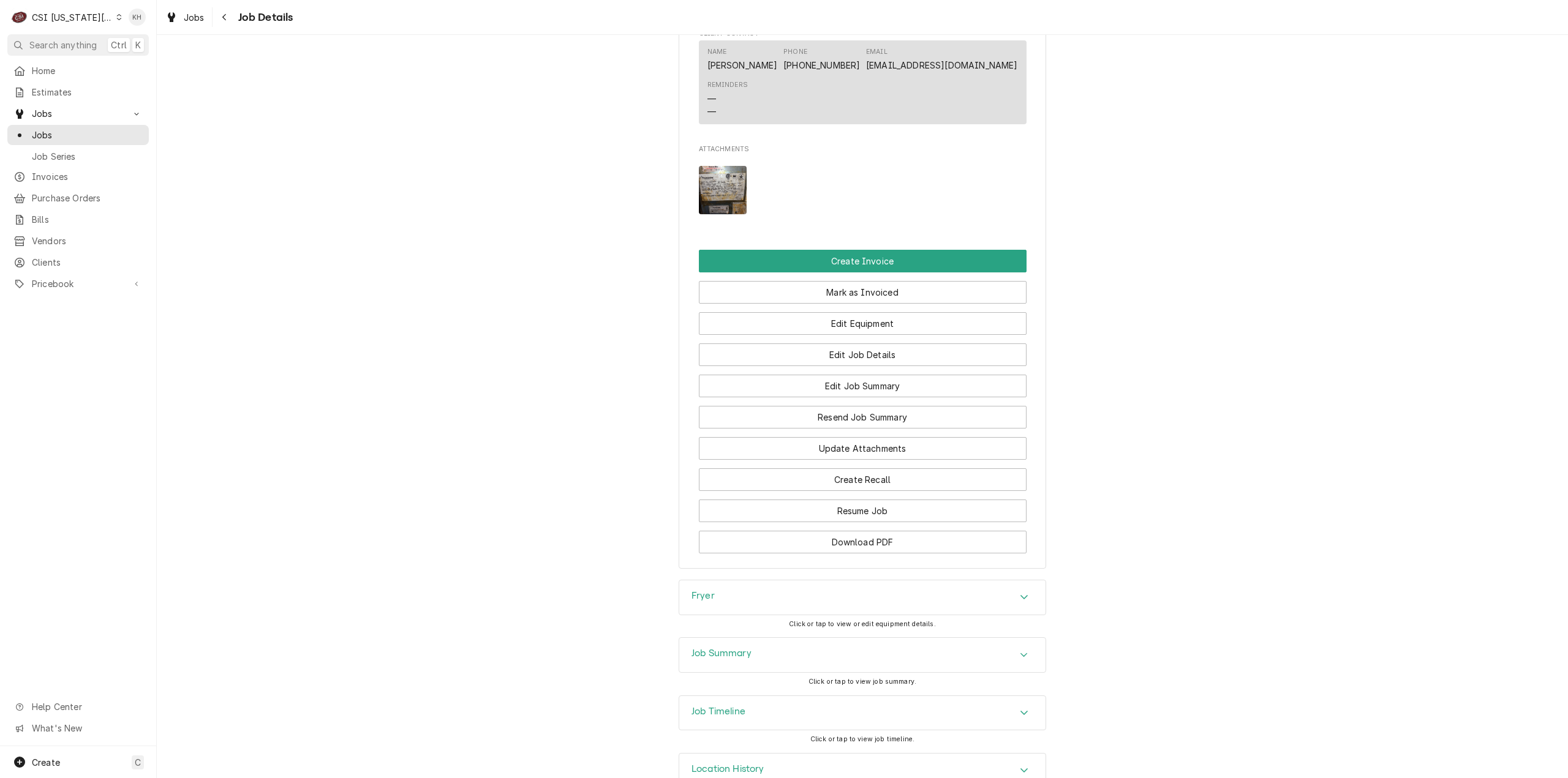
scroll to position [1769, 0]
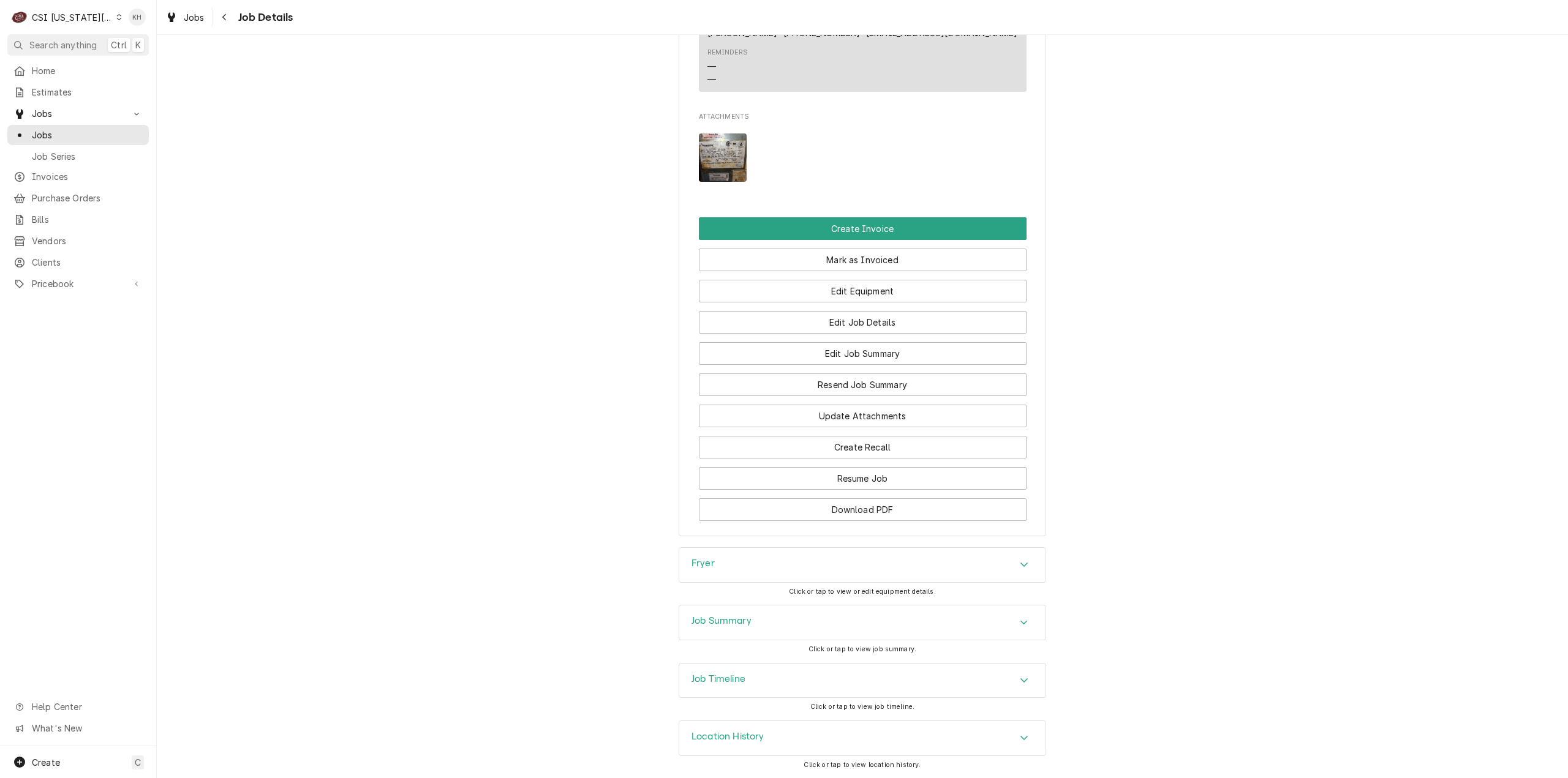
click at [756, 625] on div "Job Summary" at bounding box center [862, 622] width 366 height 34
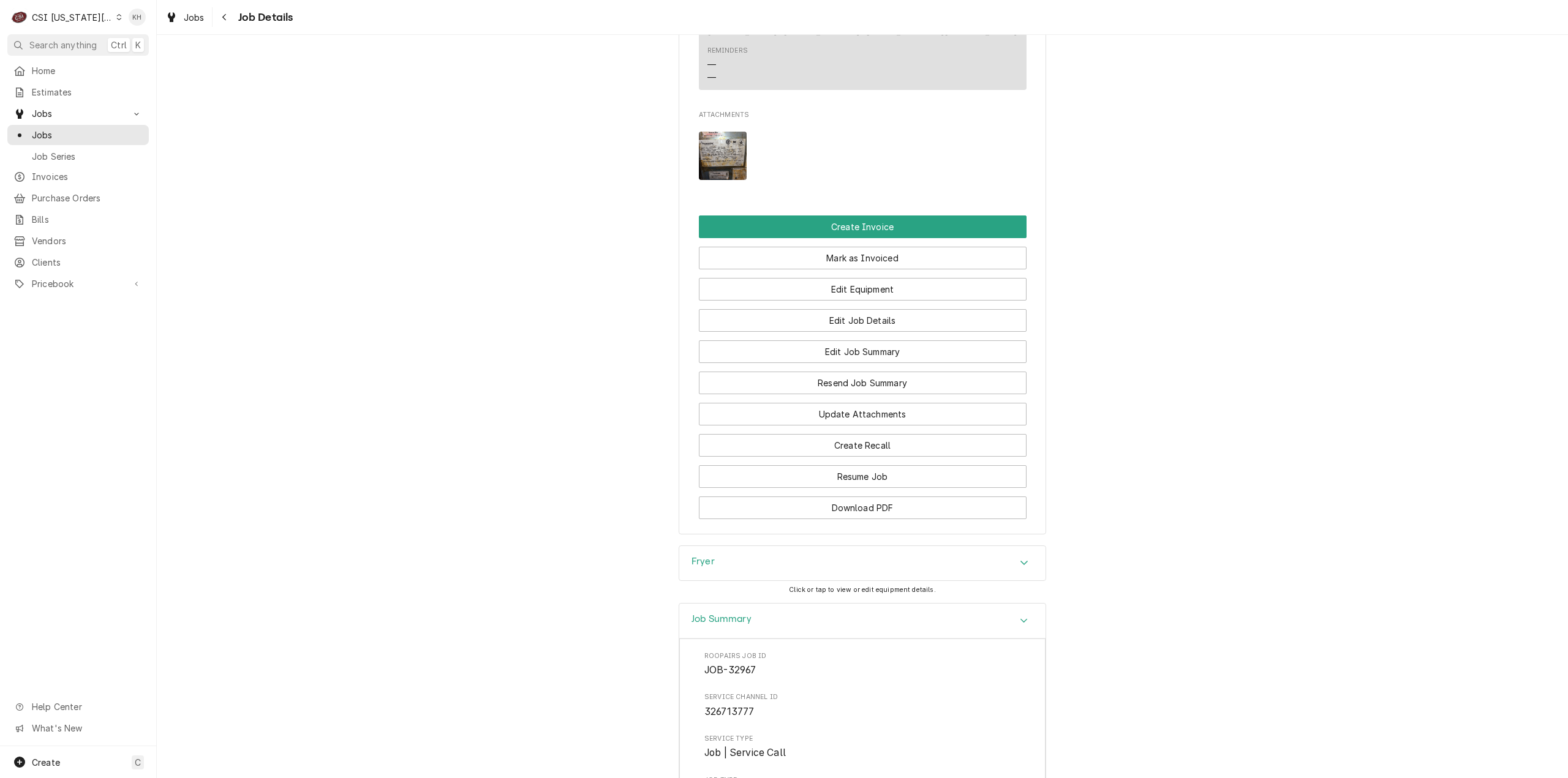
click at [757, 623] on div "Job Summary" at bounding box center [862, 621] width 366 height 35
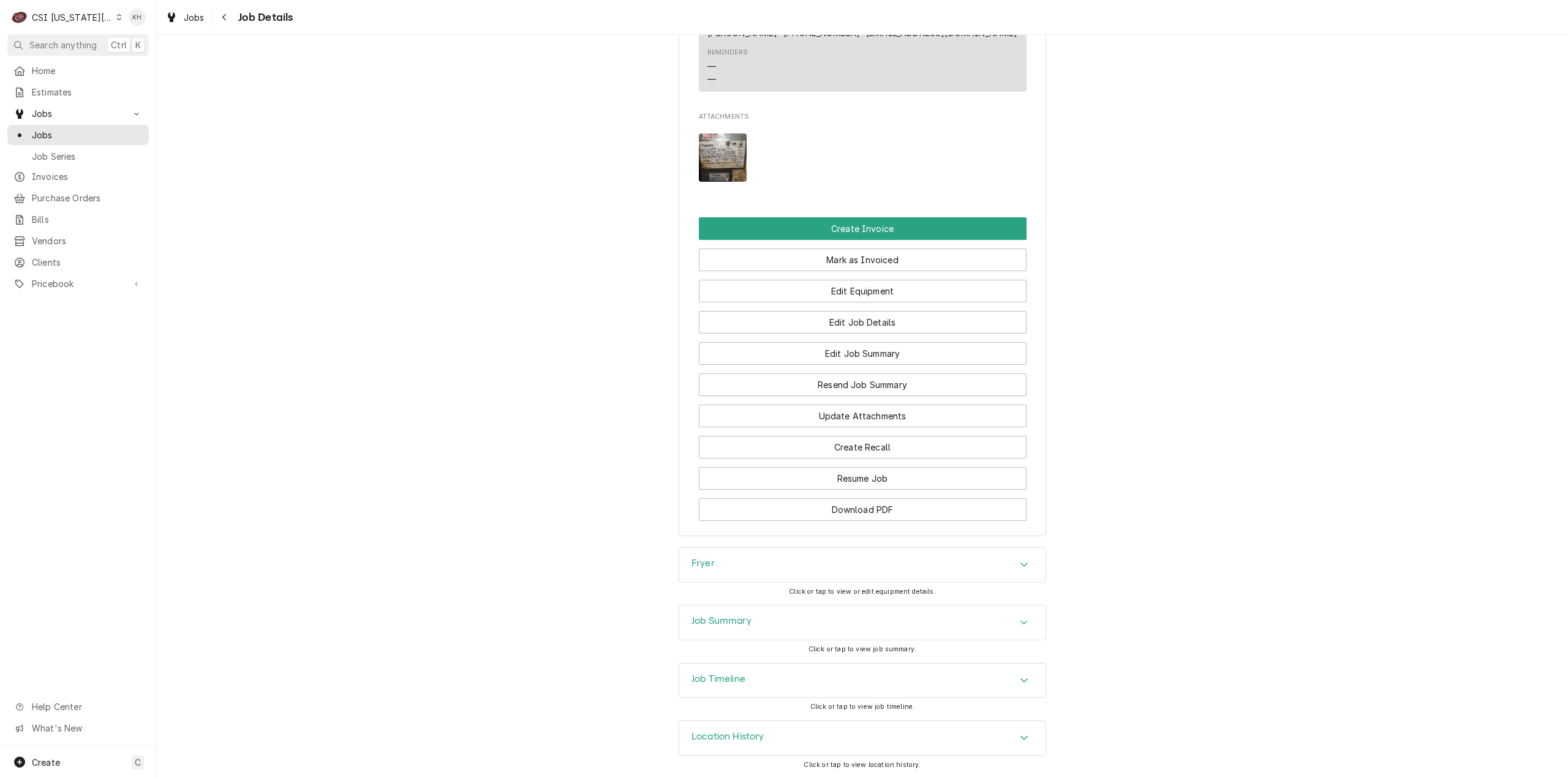
click at [769, 683] on div "Job Timeline" at bounding box center [862, 680] width 366 height 34
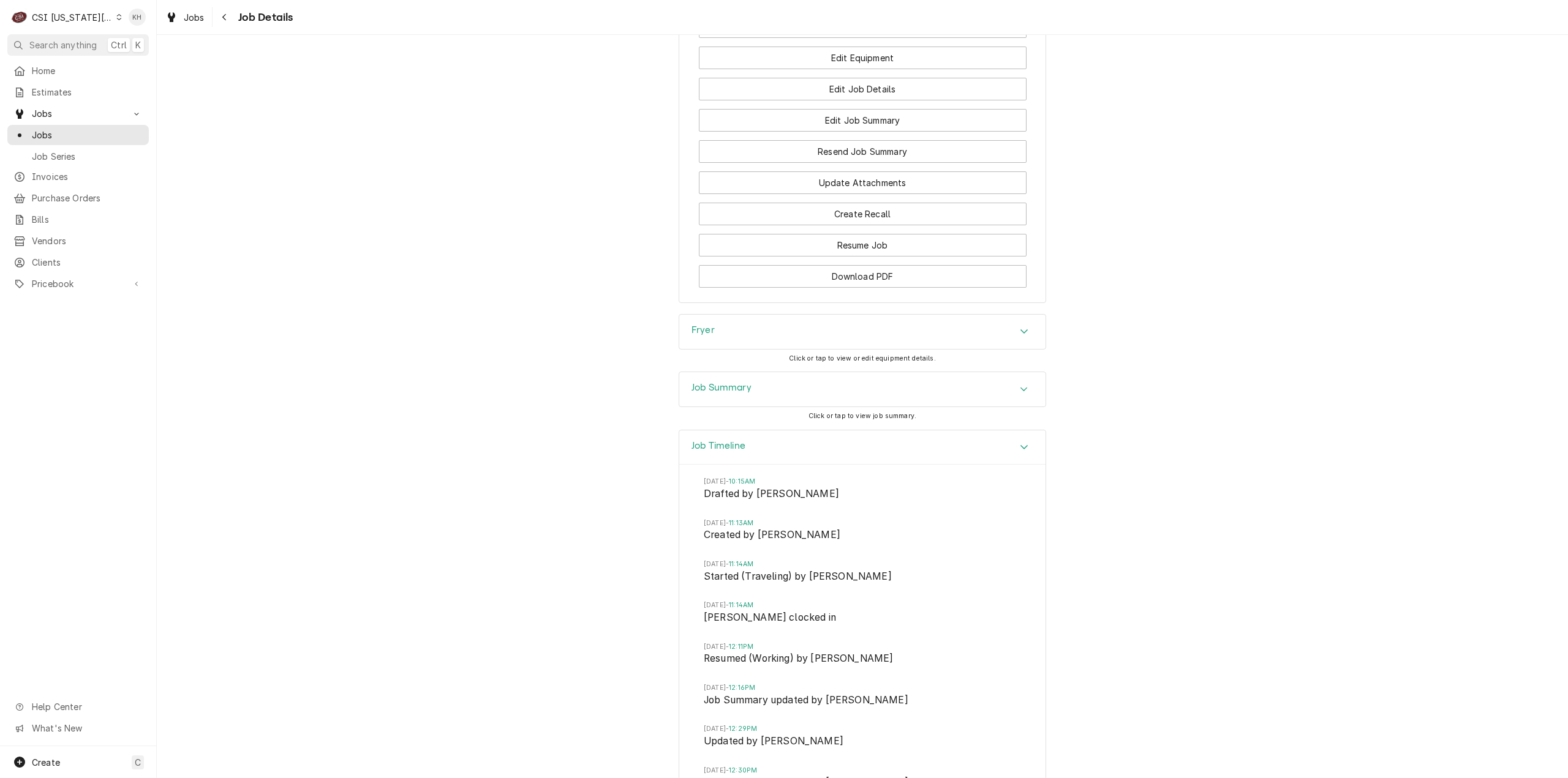
scroll to position [2075, 0]
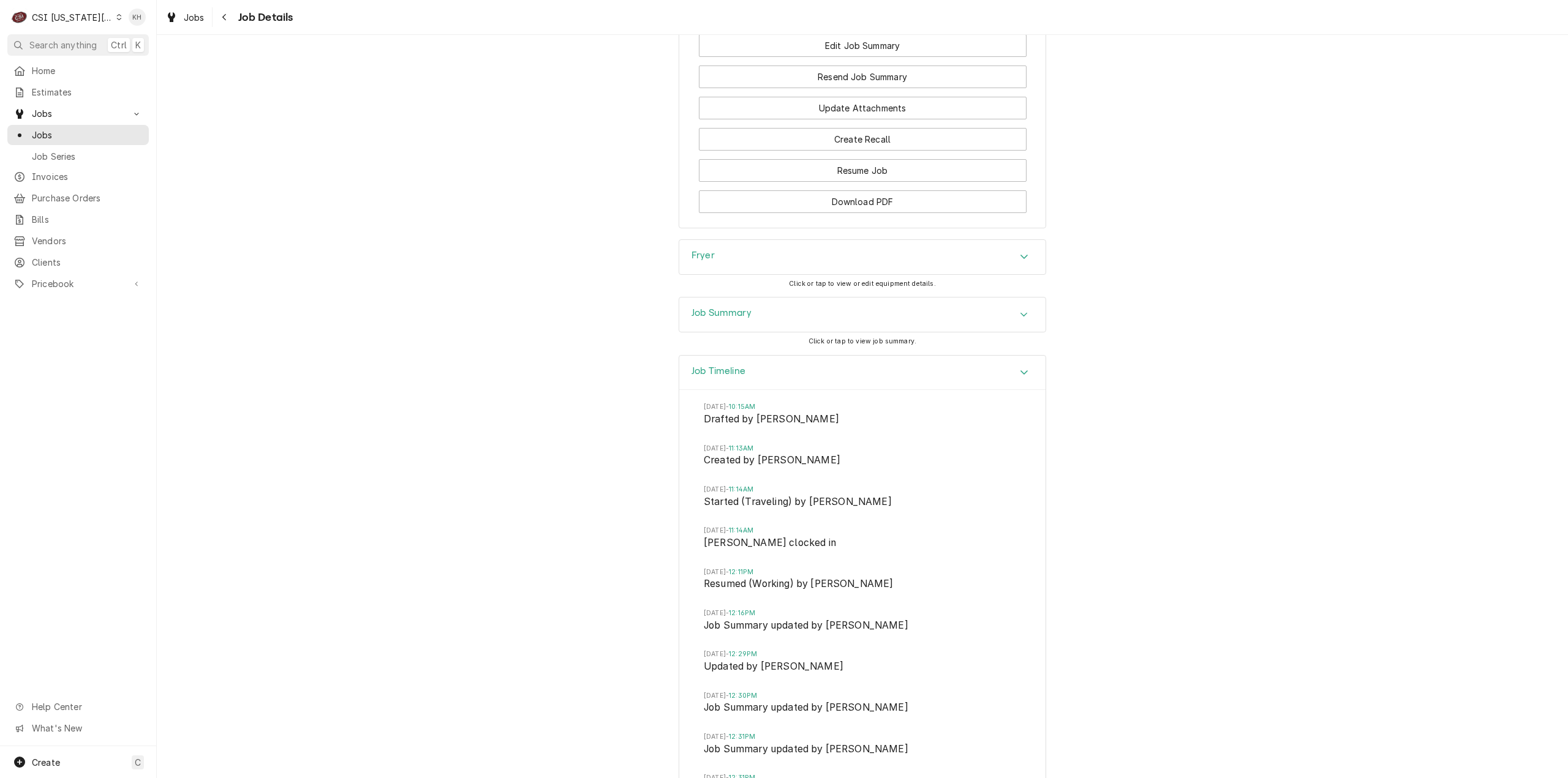
click at [87, 13] on div "CSI Kansas City" at bounding box center [72, 17] width 81 height 13
click at [163, 54] on div "CSI Kansas City CSI Kentucky CSI St. Louis" at bounding box center [210, 46] width 199 height 72
click at [164, 61] on div "CSI St. [PERSON_NAME]" at bounding box center [210, 67] width 179 height 13
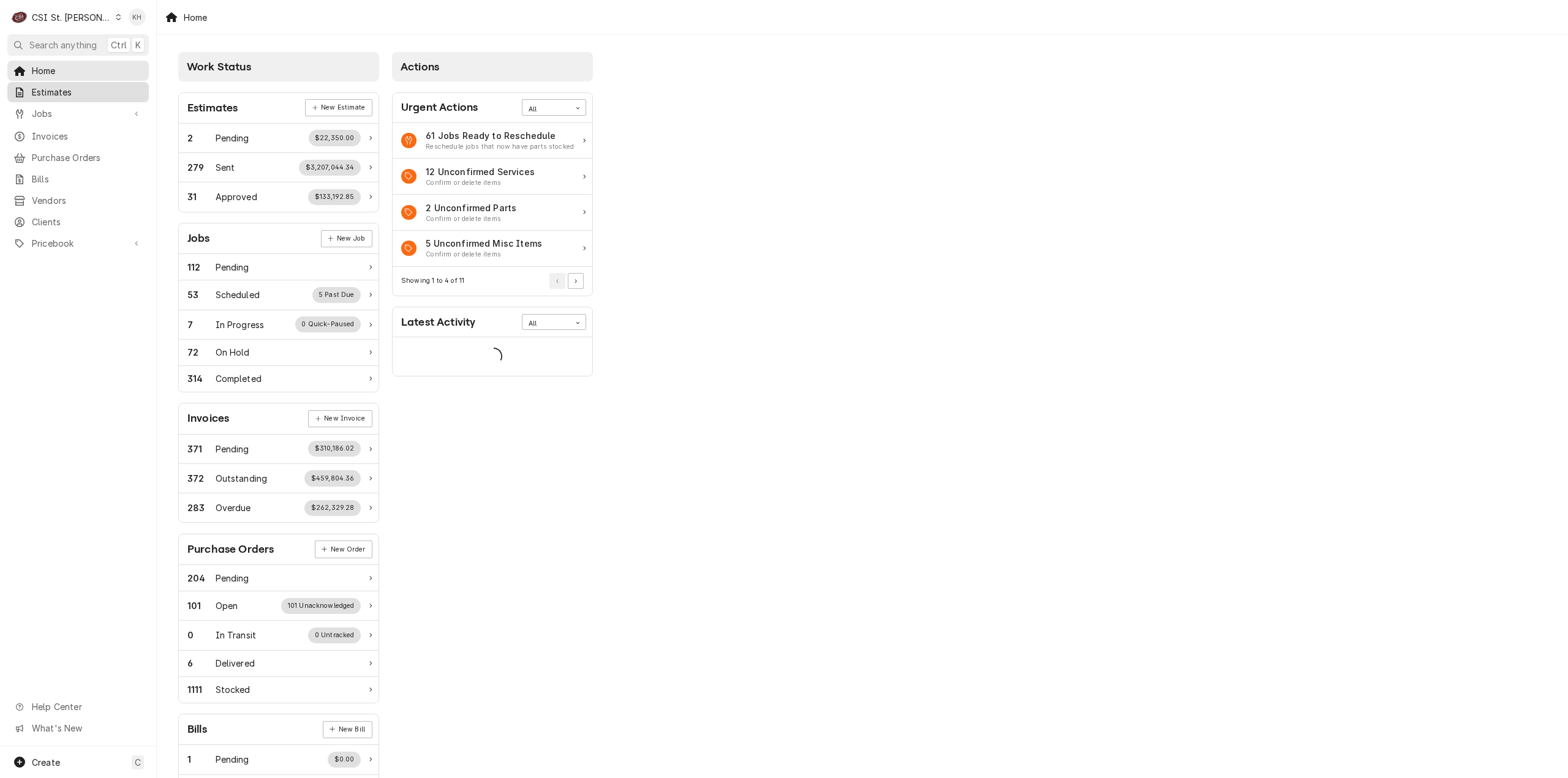
click at [52, 92] on span "Estimates" at bounding box center [87, 92] width 111 height 13
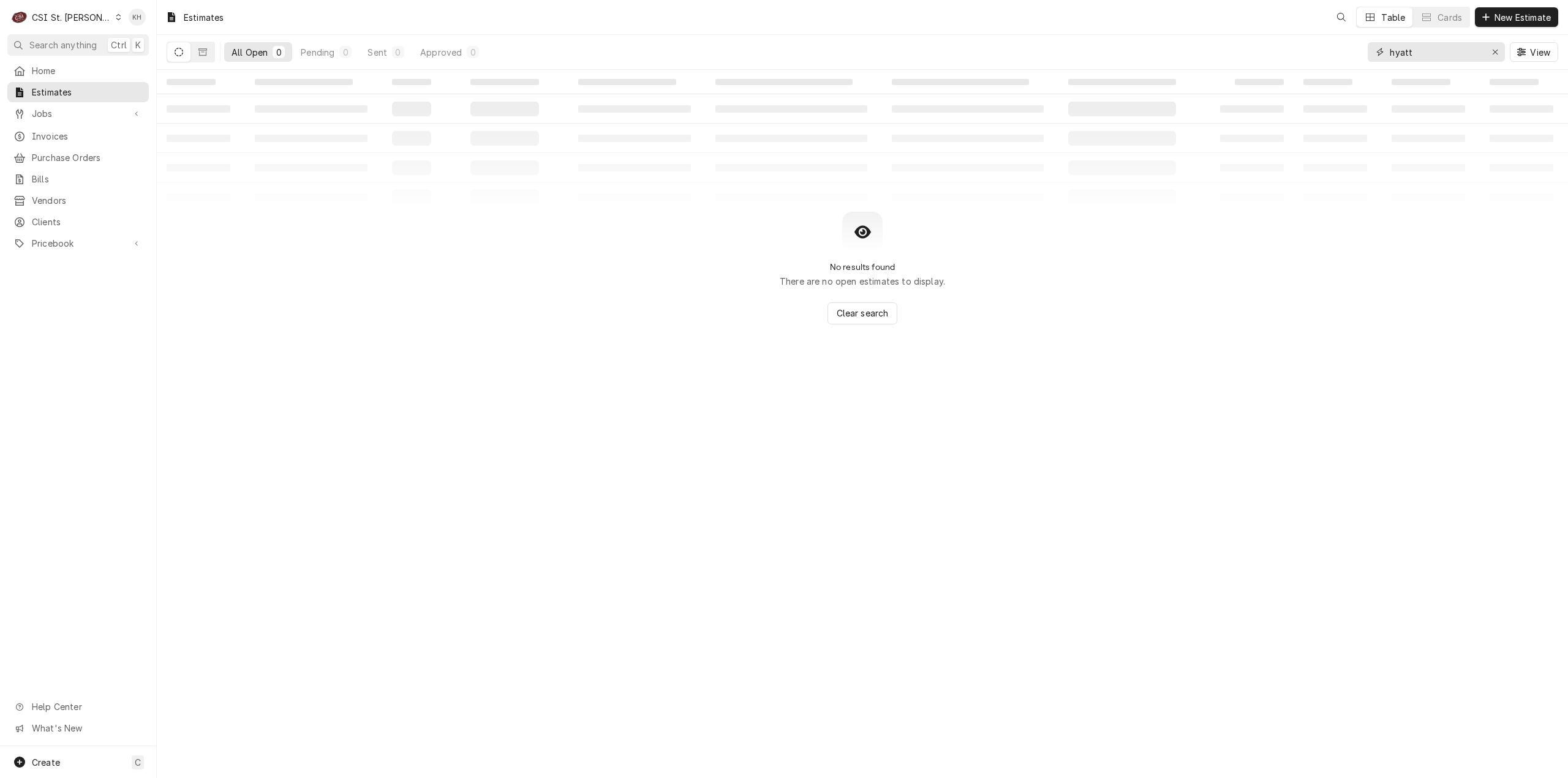
drag, startPoint x: 1435, startPoint y: 49, endPoint x: 1268, endPoint y: 46, distance: 167.0
click at [1268, 46] on div "All Open 0 Pending 0 Sent 0 Approved 0 hyatt View" at bounding box center [862, 51] width 1392 height 34
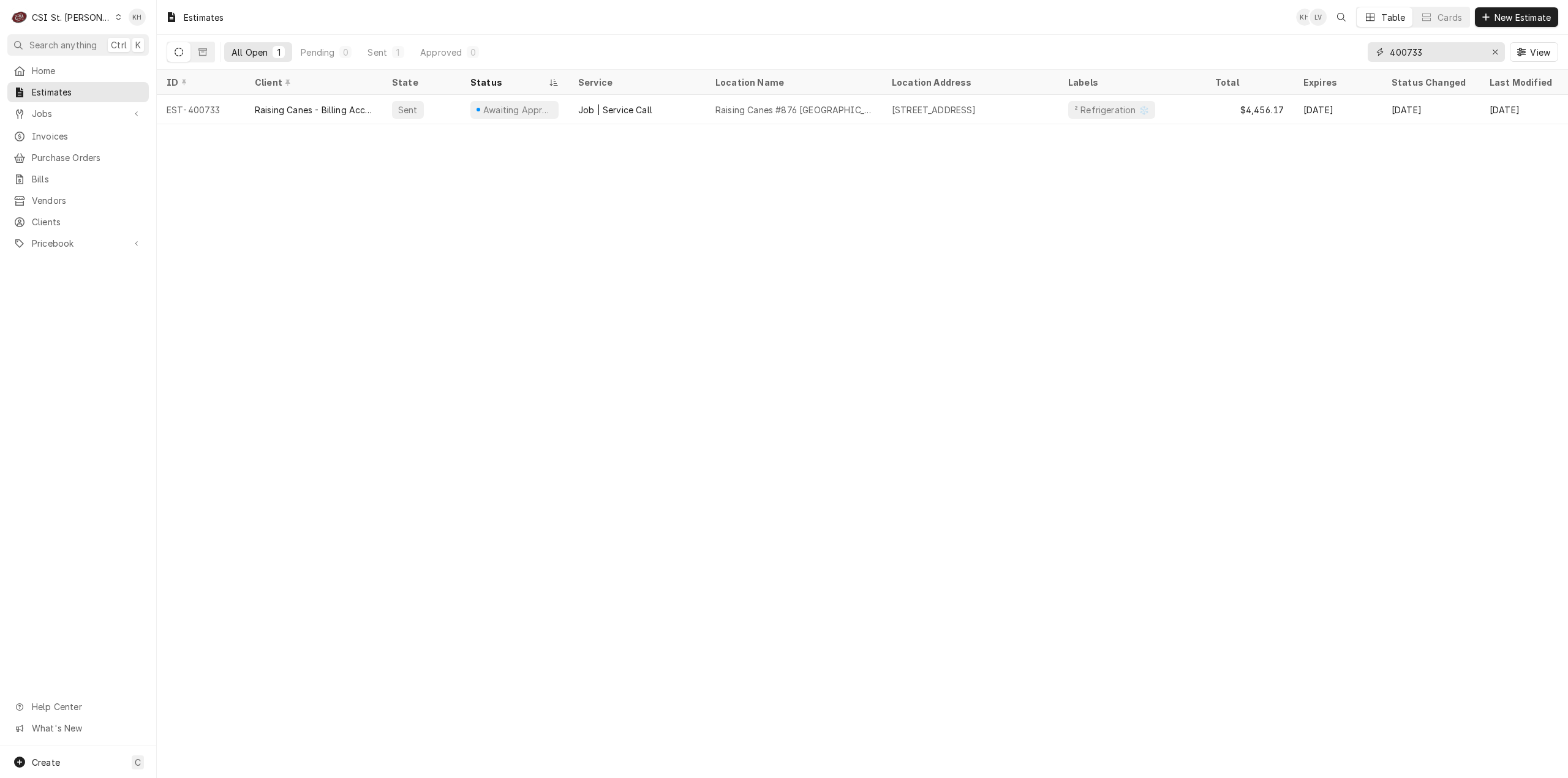
drag, startPoint x: 1434, startPoint y: 54, endPoint x: 1408, endPoint y: 56, distance: 26.1
click at [1408, 56] on input "400733" at bounding box center [1435, 52] width 92 height 20
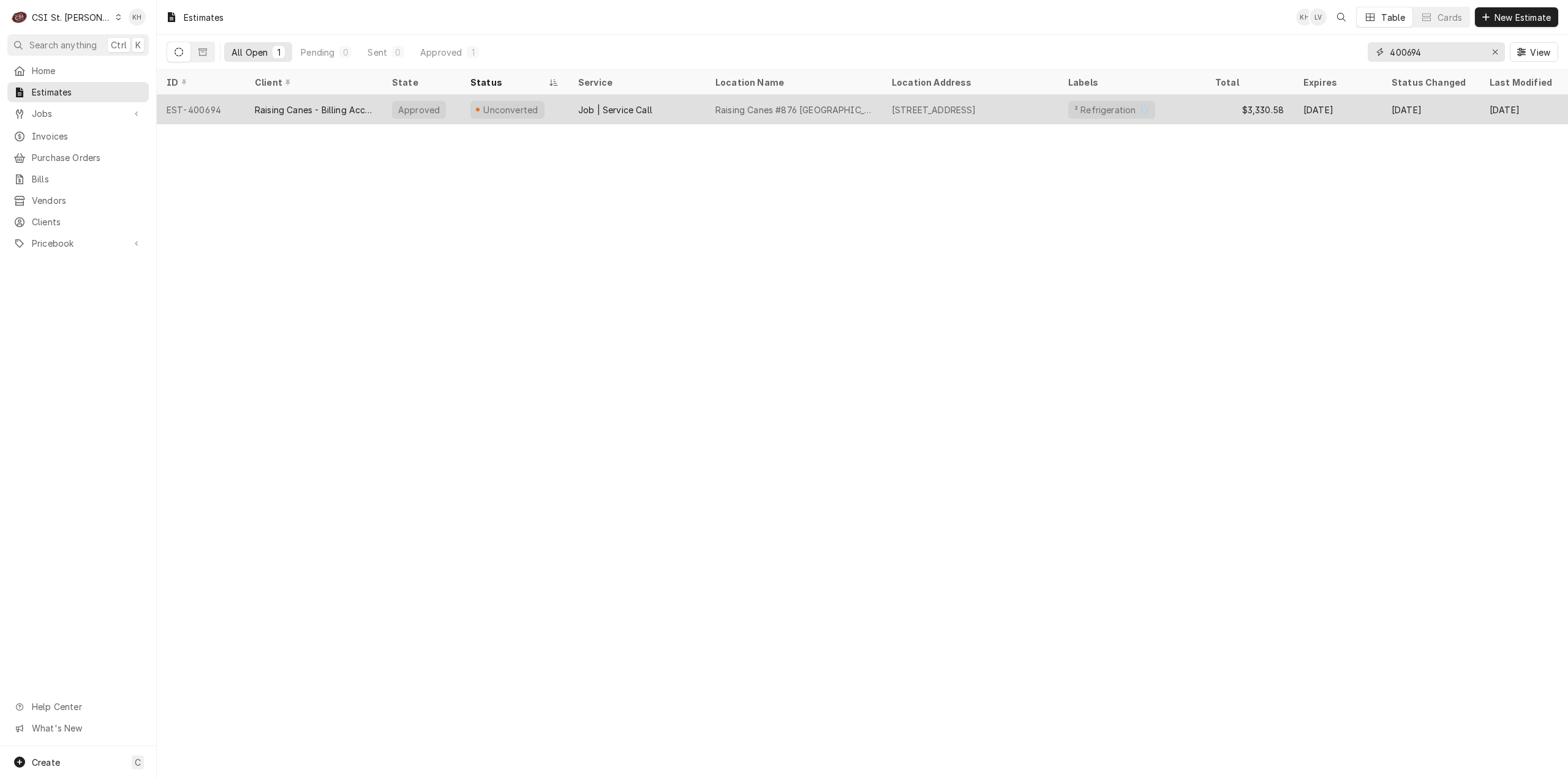
type input "400694"
click at [590, 112] on div "Job | Service Call" at bounding box center [616, 110] width 74 height 13
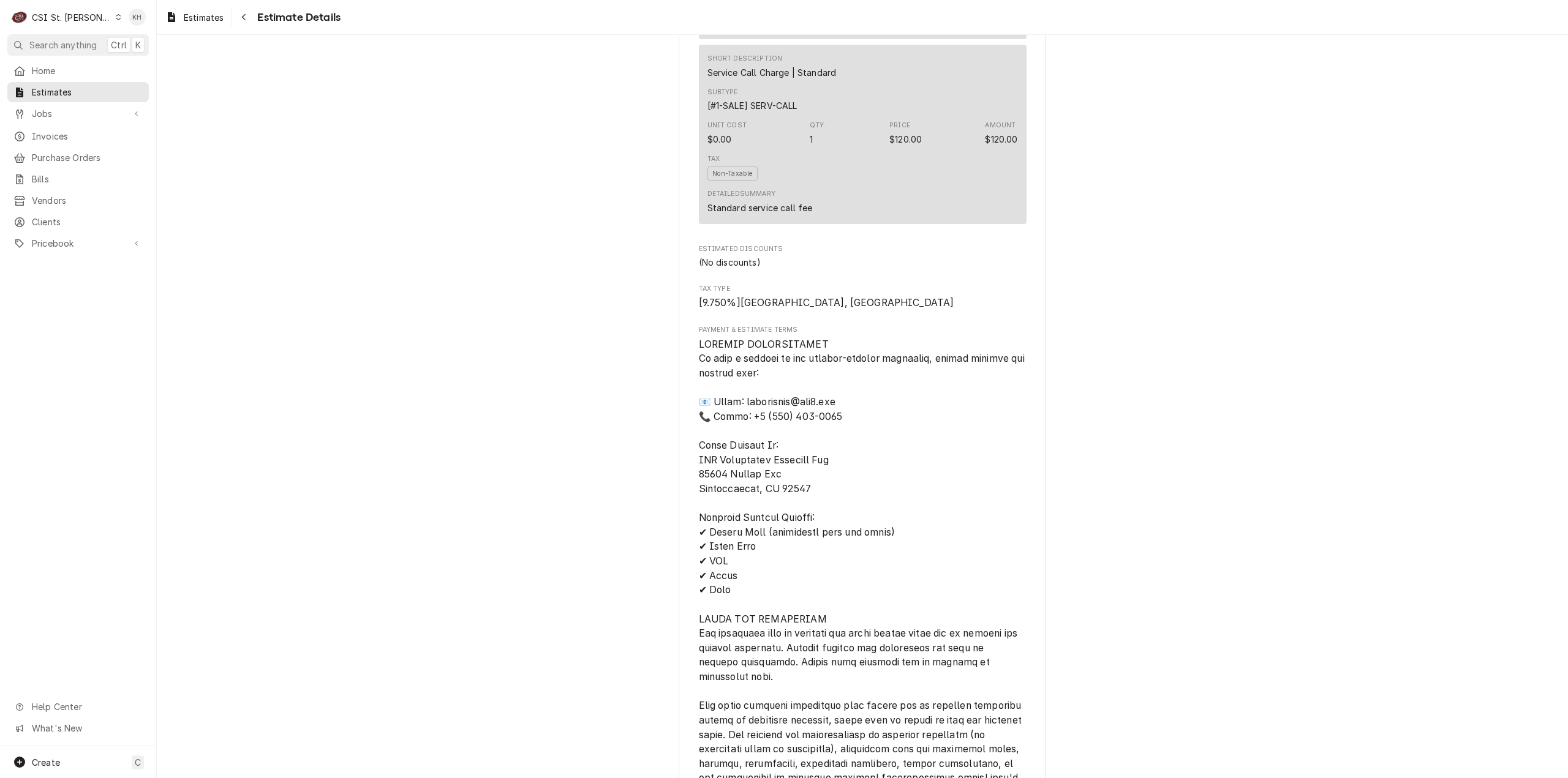
scroll to position [3206, 0]
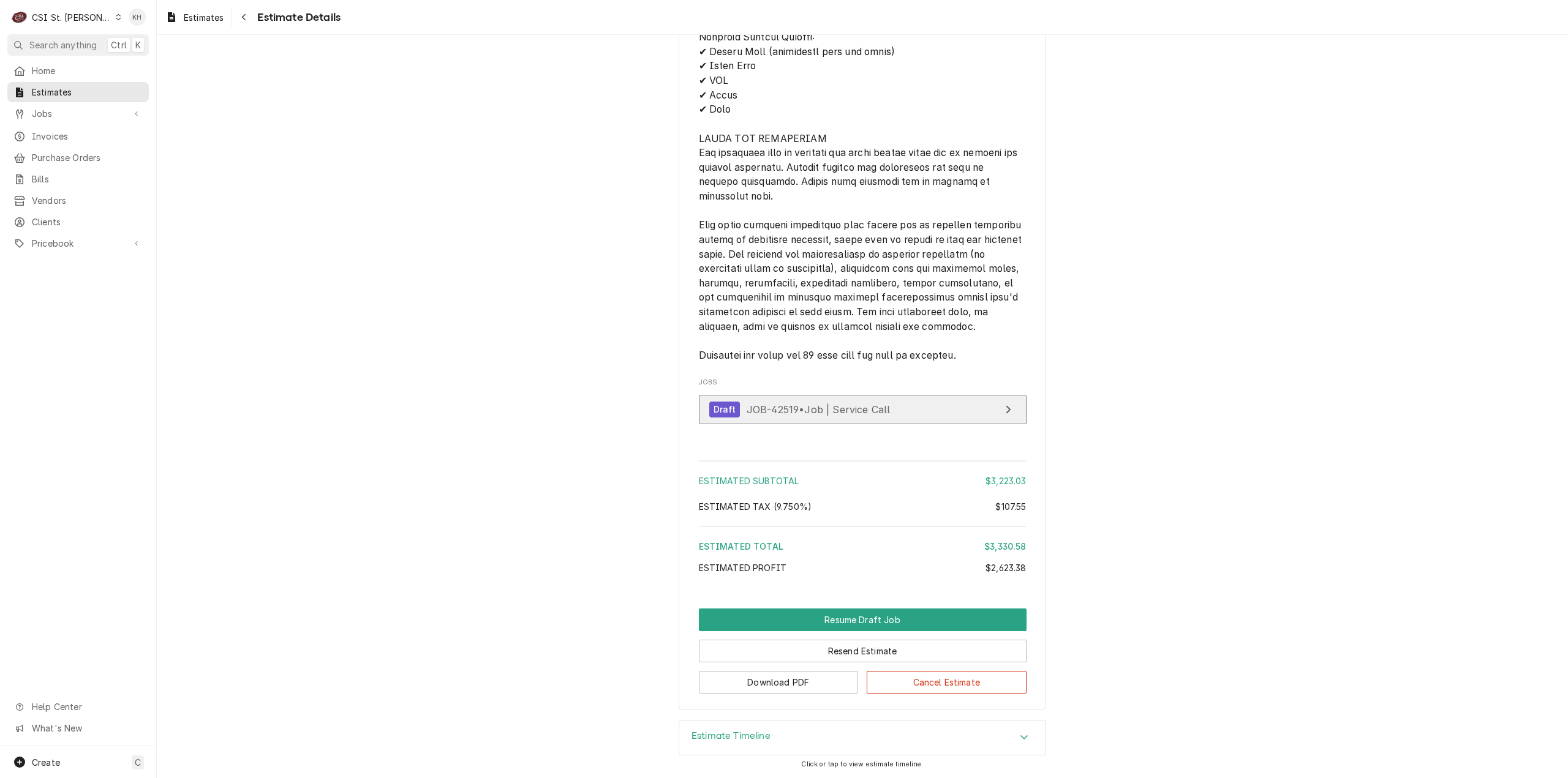
click at [835, 417] on div "Draft JOB-42519 • Job | Service Call" at bounding box center [799, 410] width 181 height 17
click at [61, 47] on span "Search anything" at bounding box center [63, 45] width 68 height 13
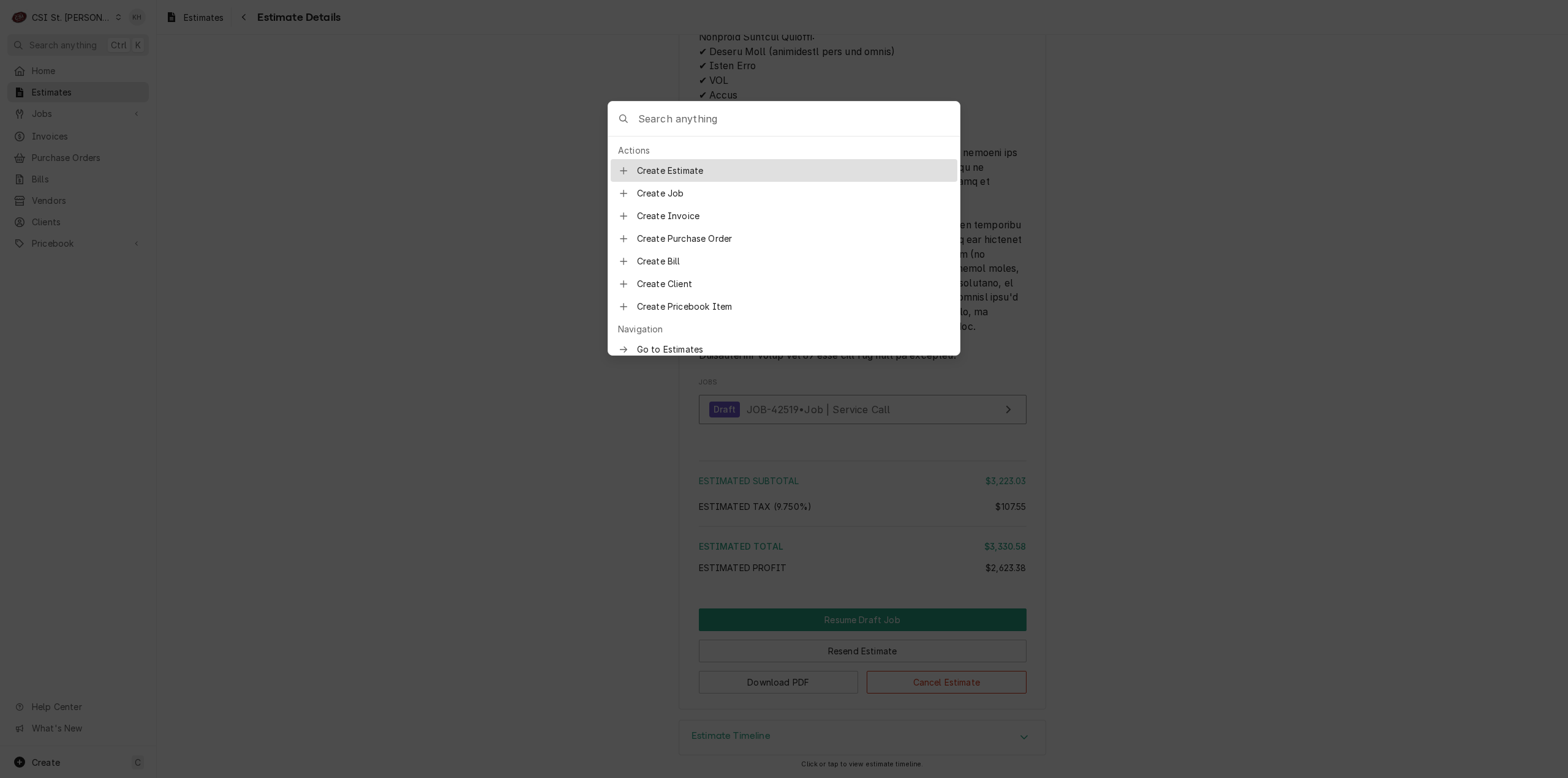
click at [661, 119] on input "Global Command Menu" at bounding box center [799, 118] width 321 height 34
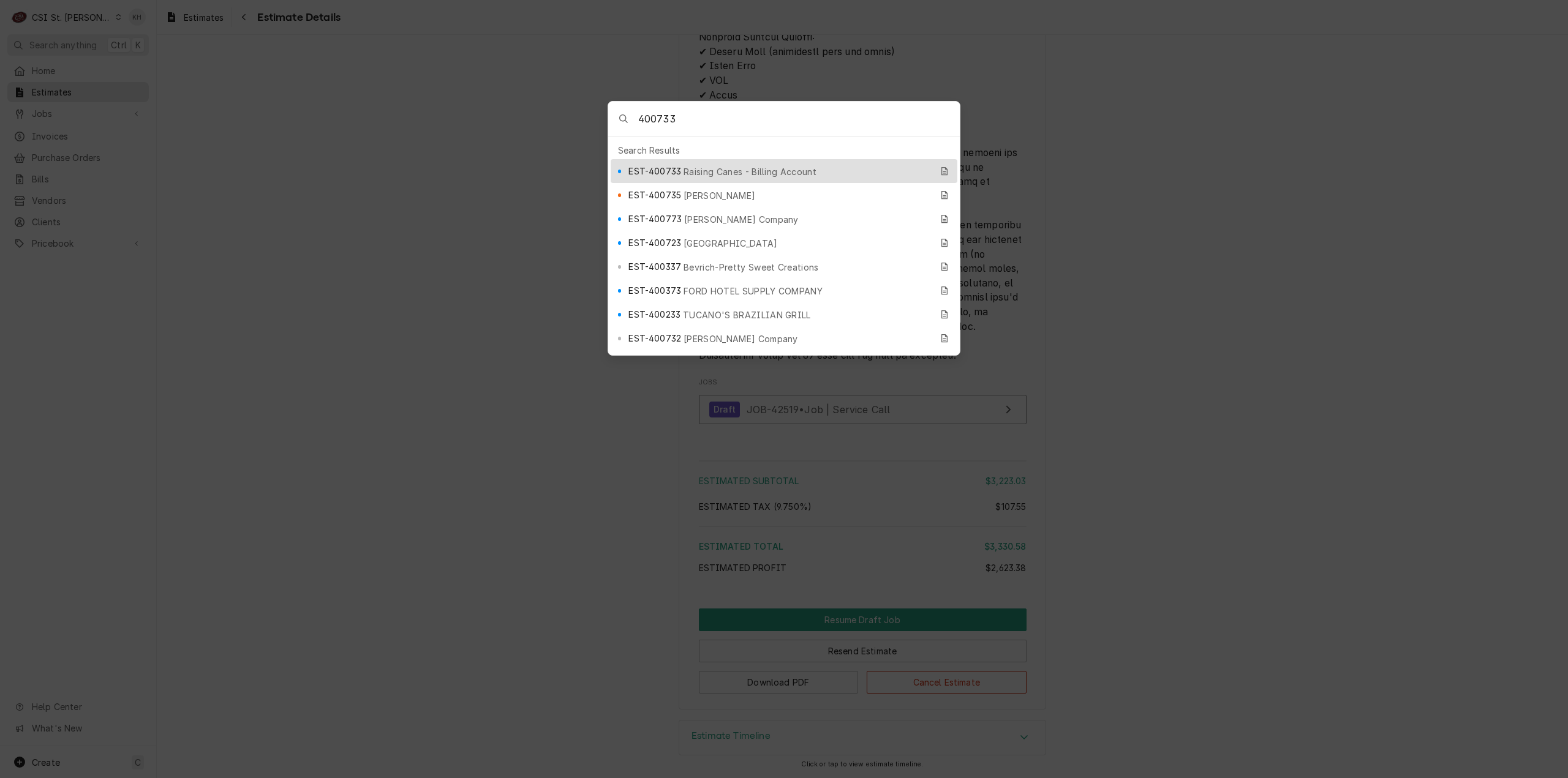
type input "400733"
click at [670, 165] on span "EST-400733" at bounding box center [655, 171] width 53 height 13
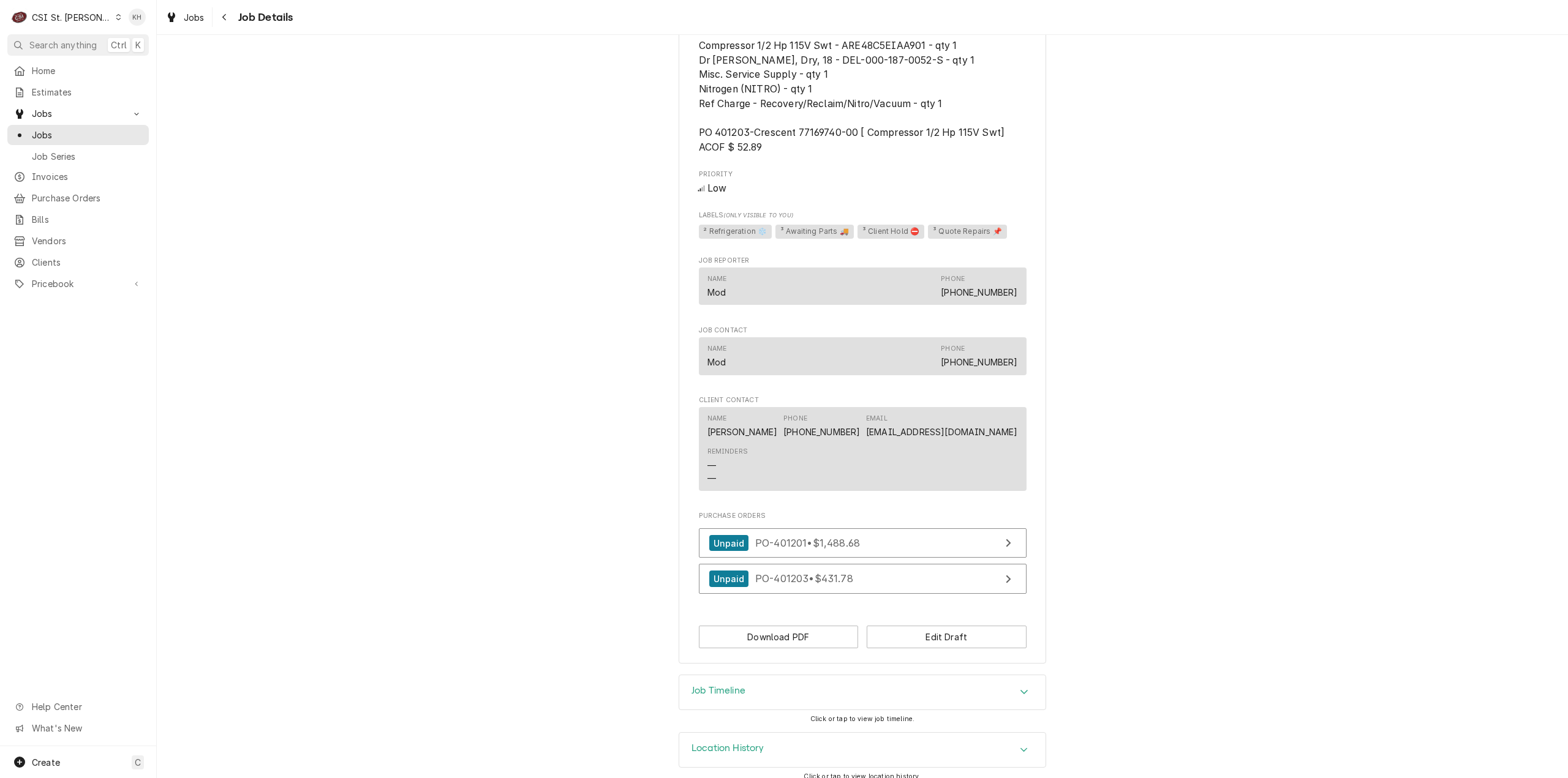
scroll to position [894, 0]
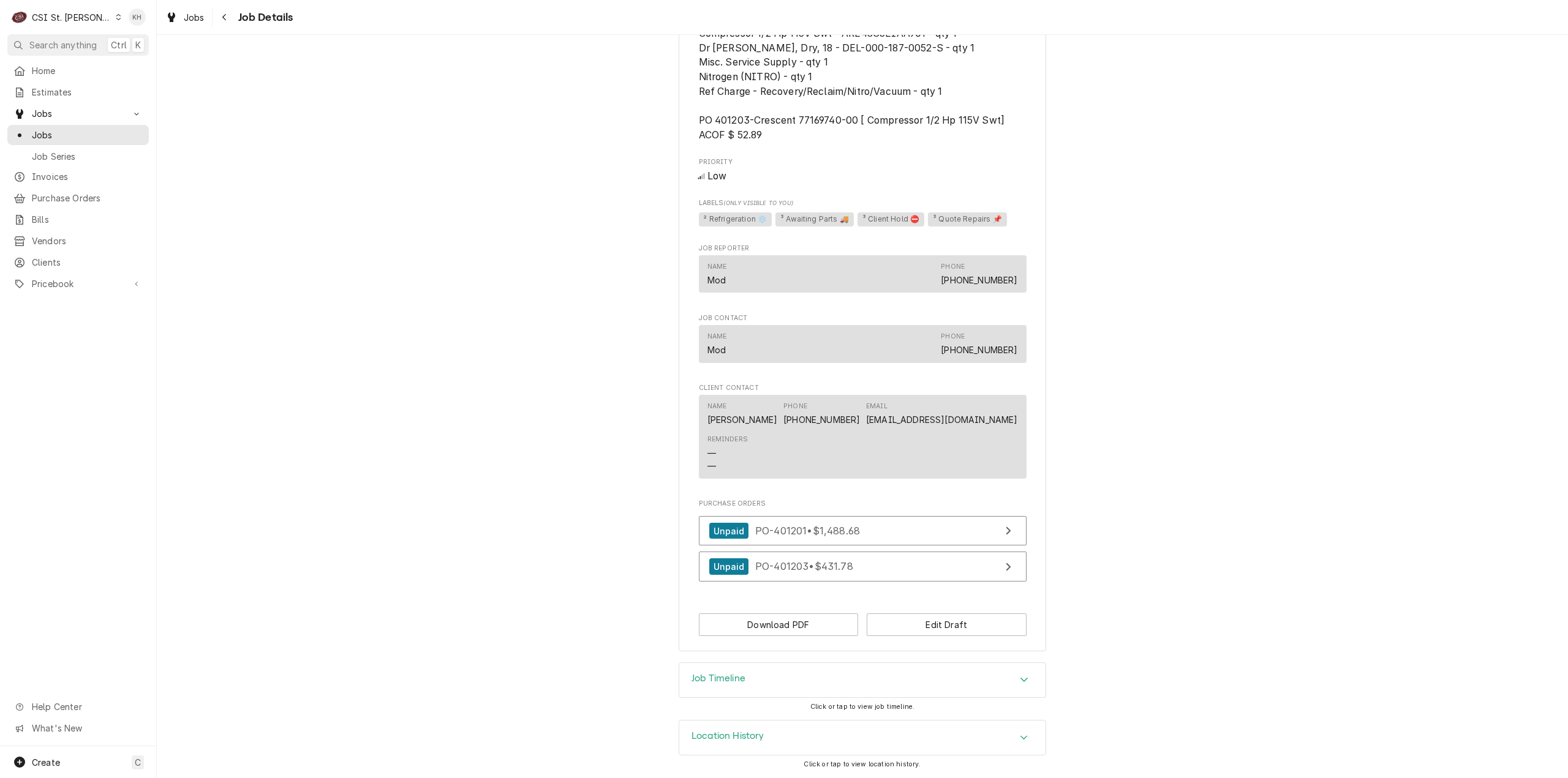
click at [820, 686] on div "Job Timeline" at bounding box center [862, 680] width 366 height 34
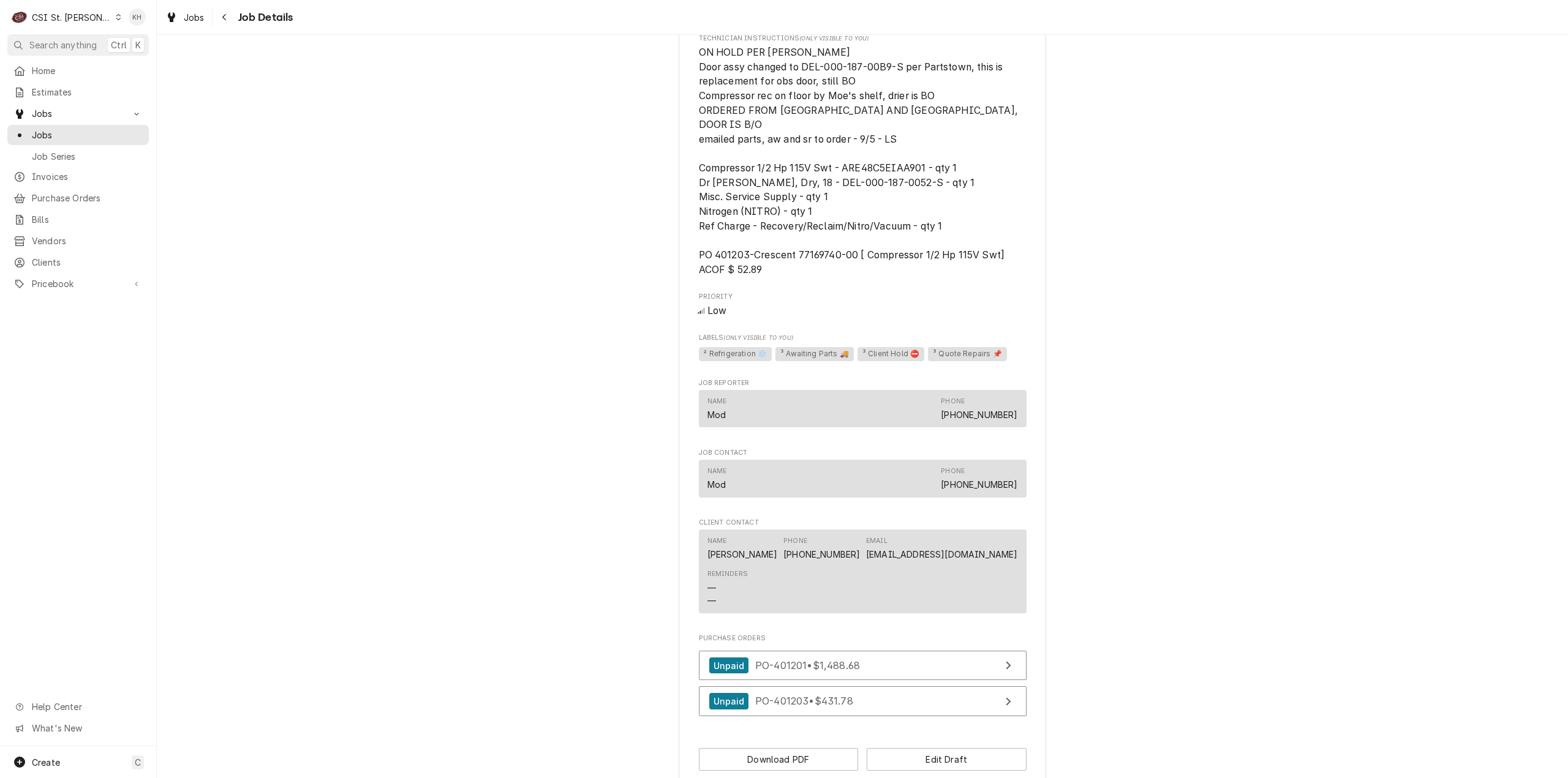
scroll to position [607, 0]
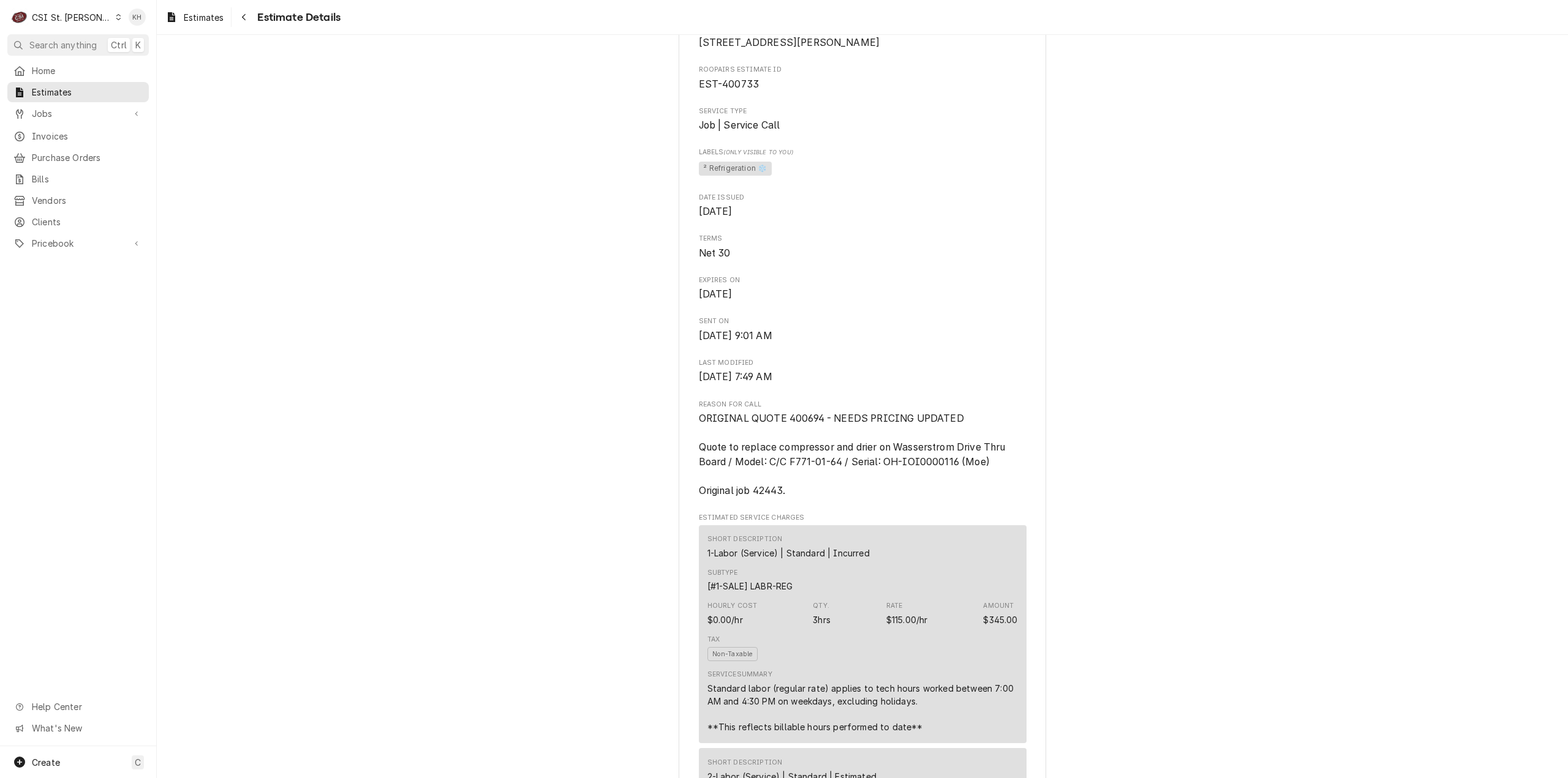
scroll to position [306, 0]
click at [84, 45] on span "Search anything" at bounding box center [63, 45] width 68 height 13
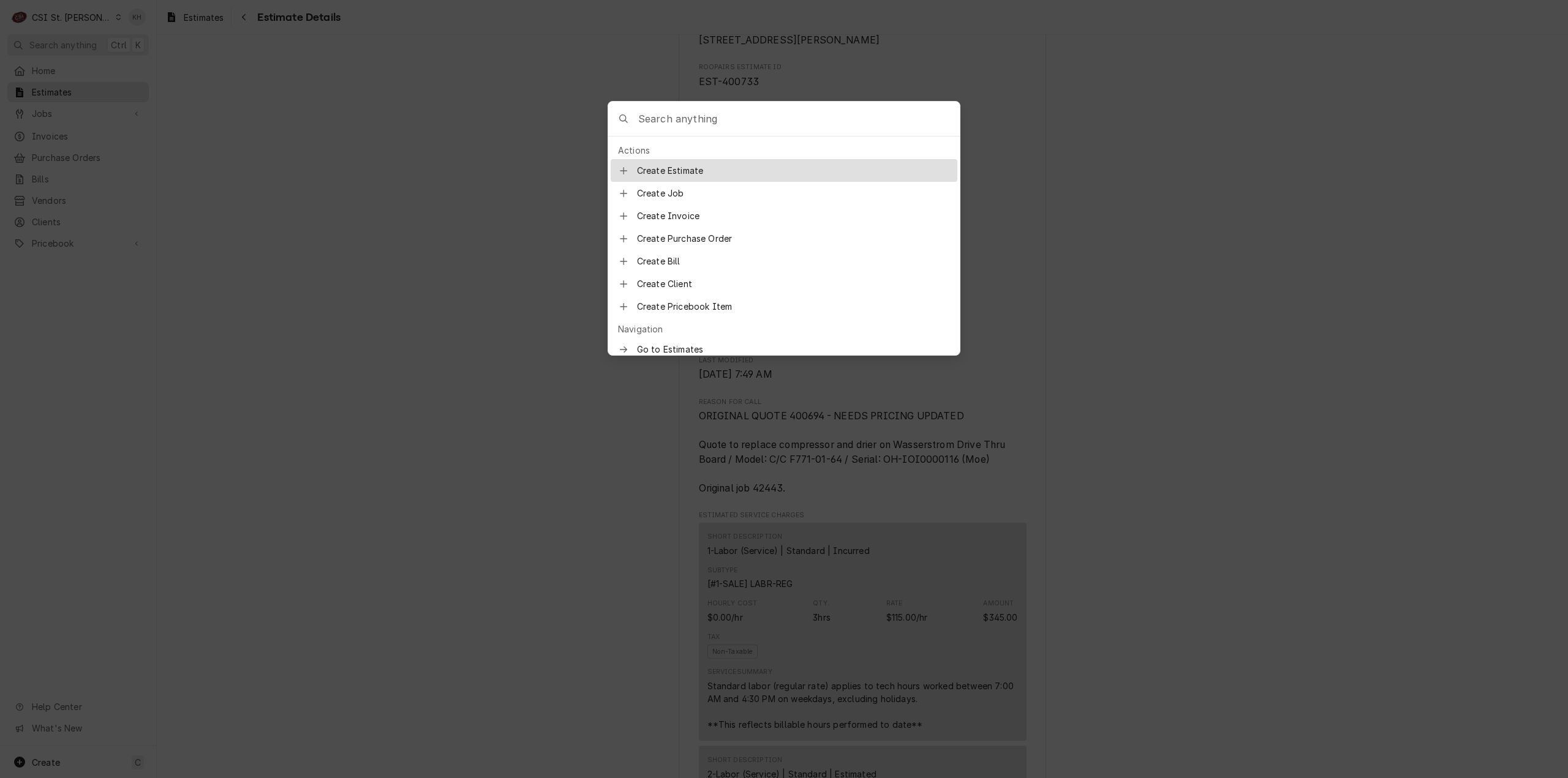
click at [664, 131] on input "Global Command Menu" at bounding box center [799, 118] width 321 height 34
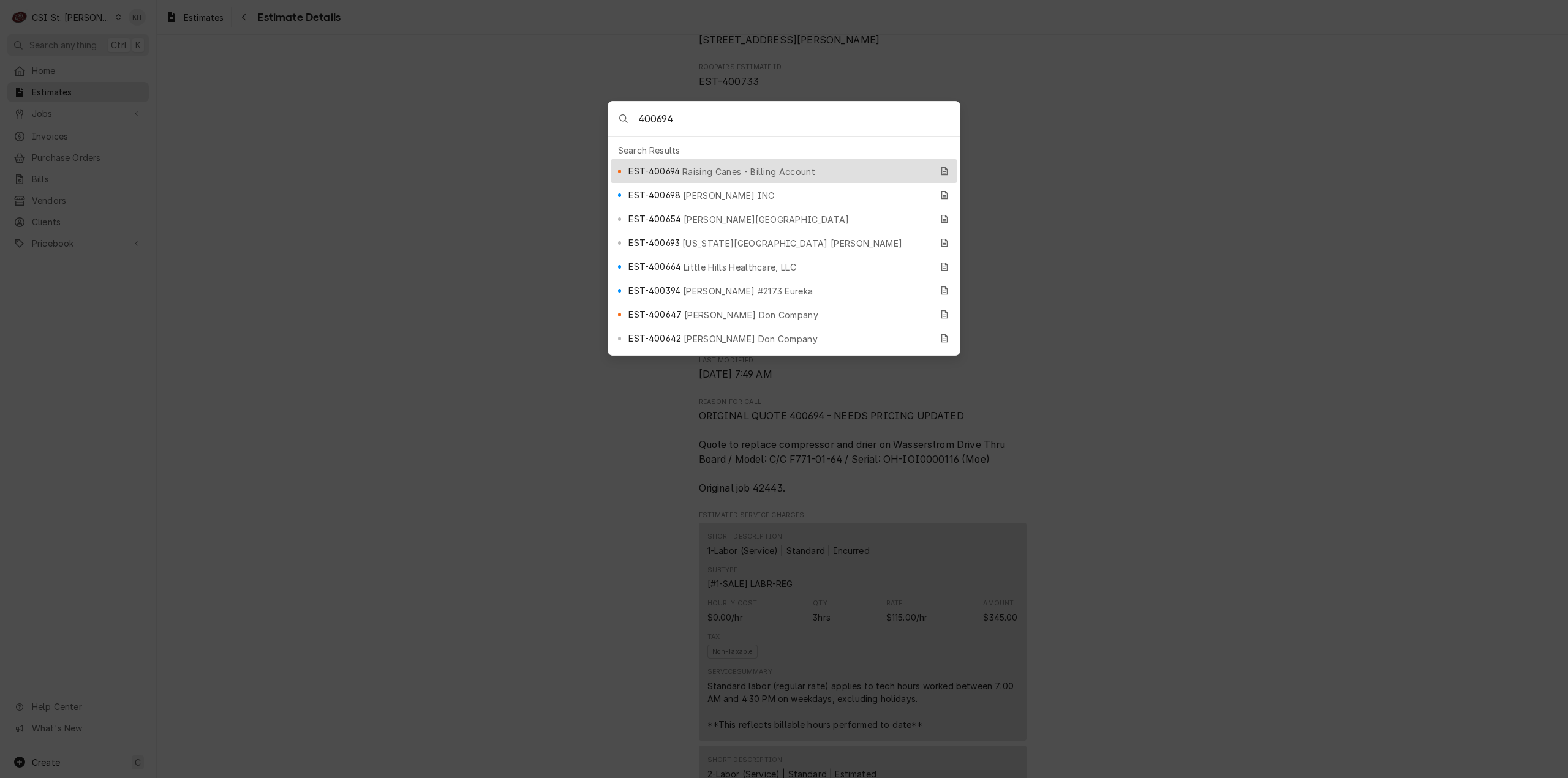
type input "400694"
click at [684, 171] on span "Raising Canes - Billing Account" at bounding box center [749, 171] width 133 height 13
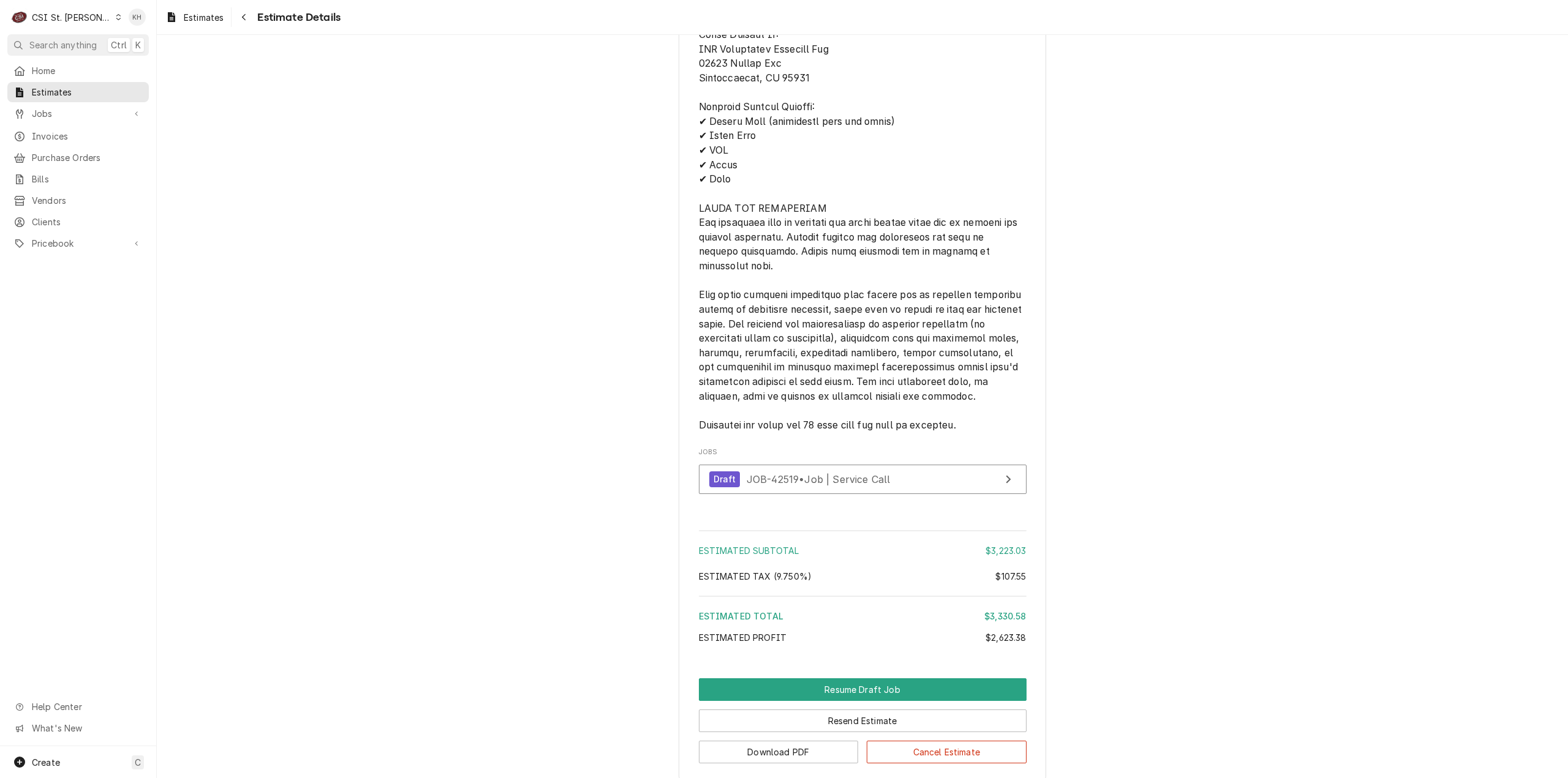
scroll to position [3206, 0]
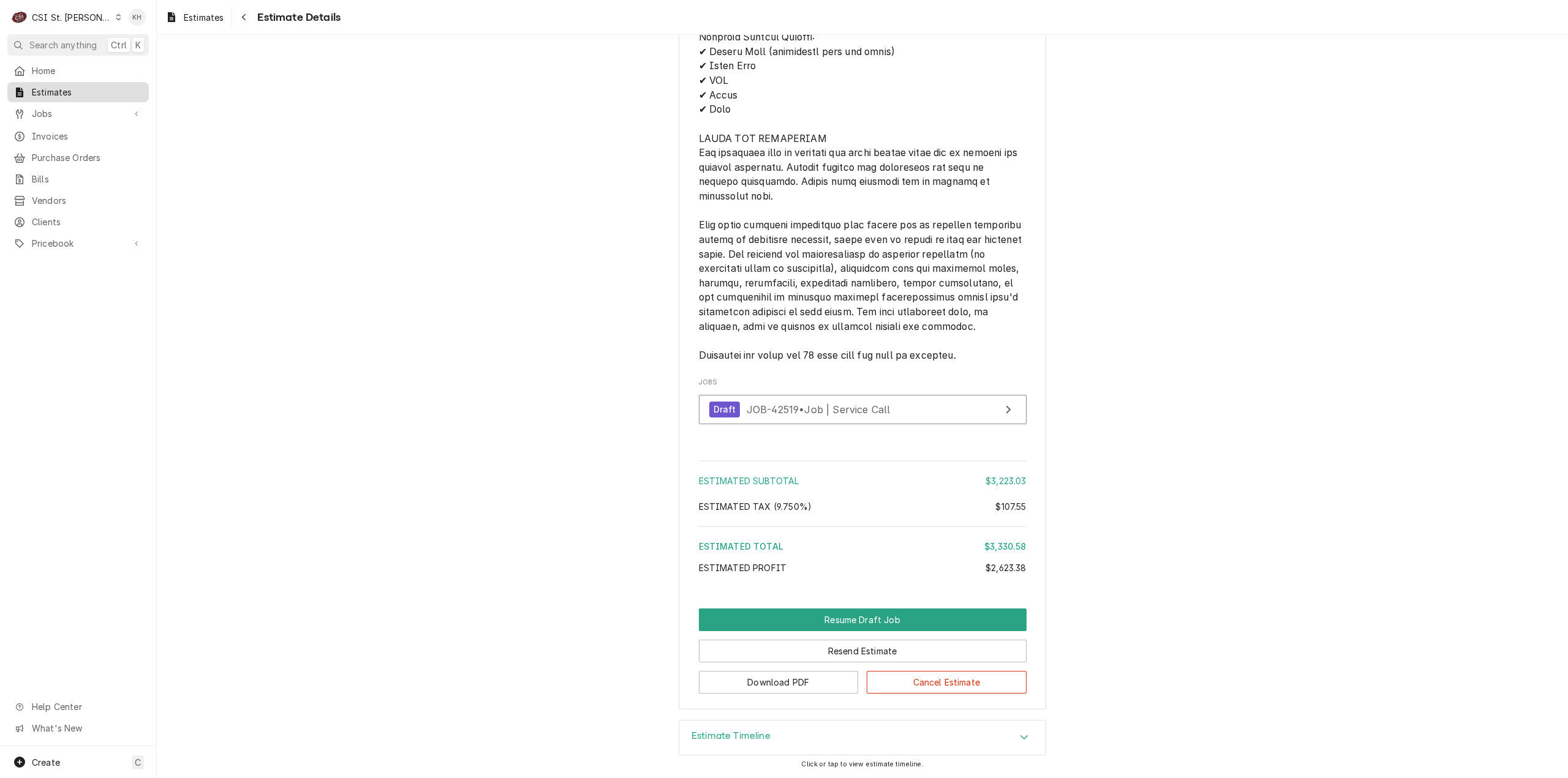
click at [72, 87] on span "Estimates" at bounding box center [87, 92] width 111 height 13
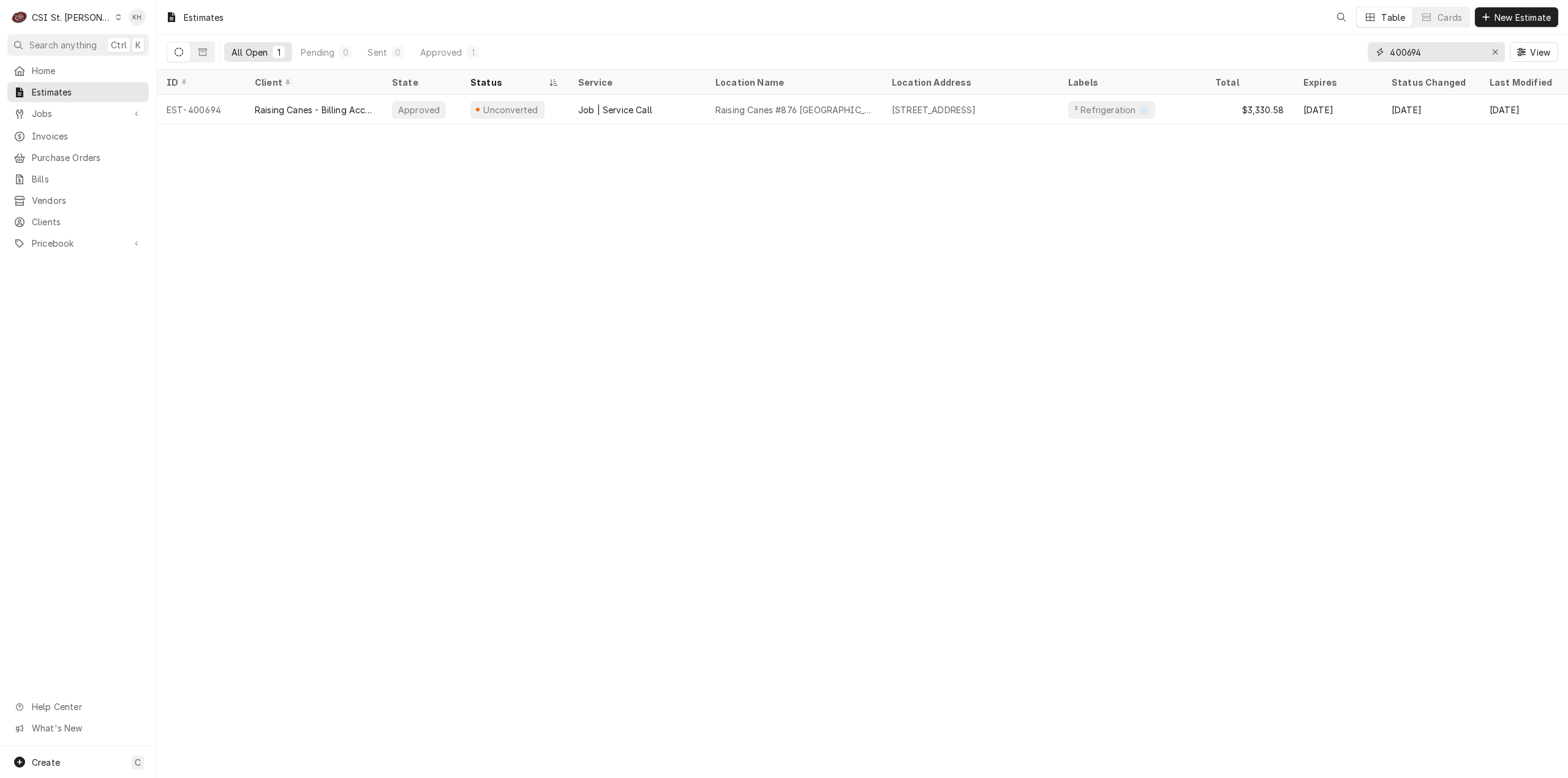
drag, startPoint x: 1450, startPoint y: 50, endPoint x: 1161, endPoint y: 54, distance: 289.0
click at [1161, 54] on div "All Open 1 Pending 0 Sent 0 Approved 1 400694 View" at bounding box center [862, 51] width 1392 height 34
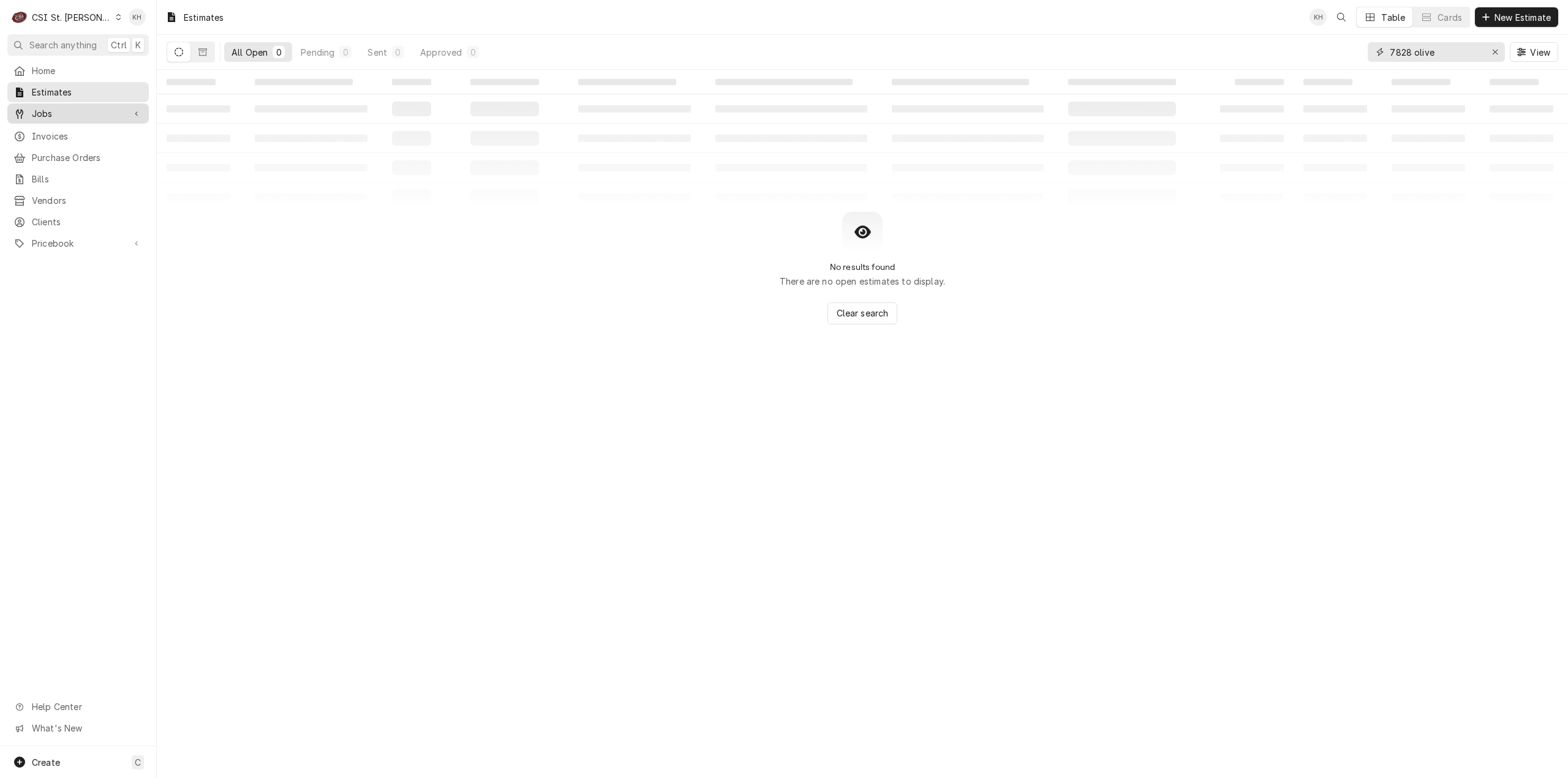
type input "7828 olive"
click at [79, 112] on span "Jobs" at bounding box center [77, 113] width 92 height 13
click at [81, 130] on span "Jobs" at bounding box center [87, 135] width 111 height 13
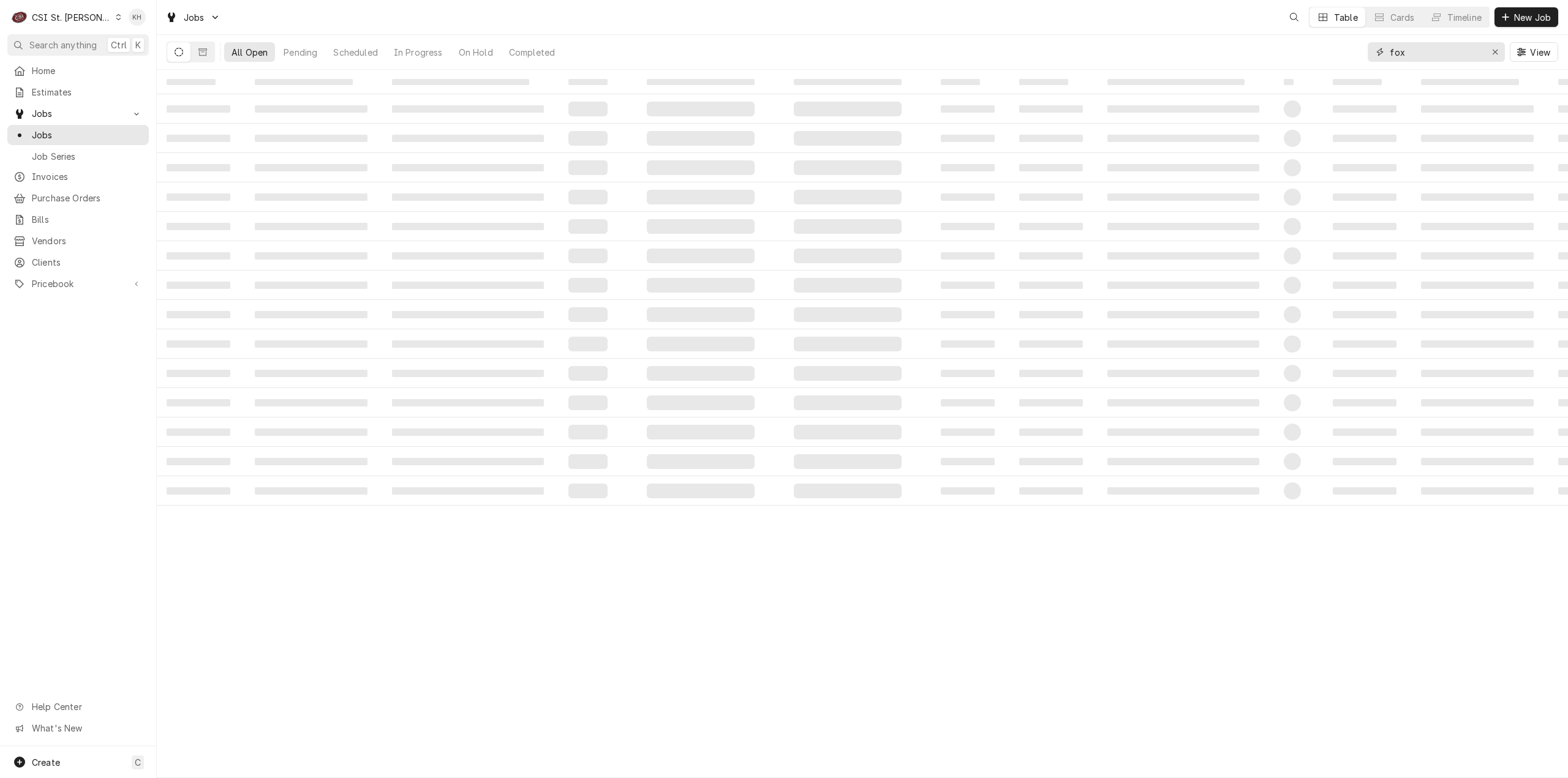
click at [1450, 51] on input "fox" at bounding box center [1435, 52] width 92 height 20
drag, startPoint x: 1450, startPoint y: 51, endPoint x: 1295, endPoint y: 35, distance: 155.8
click at [1295, 35] on div "All Open 0 Pending 0 Scheduled 0 In Progress 0 On Hold 0 Completed 0 fox View" at bounding box center [862, 51] width 1392 height 34
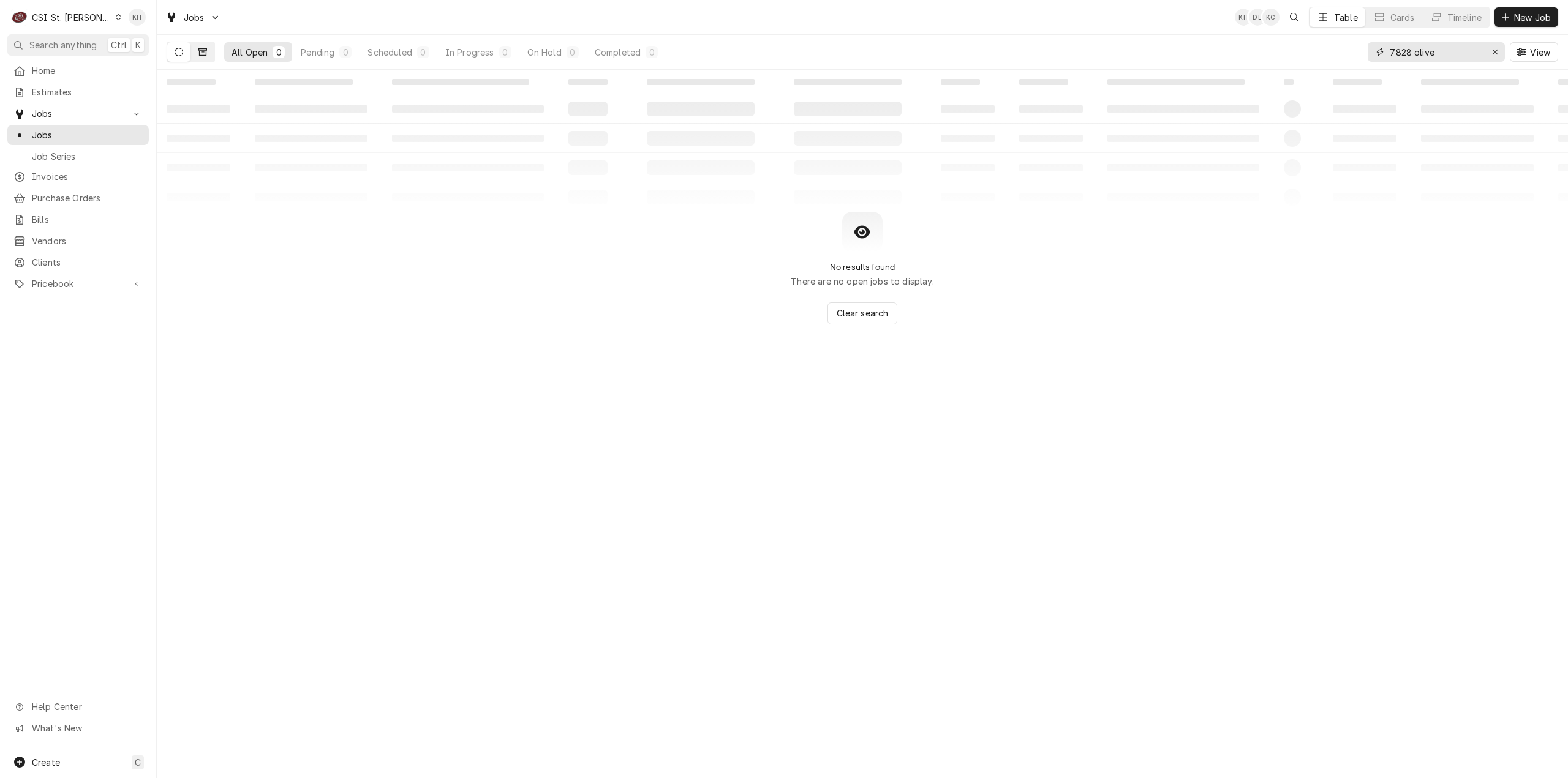
type input "7828 olive"
click at [206, 56] on button "Dynamic Content Wrapper" at bounding box center [203, 52] width 24 height 20
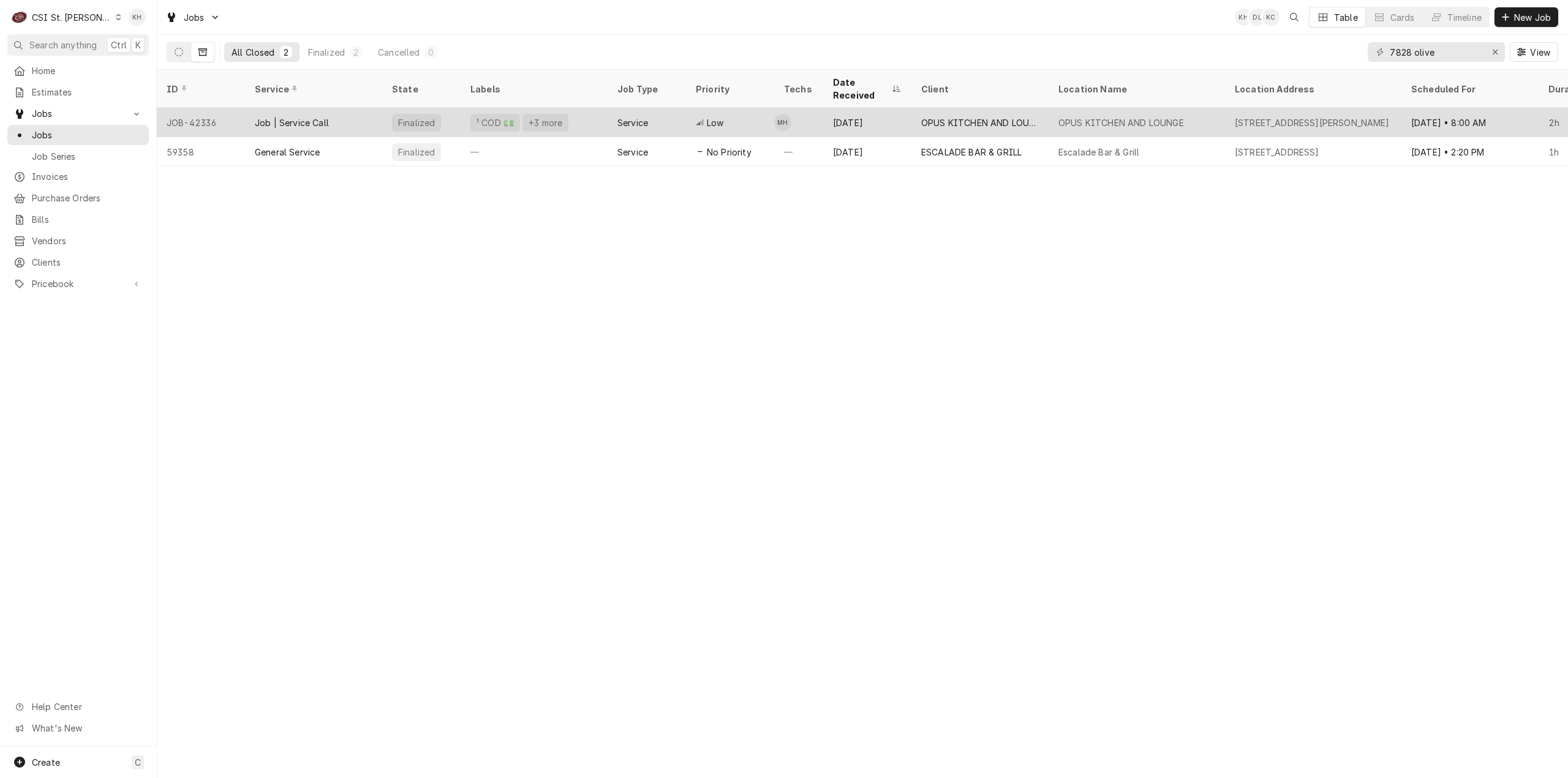
click at [958, 116] on div "OPUS KITCHEN AND LOUNGE" at bounding box center [980, 123] width 118 height 13
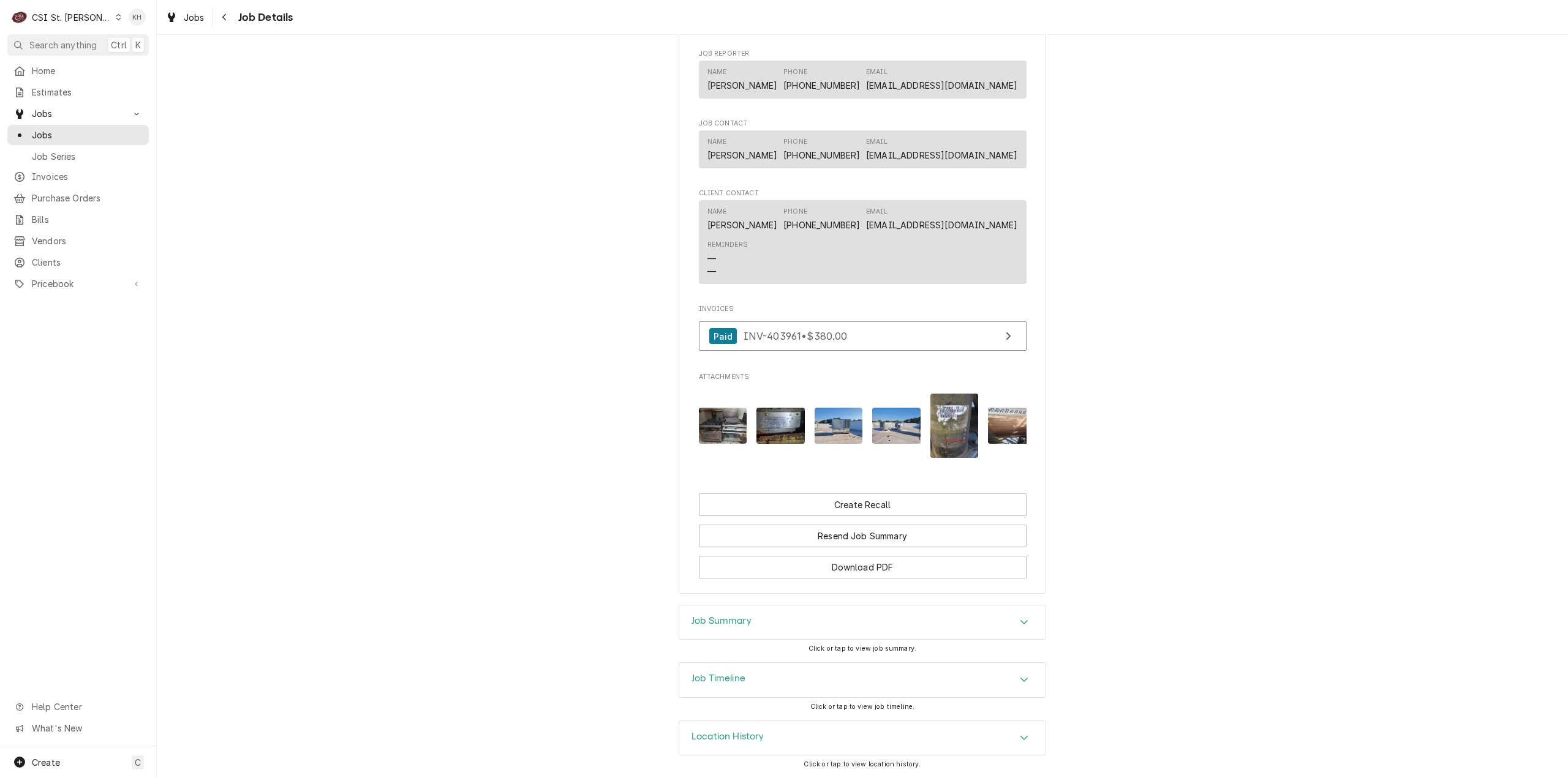
scroll to position [949, 0]
click at [733, 634] on div "Job Summary" at bounding box center [862, 622] width 366 height 34
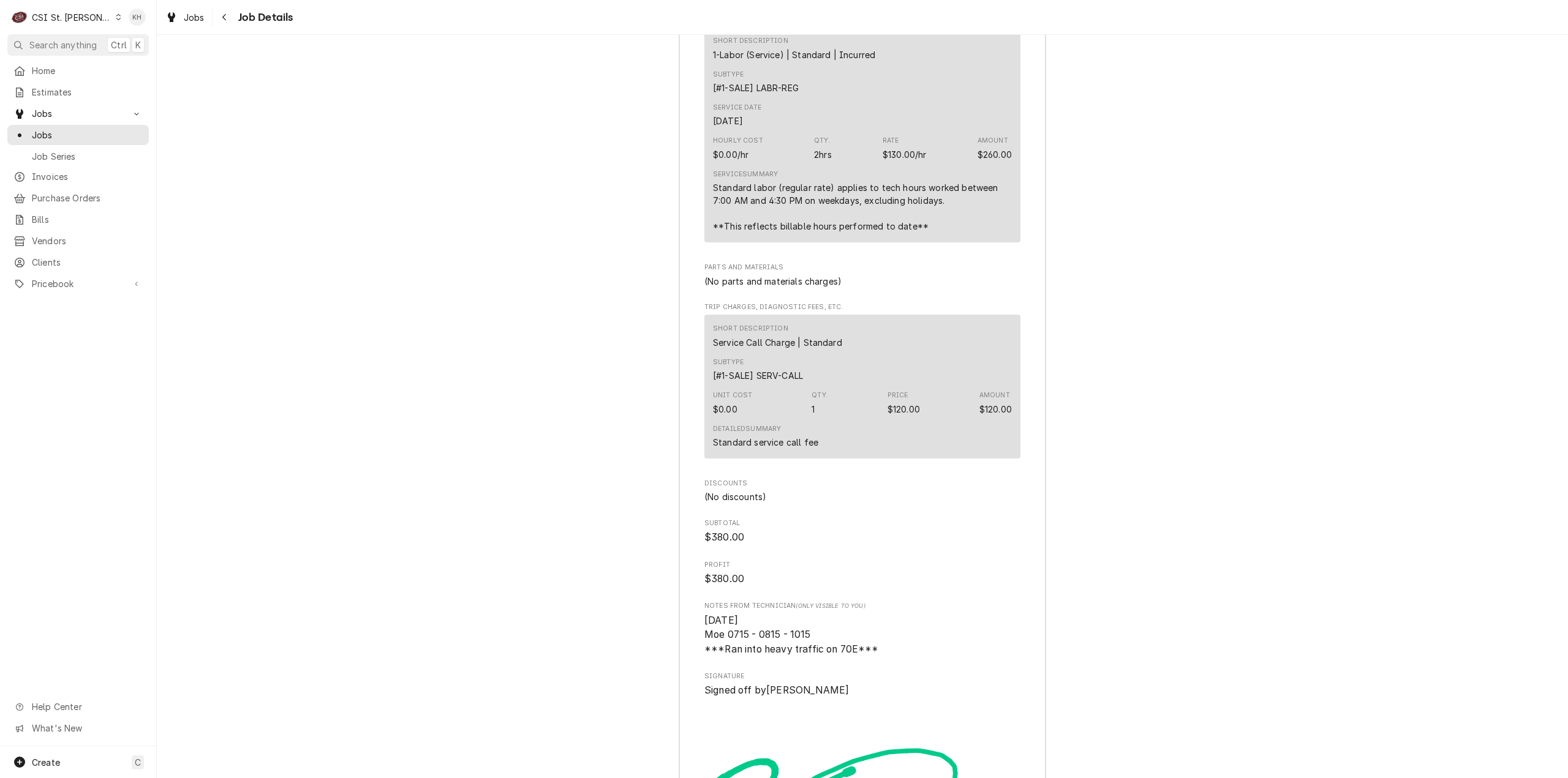
scroll to position [3092, 0]
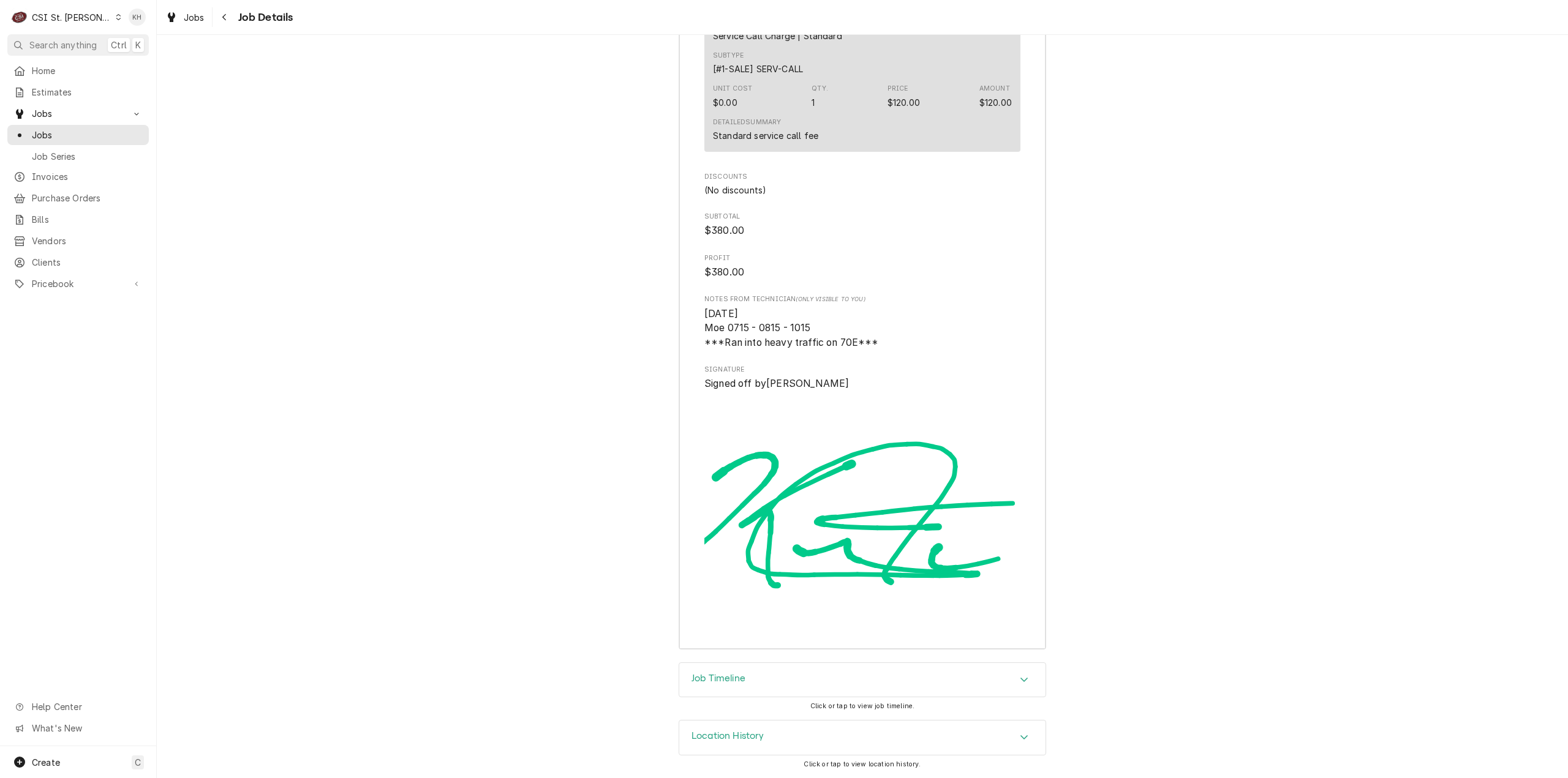
click at [714, 679] on h3 "Job Timeline" at bounding box center [718, 678] width 54 height 12
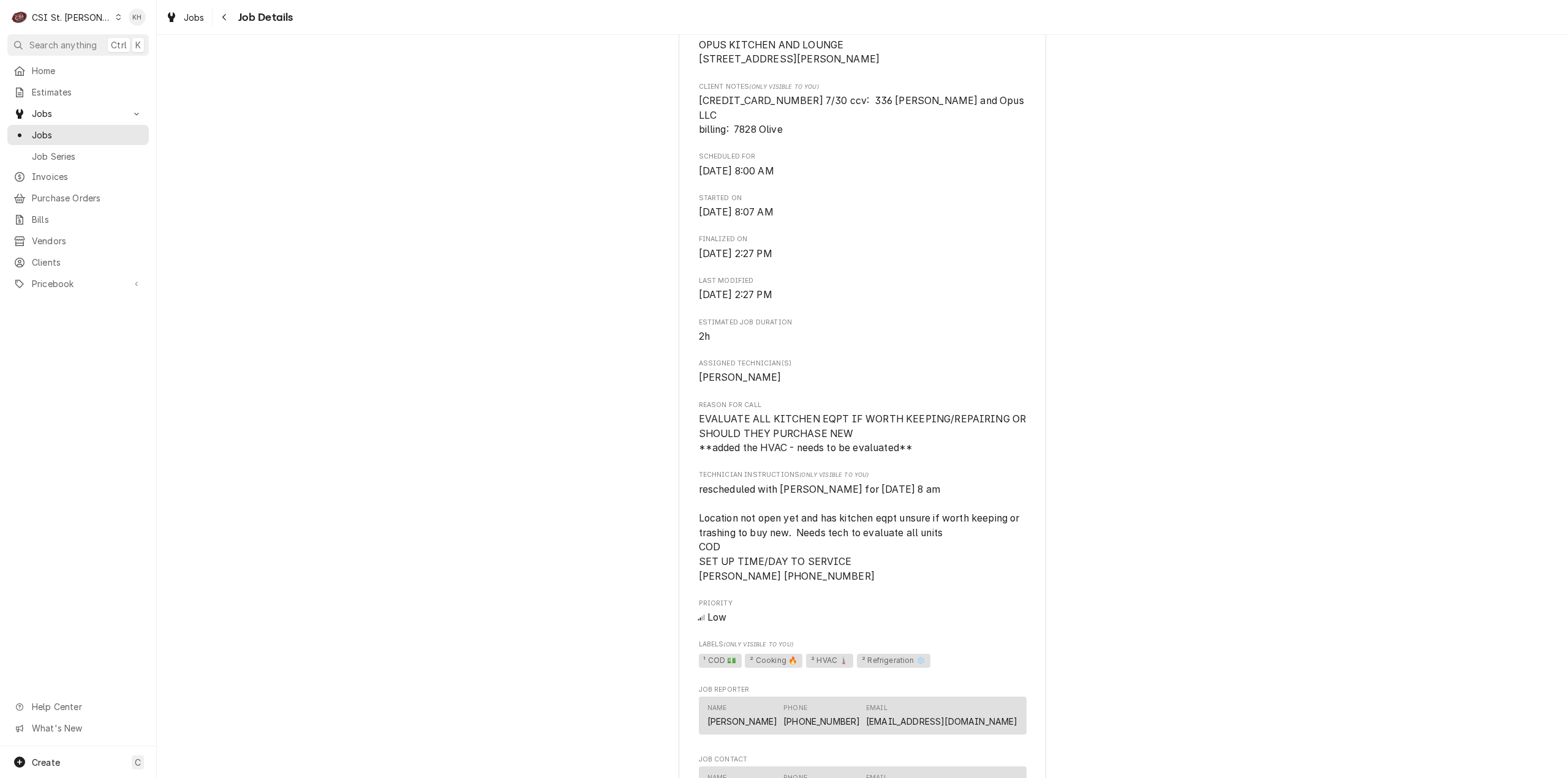
scroll to position [0, 0]
